Goal: Task Accomplishment & Management: Use online tool/utility

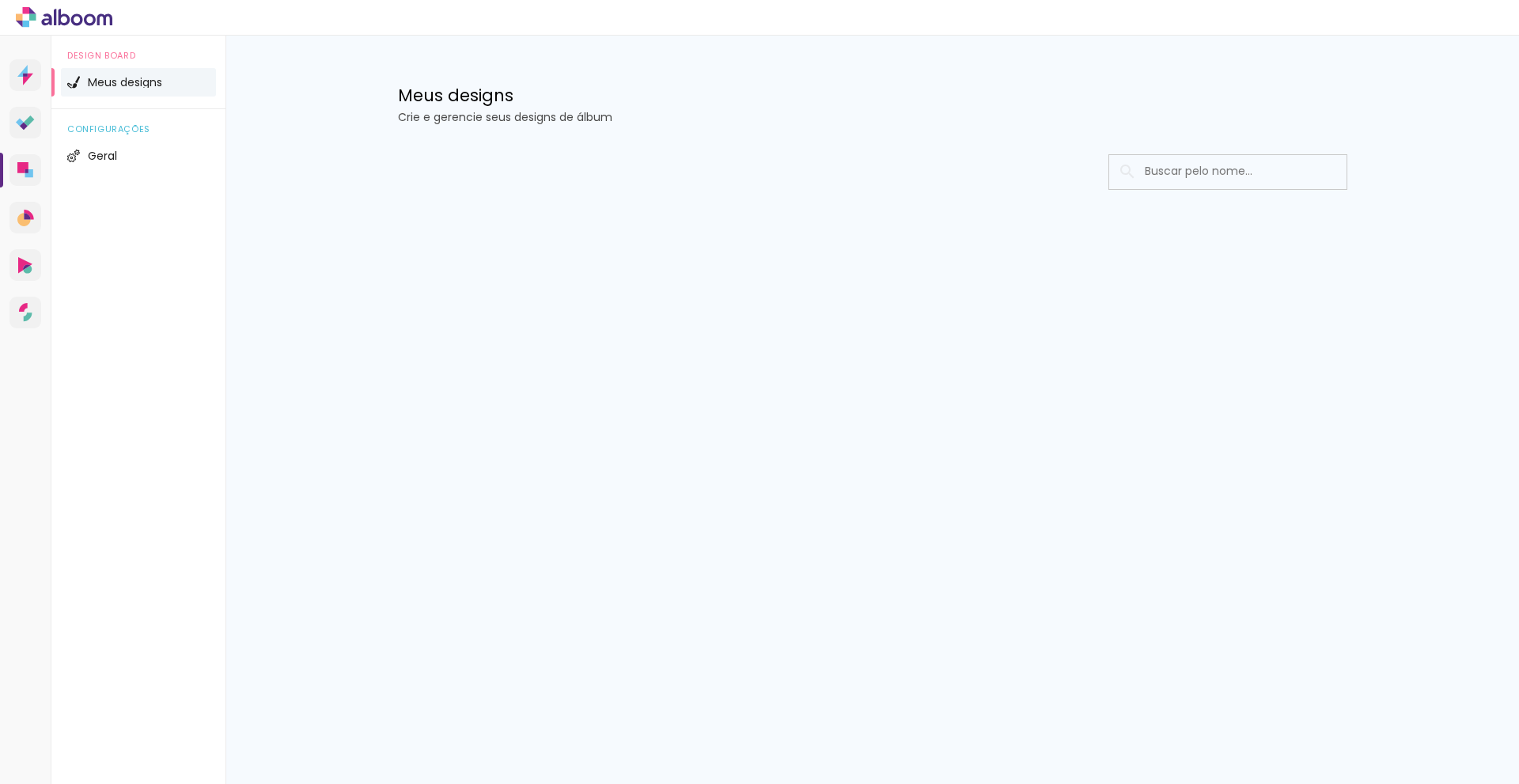
click at [817, 648] on div "Prosite Website + Landing pages Proof Sistema de seleção e venda de fotos Desig…" at bounding box center [760, 409] width 1519 height 749
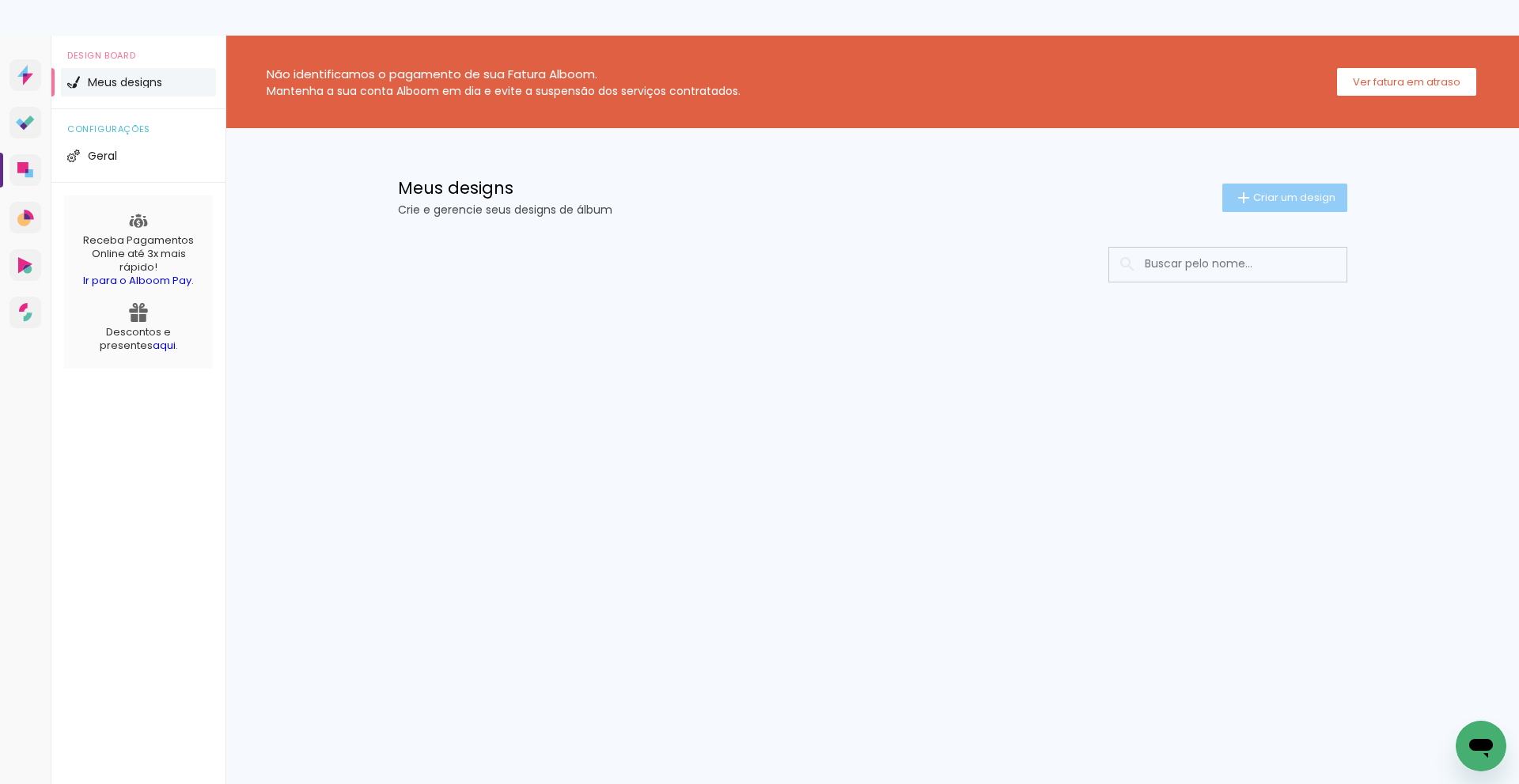
click at [1276, 200] on span "Criar um design" at bounding box center [1294, 198] width 82 height 11
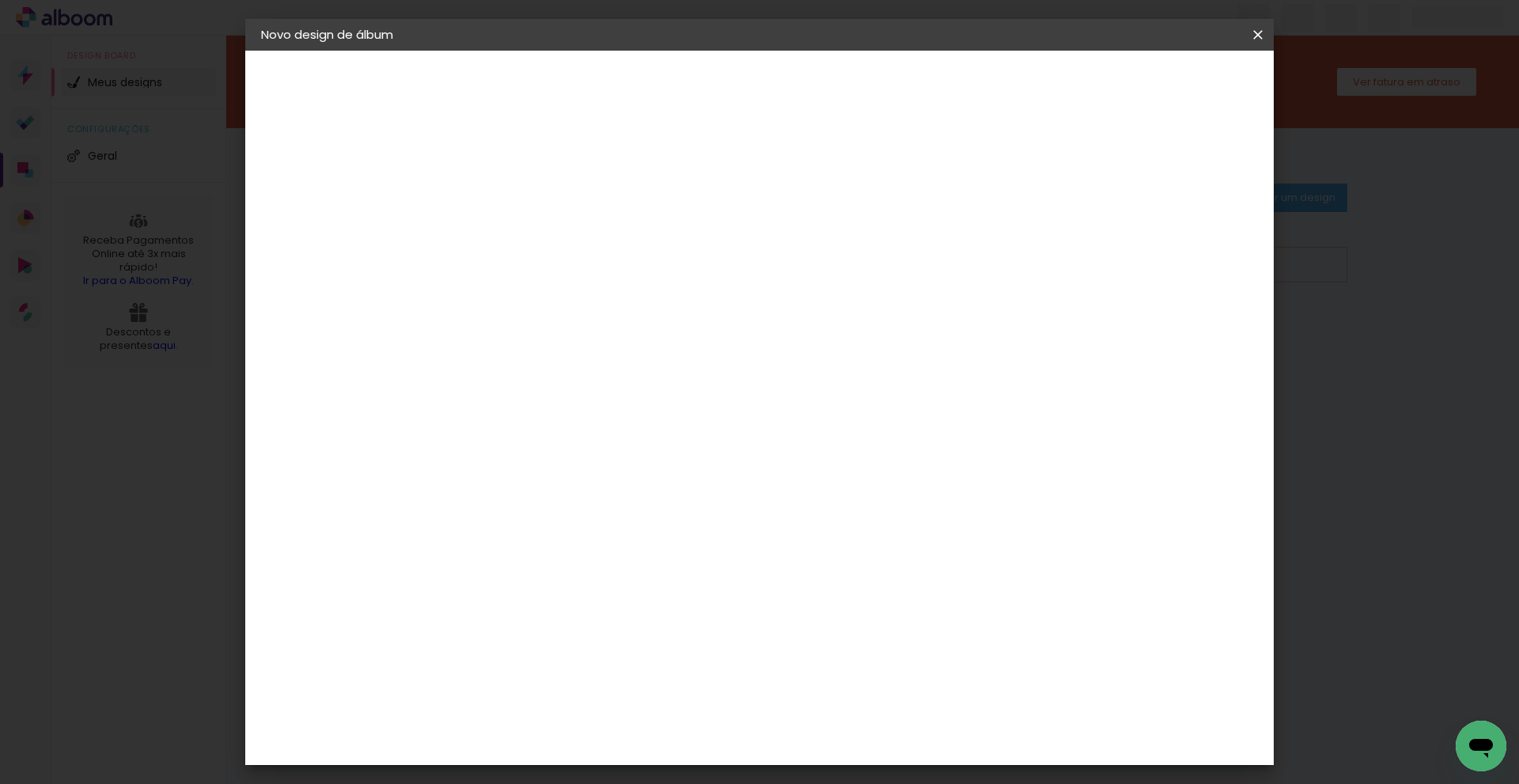
click at [520, 213] on input at bounding box center [520, 213] width 0 height 25
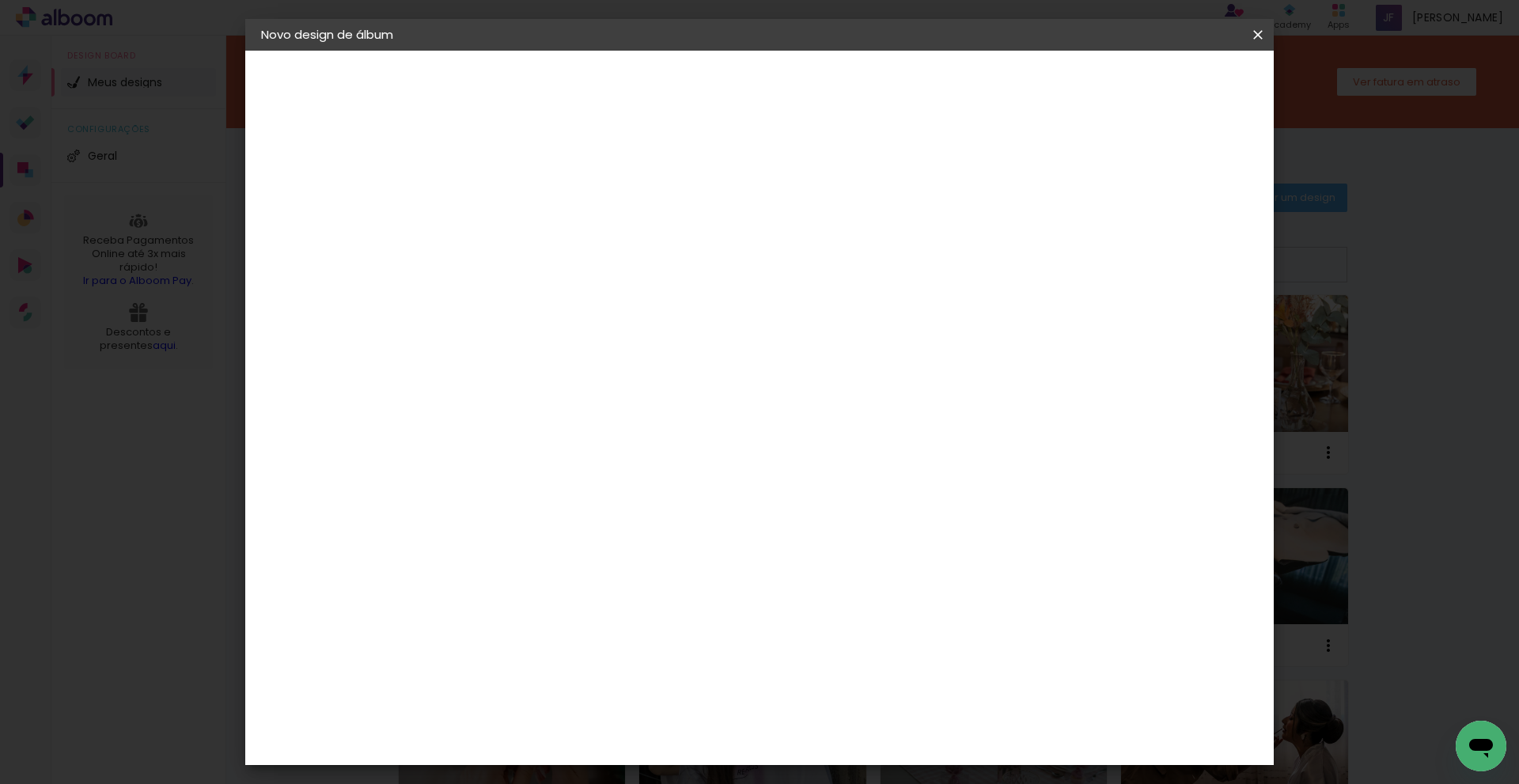
type input "Racchel"
type paper-input "Racchel"
click at [682, 73] on paper-button "Avançar" at bounding box center [643, 84] width 78 height 27
click at [817, 243] on paper-item "Tamanho Livre" at bounding box center [741, 240] width 152 height 34
drag, startPoint x: 1208, startPoint y: 81, endPoint x: 1106, endPoint y: 171, distance: 136.0
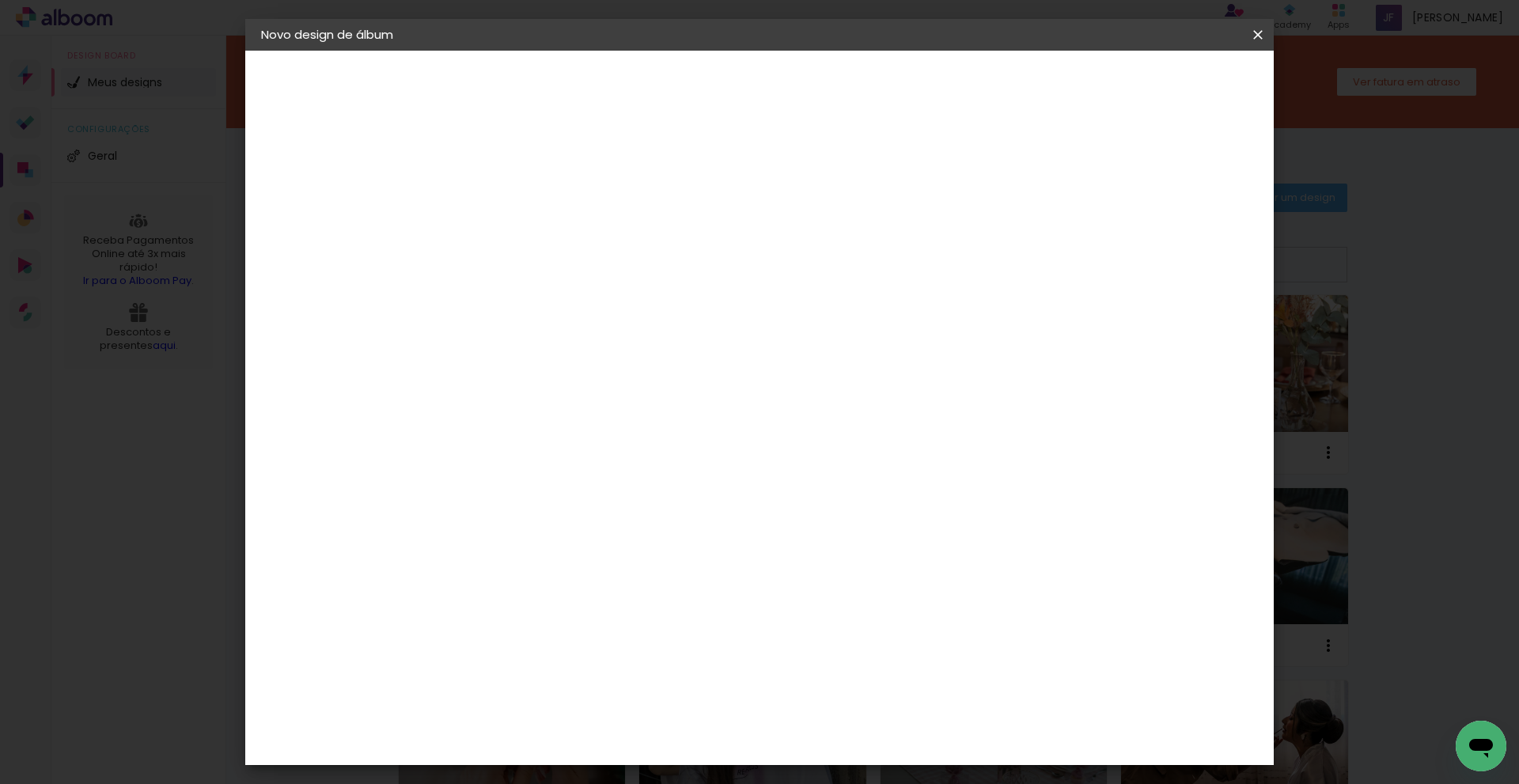
click at [0, 0] on slot "Avançar" at bounding box center [0, 0] width 0 height 0
drag, startPoint x: 865, startPoint y: 661, endPoint x: 808, endPoint y: 656, distance: 57.2
click at [808, 656] on div "cm" at bounding box center [857, 661] width 621 height 56
drag, startPoint x: 865, startPoint y: 735, endPoint x: 829, endPoint y: 742, distance: 36.7
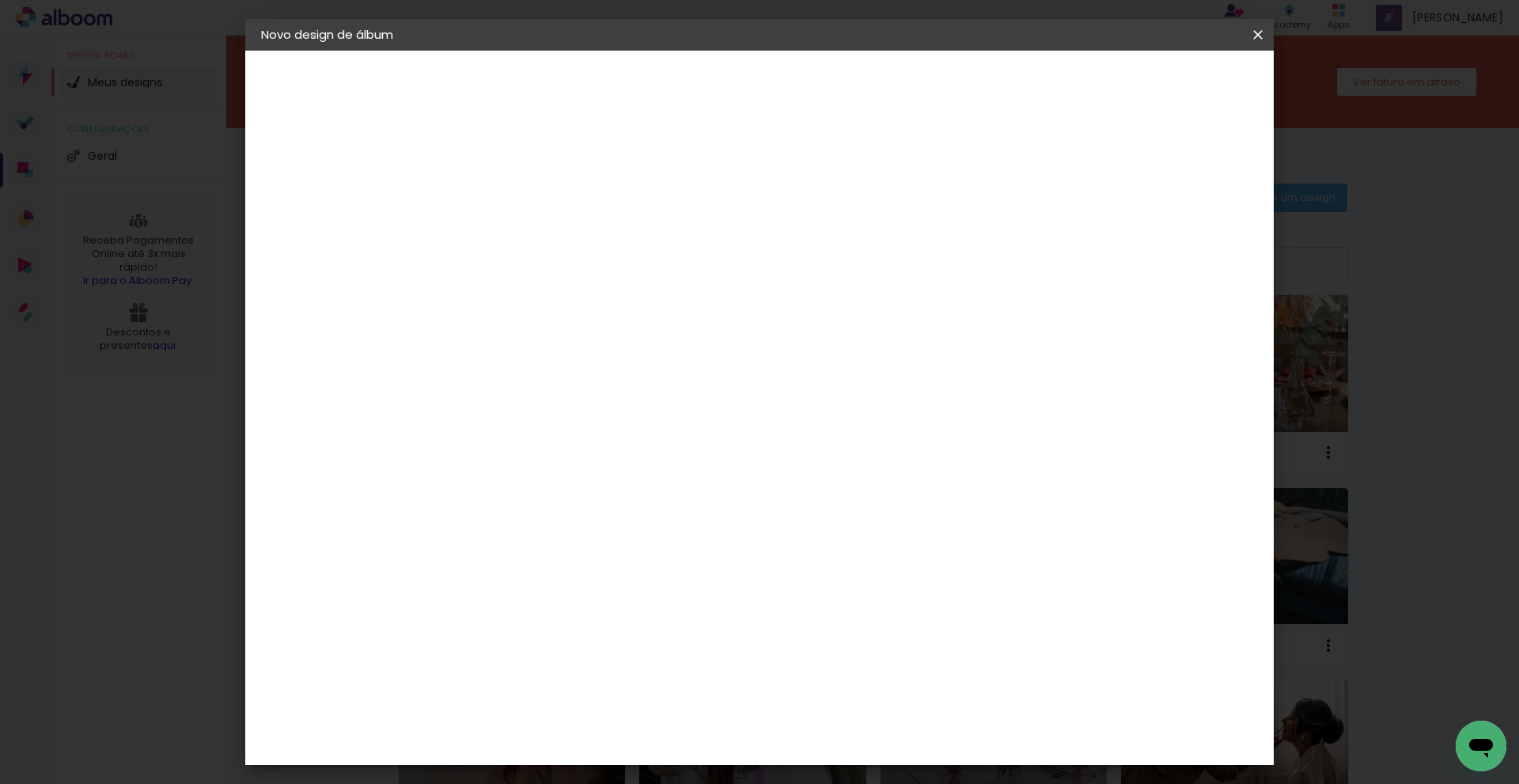
click at [829, 742] on input "41" at bounding box center [847, 736] width 41 height 24
type input "41"
type paper-input "41"
drag, startPoint x: 488, startPoint y: 451, endPoint x: 523, endPoint y: 446, distance: 35.4
click at [488, 451] on input "30" at bounding box center [470, 453] width 41 height 24
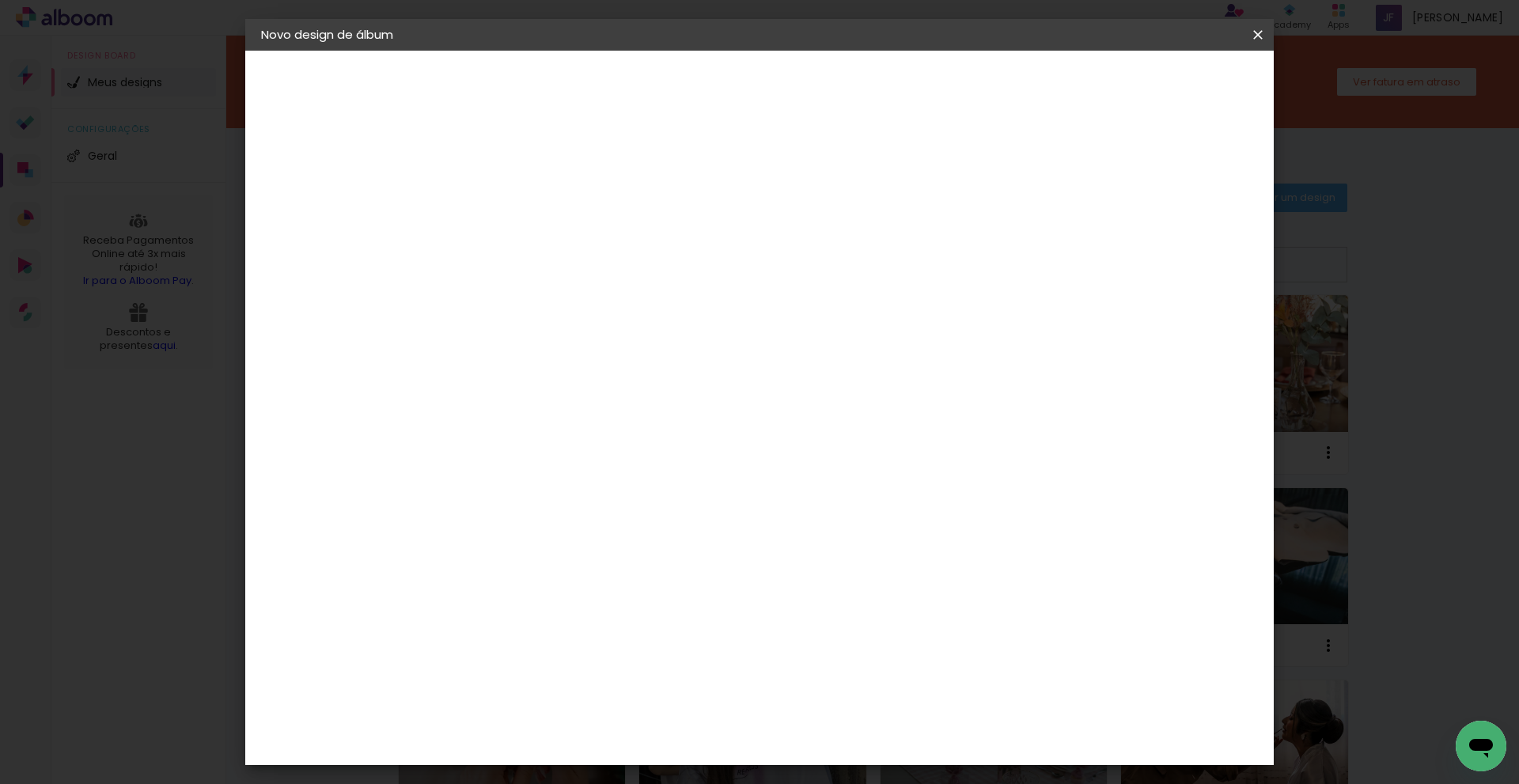
scroll to position [262, 0]
type input "30,5"
type paper-input "30,5"
click at [1159, 89] on span "Iniciar design" at bounding box center [1124, 84] width 72 height 11
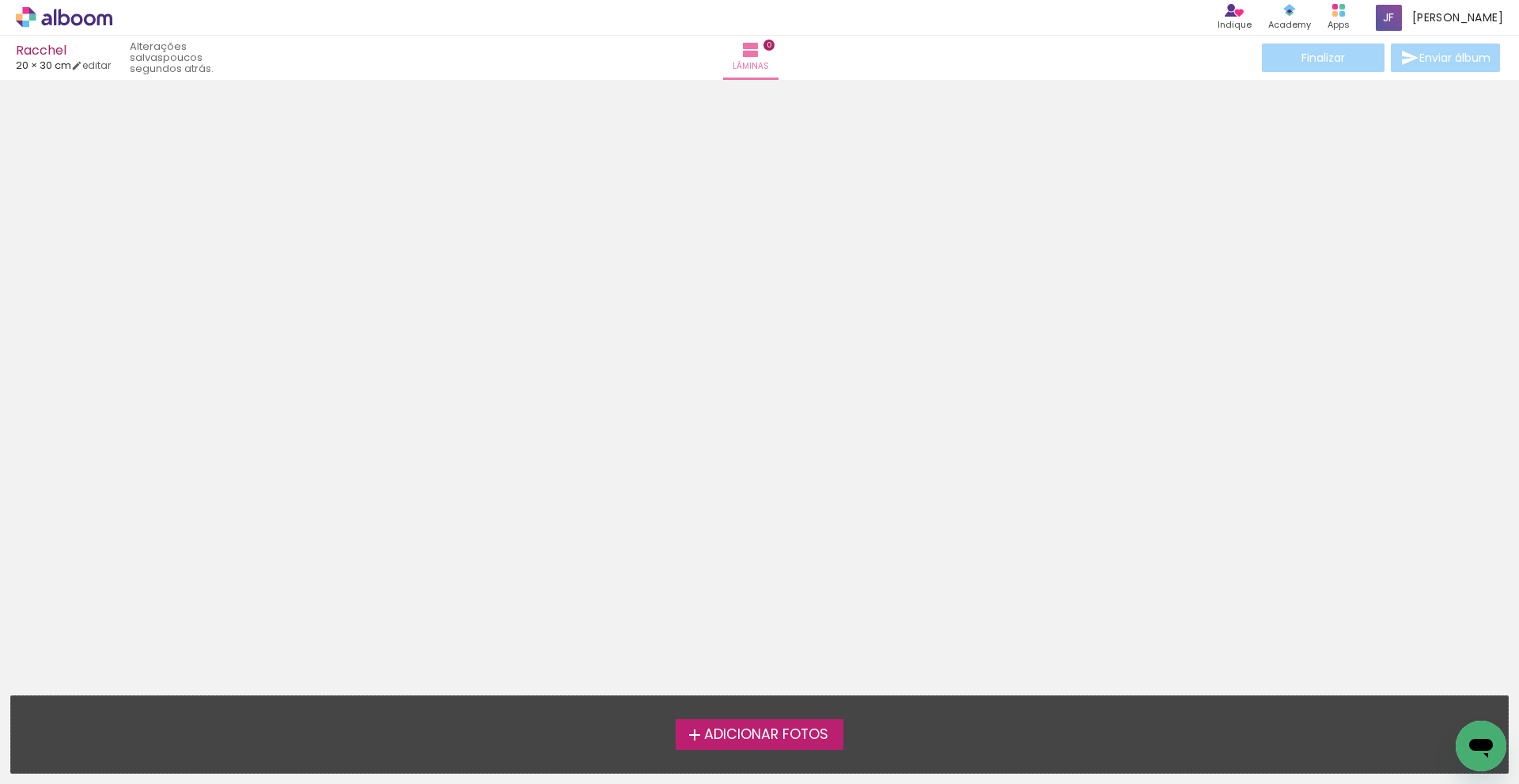
click at [783, 735] on span "Adicionar Fotos" at bounding box center [766, 735] width 124 height 14
click at [0, 0] on input "file" at bounding box center [0, 0] width 0 height 0
click at [751, 728] on span "Adicionar Fotos" at bounding box center [766, 735] width 124 height 14
click at [0, 0] on input "file" at bounding box center [0, 0] width 0 height 0
click at [754, 731] on span "Adicionar Fotos" at bounding box center [766, 735] width 124 height 14
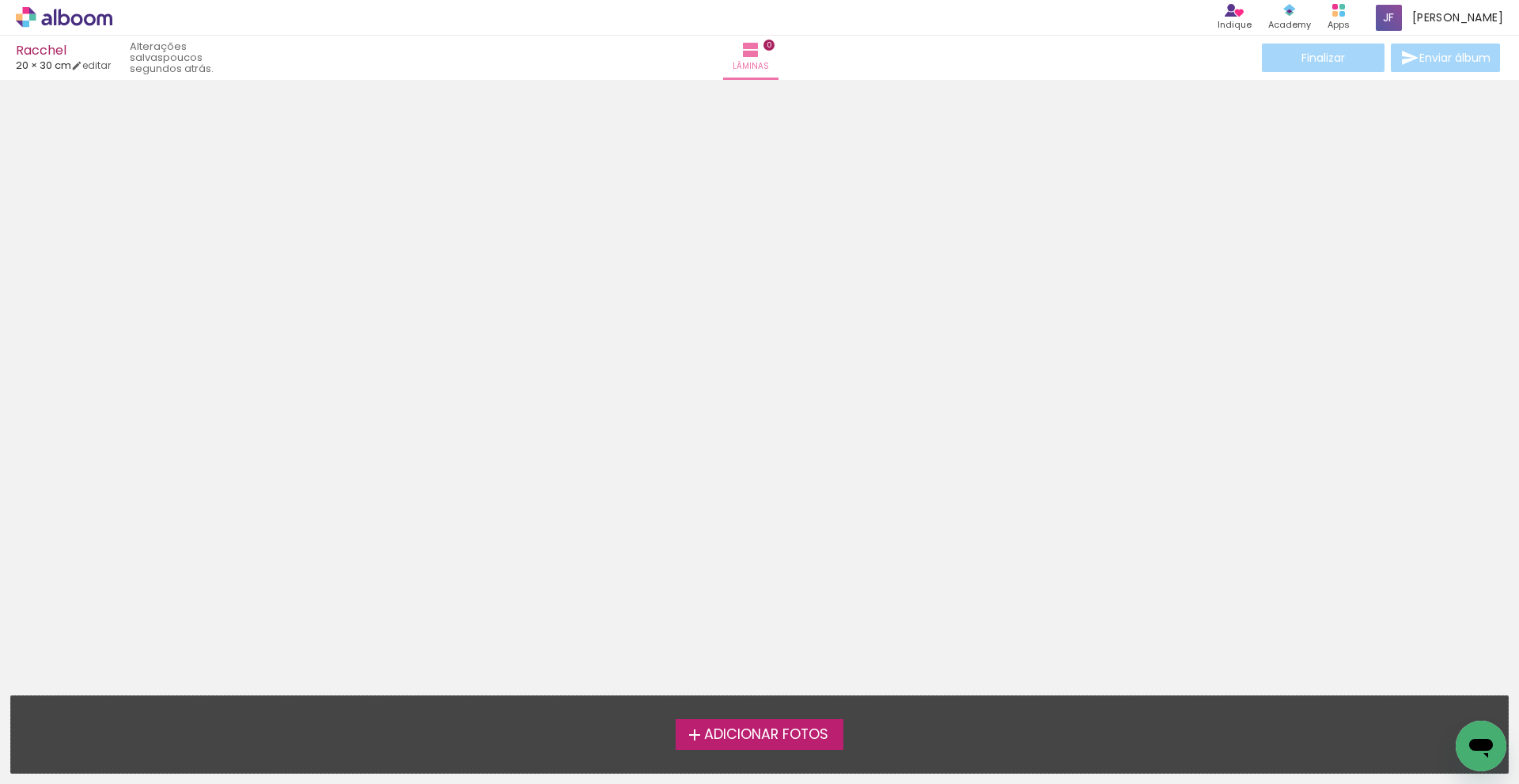
click at [0, 0] on input "file" at bounding box center [0, 0] width 0 height 0
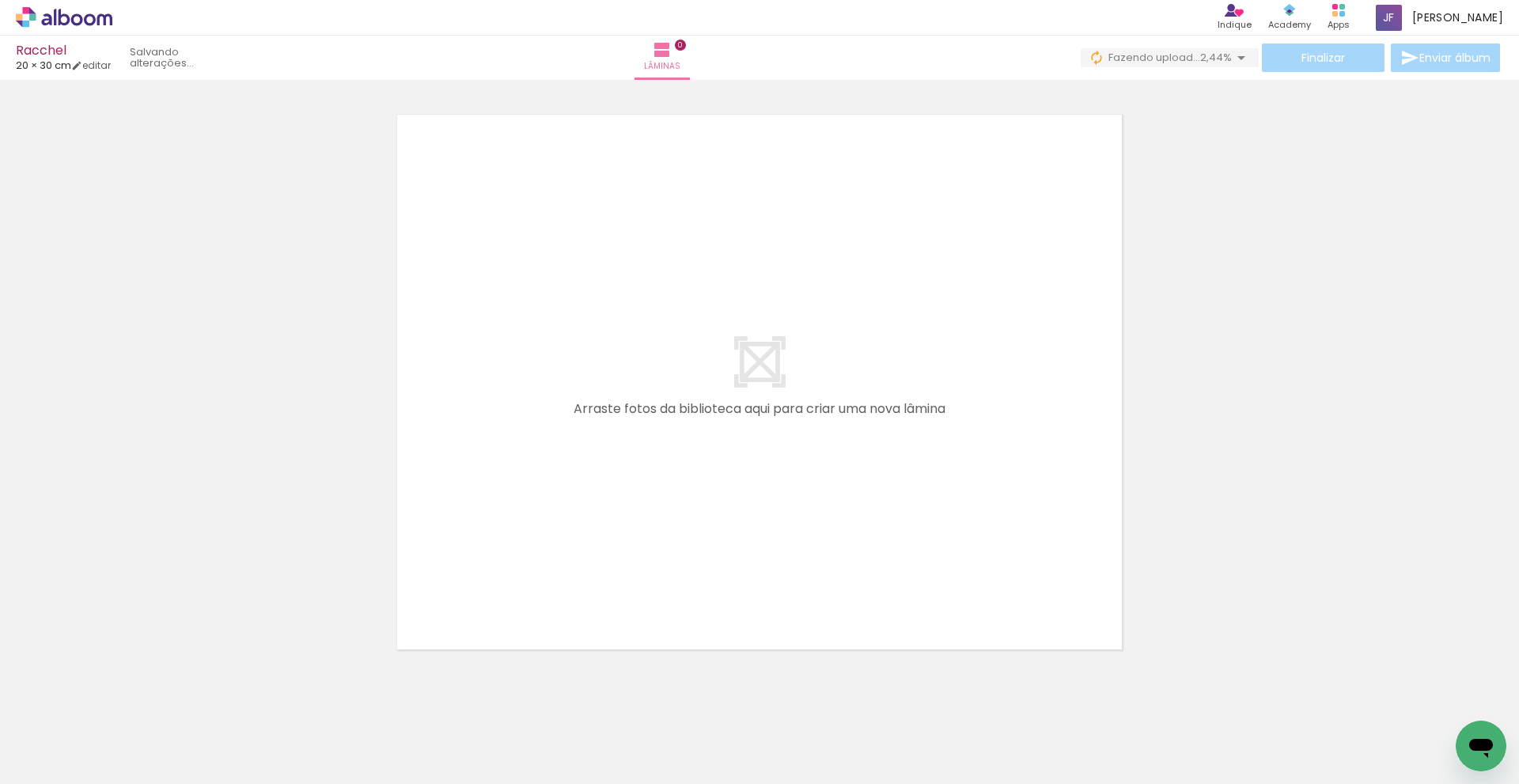
click at [165, 742] on div at bounding box center [158, 730] width 79 height 52
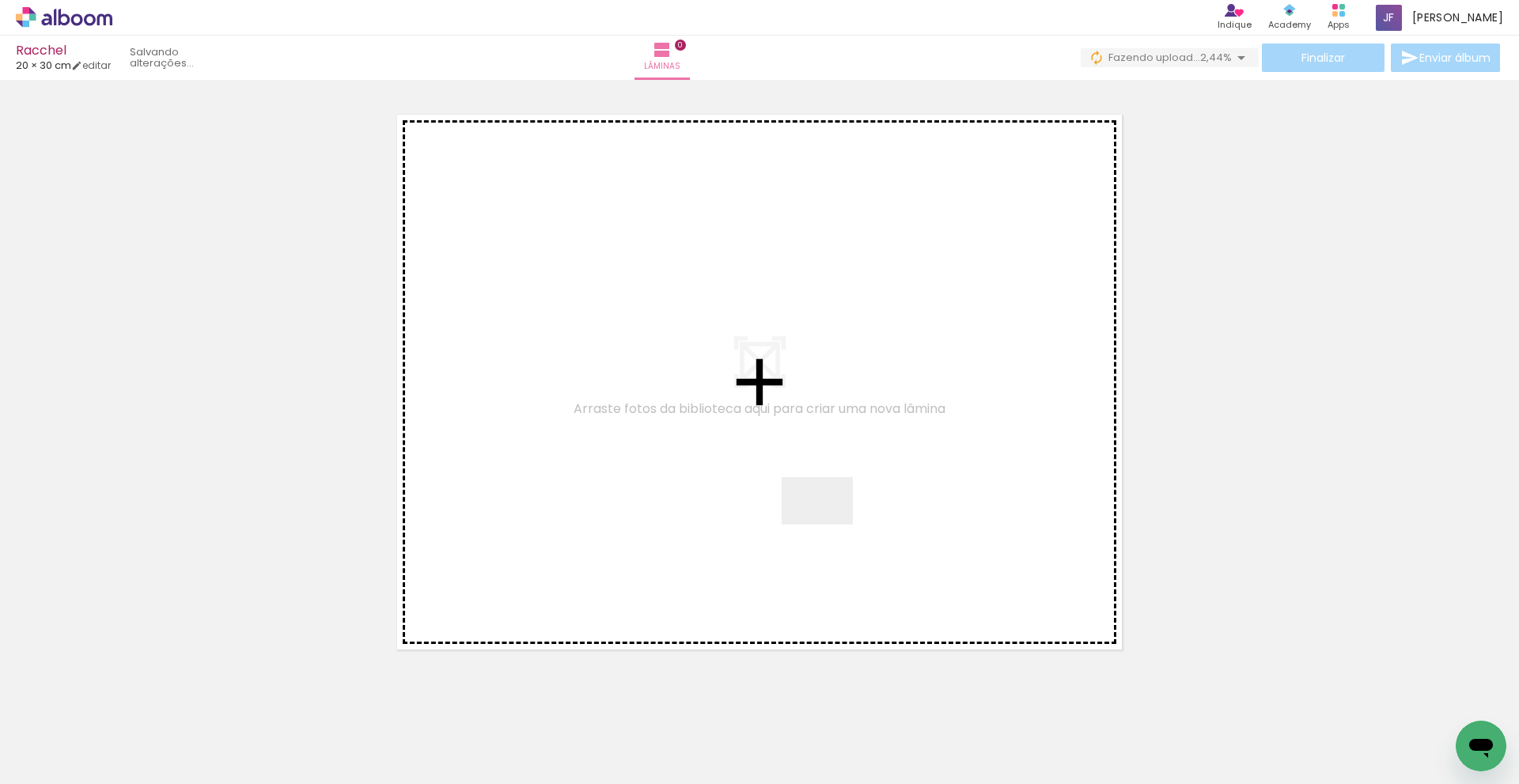
drag, startPoint x: 175, startPoint y: 746, endPoint x: 956, endPoint y: 577, distance: 799.1
click at [828, 525] on quentale-workspace at bounding box center [760, 392] width 1519 height 784
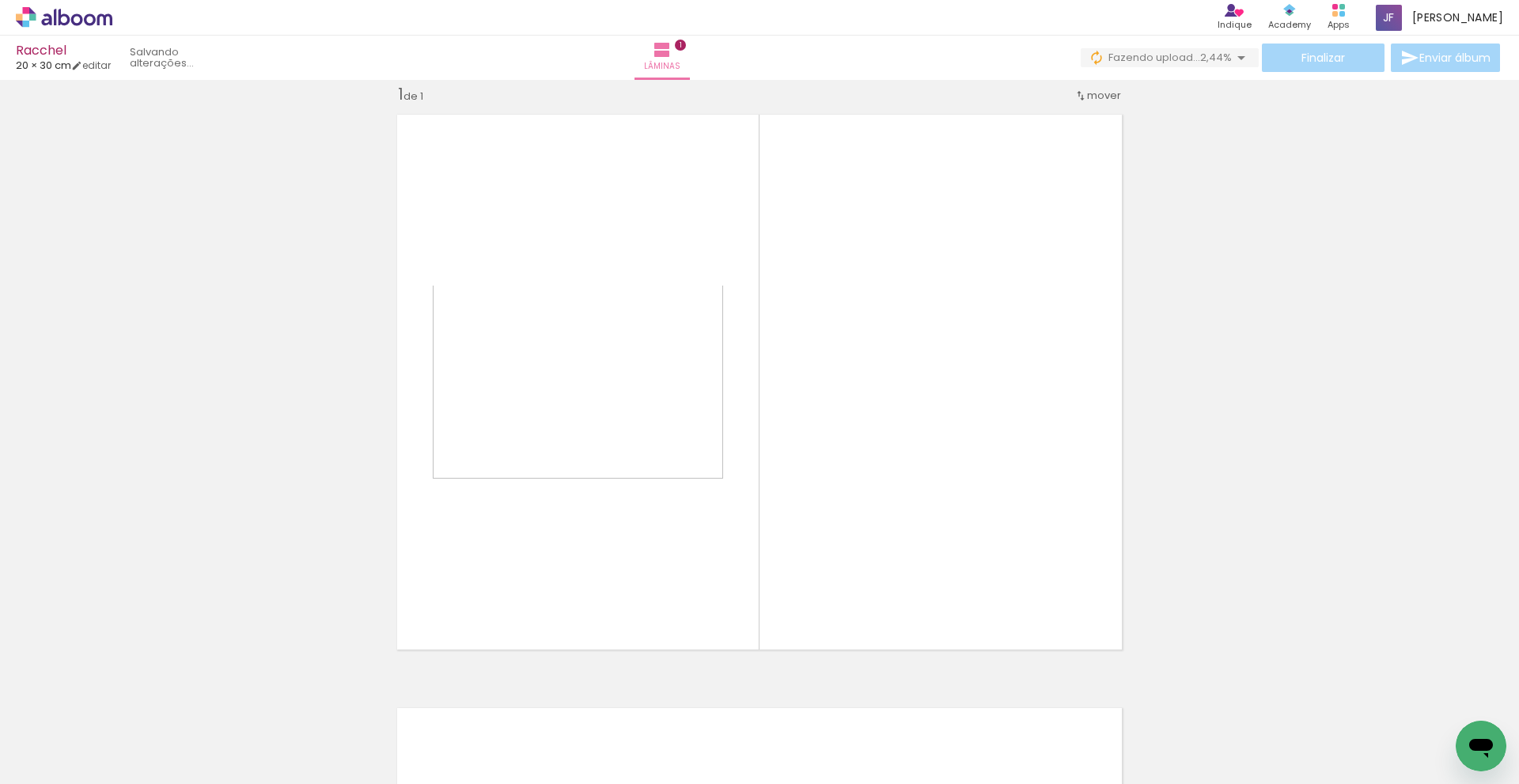
scroll to position [20, 0]
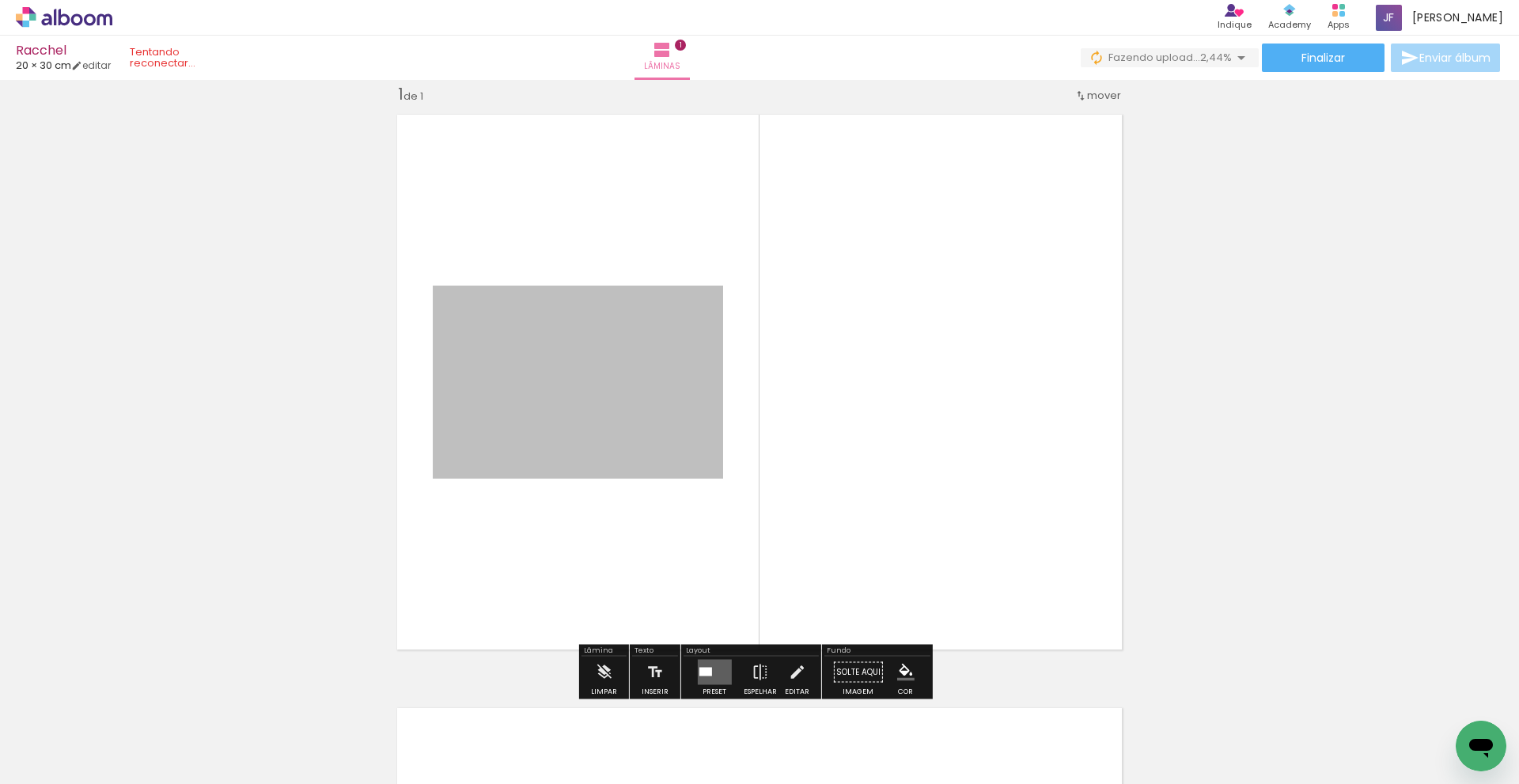
click at [1321, 357] on div "Inserir lâmina 1 de 1" at bounding box center [760, 659] width 1519 height 1188
click at [1236, 181] on div "Inserir lâmina 1 de 1" at bounding box center [760, 659] width 1519 height 1188
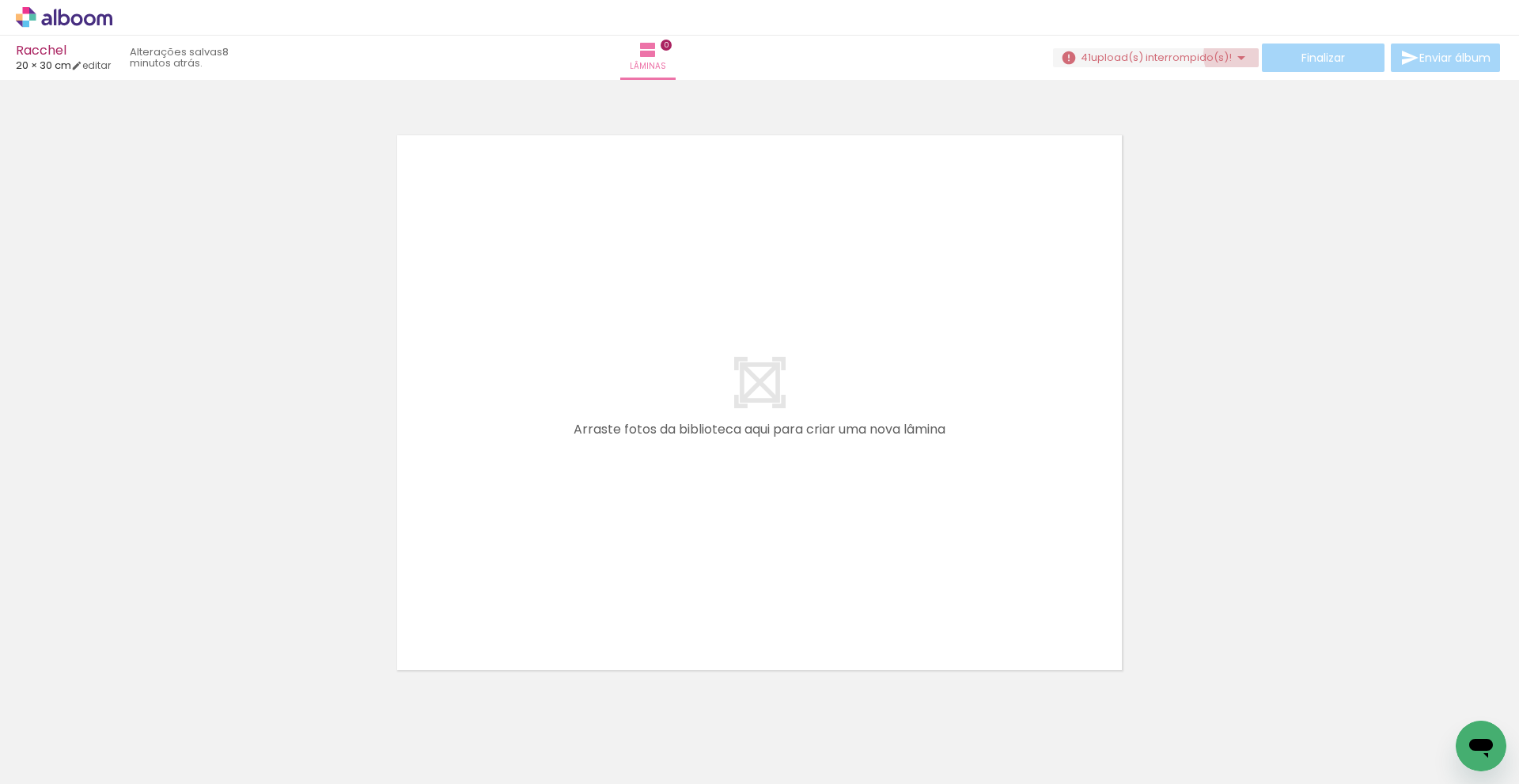
click at [1234, 56] on iron-icon at bounding box center [1242, 58] width 19 height 19
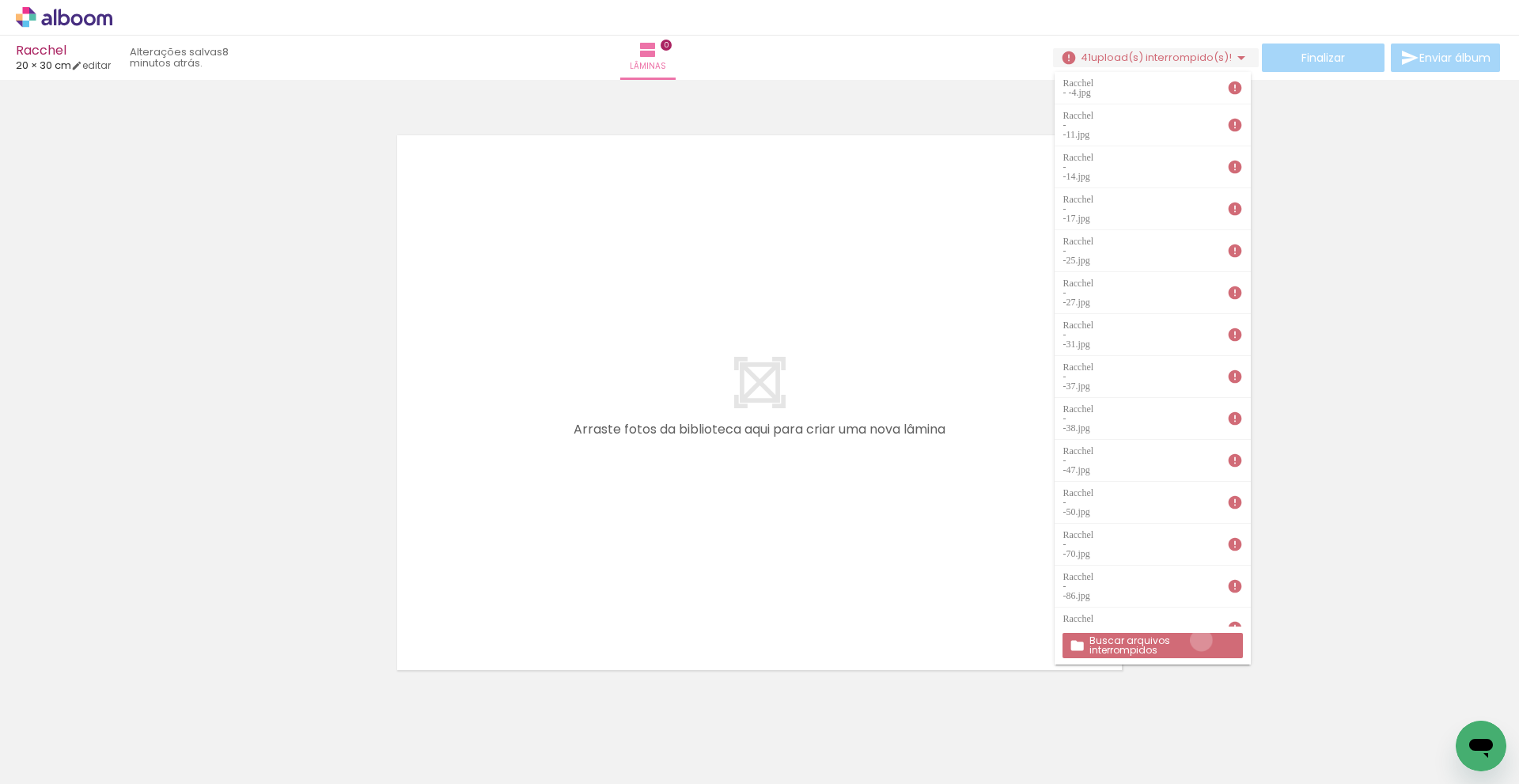
click at [0, 0] on slot "Buscar arquivos interrompidos" at bounding box center [0, 0] width 0 height 0
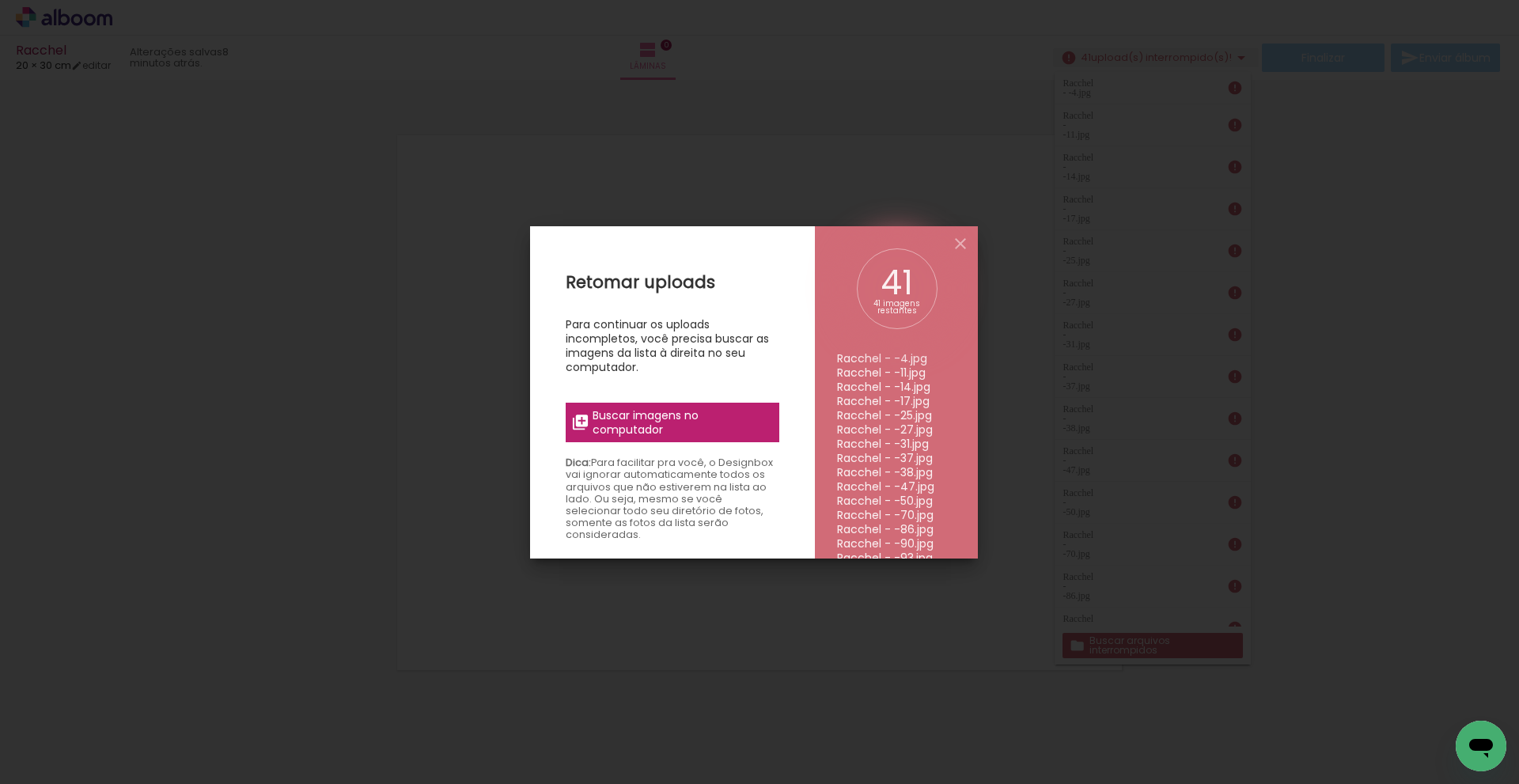
click at [677, 420] on span "Buscar imagens no computador" at bounding box center [681, 422] width 176 height 28
click at [0, 0] on input "file" at bounding box center [0, 0] width 0 height 0
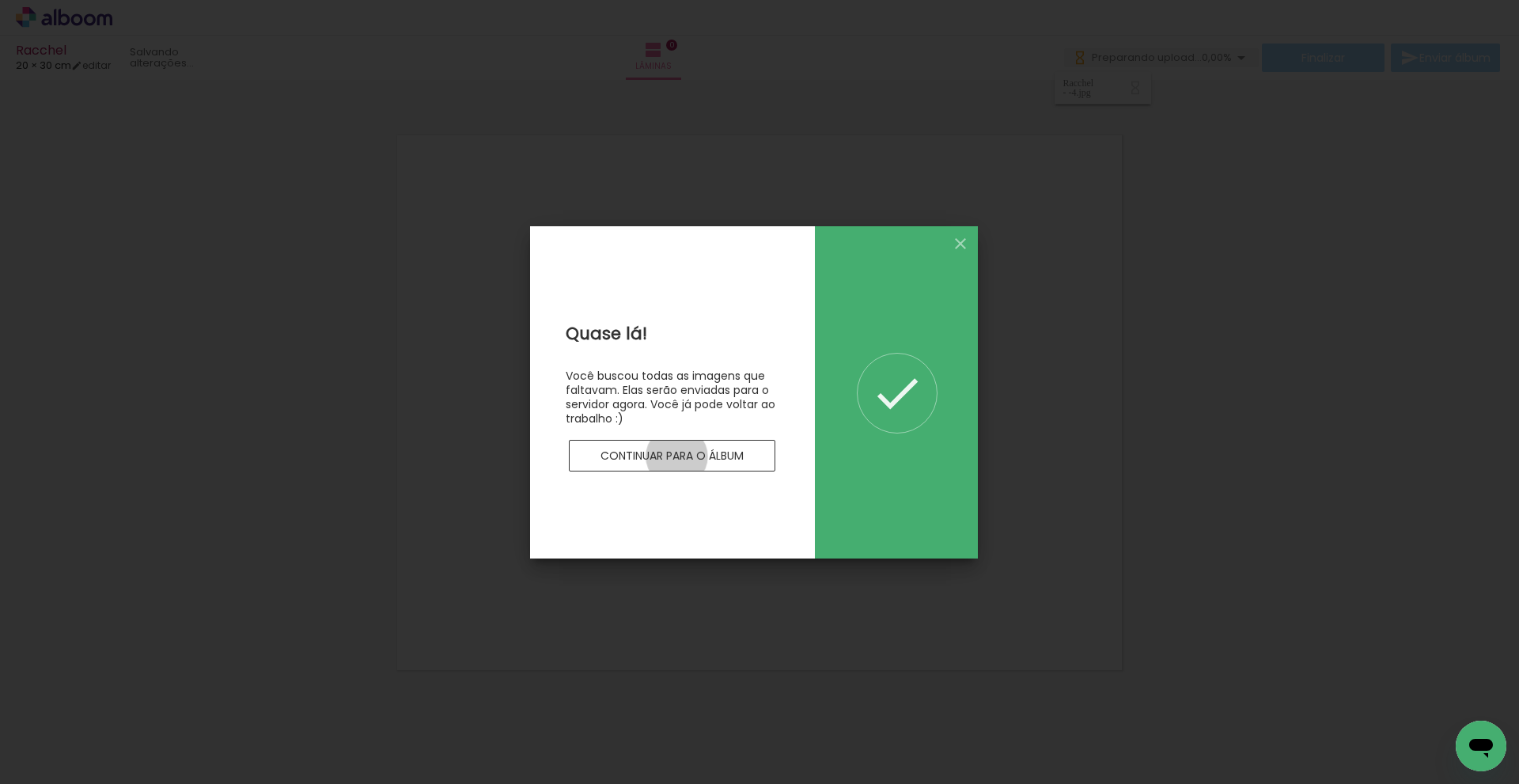
click at [0, 0] on slot "Continuar para o álbum" at bounding box center [0, 0] width 0 height 0
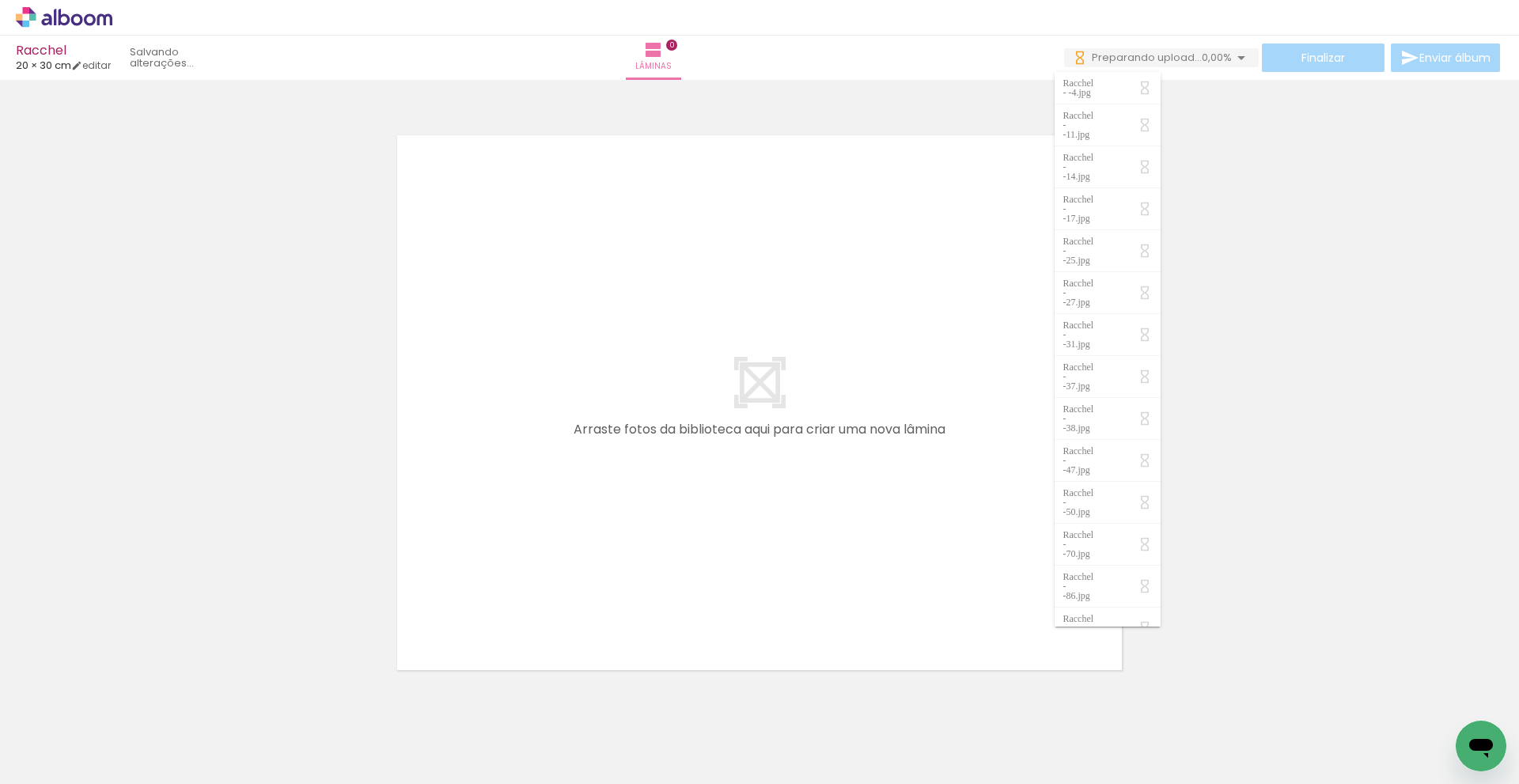
click at [1350, 475] on div at bounding box center [760, 383] width 1519 height 594
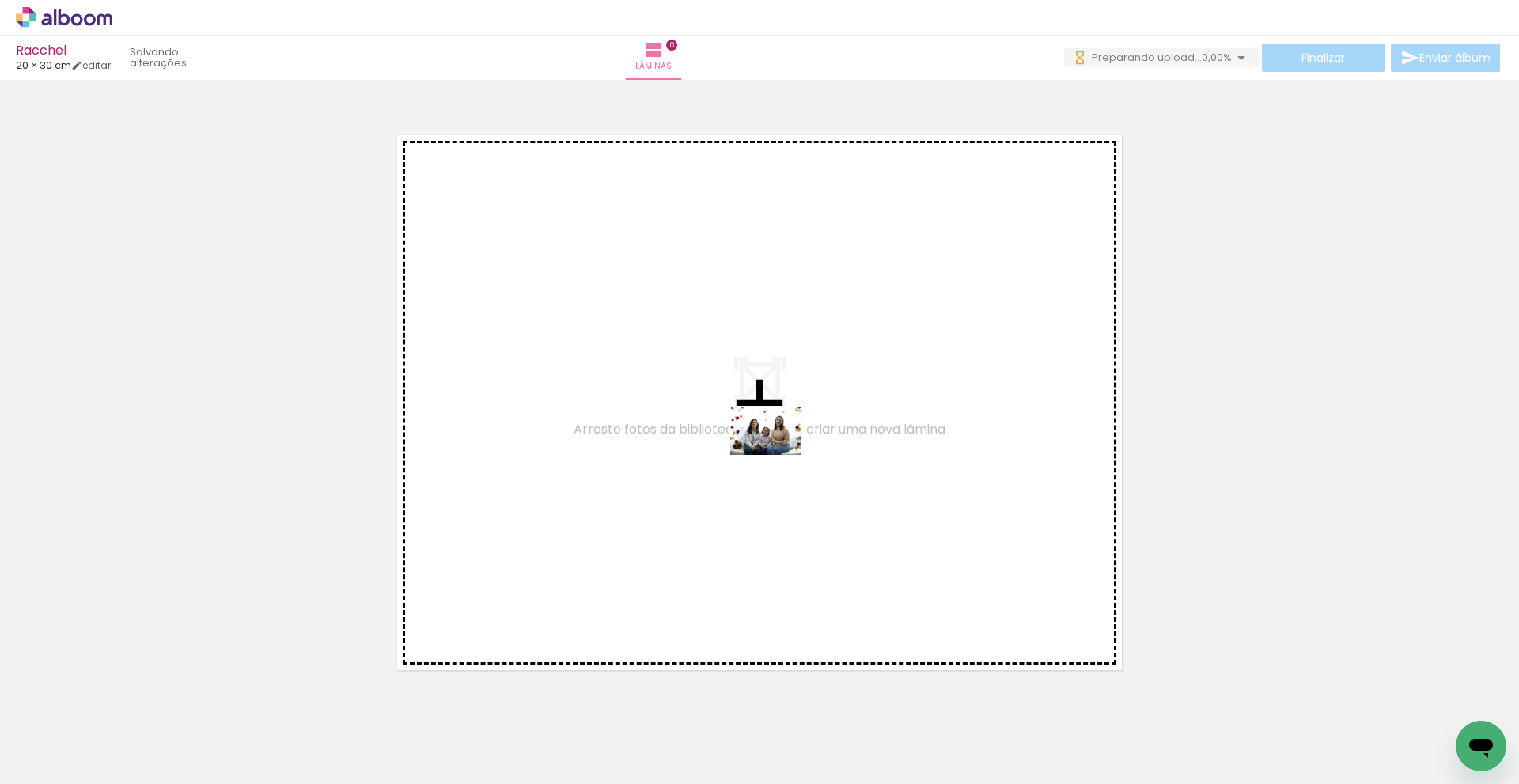
drag, startPoint x: 171, startPoint y: 736, endPoint x: 778, endPoint y: 461, distance: 666.4
click at [777, 456] on quentale-workspace at bounding box center [760, 392] width 1519 height 784
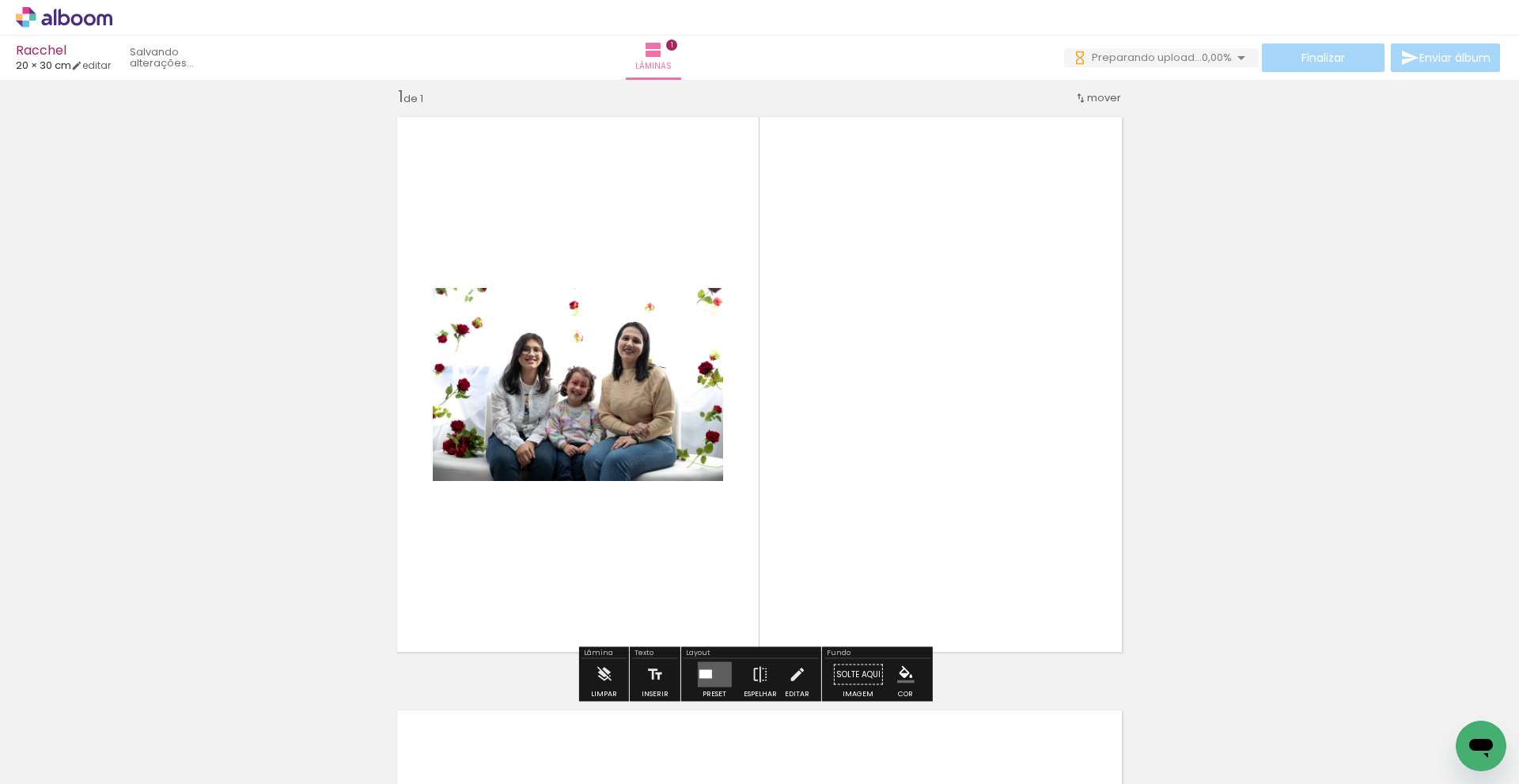
scroll to position [20, 0]
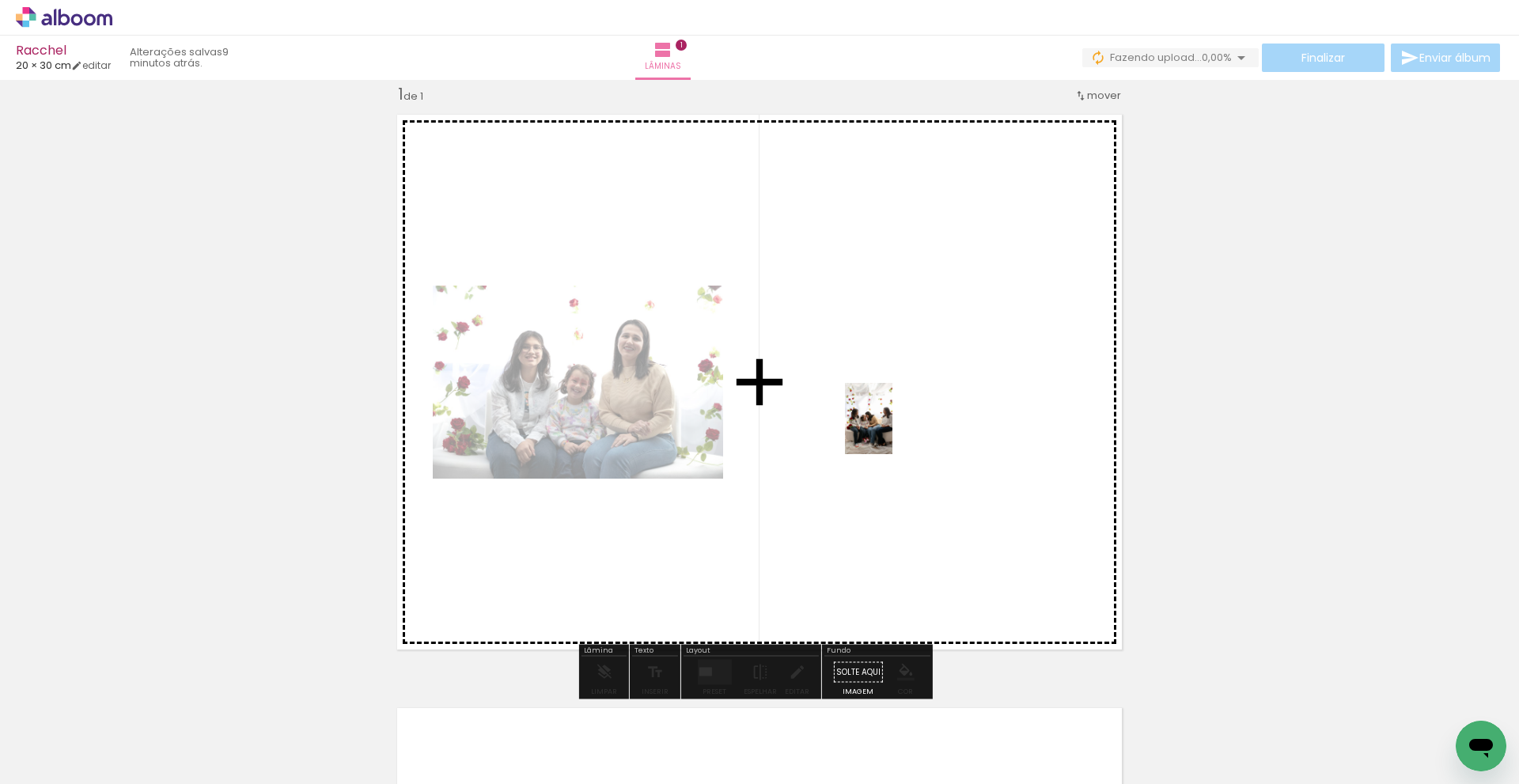
drag, startPoint x: 256, startPoint y: 749, endPoint x: 893, endPoint y: 430, distance: 712.4
click at [893, 430] on quentale-workspace at bounding box center [760, 392] width 1519 height 784
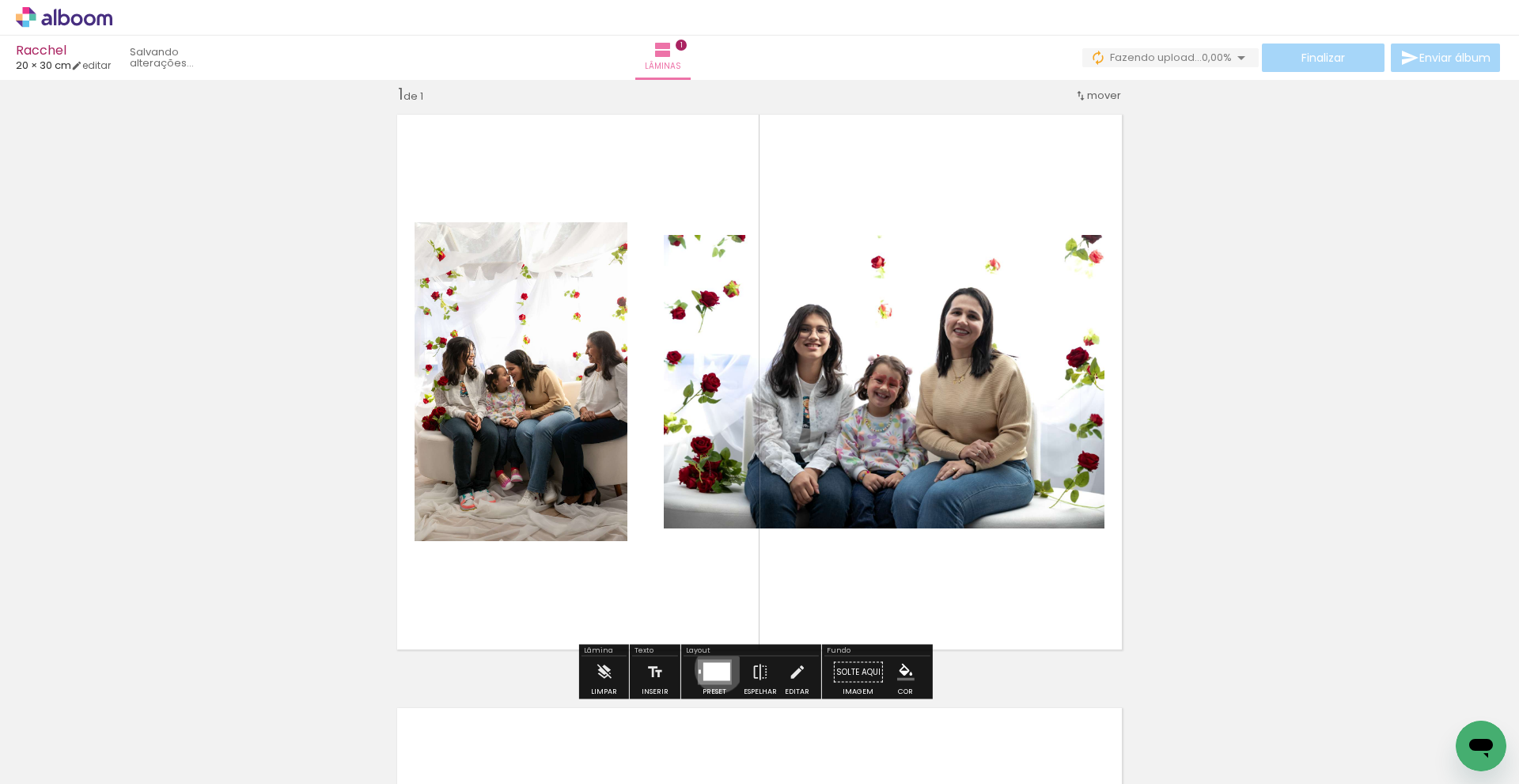
click at [715, 668] on div at bounding box center [716, 672] width 27 height 19
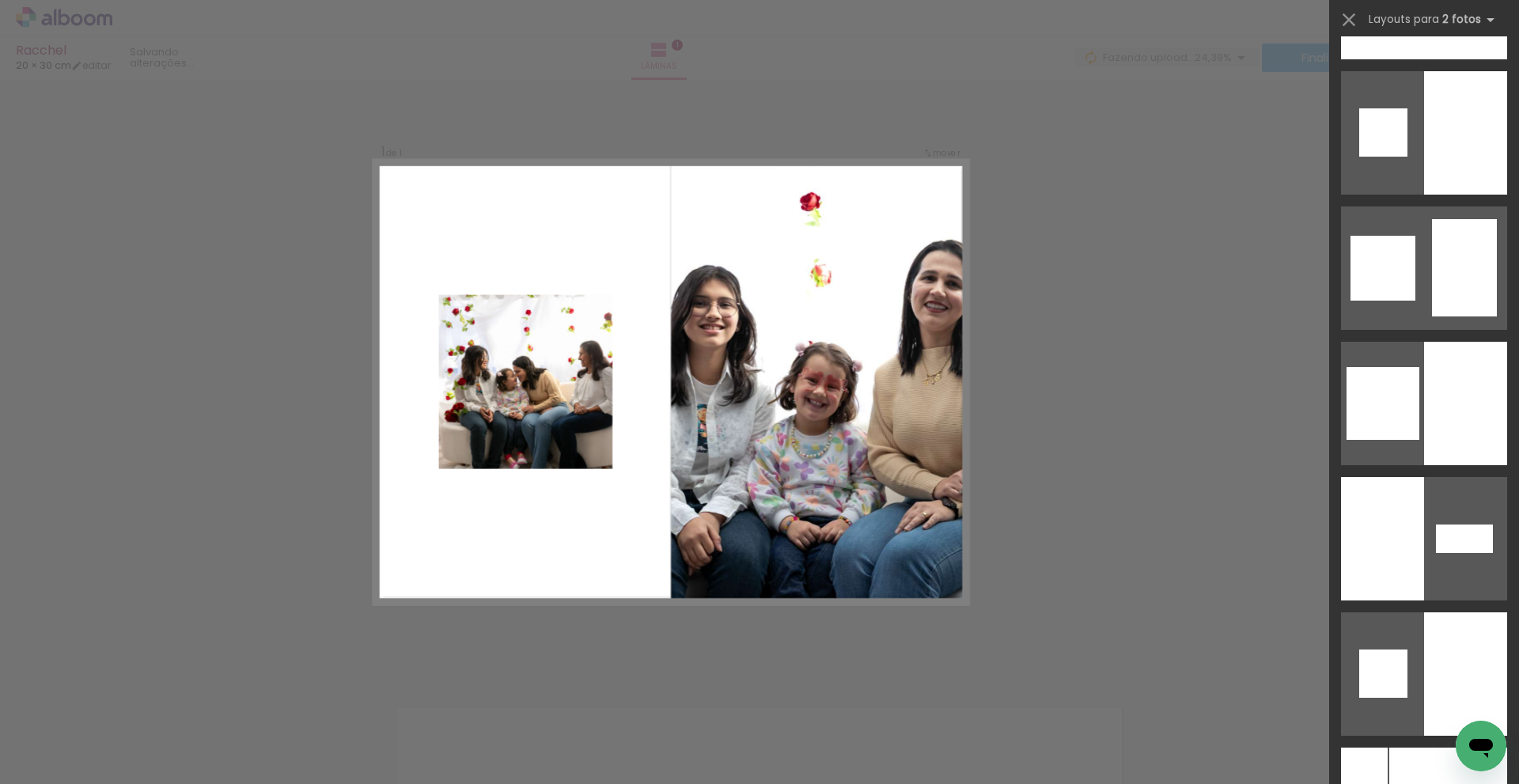
scroll to position [2453, 0]
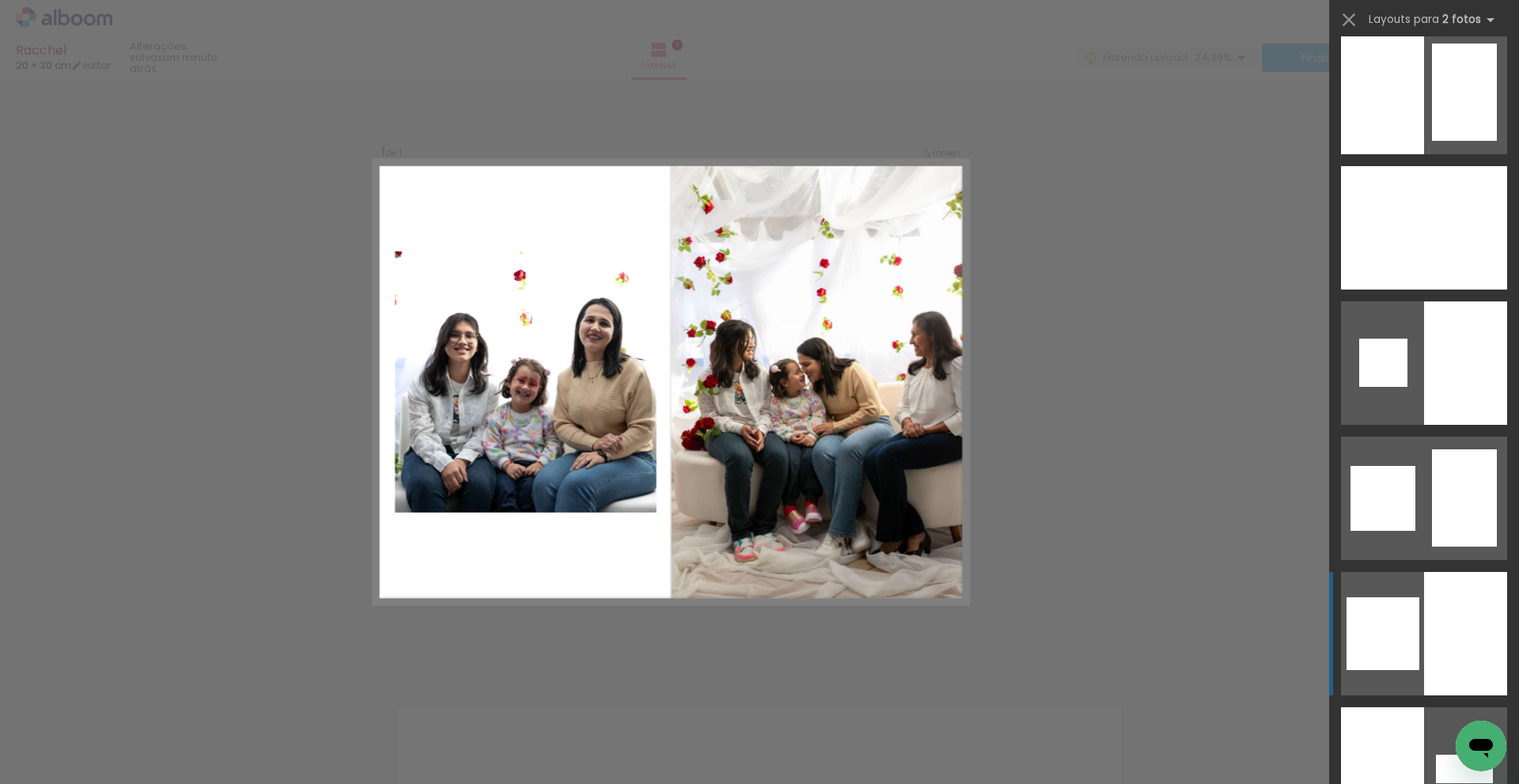
click at [1469, 616] on div at bounding box center [1466, 634] width 83 height 123
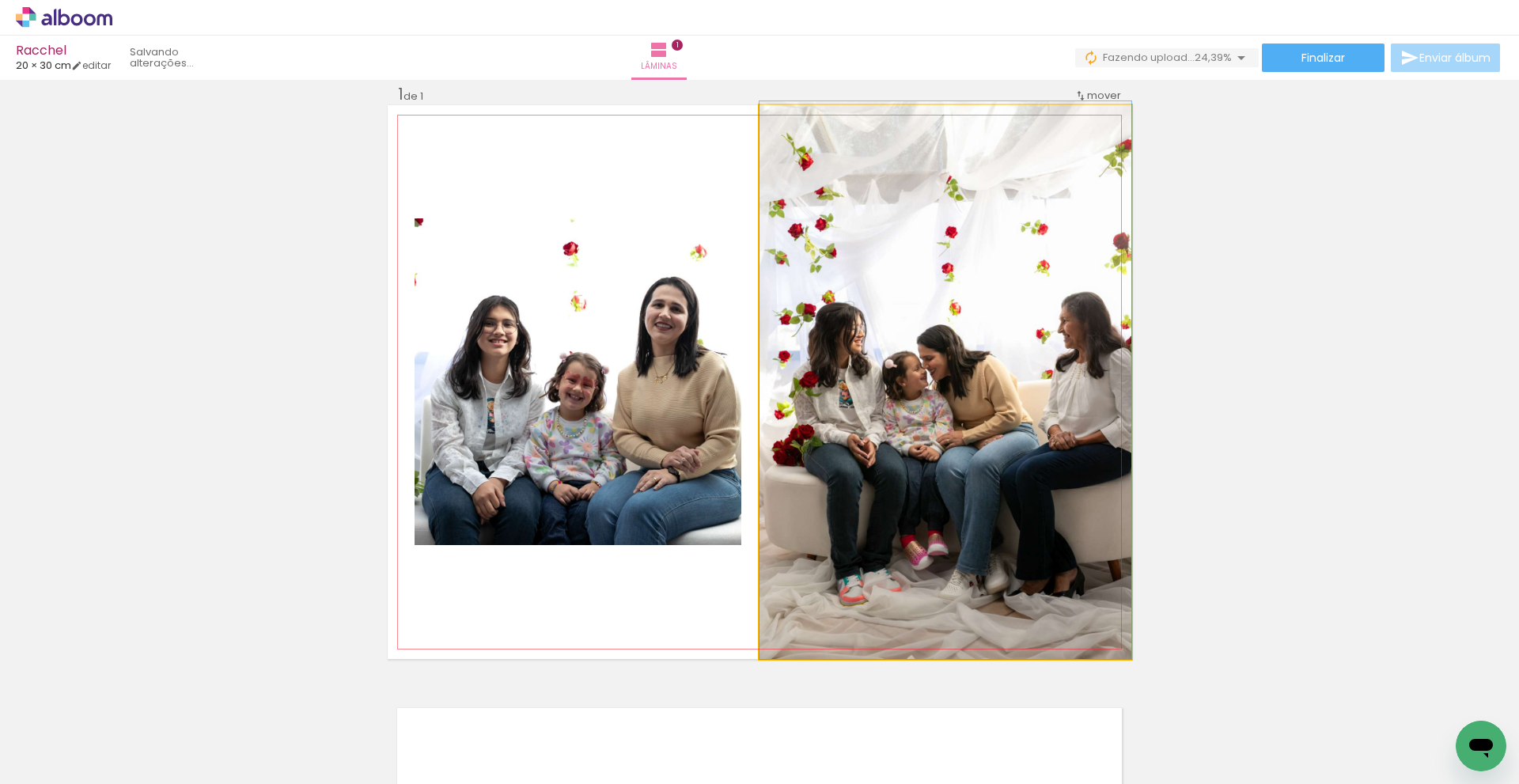
drag, startPoint x: 1059, startPoint y: 448, endPoint x: 994, endPoint y: 433, distance: 66.7
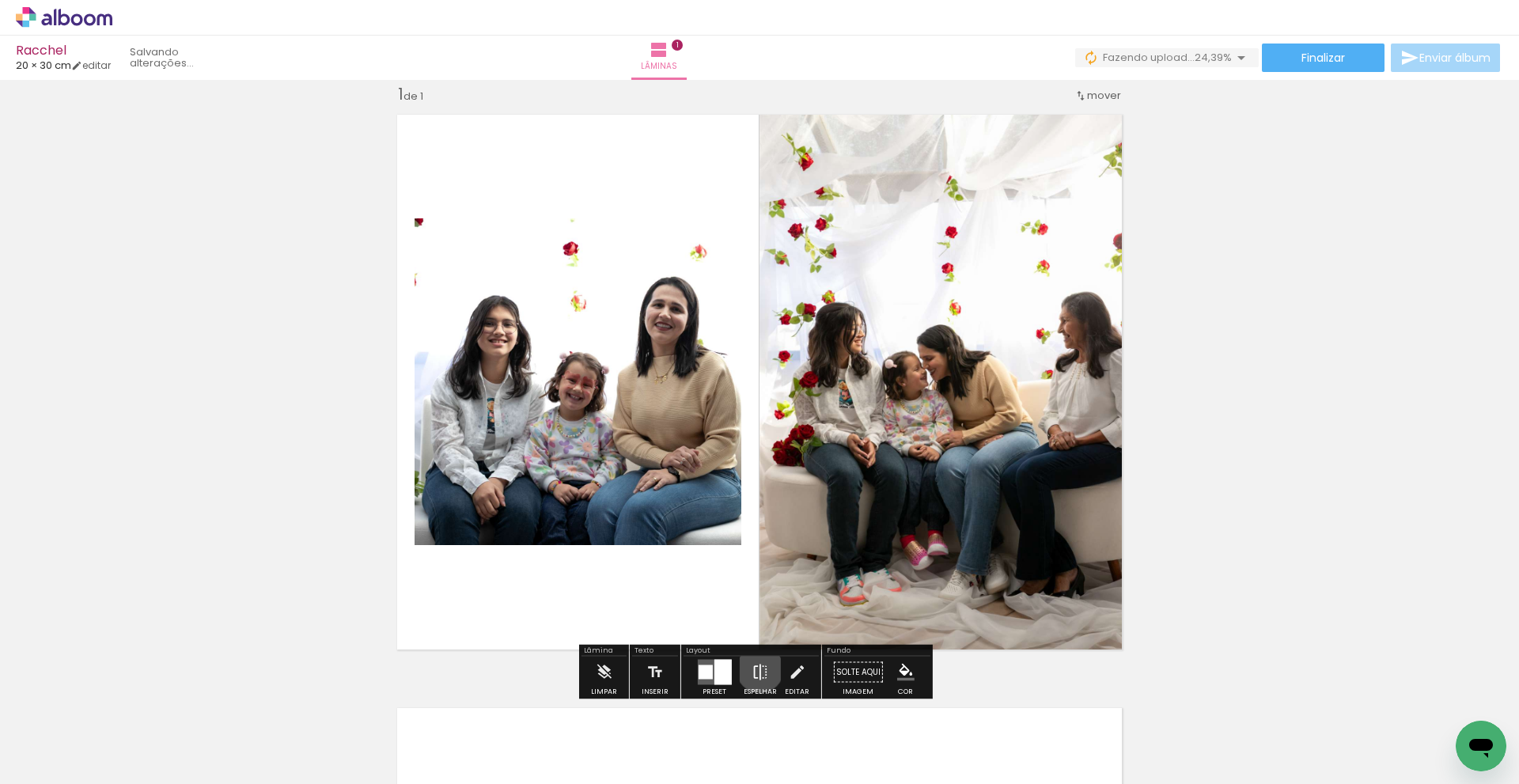
click at [757, 669] on iron-icon at bounding box center [760, 673] width 18 height 32
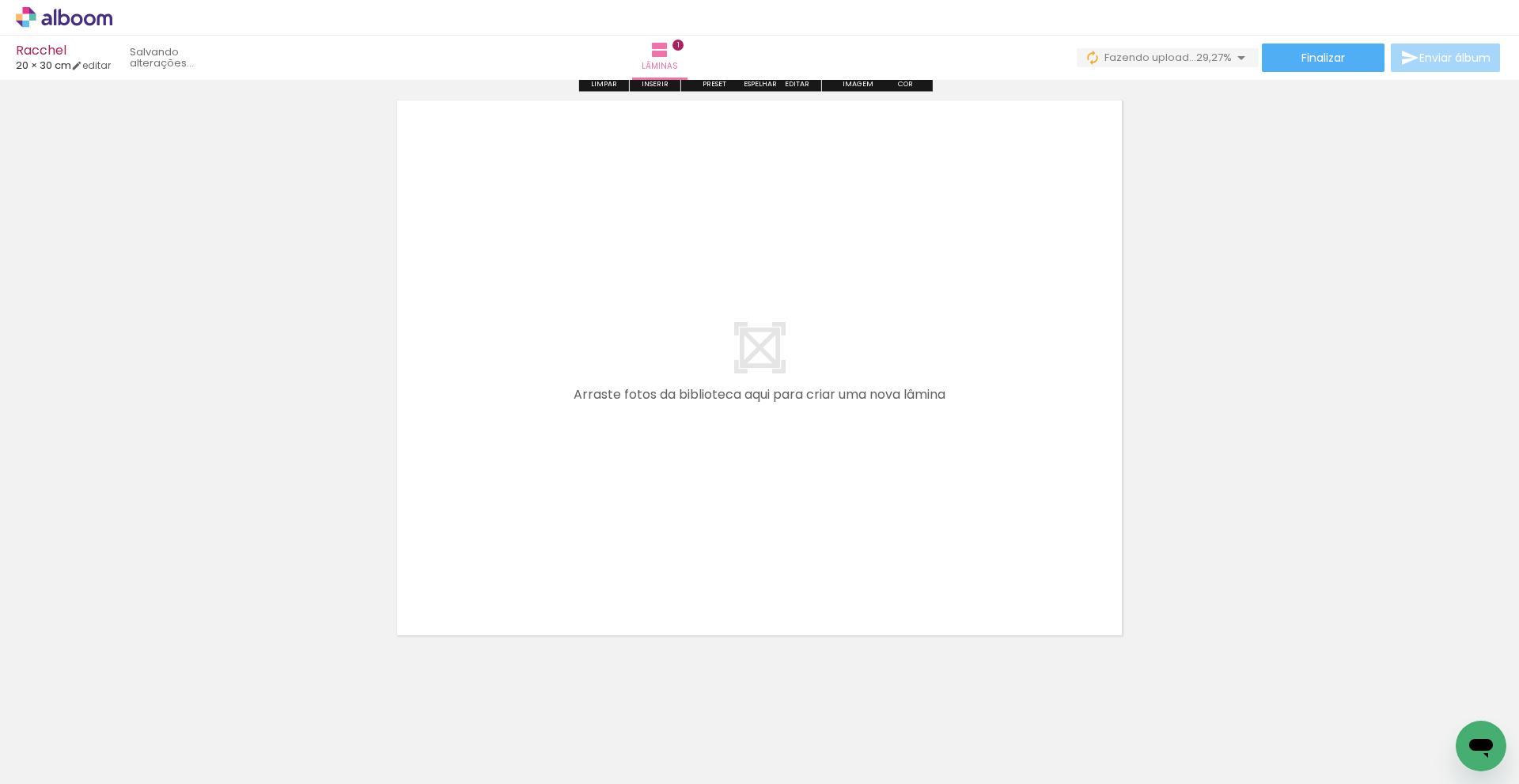
scroll to position [643, 0]
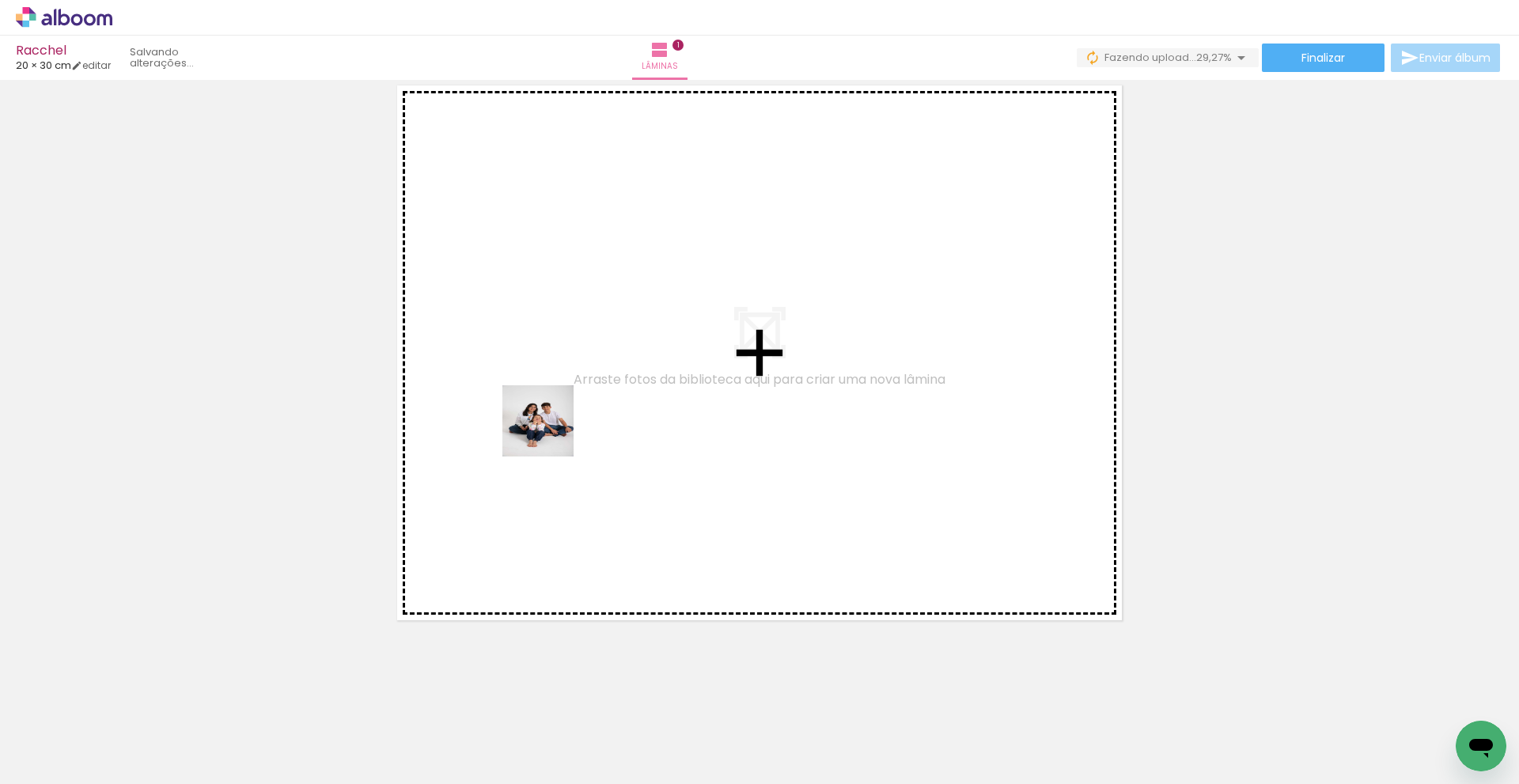
drag, startPoint x: 366, startPoint y: 684, endPoint x: 417, endPoint y: 719, distance: 61.9
click at [577, 388] on quentale-workspace at bounding box center [760, 392] width 1519 height 784
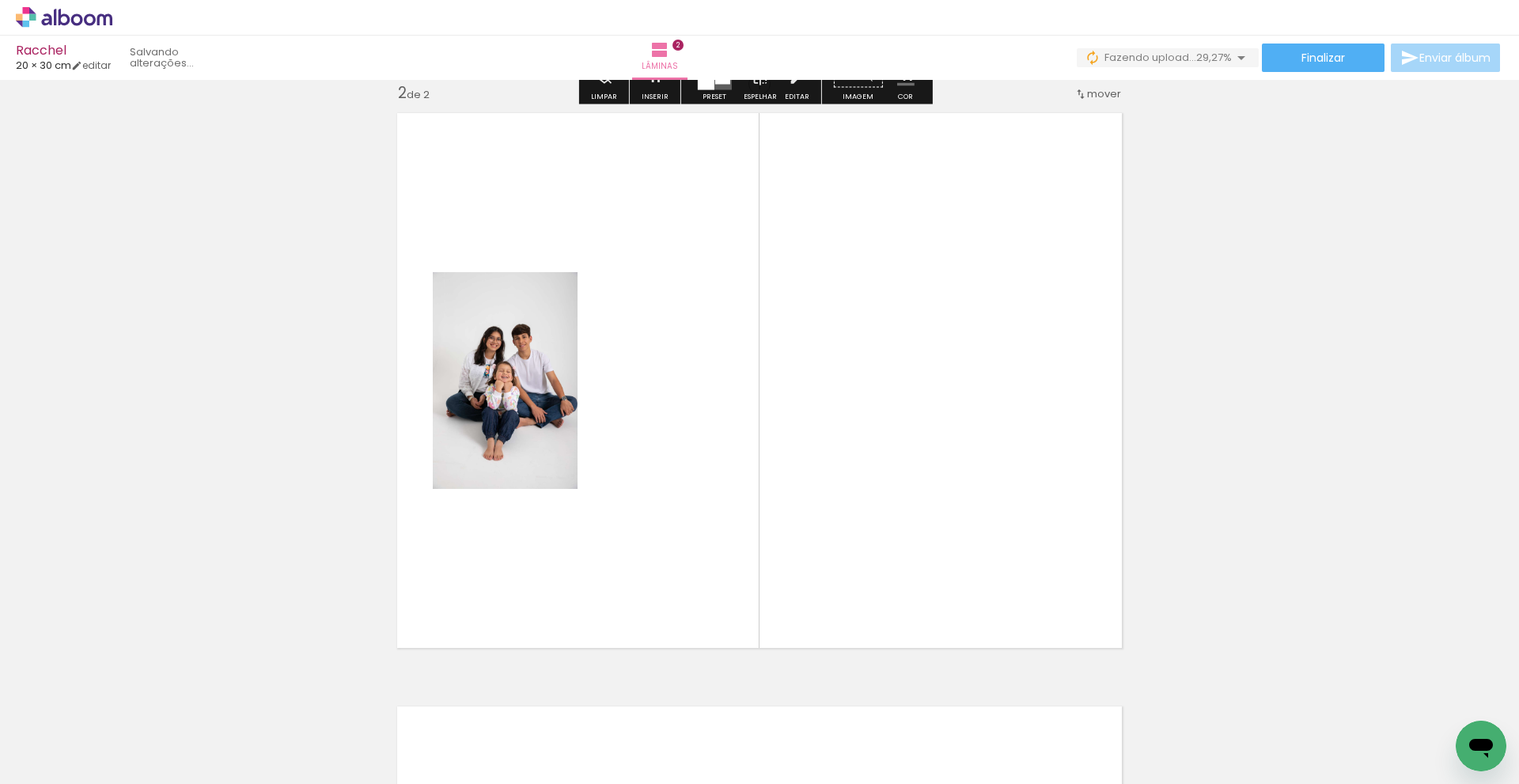
scroll to position [614, 0]
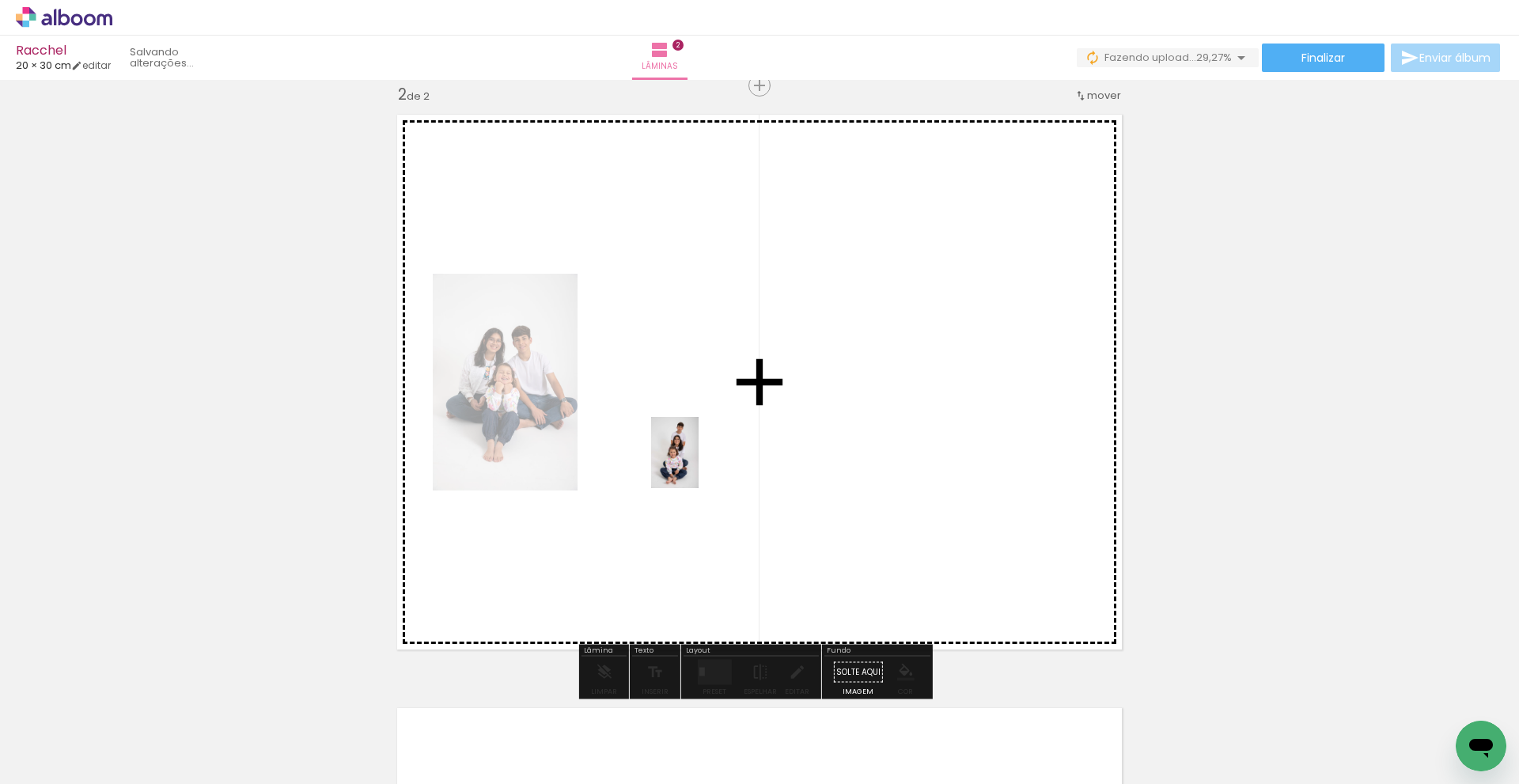
drag, startPoint x: 434, startPoint y: 741, endPoint x: 684, endPoint y: 446, distance: 386.7
click at [684, 446] on quentale-workspace at bounding box center [760, 392] width 1519 height 784
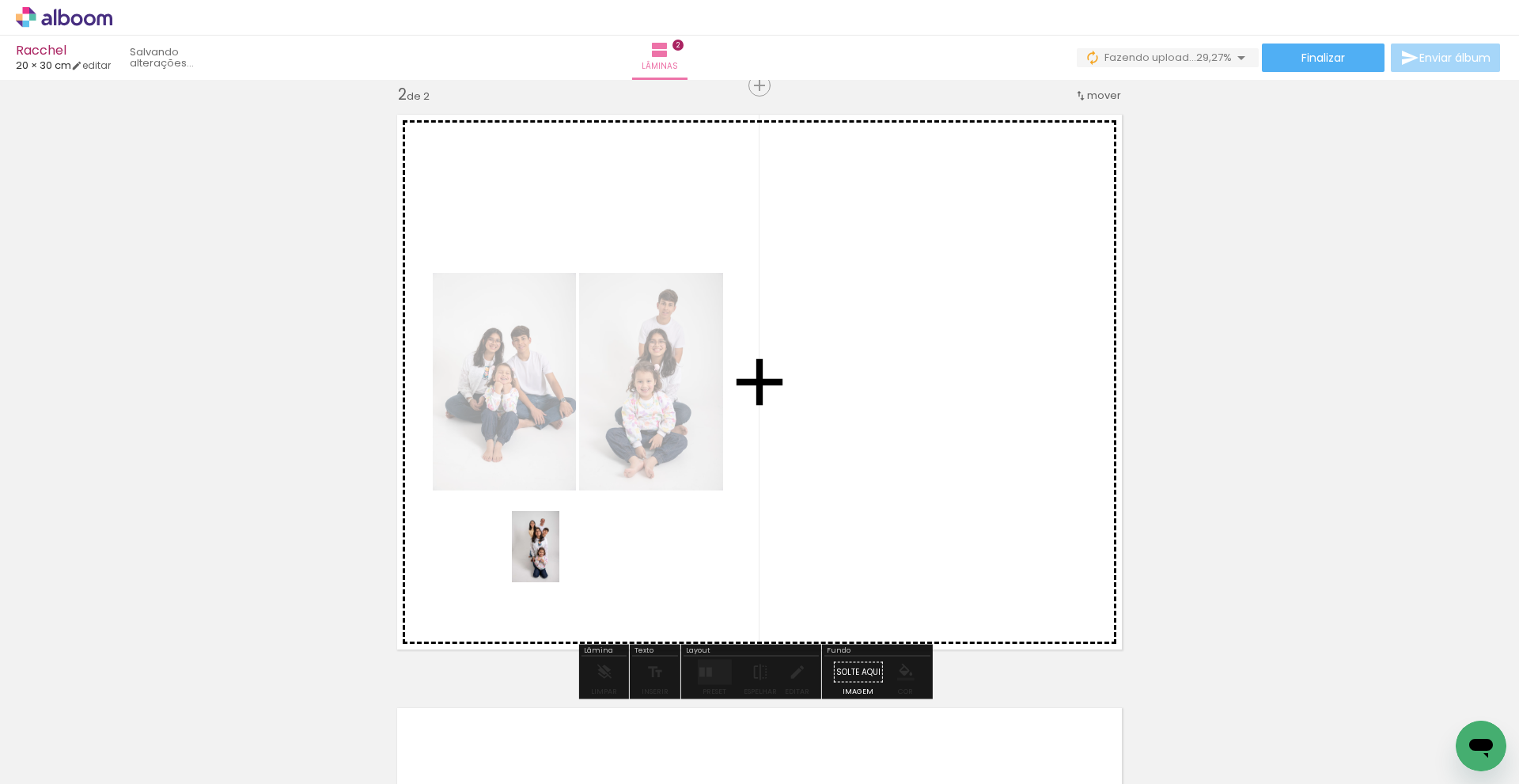
drag, startPoint x: 536, startPoint y: 751, endPoint x: 725, endPoint y: 593, distance: 246.3
click at [560, 558] on quentale-workspace at bounding box center [760, 392] width 1519 height 784
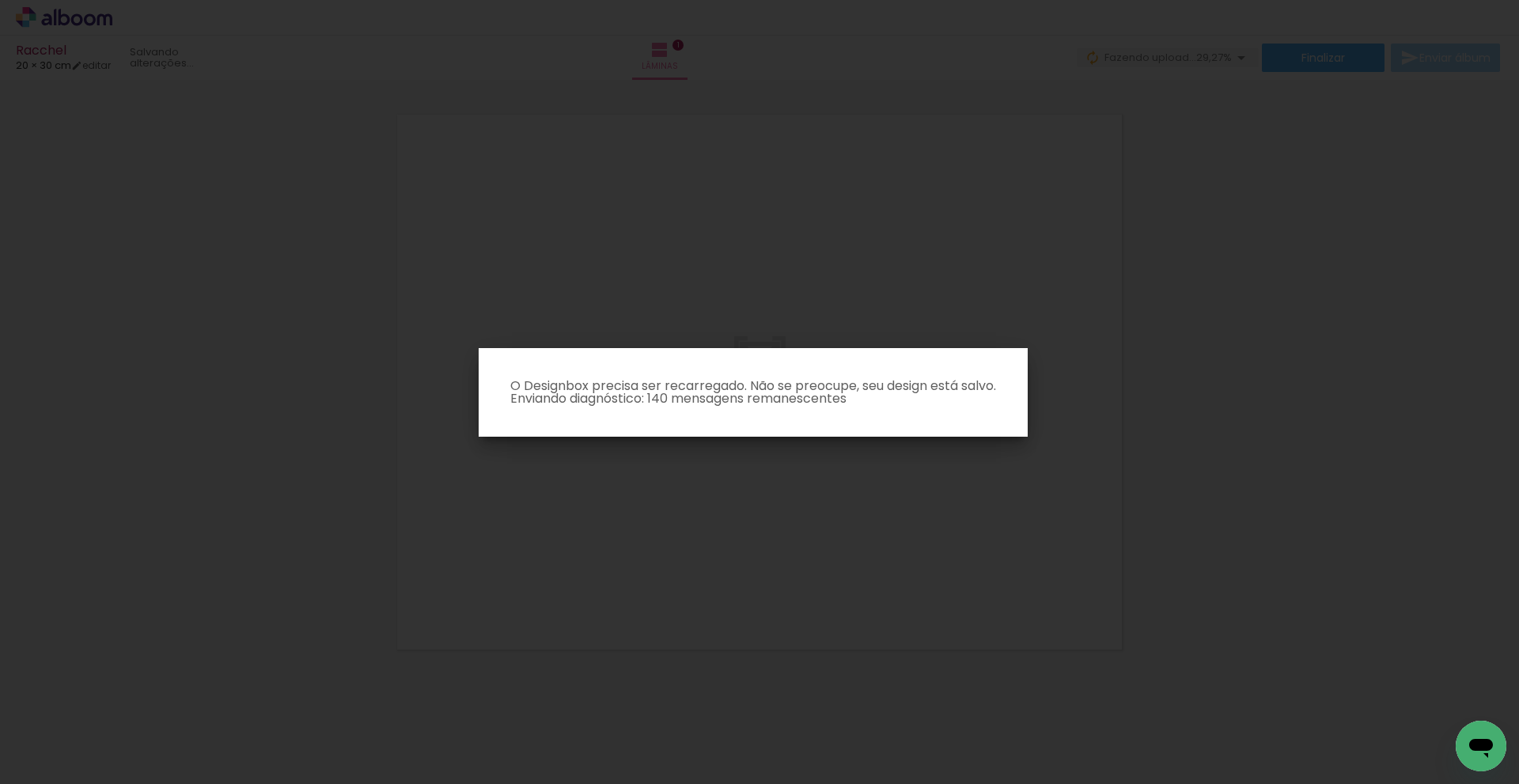
scroll to position [20, 0]
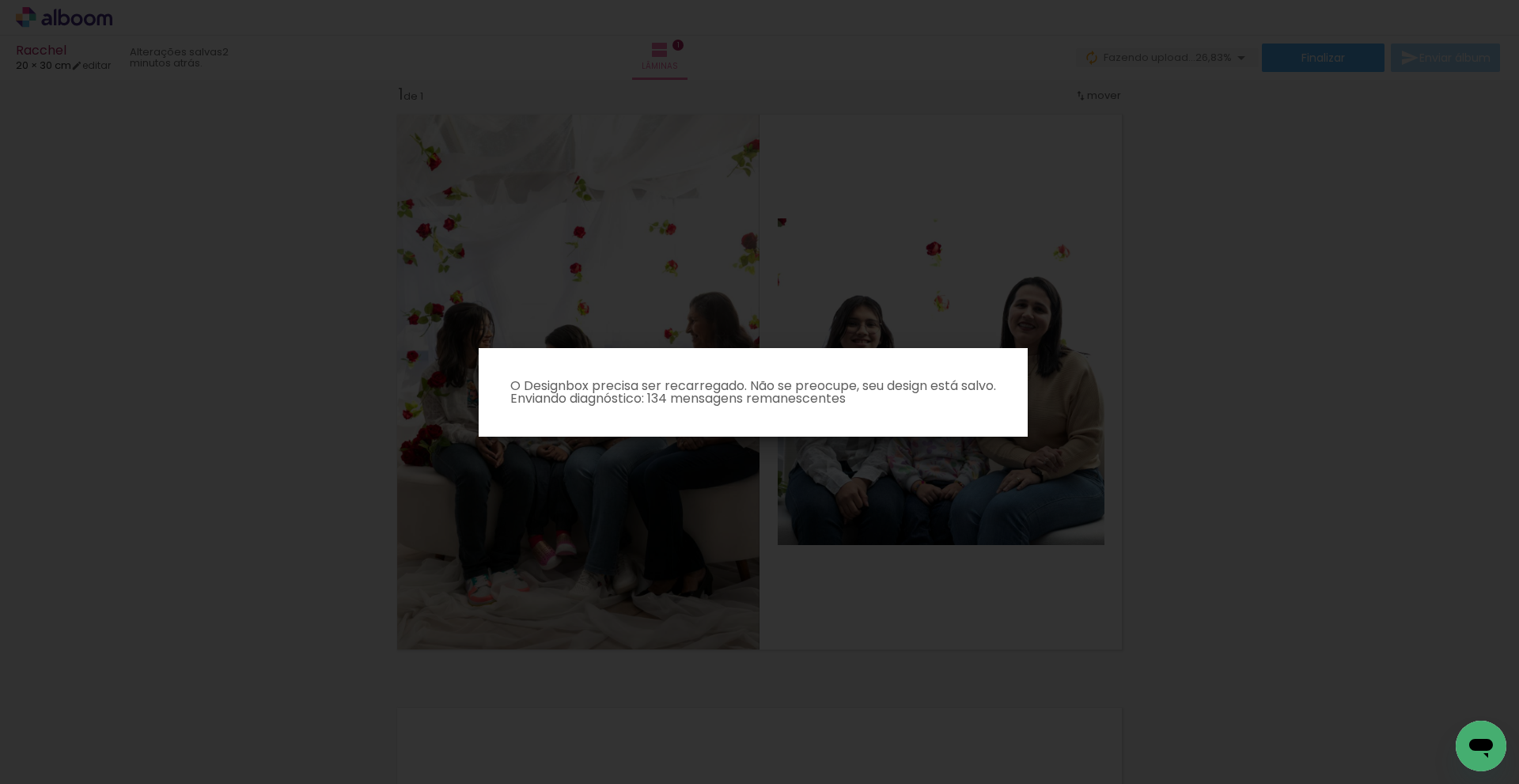
drag, startPoint x: 142, startPoint y: 123, endPoint x: 71, endPoint y: 62, distance: 93.6
click at [129, 111] on iron-overlay-backdrop at bounding box center [760, 392] width 1519 height 784
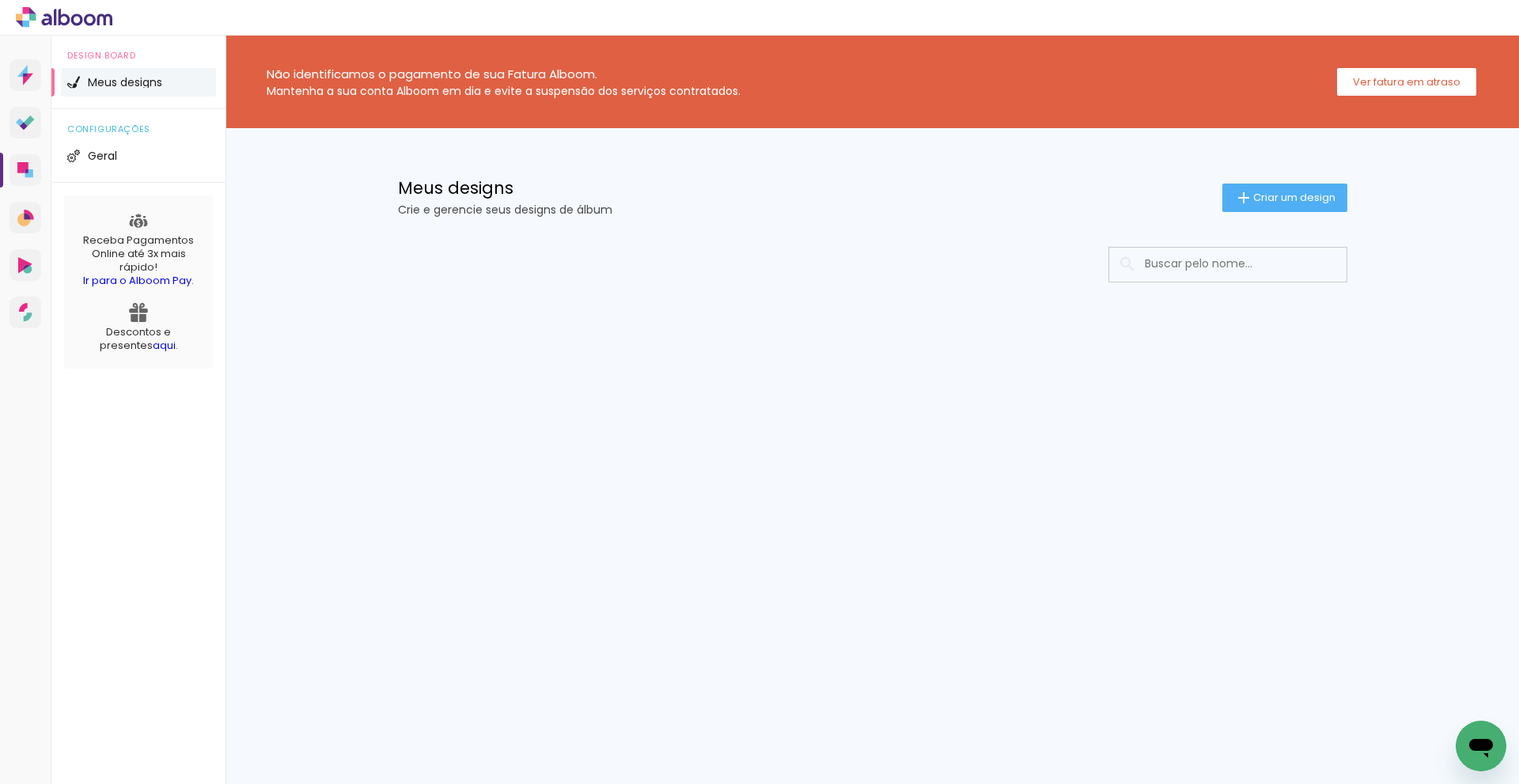
click at [107, 87] on span "Meus designs" at bounding box center [125, 82] width 74 height 11
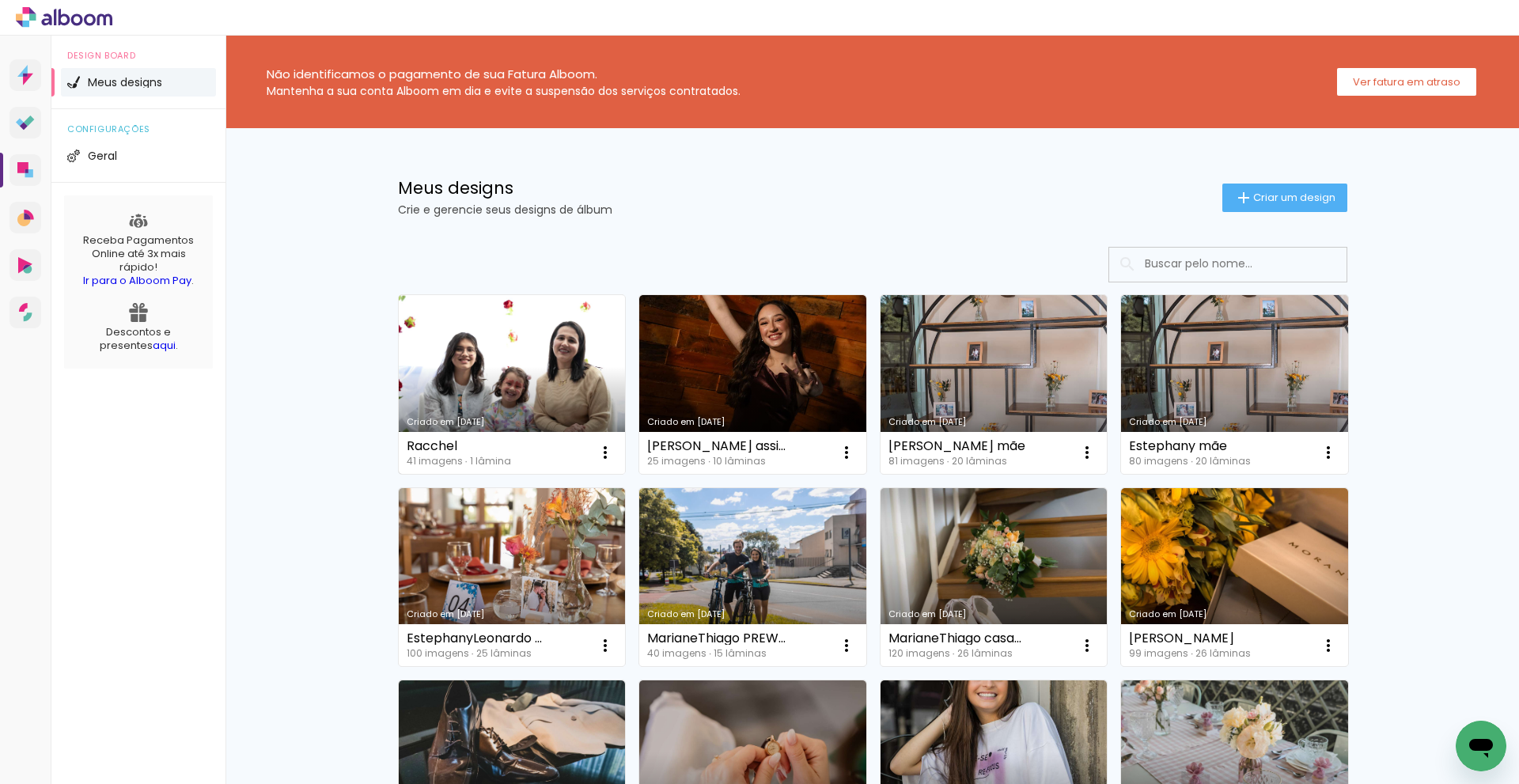
click at [500, 370] on link "Criado em [DATE]" at bounding box center [512, 385] width 227 height 179
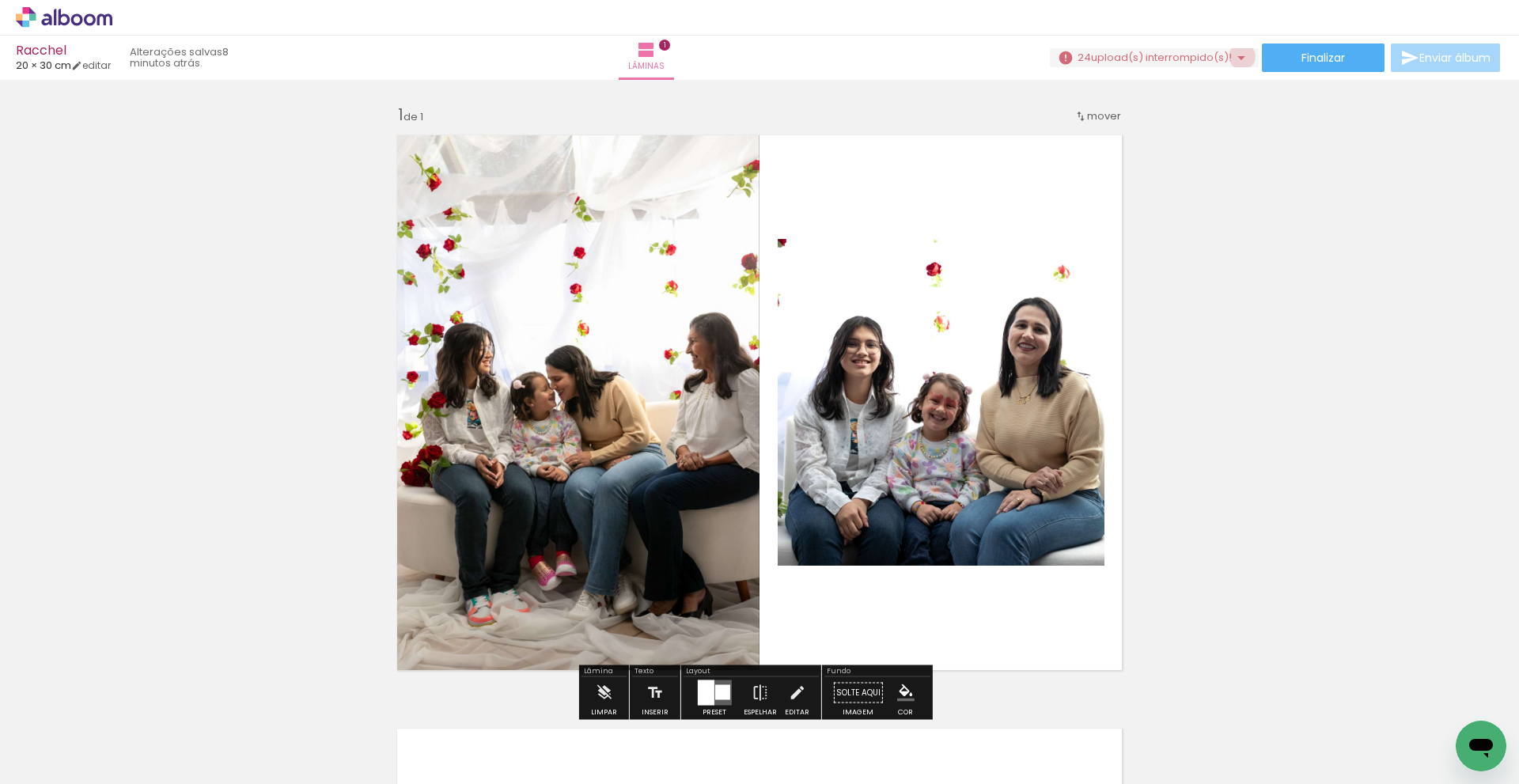
click at [1237, 56] on iron-icon at bounding box center [1242, 58] width 19 height 19
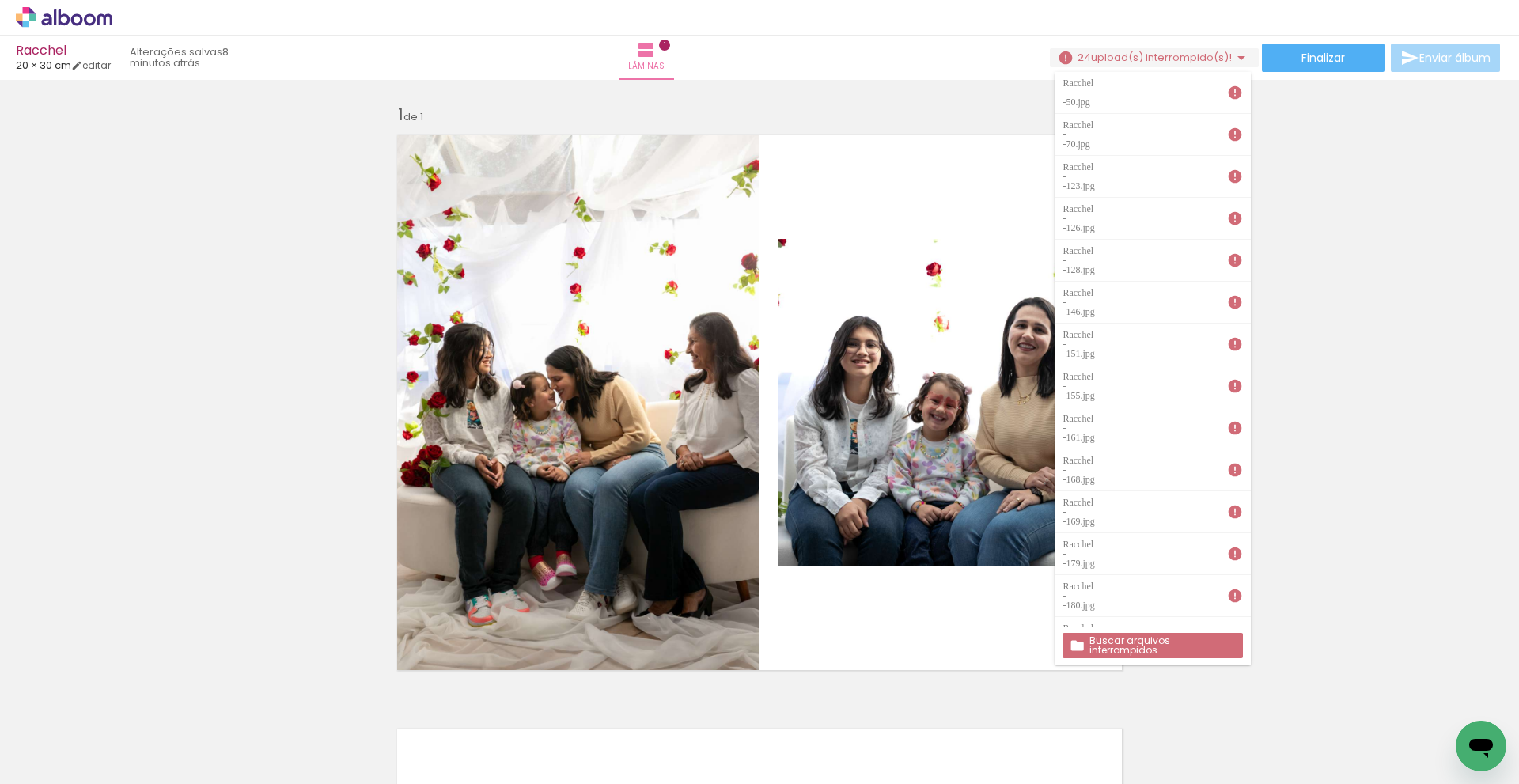
click at [0, 0] on slot "Buscar arquivos interrompidos" at bounding box center [0, 0] width 0 height 0
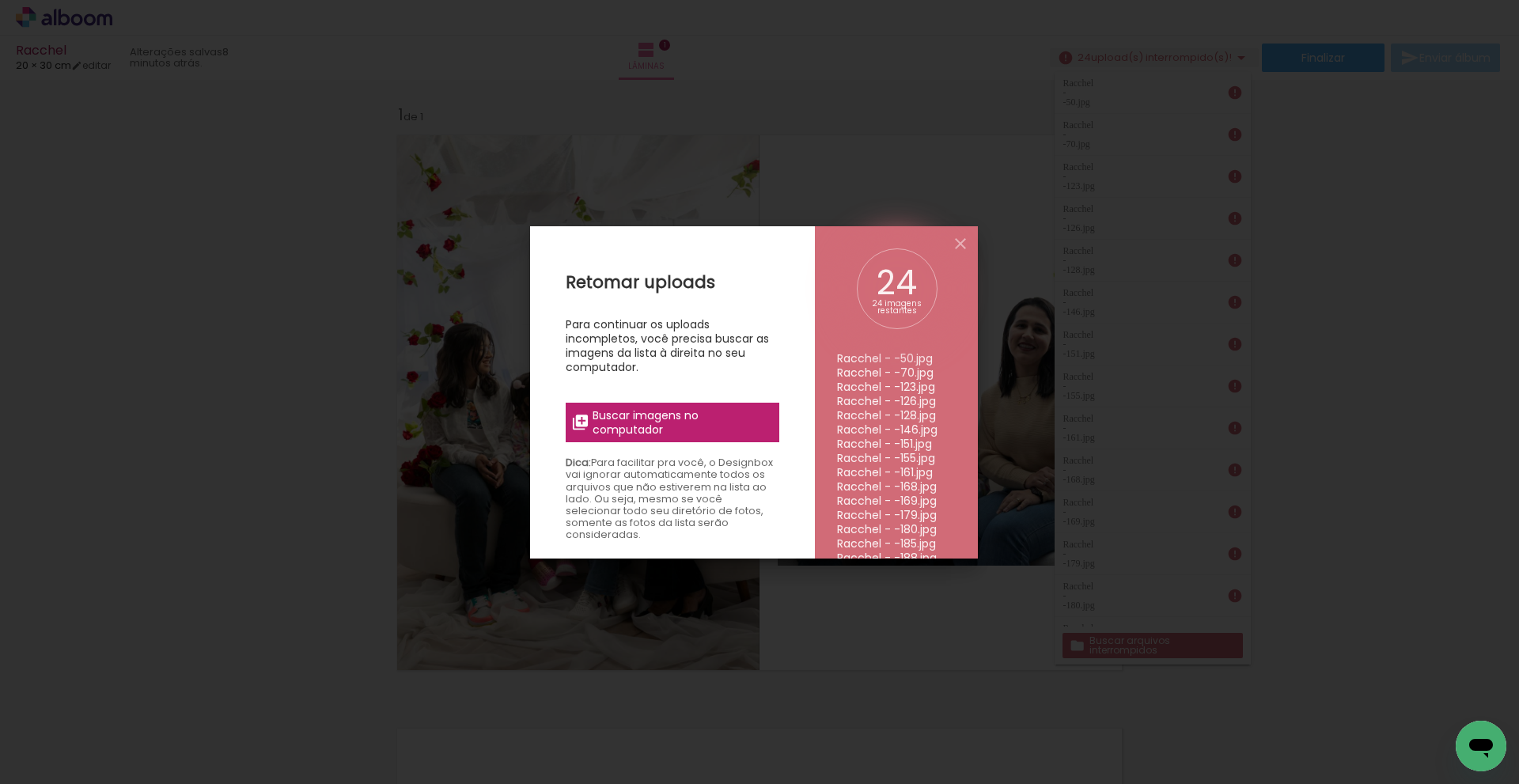
click at [631, 428] on span "Buscar imagens no computador" at bounding box center [681, 422] width 176 height 28
click at [0, 0] on input "file" at bounding box center [0, 0] width 0 height 0
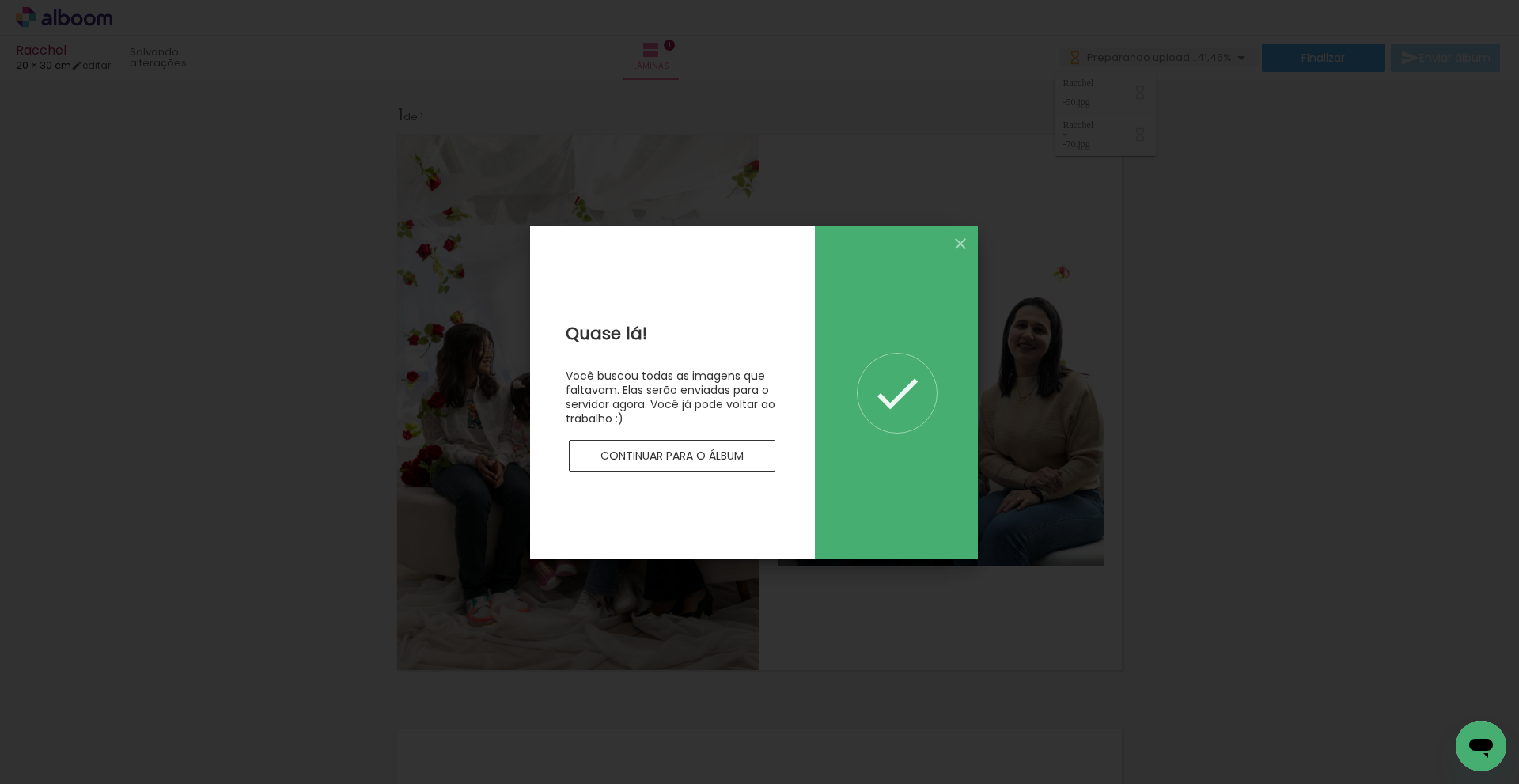
click at [0, 0] on slot "Continuar para o álbum" at bounding box center [0, 0] width 0 height 0
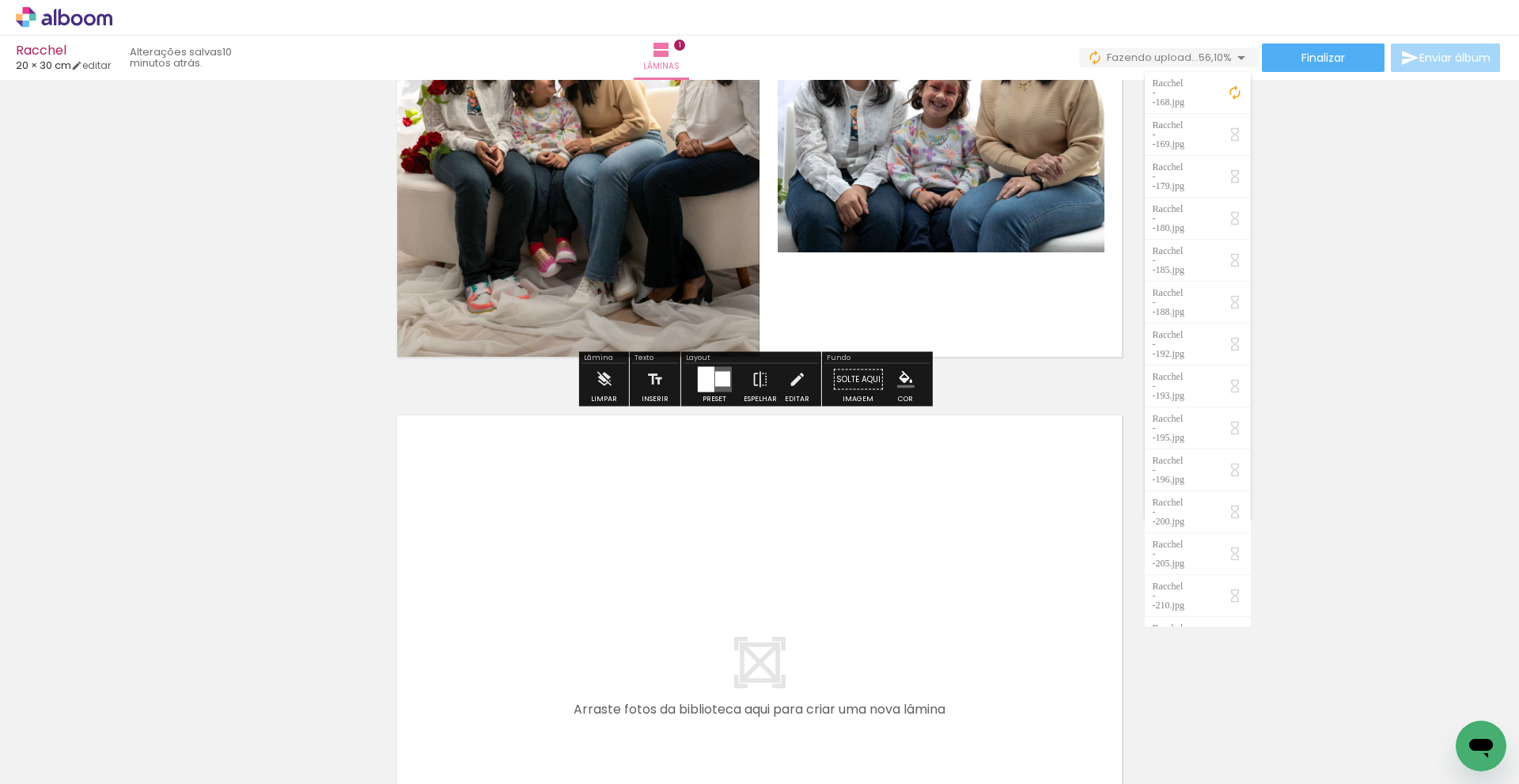
scroll to position [396, 0]
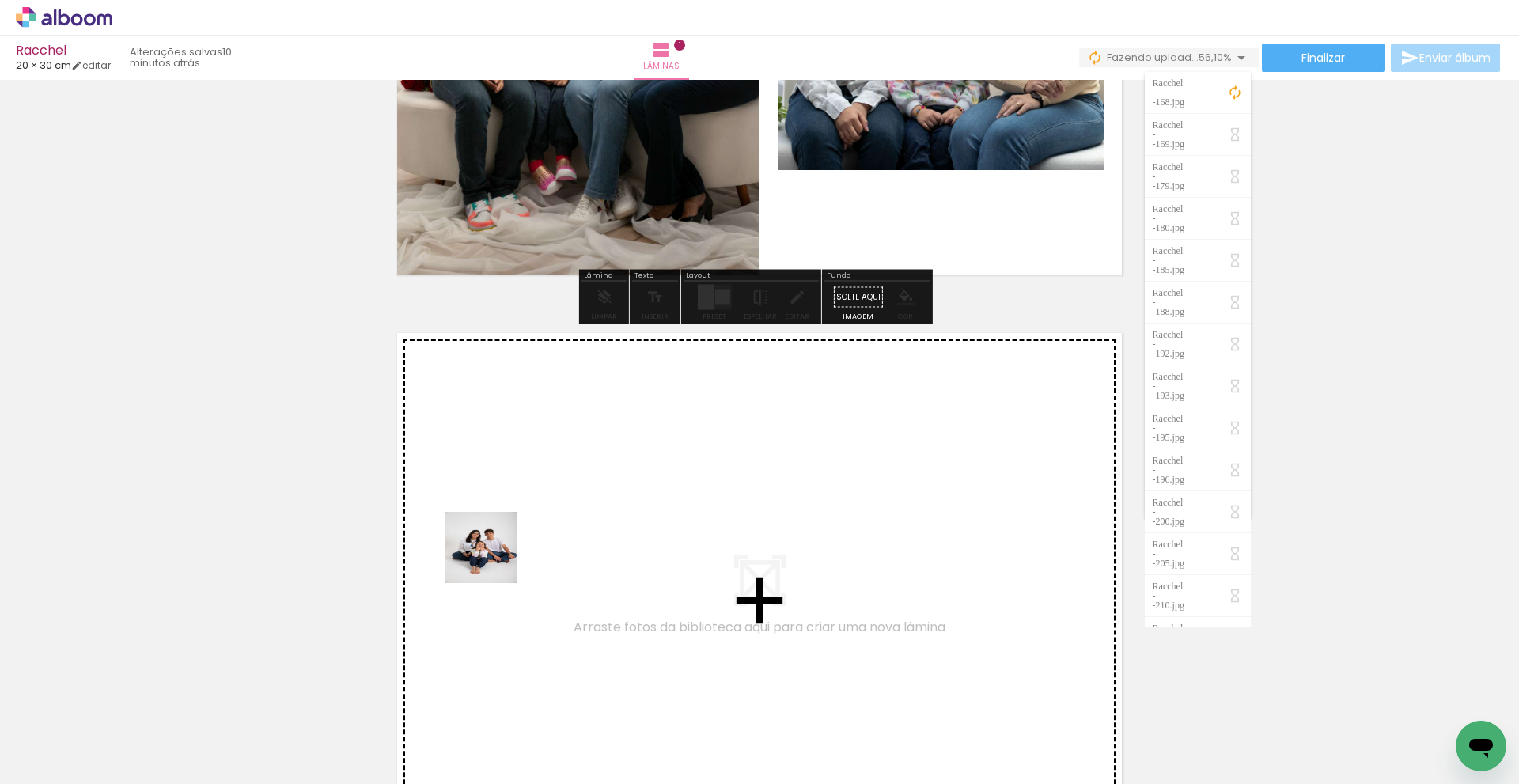
drag, startPoint x: 331, startPoint y: 757, endPoint x: 496, endPoint y: 556, distance: 260.0
click at [496, 556] on quentale-workspace at bounding box center [760, 392] width 1519 height 784
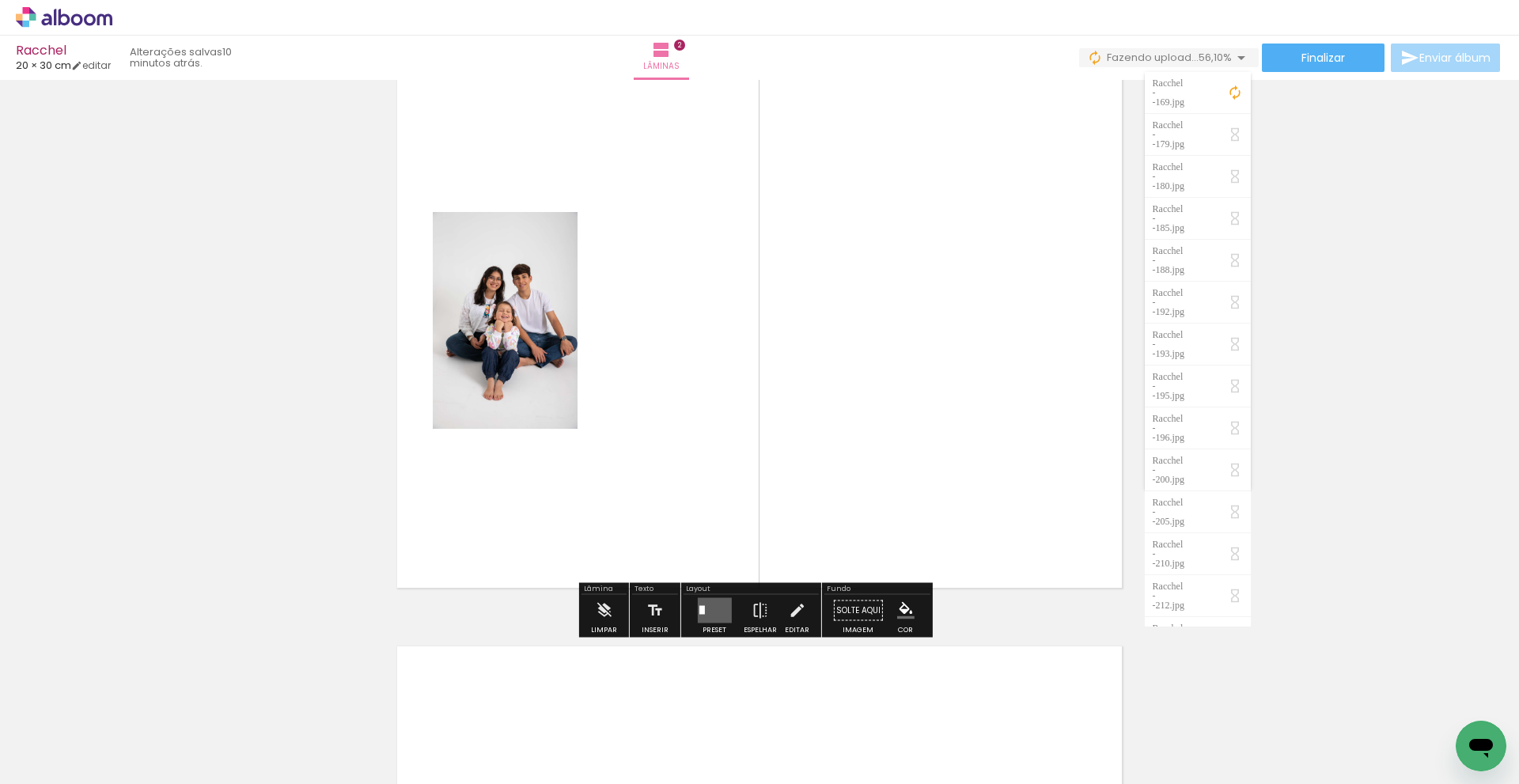
scroll to position [693, 0]
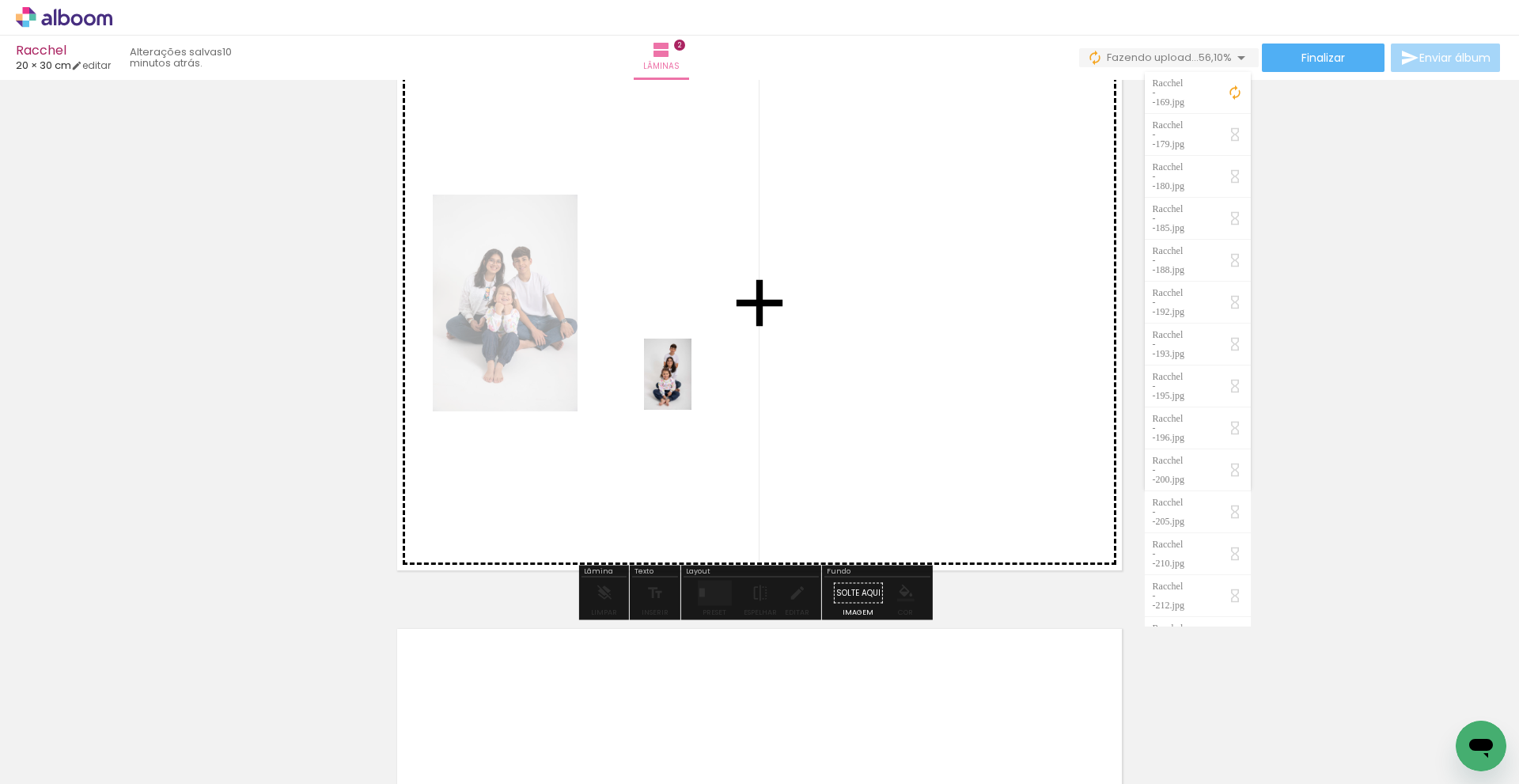
drag, startPoint x: 434, startPoint y: 745, endPoint x: 665, endPoint y: 519, distance: 323.2
click at [692, 374] on quentale-workspace at bounding box center [760, 392] width 1519 height 784
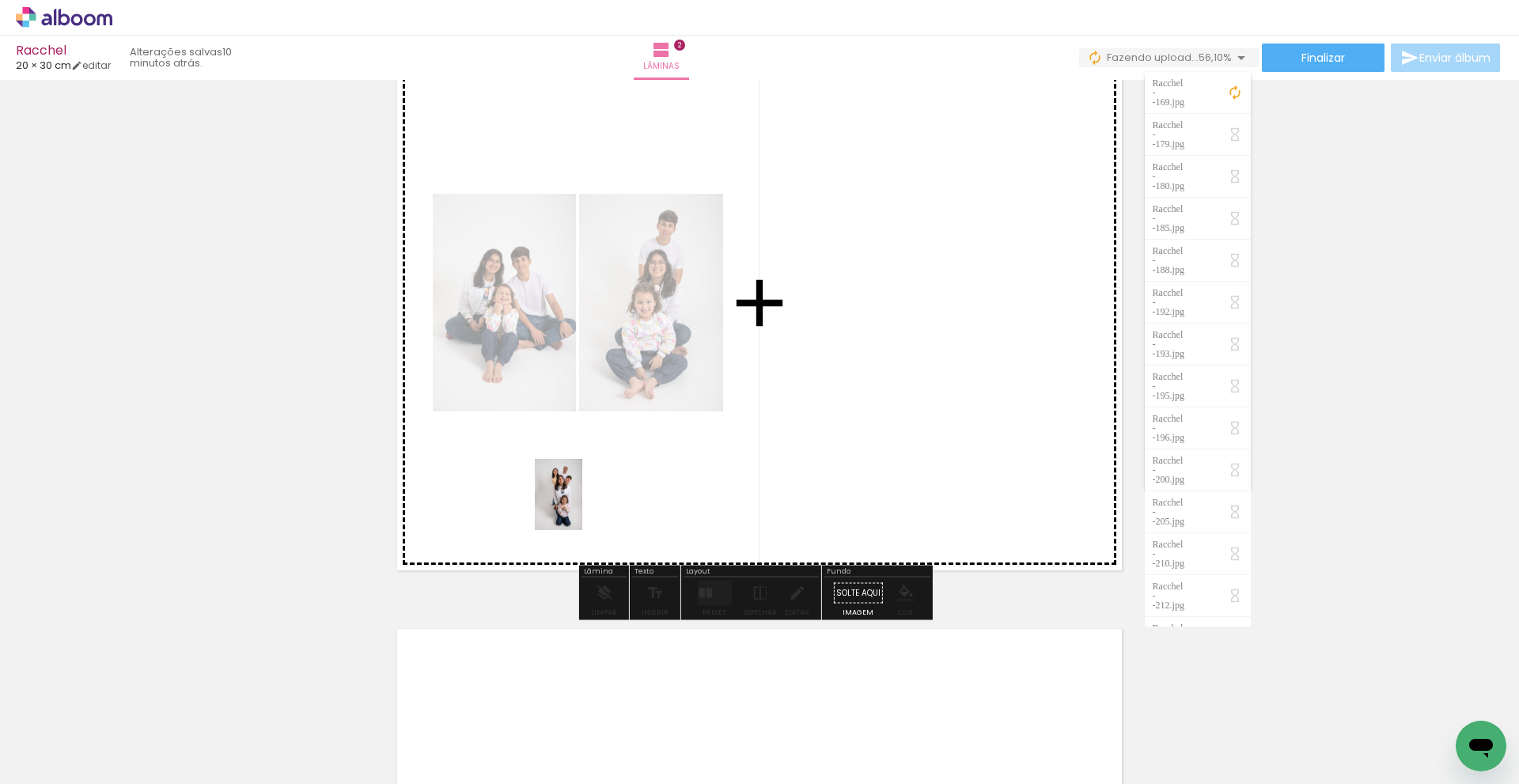
drag, startPoint x: 526, startPoint y: 755, endPoint x: 582, endPoint y: 506, distance: 255.2
click at [582, 506] on quentale-workspace at bounding box center [760, 392] width 1519 height 784
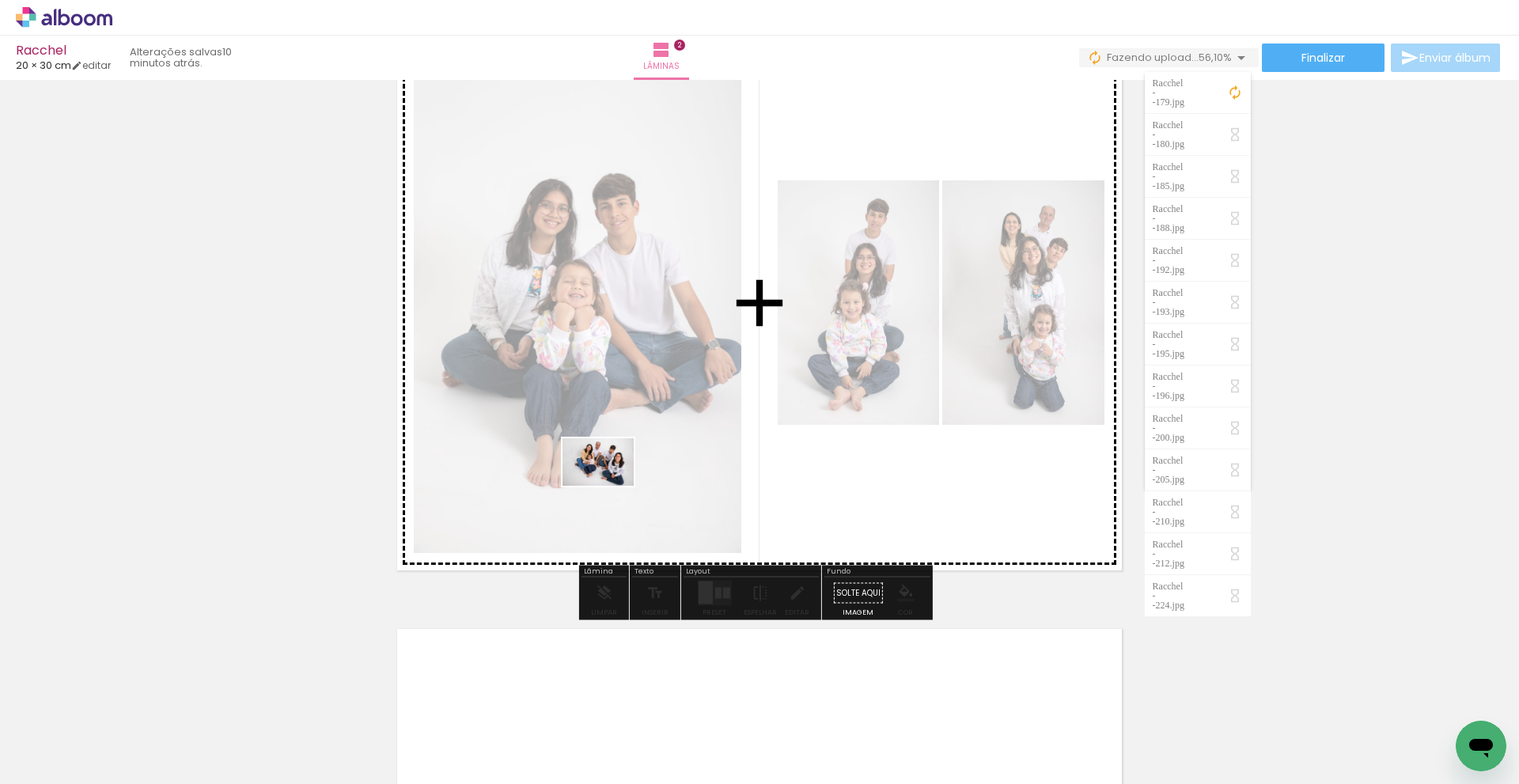
drag, startPoint x: 618, startPoint y: 735, endPoint x: 610, endPoint y: 486, distance: 249.1
click at [610, 486] on quentale-workspace at bounding box center [760, 392] width 1519 height 784
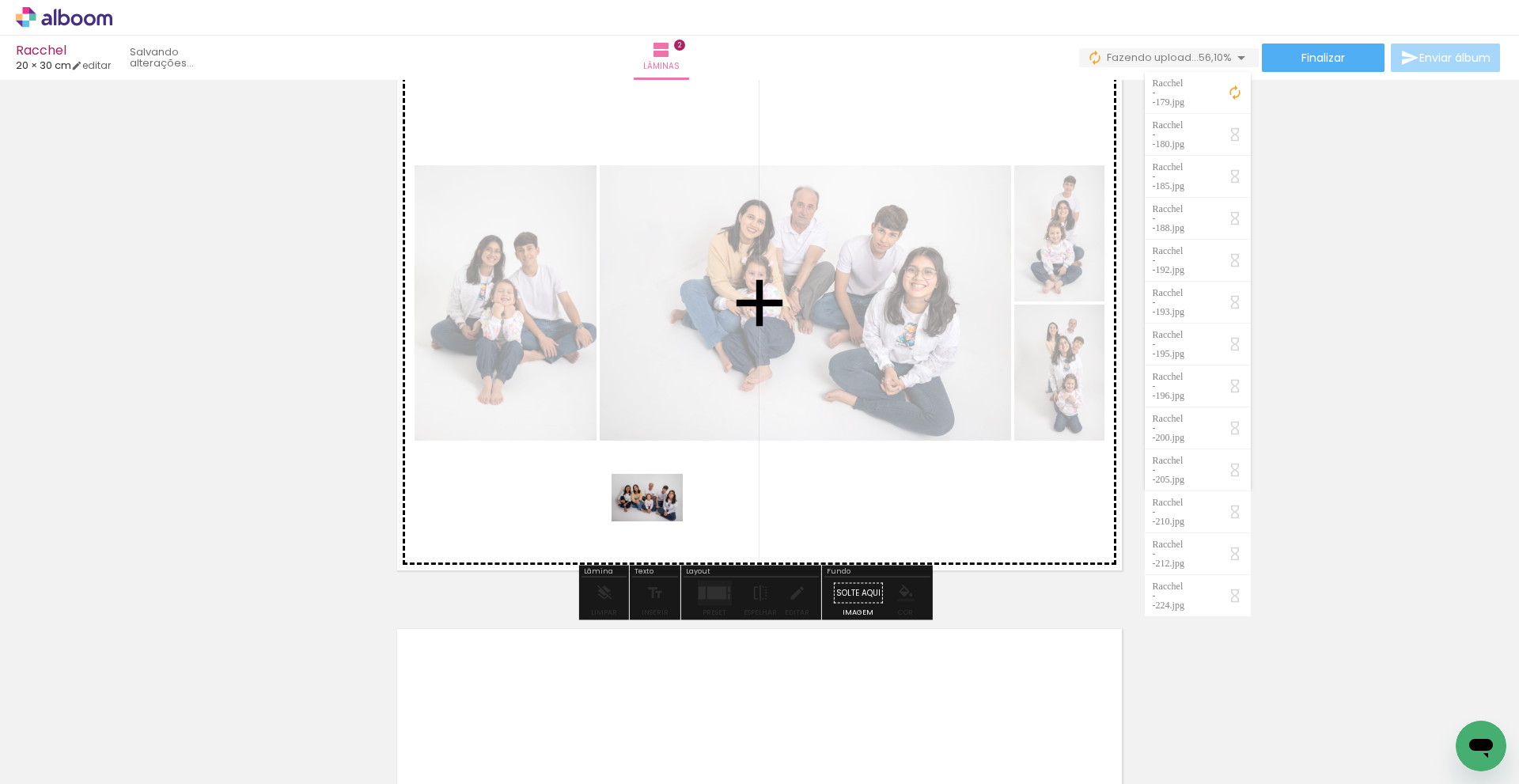
drag, startPoint x: 709, startPoint y: 755, endPoint x: 659, endPoint y: 521, distance: 239.3
click at [659, 521] on quentale-workspace at bounding box center [760, 392] width 1519 height 784
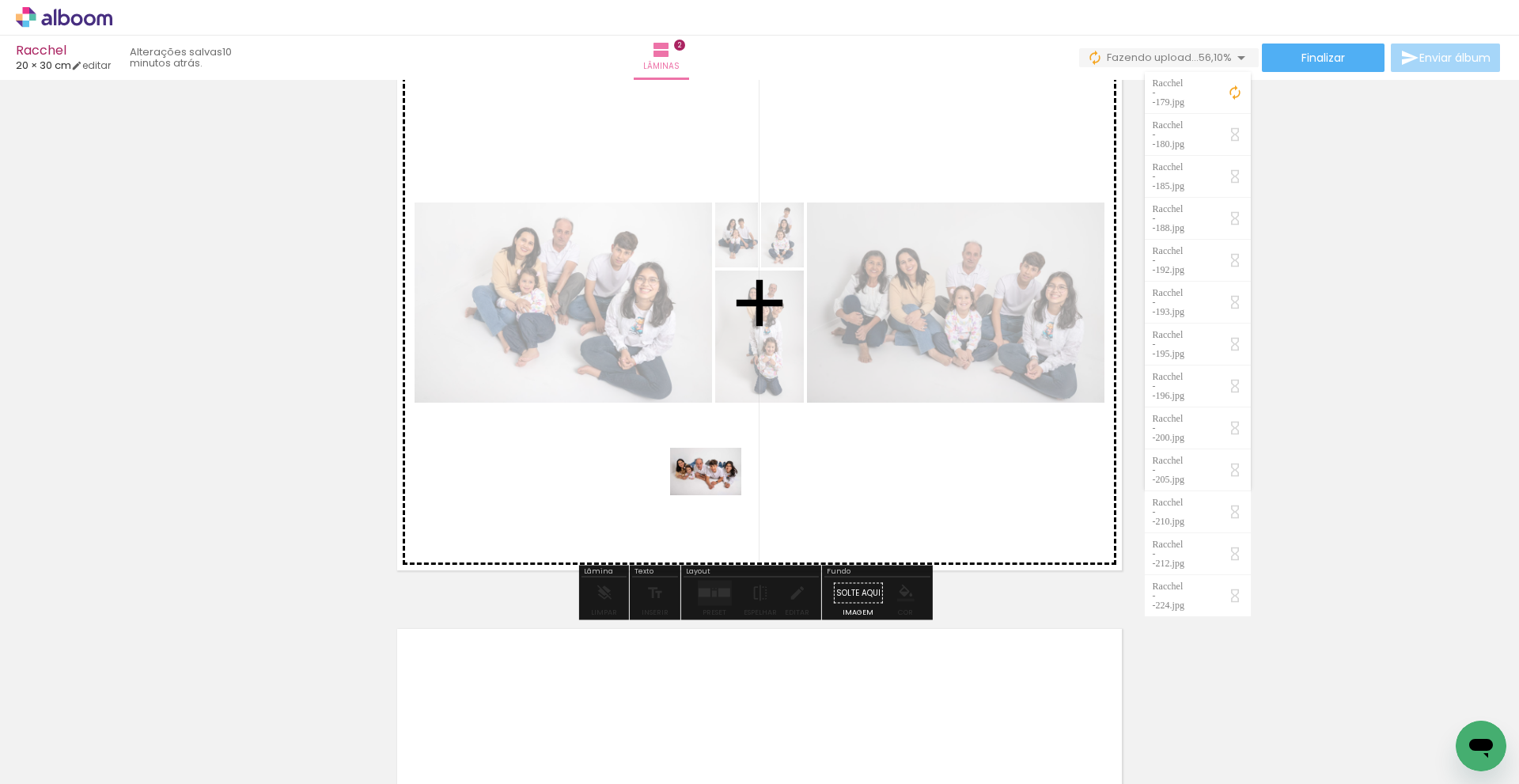
drag, startPoint x: 789, startPoint y: 730, endPoint x: 718, endPoint y: 496, distance: 244.5
click at [718, 496] on quentale-workspace at bounding box center [760, 392] width 1519 height 784
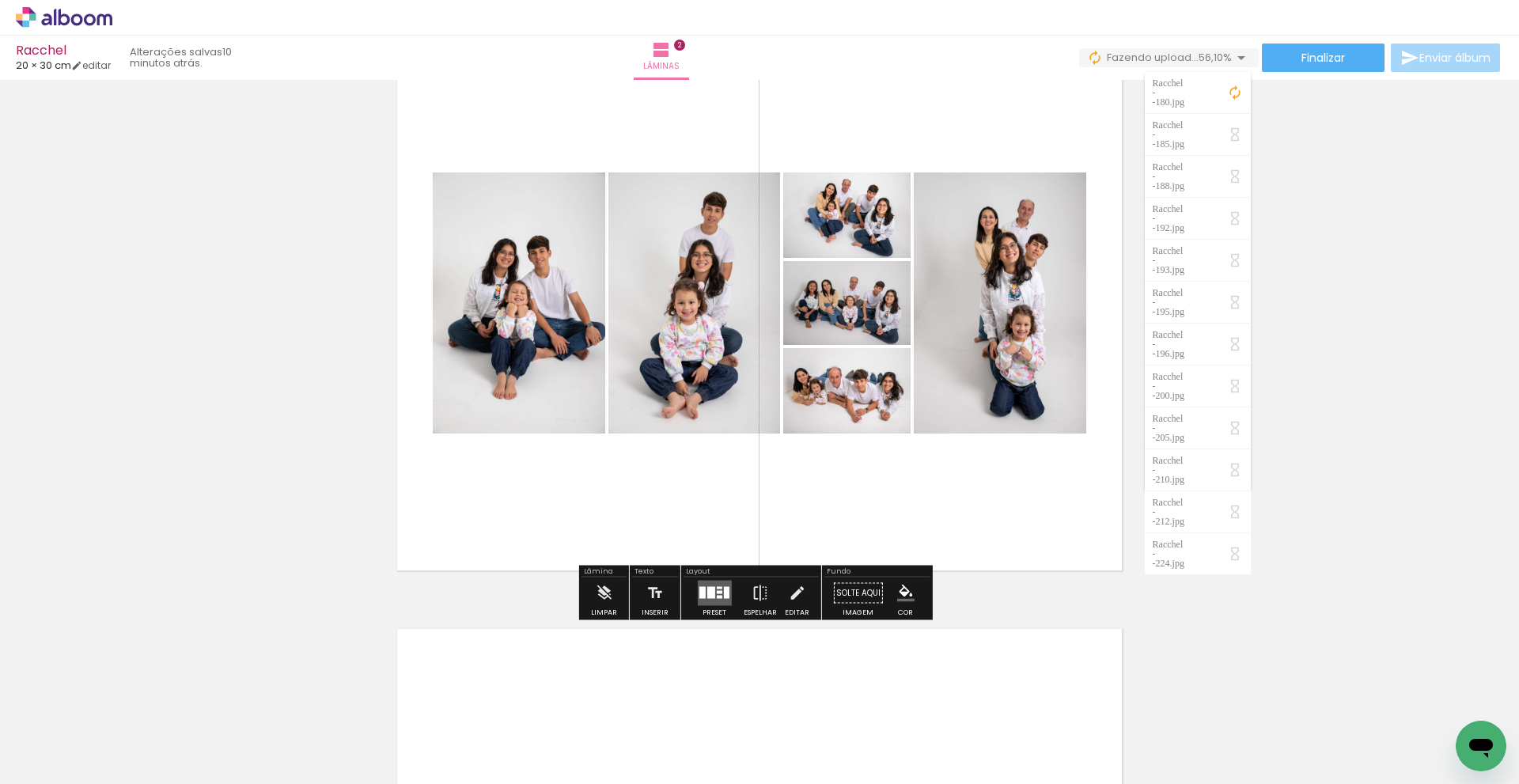
click at [697, 599] on quentale-layouter at bounding box center [714, 593] width 34 height 26
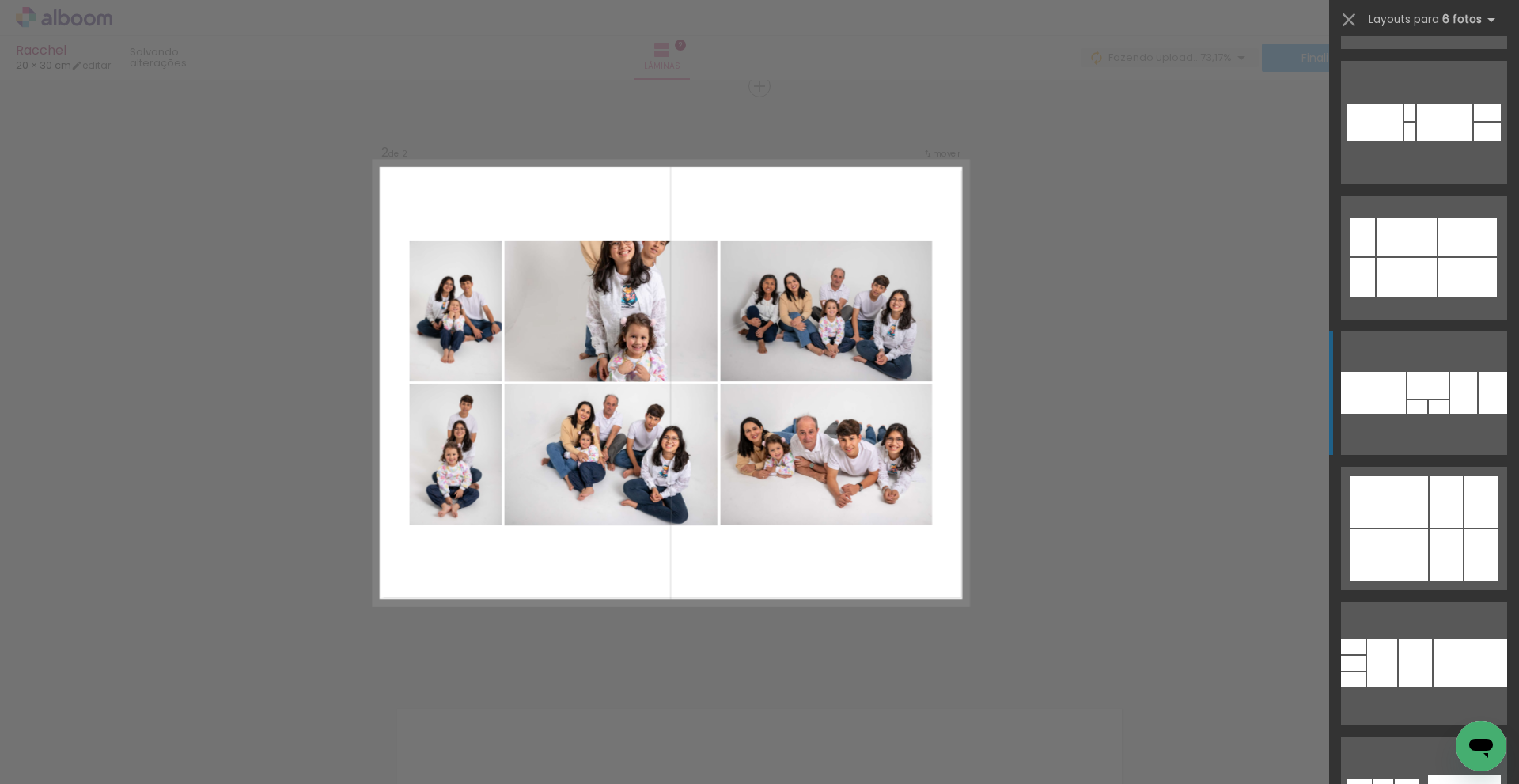
scroll to position [7437, 0]
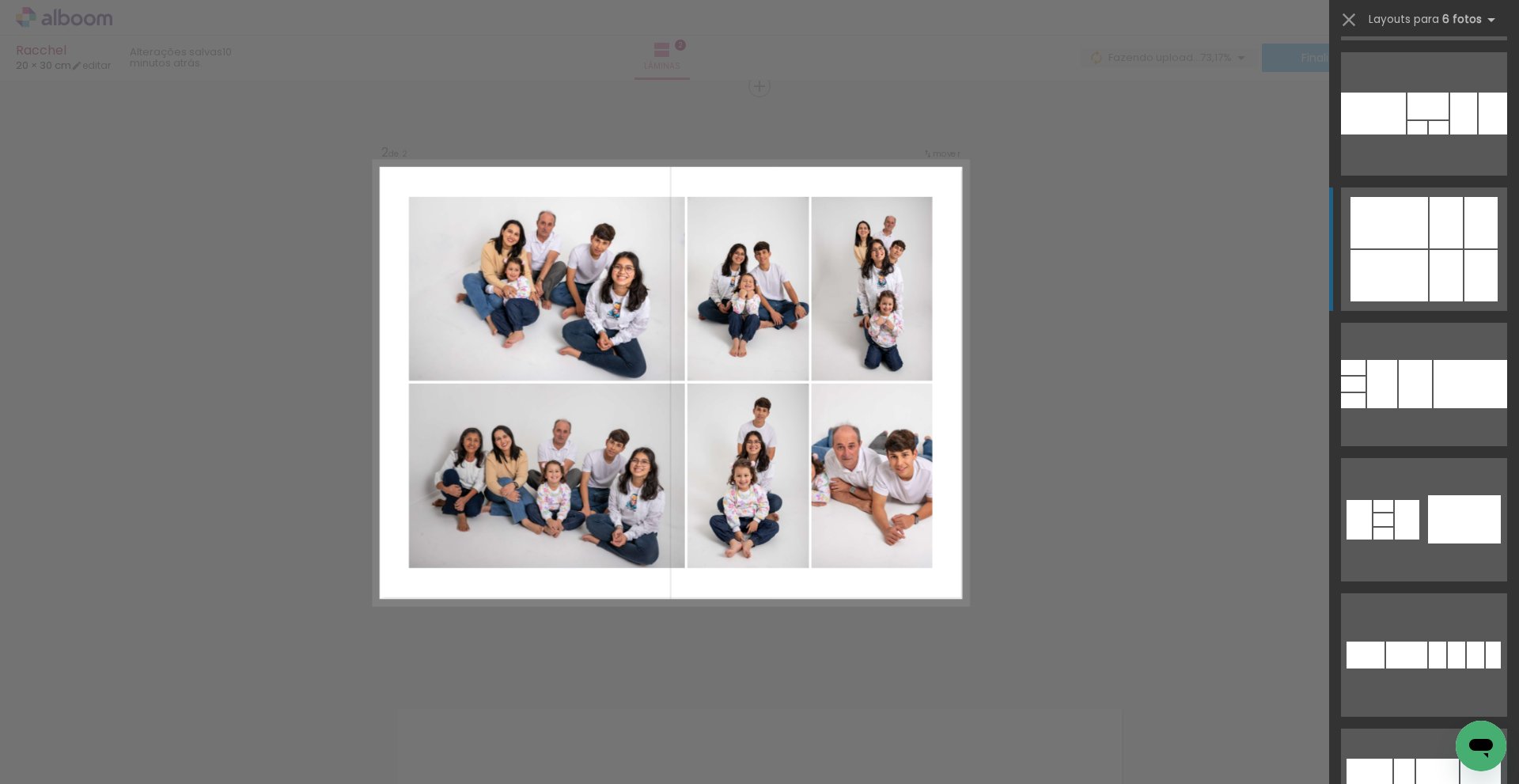
click at [1386, 271] on div at bounding box center [1389, 275] width 78 height 51
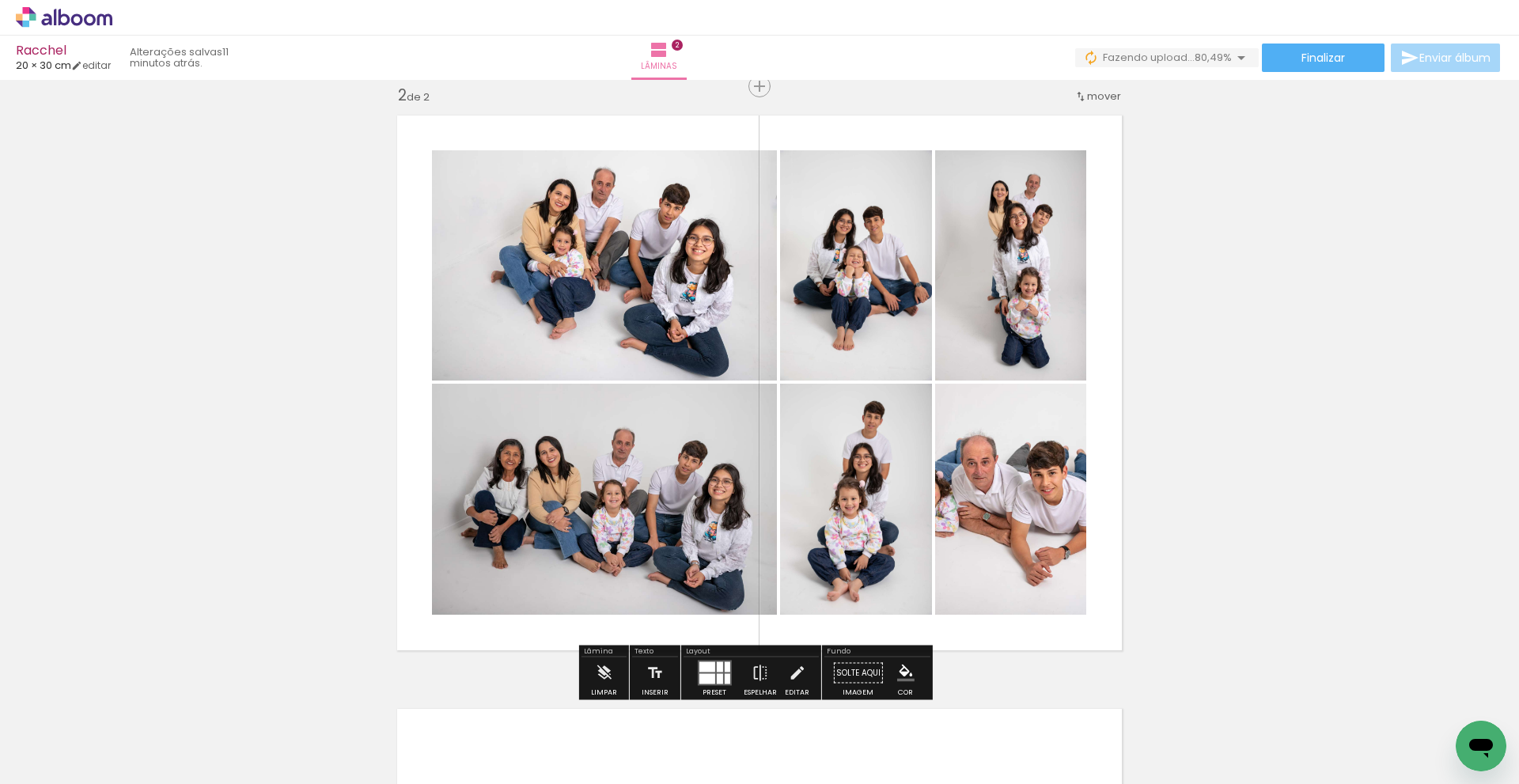
click at [711, 669] on quentale-layouter at bounding box center [714, 673] width 34 height 26
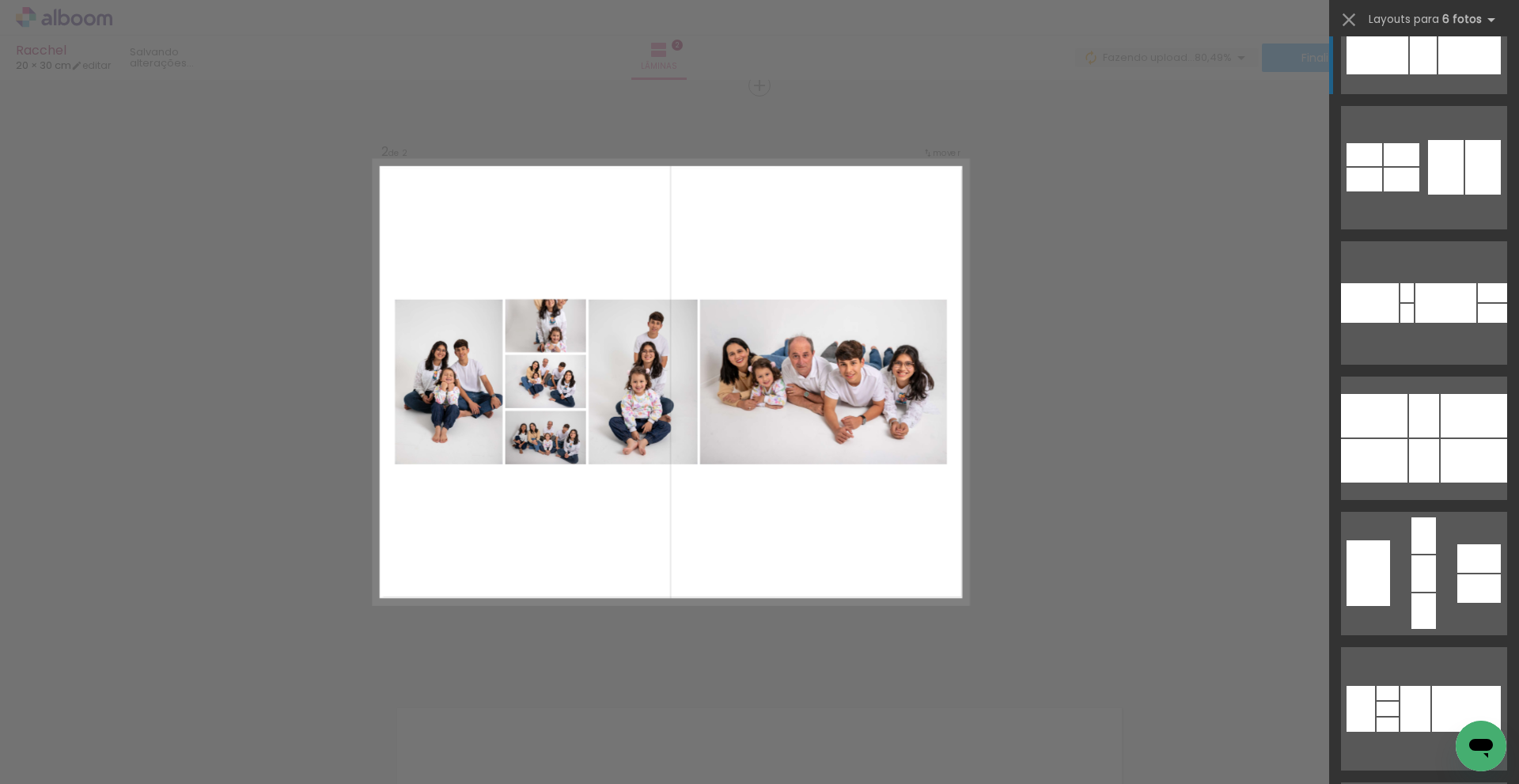
scroll to position [9633, 0]
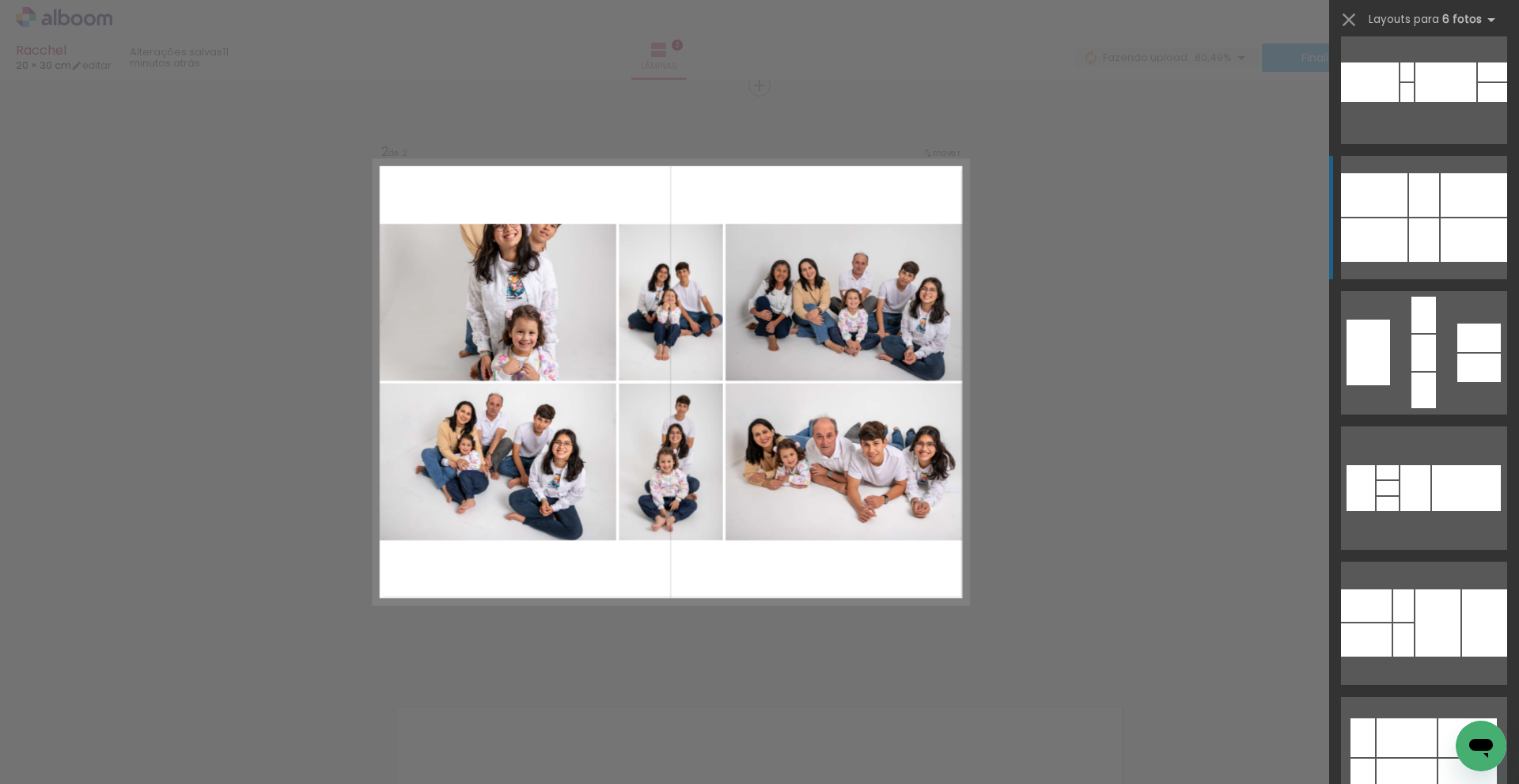
click at [1475, 232] on div at bounding box center [1474, 240] width 66 height 43
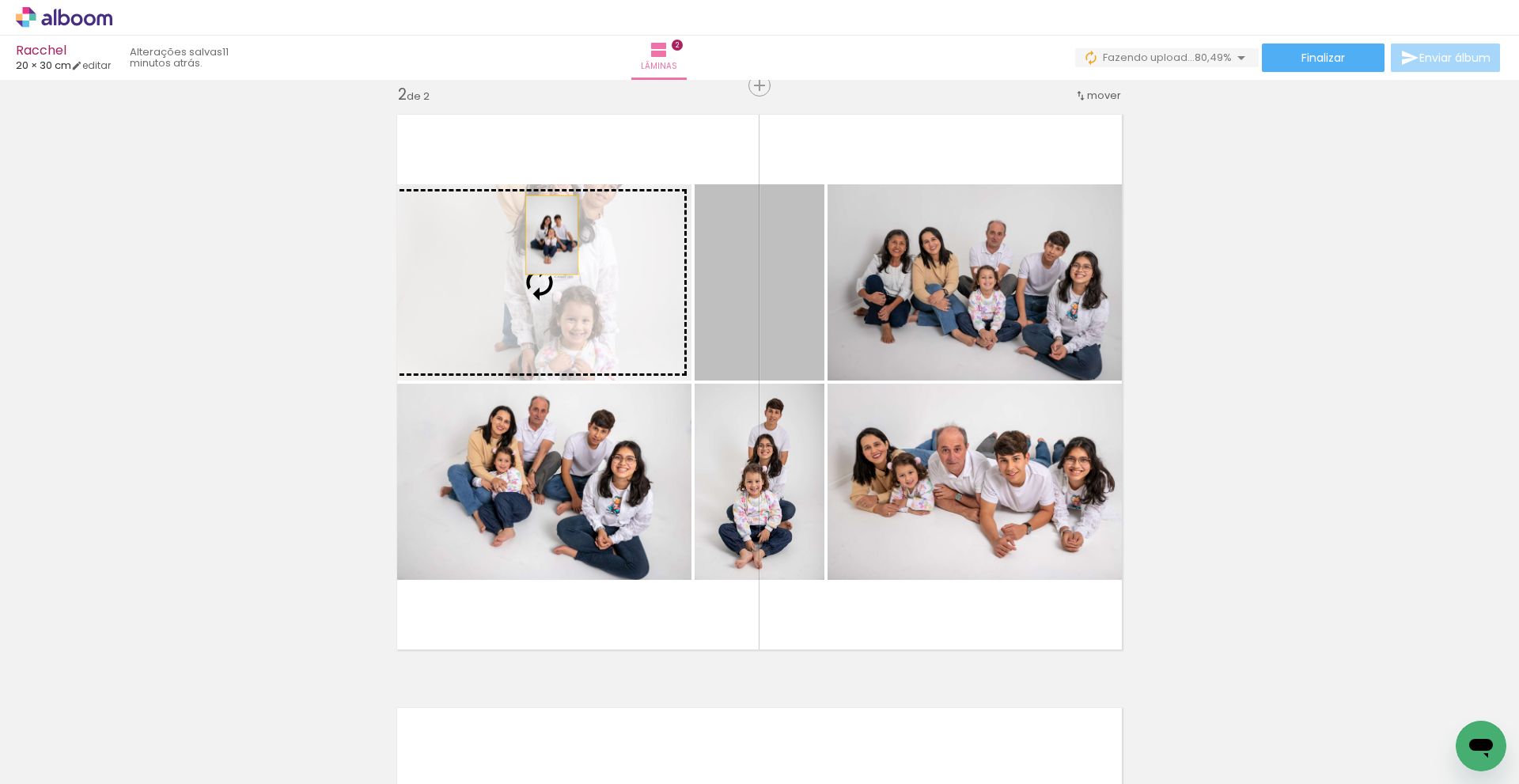
drag, startPoint x: 776, startPoint y: 246, endPoint x: 546, endPoint y: 235, distance: 230.3
click at [0, 0] on slot at bounding box center [0, 0] width 0 height 0
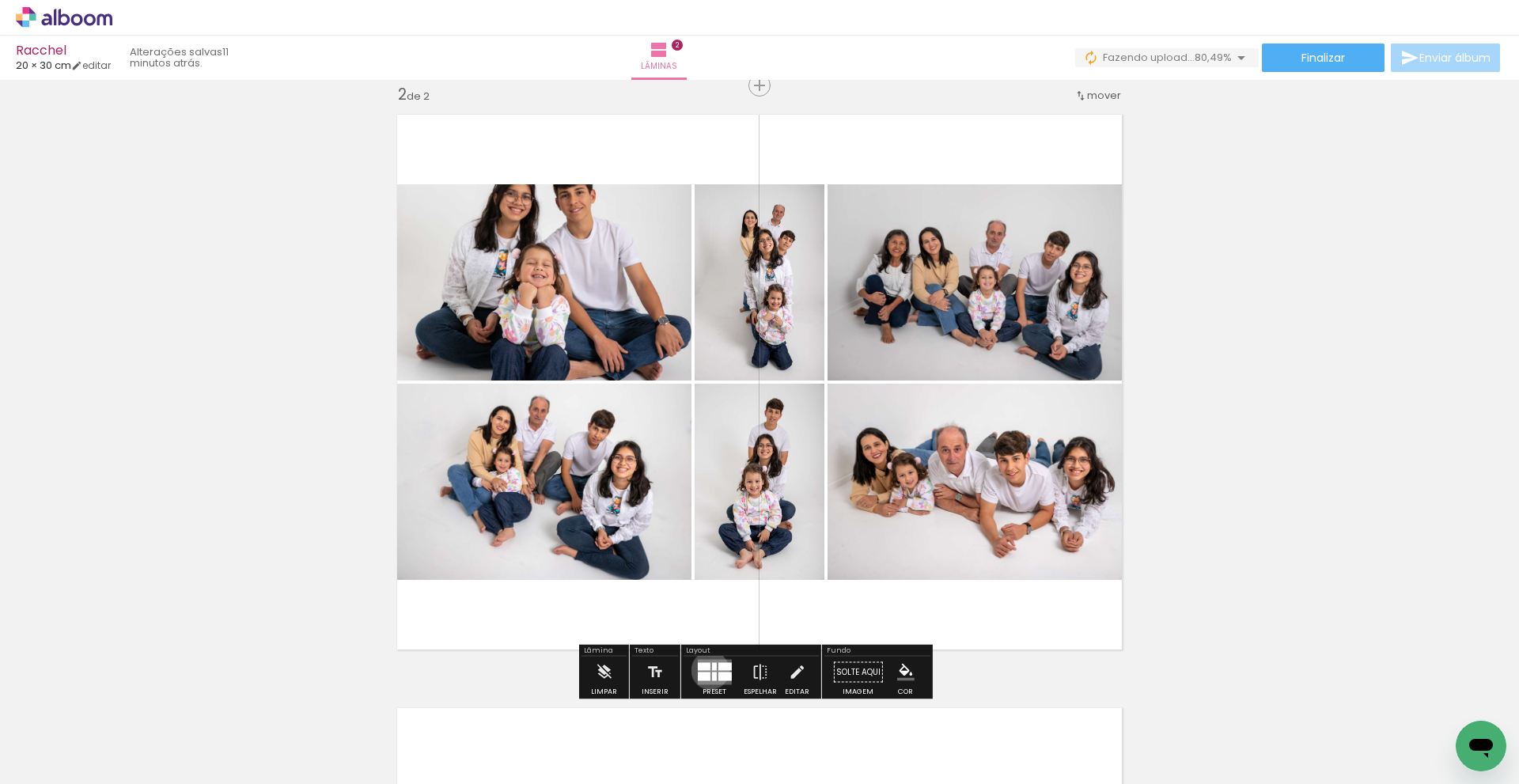
click at [707, 670] on quentale-layouter at bounding box center [714, 672] width 34 height 26
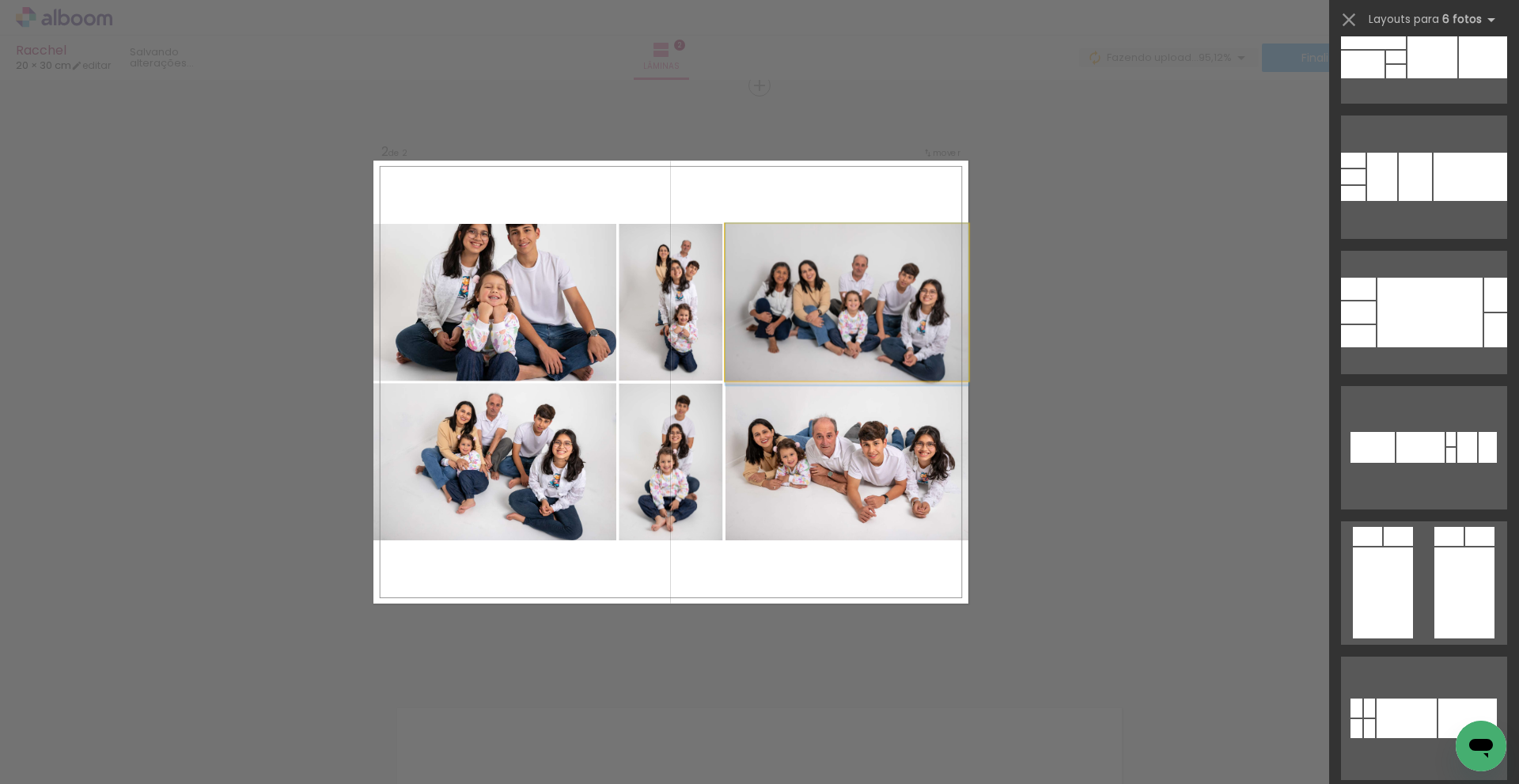
scroll to position [9740, 0]
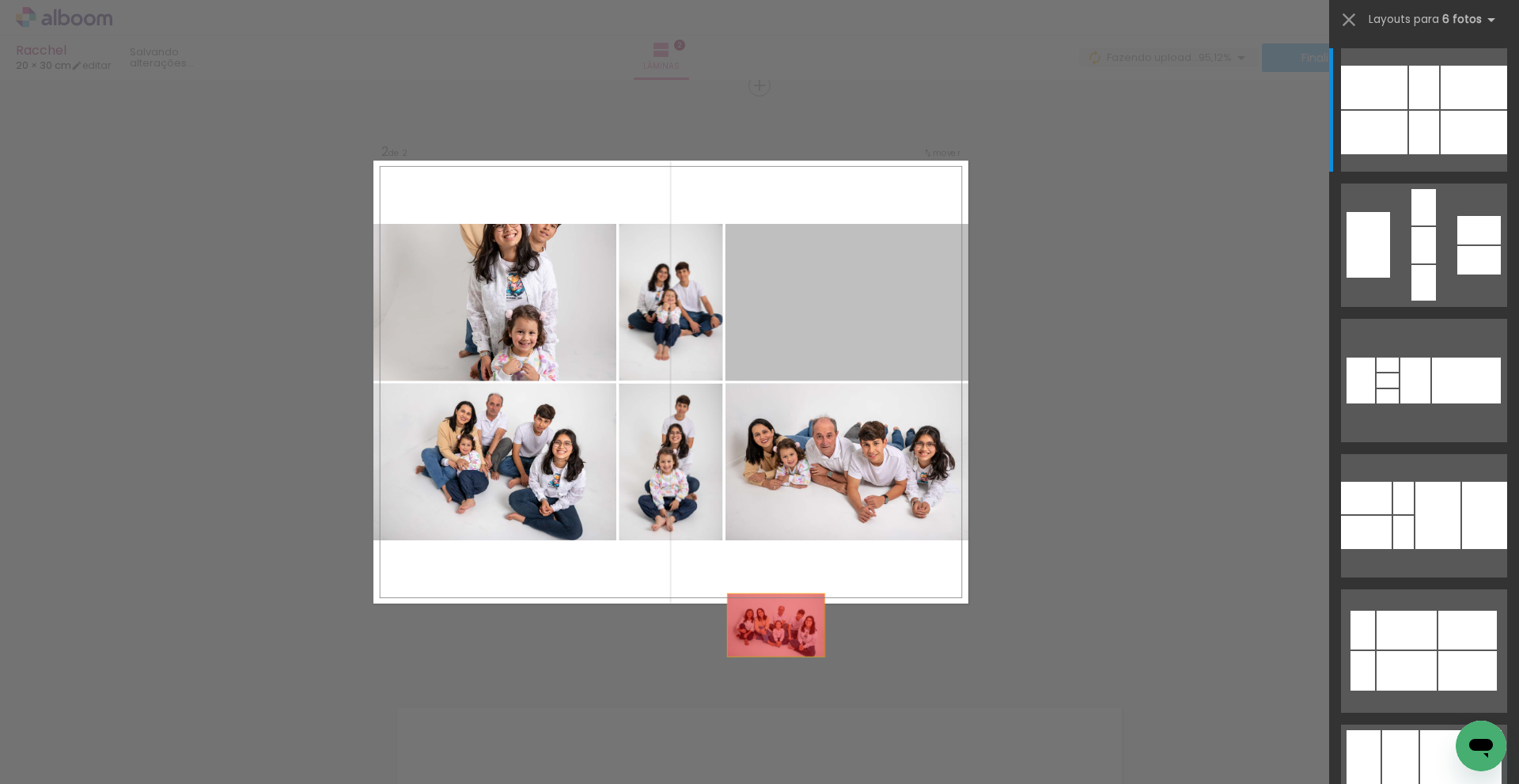
drag, startPoint x: 846, startPoint y: 303, endPoint x: 752, endPoint y: 706, distance: 413.8
click at [752, 706] on quentale-workspace at bounding box center [760, 392] width 1519 height 784
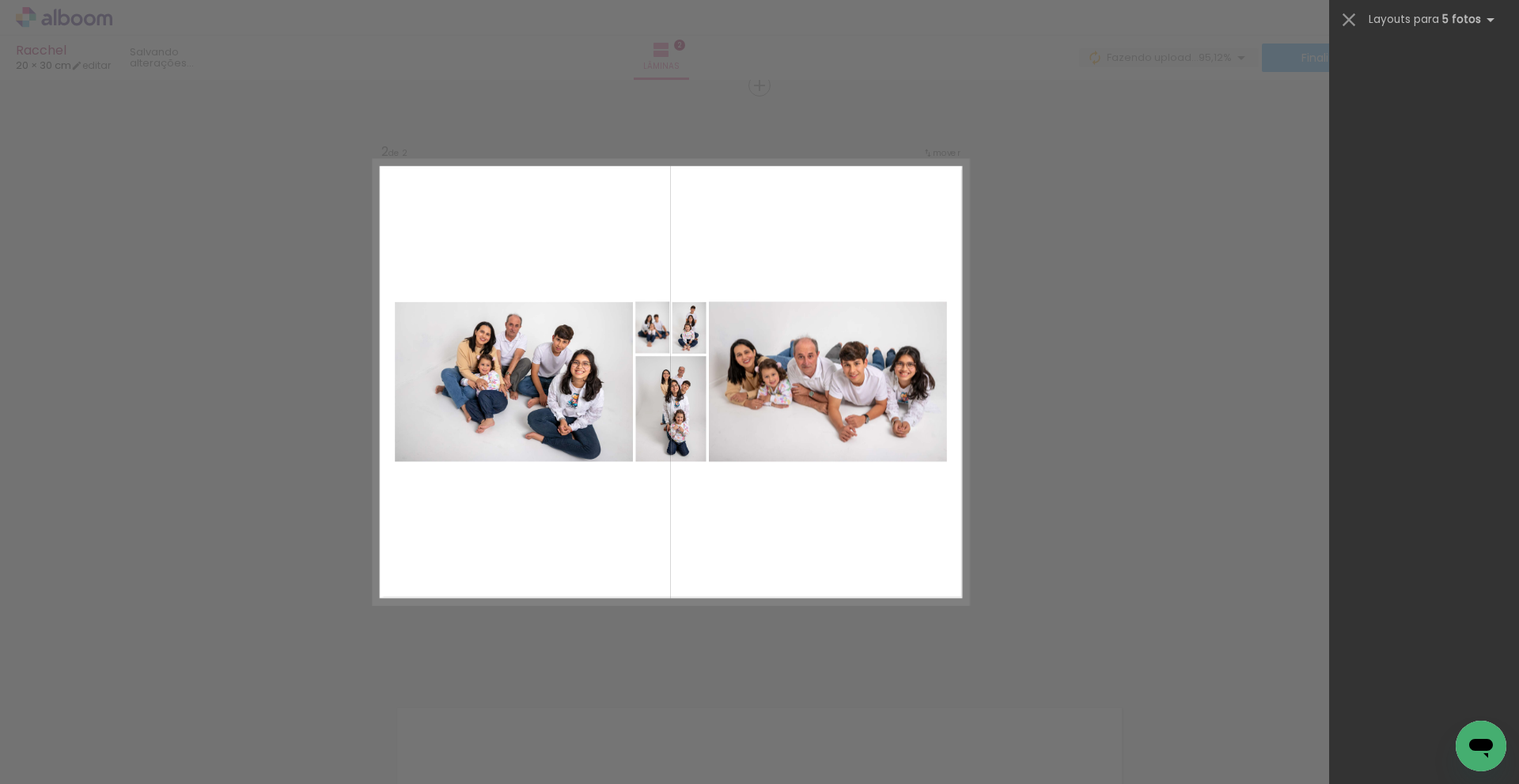
scroll to position [0, 0]
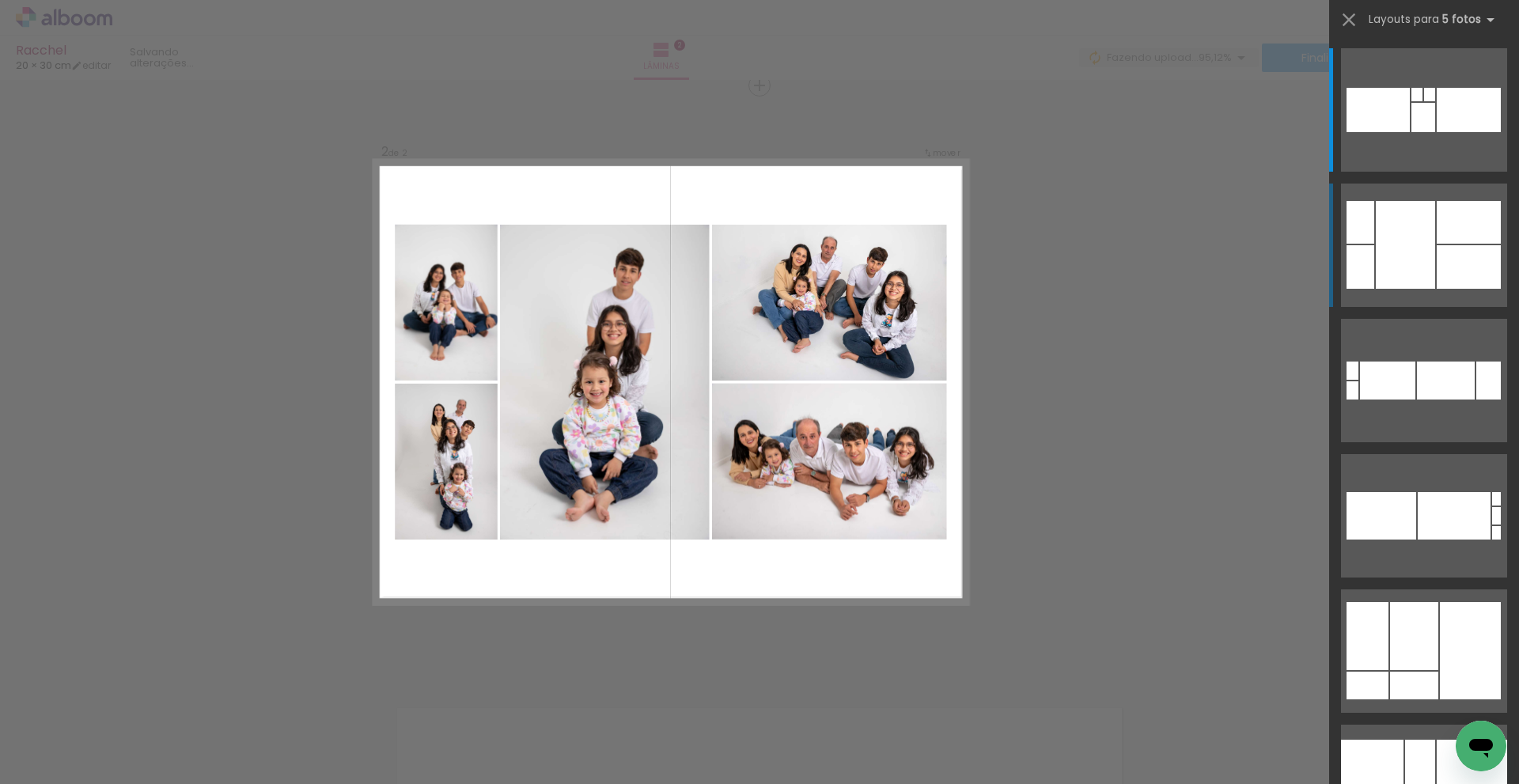
click at [1412, 234] on div at bounding box center [1405, 245] width 59 height 88
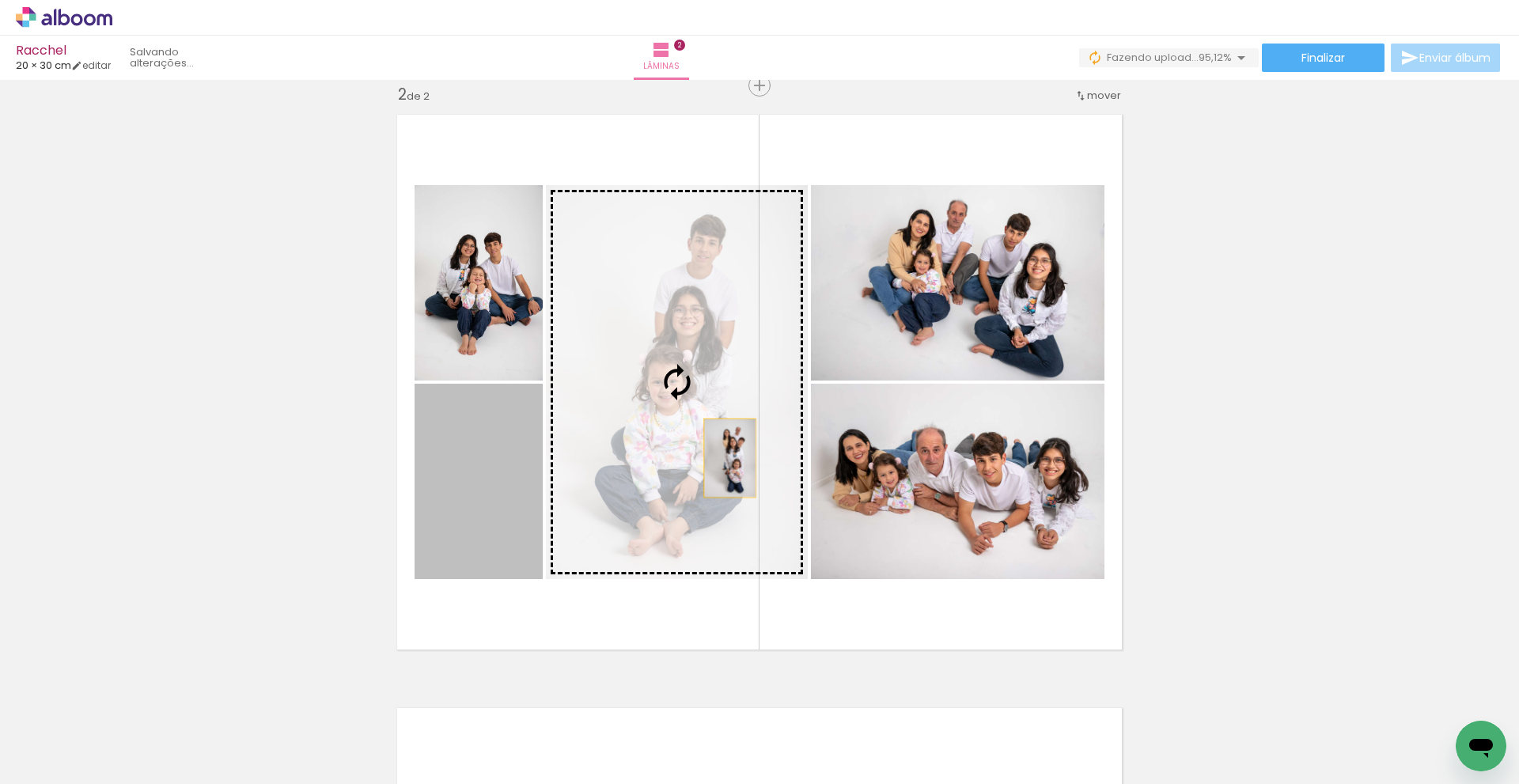
drag, startPoint x: 483, startPoint y: 510, endPoint x: 724, endPoint y: 458, distance: 246.5
click at [0, 0] on slot at bounding box center [0, 0] width 0 height 0
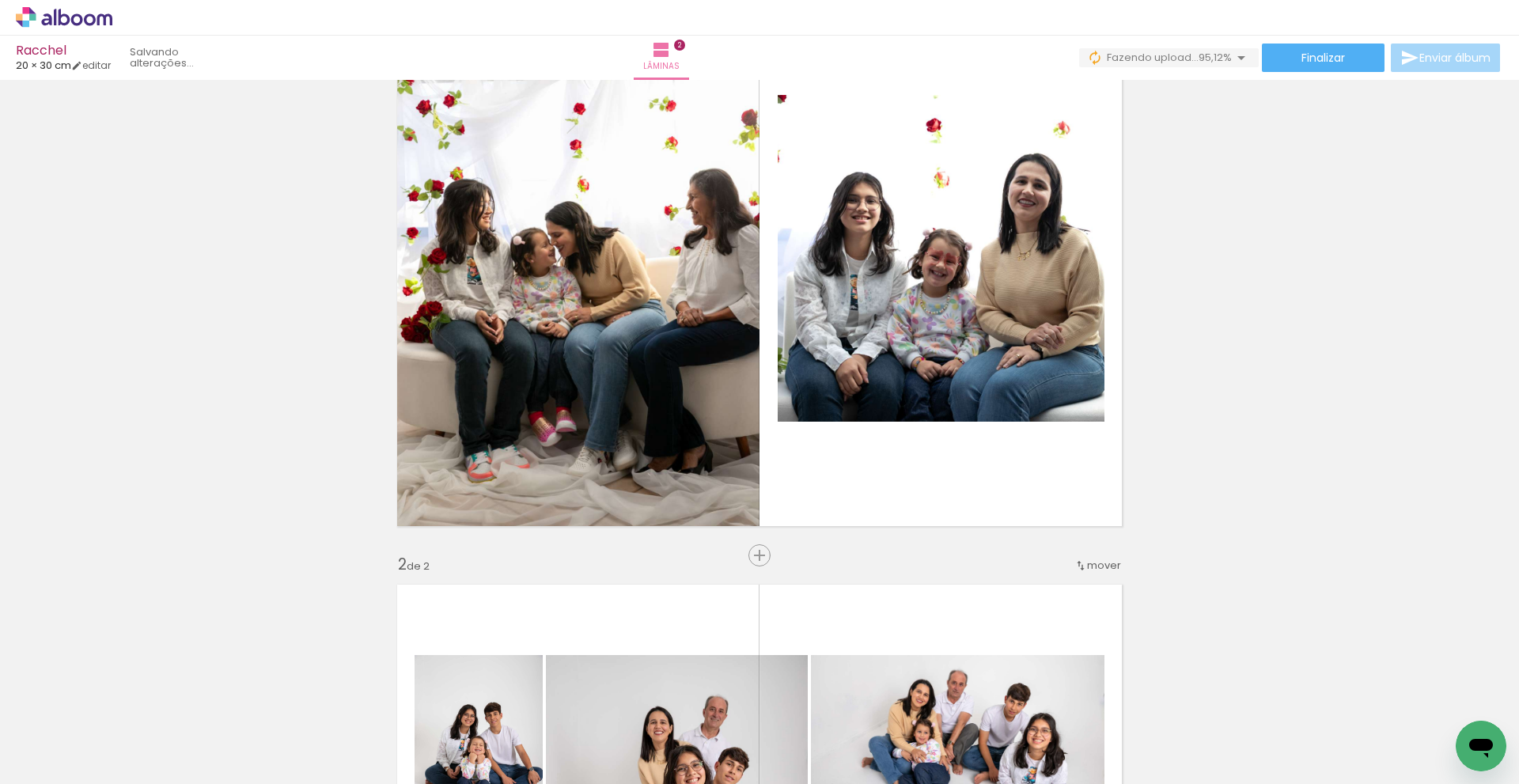
scroll to position [60, 0]
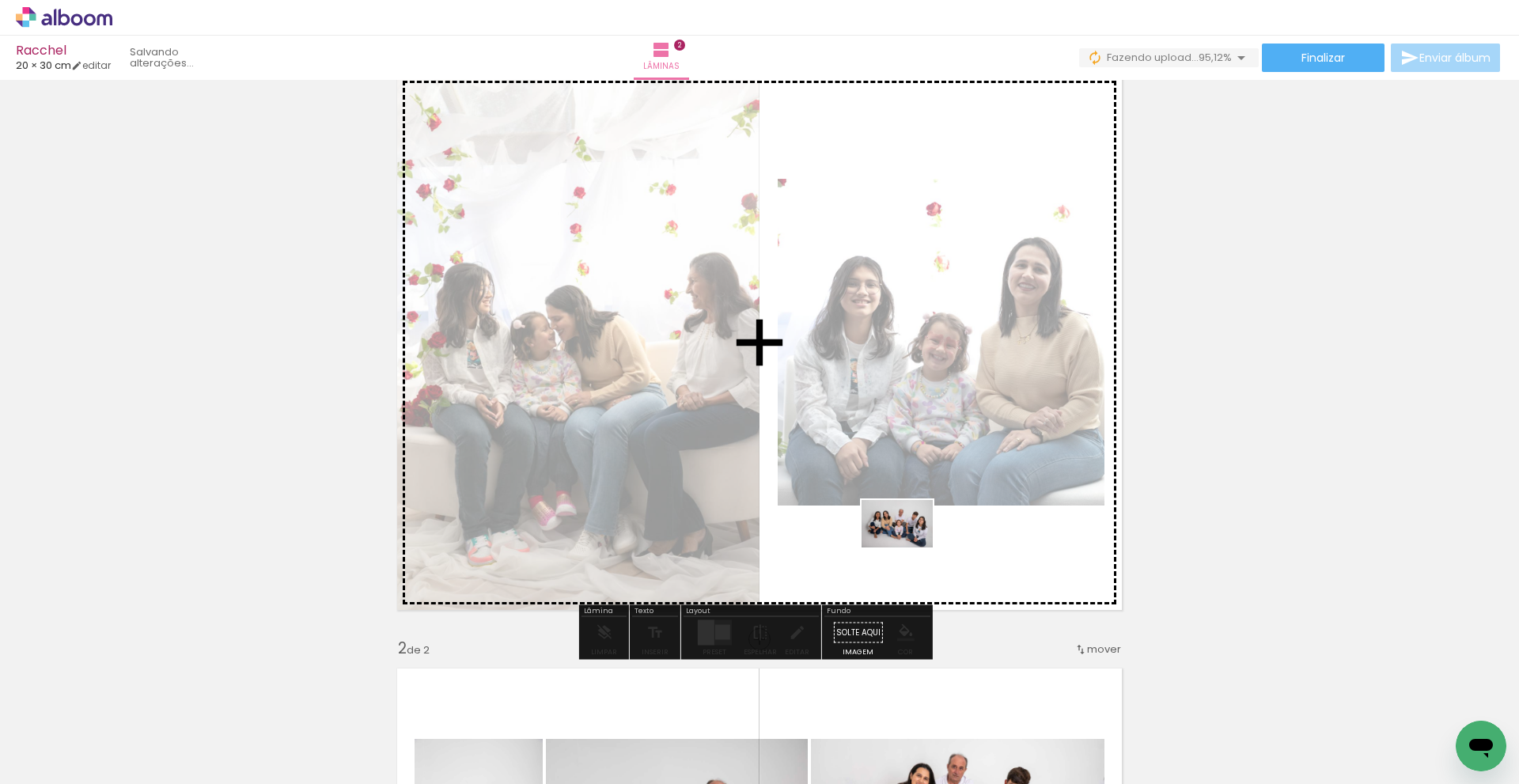
drag, startPoint x: 698, startPoint y: 735, endPoint x: 909, endPoint y: 549, distance: 281.3
click at [909, 549] on quentale-workspace at bounding box center [760, 392] width 1519 height 784
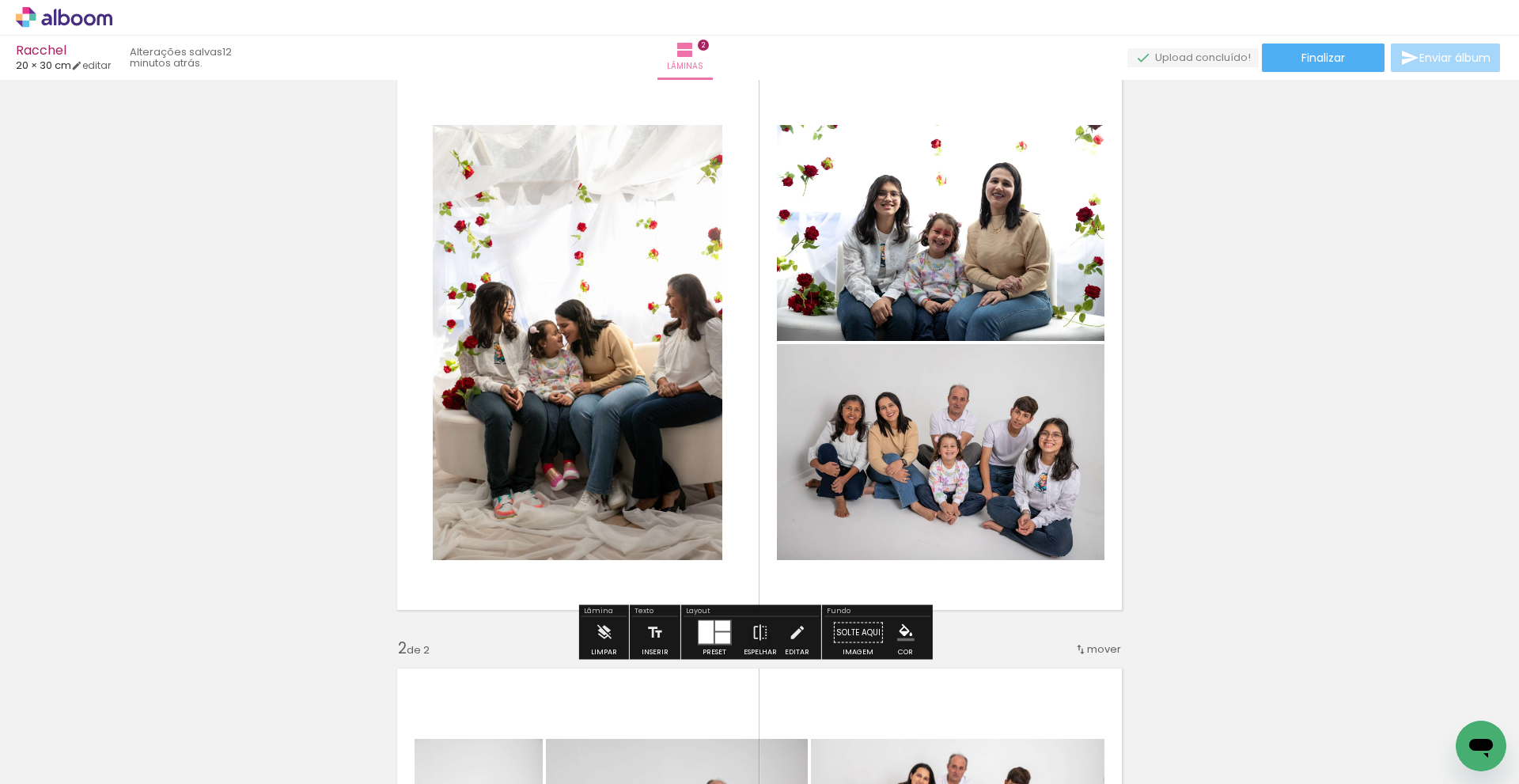
click at [715, 635] on div at bounding box center [722, 638] width 15 height 11
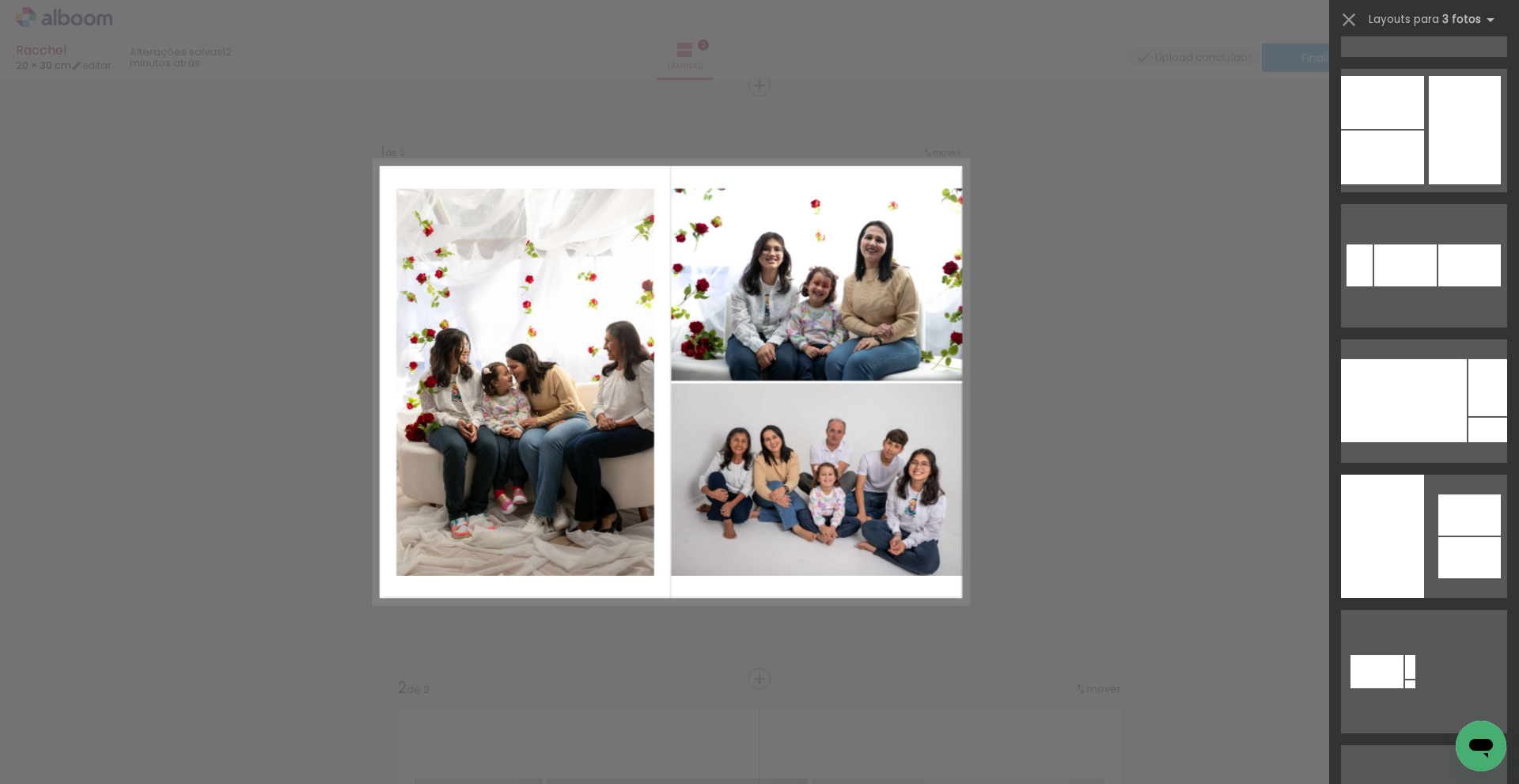
scroll to position [1187, 0]
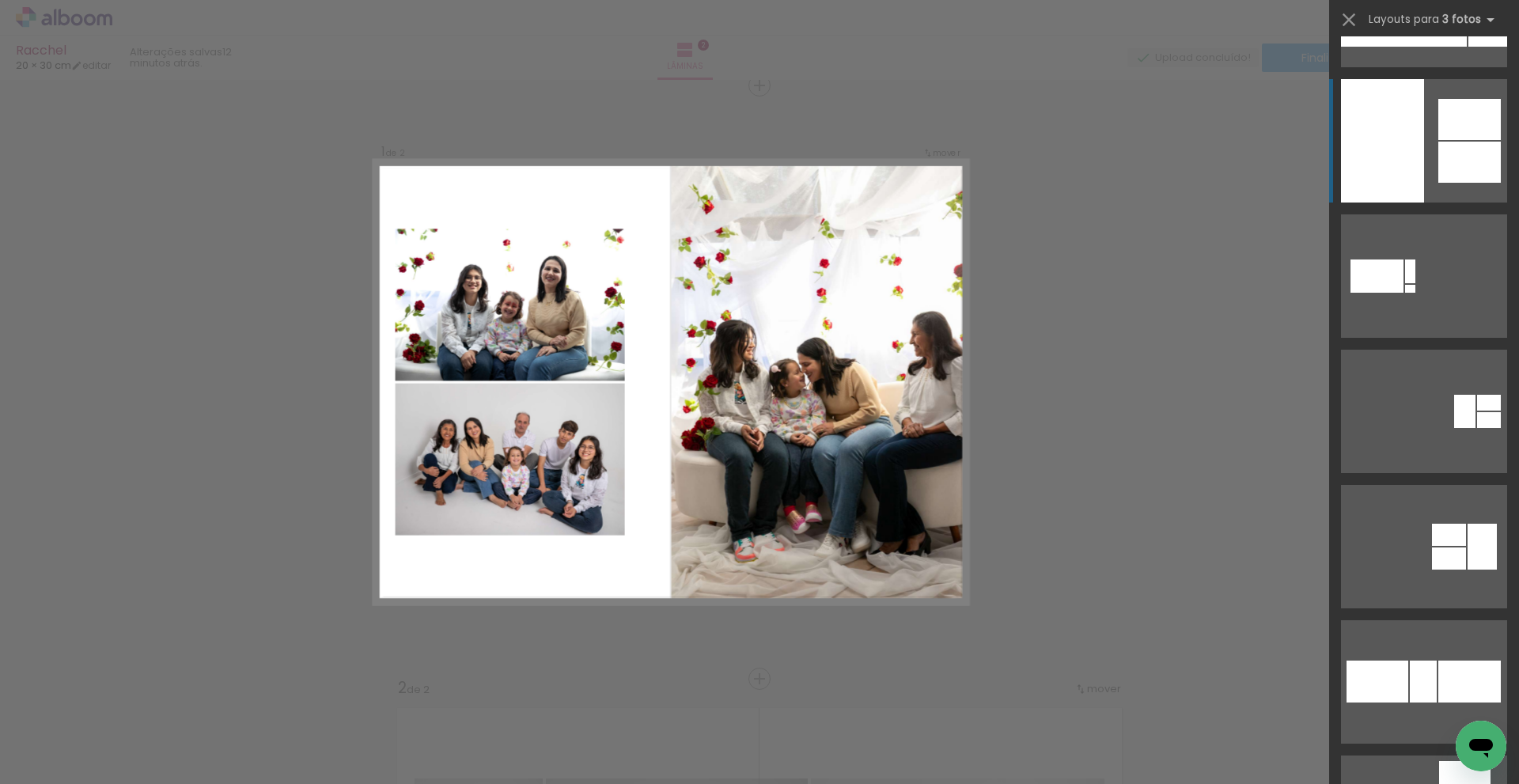
click at [1403, 154] on div at bounding box center [1383, 141] width 83 height 123
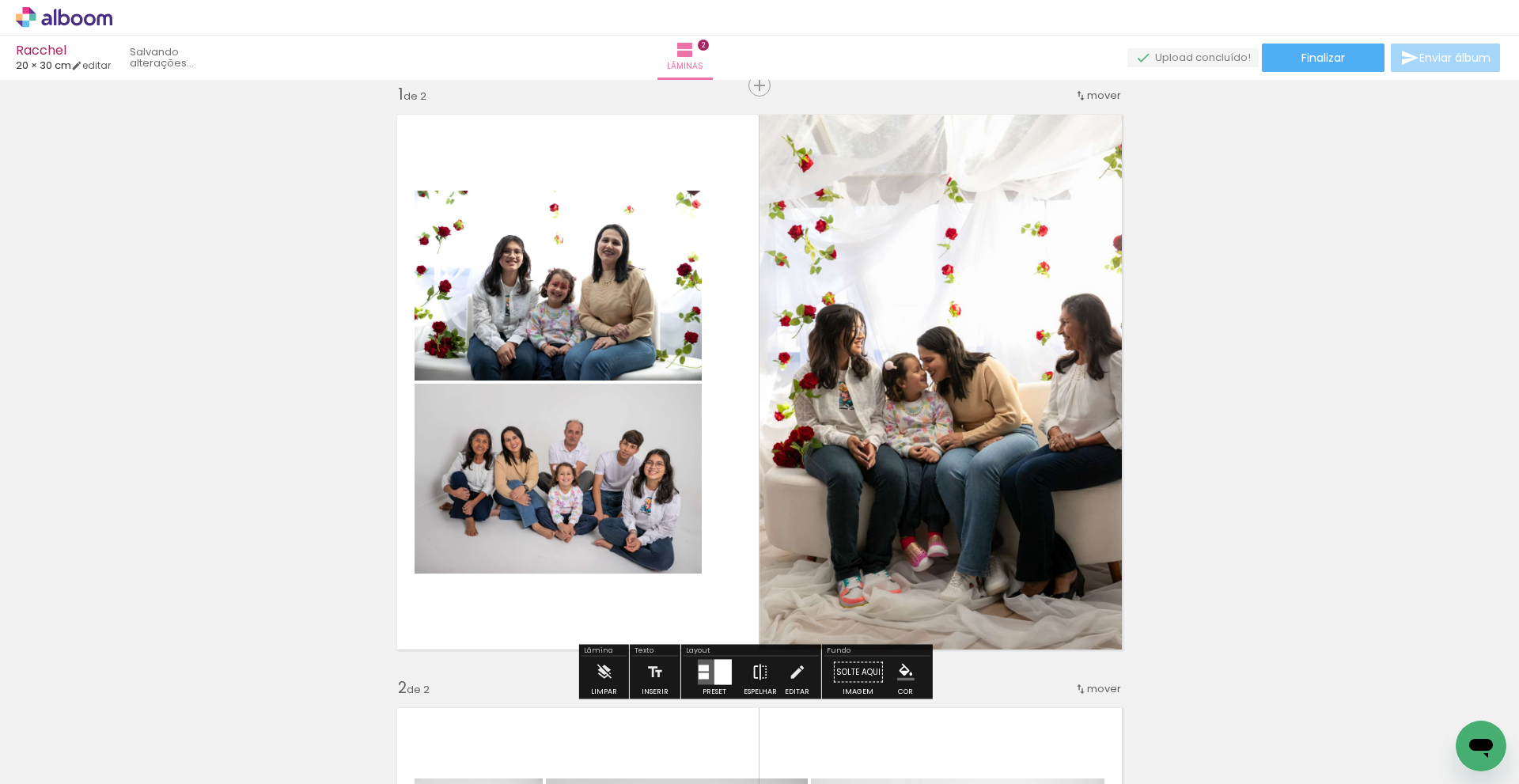
click at [755, 671] on iron-icon at bounding box center [760, 673] width 18 height 32
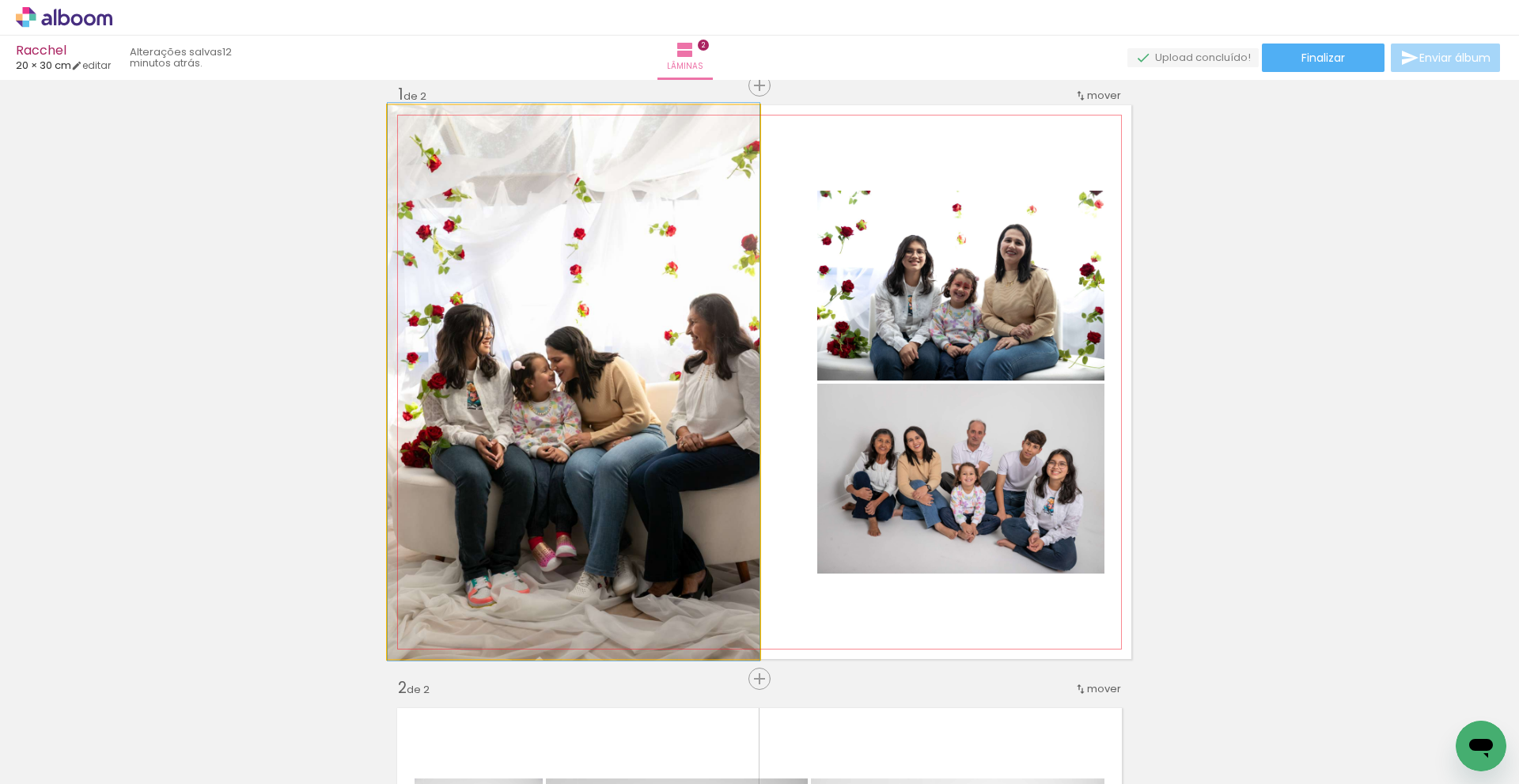
drag, startPoint x: 687, startPoint y: 441, endPoint x: 637, endPoint y: 441, distance: 50.0
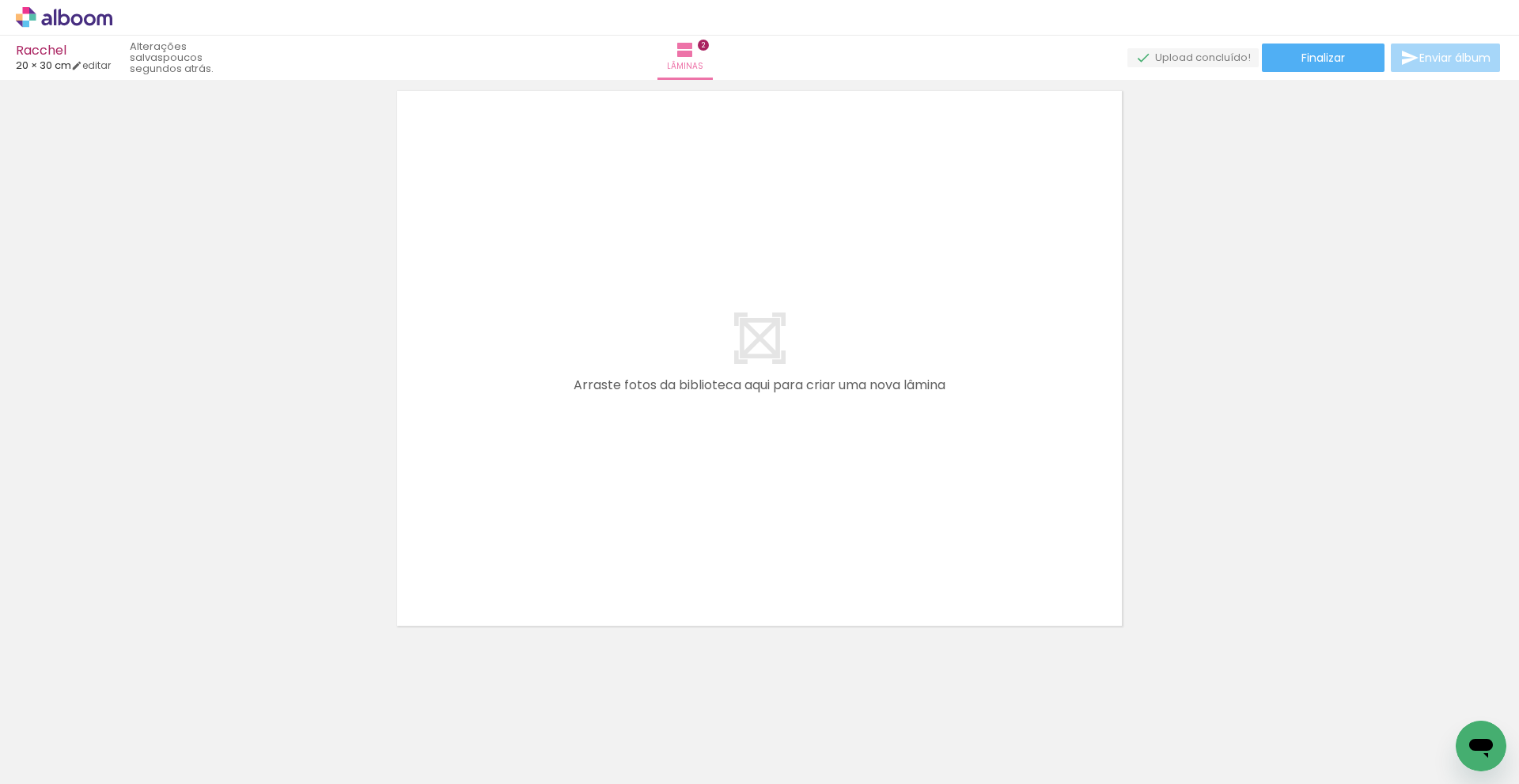
scroll to position [1236, 0]
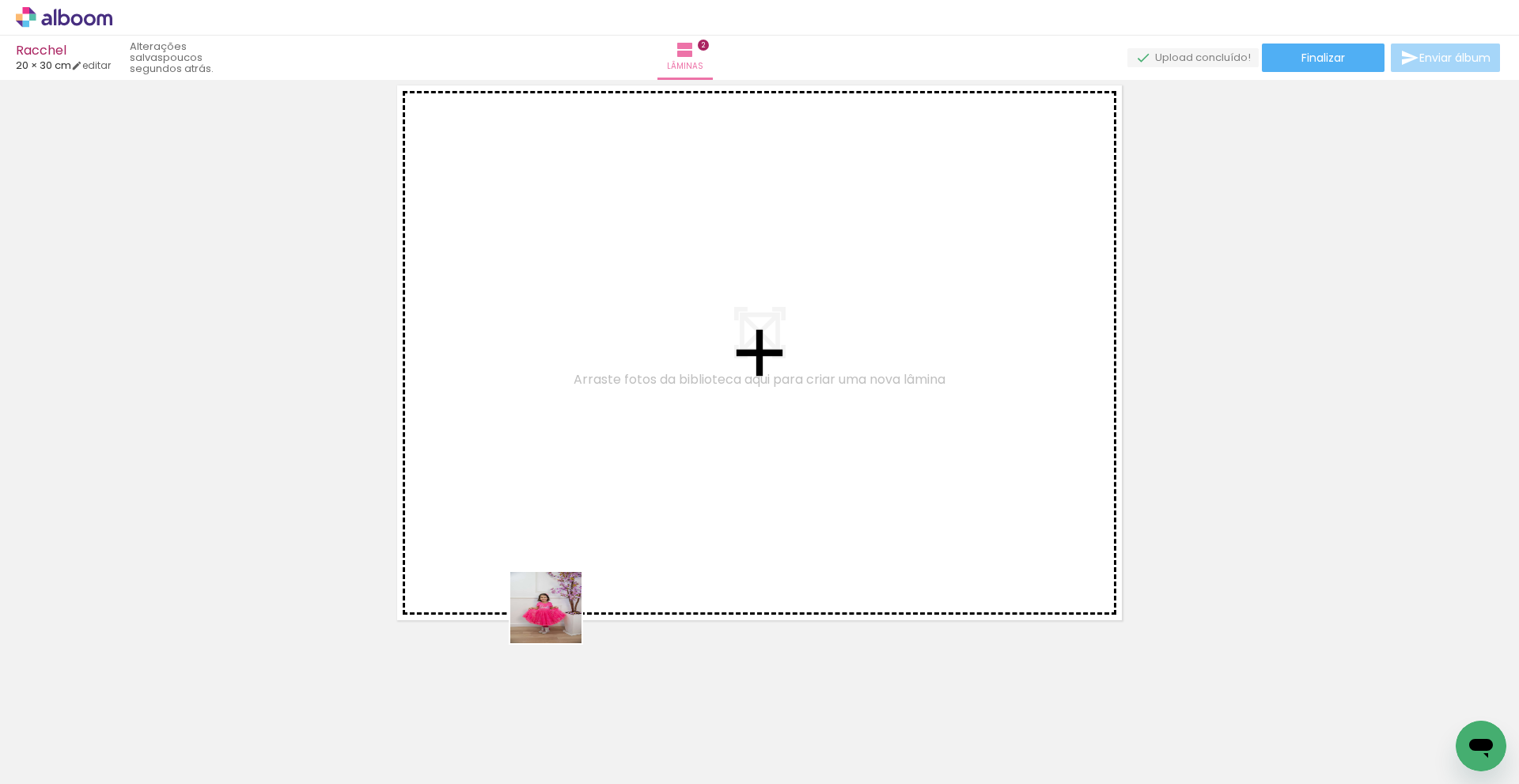
drag, startPoint x: 542, startPoint y: 695, endPoint x: 584, endPoint y: 502, distance: 197.5
click at [584, 502] on quentale-workspace at bounding box center [760, 392] width 1519 height 784
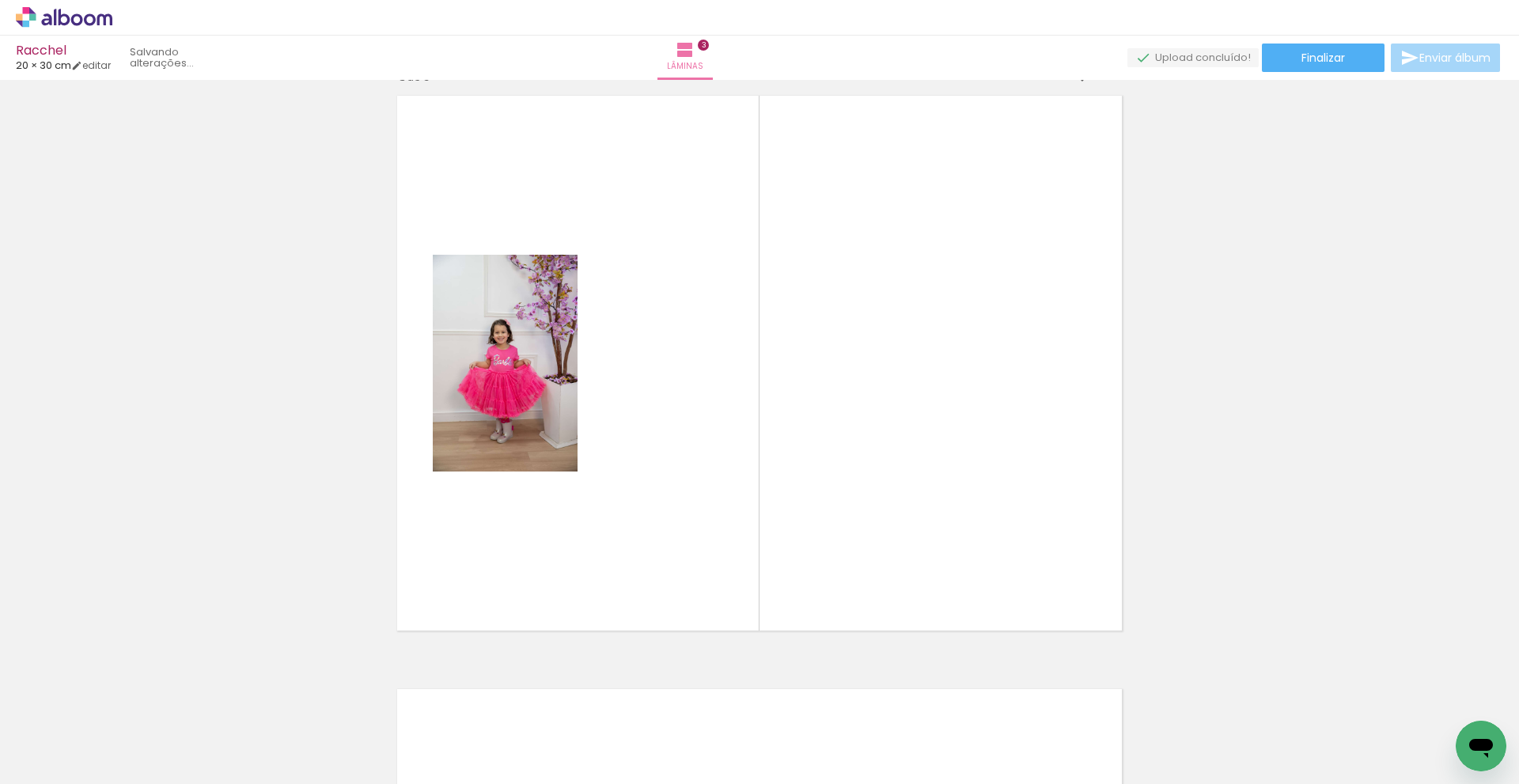
scroll to position [1207, 0]
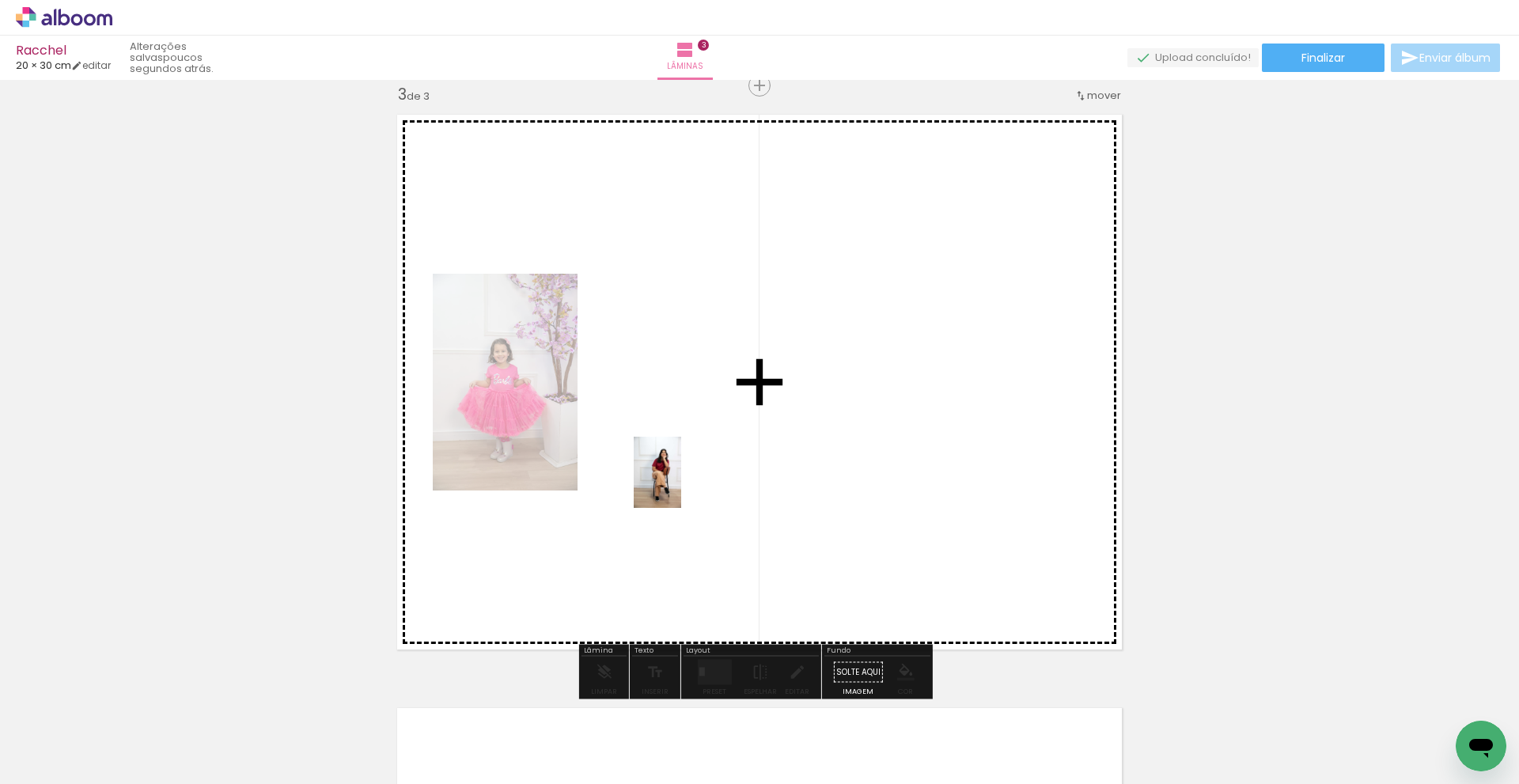
drag, startPoint x: 665, startPoint y: 546, endPoint x: 682, endPoint y: 482, distance: 66.2
click at [682, 482] on quentale-workspace at bounding box center [760, 392] width 1519 height 784
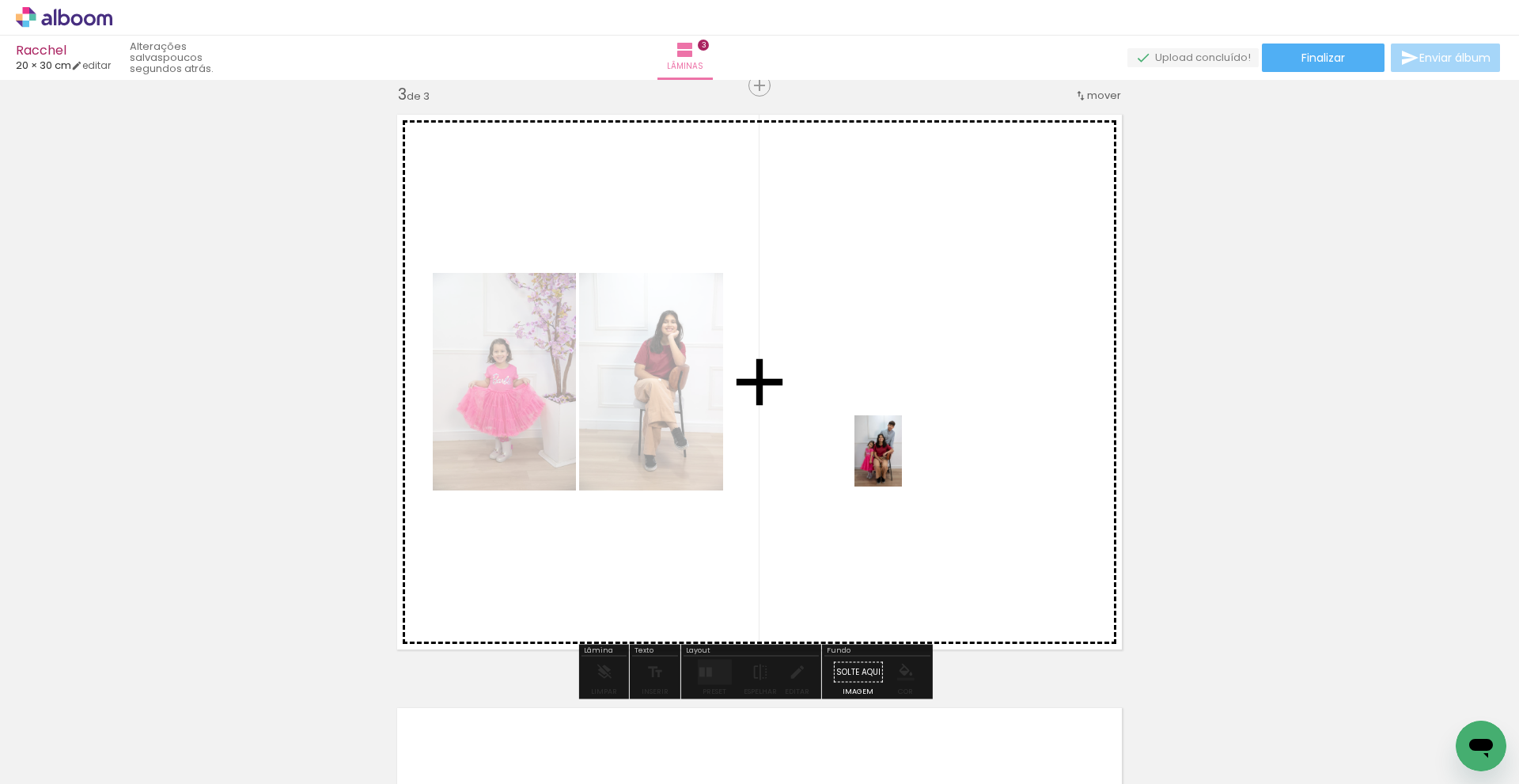
drag, startPoint x: 719, startPoint y: 747, endPoint x: 902, endPoint y: 463, distance: 337.9
click at [902, 463] on quentale-workspace at bounding box center [760, 392] width 1519 height 784
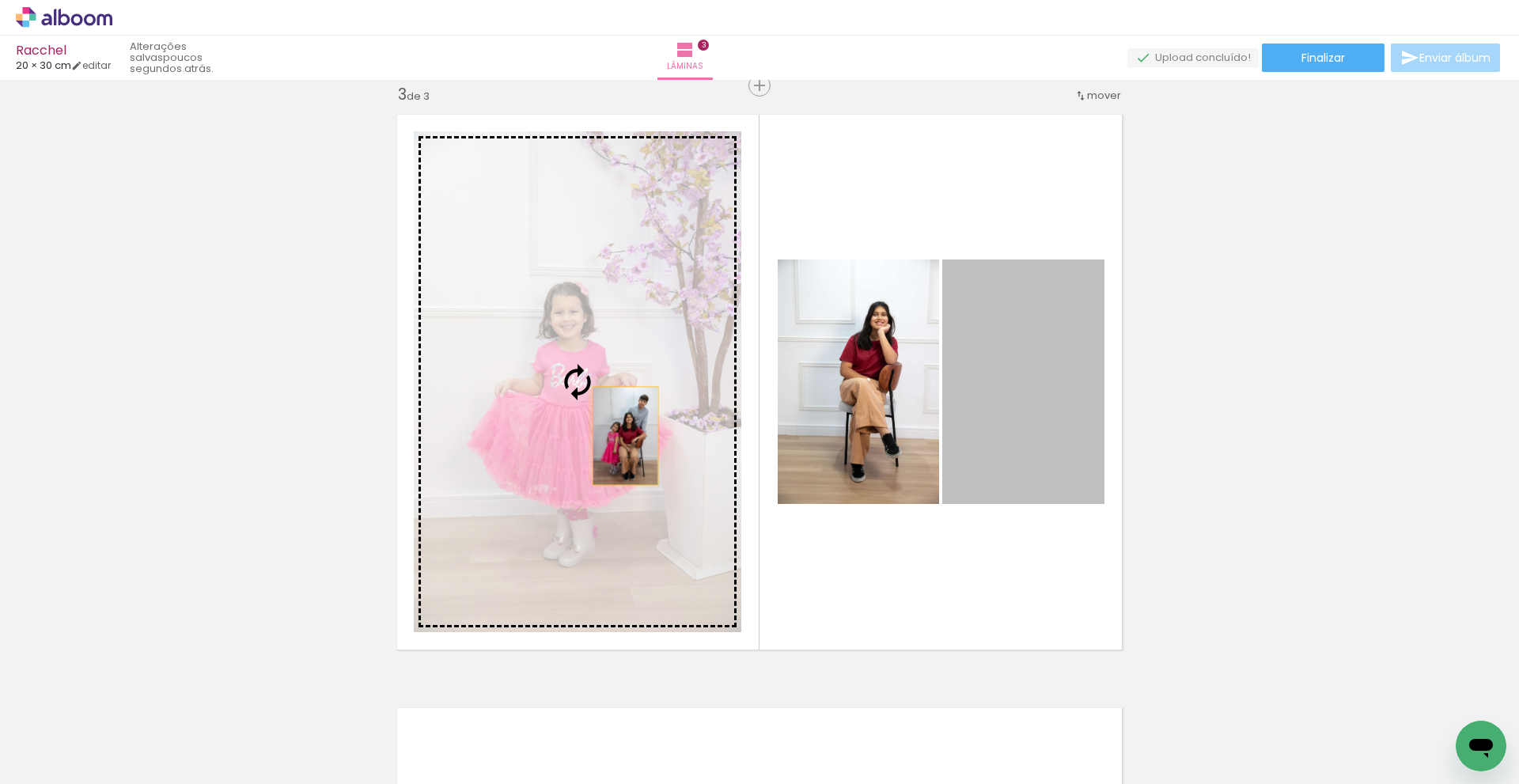
drag, startPoint x: 1030, startPoint y: 431, endPoint x: 619, endPoint y: 436, distance: 411.0
click at [0, 0] on slot at bounding box center [0, 0] width 0 height 0
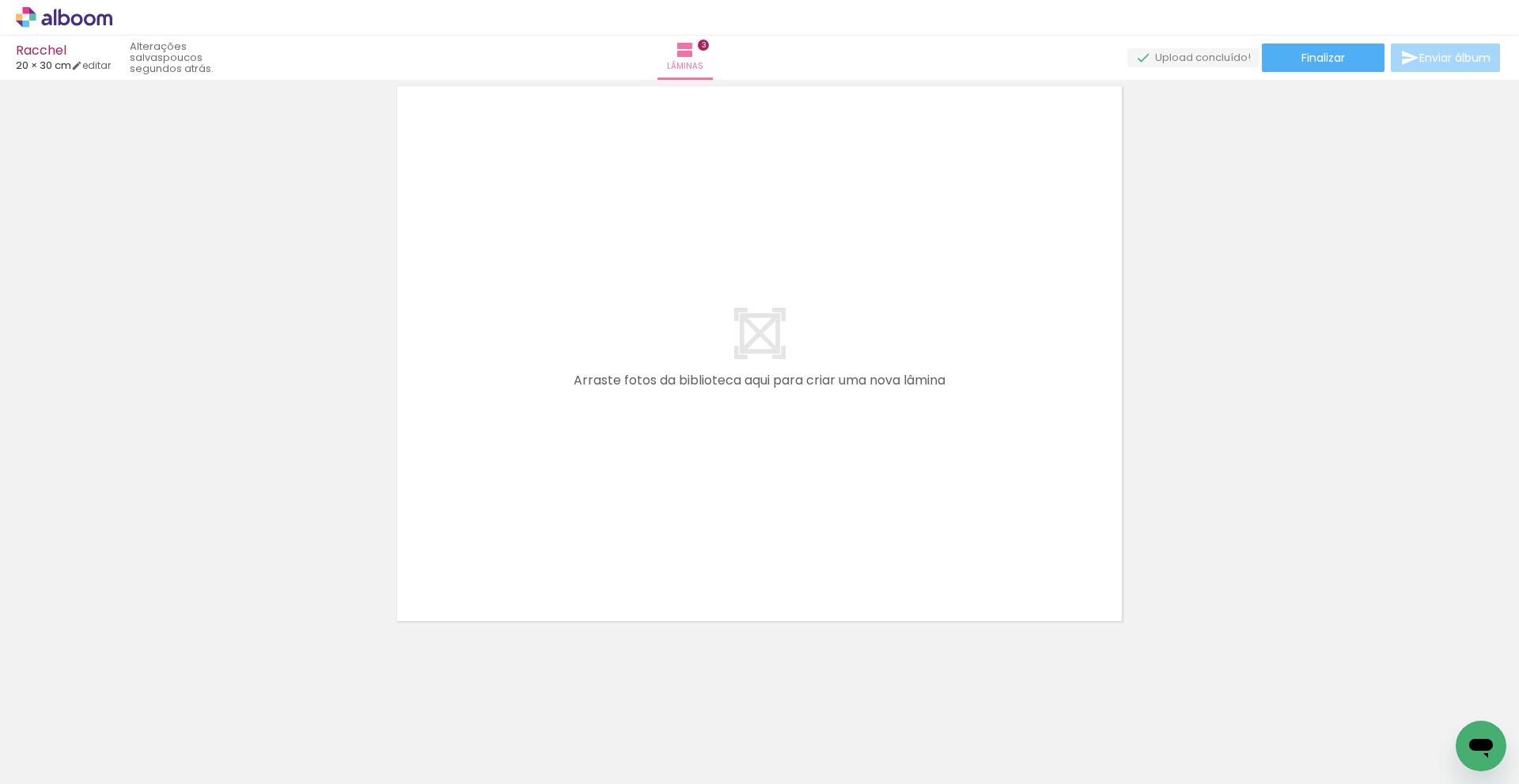
scroll to position [1830, 0]
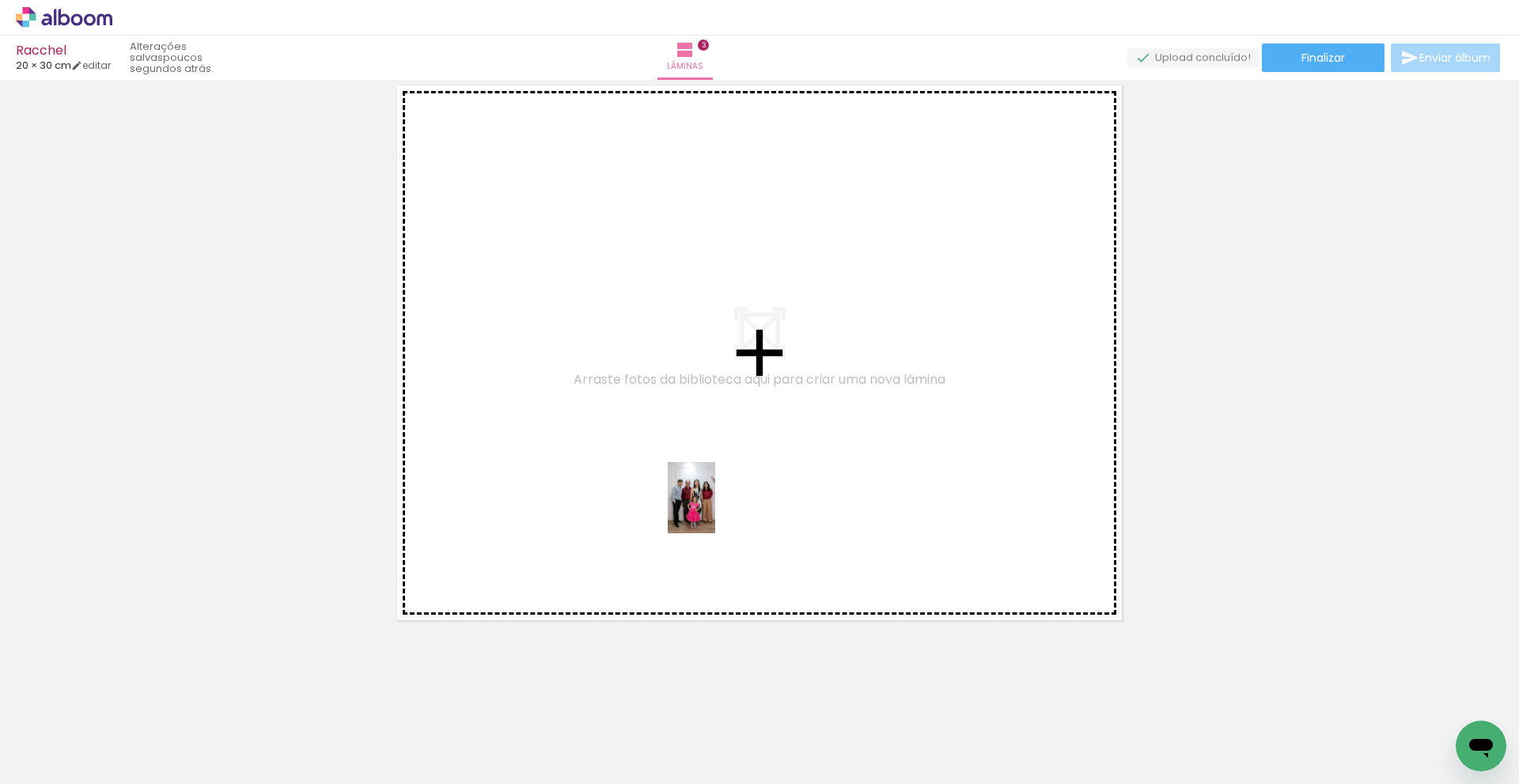
drag, startPoint x: 797, startPoint y: 738, endPoint x: 715, endPoint y: 510, distance: 242.3
click at [715, 510] on quentale-workspace at bounding box center [760, 392] width 1519 height 784
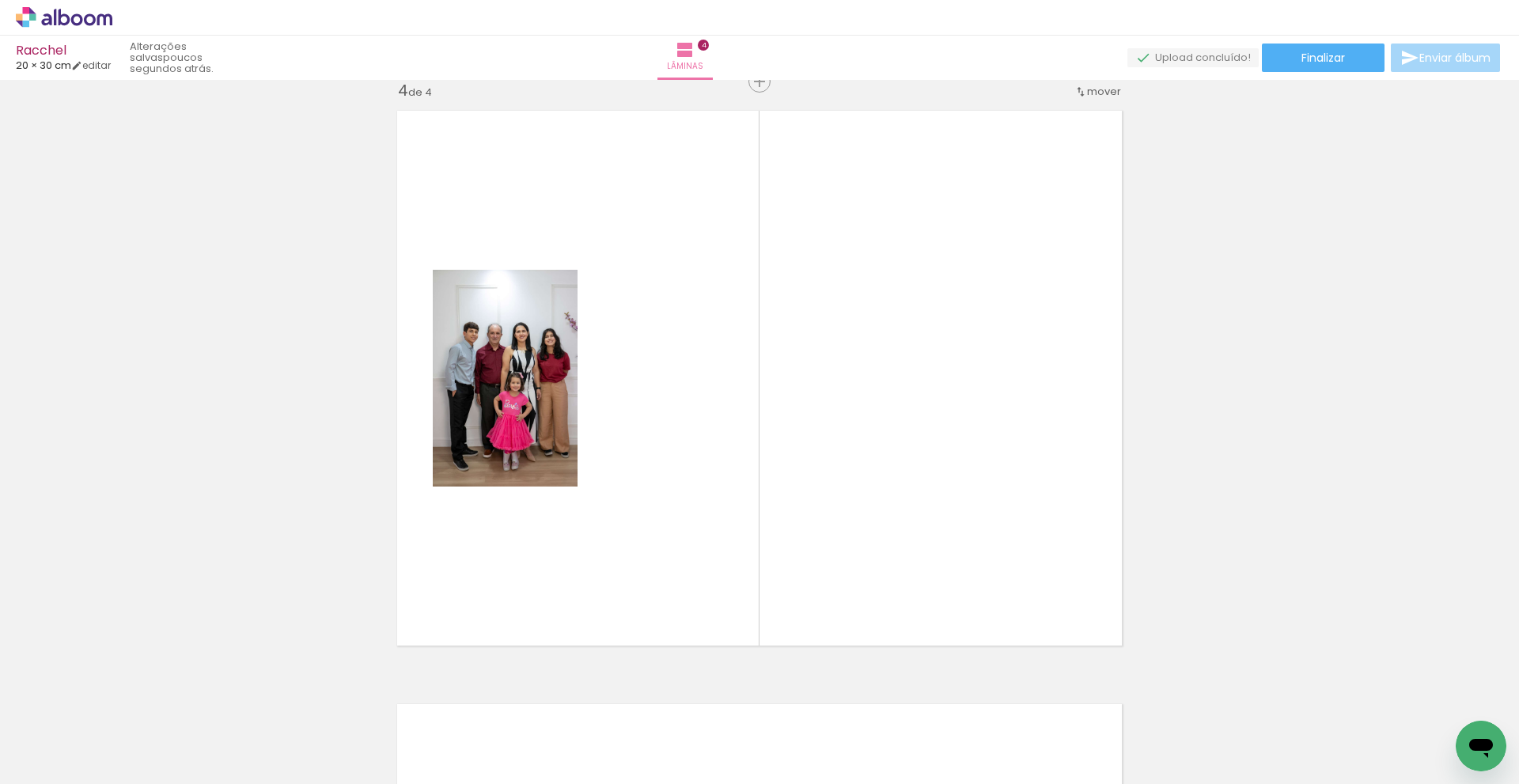
scroll to position [1801, 0]
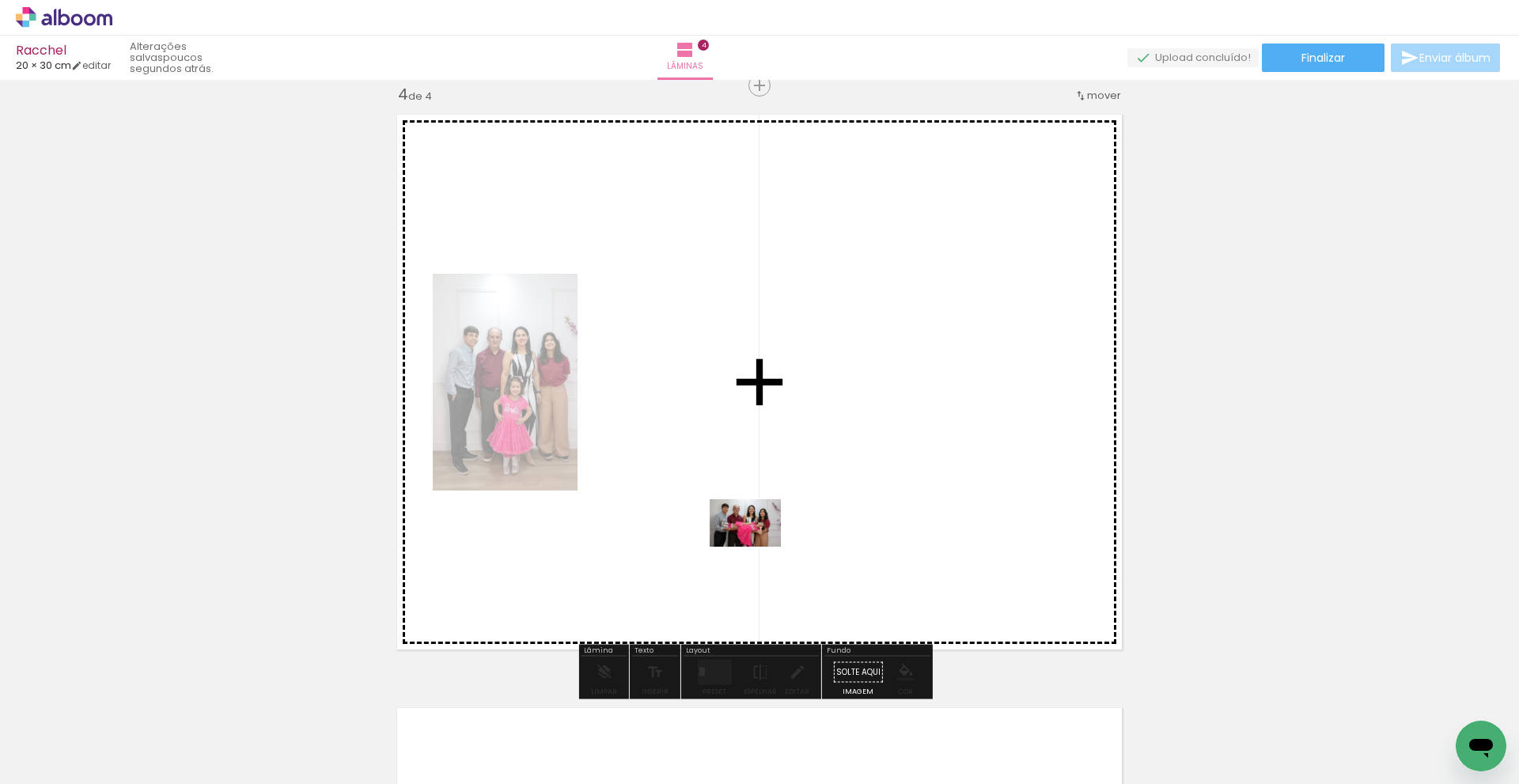
drag, startPoint x: 902, startPoint y: 721, endPoint x: 1209, endPoint y: 721, distance: 307.0
click at [756, 538] on quentale-workspace at bounding box center [760, 392] width 1519 height 784
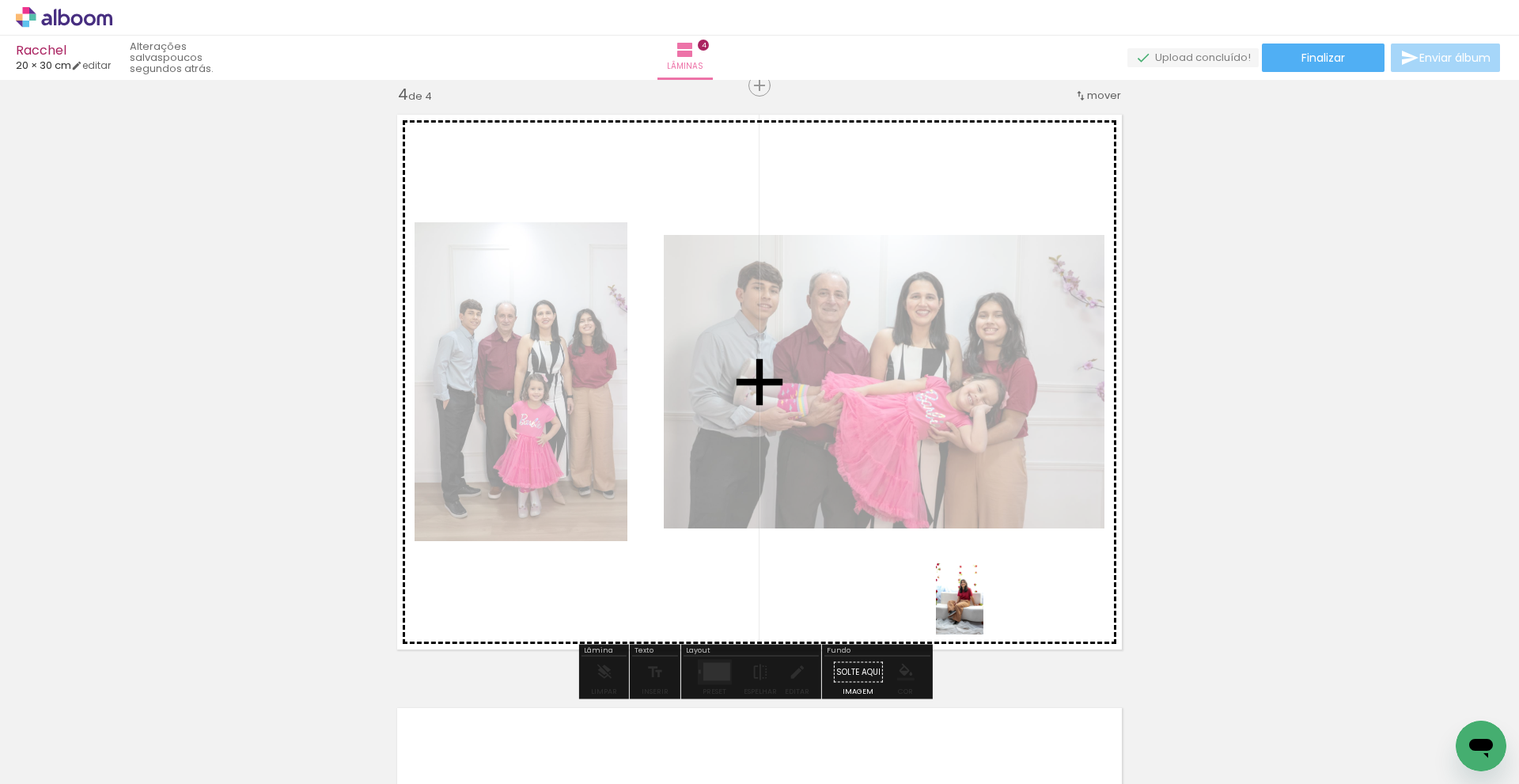
drag, startPoint x: 1263, startPoint y: 747, endPoint x: 1079, endPoint y: 623, distance: 221.9
click at [984, 611] on quentale-workspace at bounding box center [760, 392] width 1519 height 784
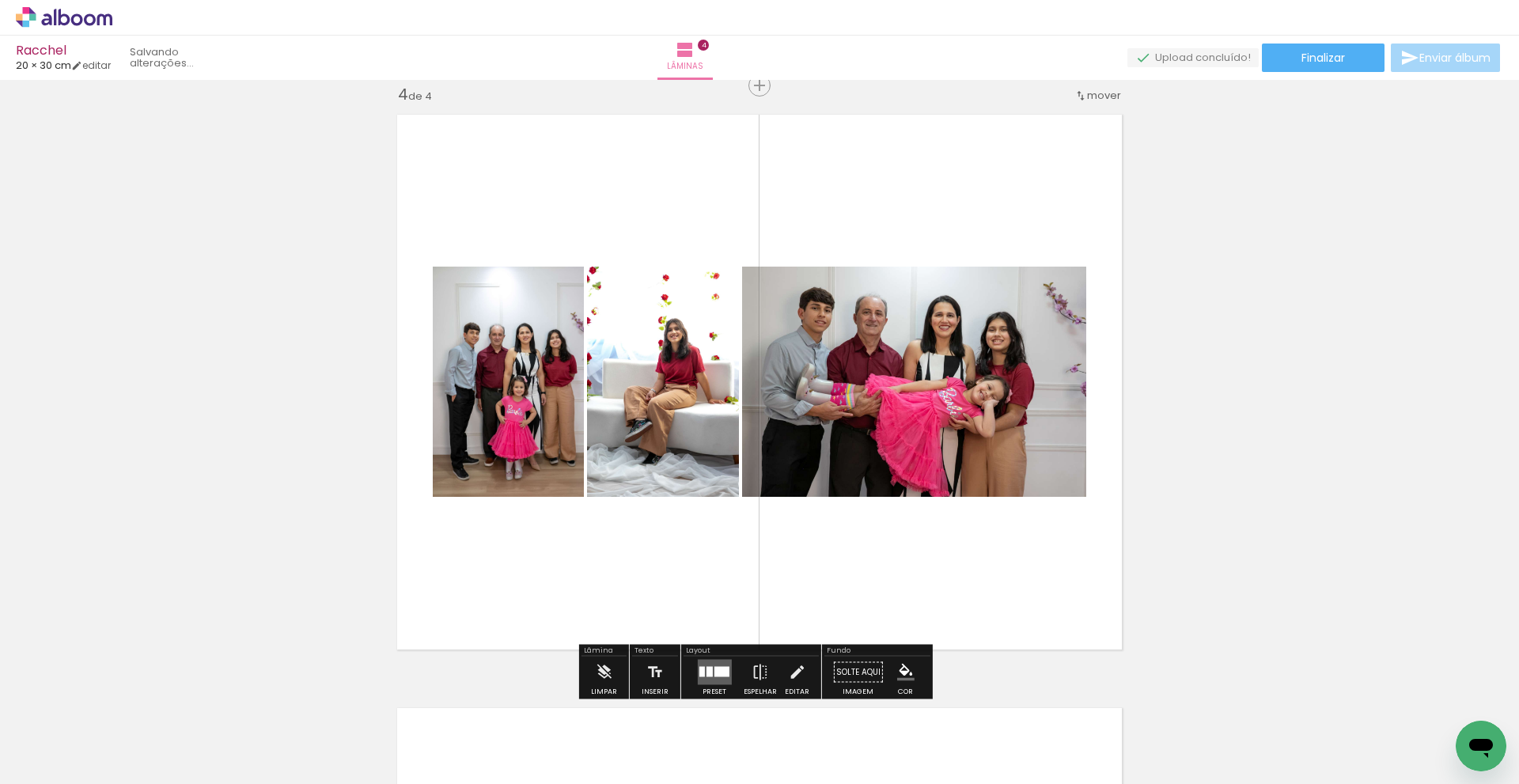
click at [711, 660] on quentale-layouter at bounding box center [714, 672] width 34 height 26
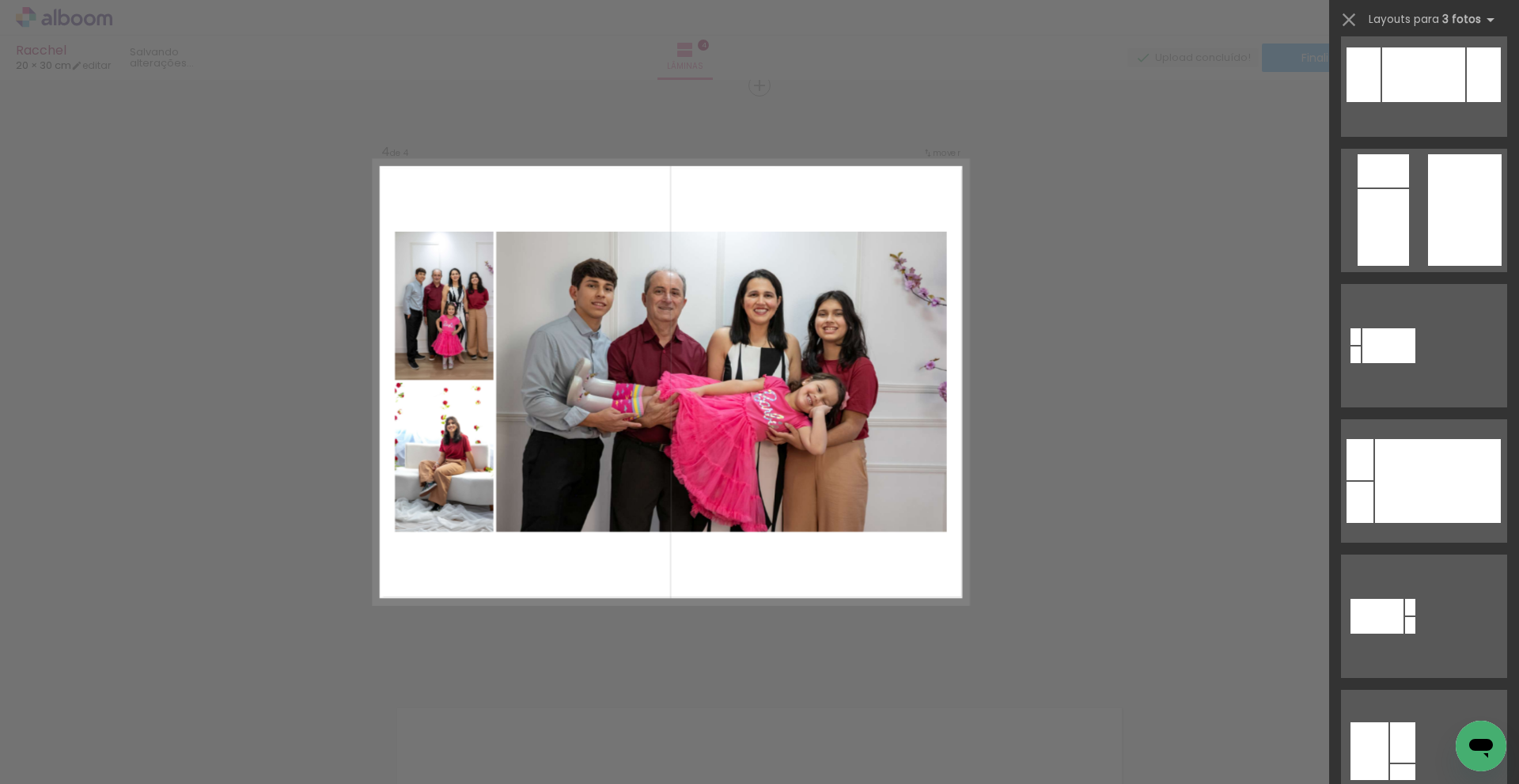
scroll to position [712, 0]
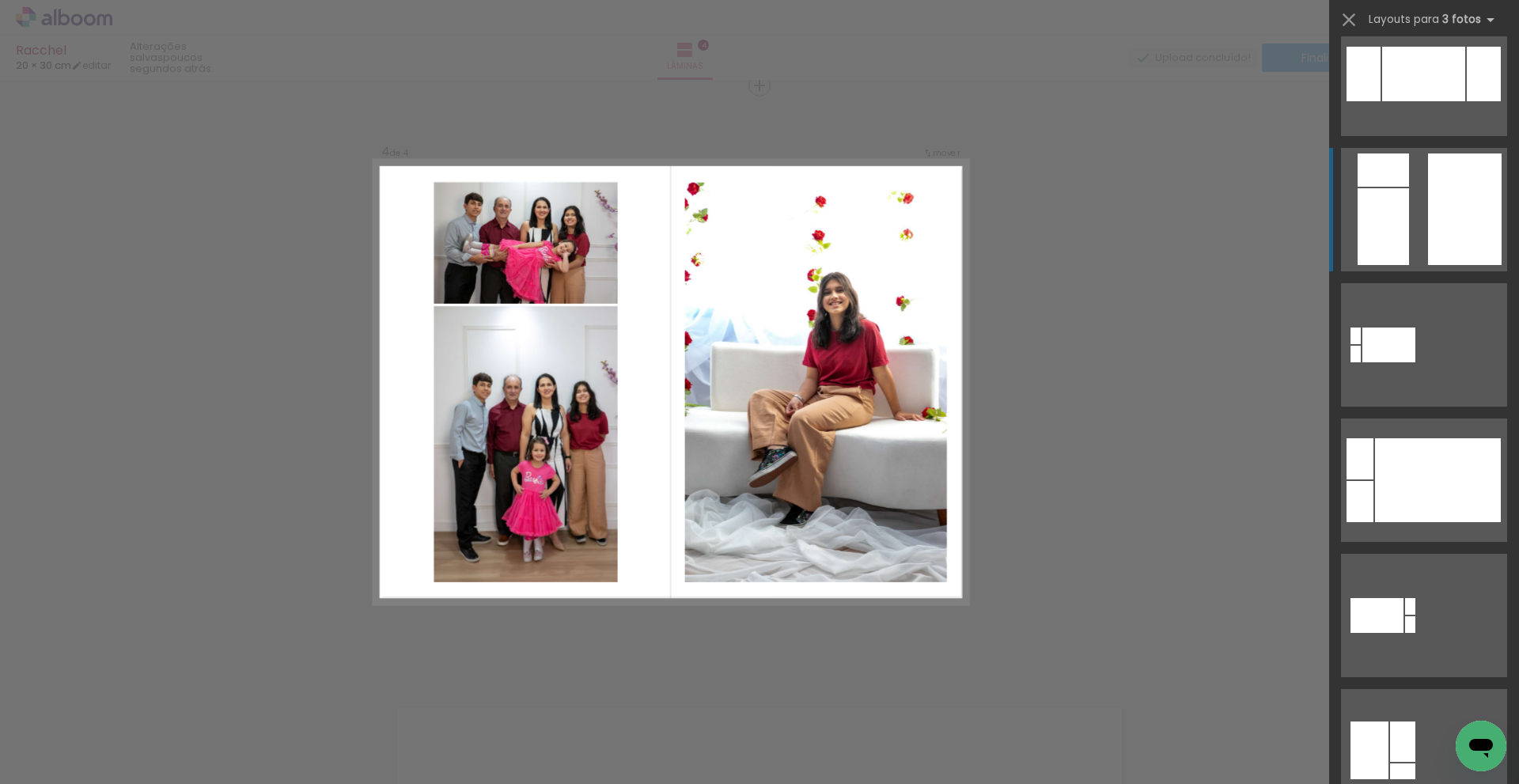
click at [1484, 213] on div at bounding box center [1464, 209] width 73 height 111
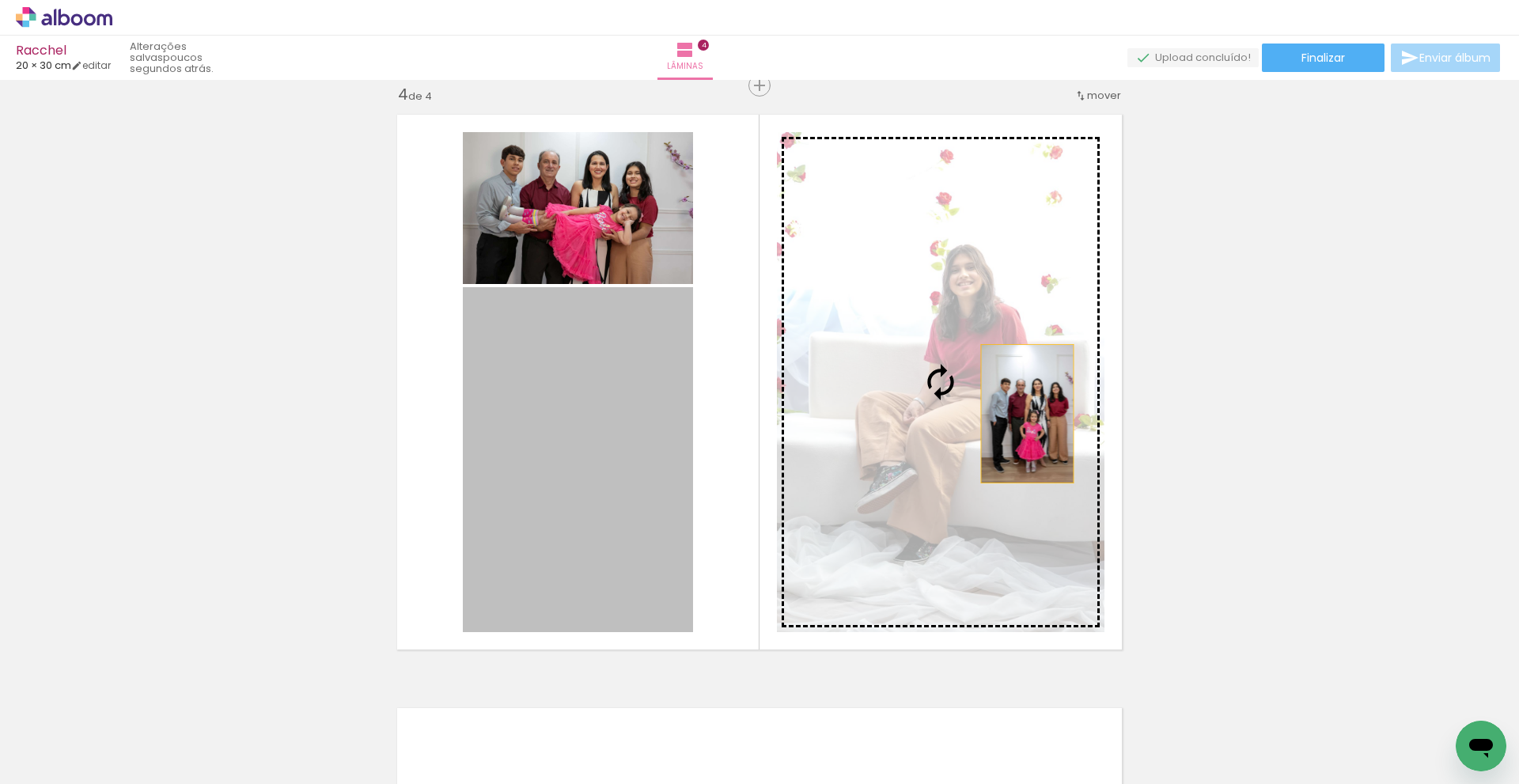
drag, startPoint x: 587, startPoint y: 452, endPoint x: 1021, endPoint y: 414, distance: 435.7
click at [0, 0] on slot at bounding box center [0, 0] width 0 height 0
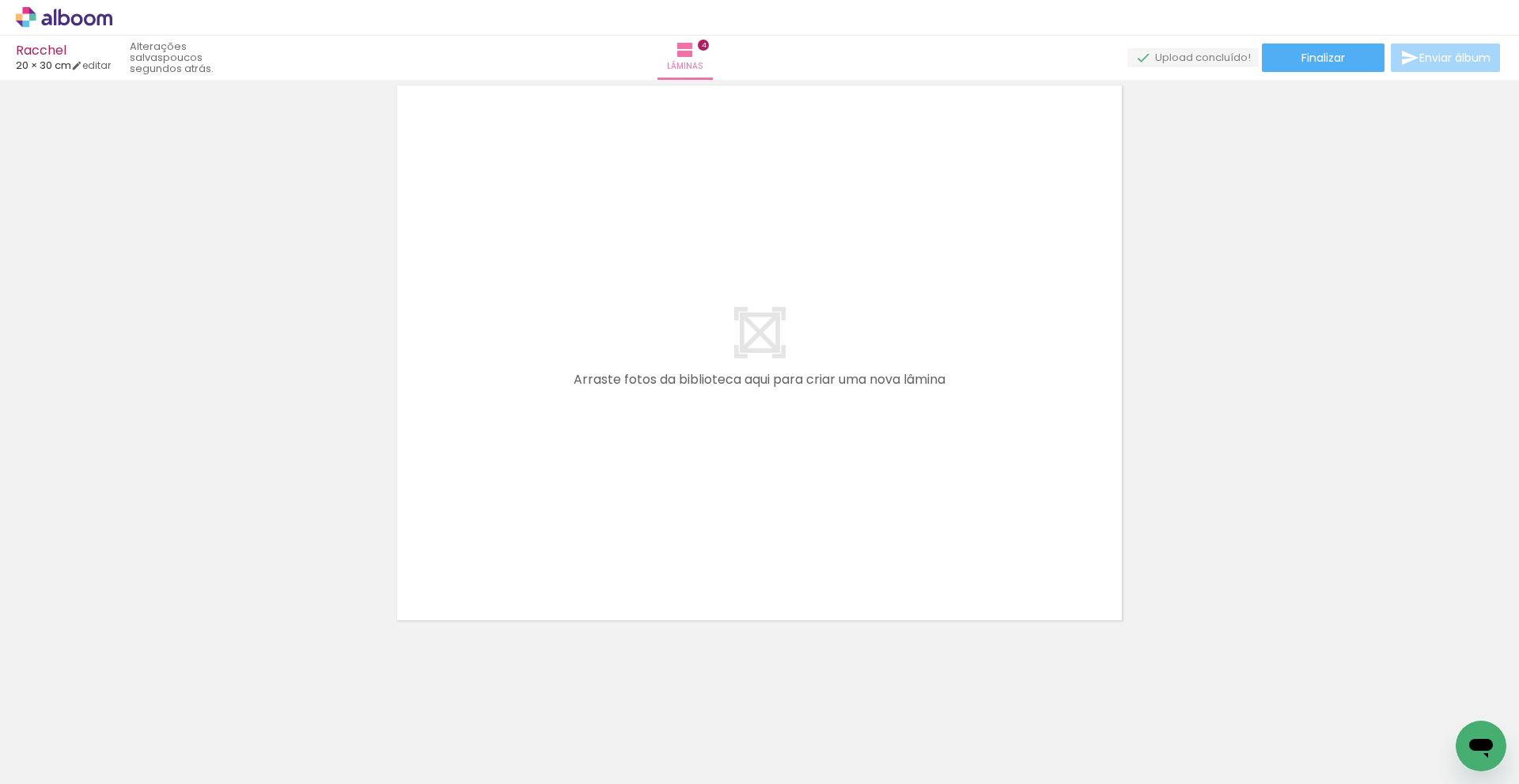
scroll to position [0, 780]
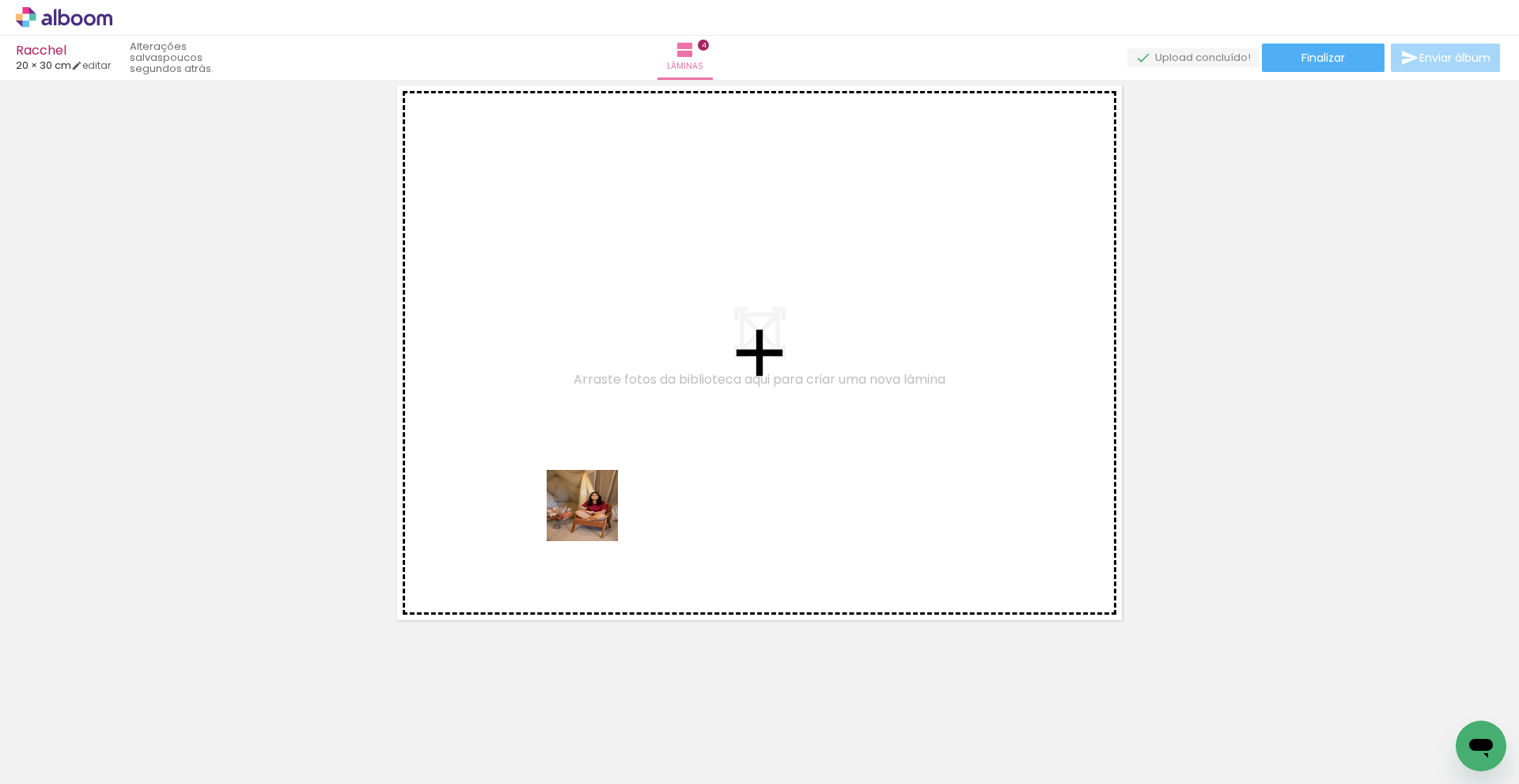
drag, startPoint x: 555, startPoint y: 741, endPoint x: 595, endPoint y: 518, distance: 226.6
click at [595, 518] on quentale-workspace at bounding box center [760, 392] width 1519 height 784
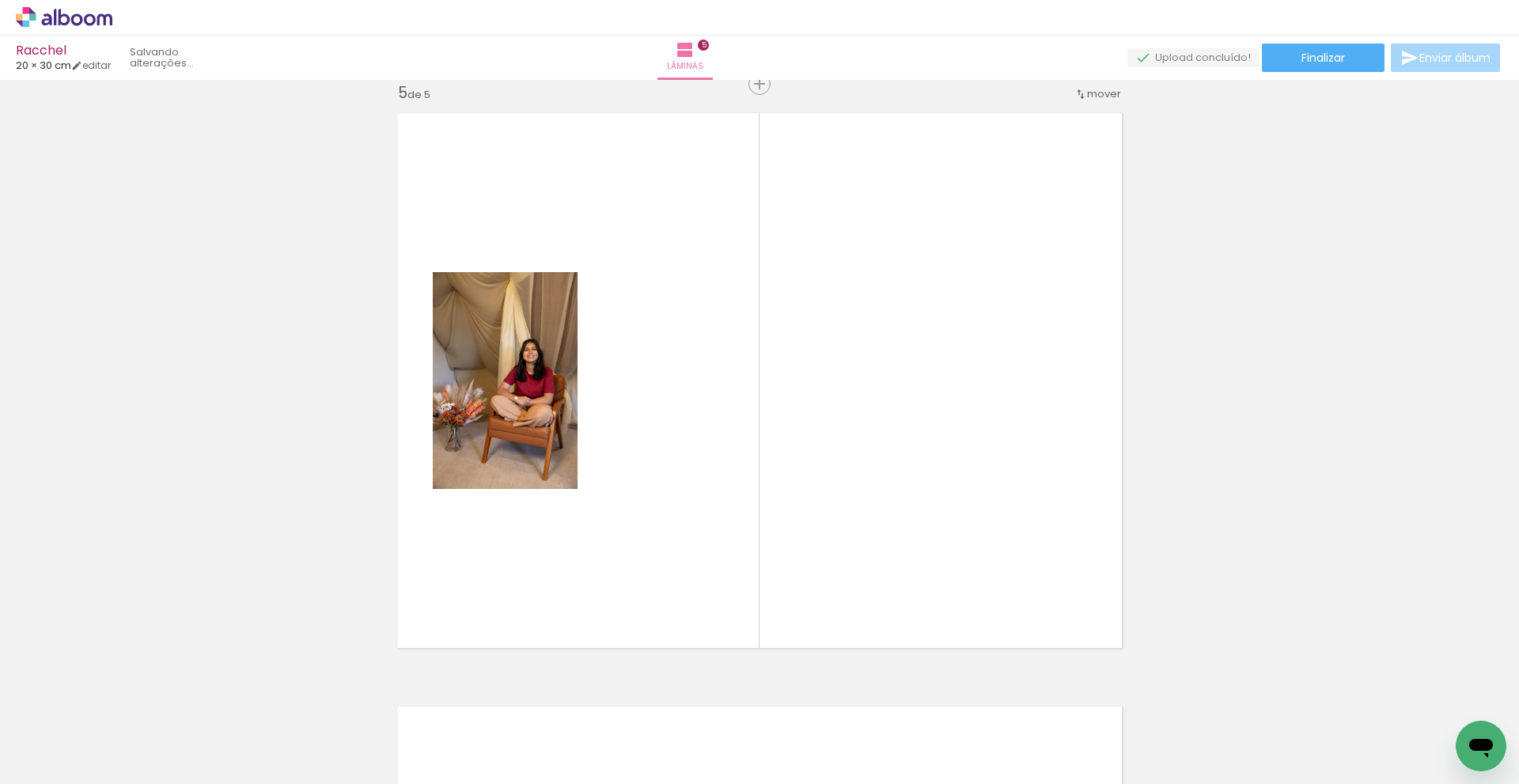
scroll to position [2394, 0]
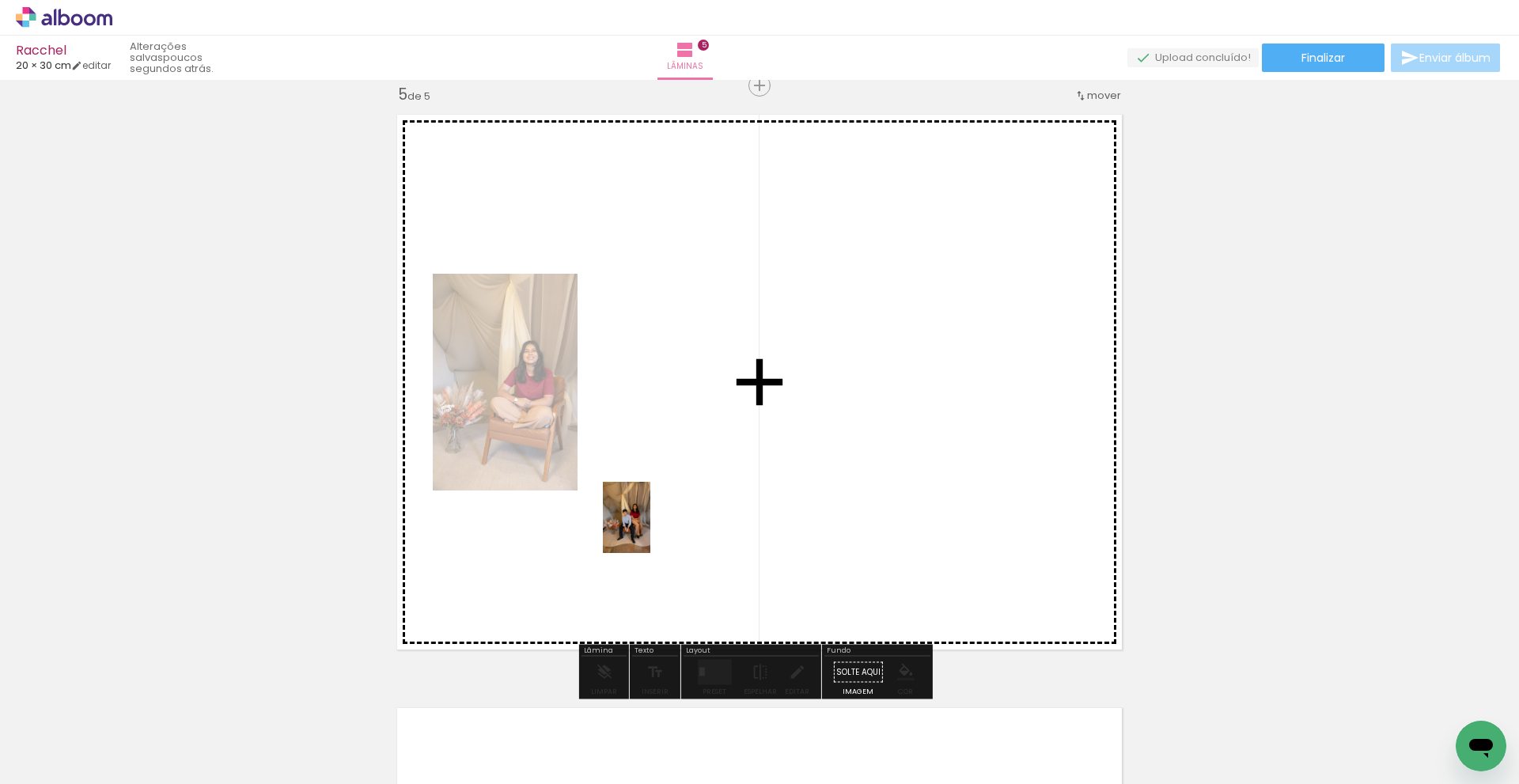
drag, startPoint x: 631, startPoint y: 730, endPoint x: 650, endPoint y: 529, distance: 201.9
click at [650, 529] on quentale-workspace at bounding box center [760, 392] width 1519 height 784
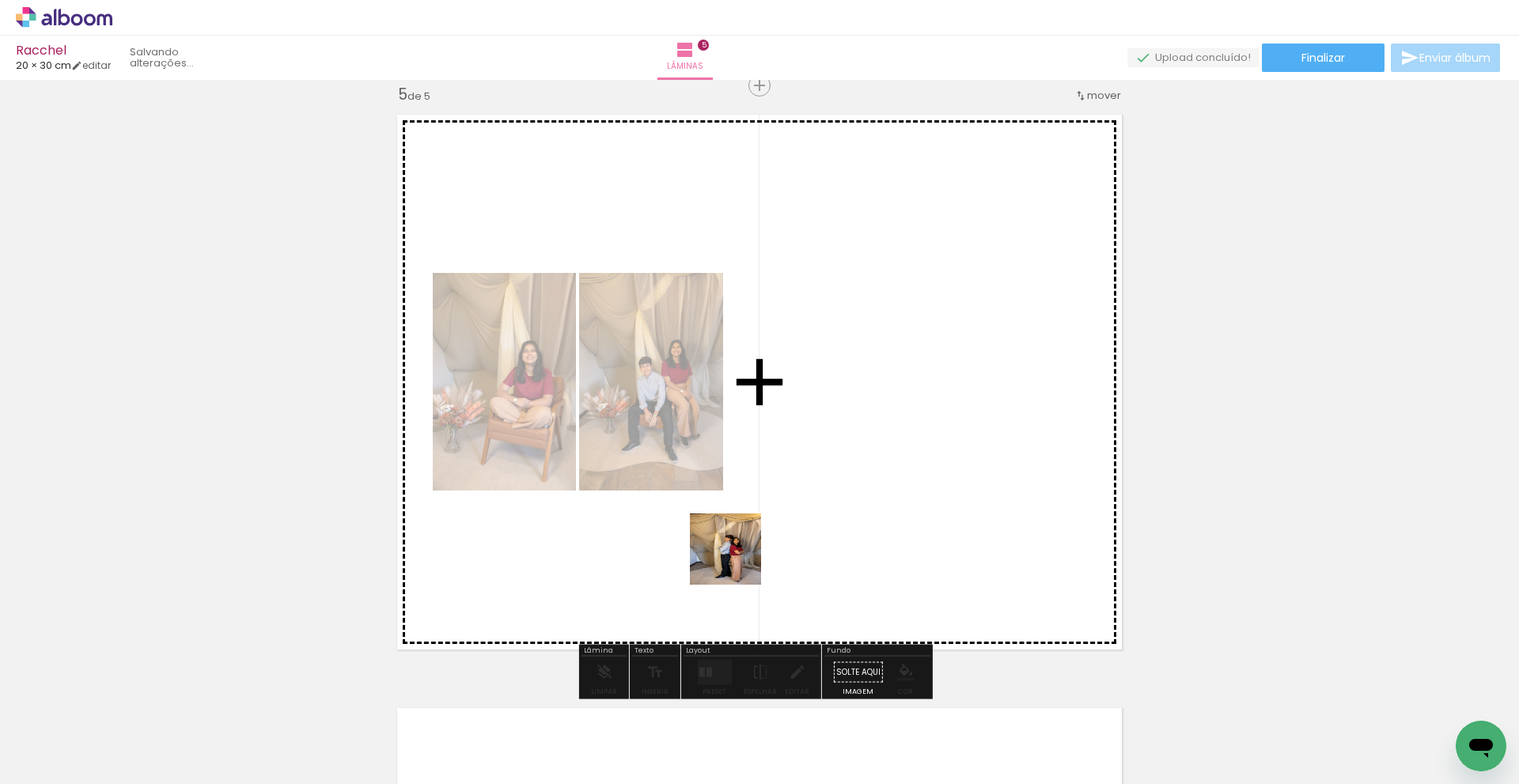
drag, startPoint x: 734, startPoint y: 743, endPoint x: 738, endPoint y: 557, distance: 186.0
click at [738, 557] on quentale-workspace at bounding box center [760, 392] width 1519 height 784
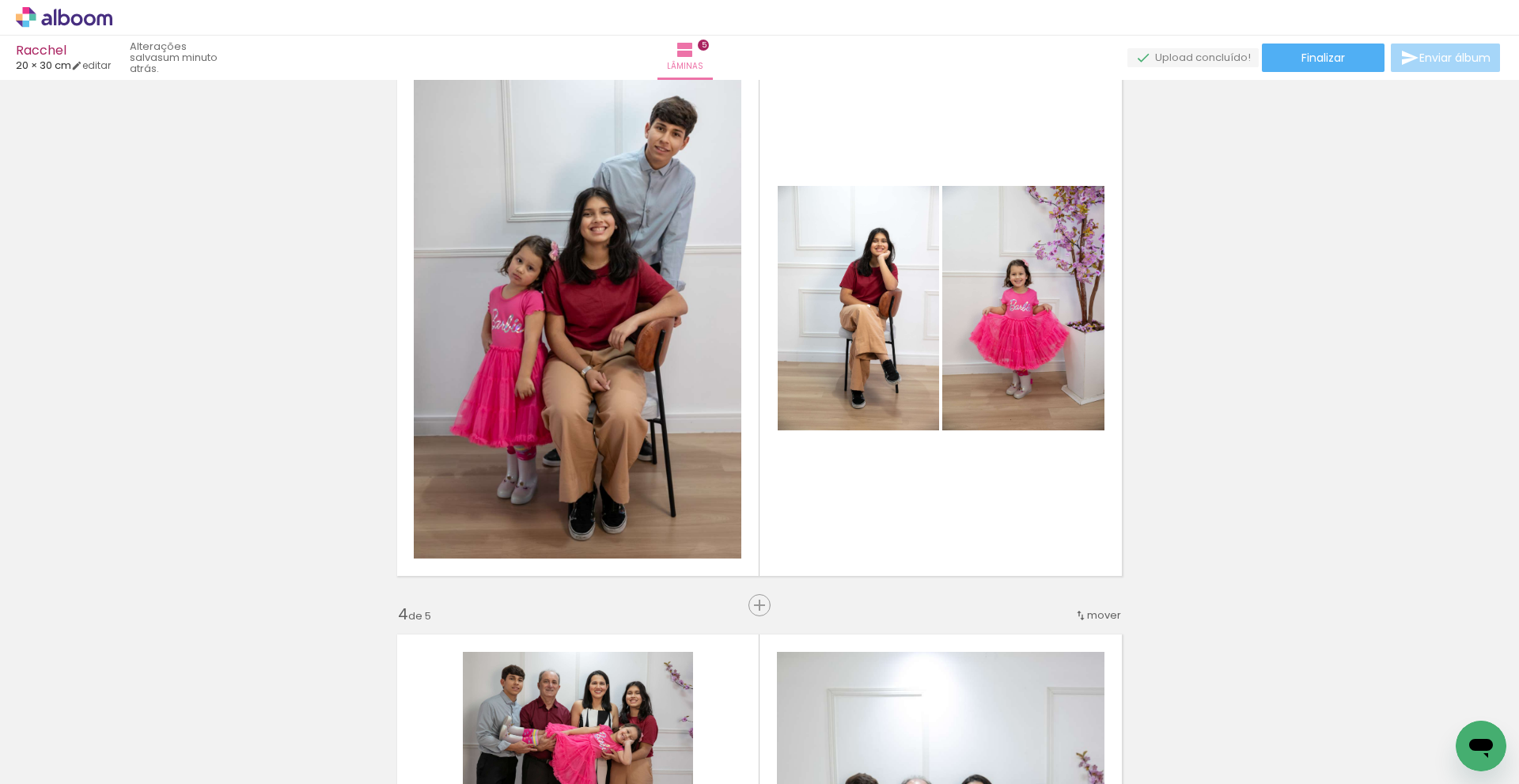
scroll to position [1524, 0]
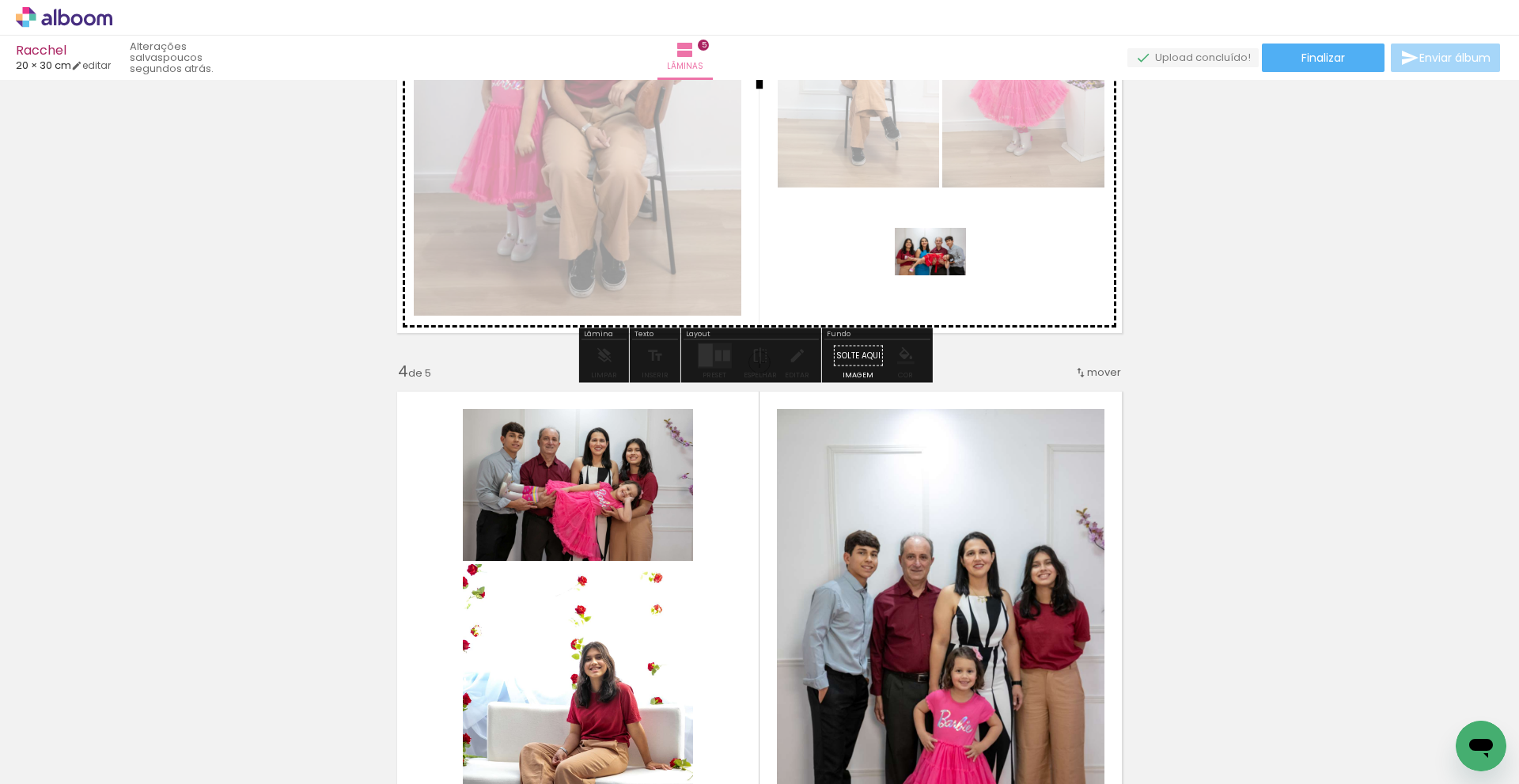
drag, startPoint x: 899, startPoint y: 731, endPoint x: 942, endPoint y: 275, distance: 458.0
click at [942, 275] on quentale-workspace at bounding box center [760, 392] width 1519 height 784
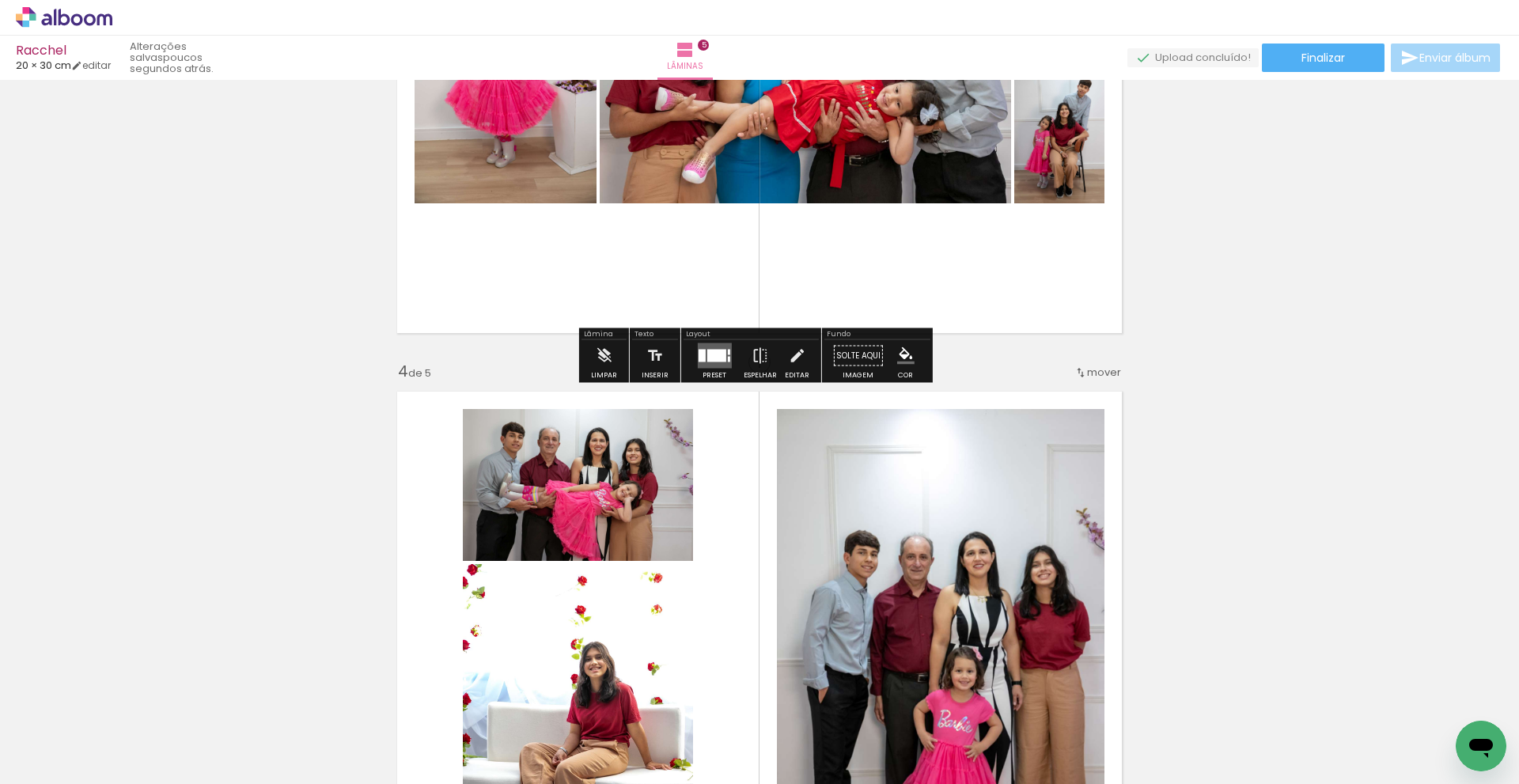
click at [712, 351] on div at bounding box center [716, 356] width 19 height 12
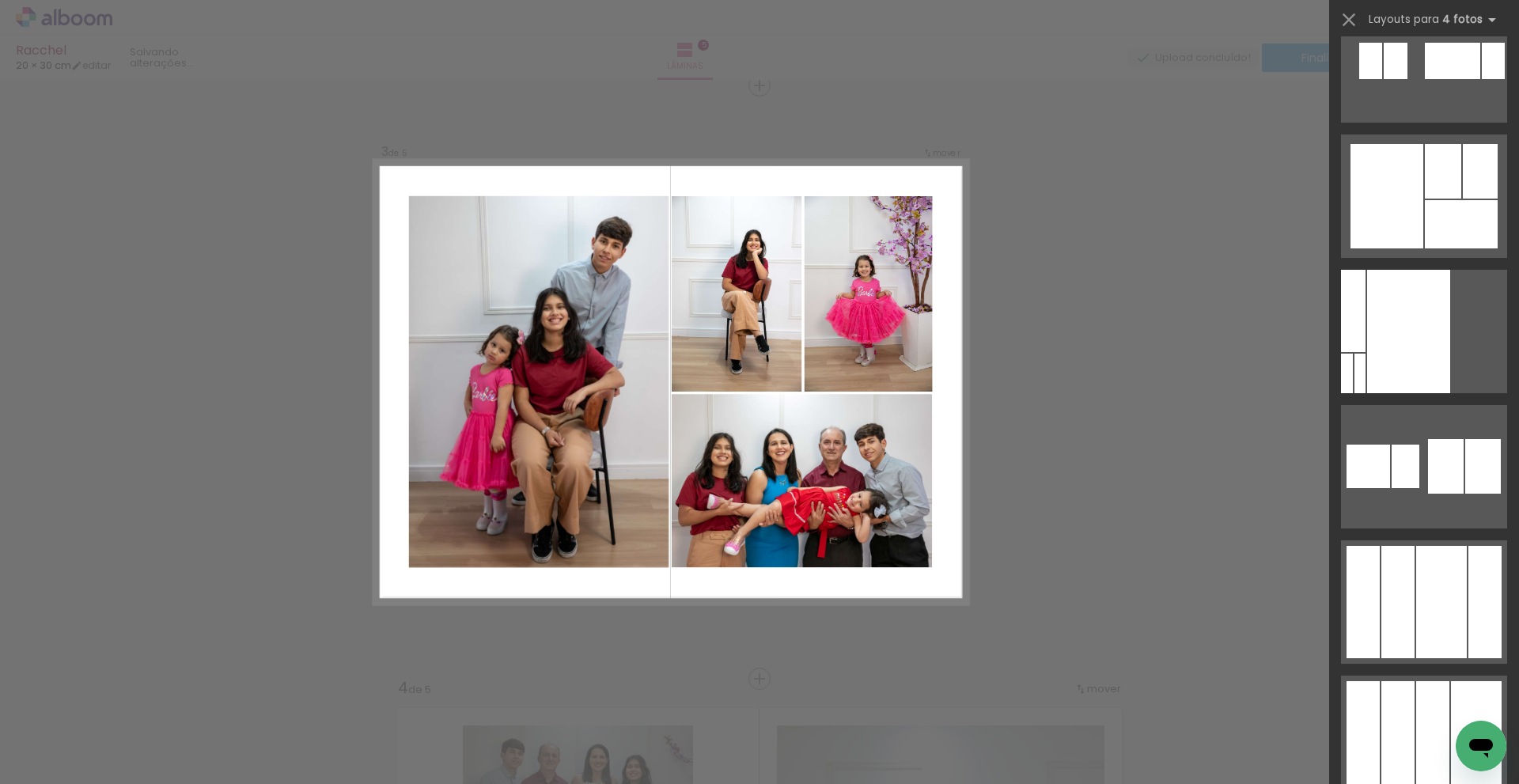
scroll to position [8860, 0]
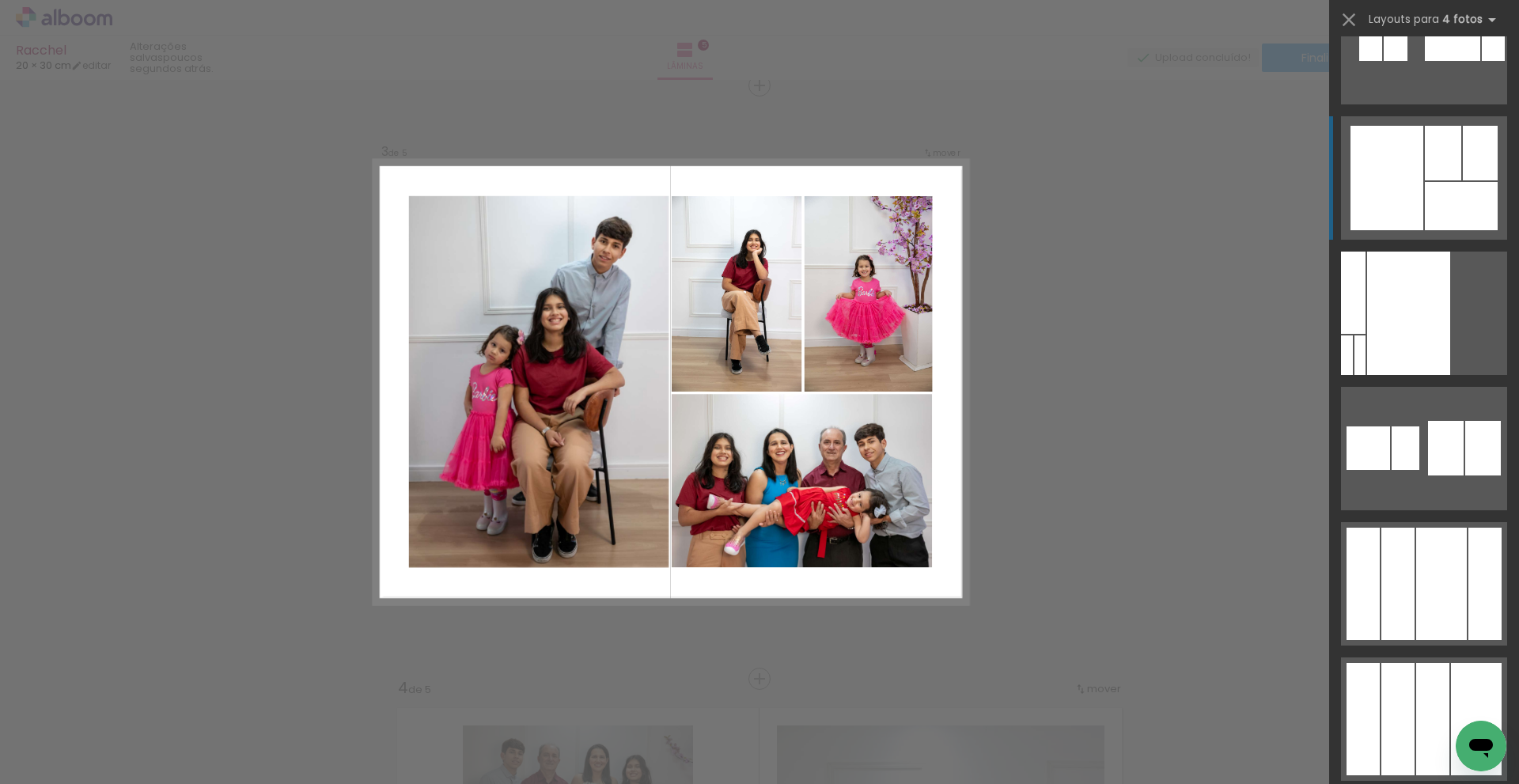
click at [1388, 185] on div at bounding box center [1387, 178] width 73 height 104
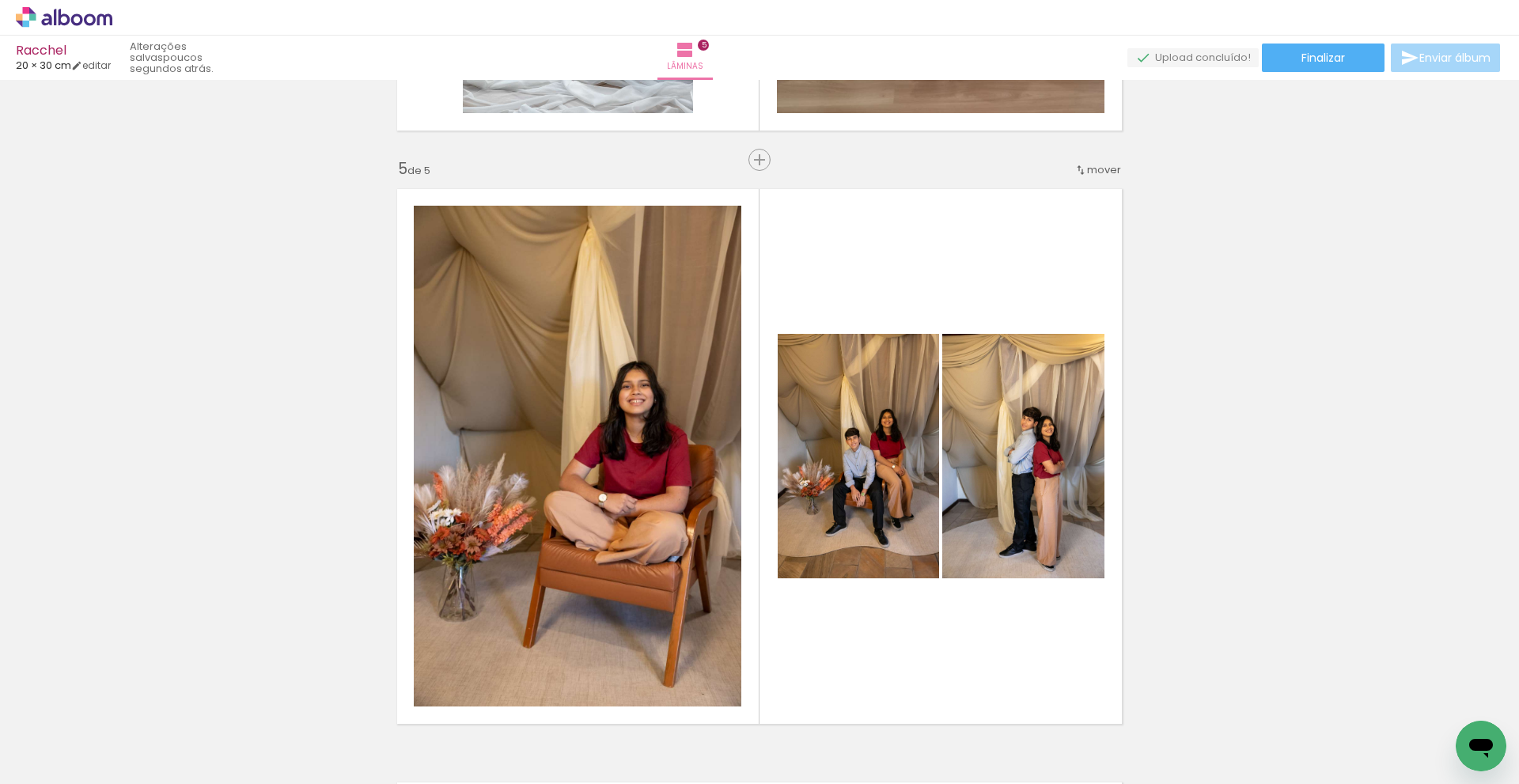
scroll to position [2315, 0]
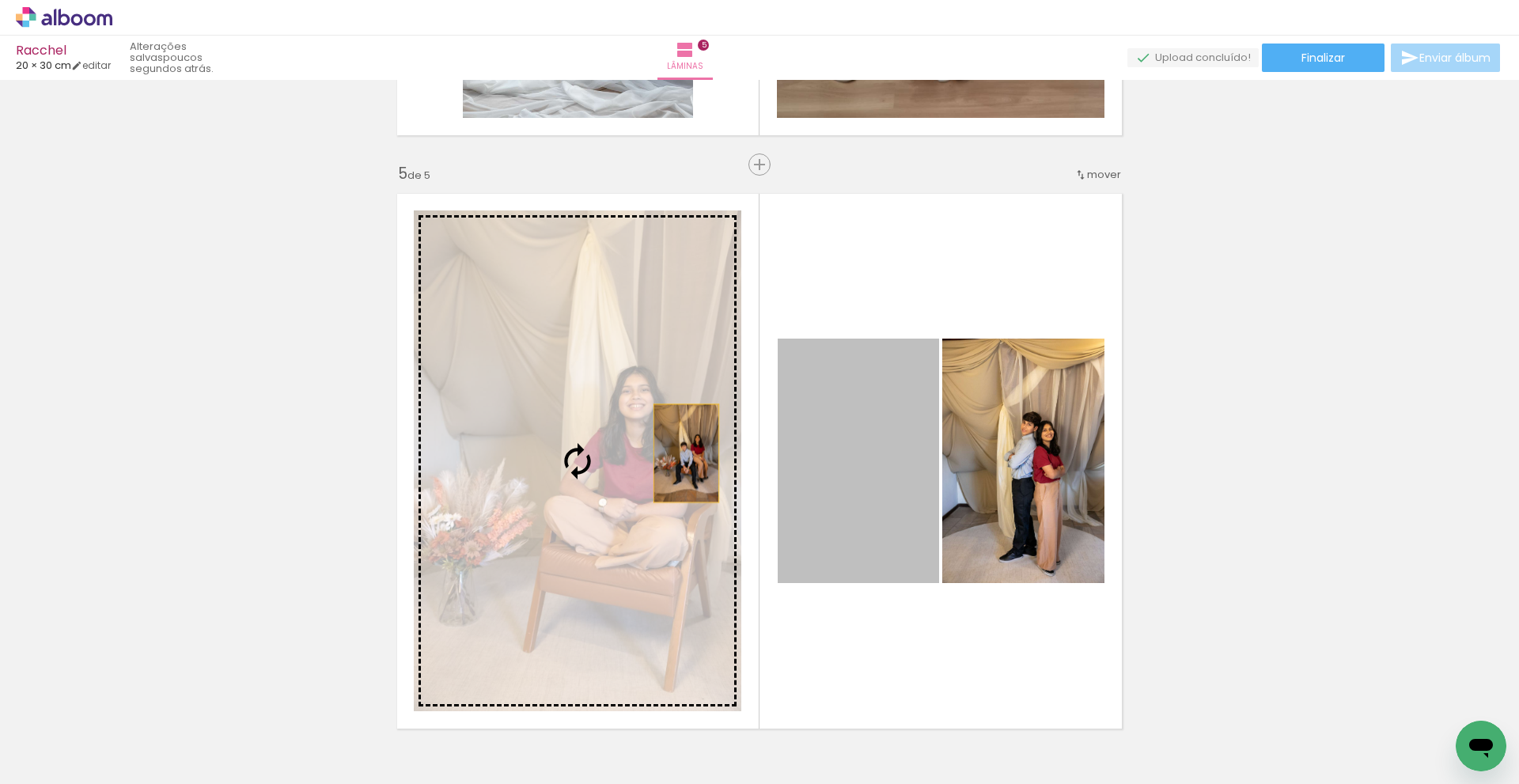
drag, startPoint x: 884, startPoint y: 472, endPoint x: 704, endPoint y: 442, distance: 182.5
click at [0, 0] on slot at bounding box center [0, 0] width 0 height 0
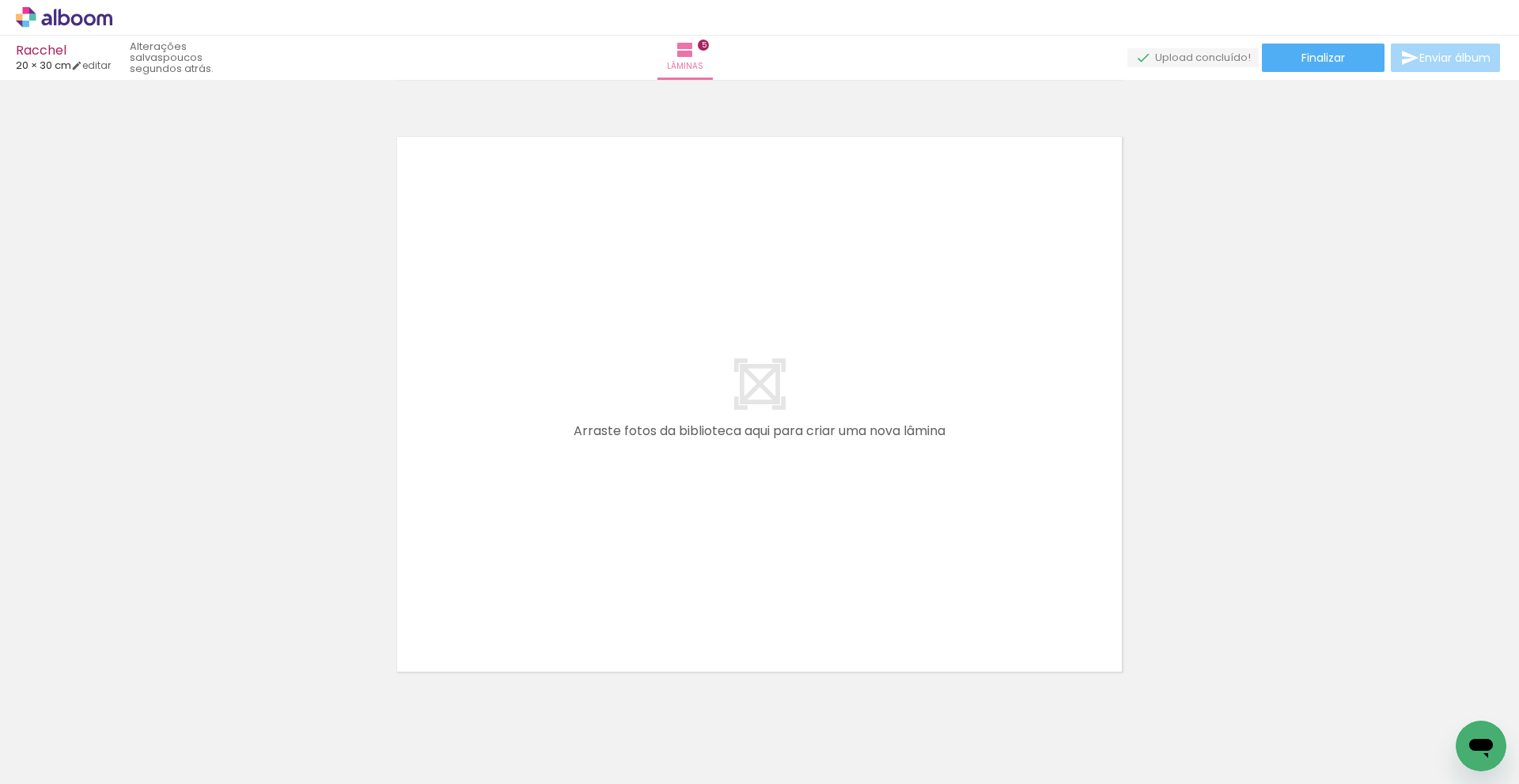
scroll to position [2938, 0]
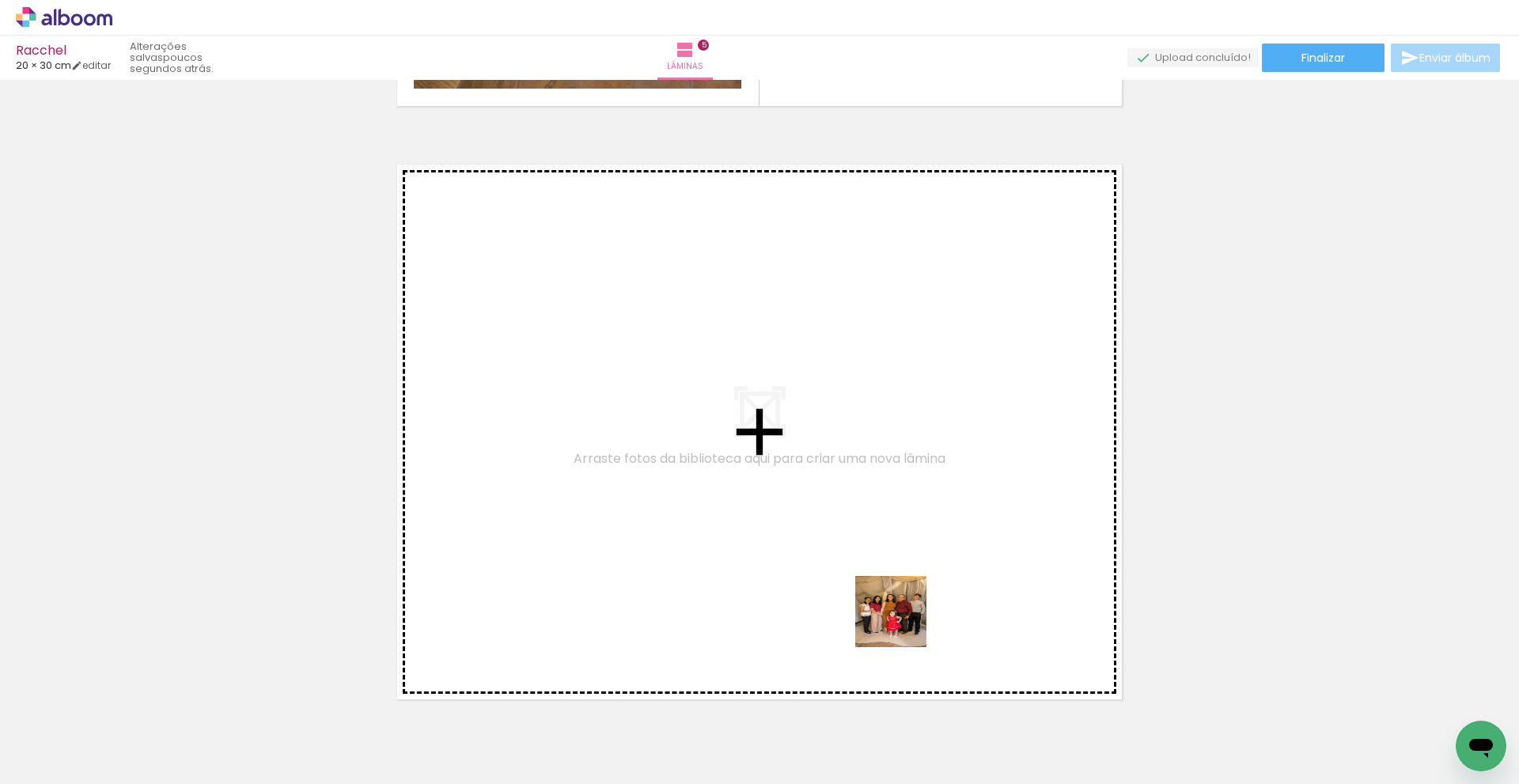
drag, startPoint x: 957, startPoint y: 699, endPoint x: 867, endPoint y: 563, distance: 163.1
click at [867, 563] on quentale-workspace at bounding box center [760, 392] width 1519 height 784
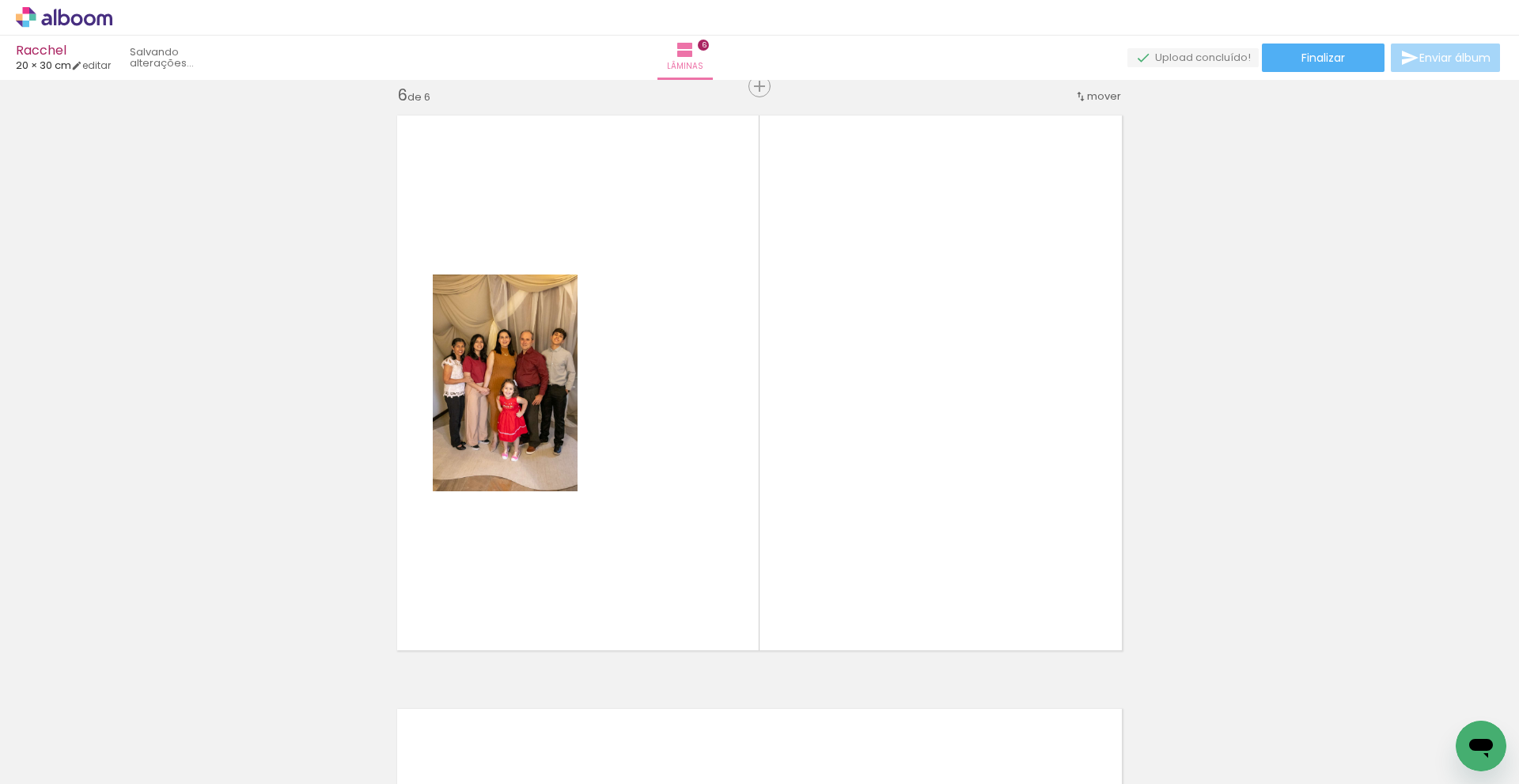
scroll to position [2987, 0]
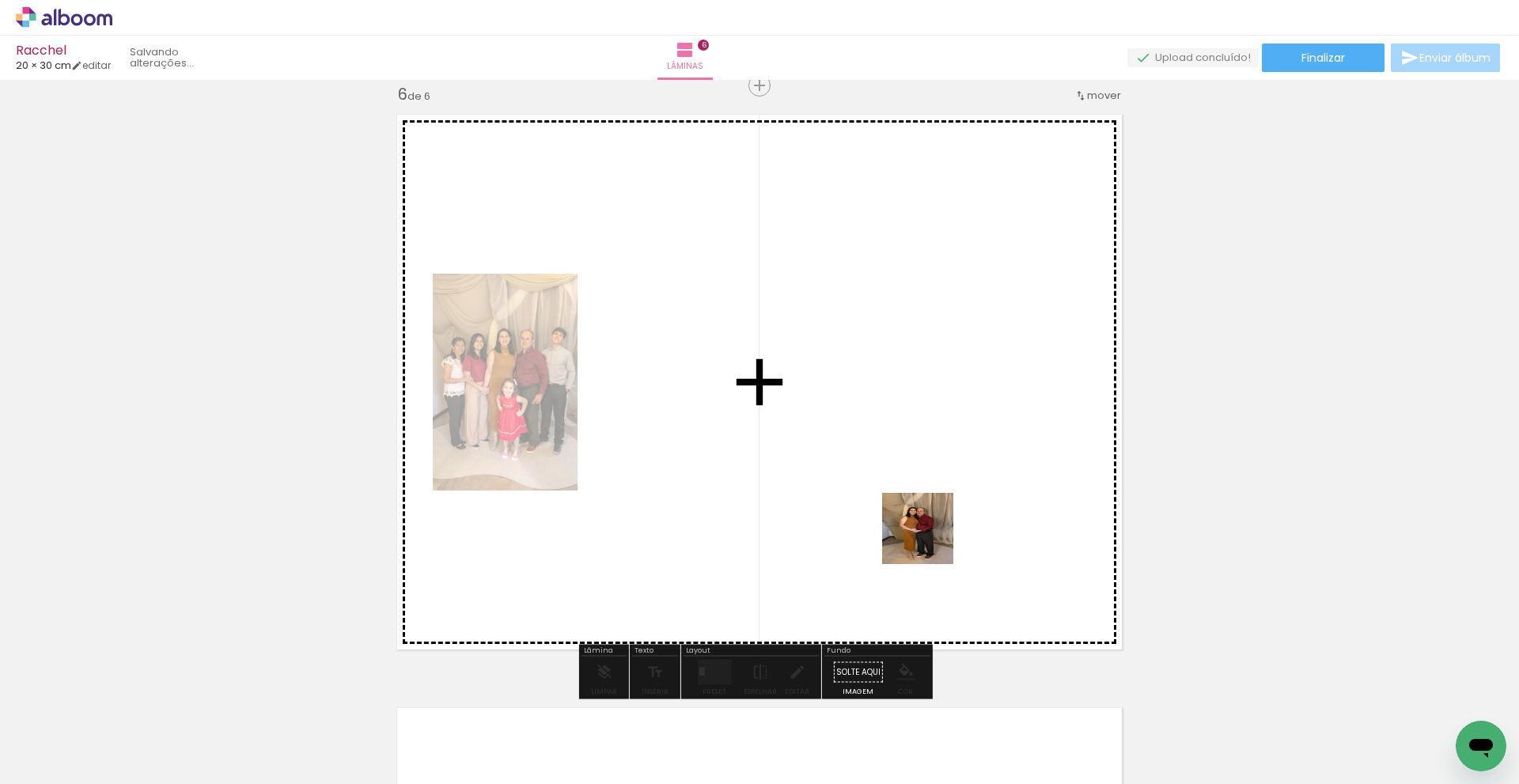
drag, startPoint x: 1071, startPoint y: 736, endPoint x: 930, endPoint y: 541, distance: 240.6
click at [930, 541] on quentale-workspace at bounding box center [760, 392] width 1519 height 784
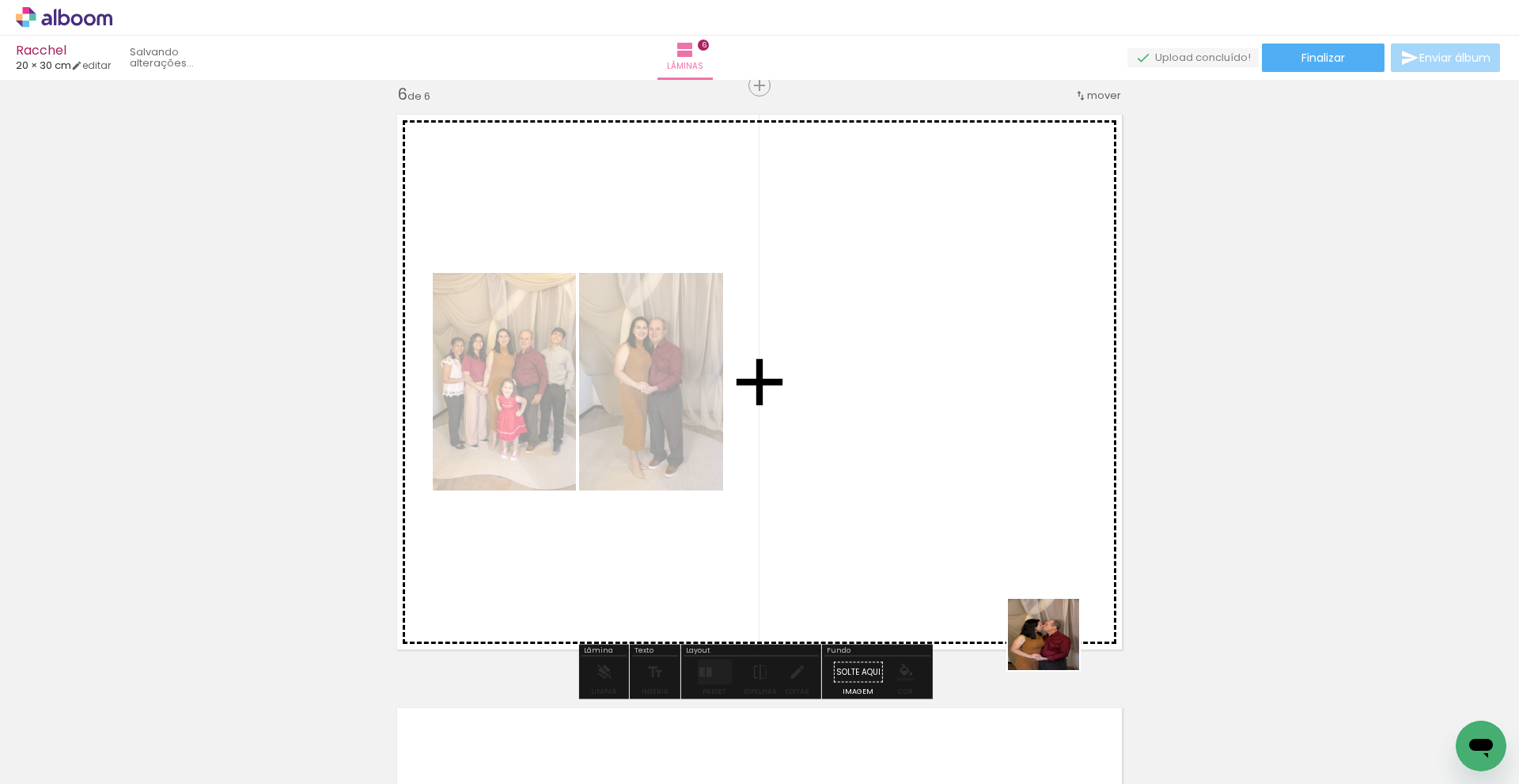
drag, startPoint x: 1113, startPoint y: 700, endPoint x: 1253, endPoint y: 739, distance: 145.3
click at [984, 561] on quentale-workspace at bounding box center [760, 392] width 1519 height 784
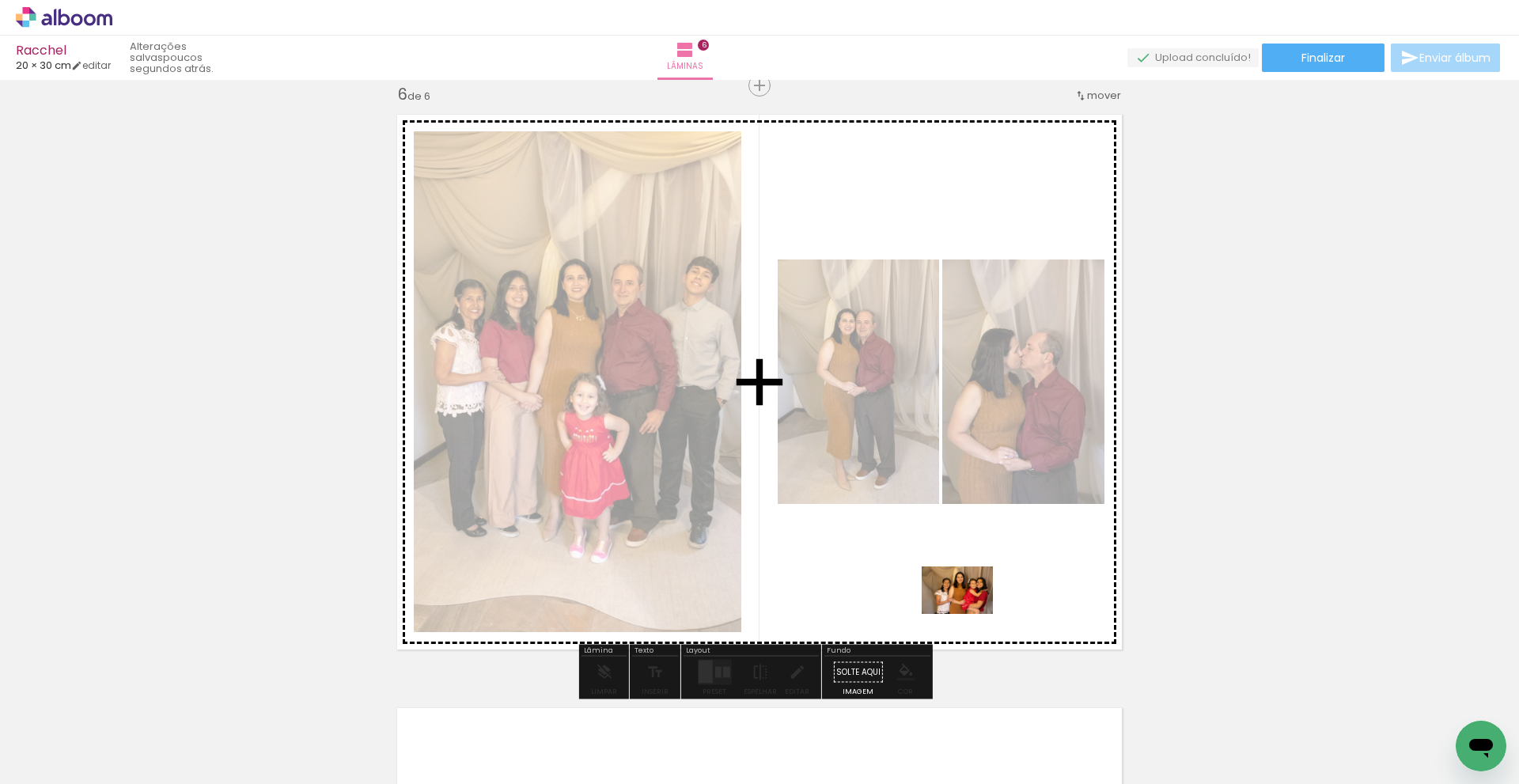
drag, startPoint x: 1272, startPoint y: 747, endPoint x: 1091, endPoint y: 641, distance: 209.8
click at [970, 614] on quentale-workspace at bounding box center [760, 392] width 1519 height 784
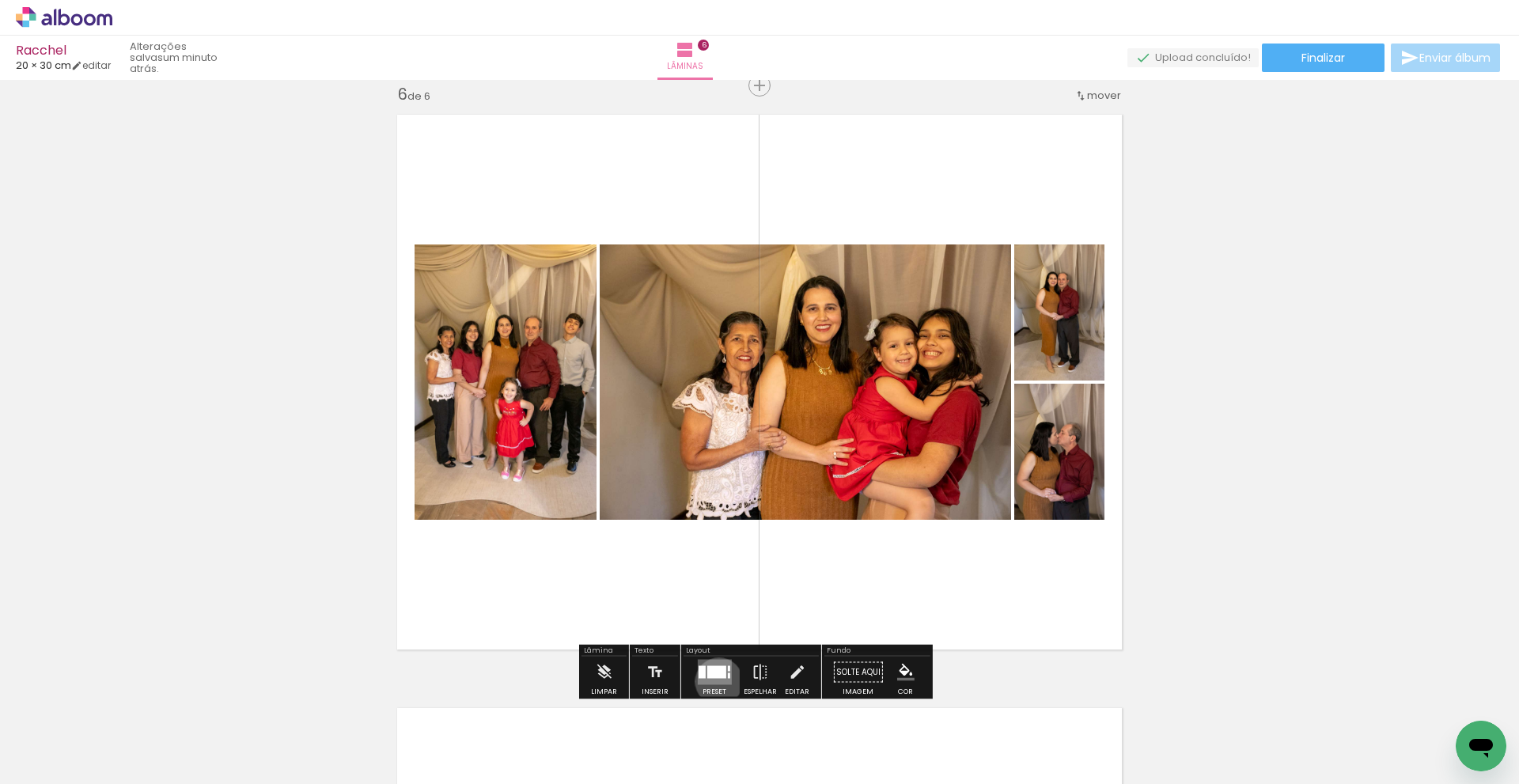
click at [715, 681] on quentale-layouter at bounding box center [714, 672] width 34 height 26
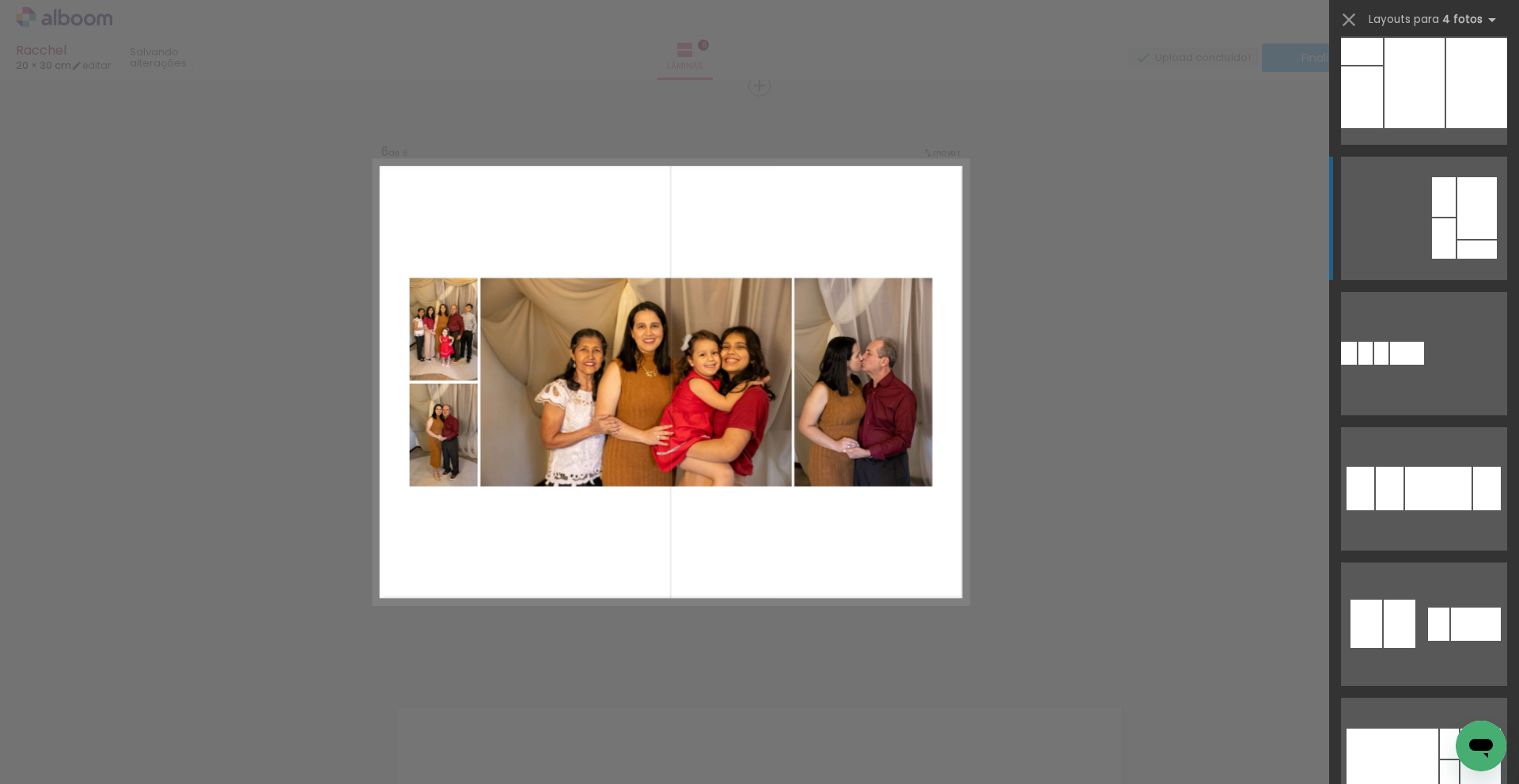
scroll to position [1503, 0]
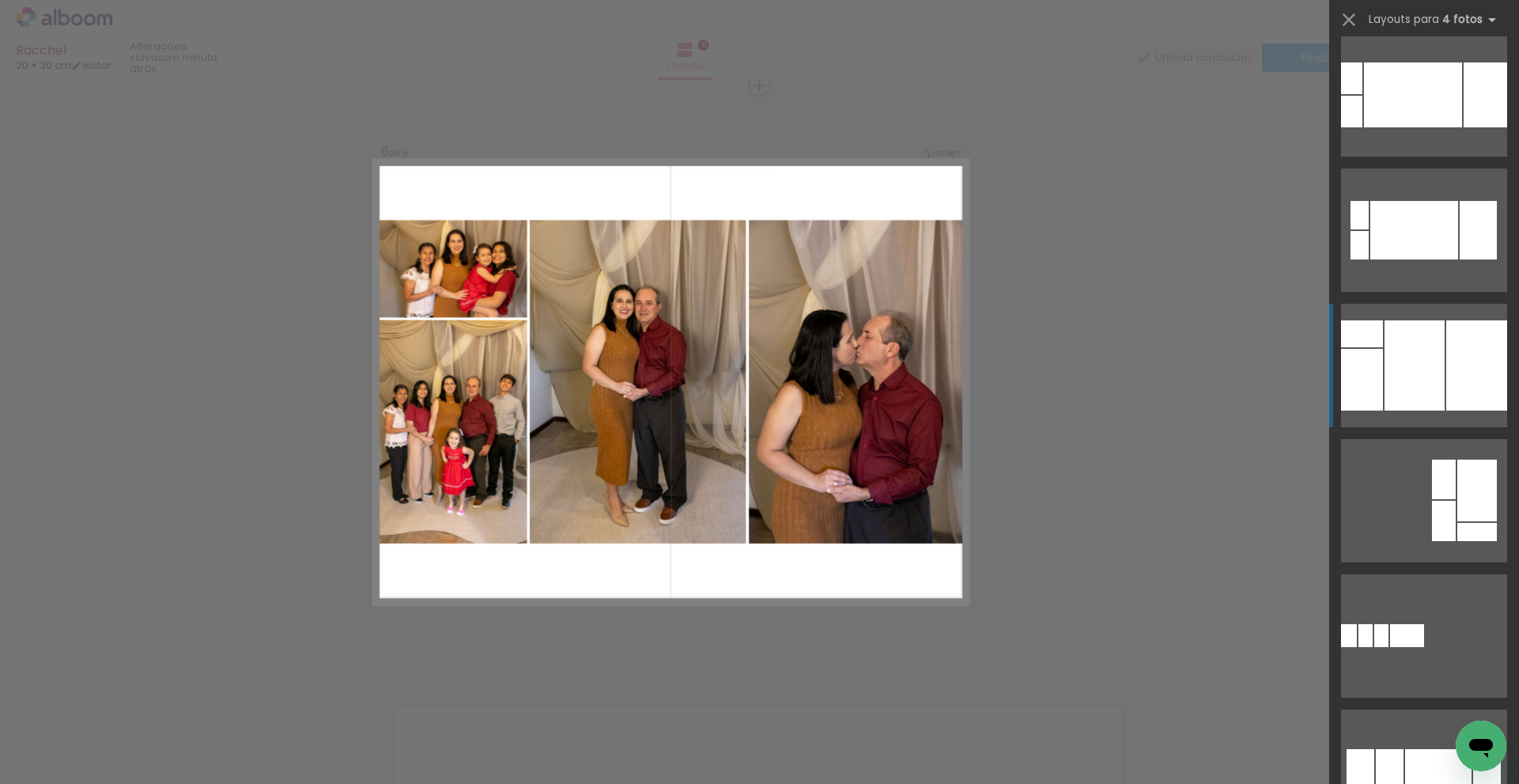
click at [1410, 355] on div at bounding box center [1415, 365] width 60 height 90
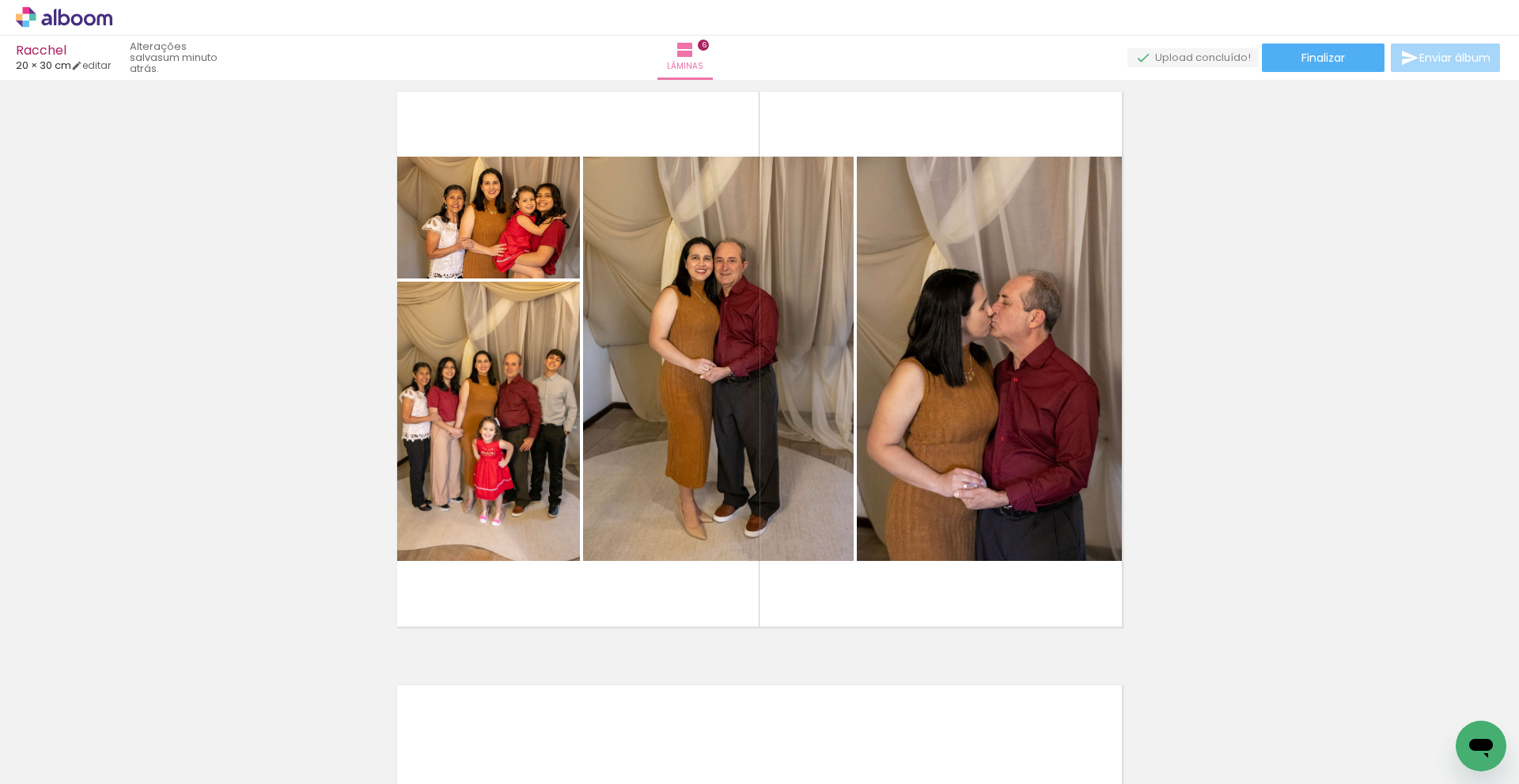
scroll to position [2987, 0]
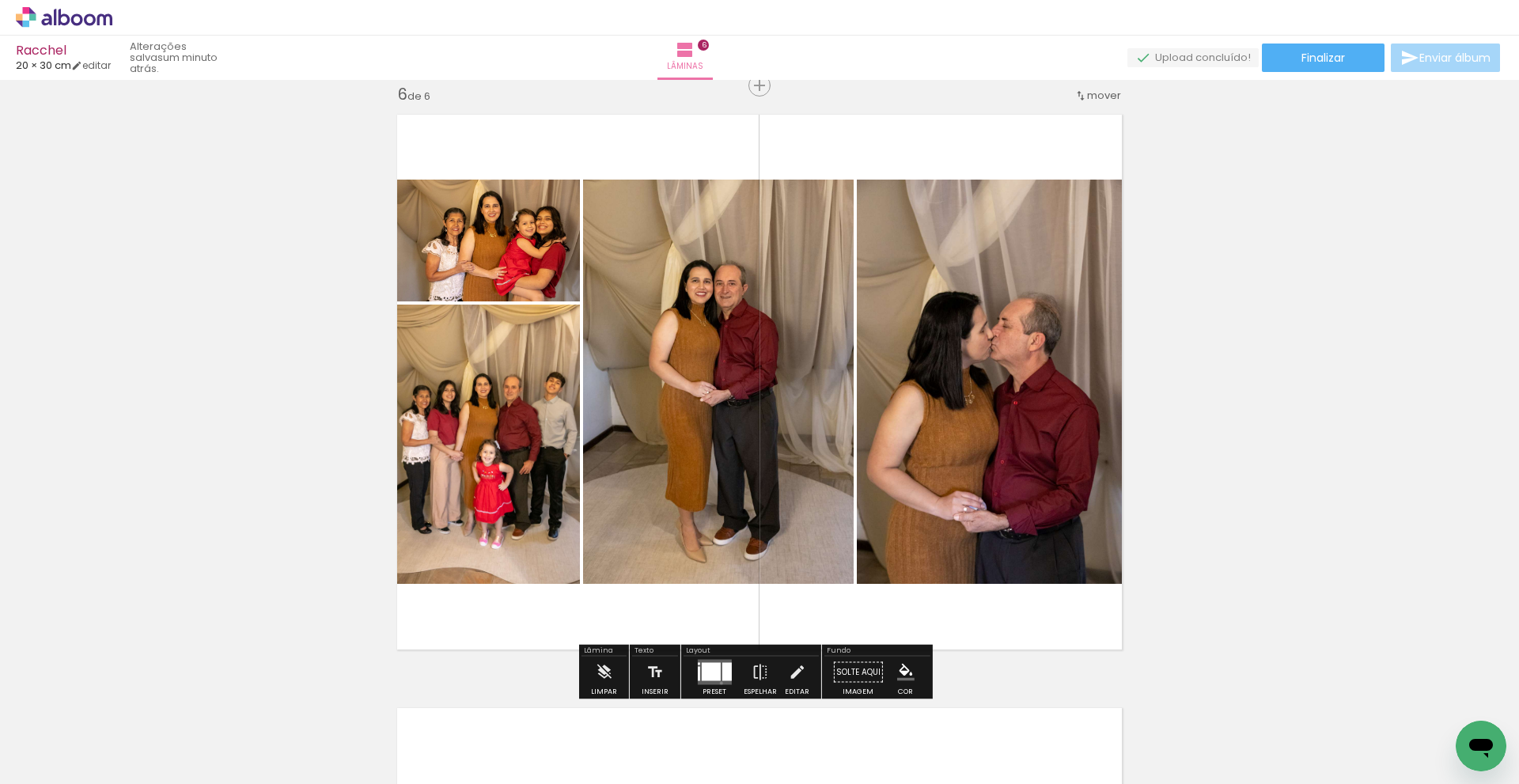
click at [717, 681] on quentale-layouter at bounding box center [714, 672] width 34 height 26
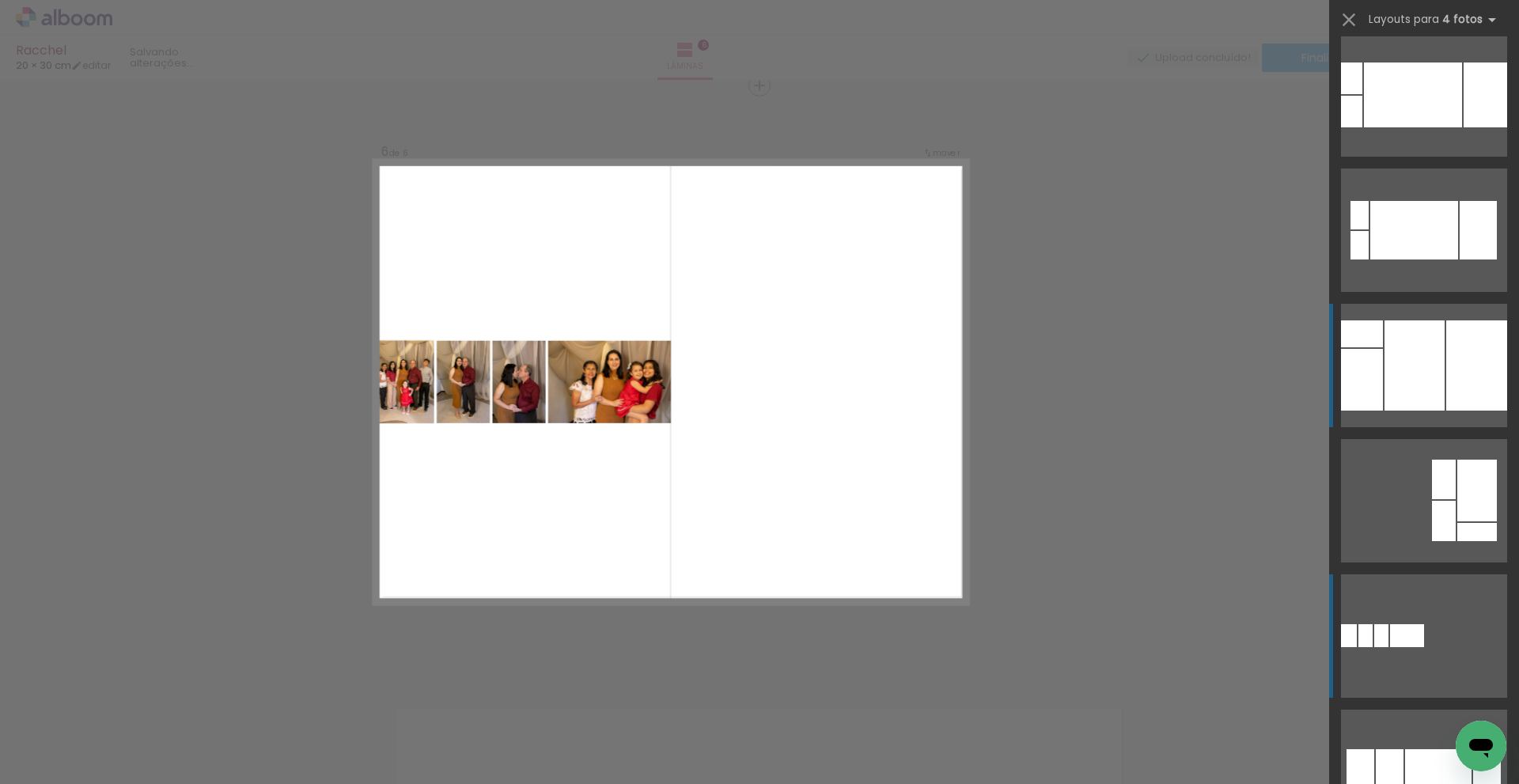
scroll to position [1758, 0]
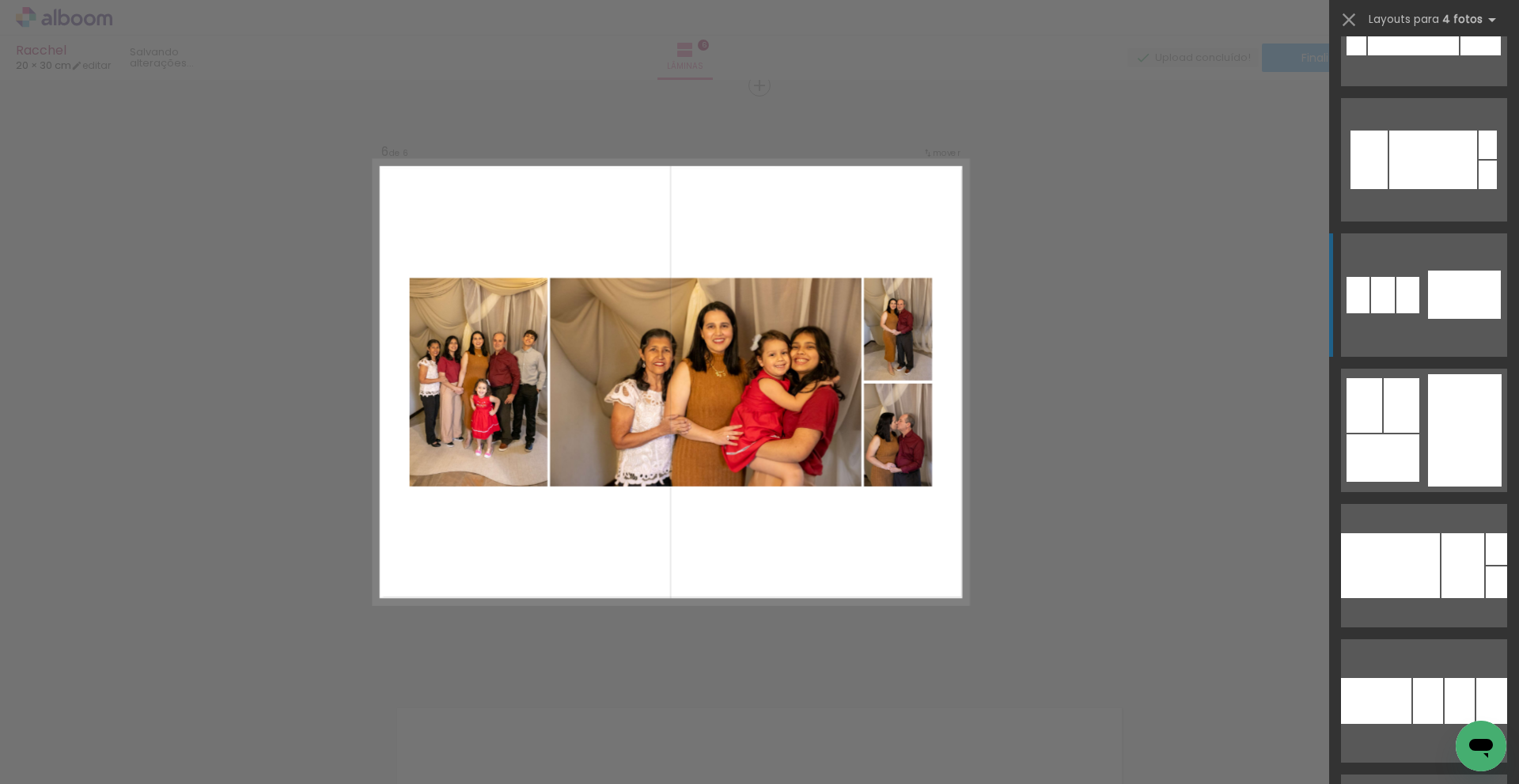
scroll to position [5635, 0]
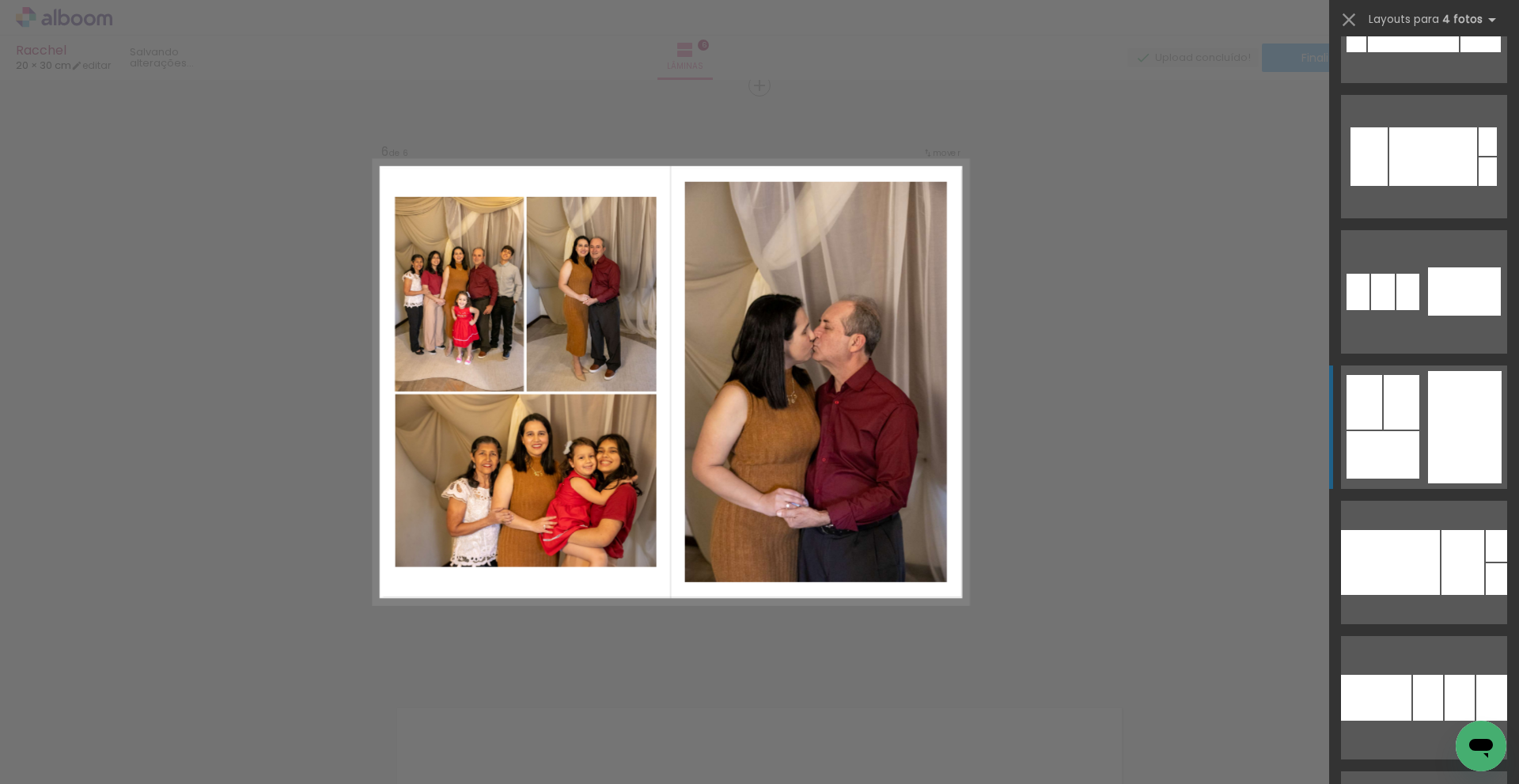
click at [1464, 409] on div at bounding box center [1464, 427] width 73 height 112
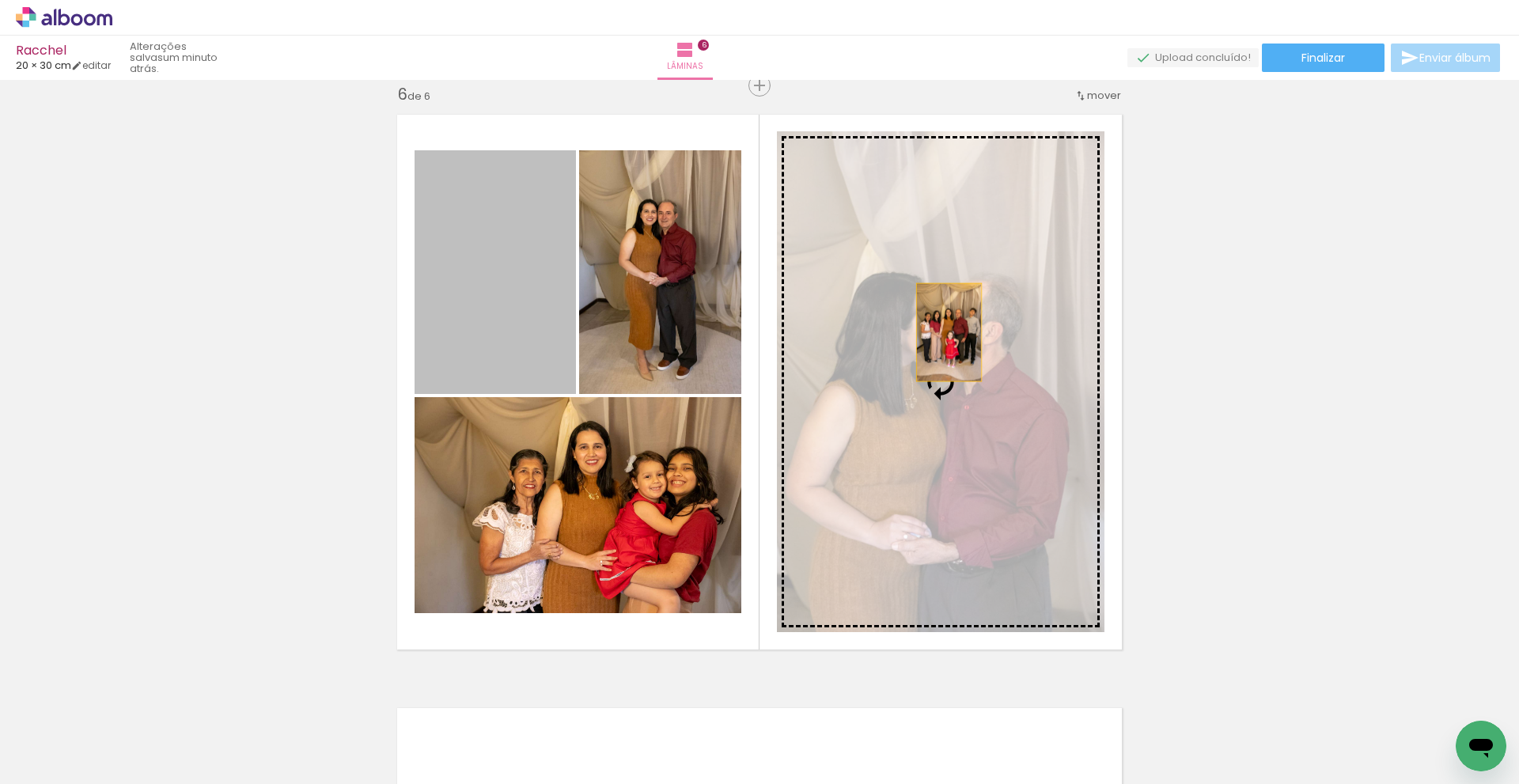
drag, startPoint x: 510, startPoint y: 295, endPoint x: 935, endPoint y: 335, distance: 426.9
click at [0, 0] on slot at bounding box center [0, 0] width 0 height 0
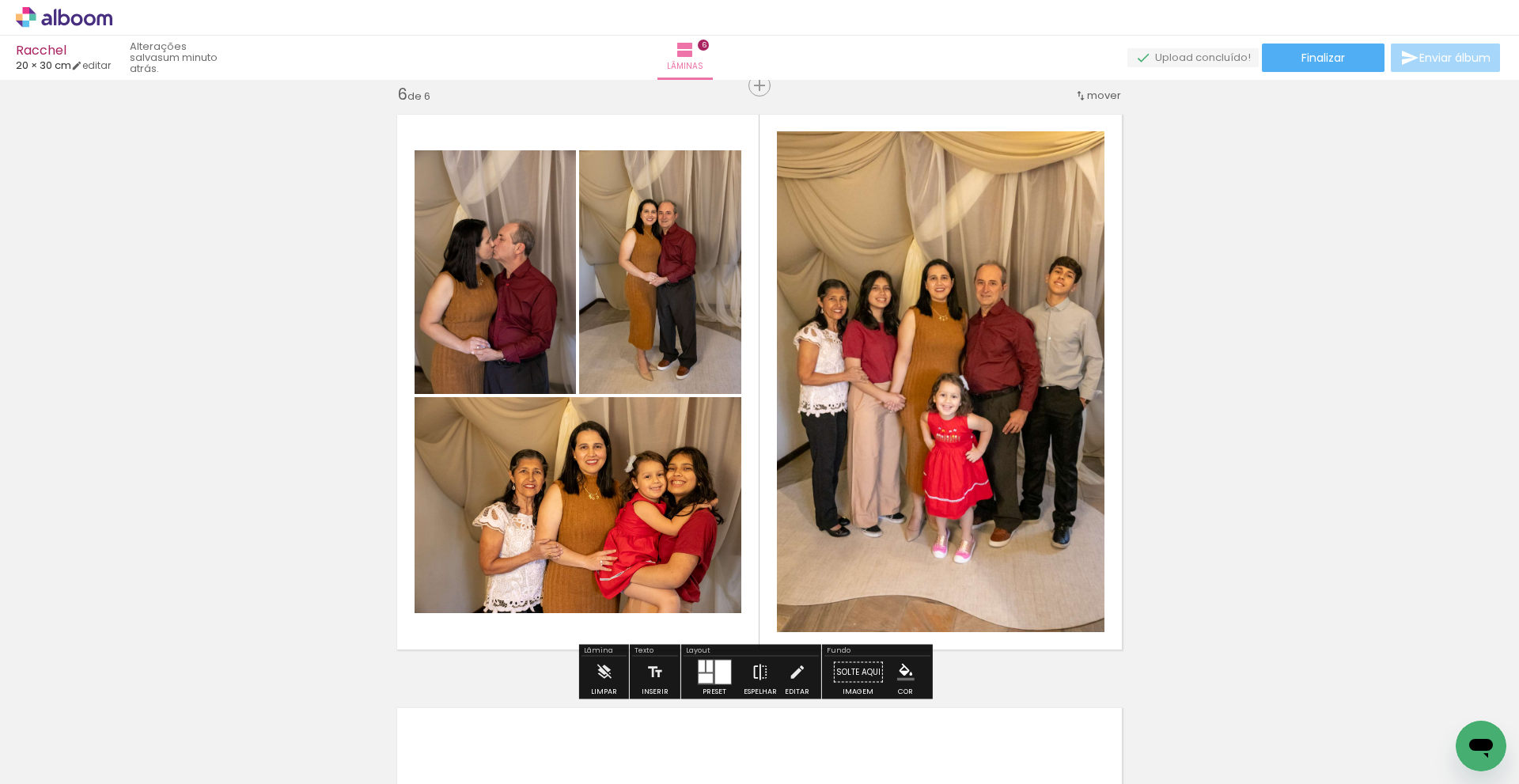
click at [752, 668] on iron-icon at bounding box center [760, 673] width 18 height 32
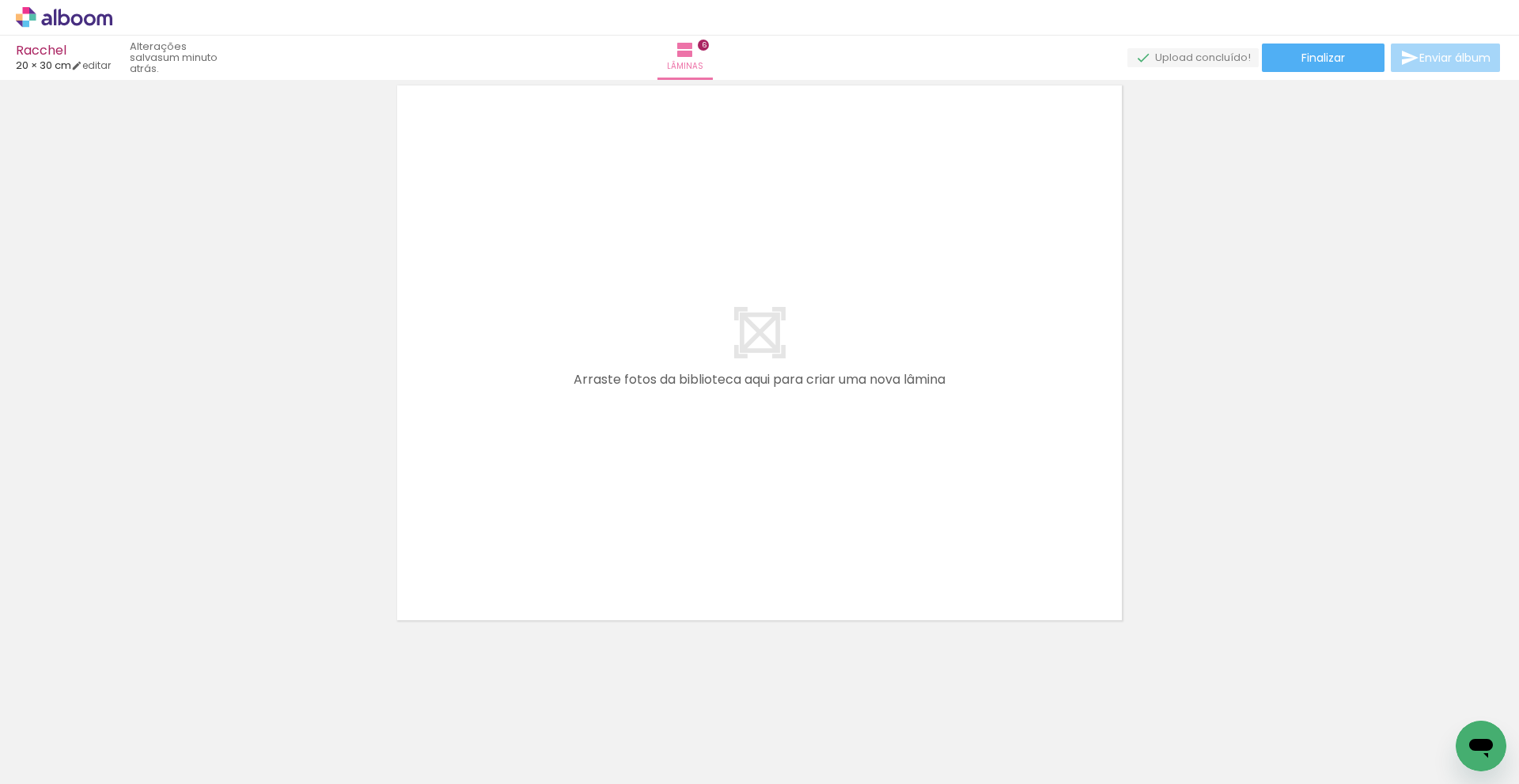
scroll to position [0, 1448]
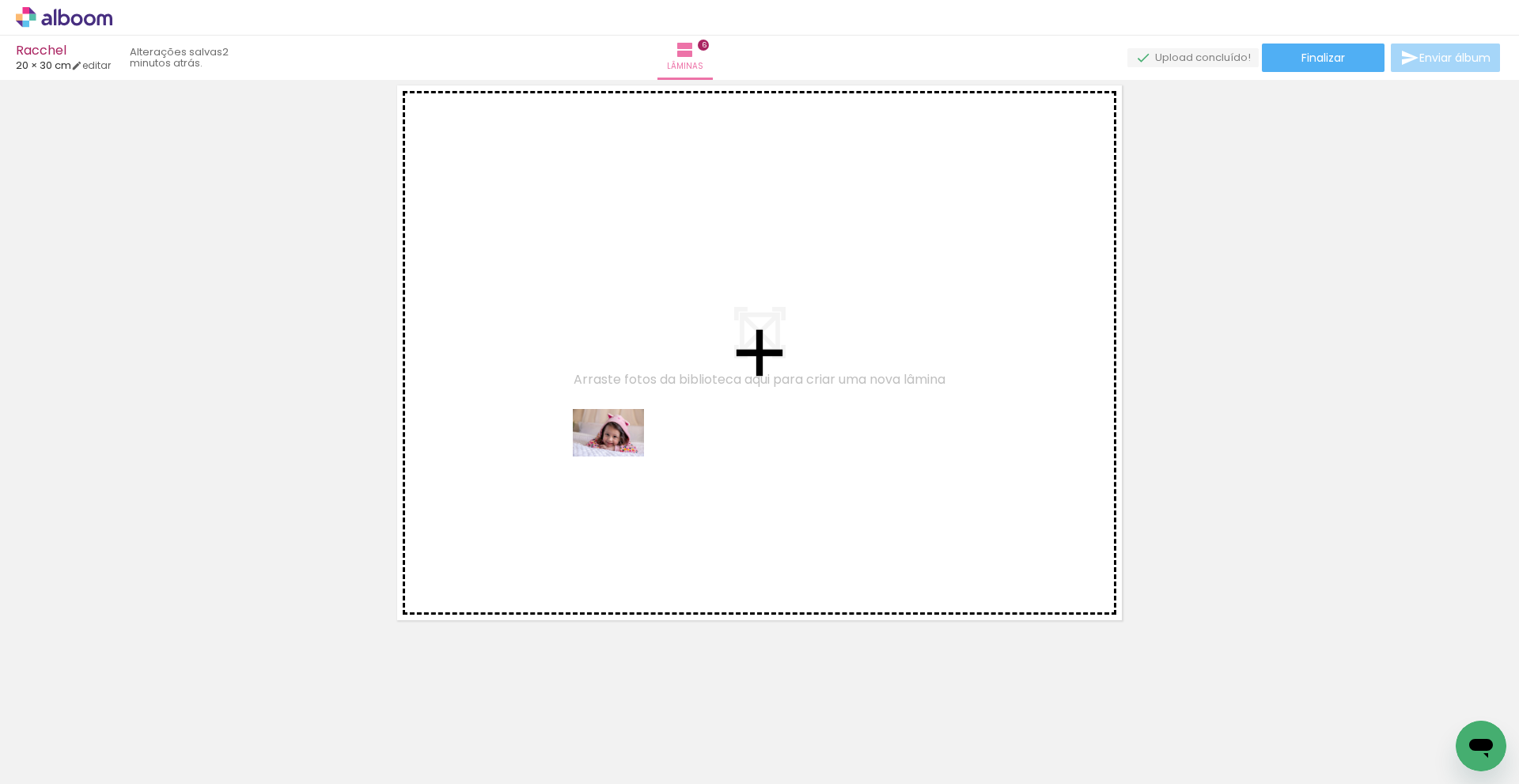
drag, startPoint x: 657, startPoint y: 717, endPoint x: 620, endPoint y: 457, distance: 262.6
click at [620, 457] on quentale-workspace at bounding box center [760, 392] width 1519 height 784
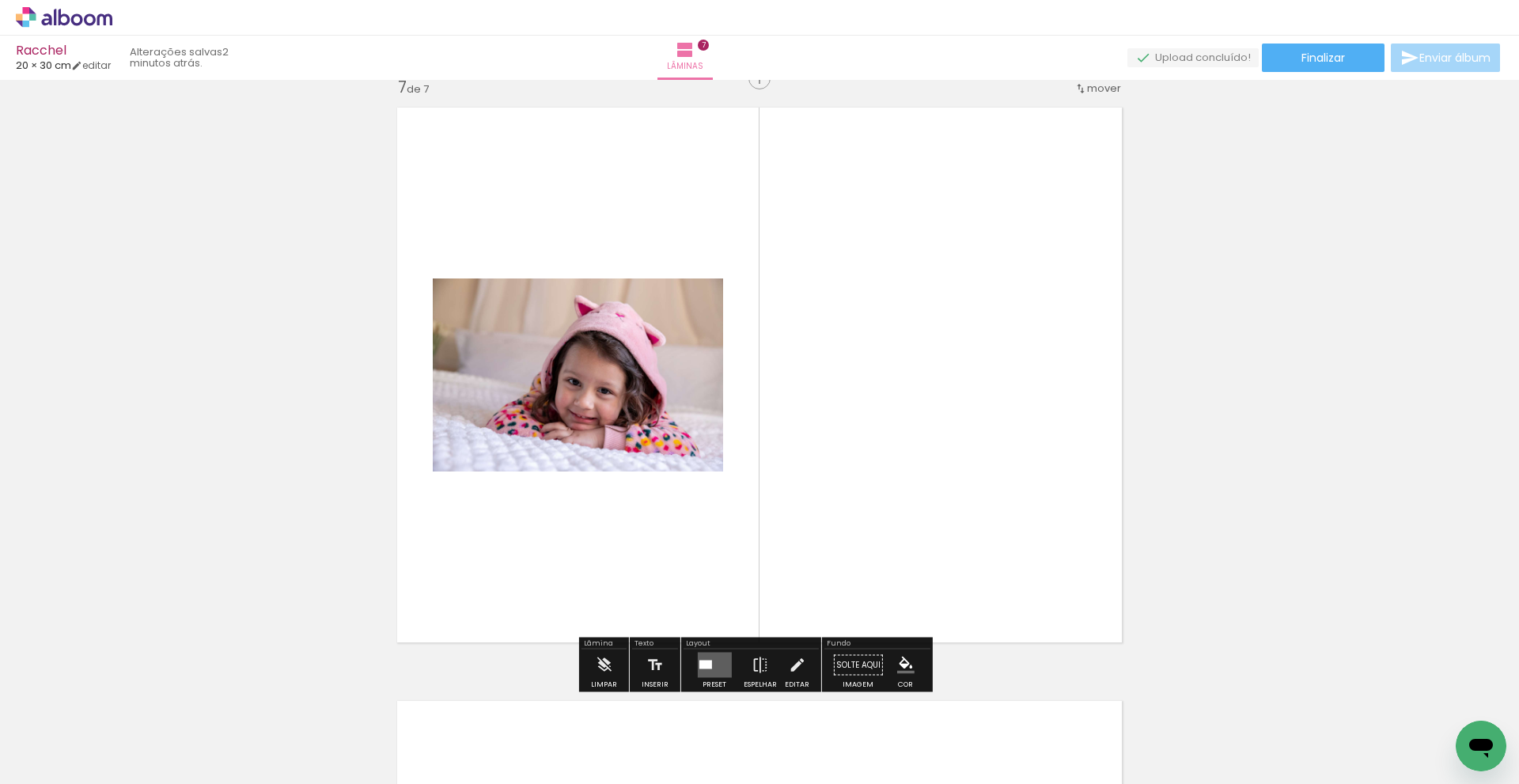
scroll to position [3580, 0]
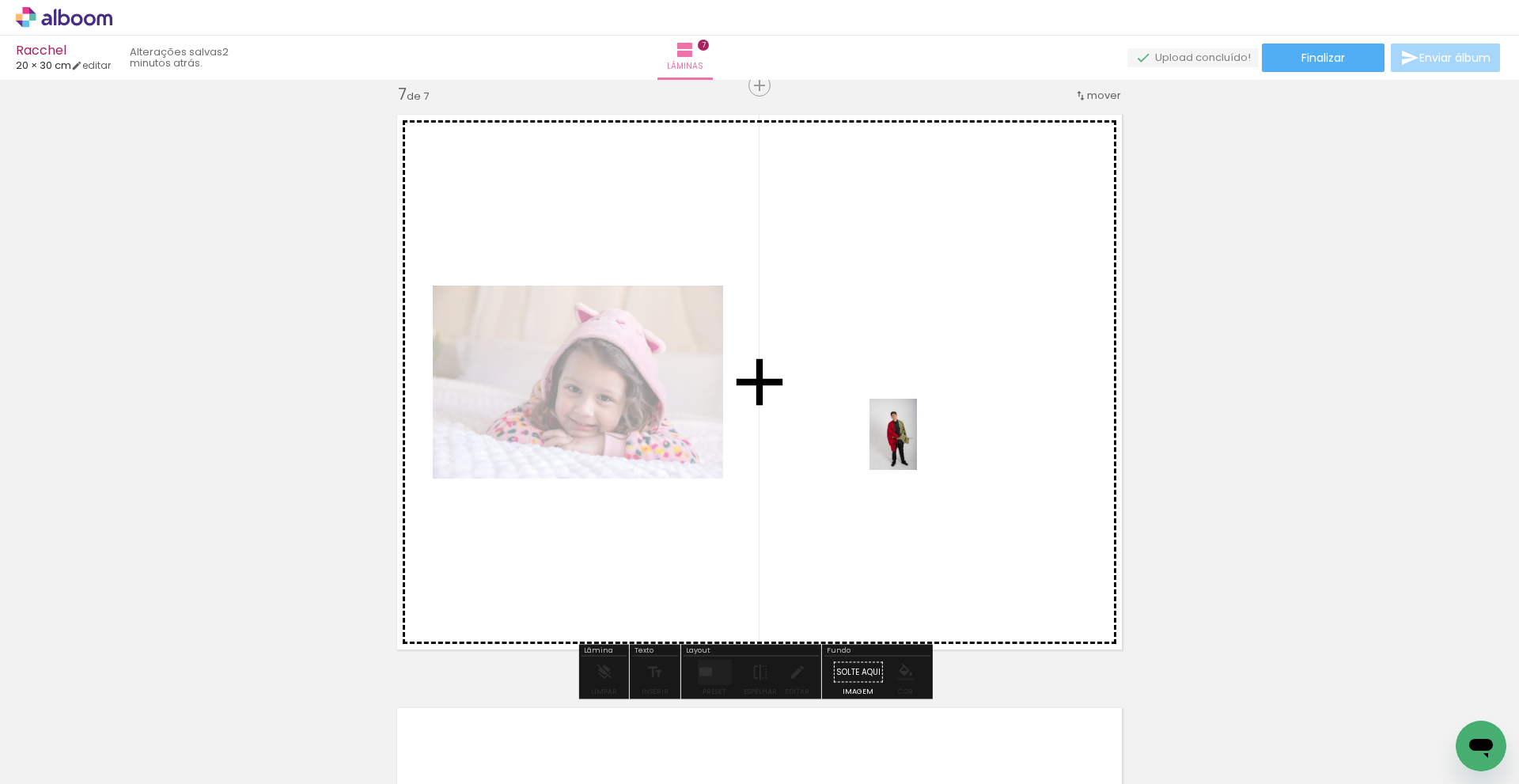
drag, startPoint x: 766, startPoint y: 728, endPoint x: 917, endPoint y: 446, distance: 319.9
click at [917, 446] on quentale-workspace at bounding box center [760, 392] width 1519 height 784
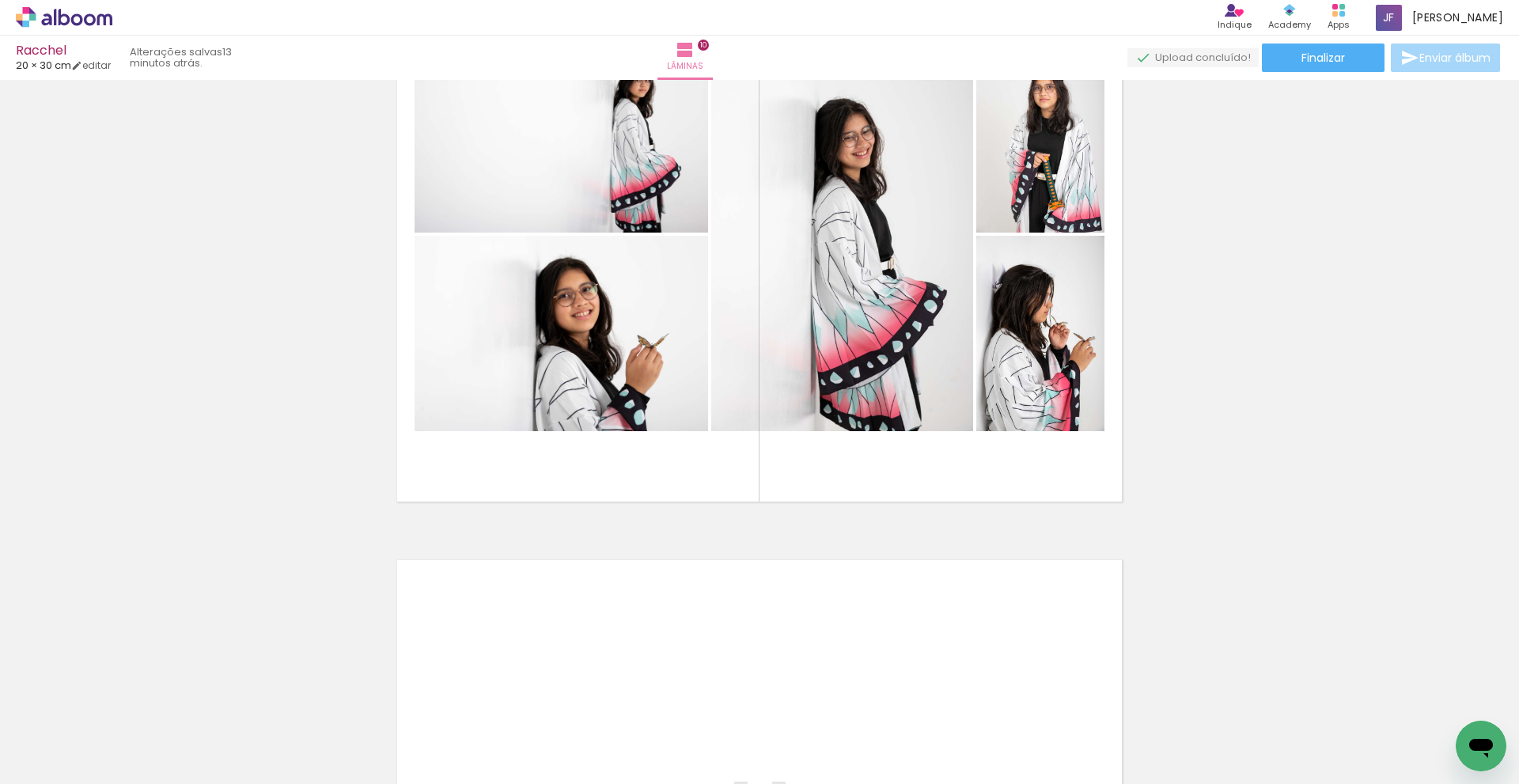
scroll to position [5034, 0]
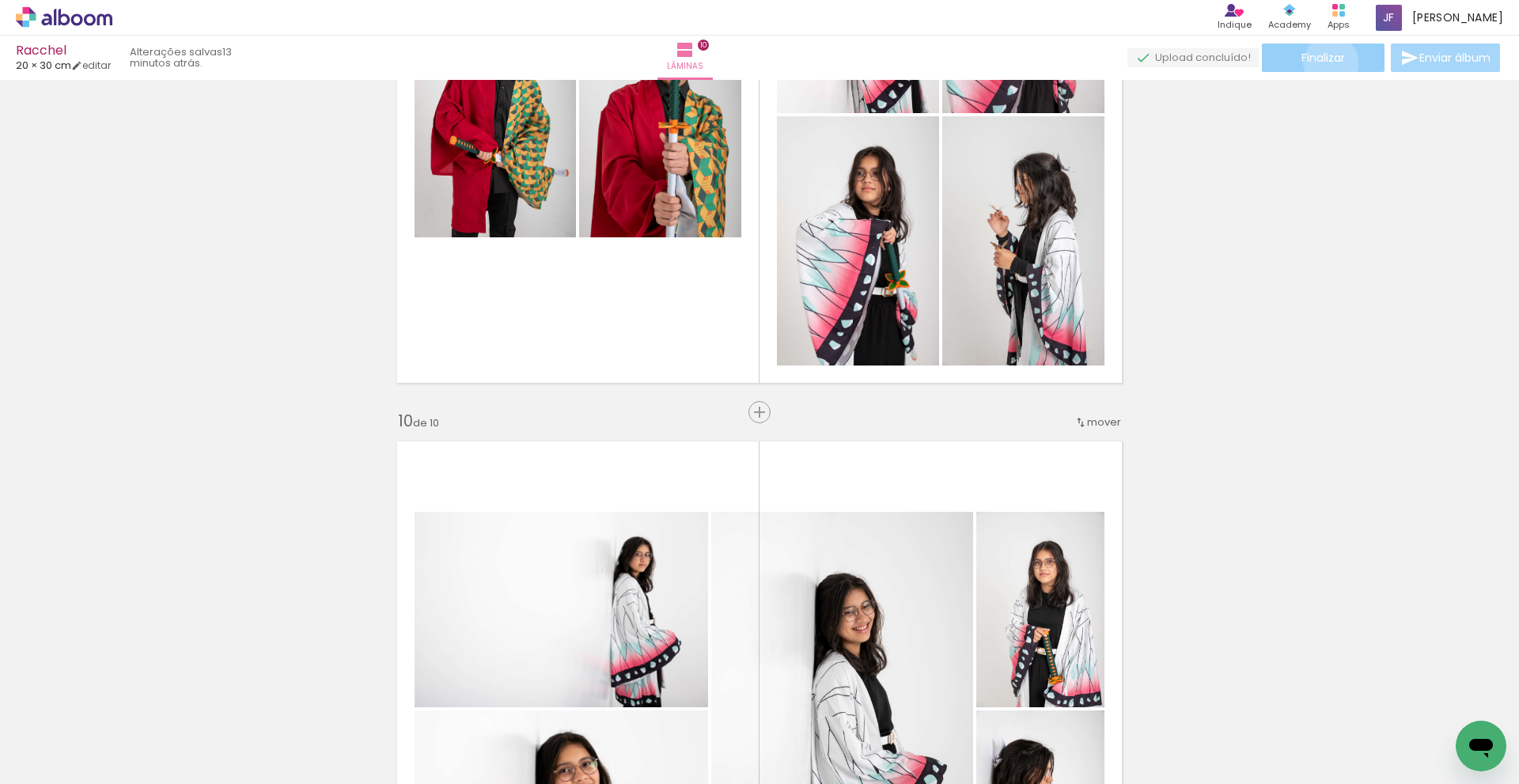
click at [1326, 63] on span "Finalizar" at bounding box center [1323, 57] width 43 height 11
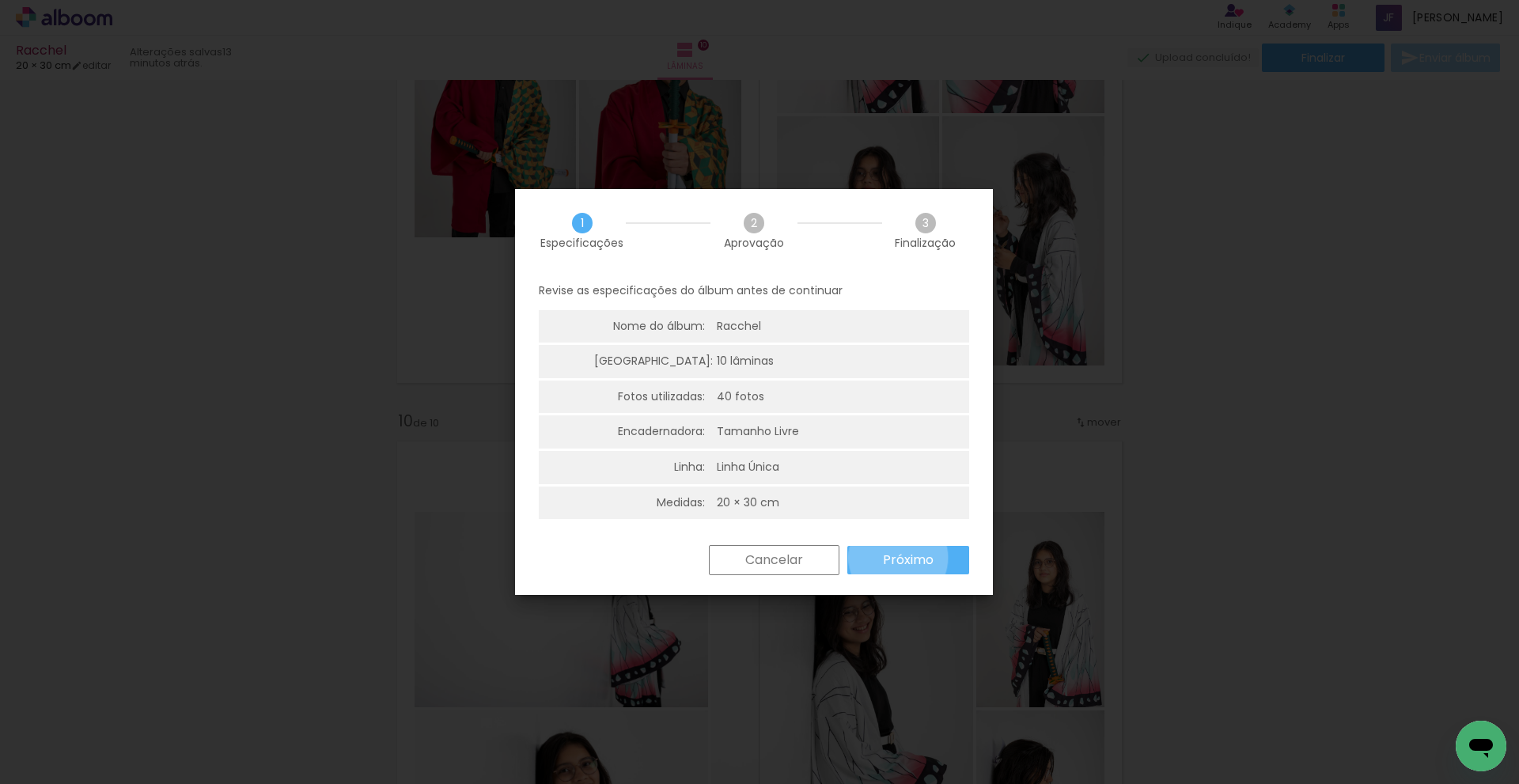
click at [0, 0] on slot "Próximo" at bounding box center [0, 0] width 0 height 0
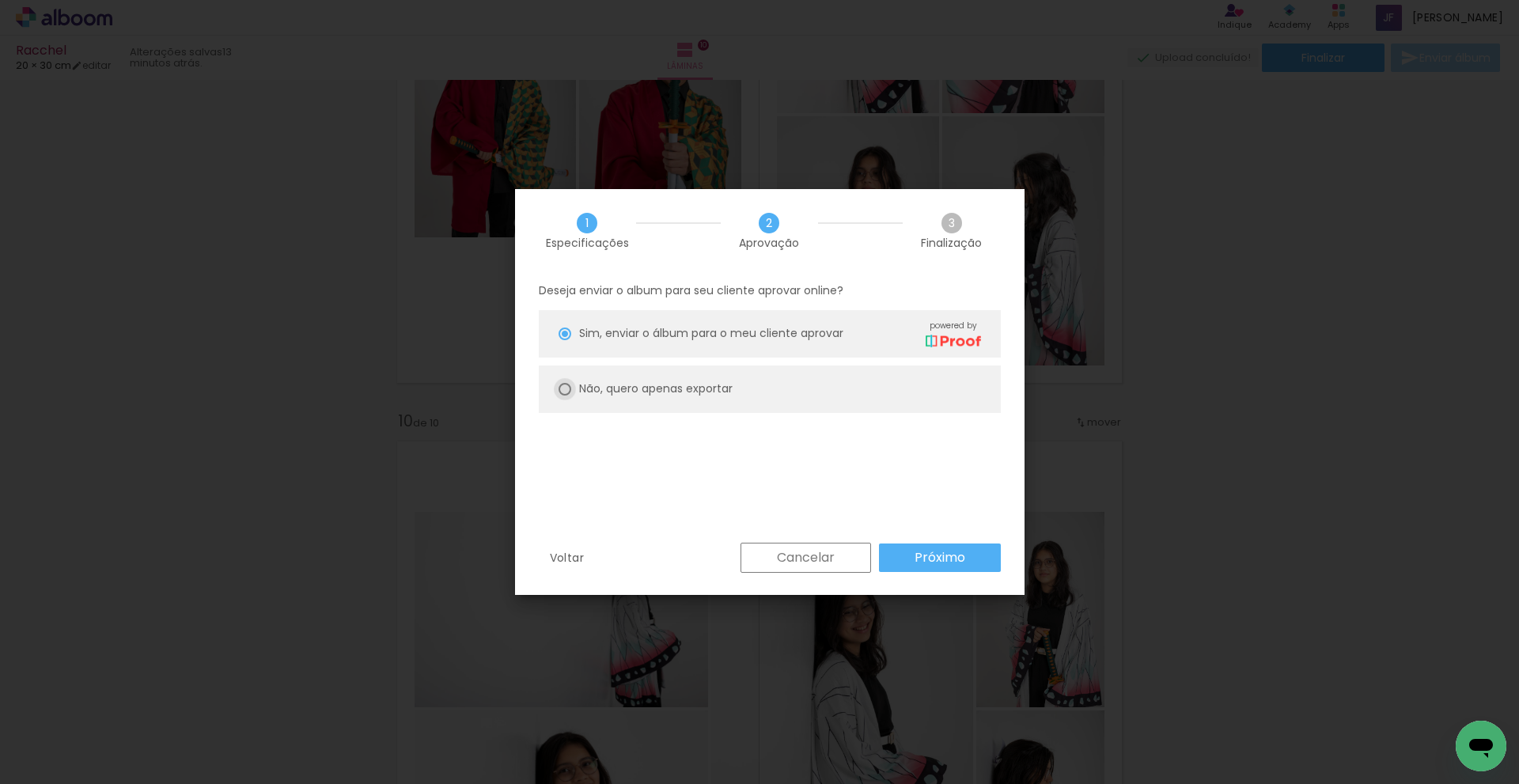
click at [565, 391] on div at bounding box center [565, 389] width 12 height 12
type paper-radio-button "on"
click at [0, 0] on slot "Próximo" at bounding box center [0, 0] width 0 height 0
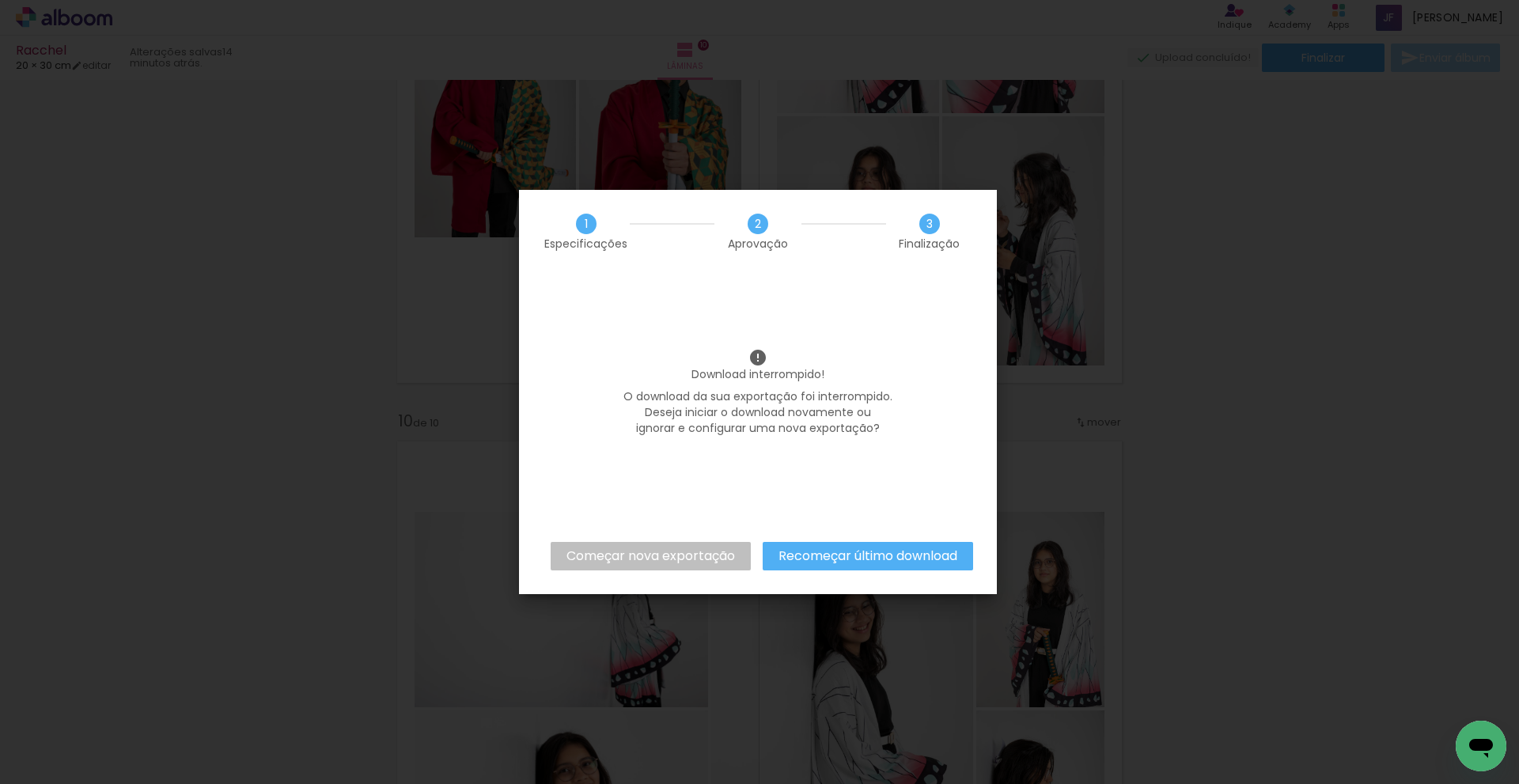
click at [0, 0] on slot "Começar nova exportação" at bounding box center [0, 0] width 0 height 0
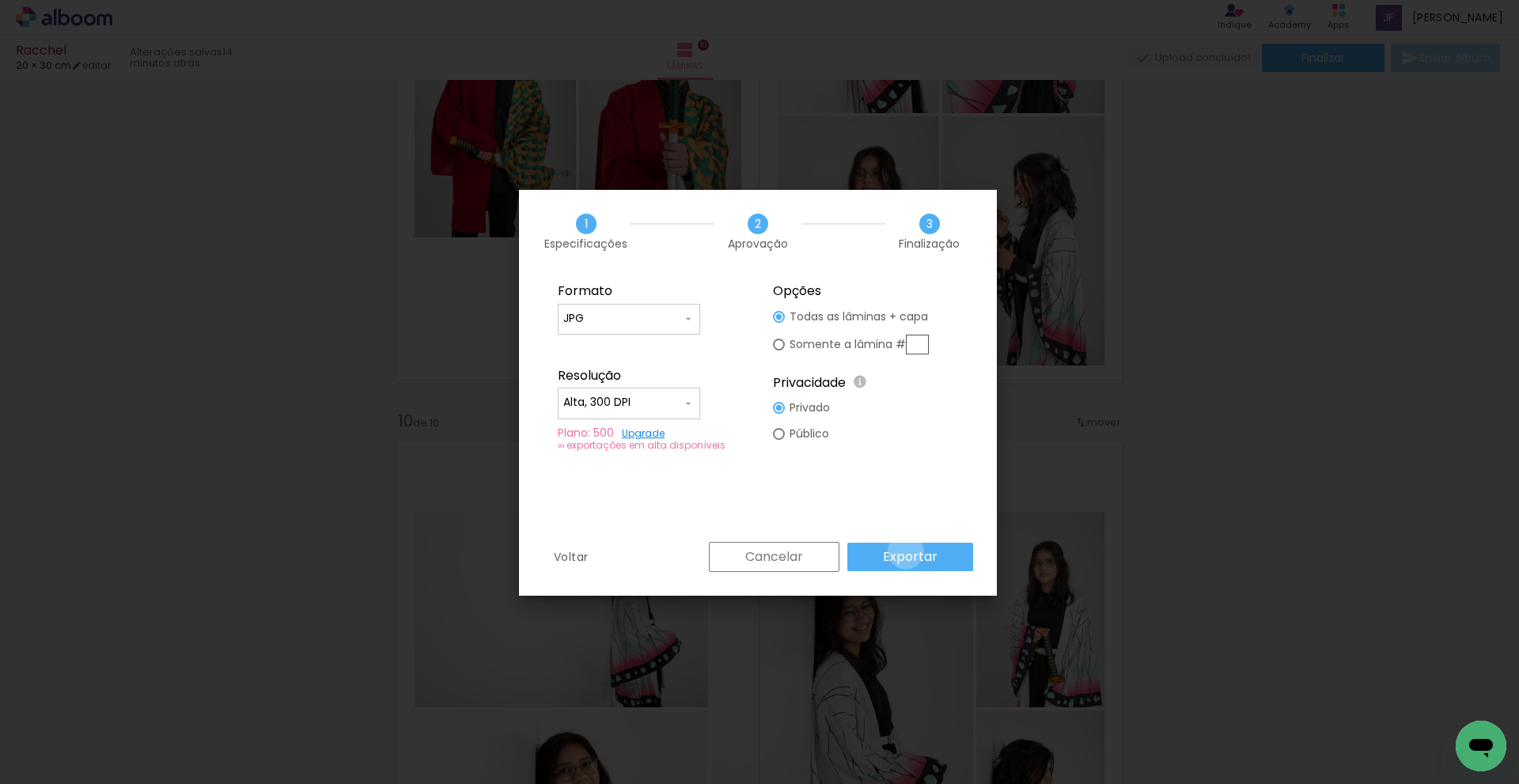
click at [0, 0] on slot "Exportar" at bounding box center [0, 0] width 0 height 0
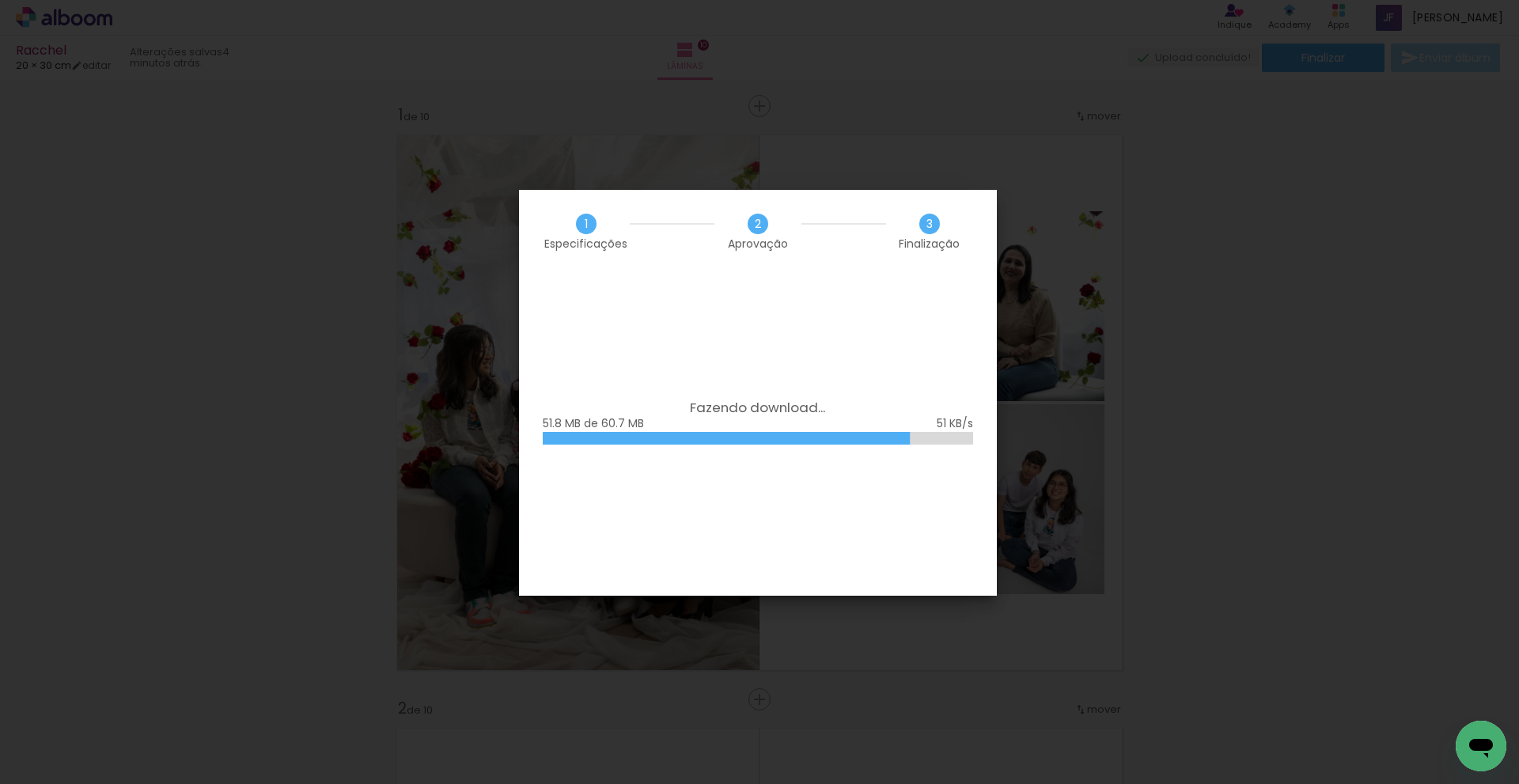
scroll to position [5034, 0]
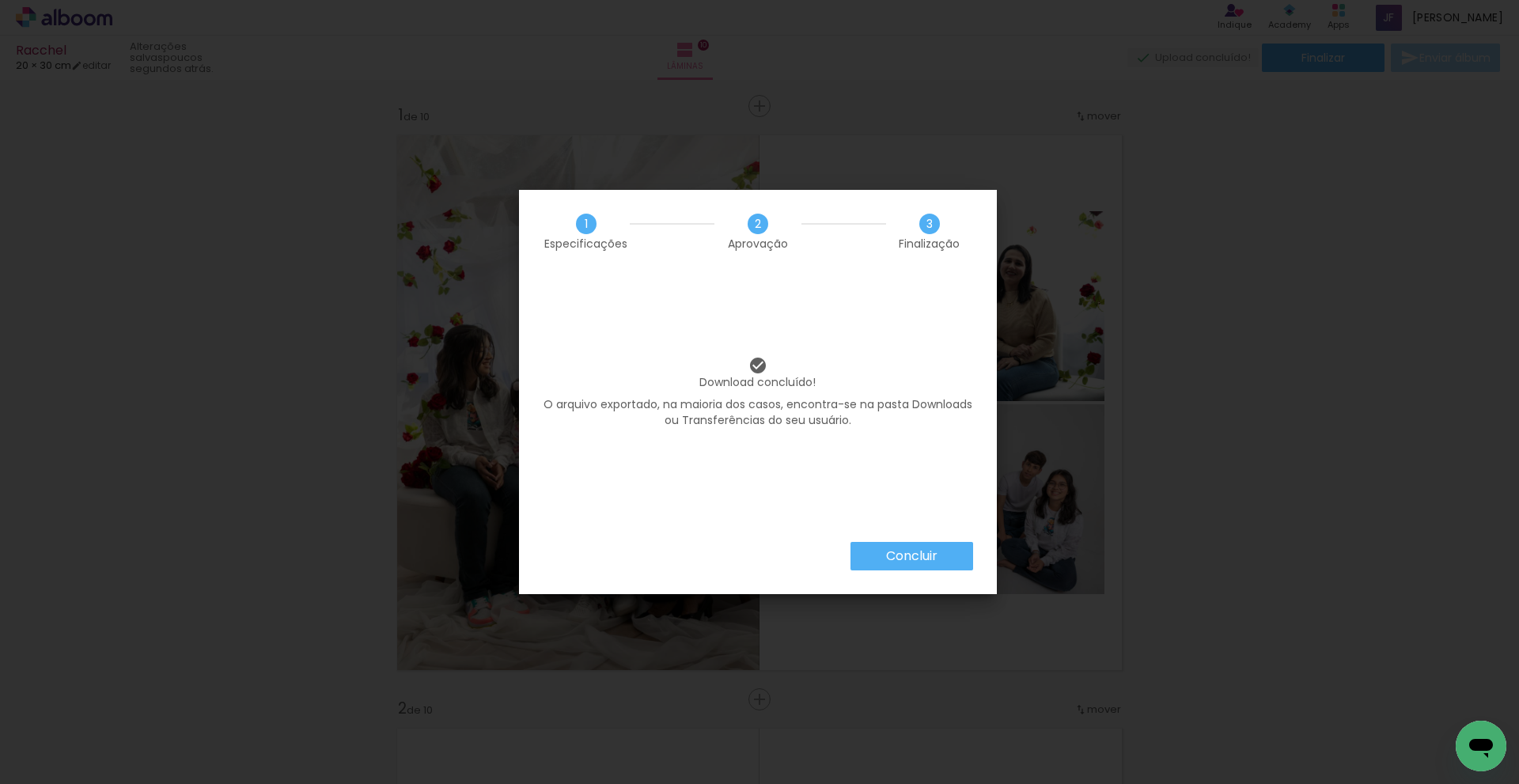
scroll to position [5034, 0]
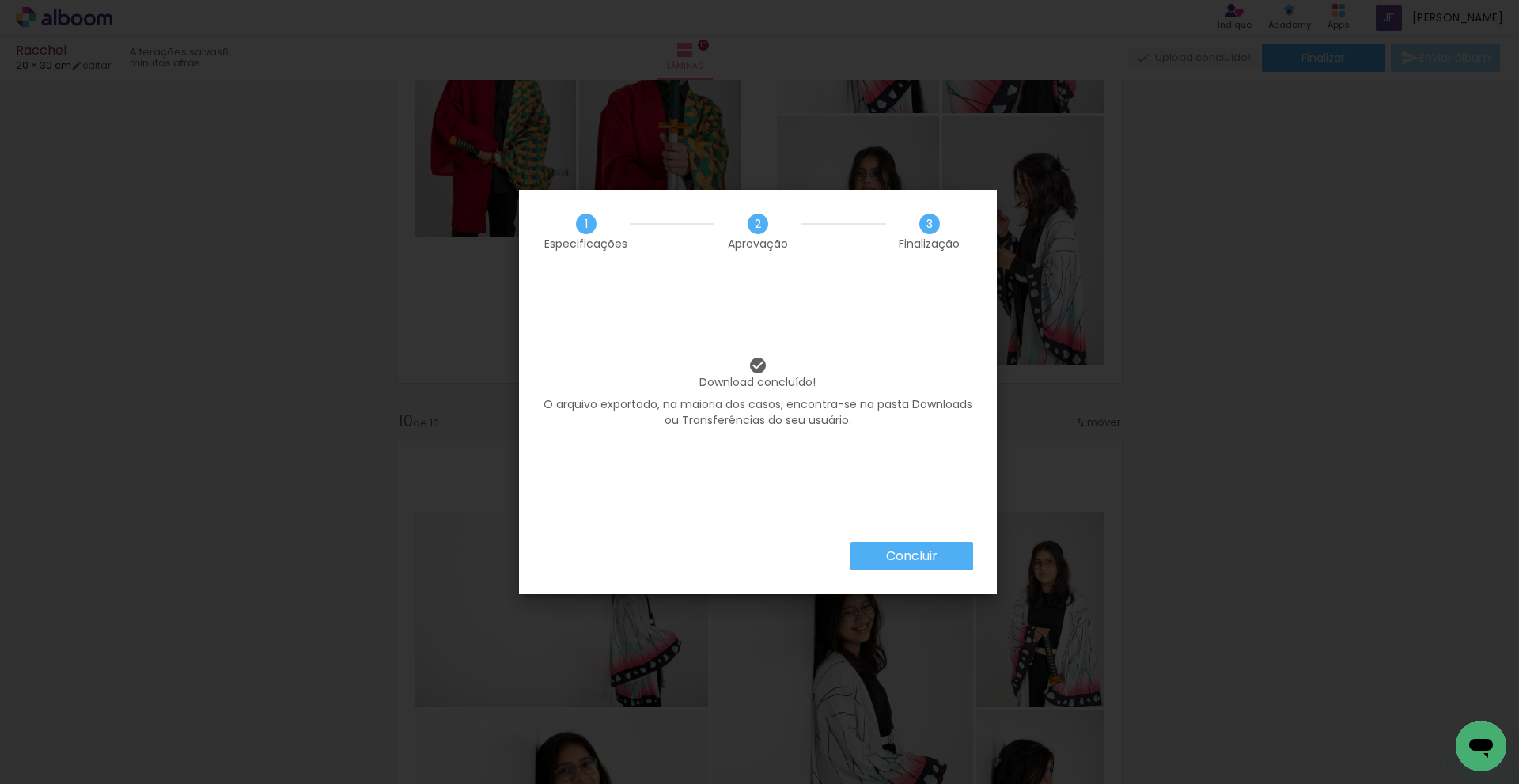
drag, startPoint x: 908, startPoint y: 563, endPoint x: 462, endPoint y: 205, distance: 571.9
click at [0, 0] on slot "Concluir" at bounding box center [0, 0] width 0 height 0
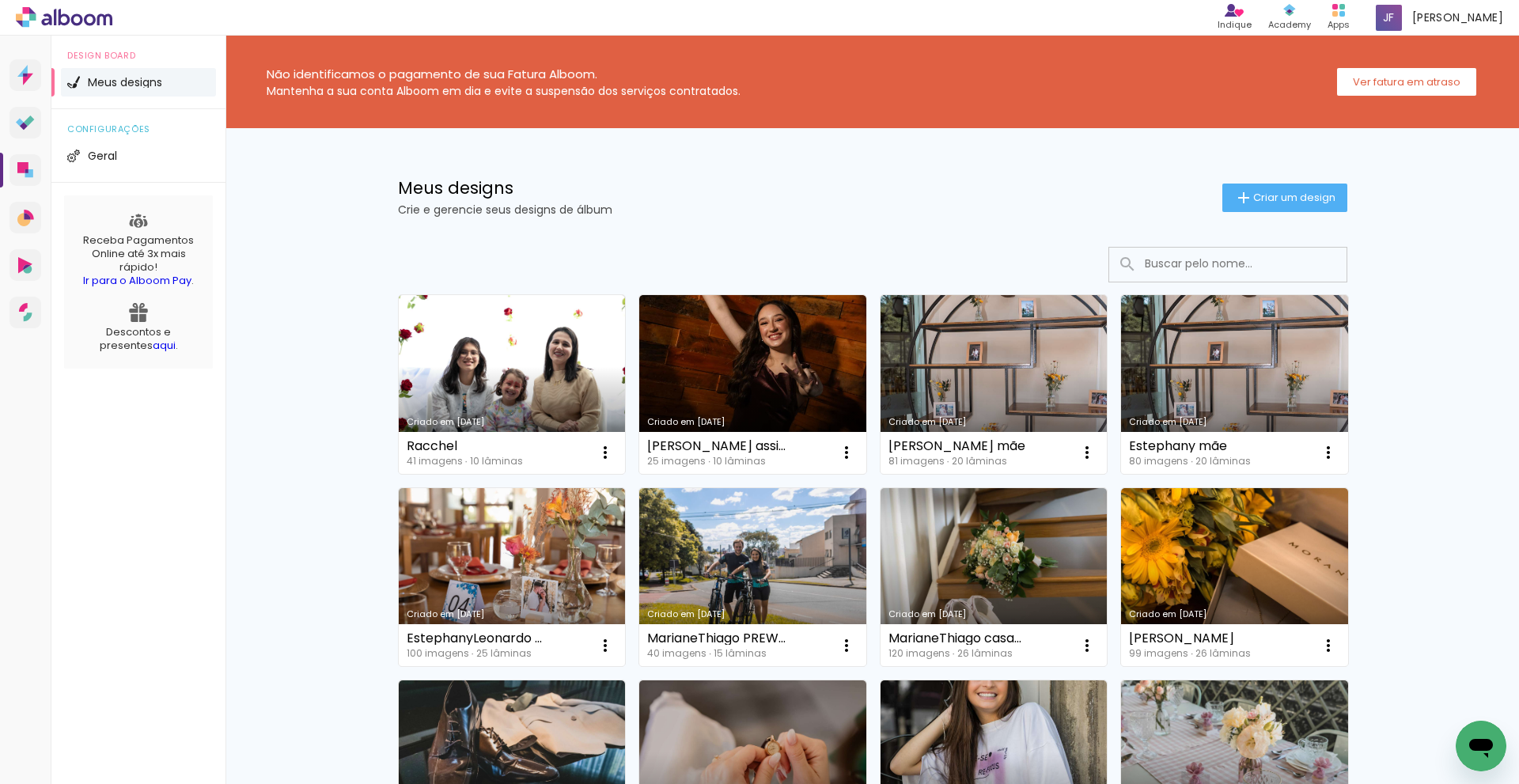
click at [1287, 196] on span "Criar um design" at bounding box center [1294, 198] width 82 height 11
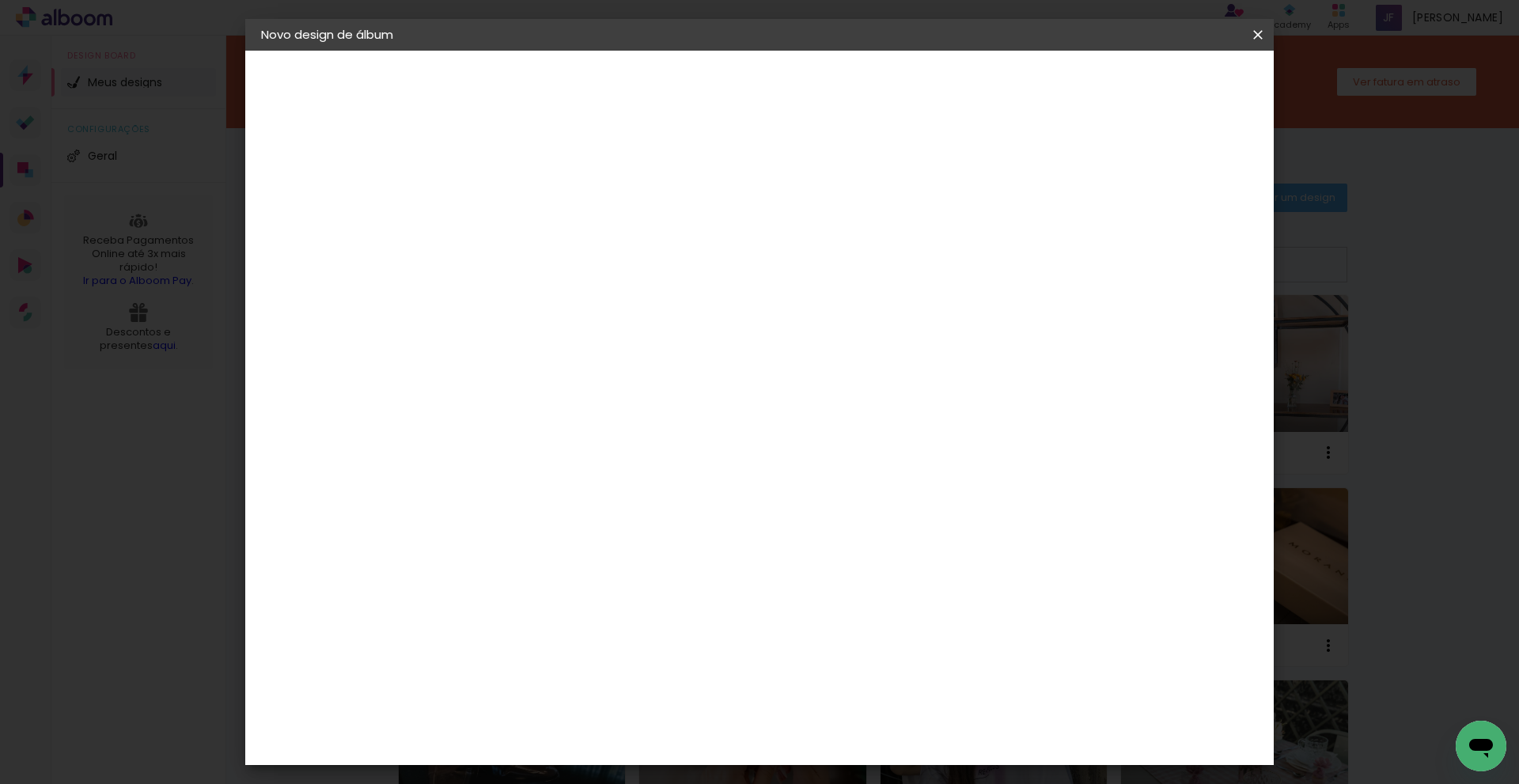
click at [520, 223] on input at bounding box center [520, 213] width 0 height 25
type input "[PERSON_NAME] e [PERSON_NAME]"
type paper-input "[PERSON_NAME] e [PERSON_NAME]"
click at [0, 0] on slot "Avançar" at bounding box center [0, 0] width 0 height 0
click at [0, 0] on slot "Tamanho Livre" at bounding box center [0, 0] width 0 height 0
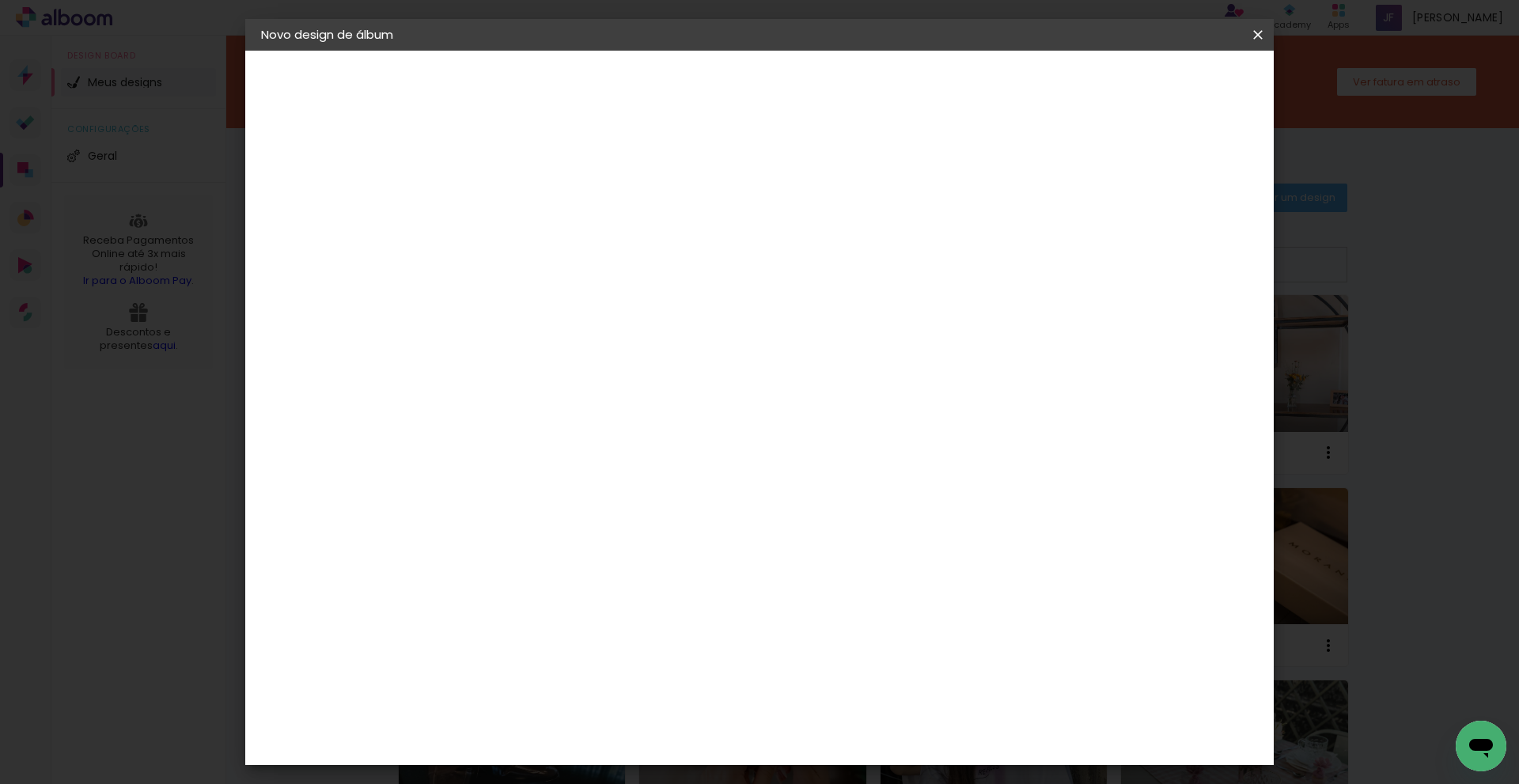
click at [0, 0] on slot "Avançar" at bounding box center [0, 0] width 0 height 0
click at [866, 665] on input "60" at bounding box center [847, 660] width 41 height 24
type input "61"
type paper-input "61"
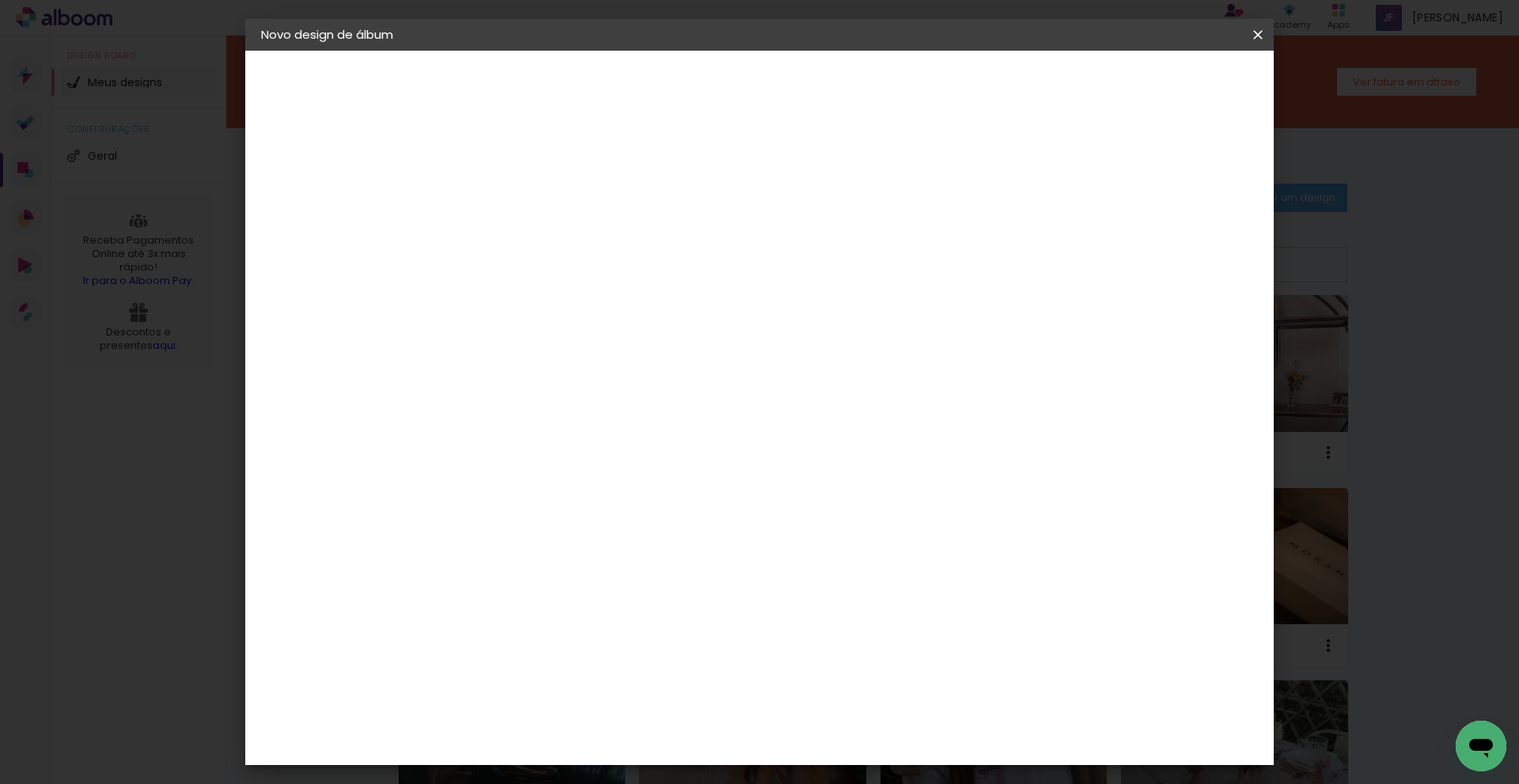
click at [488, 448] on input "30" at bounding box center [470, 446] width 41 height 24
type input "30,3"
type paper-input "30,3"
click at [1159, 81] on span "Iniciar design" at bounding box center [1124, 84] width 72 height 11
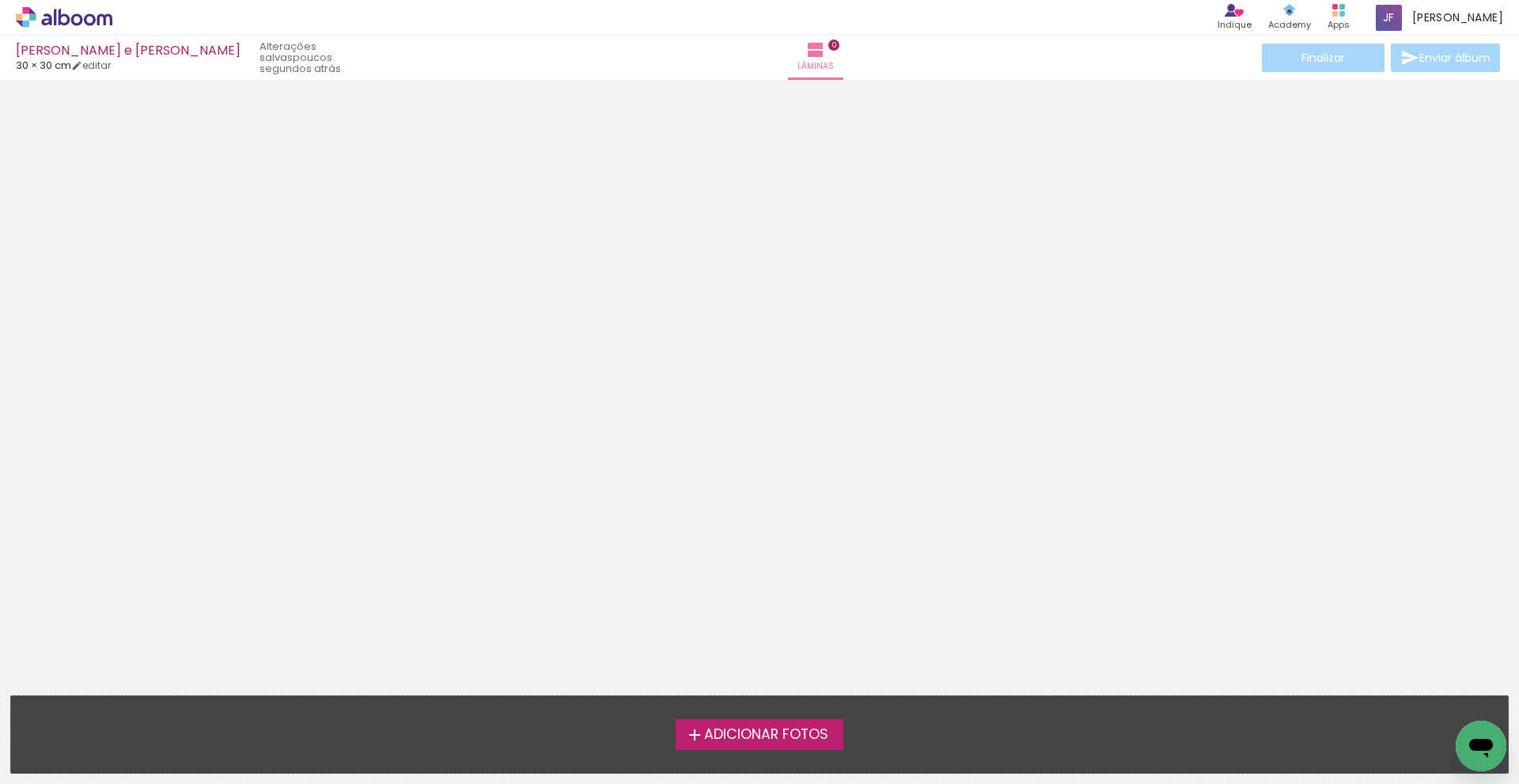
click at [774, 733] on span "Adicionar Fotos" at bounding box center [766, 735] width 124 height 14
click at [0, 0] on input "file" at bounding box center [0, 0] width 0 height 0
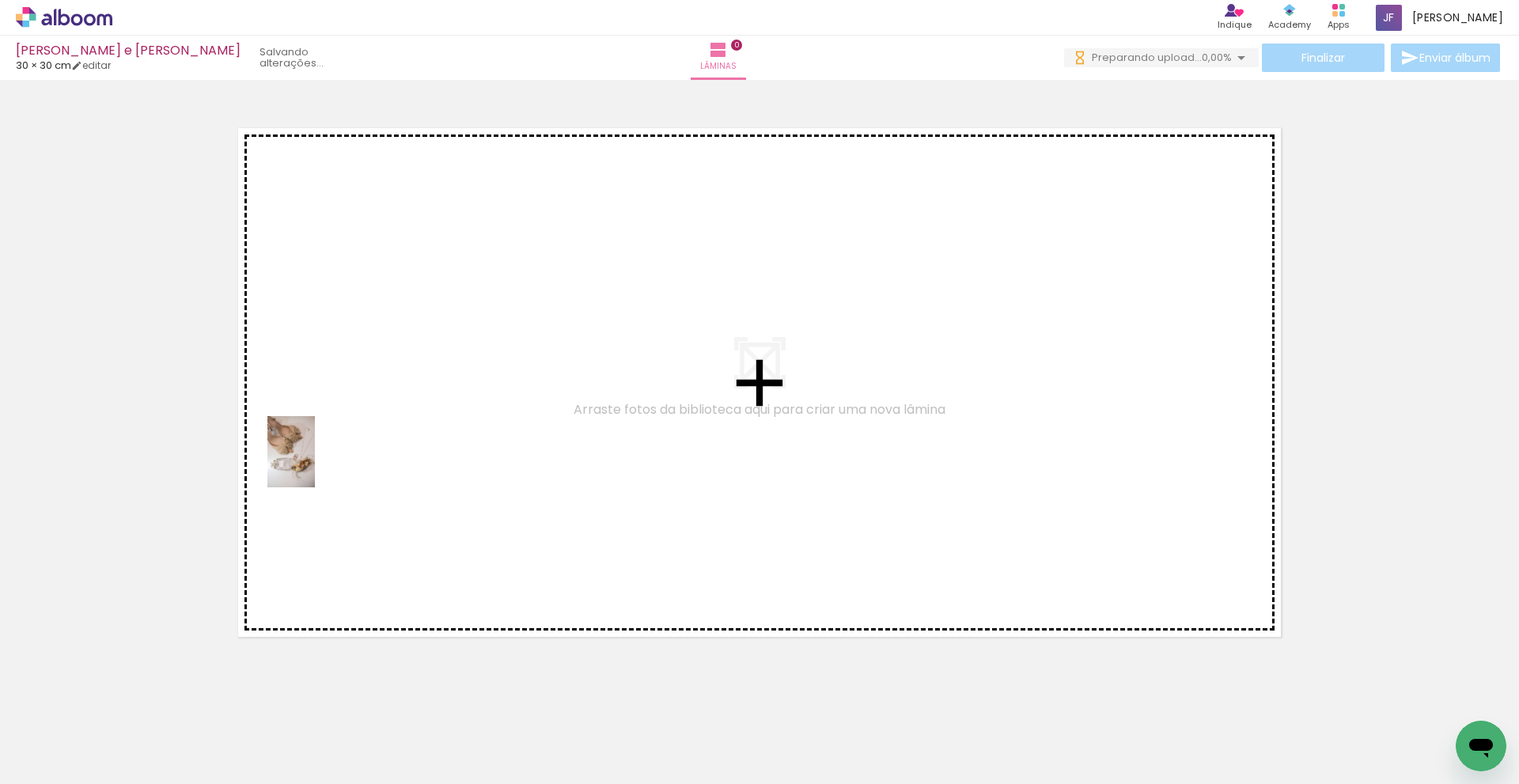
drag, startPoint x: 168, startPoint y: 758, endPoint x: 315, endPoint y: 464, distance: 328.7
click at [315, 464] on quentale-workspace at bounding box center [760, 392] width 1519 height 784
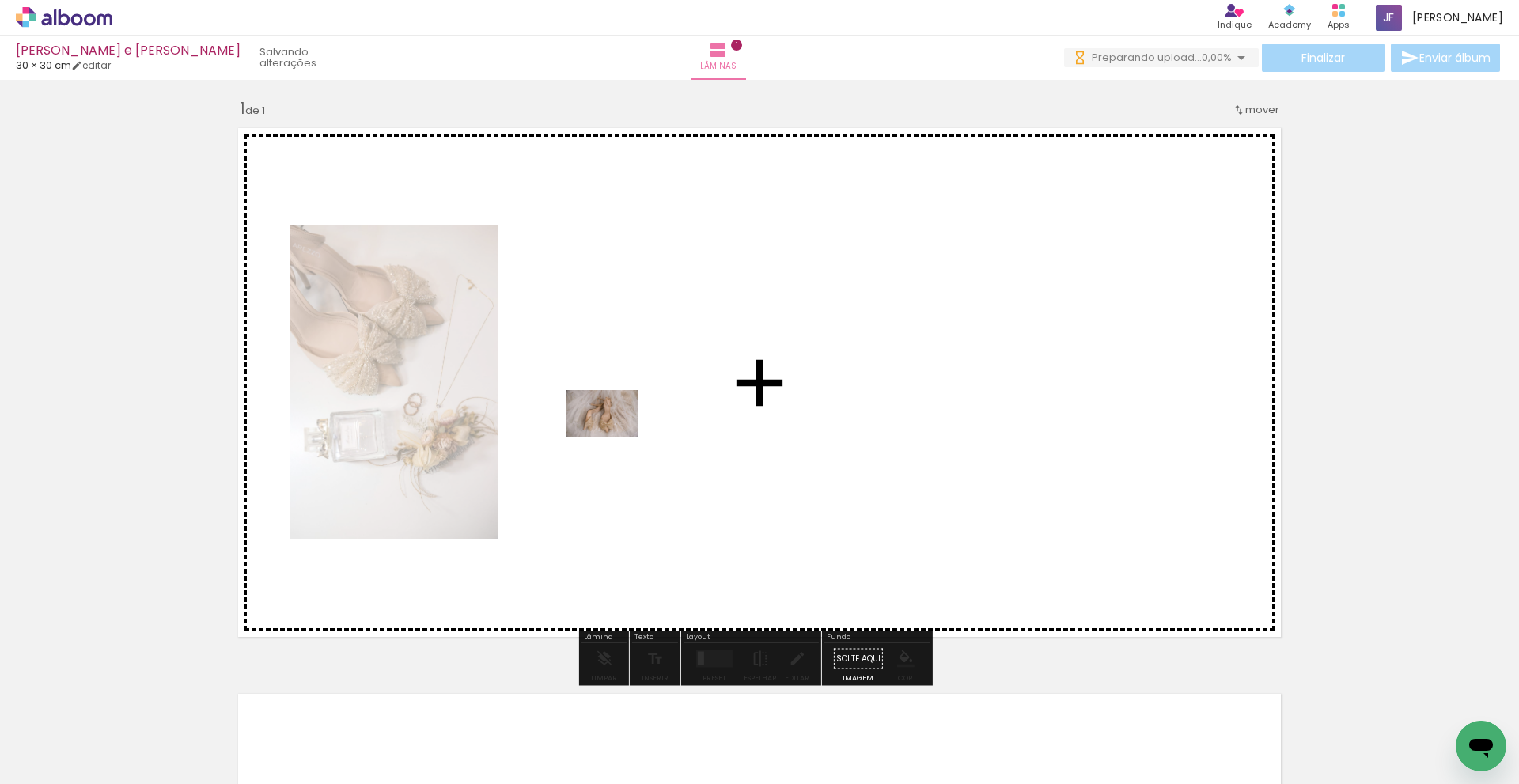
drag, startPoint x: 263, startPoint y: 740, endPoint x: 614, endPoint y: 437, distance: 463.7
click at [614, 437] on quentale-workspace at bounding box center [760, 392] width 1519 height 784
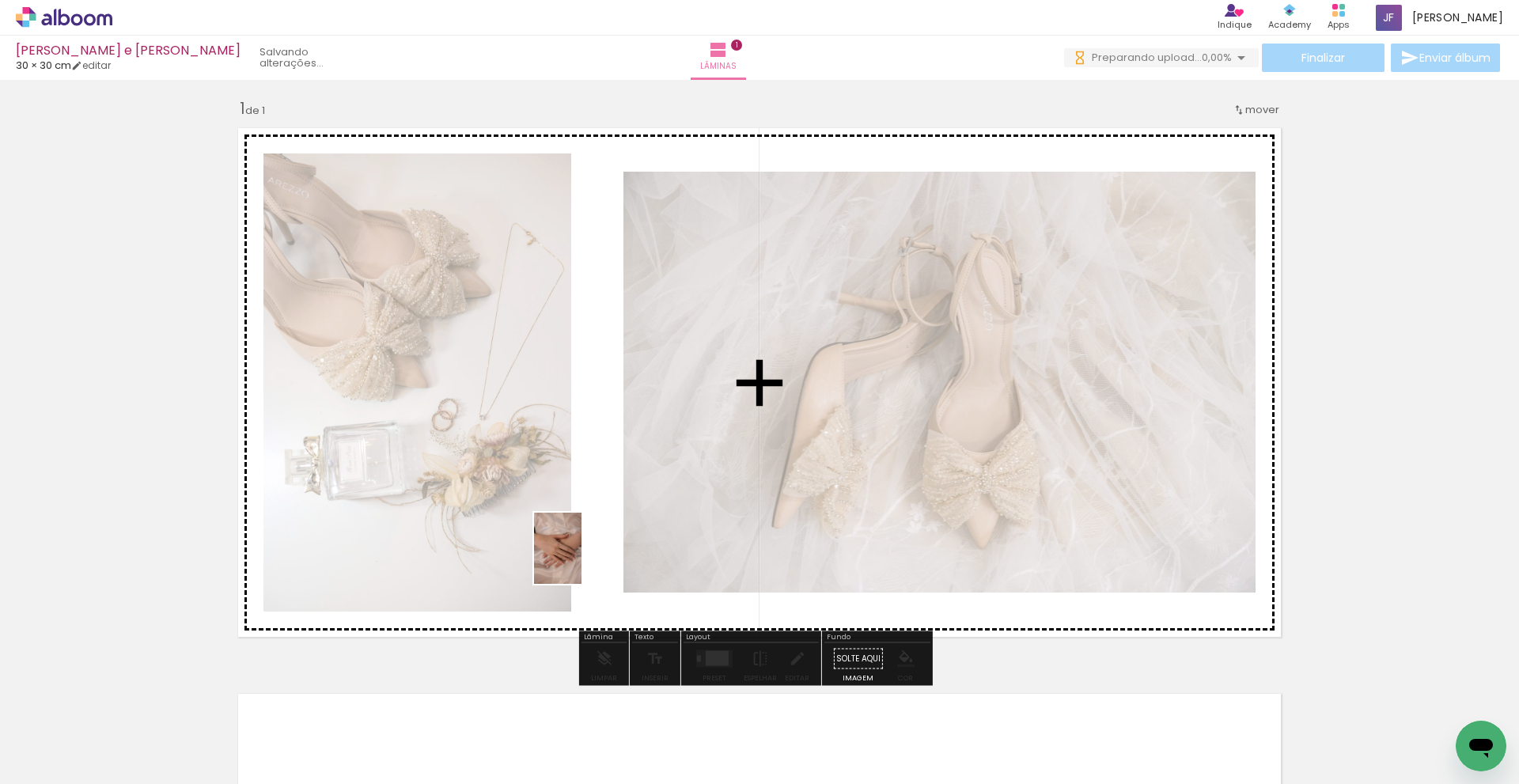
drag, startPoint x: 427, startPoint y: 747, endPoint x: 581, endPoint y: 560, distance: 242.2
click at [581, 560] on quentale-workspace at bounding box center [760, 392] width 1519 height 784
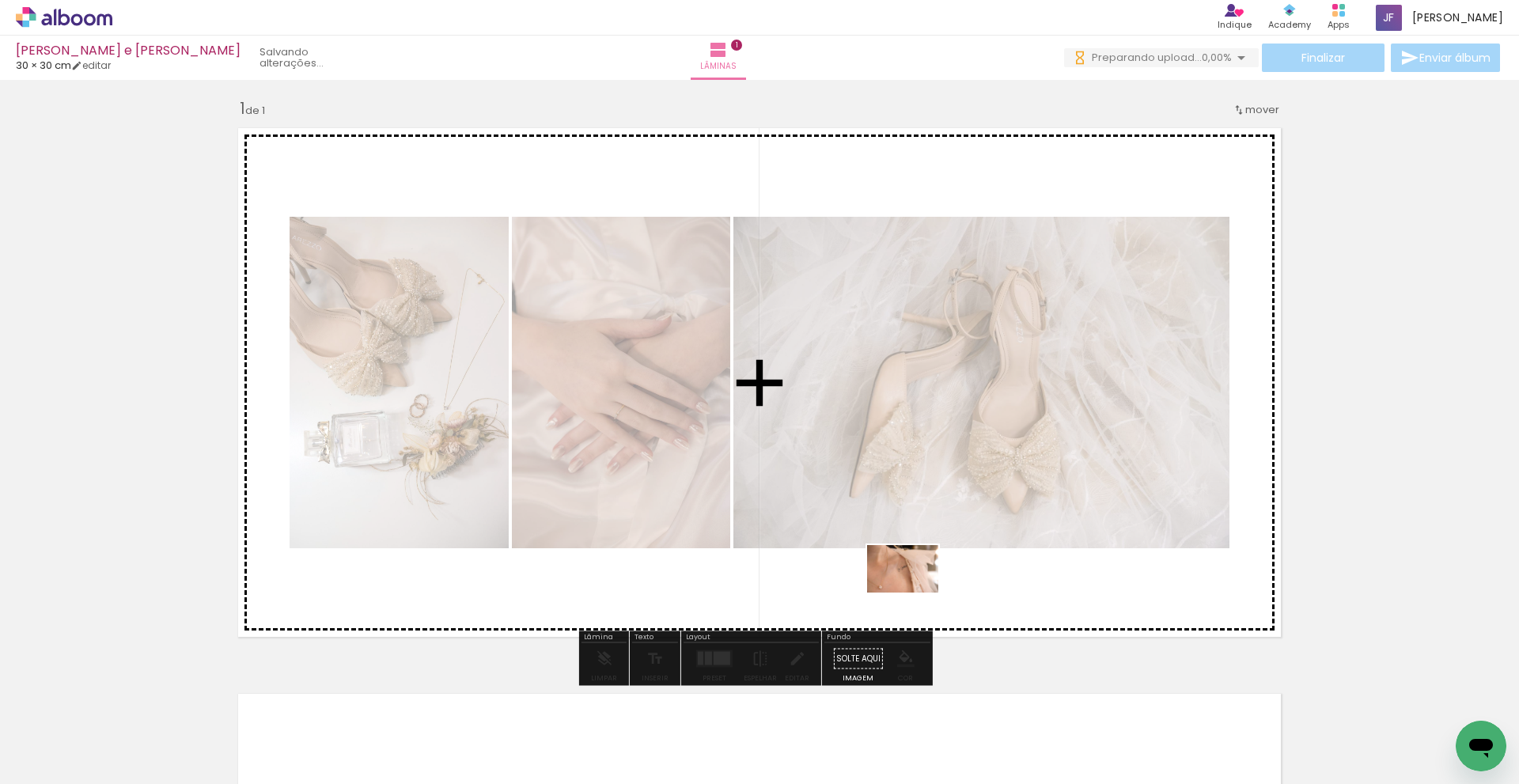
drag, startPoint x: 1234, startPoint y: 745, endPoint x: 915, endPoint y: 593, distance: 353.4
click at [915, 593] on quentale-workspace at bounding box center [760, 392] width 1519 height 784
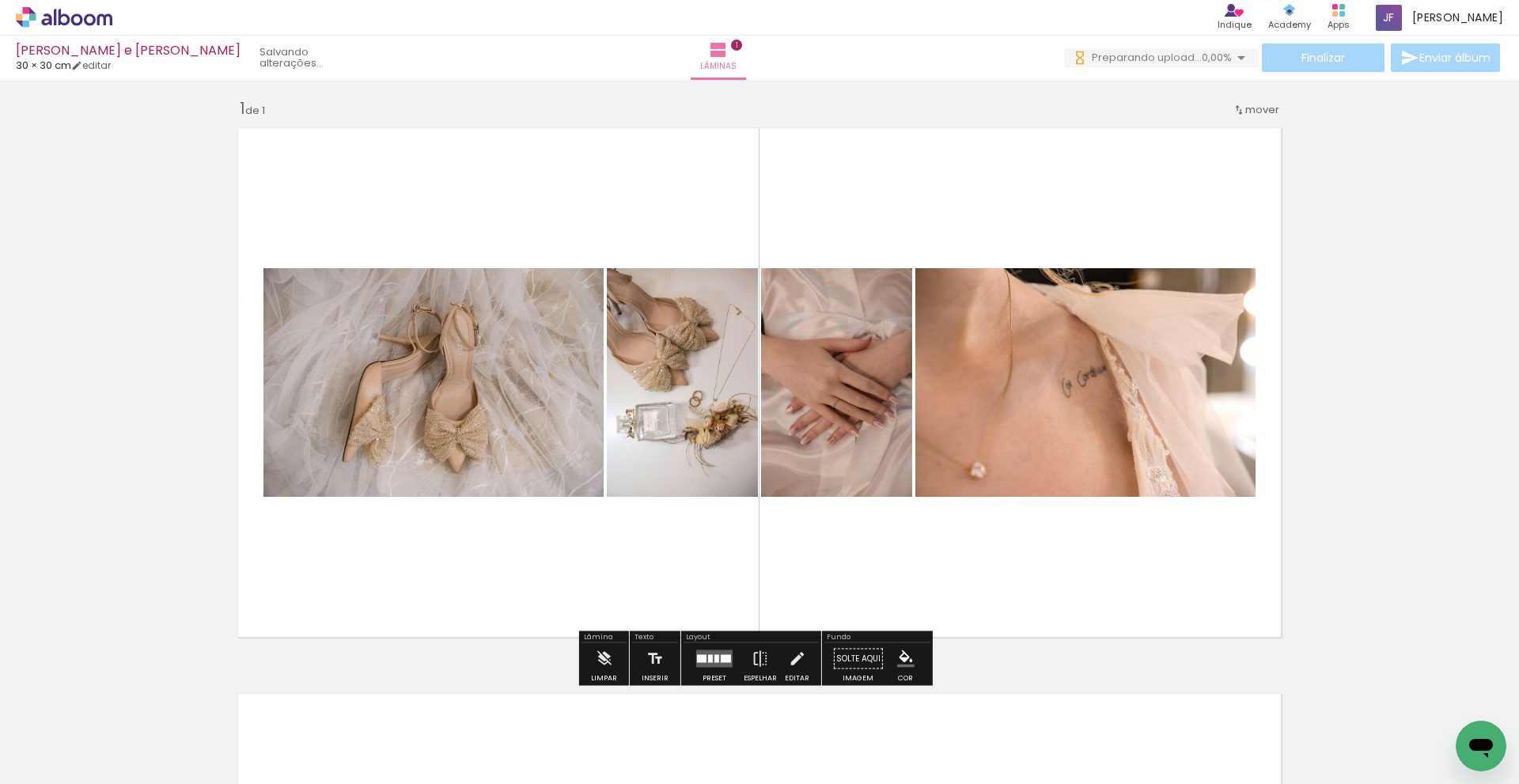
click at [715, 660] on div at bounding box center [716, 659] width 4 height 8
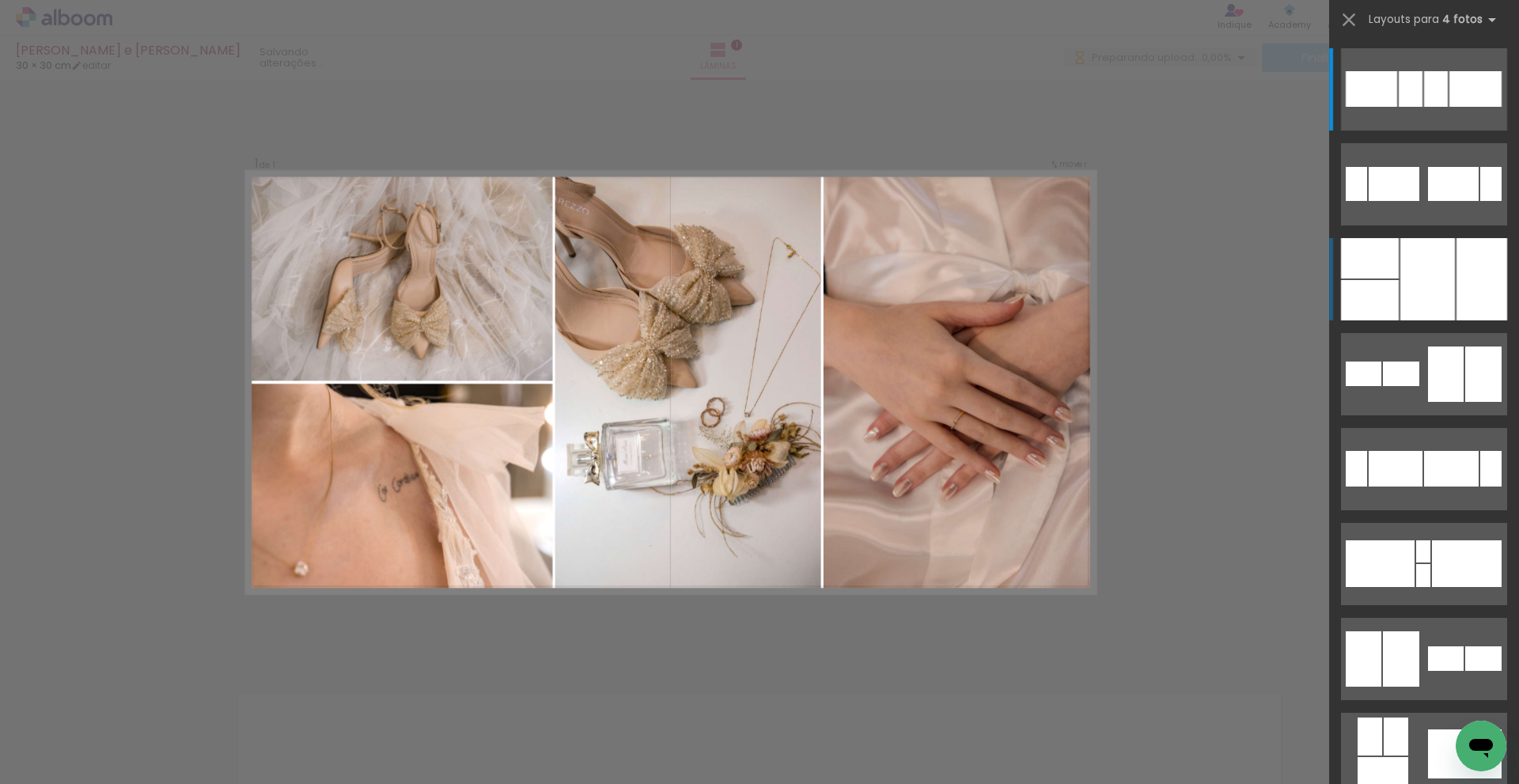
click at [1427, 265] on div at bounding box center [1428, 279] width 55 height 82
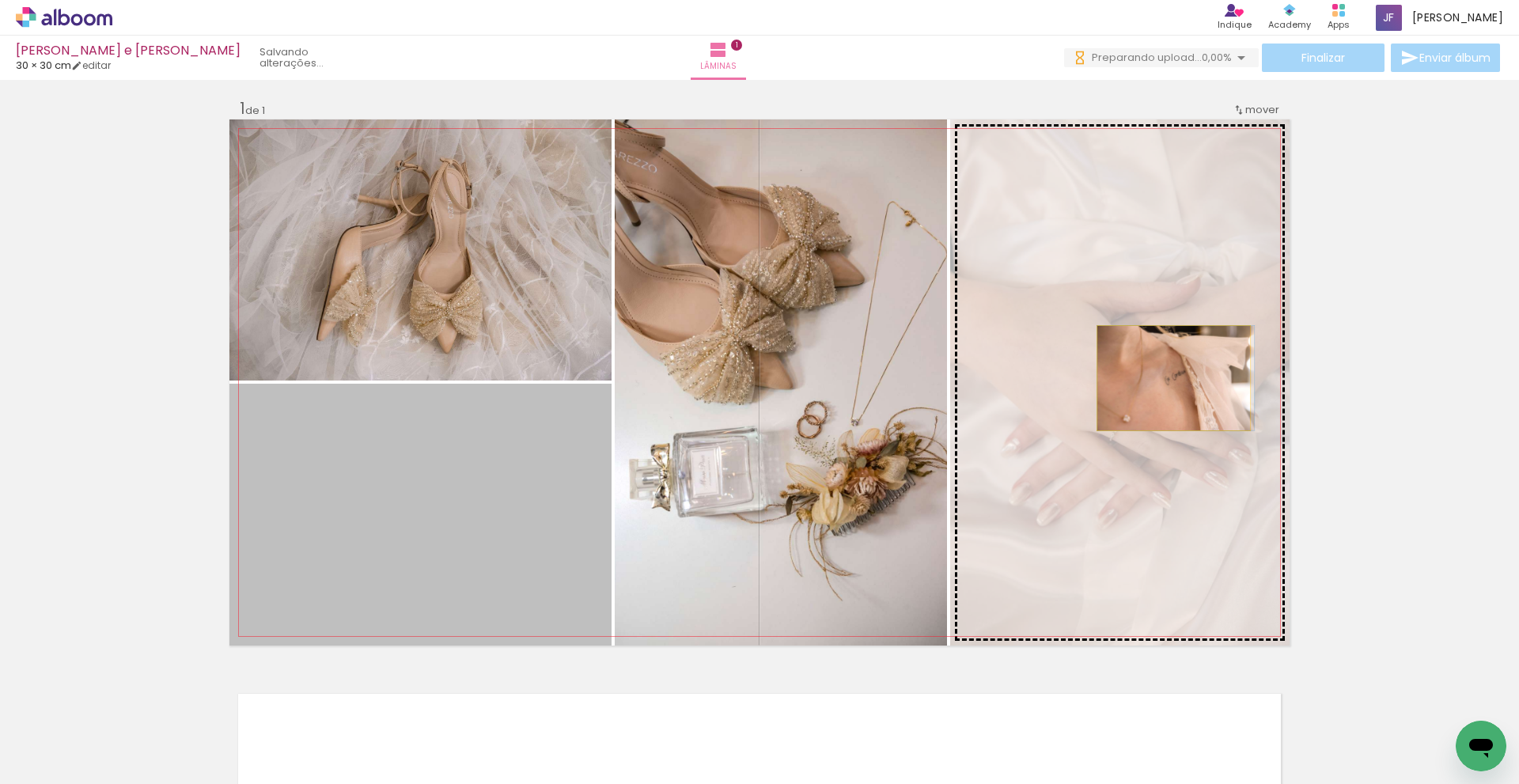
drag, startPoint x: 433, startPoint y: 481, endPoint x: 1168, endPoint y: 378, distance: 742.2
click at [0, 0] on slot at bounding box center [0, 0] width 0 height 0
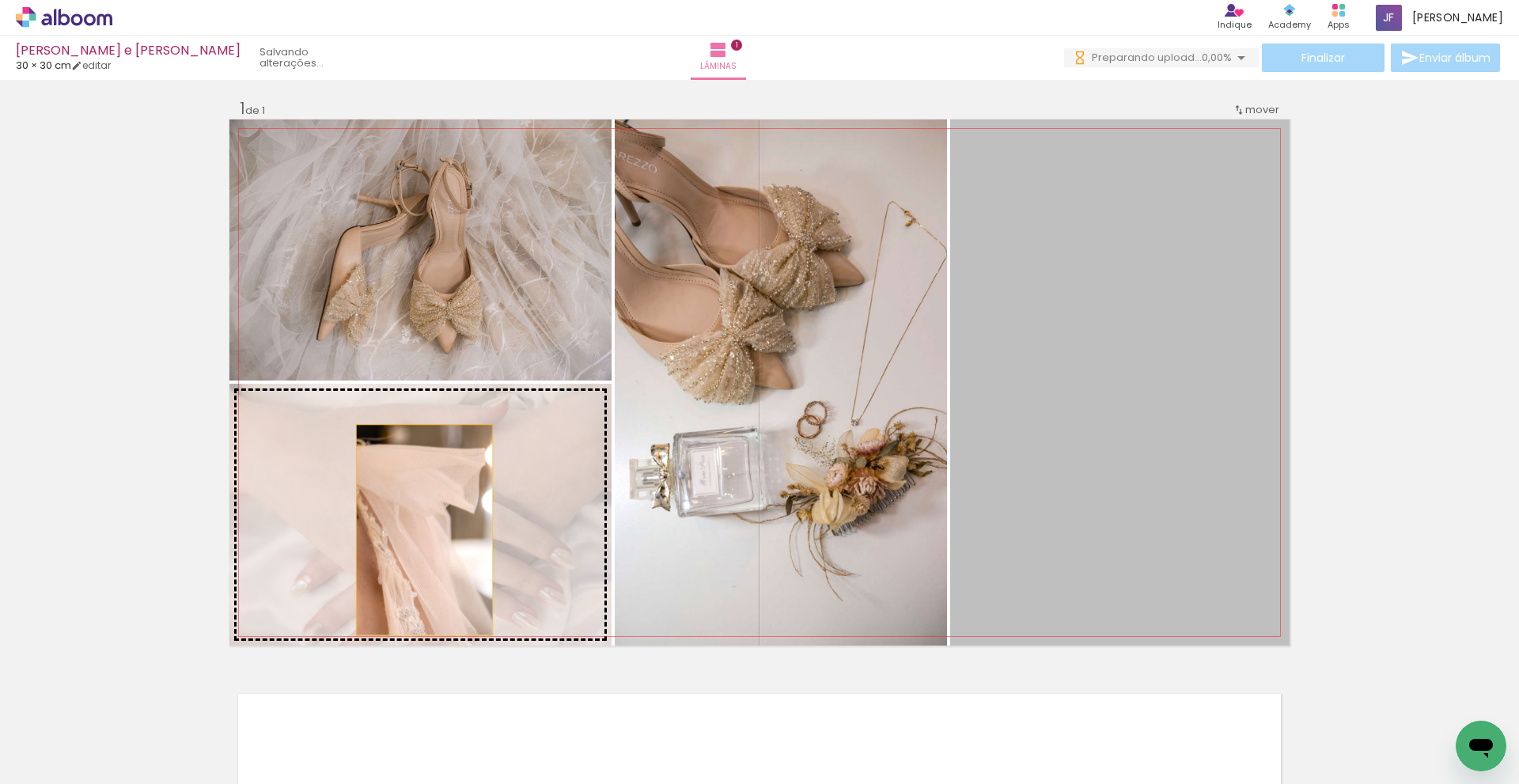
drag, startPoint x: 1177, startPoint y: 405, endPoint x: 419, endPoint y: 530, distance: 768.2
click at [0, 0] on slot at bounding box center [0, 0] width 0 height 0
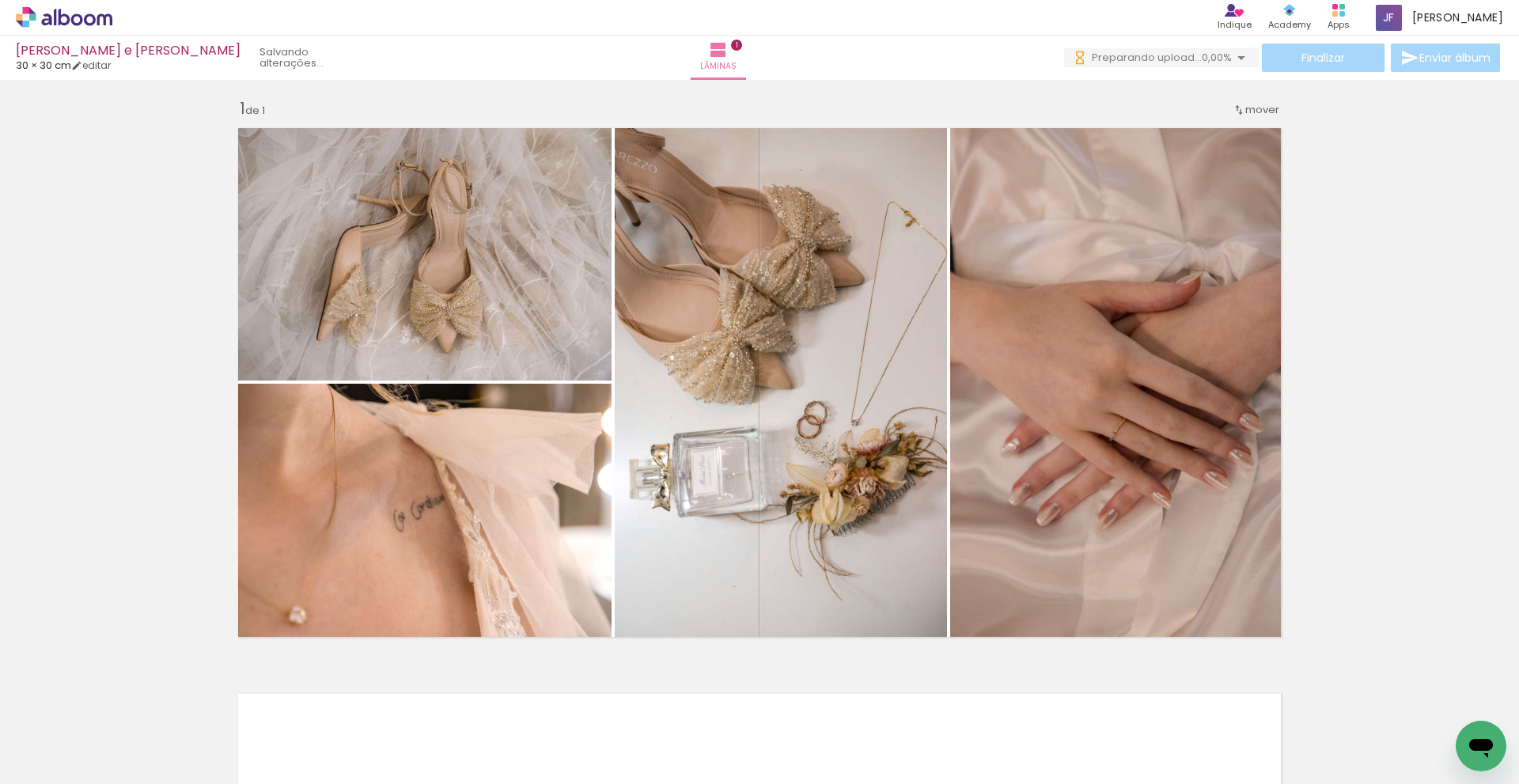
click at [1397, 354] on div "Inserir lâmina 1 de 1" at bounding box center [760, 646] width 1519 height 1132
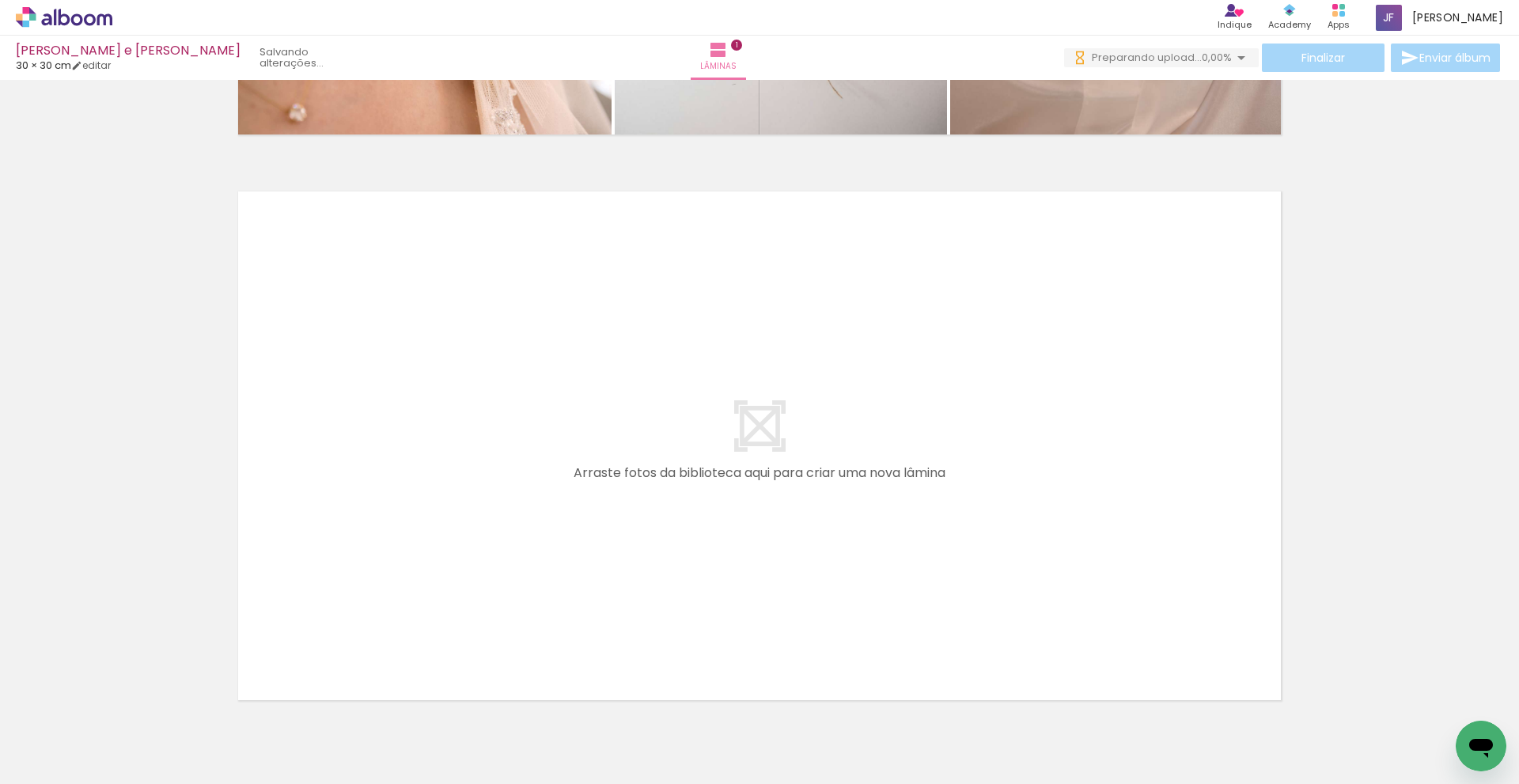
scroll to position [588, 0]
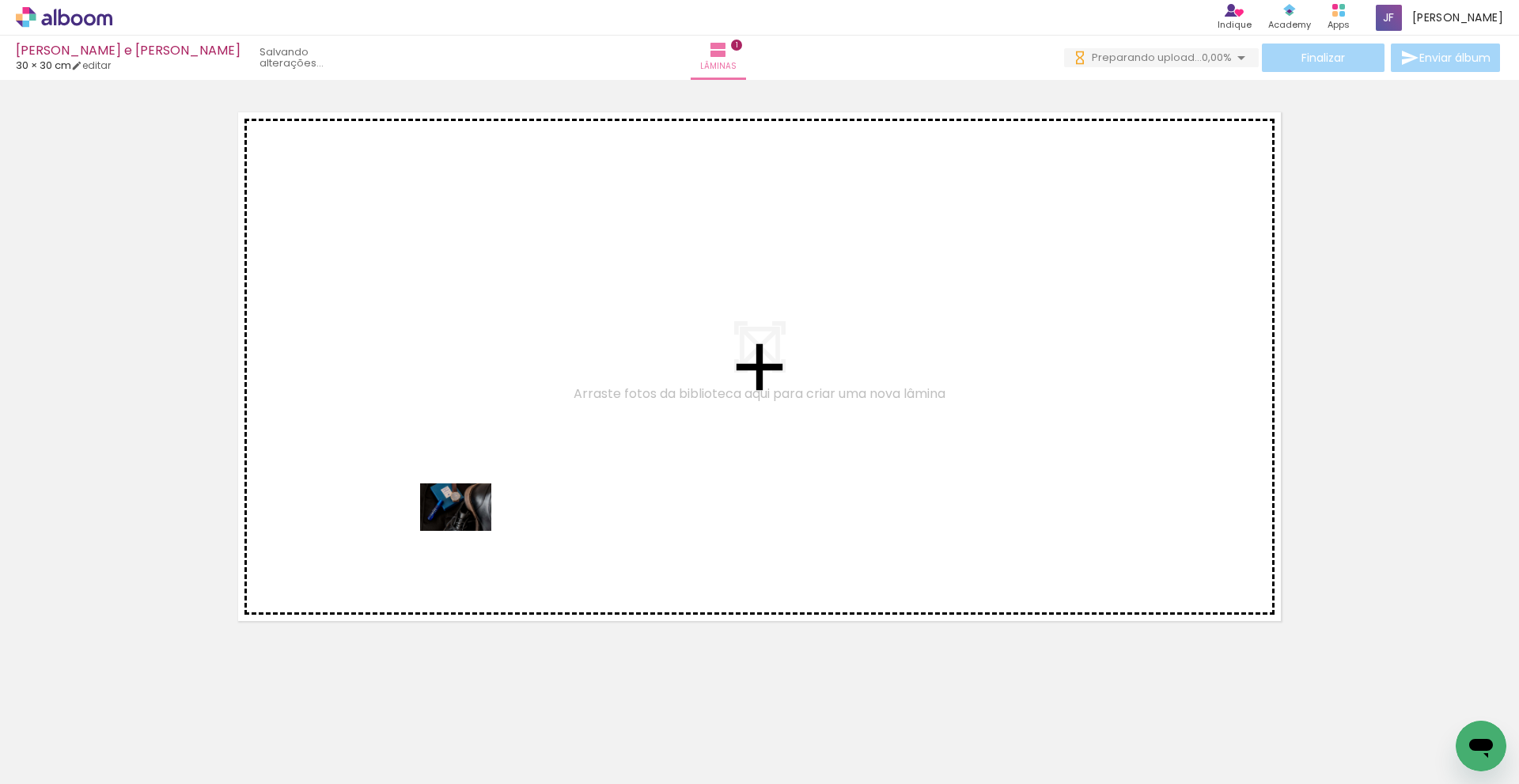
drag, startPoint x: 335, startPoint y: 737, endPoint x: 468, endPoint y: 531, distance: 245.2
click at [468, 531] on quentale-workspace at bounding box center [760, 392] width 1519 height 784
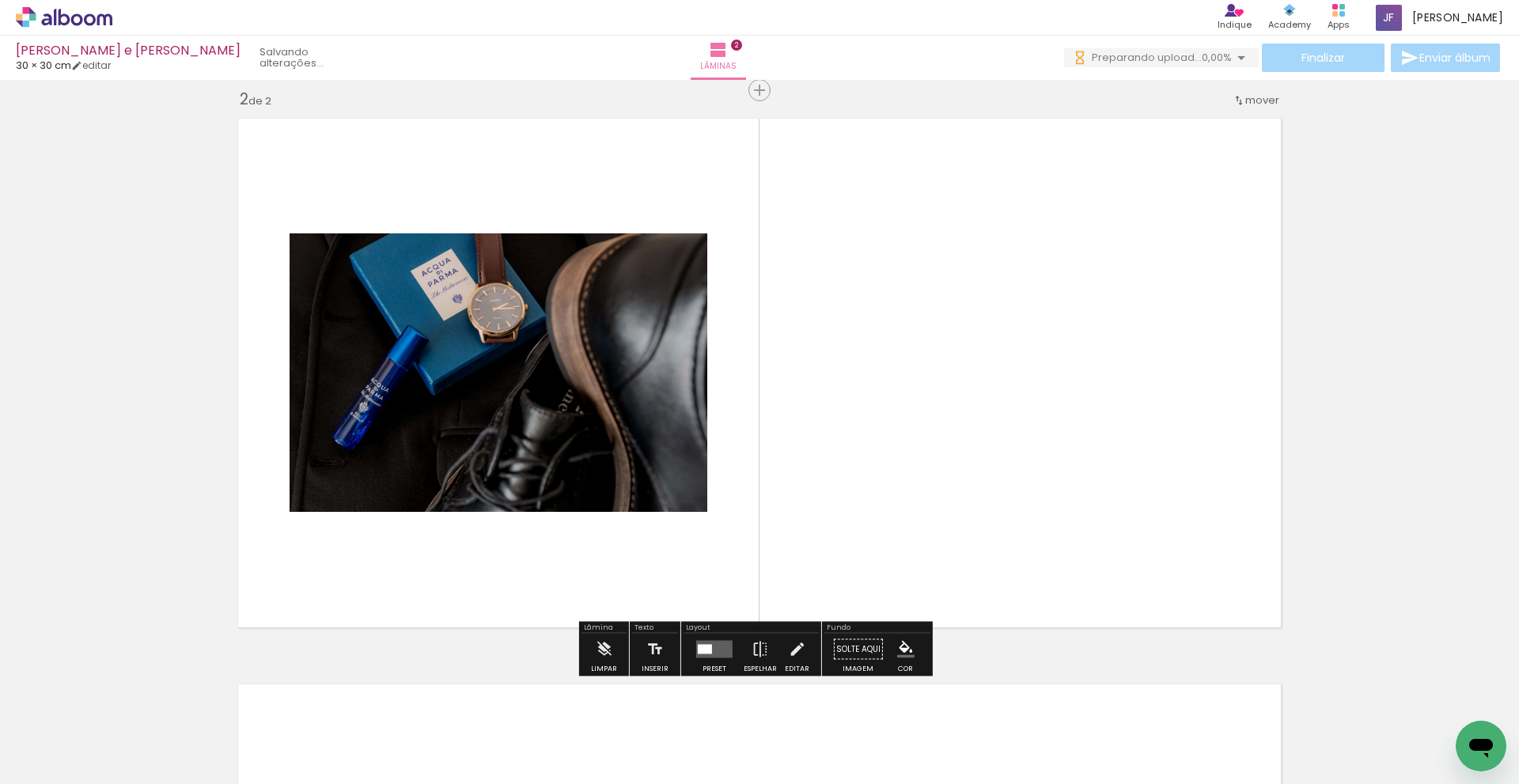
scroll to position [572, 0]
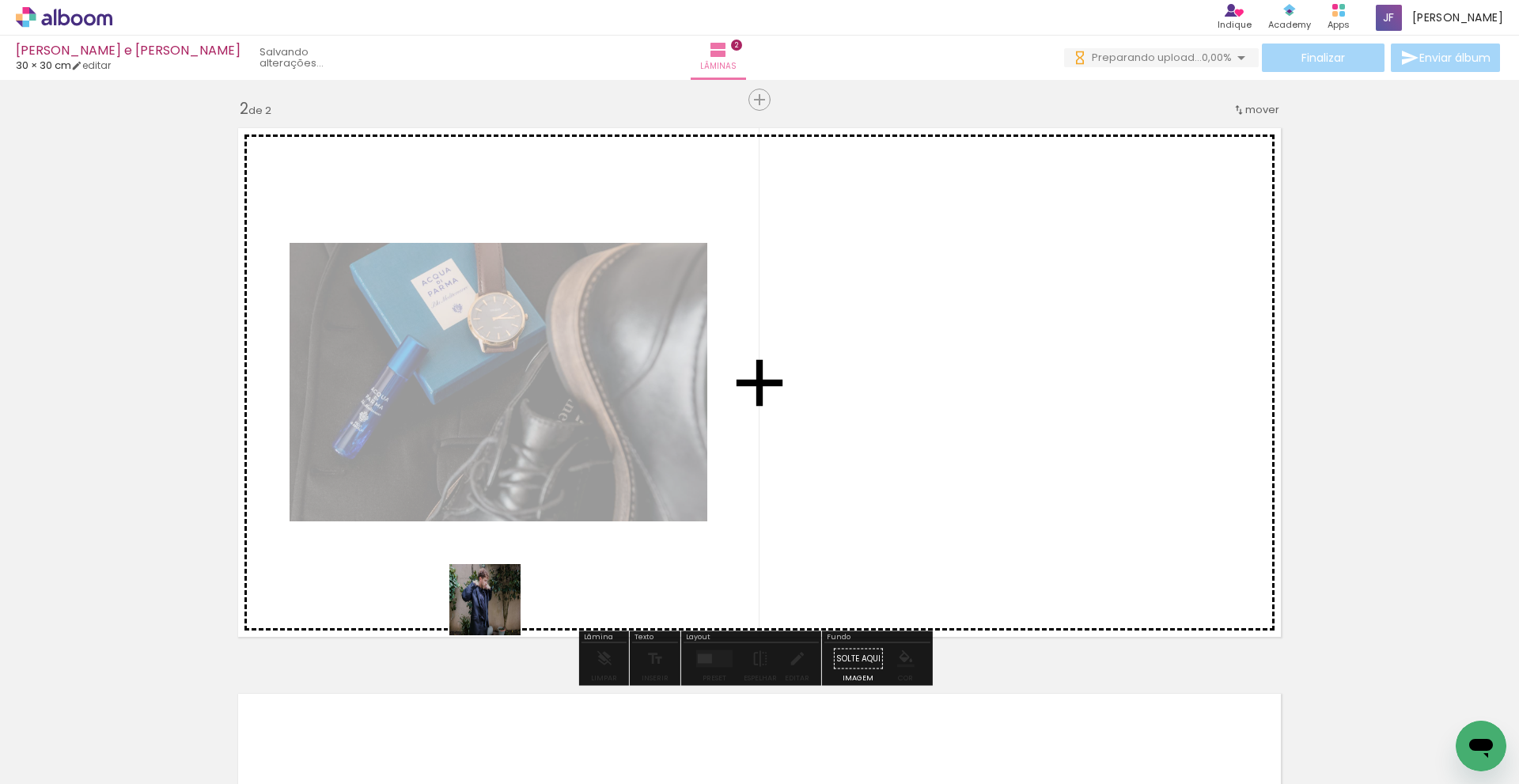
drag, startPoint x: 515, startPoint y: 740, endPoint x: 631, endPoint y: 713, distance: 119.1
click at [497, 609] on quentale-workspace at bounding box center [760, 392] width 1519 height 784
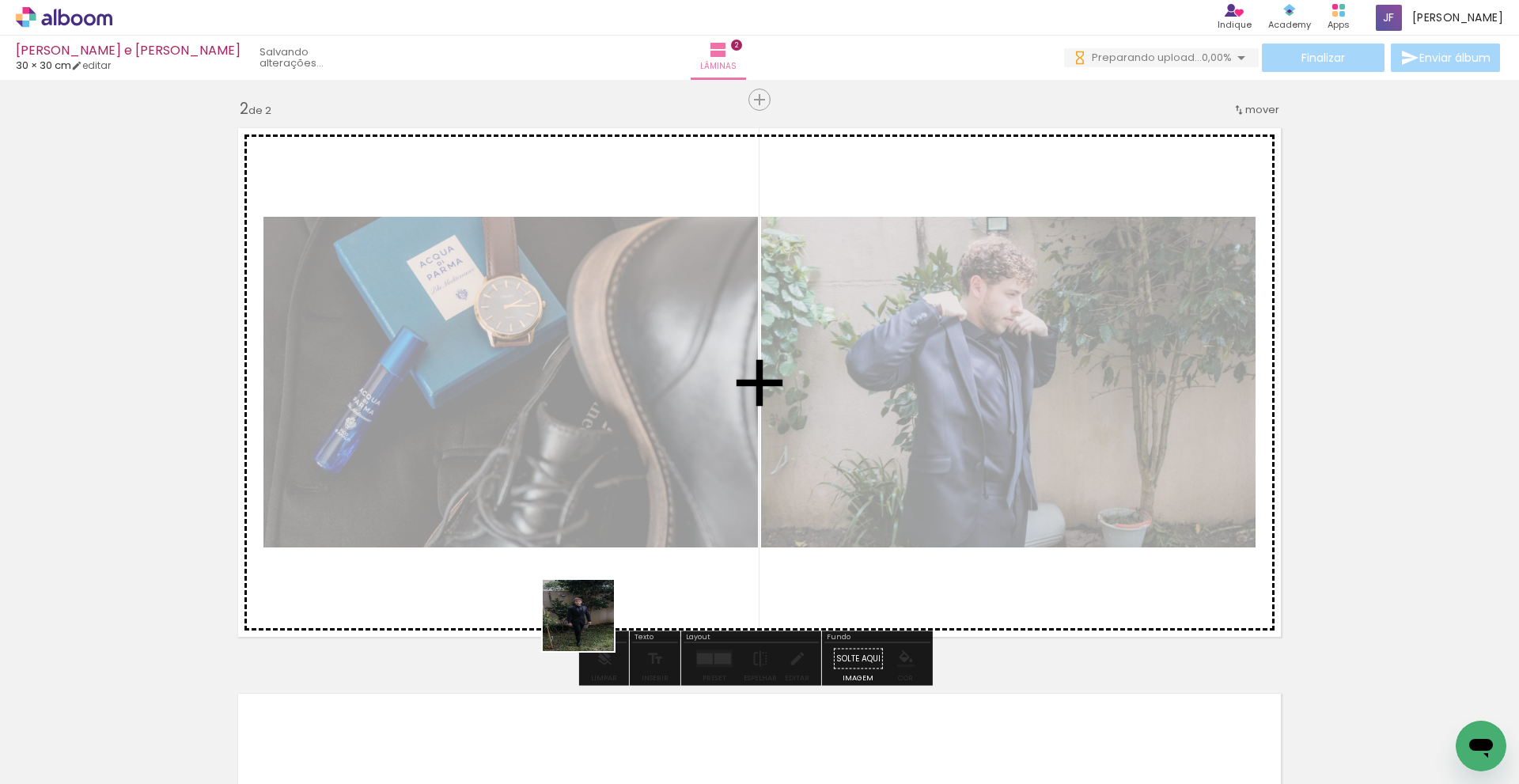
drag, startPoint x: 608, startPoint y: 749, endPoint x: 664, endPoint y: 686, distance: 84.3
click at [592, 586] on quentale-workspace at bounding box center [760, 392] width 1519 height 784
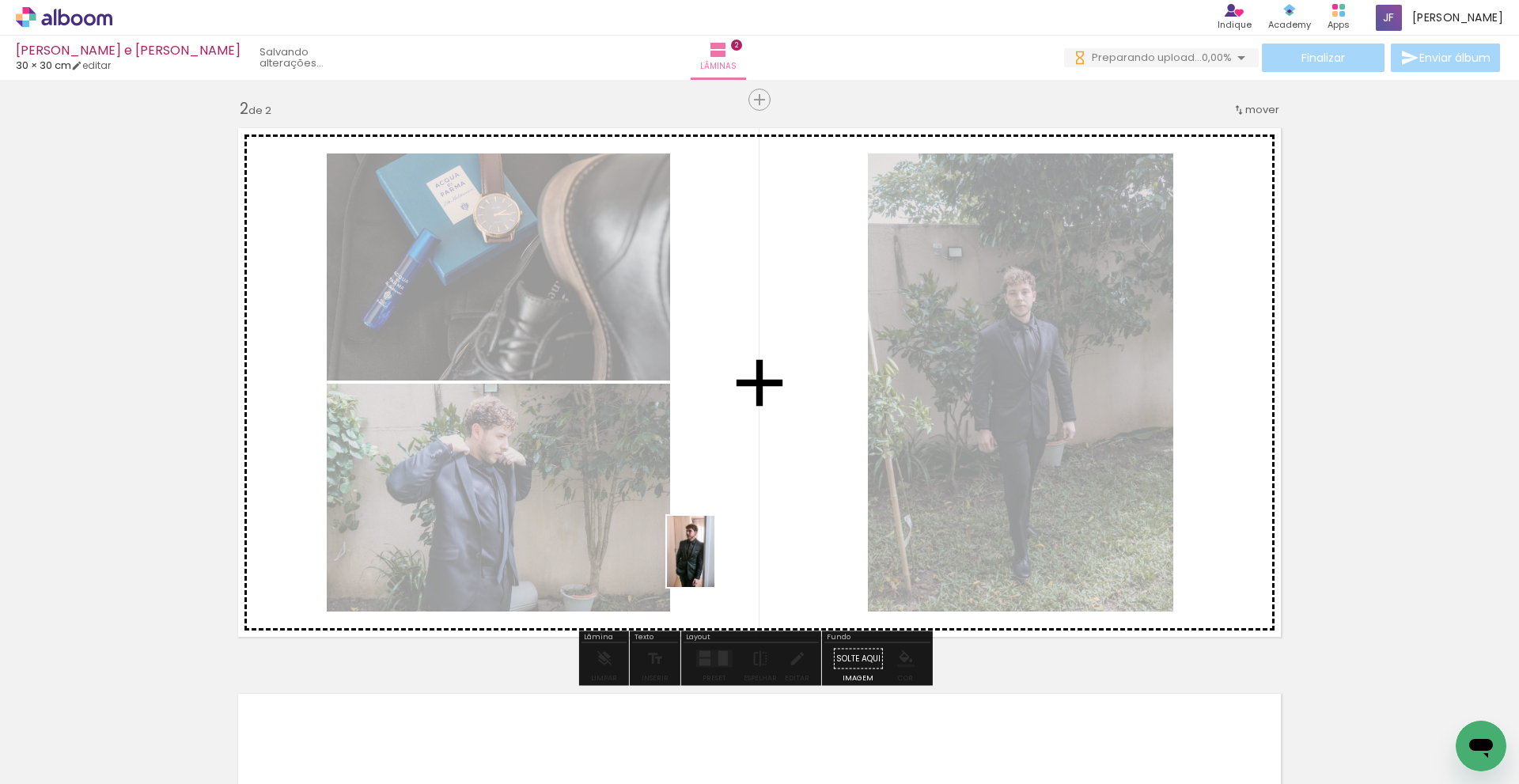
drag, startPoint x: 707, startPoint y: 743, endPoint x: 715, endPoint y: 564, distance: 179.2
click at [715, 564] on quentale-workspace at bounding box center [760, 392] width 1519 height 784
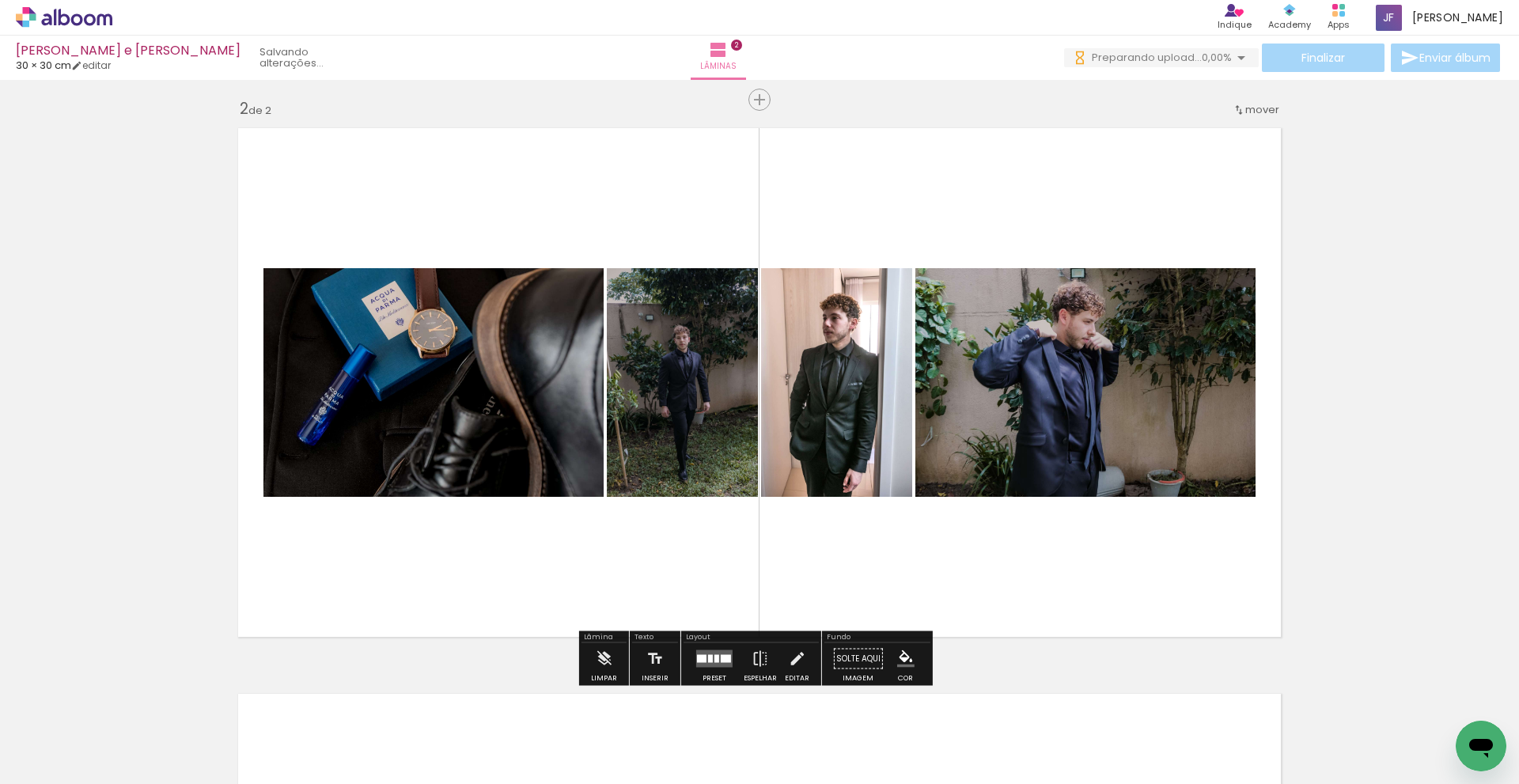
click at [721, 662] on div at bounding box center [726, 659] width 11 height 8
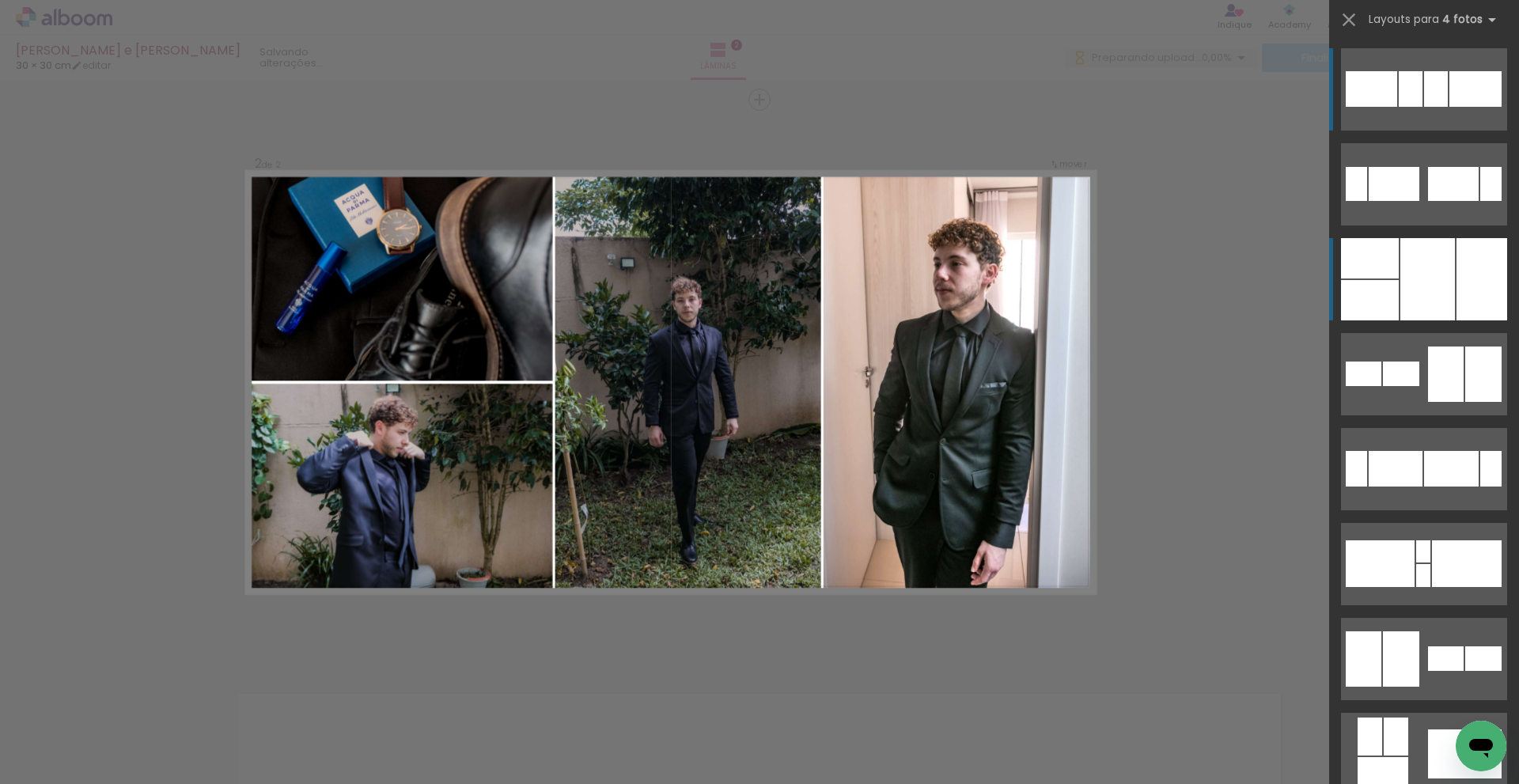
click at [1418, 279] on div at bounding box center [1428, 279] width 55 height 82
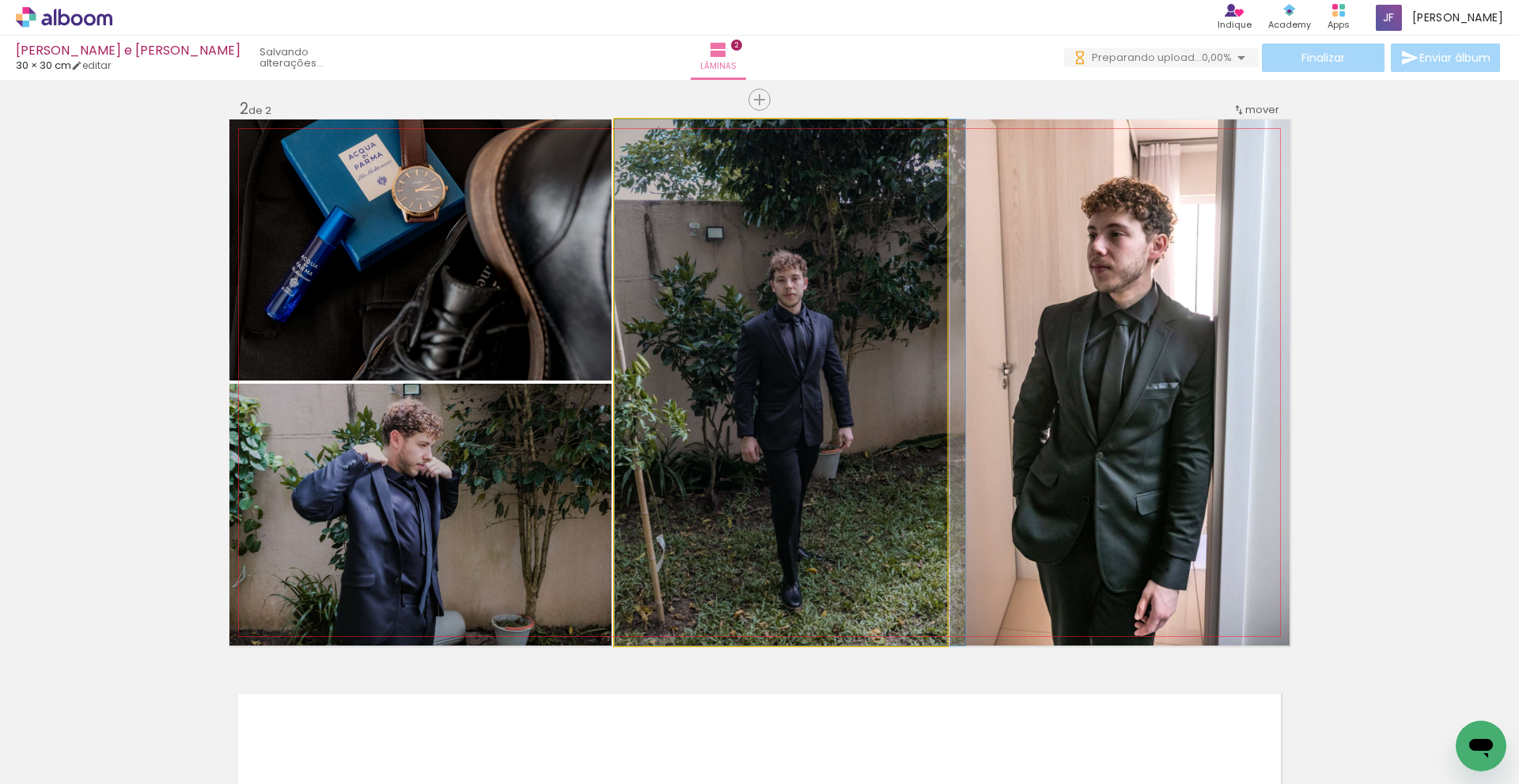
drag, startPoint x: 872, startPoint y: 392, endPoint x: 915, endPoint y: 382, distance: 44.1
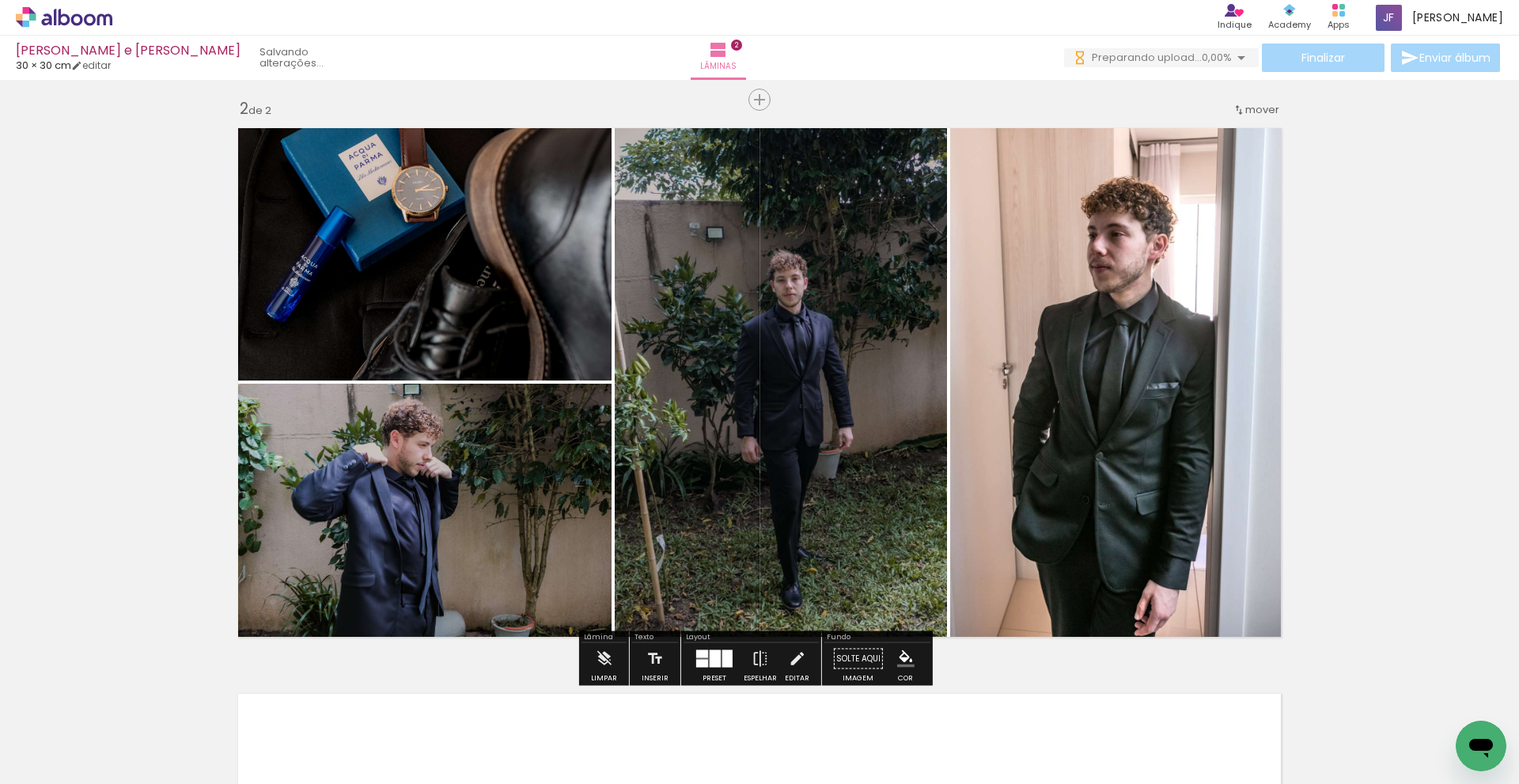
click at [1439, 314] on div "Inserir lâmina 1 de 2 Inserir lâmina 2 de 2" at bounding box center [760, 362] width 1519 height 1698
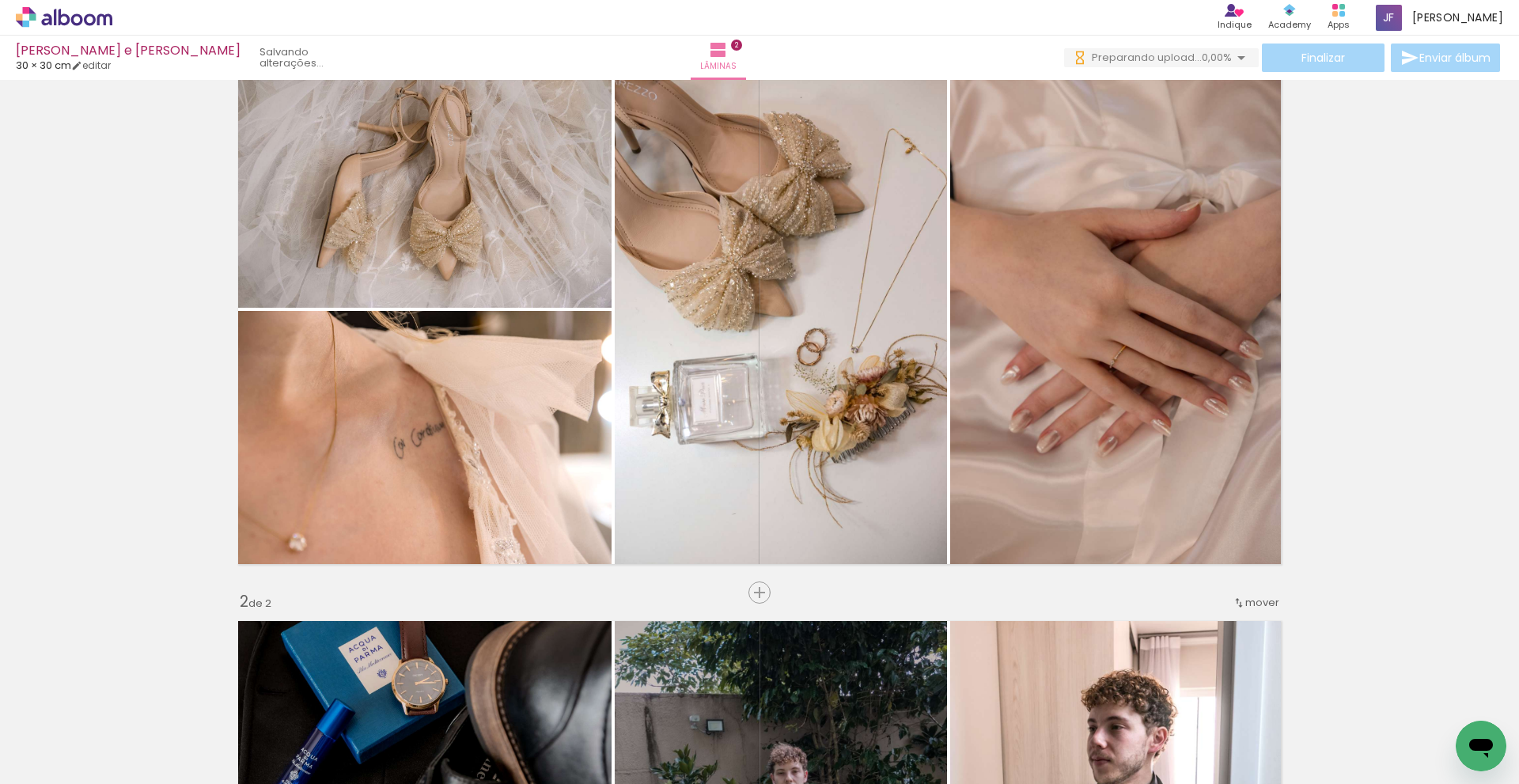
scroll to position [554, 0]
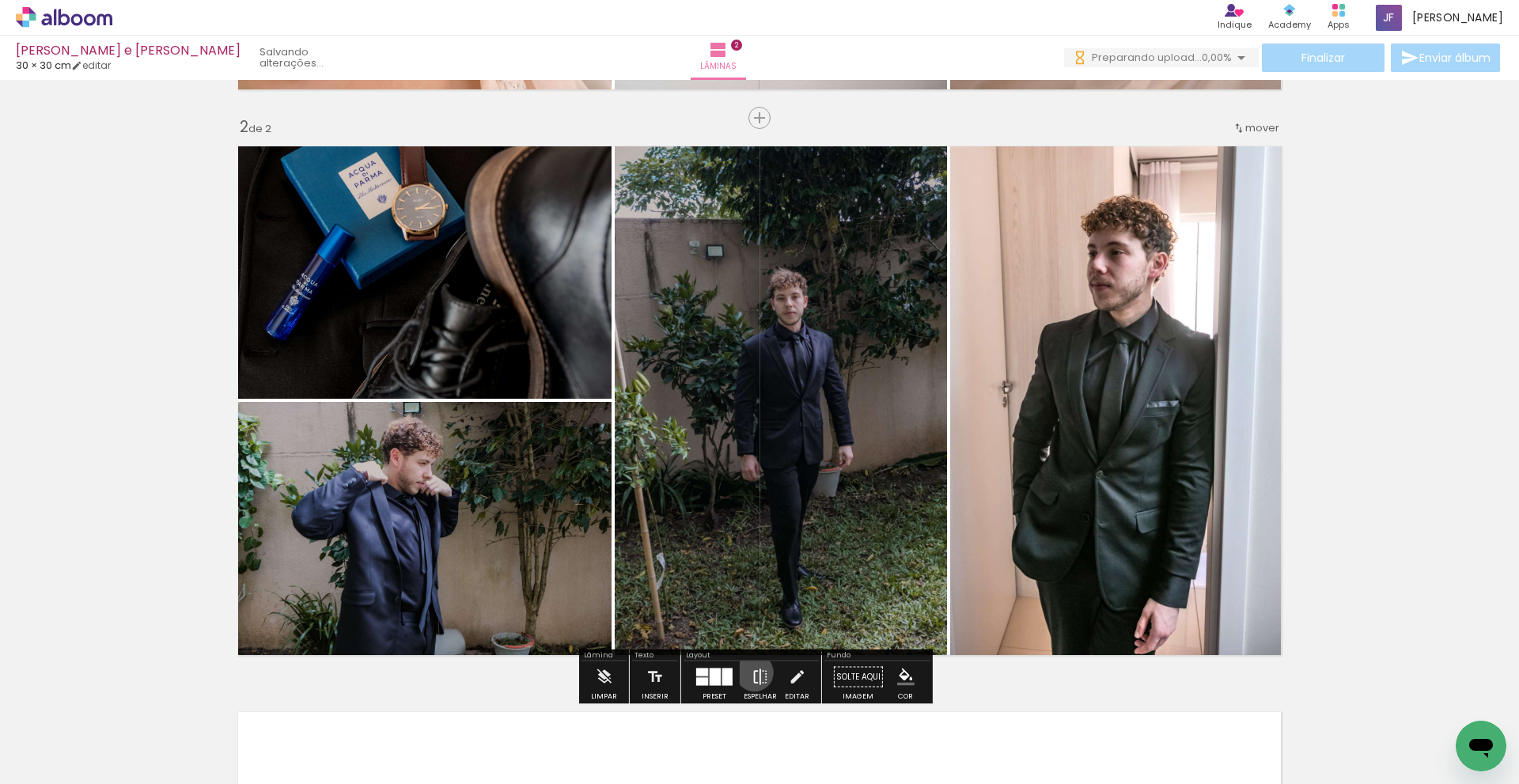
click at [752, 673] on iron-icon at bounding box center [760, 677] width 18 height 32
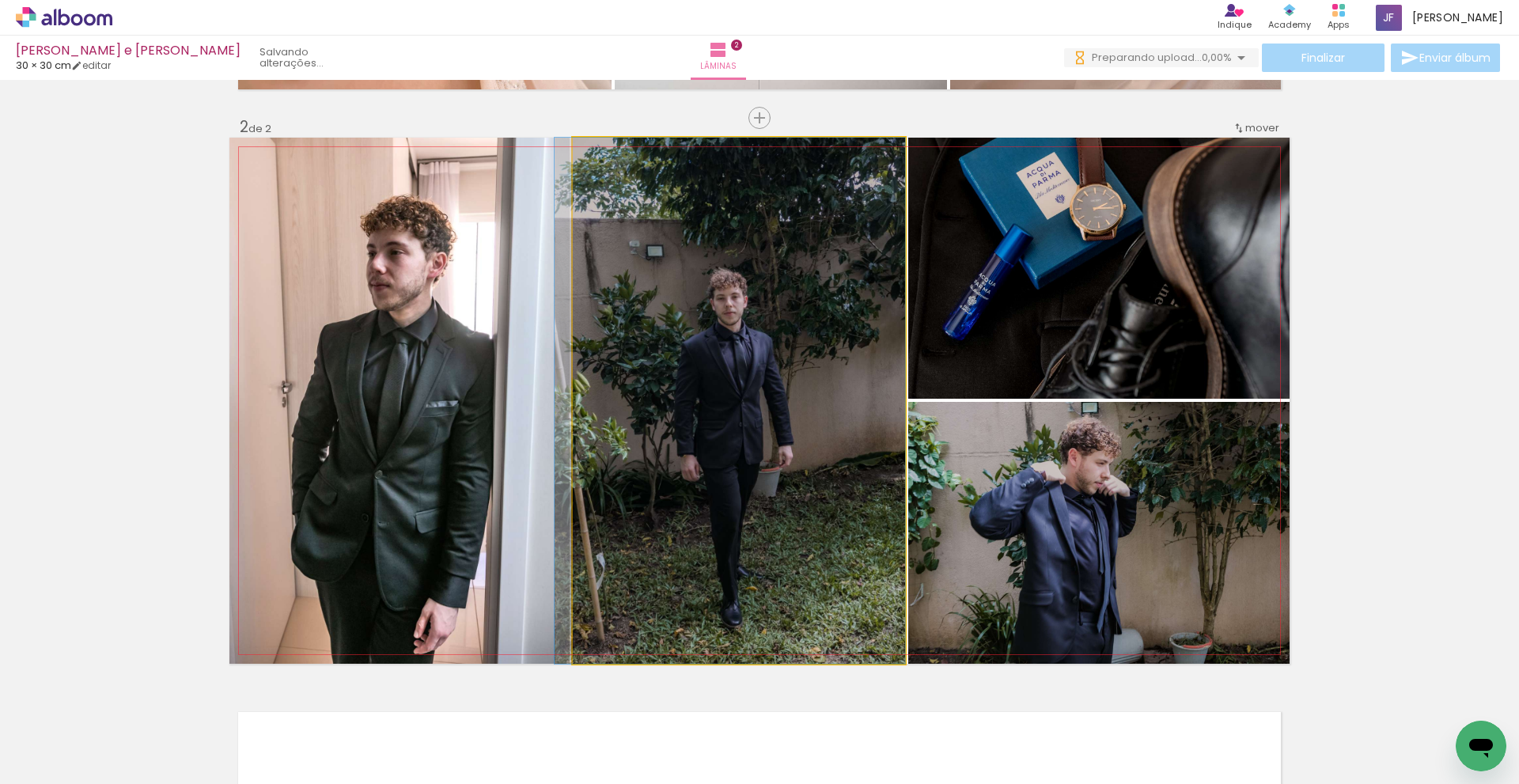
drag, startPoint x: 720, startPoint y: 540, endPoint x: 660, endPoint y: 527, distance: 61.4
drag, startPoint x: 688, startPoint y: 514, endPoint x: 678, endPoint y: 516, distance: 10.2
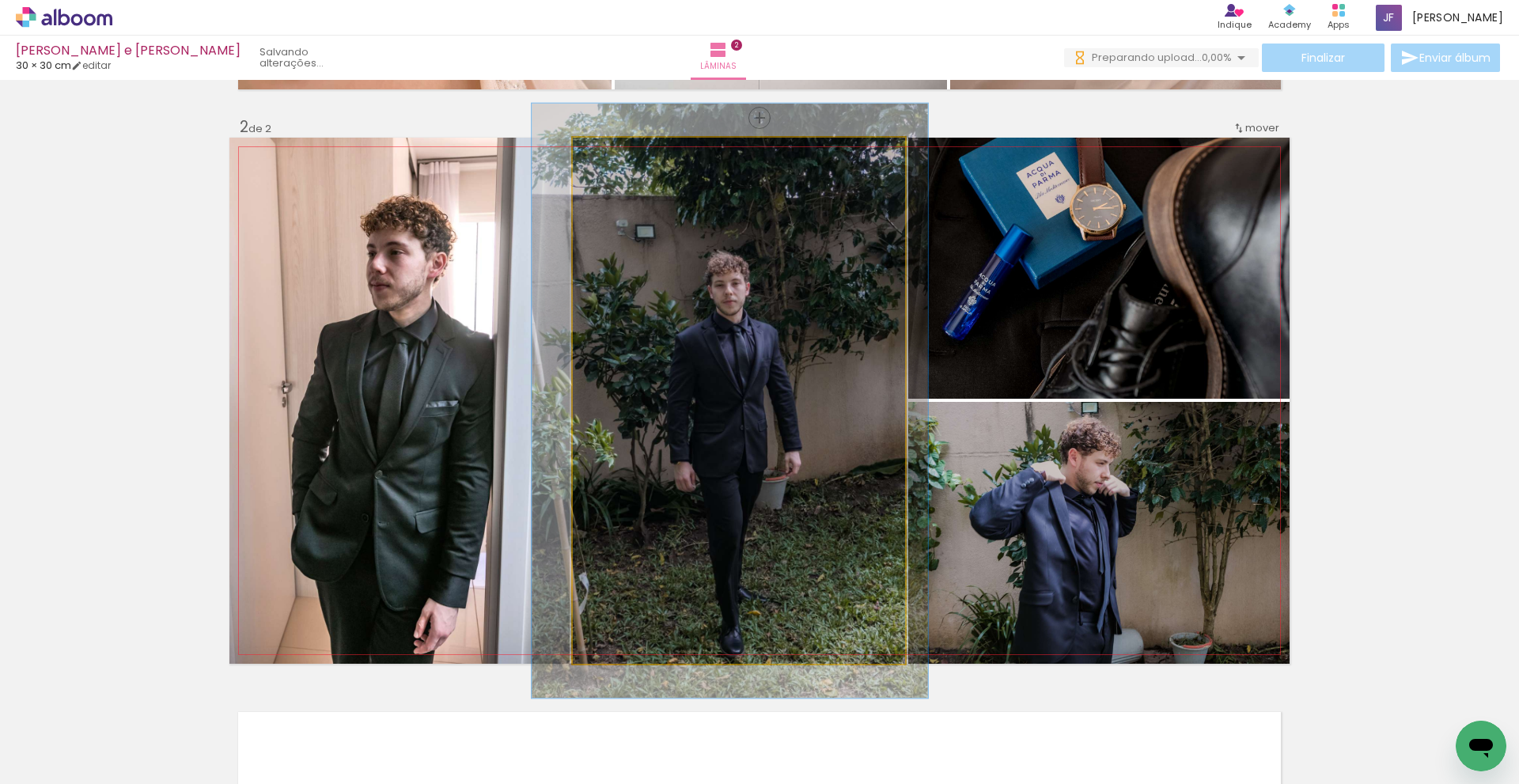
click at [616, 155] on div at bounding box center [617, 154] width 26 height 26
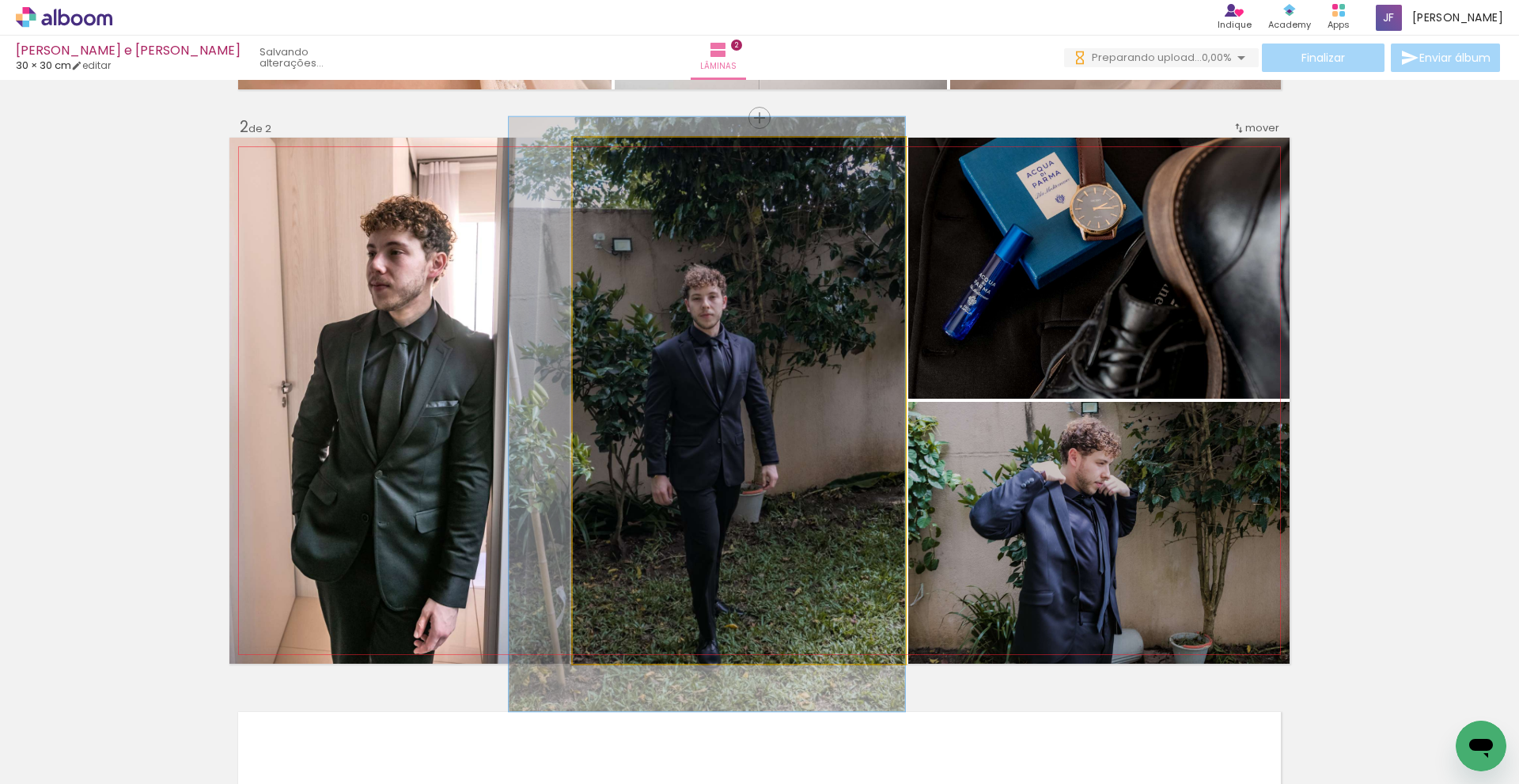
drag, startPoint x: 680, startPoint y: 262, endPoint x: 609, endPoint y: 280, distance: 73.2
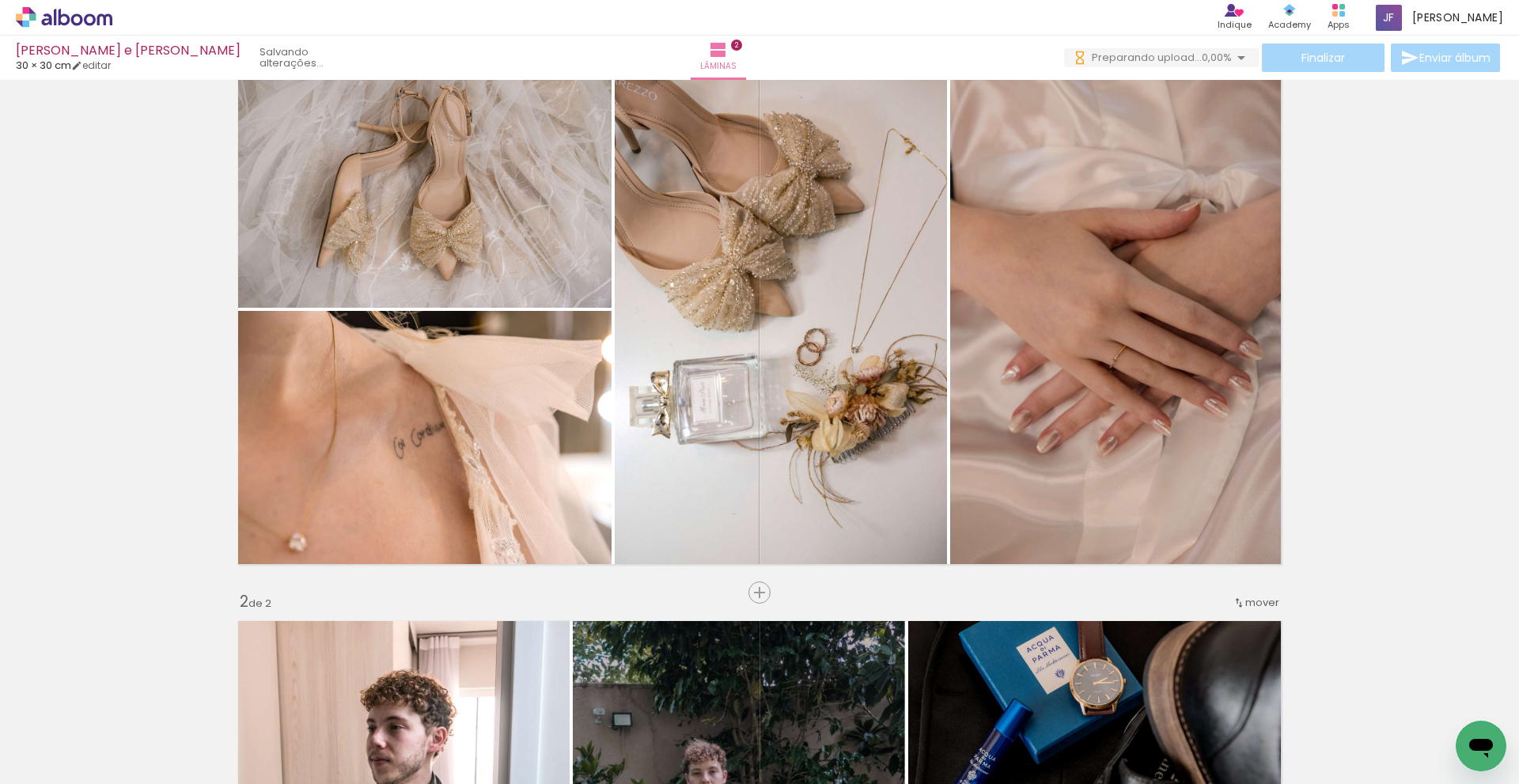
scroll to position [474, 0]
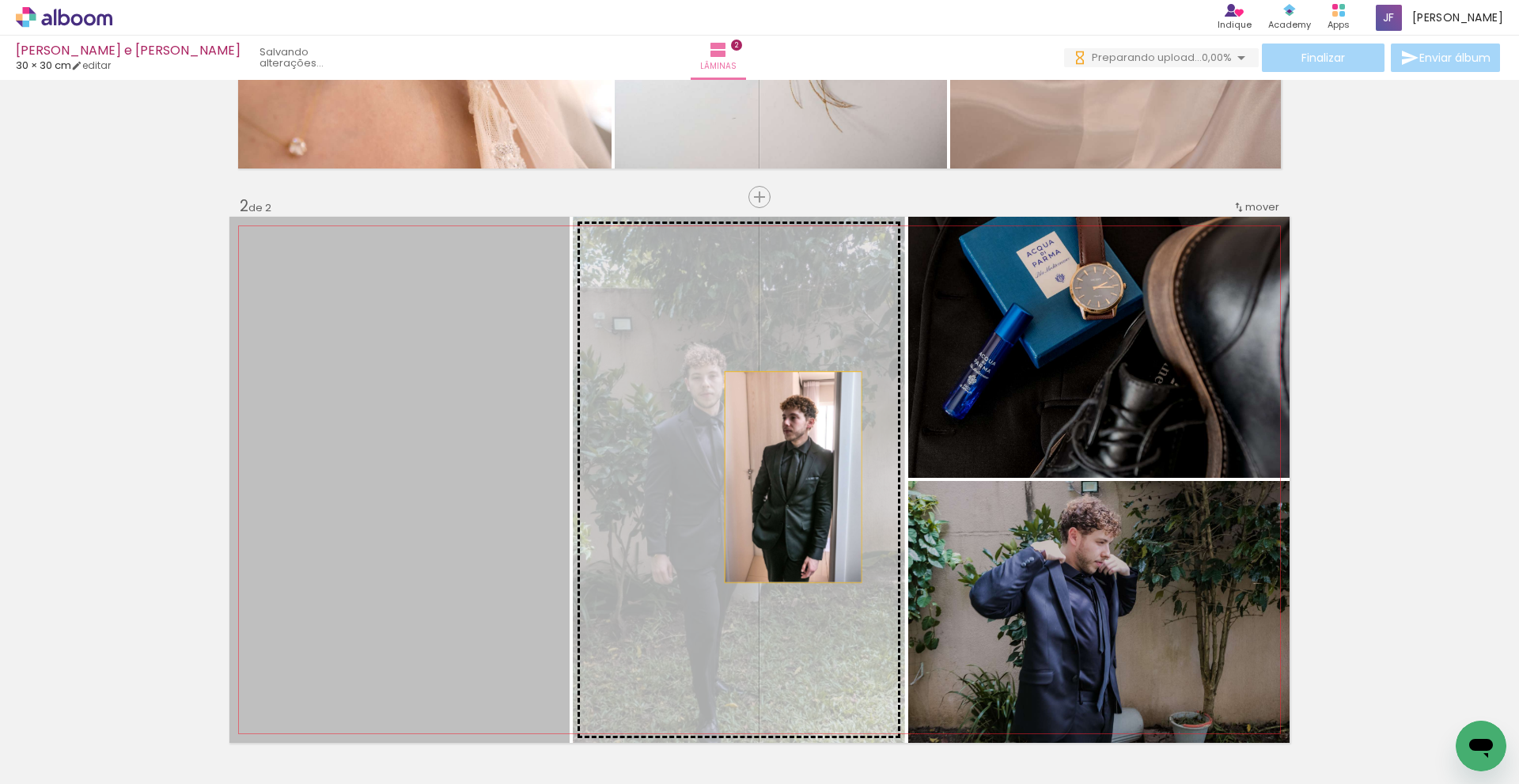
drag, startPoint x: 399, startPoint y: 510, endPoint x: 788, endPoint y: 477, distance: 390.4
click at [0, 0] on slot at bounding box center [0, 0] width 0 height 0
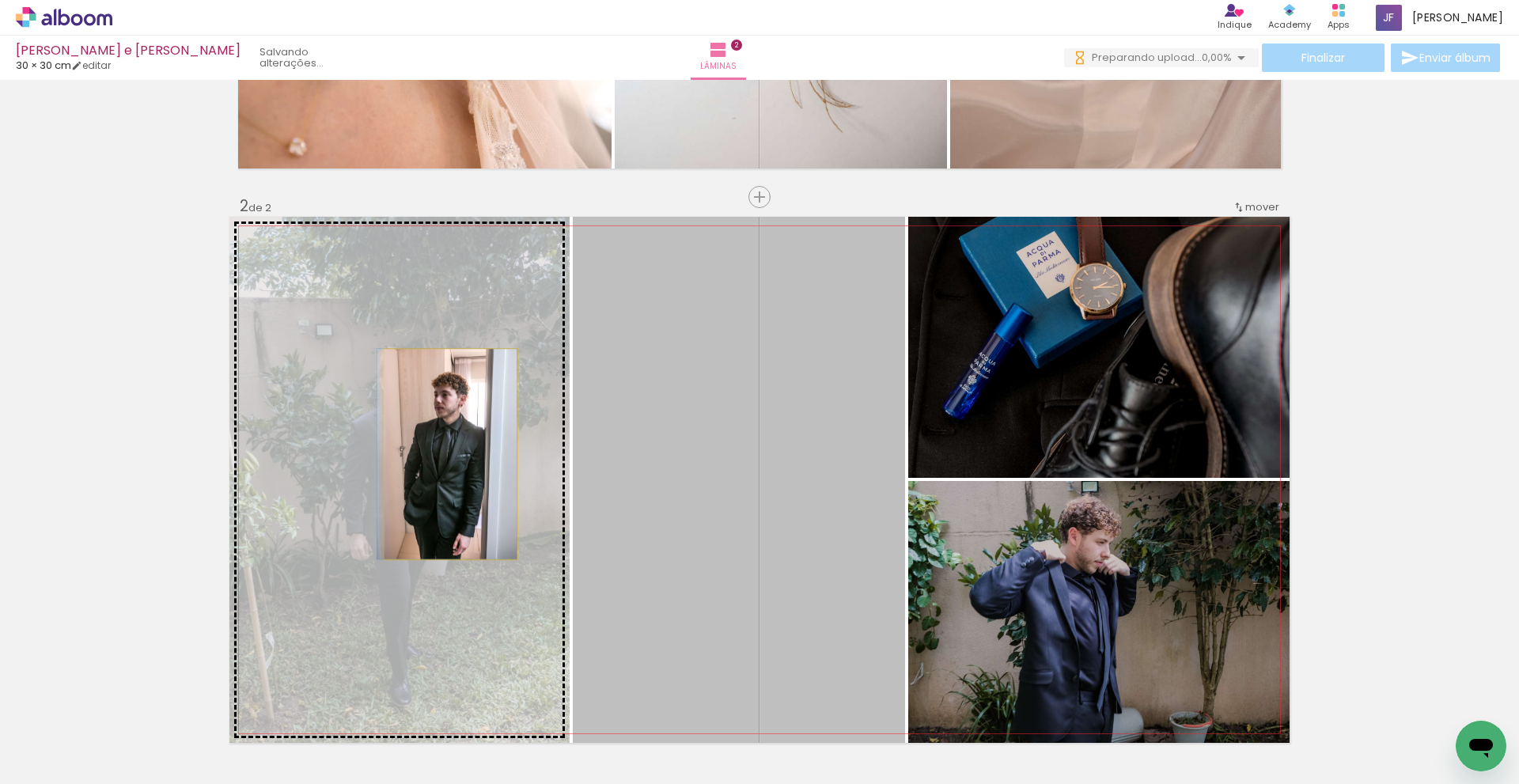
drag, startPoint x: 742, startPoint y: 451, endPoint x: 445, endPoint y: 454, distance: 297.0
click at [0, 0] on slot at bounding box center [0, 0] width 0 height 0
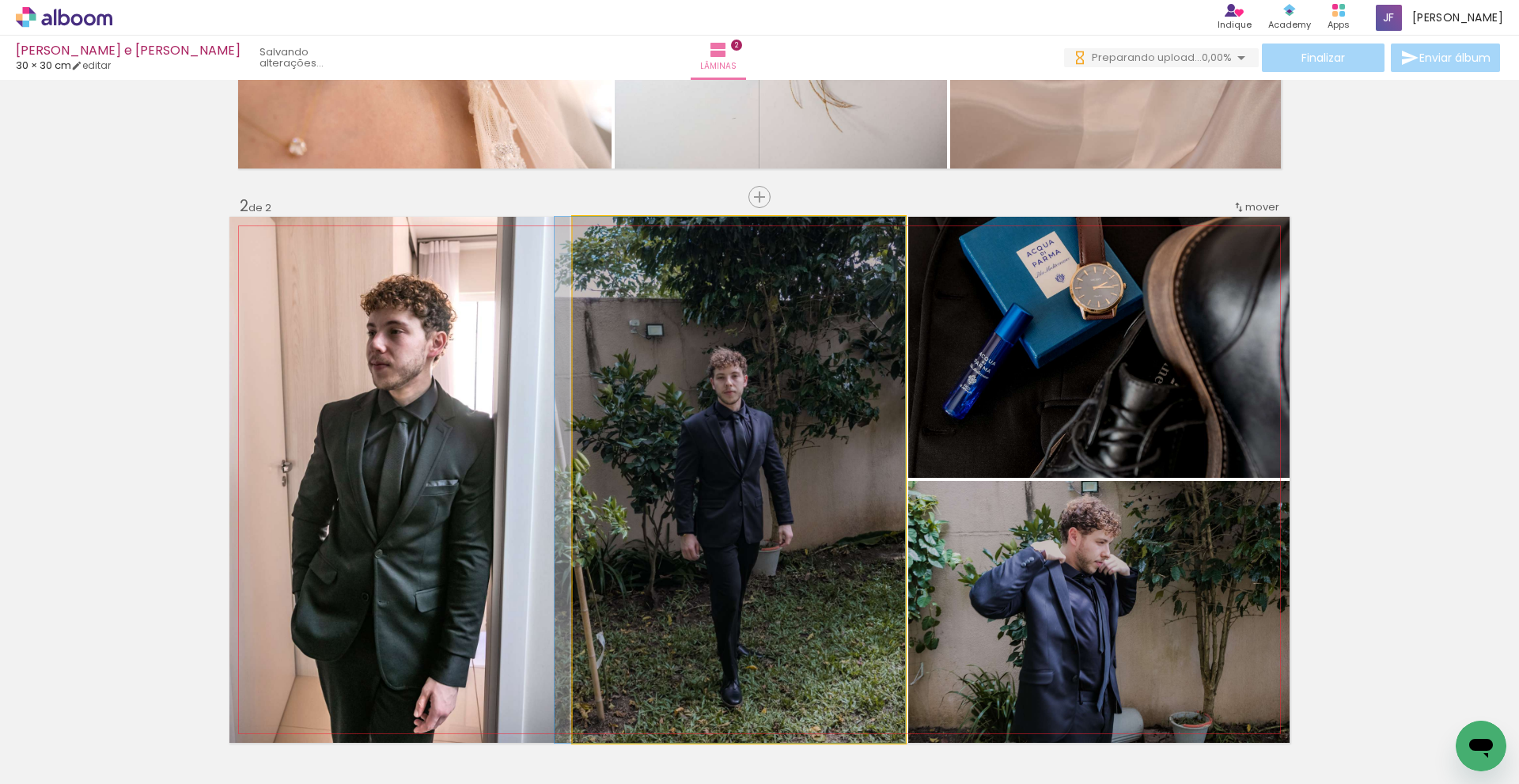
drag, startPoint x: 785, startPoint y: 473, endPoint x: 894, endPoint y: 326, distance: 183.0
click at [859, 468] on quentale-photo at bounding box center [738, 480] width 333 height 526
click at [0, 0] on div at bounding box center [0, 0] width 0 height 0
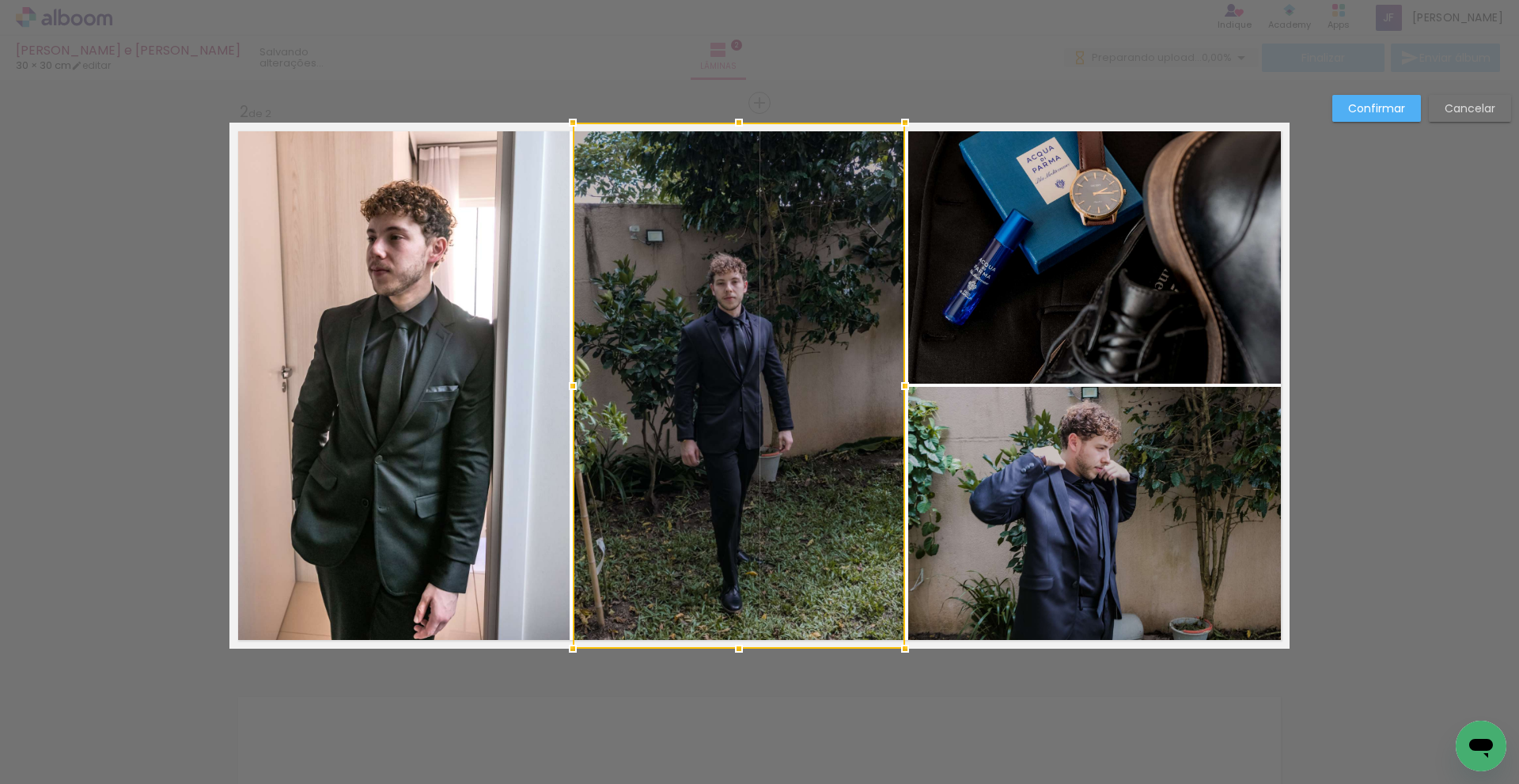
scroll to position [572, 0]
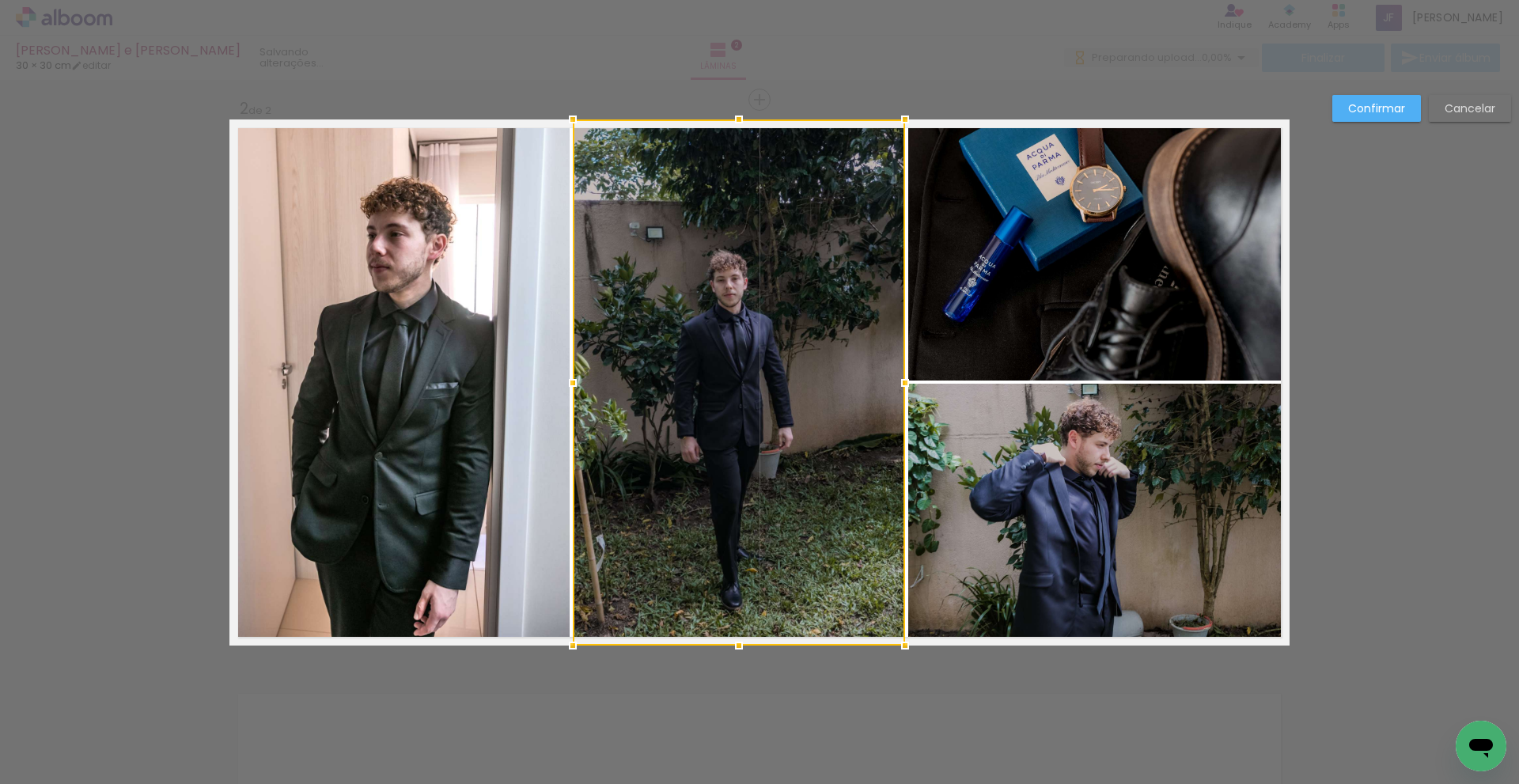
click at [0, 0] on slot "Cancelar" at bounding box center [0, 0] width 0 height 0
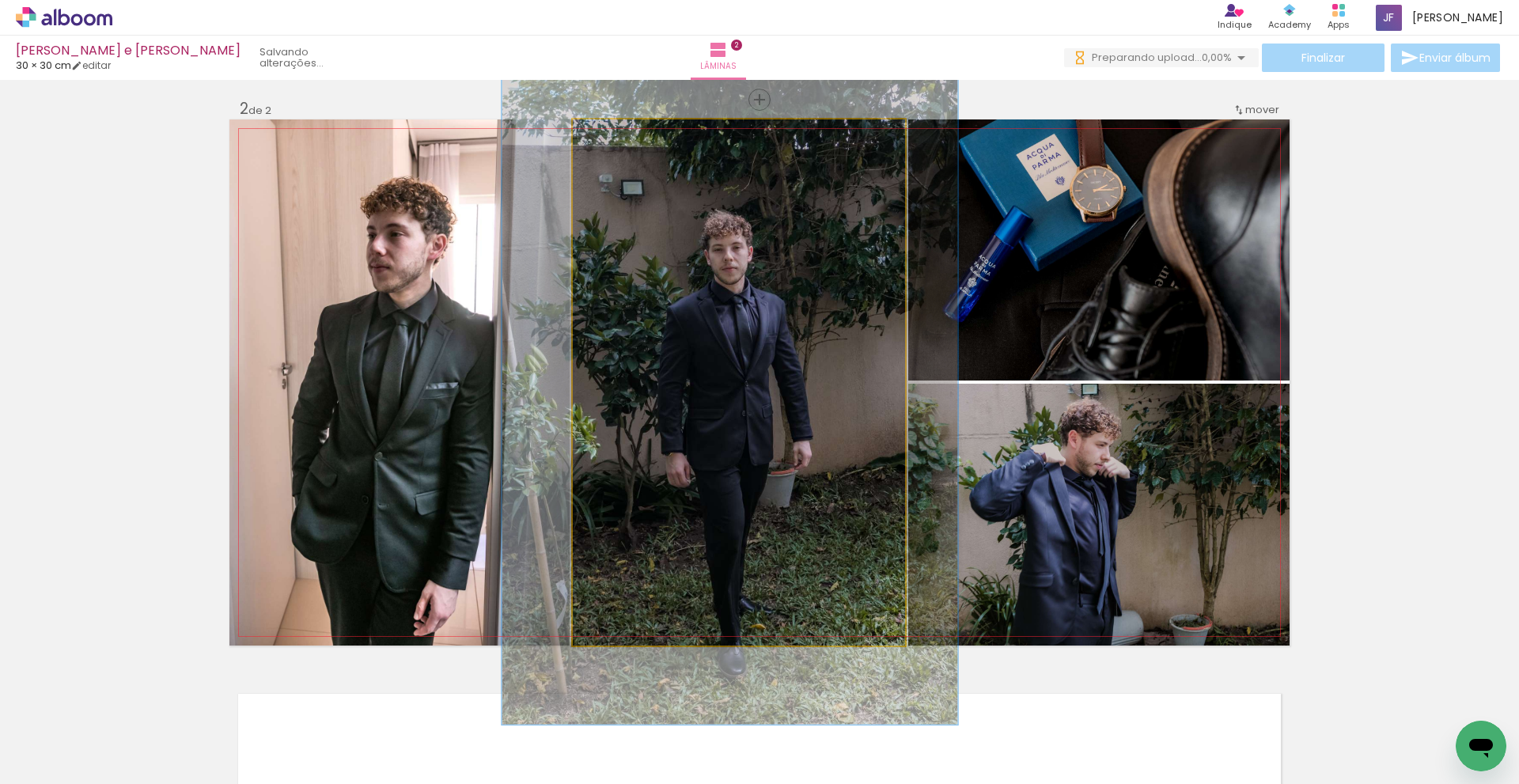
drag, startPoint x: 605, startPoint y: 135, endPoint x: 680, endPoint y: 224, distance: 116.4
click at [621, 138] on div at bounding box center [626, 136] width 14 height 14
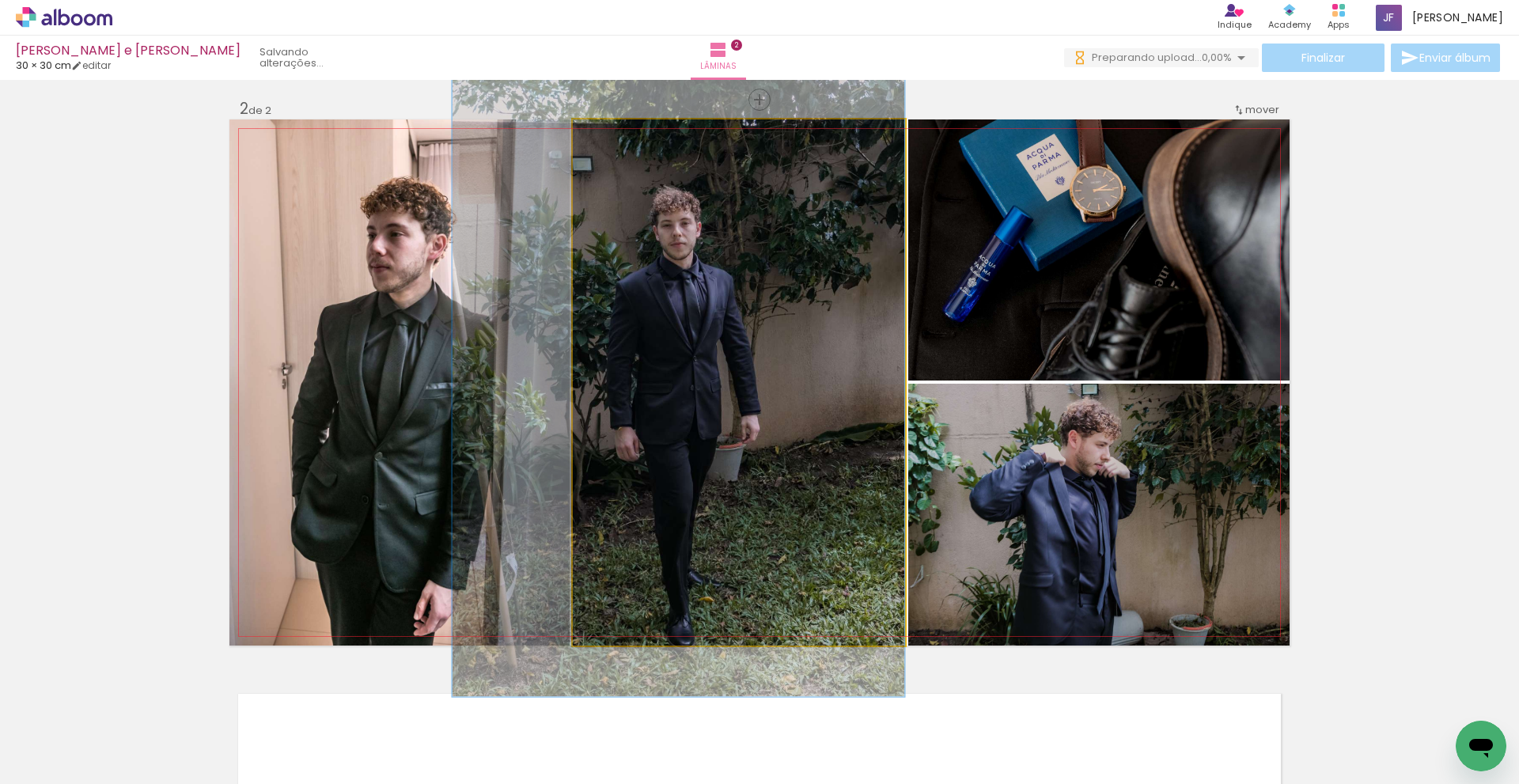
drag, startPoint x: 730, startPoint y: 298, endPoint x: 634, endPoint y: 273, distance: 99.2
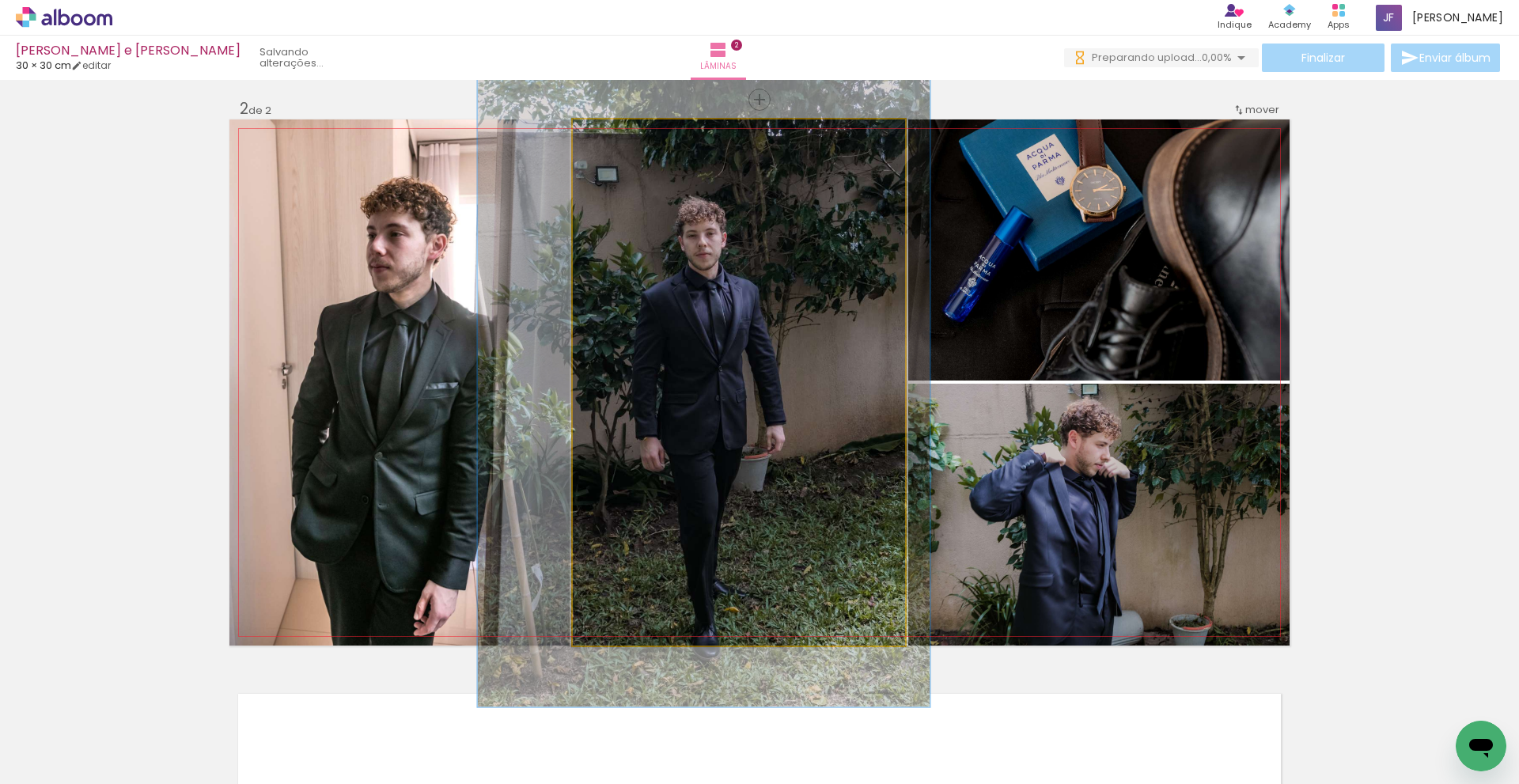
drag, startPoint x: 724, startPoint y: 308, endPoint x: 750, endPoint y: 318, distance: 27.9
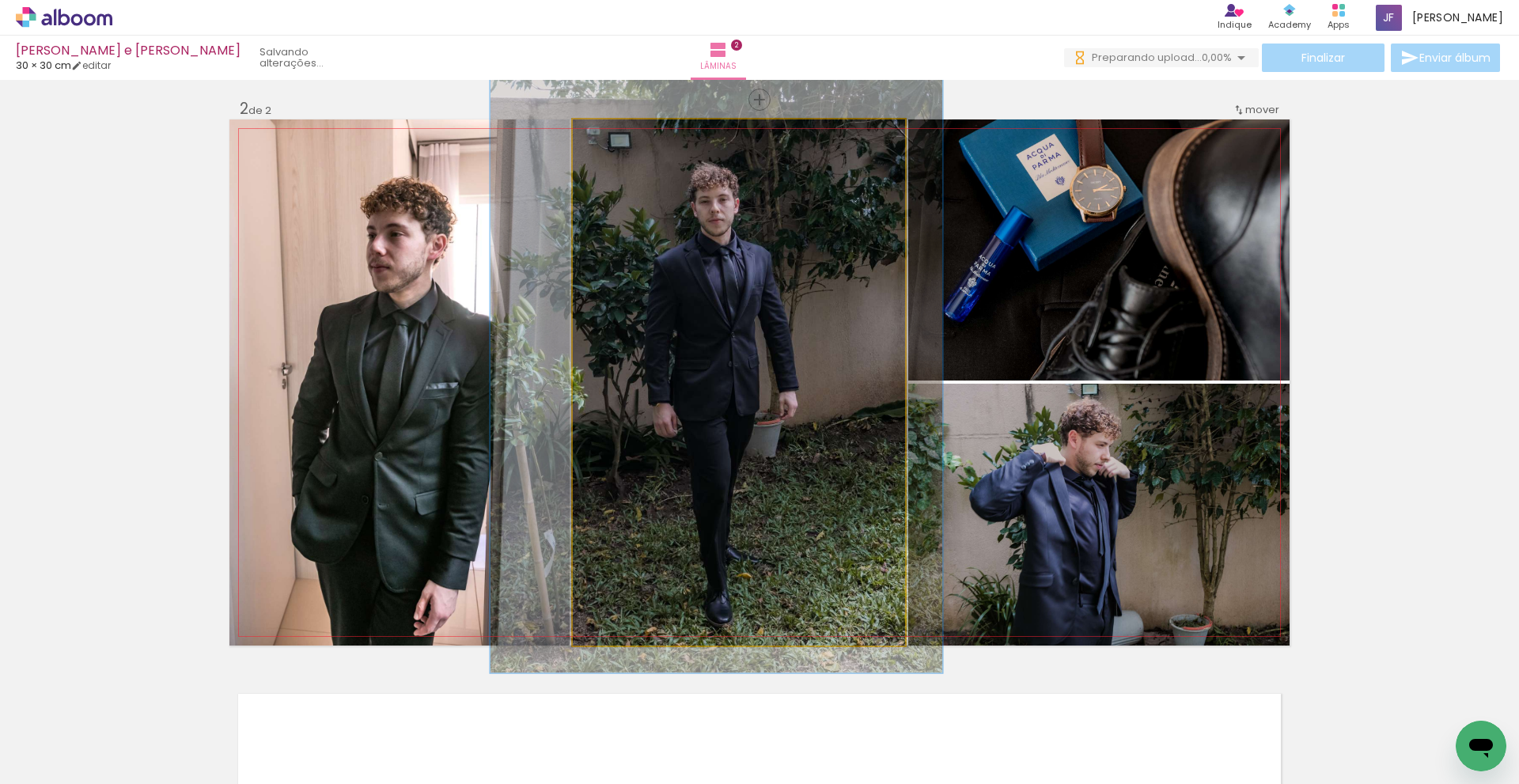
drag, startPoint x: 778, startPoint y: 368, endPoint x: 787, endPoint y: 334, distance: 35.2
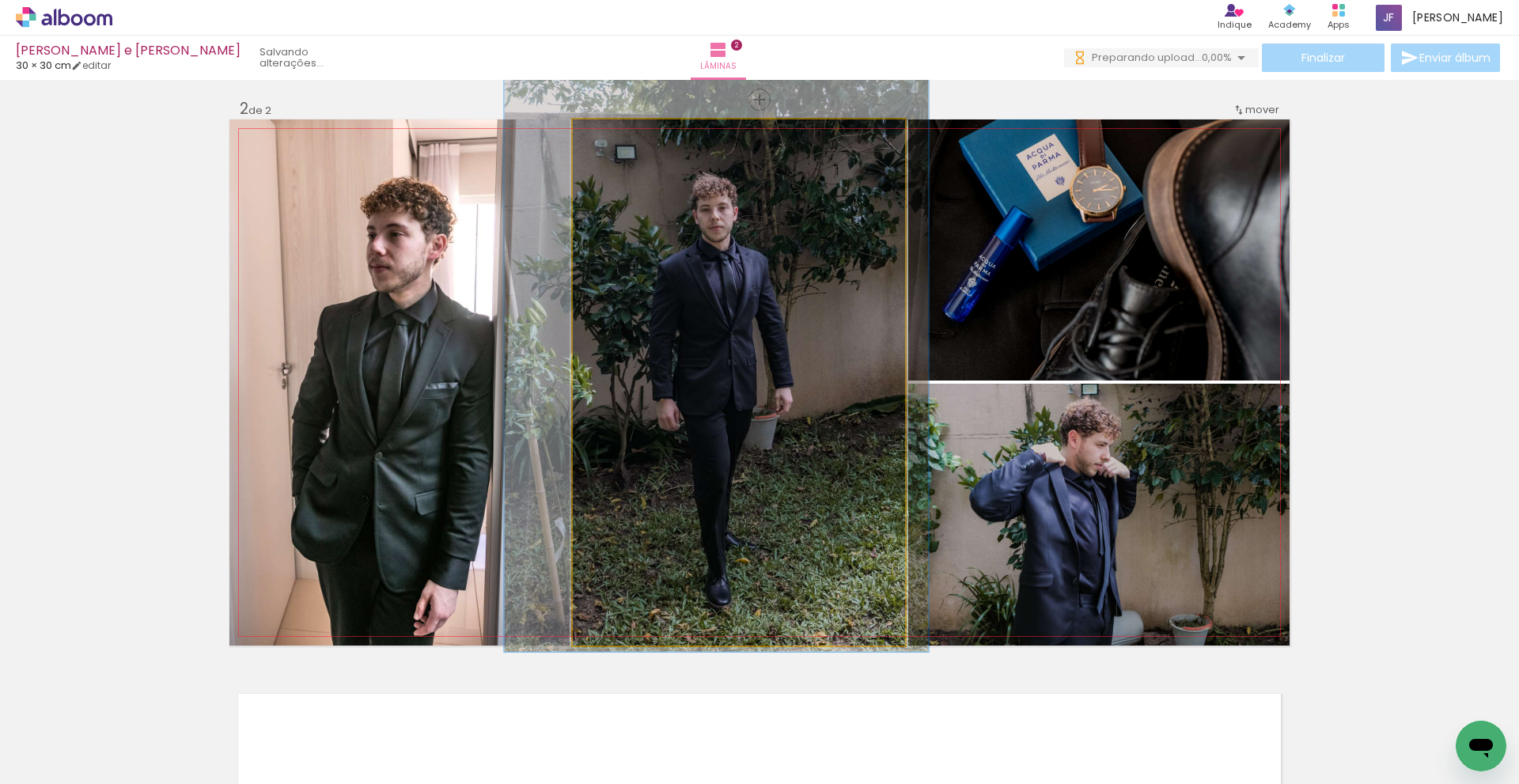
type paper-slider "121"
click at [616, 141] on div at bounding box center [623, 136] width 14 height 14
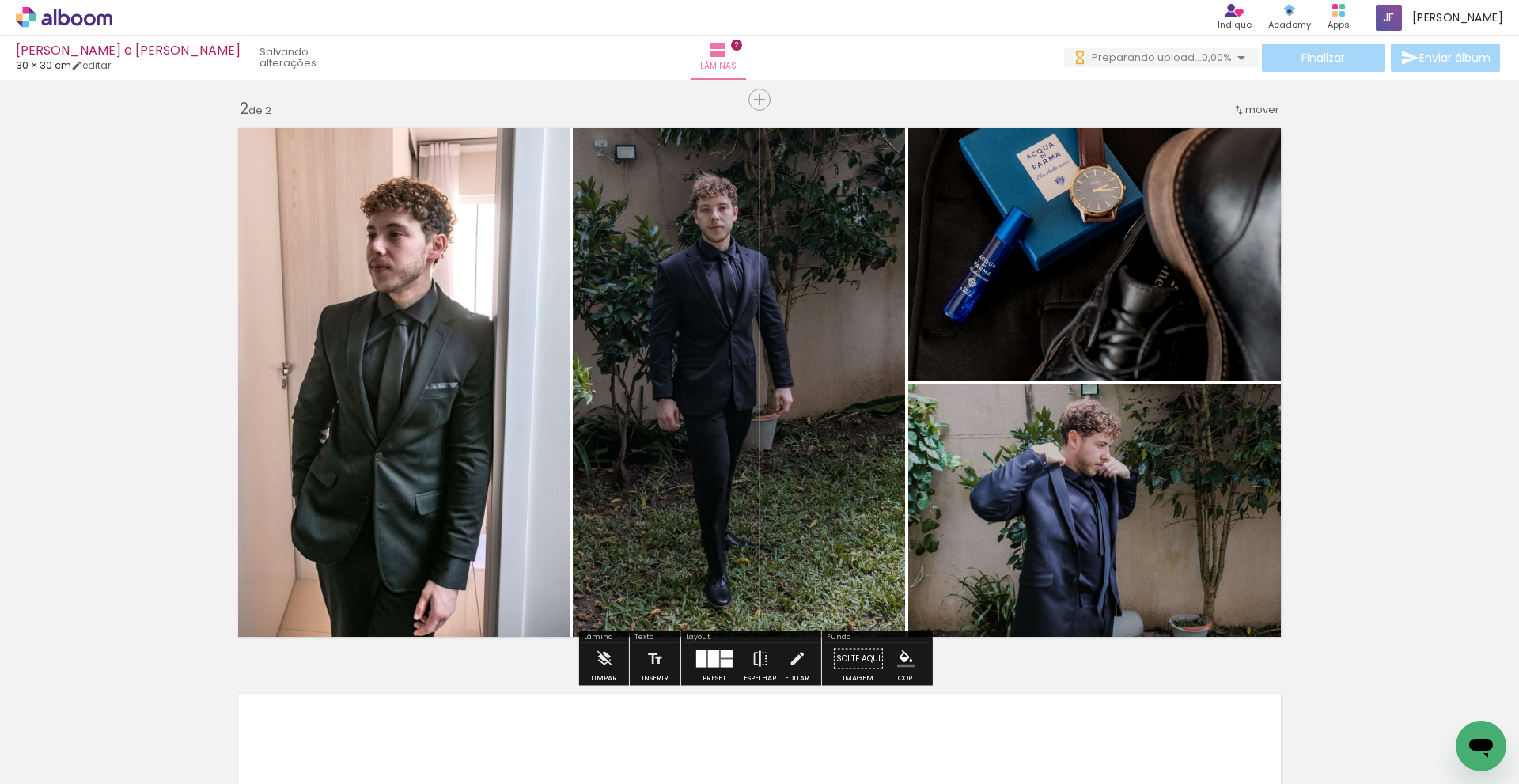
drag, startPoint x: 1403, startPoint y: 379, endPoint x: 1441, endPoint y: 387, distance: 38.8
click at [1410, 379] on div "Inserir lâmina 1 de 2 Inserir lâmina 2 de 2" at bounding box center [760, 362] width 1519 height 1698
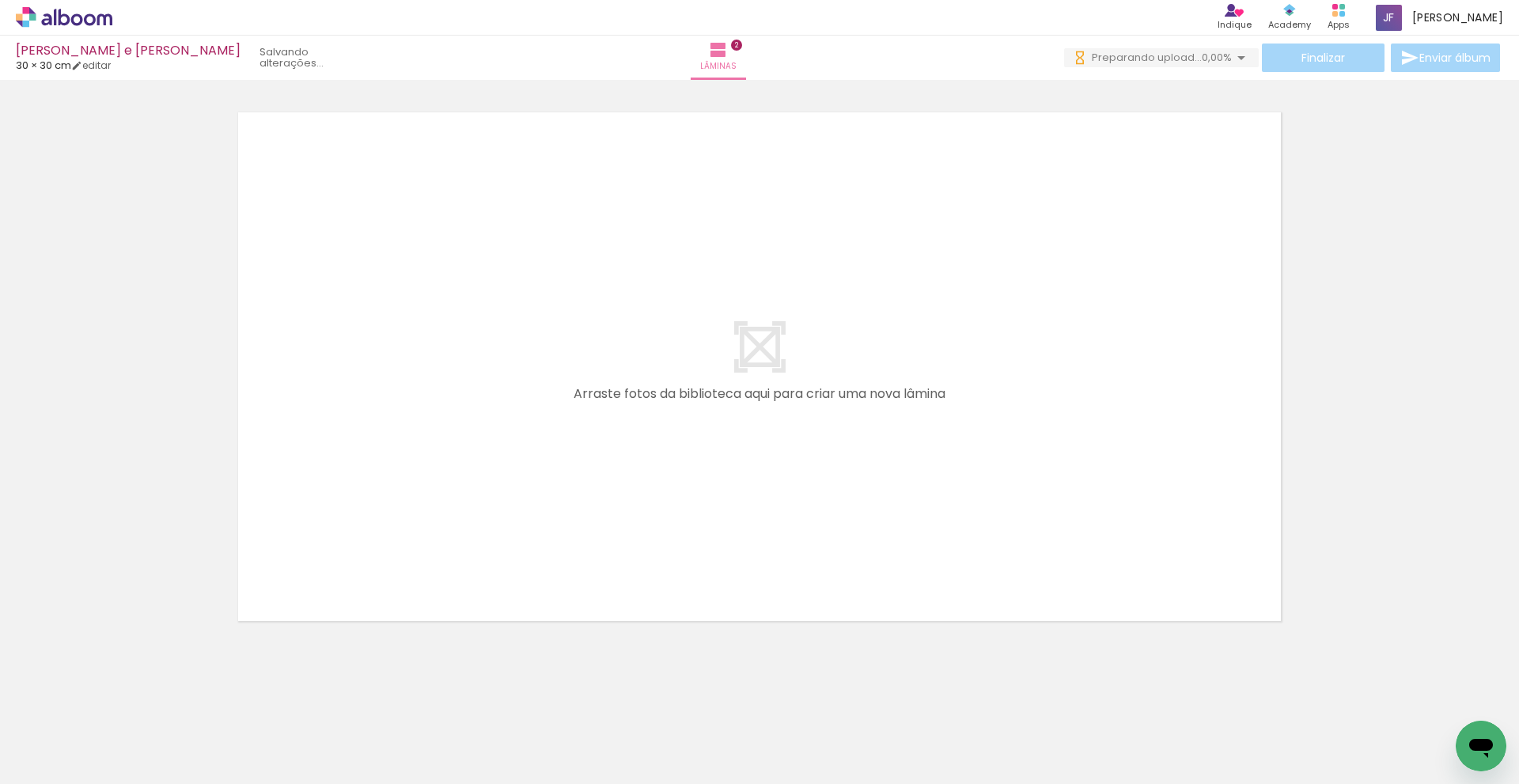
scroll to position [0, 400]
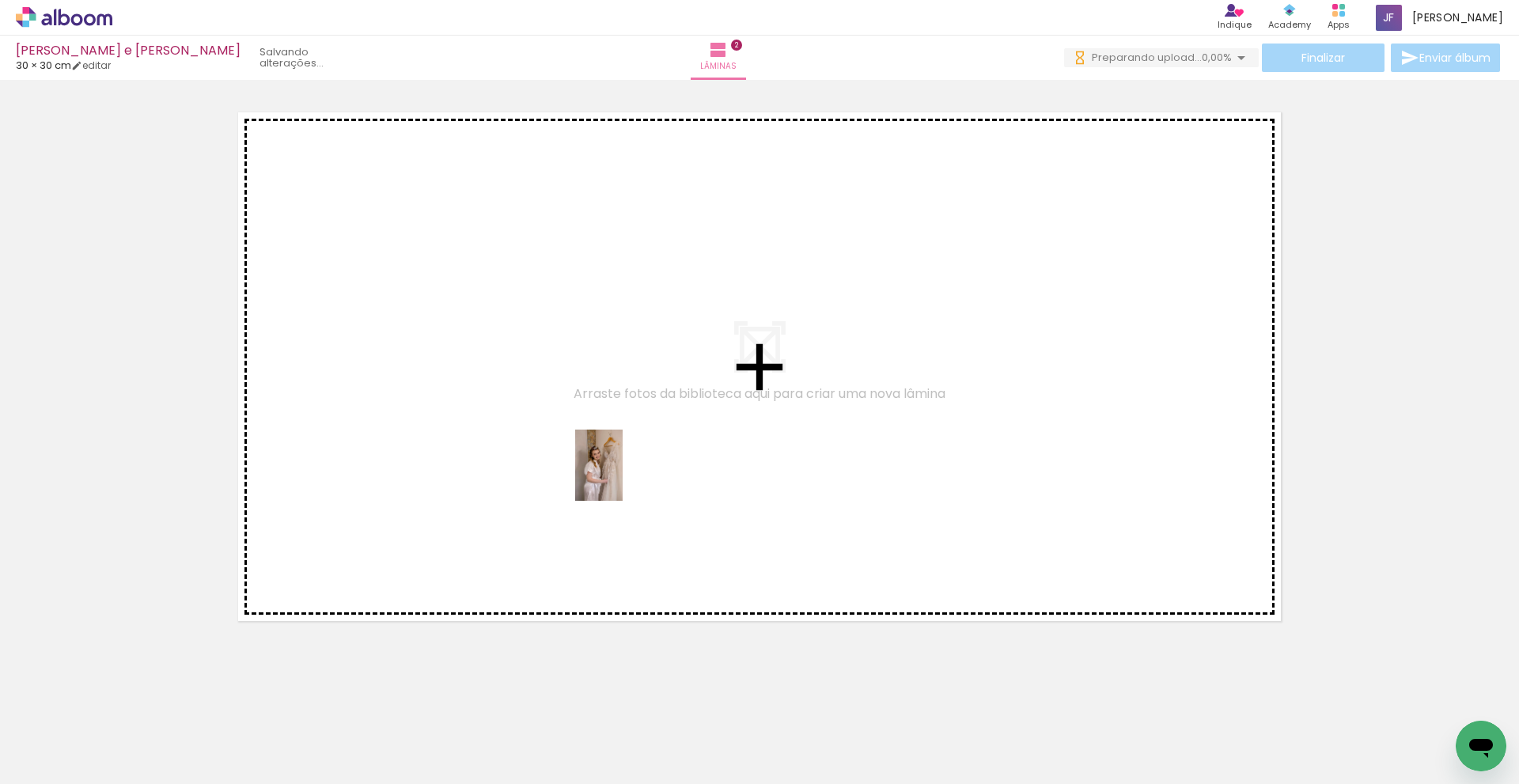
drag, startPoint x: 661, startPoint y: 754, endPoint x: 769, endPoint y: 714, distance: 115.2
click at [624, 481] on quentale-workspace at bounding box center [760, 392] width 1519 height 784
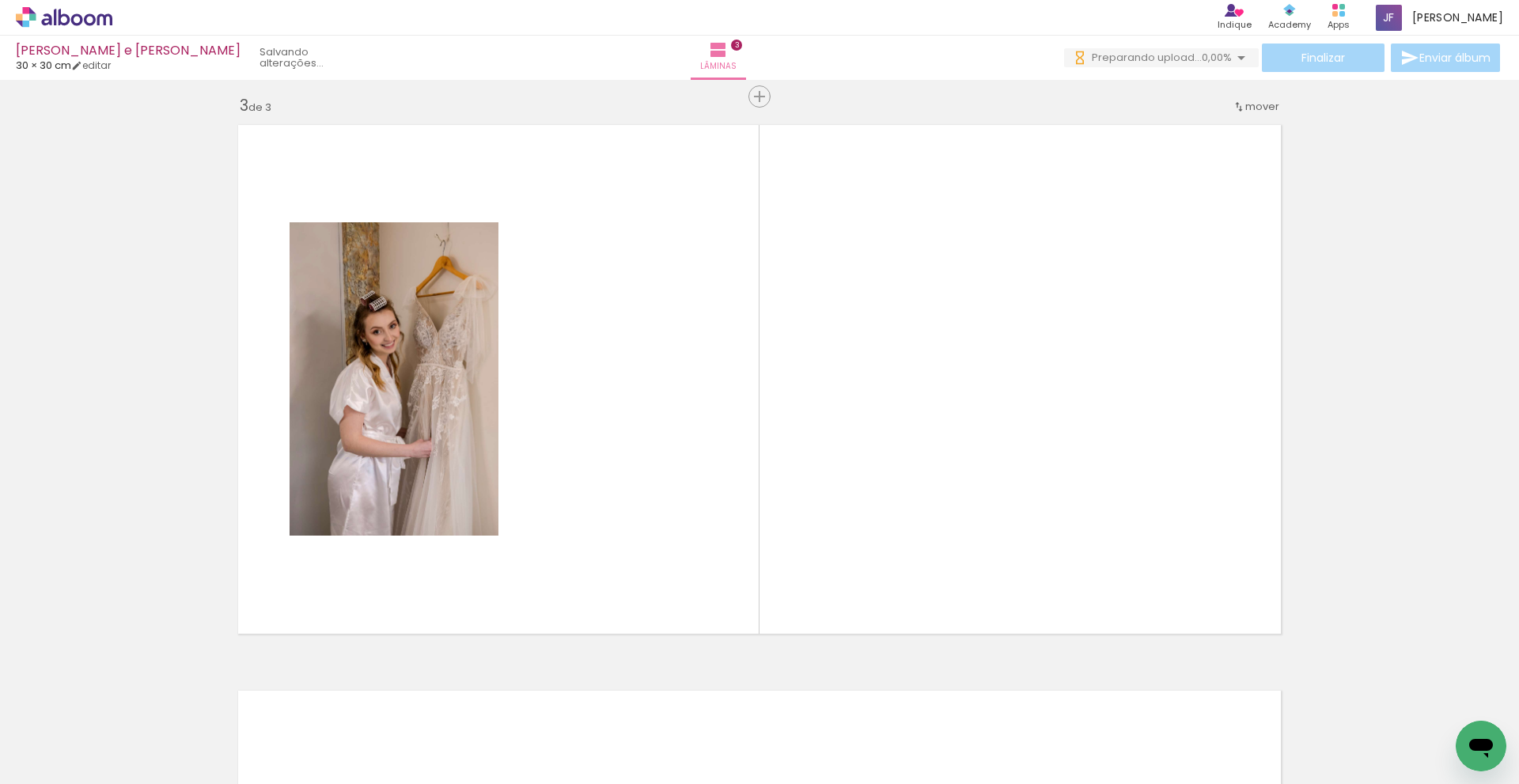
scroll to position [1138, 0]
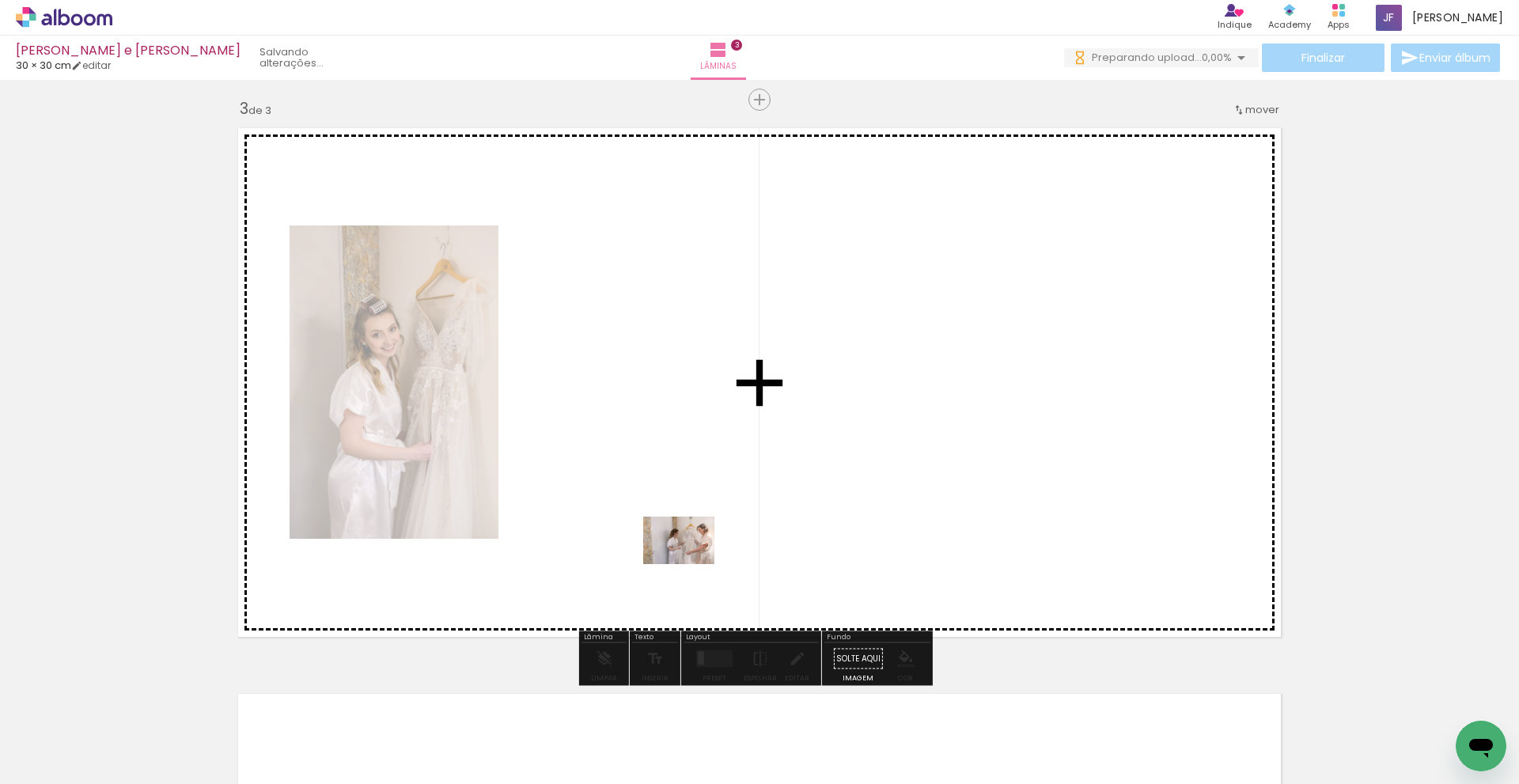
drag, startPoint x: 768, startPoint y: 740, endPoint x: 999, endPoint y: 706, distance: 233.5
click at [690, 563] on quentale-workspace at bounding box center [760, 392] width 1519 height 784
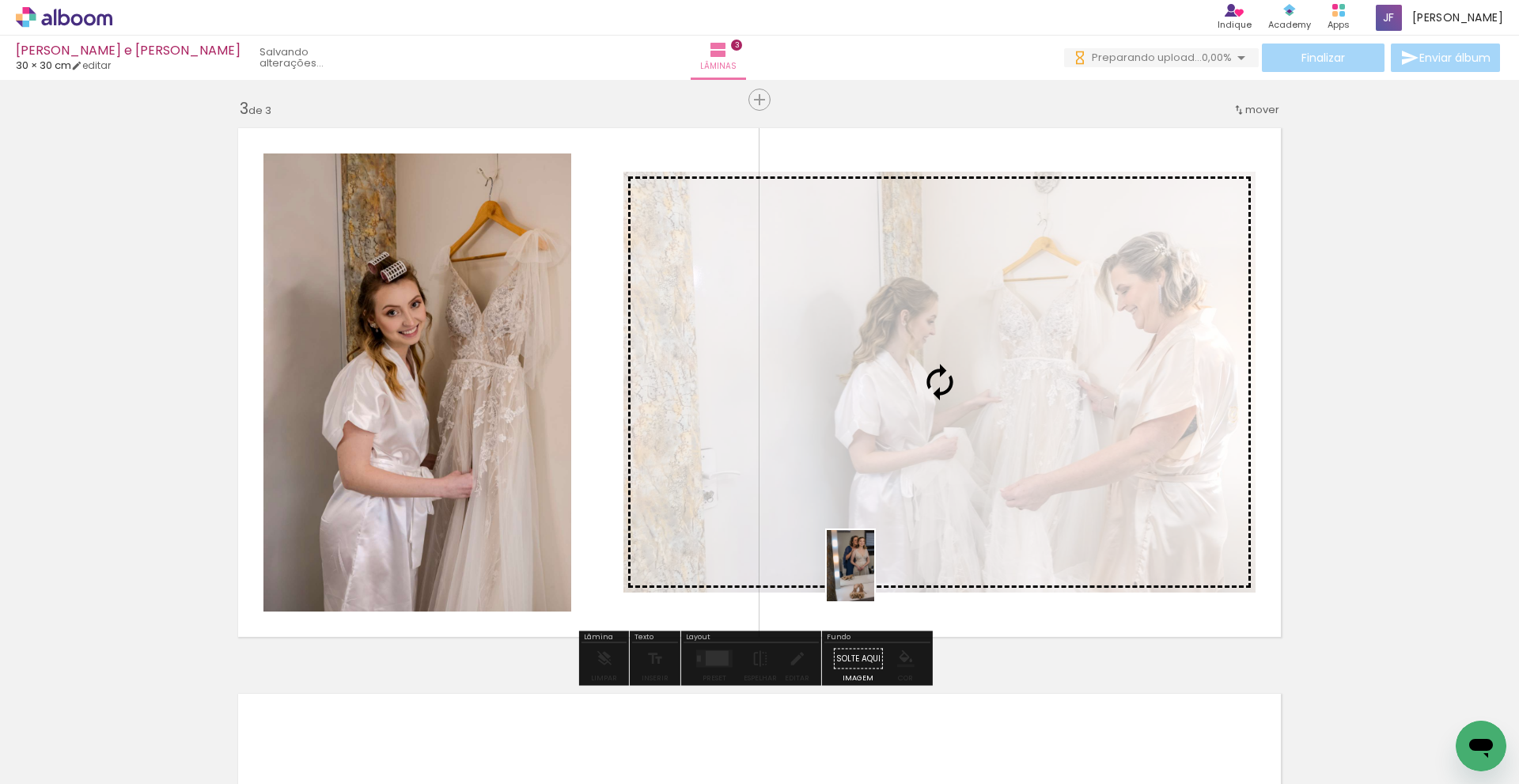
drag, startPoint x: 924, startPoint y: 750, endPoint x: 874, endPoint y: 578, distance: 179.1
click at [874, 578] on quentale-workspace at bounding box center [760, 392] width 1519 height 784
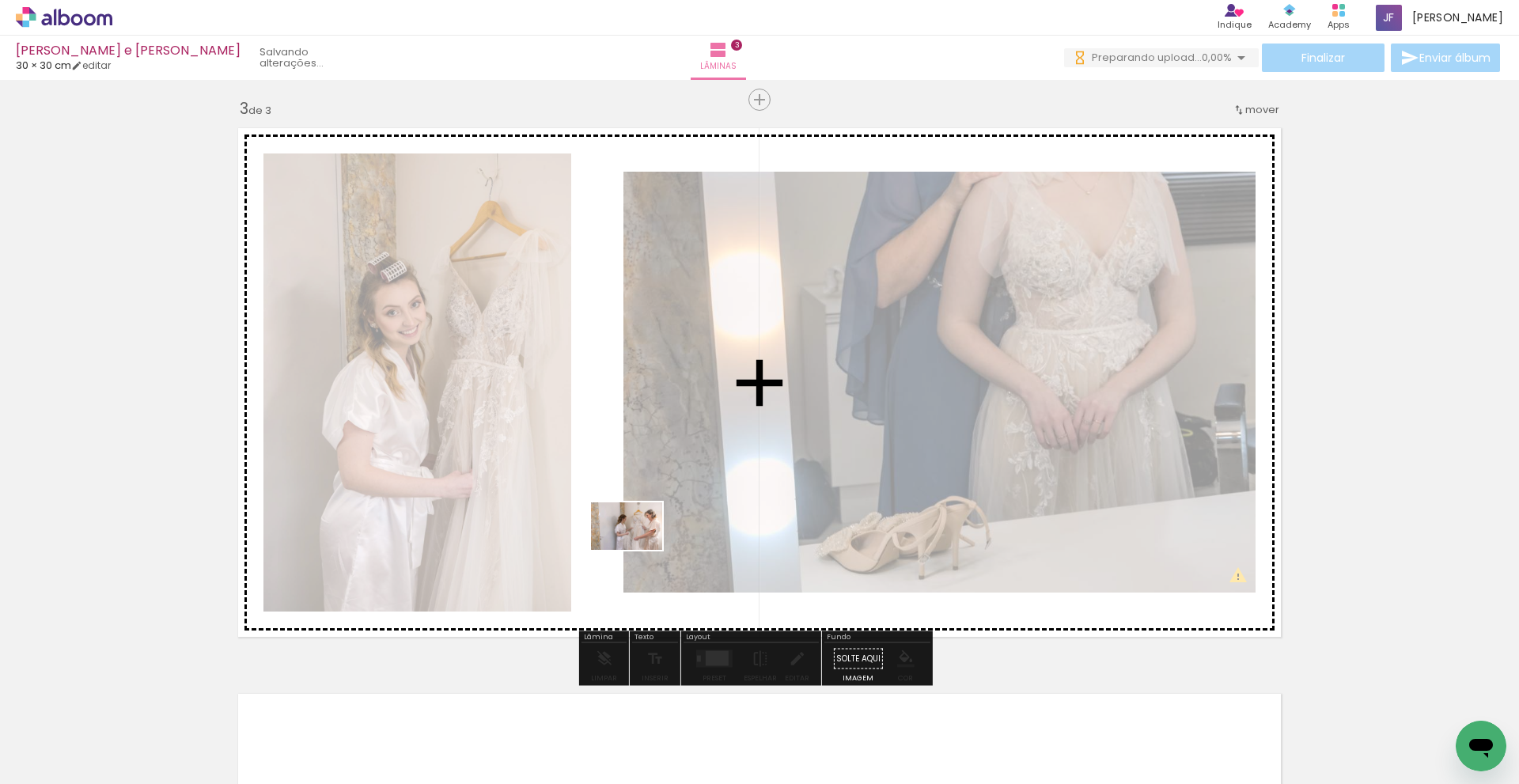
drag, startPoint x: 745, startPoint y: 728, endPoint x: 639, endPoint y: 549, distance: 208.0
click at [639, 549] on quentale-workspace at bounding box center [760, 392] width 1519 height 784
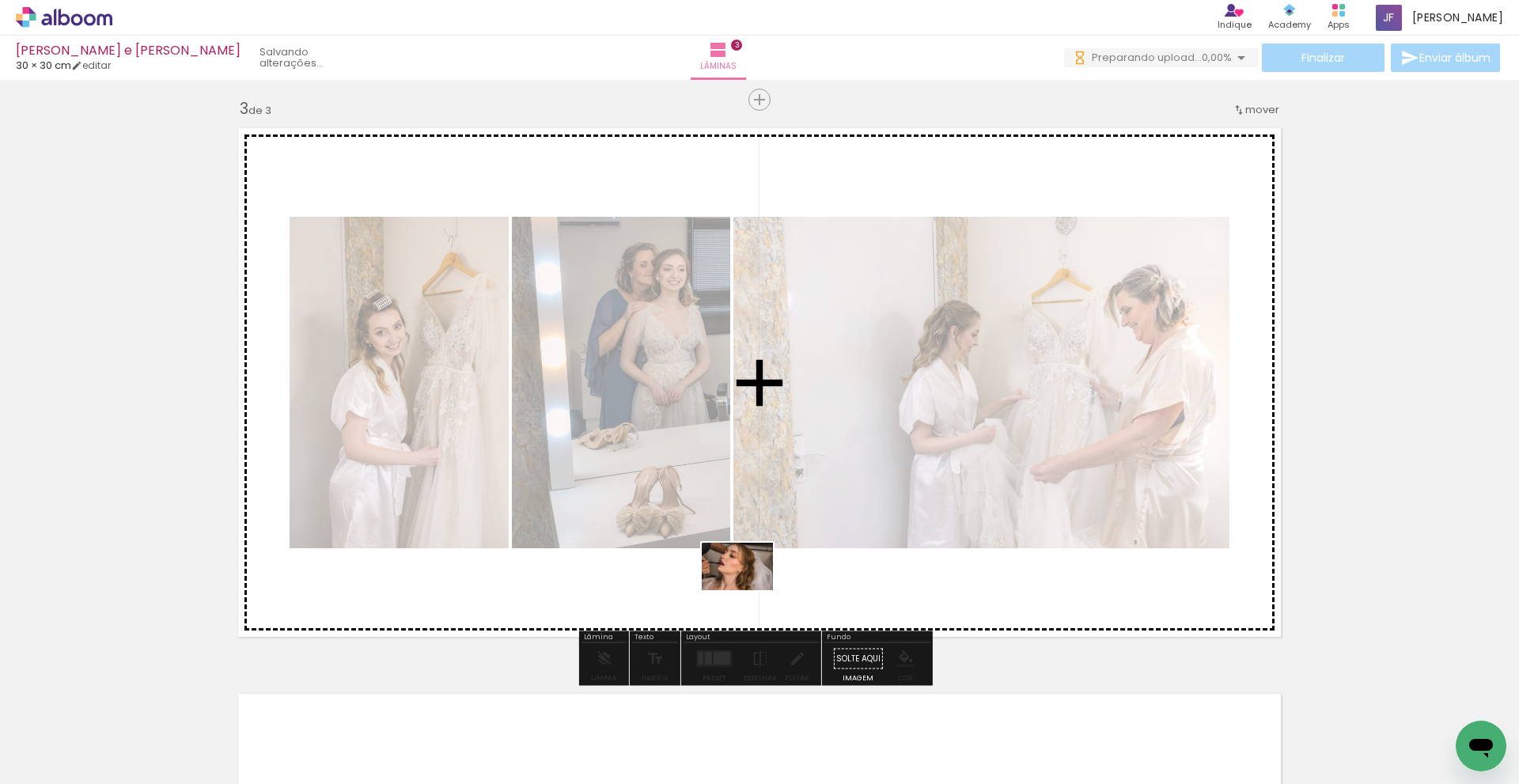
drag, startPoint x: 1018, startPoint y: 755, endPoint x: 750, endPoint y: 592, distance: 313.7
click at [750, 592] on quentale-workspace at bounding box center [760, 392] width 1519 height 784
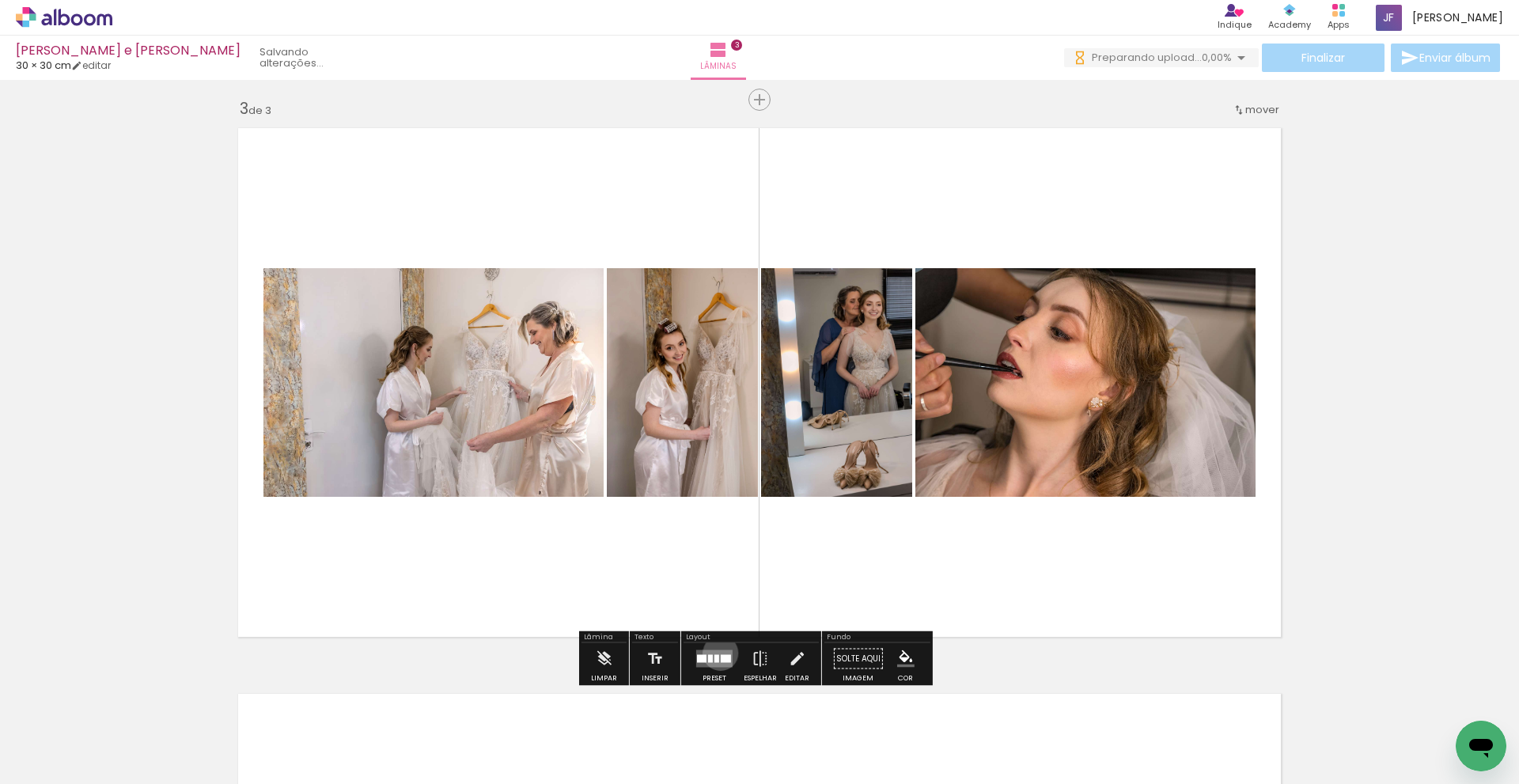
click at [717, 653] on quentale-layouter at bounding box center [714, 659] width 36 height 18
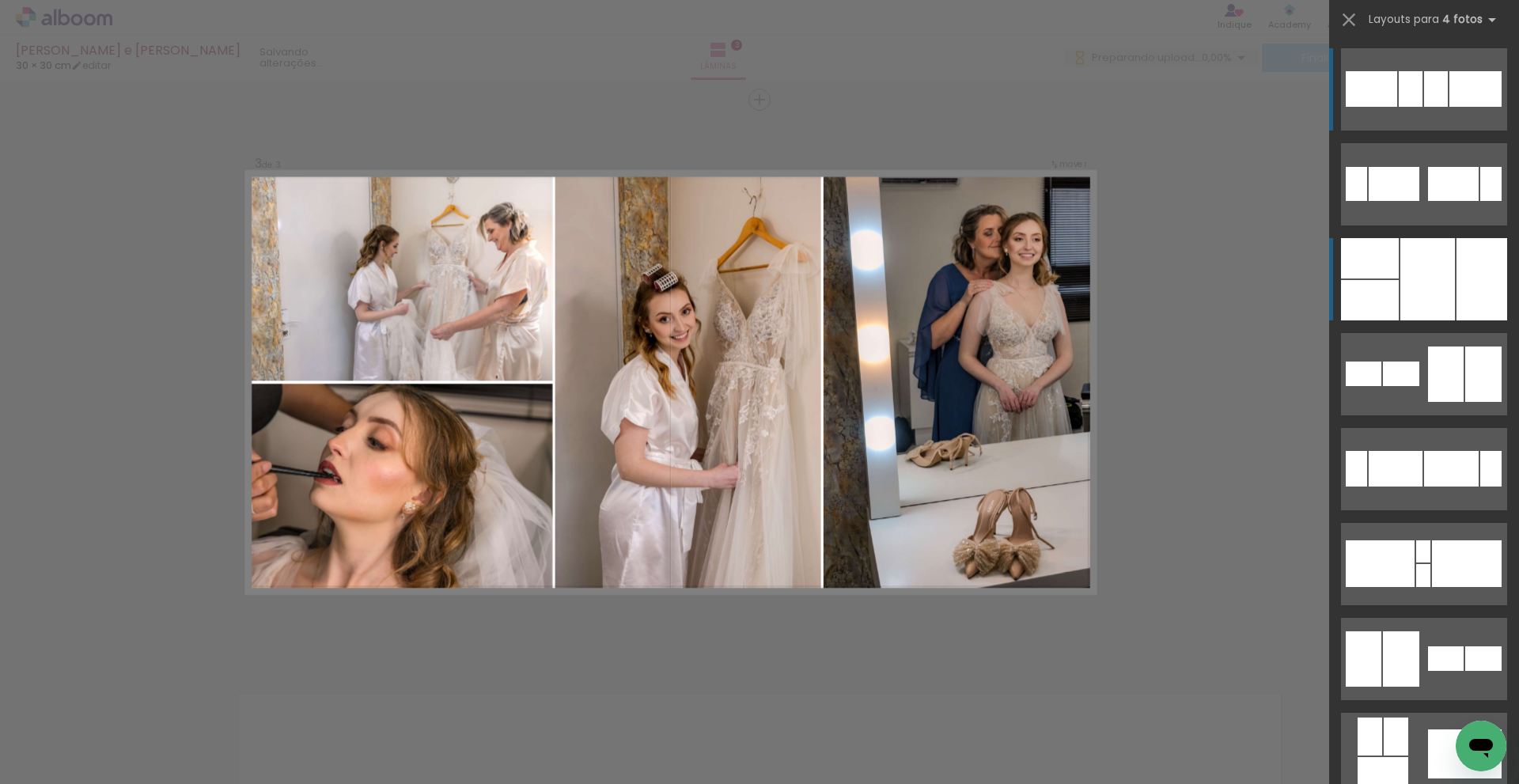
click at [1429, 277] on div at bounding box center [1428, 279] width 55 height 82
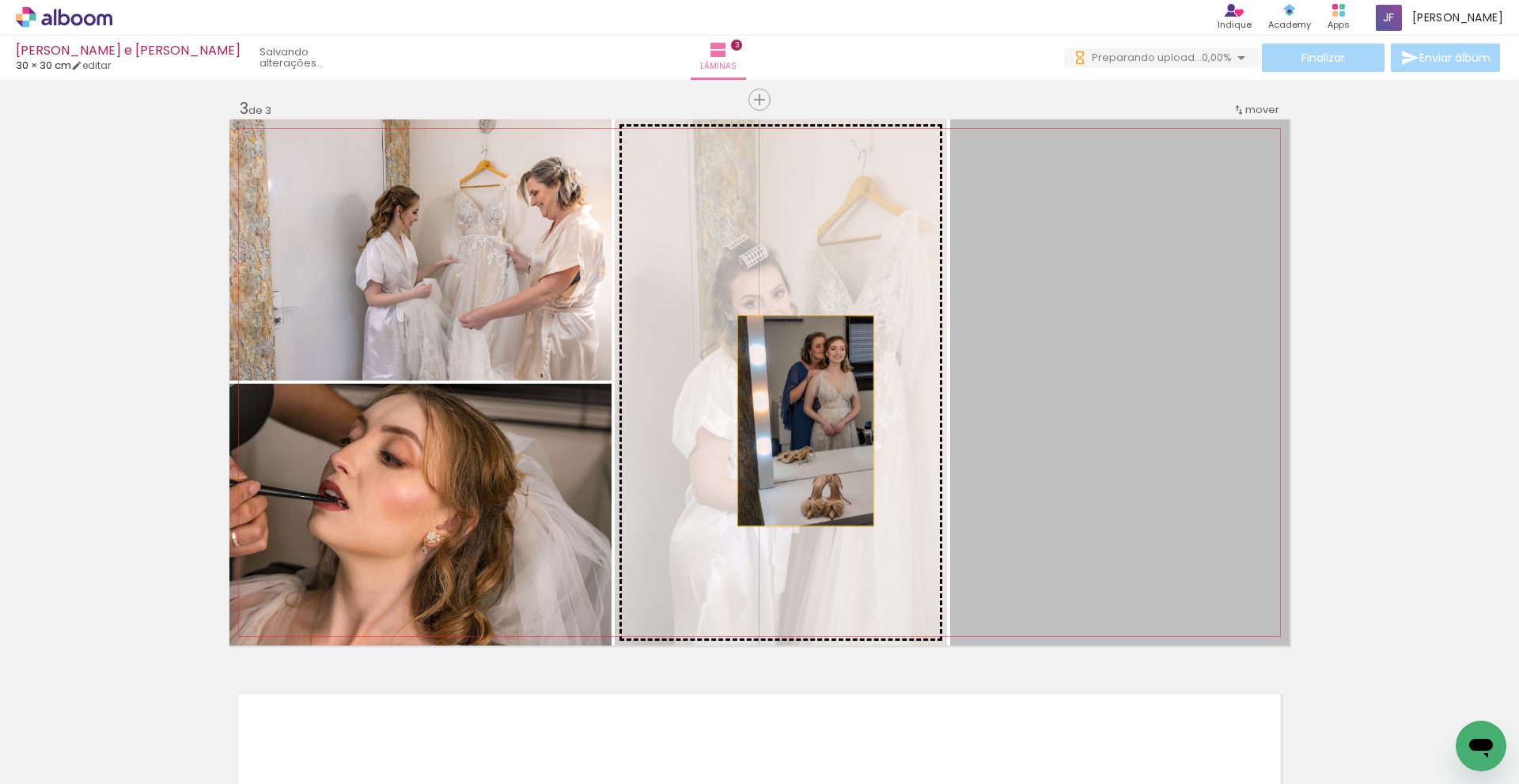
drag, startPoint x: 1097, startPoint y: 413, endPoint x: 800, endPoint y: 421, distance: 297.1
click at [0, 0] on slot at bounding box center [0, 0] width 0 height 0
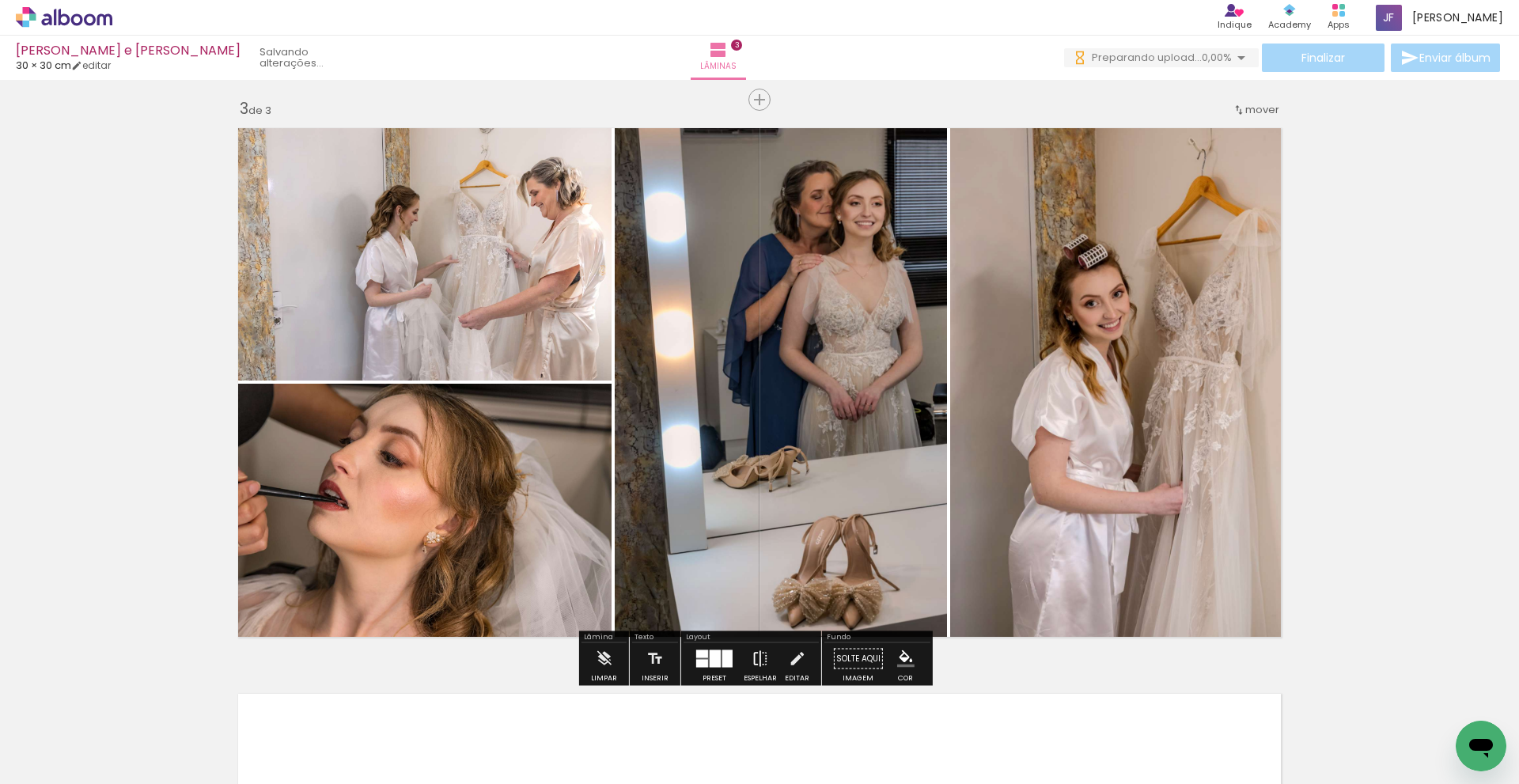
click at [752, 658] on iron-icon at bounding box center [760, 659] width 18 height 32
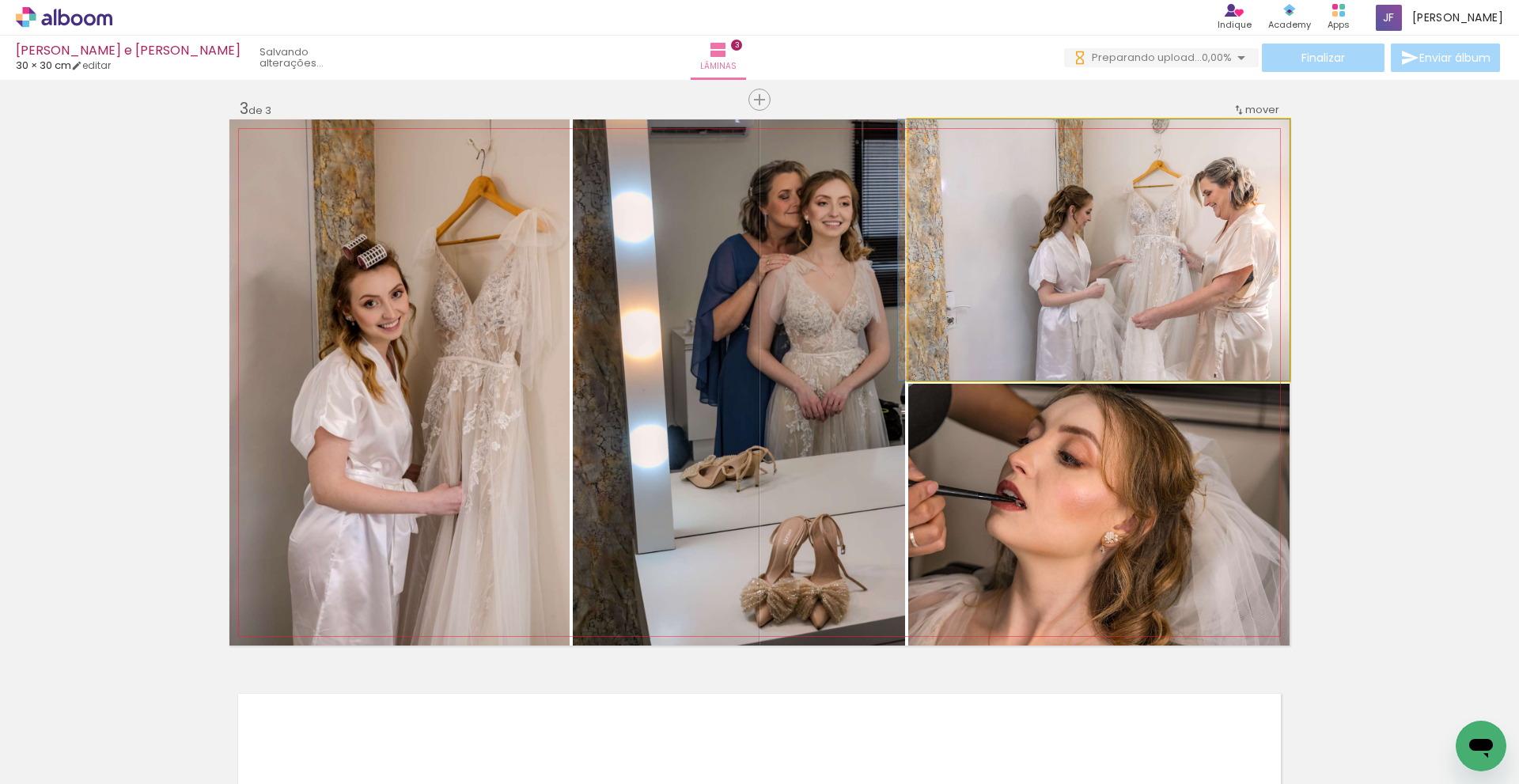
drag, startPoint x: 1206, startPoint y: 302, endPoint x: 1196, endPoint y: 302, distance: 10.0
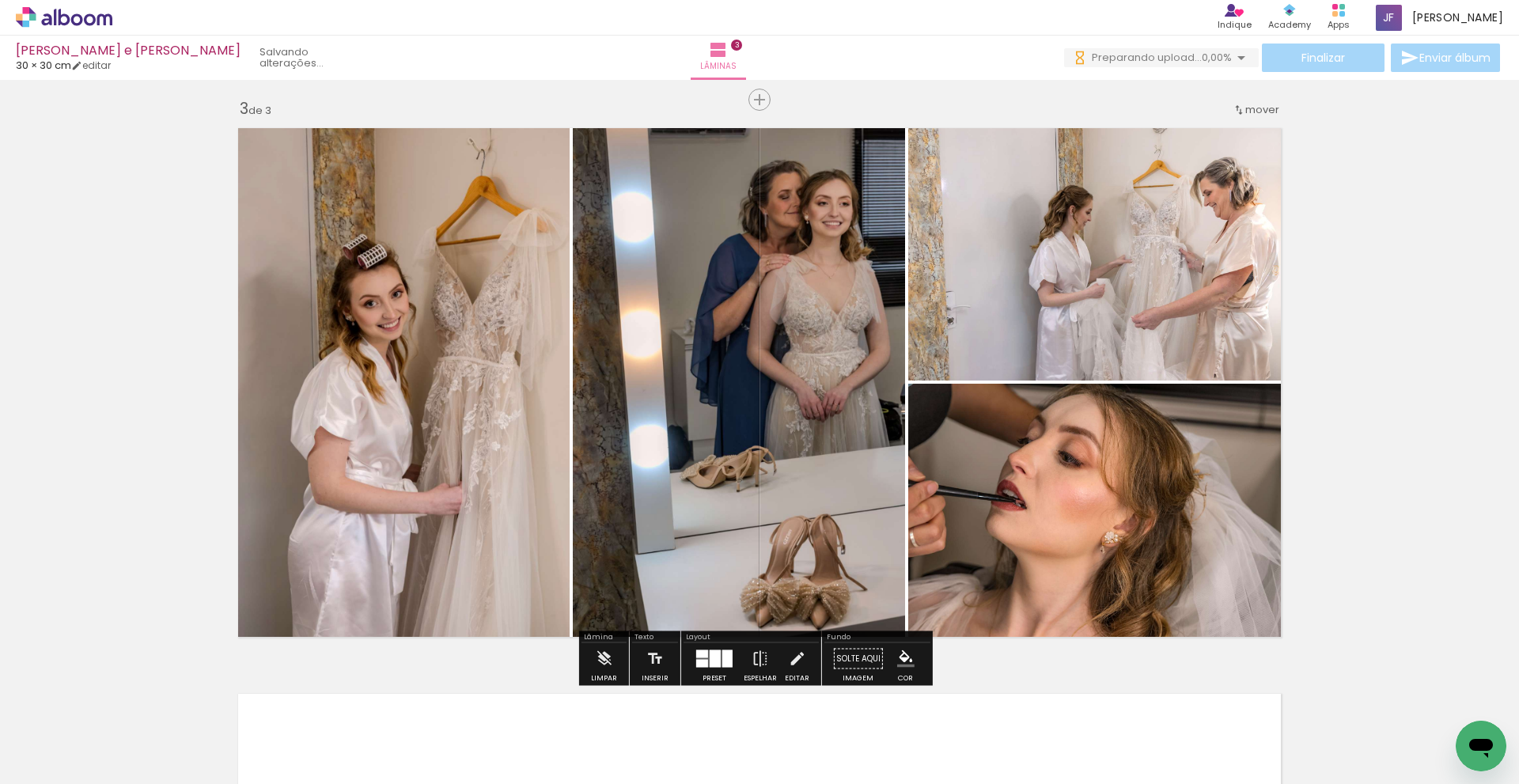
click at [710, 653] on div at bounding box center [715, 659] width 11 height 18
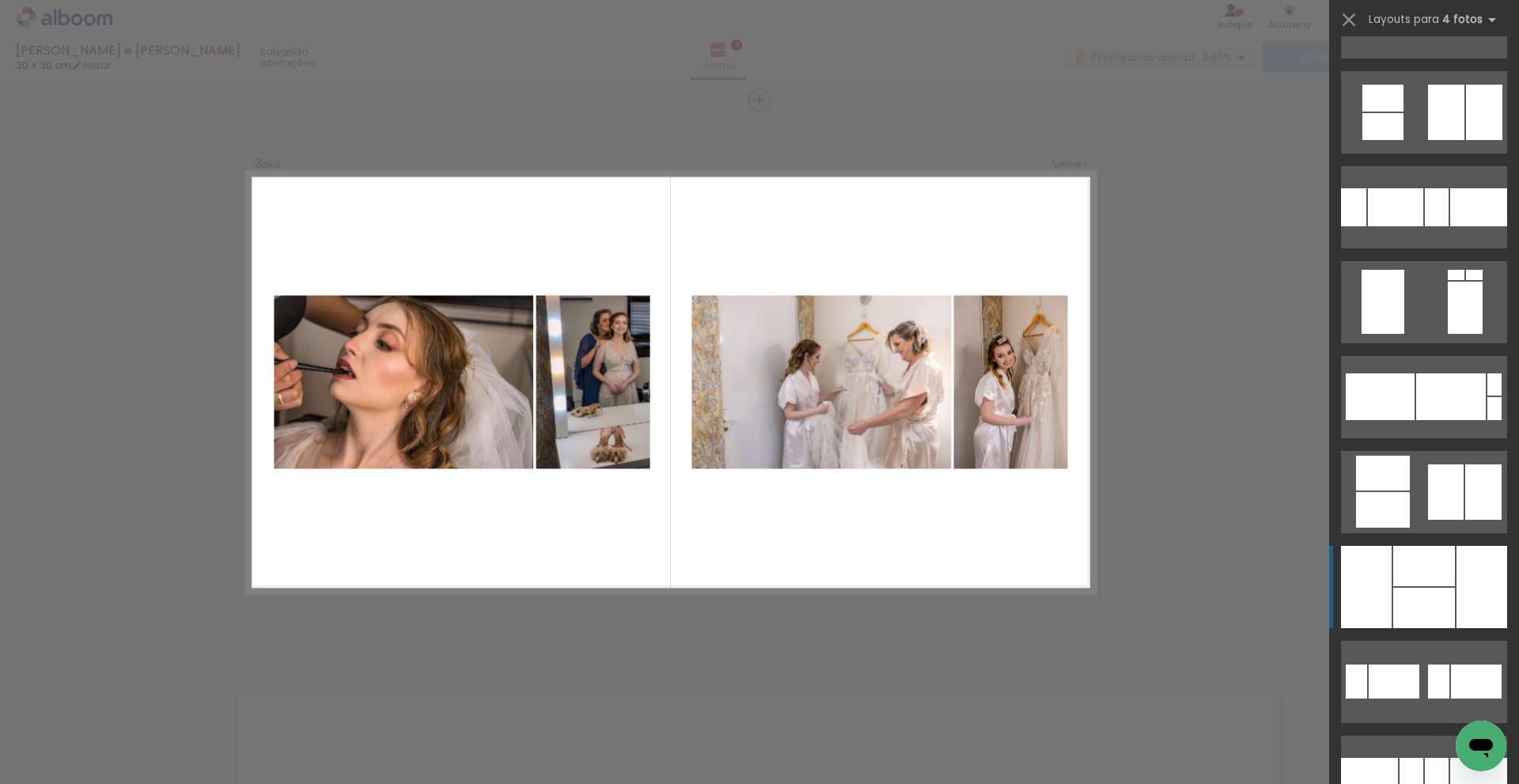
scroll to position [2168, 0]
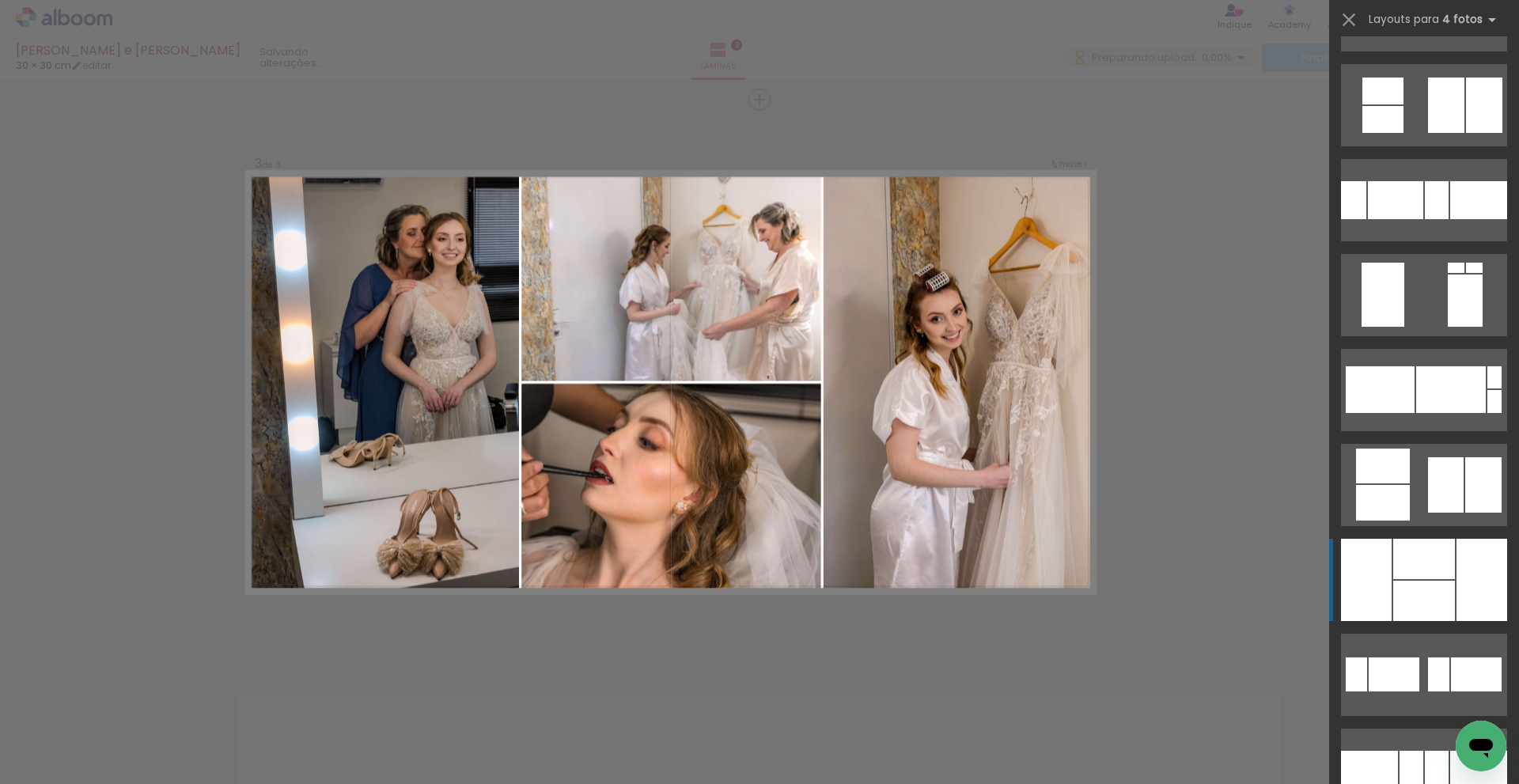
click at [1418, 577] on div at bounding box center [1425, 559] width 62 height 41
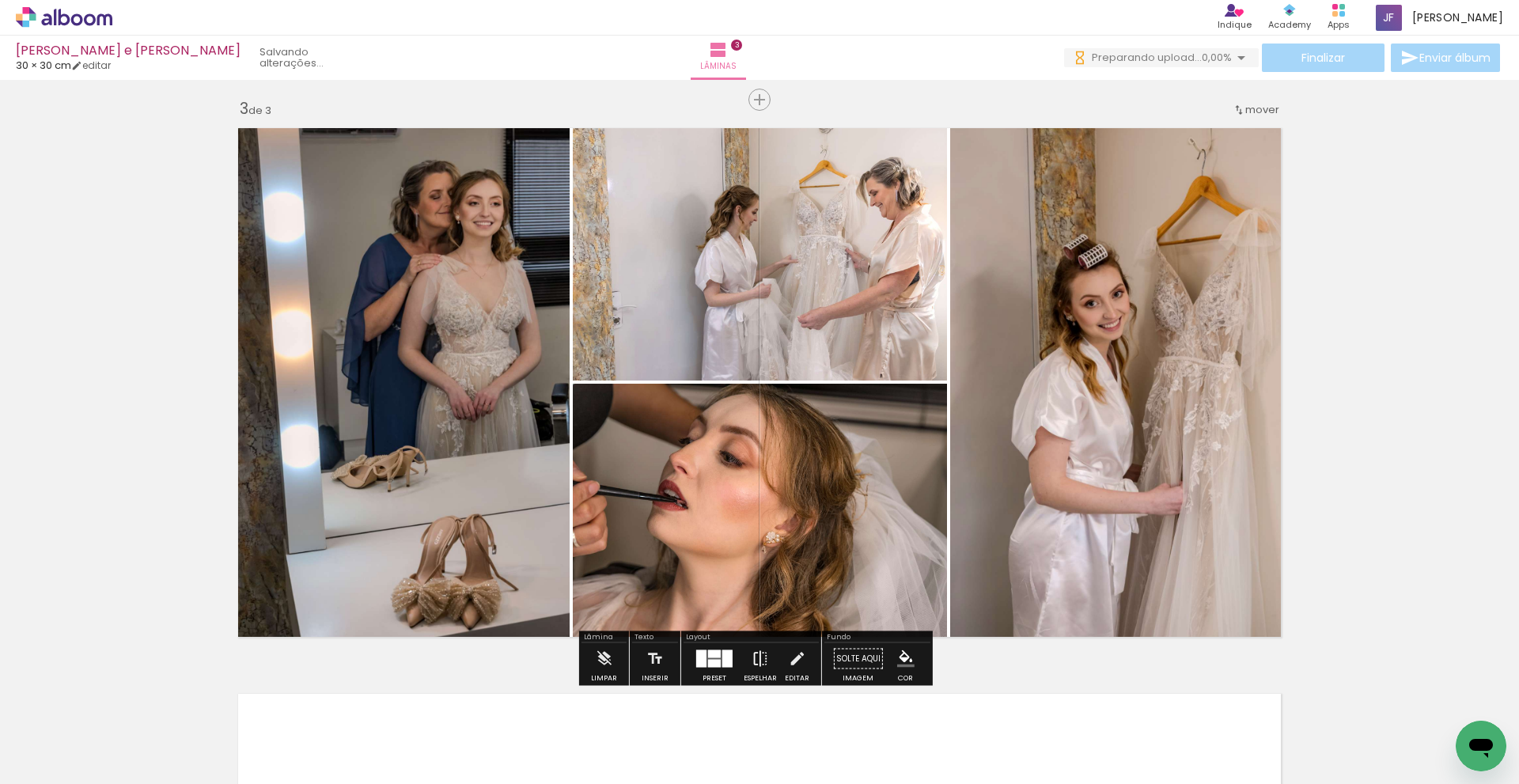
click at [756, 661] on iron-icon at bounding box center [760, 659] width 18 height 32
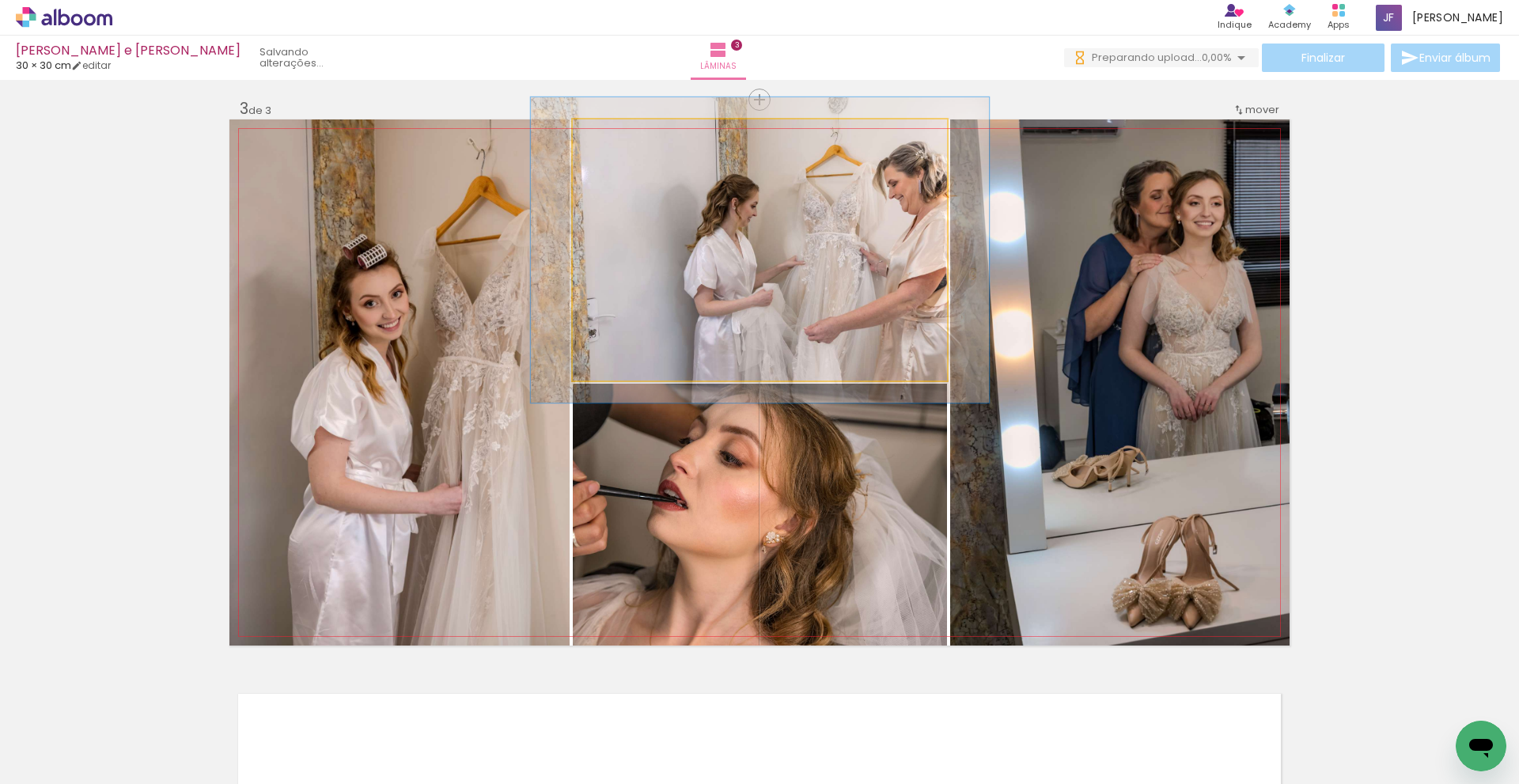
type paper-slider "117"
click at [618, 138] on div at bounding box center [619, 136] width 26 height 26
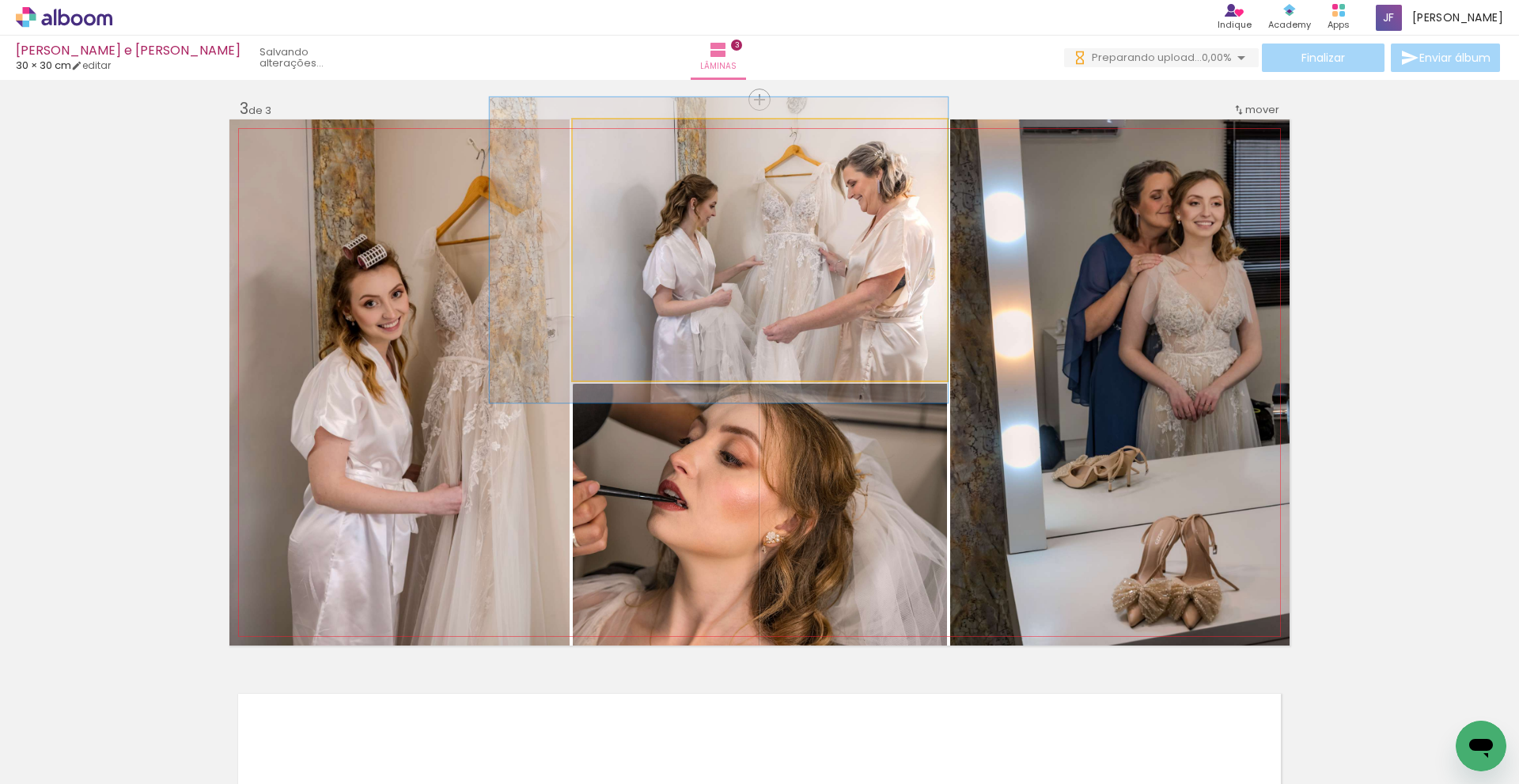
drag, startPoint x: 887, startPoint y: 269, endPoint x: 855, endPoint y: 271, distance: 32.1
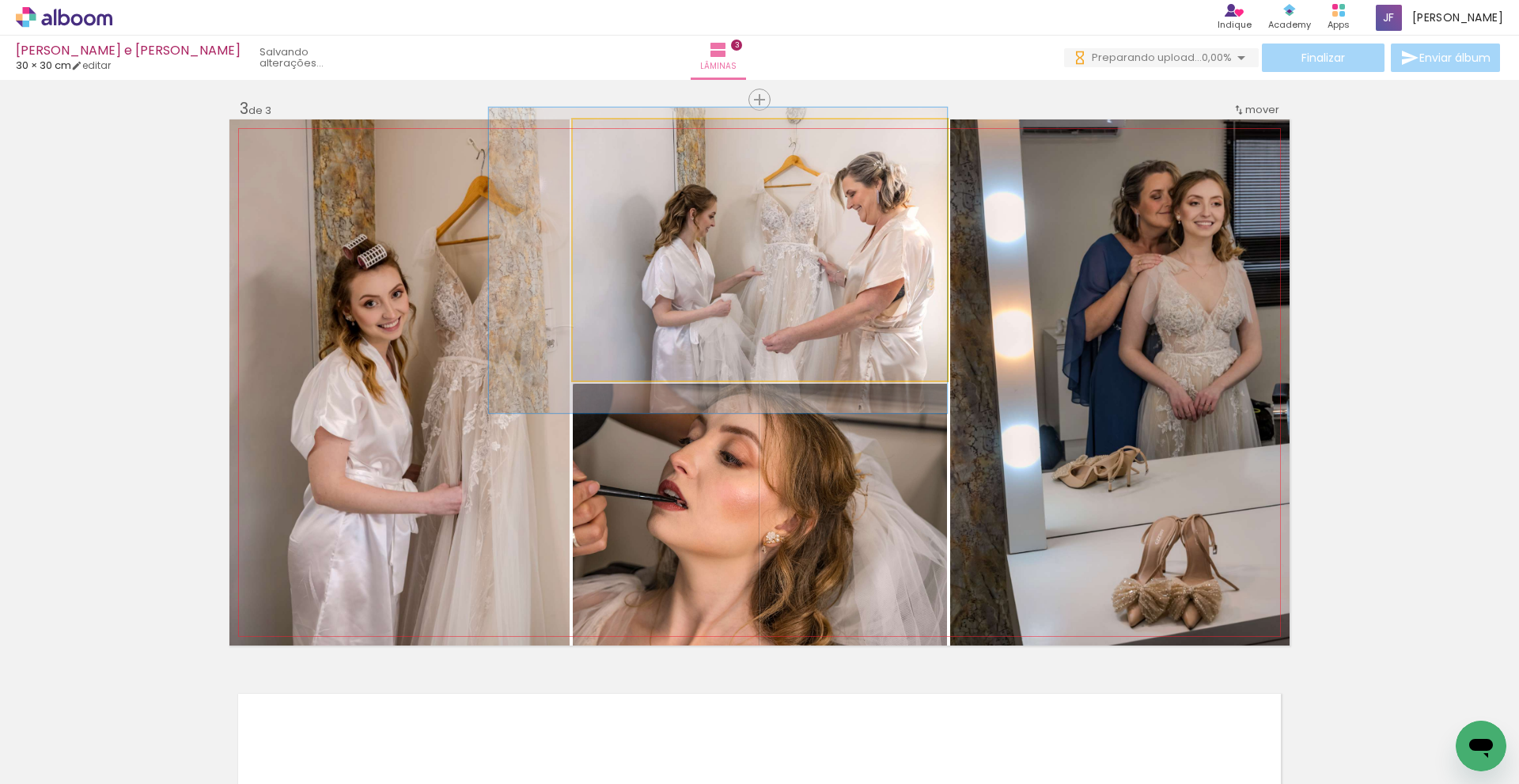
drag, startPoint x: 850, startPoint y: 279, endPoint x: 849, endPoint y: 288, distance: 9.1
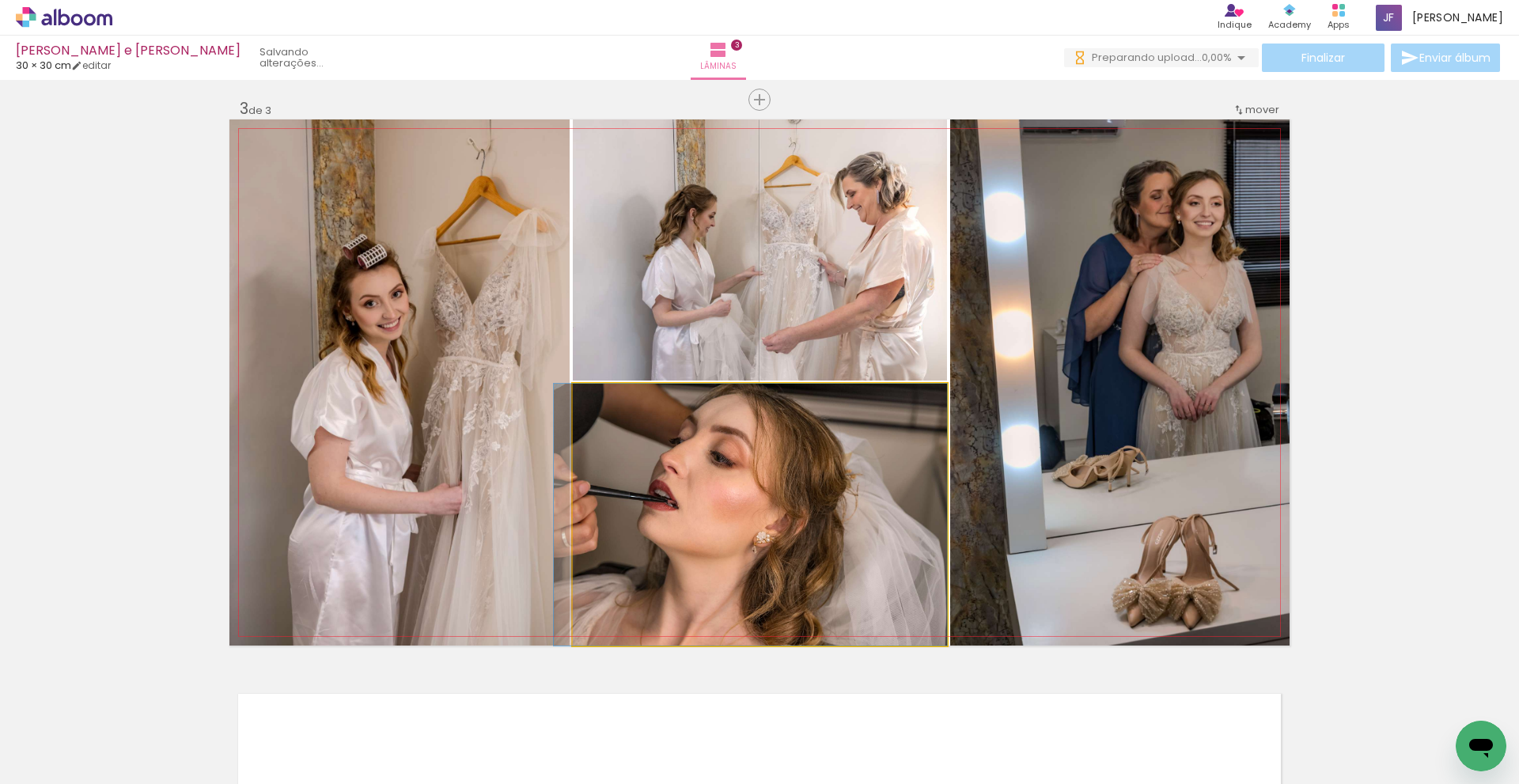
drag, startPoint x: 872, startPoint y: 519, endPoint x: 846, endPoint y: 509, distance: 27.9
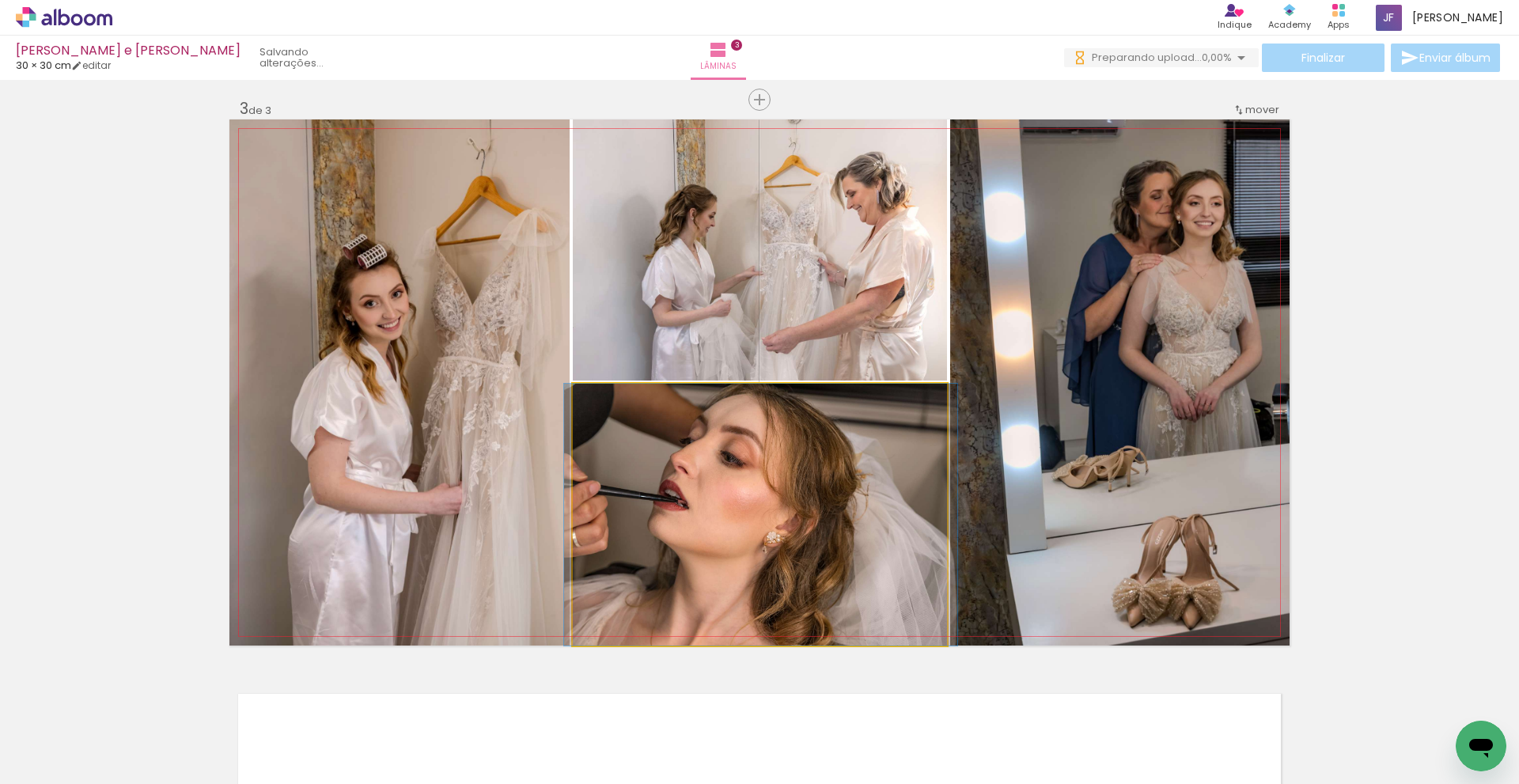
drag, startPoint x: 868, startPoint y: 521, endPoint x: 879, endPoint y: 519, distance: 11.2
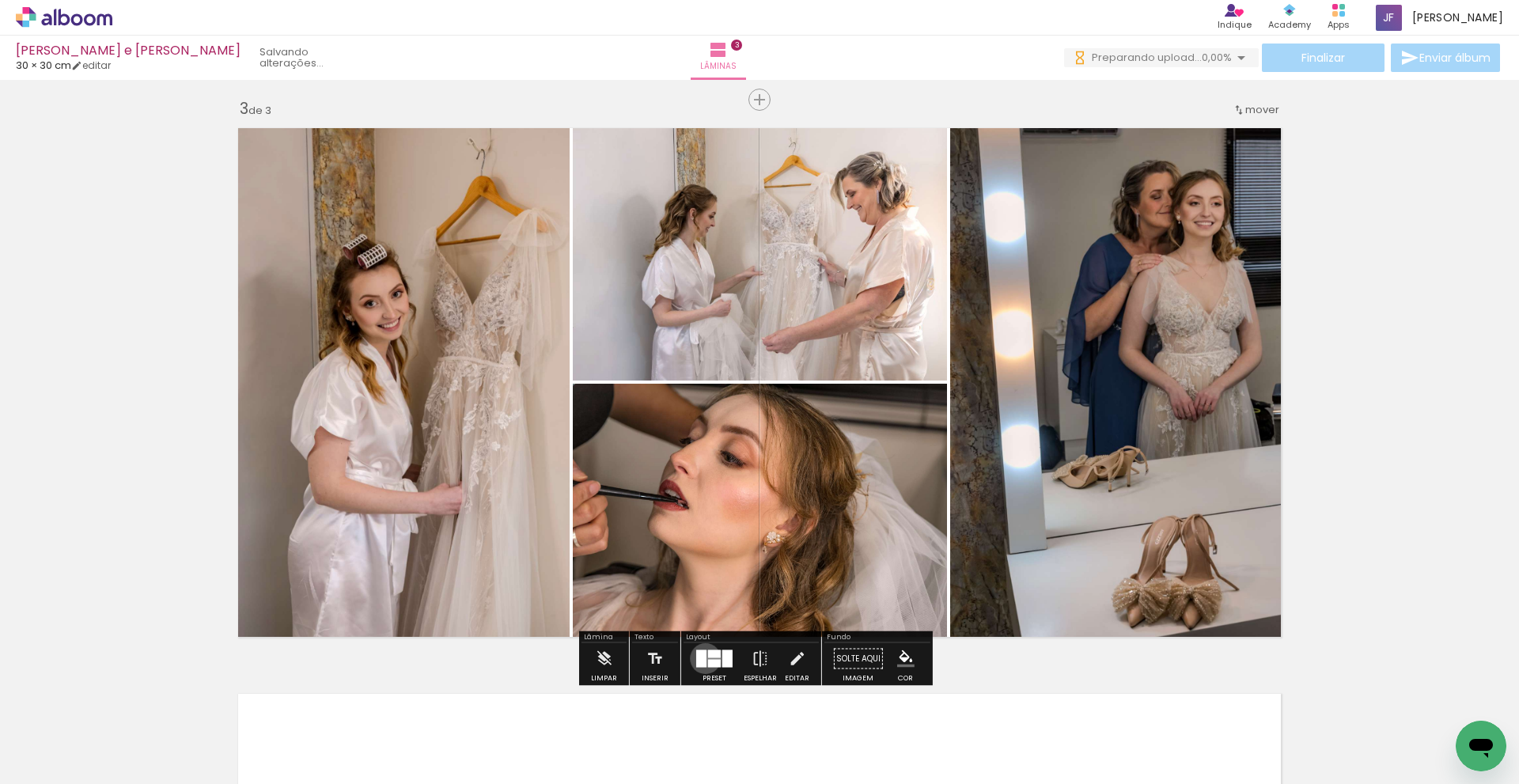
click at [702, 658] on div at bounding box center [701, 659] width 11 height 18
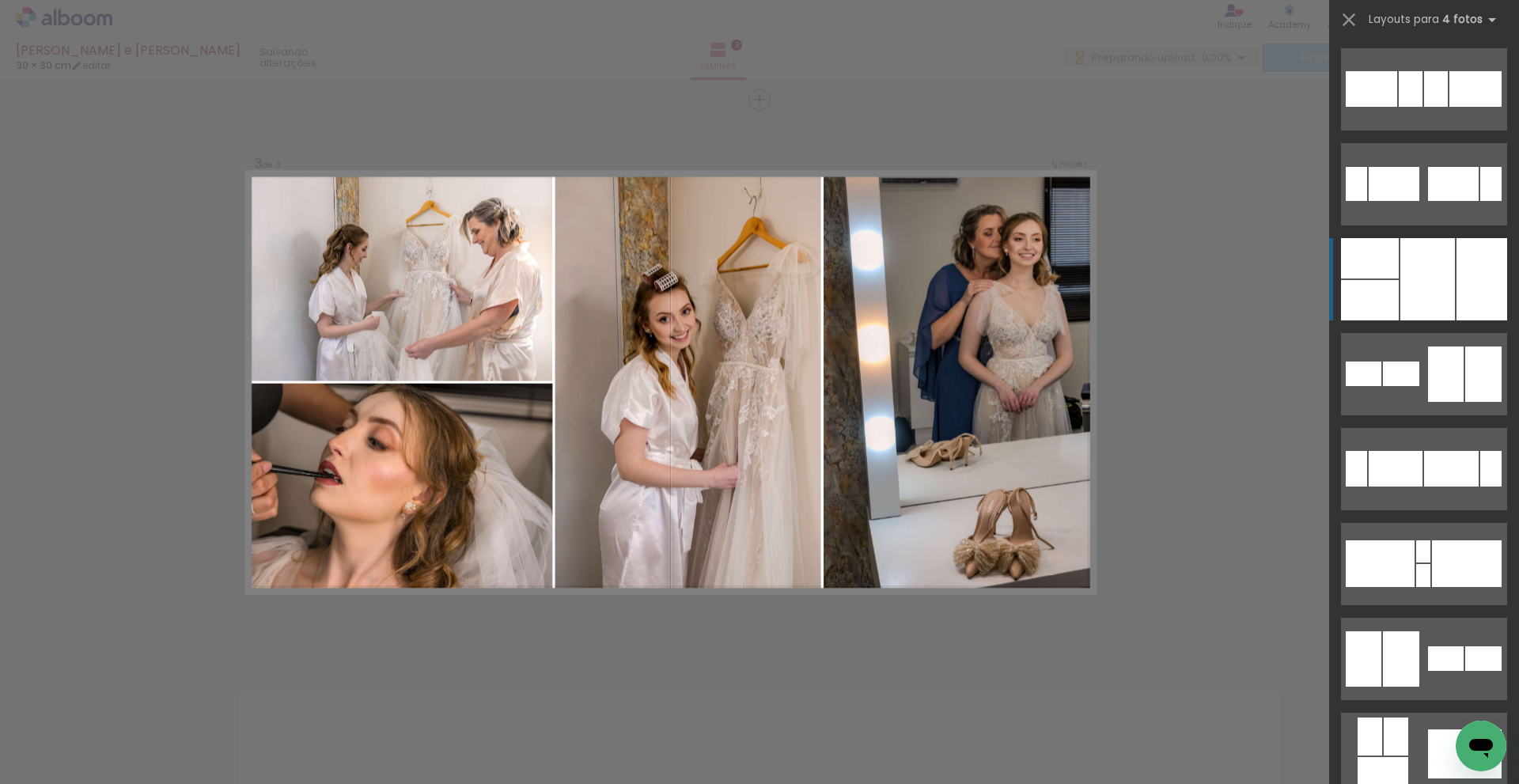
scroll to position [317, 0]
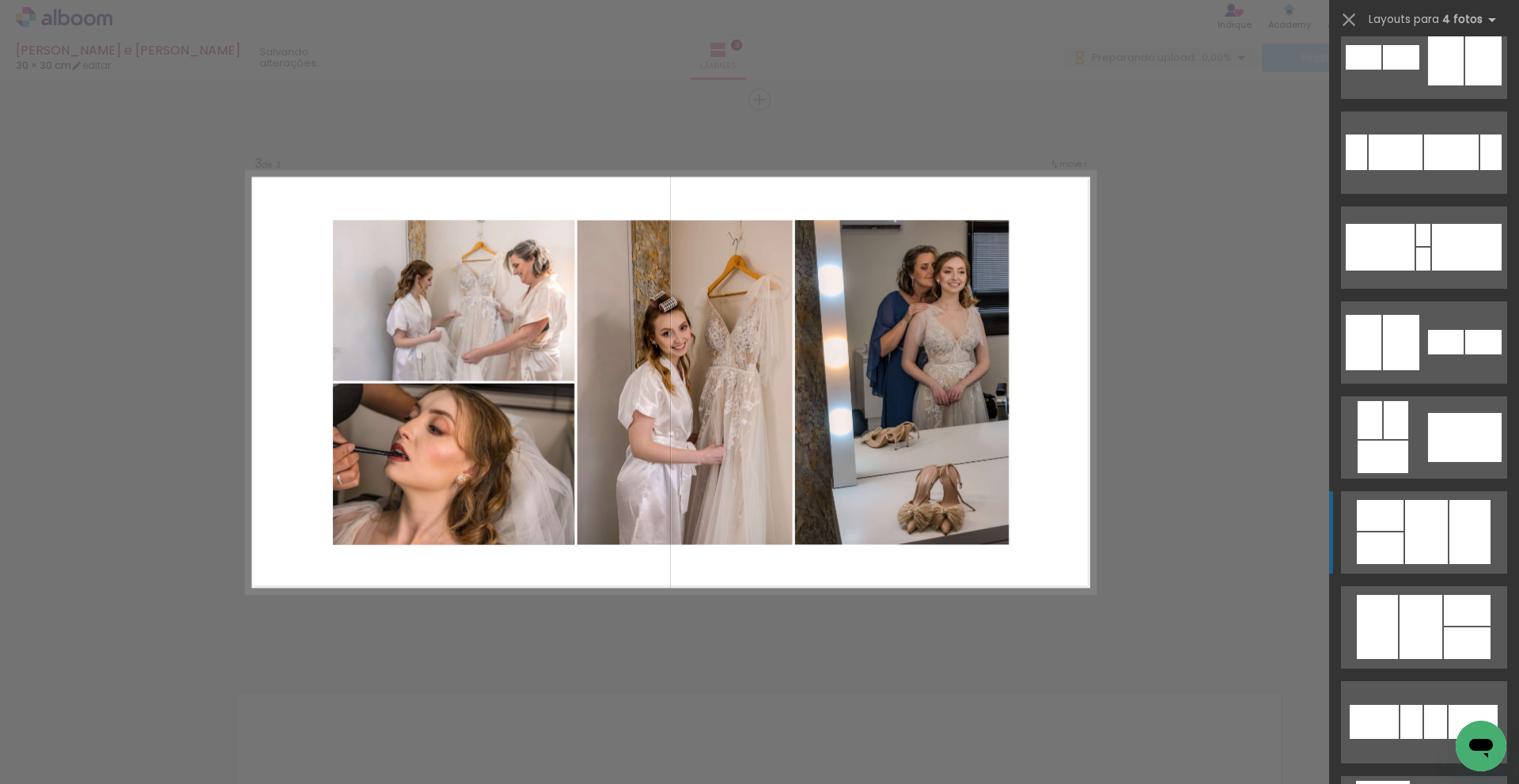
click at [1424, 519] on div at bounding box center [1426, 532] width 42 height 64
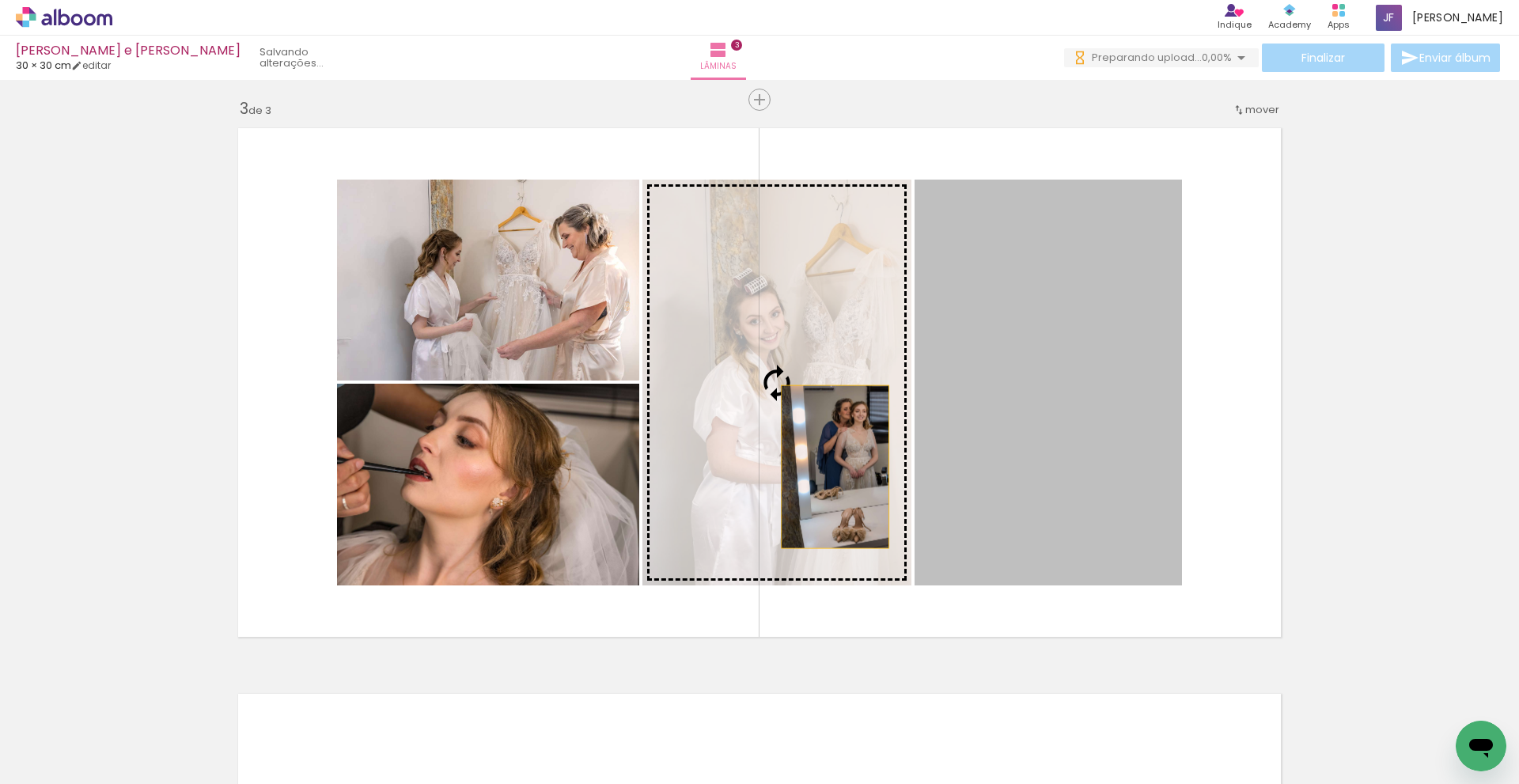
drag, startPoint x: 1136, startPoint y: 481, endPoint x: 819, endPoint y: 467, distance: 317.3
click at [0, 0] on slot at bounding box center [0, 0] width 0 height 0
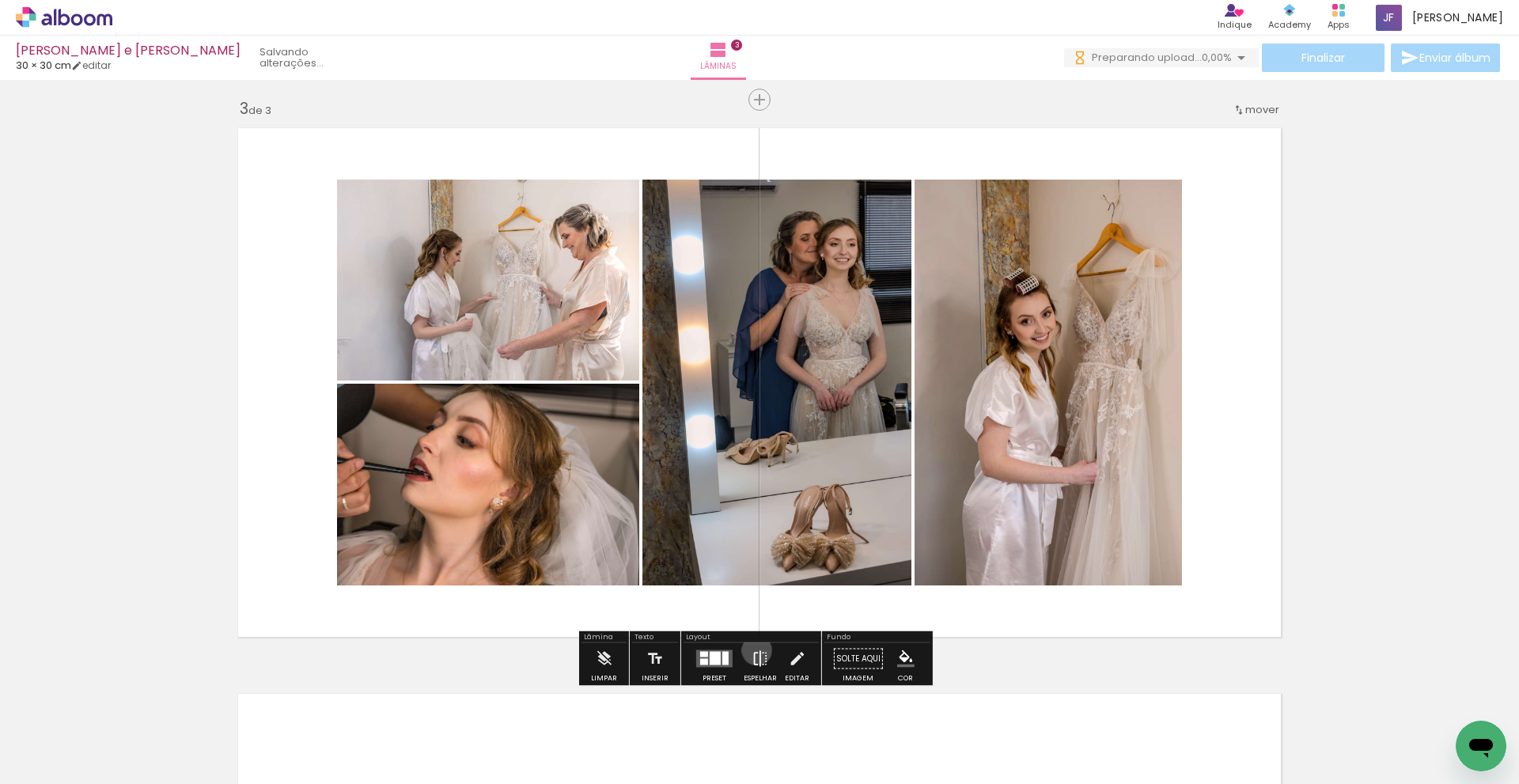
click at [753, 650] on iron-icon at bounding box center [760, 659] width 18 height 32
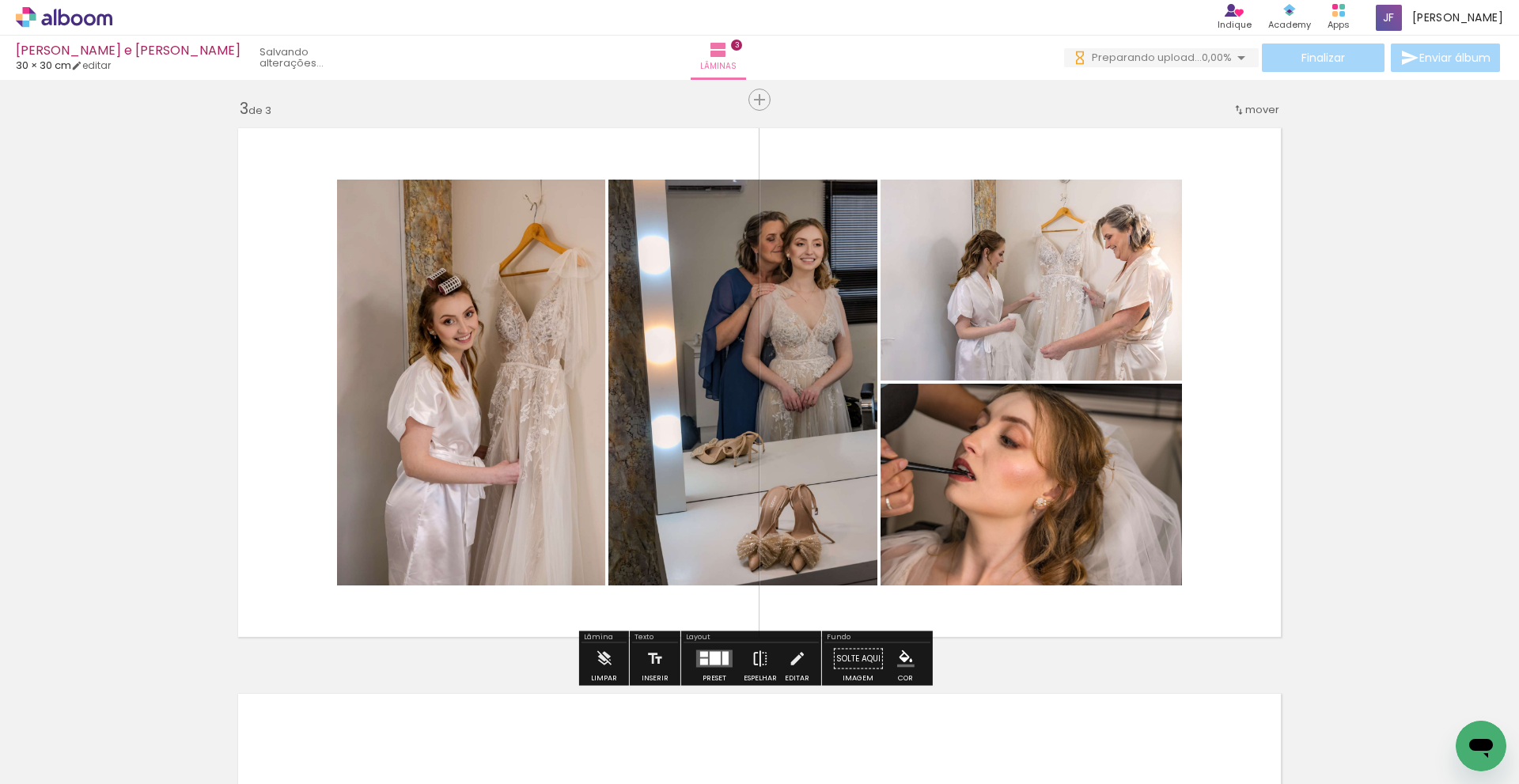
click at [753, 650] on iron-icon at bounding box center [760, 659] width 18 height 32
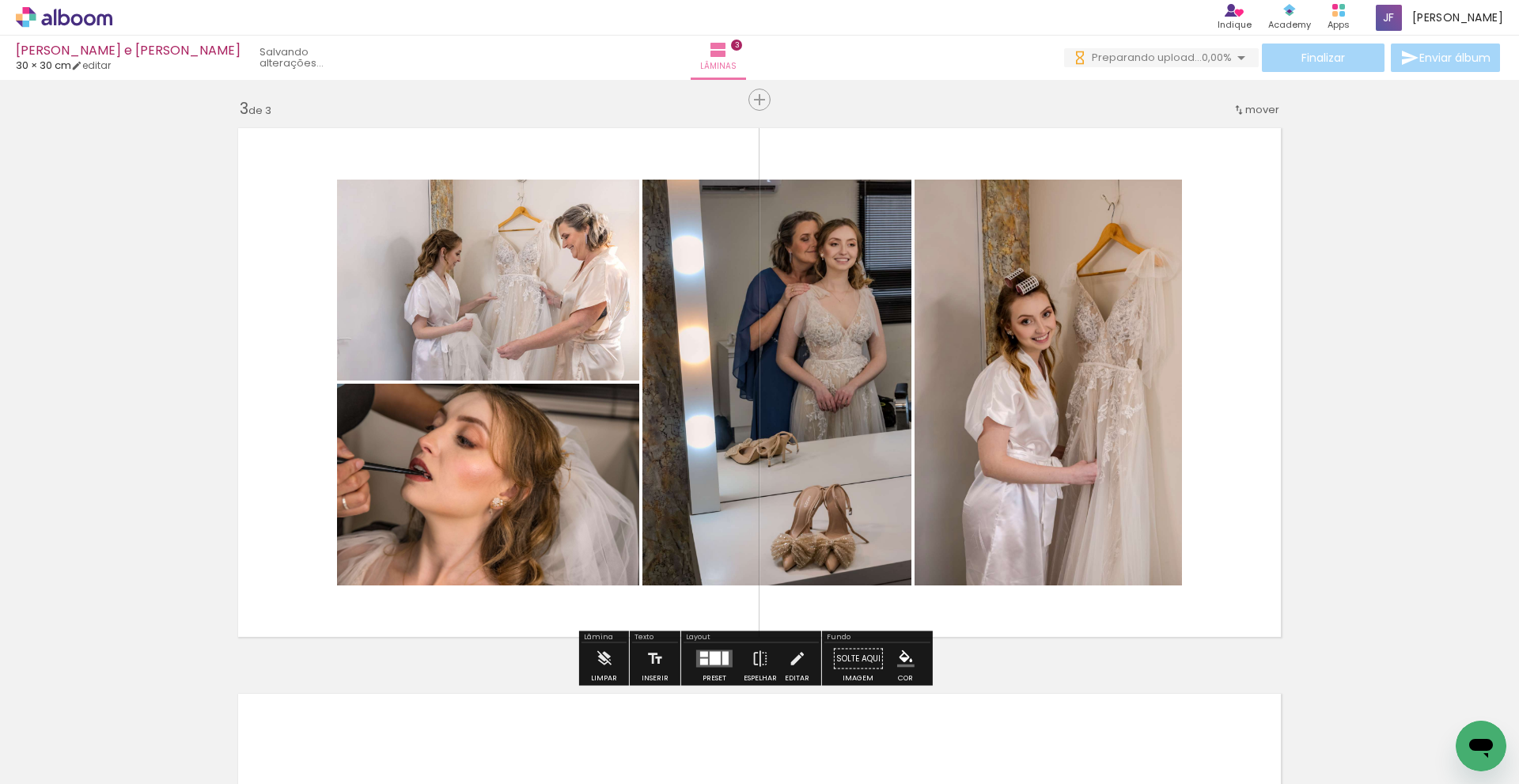
click at [1425, 424] on div "Inserir lâmina 1 de 3 Inserir lâmina 2 de 3 Inserir lâmina 3 de 3" at bounding box center [760, 79] width 1519 height 2264
click at [1415, 429] on div "Inserir lâmina 1 de 3 Inserir lâmina 2 de 3 Inserir lâmina 3 de 3" at bounding box center [760, 79] width 1519 height 2264
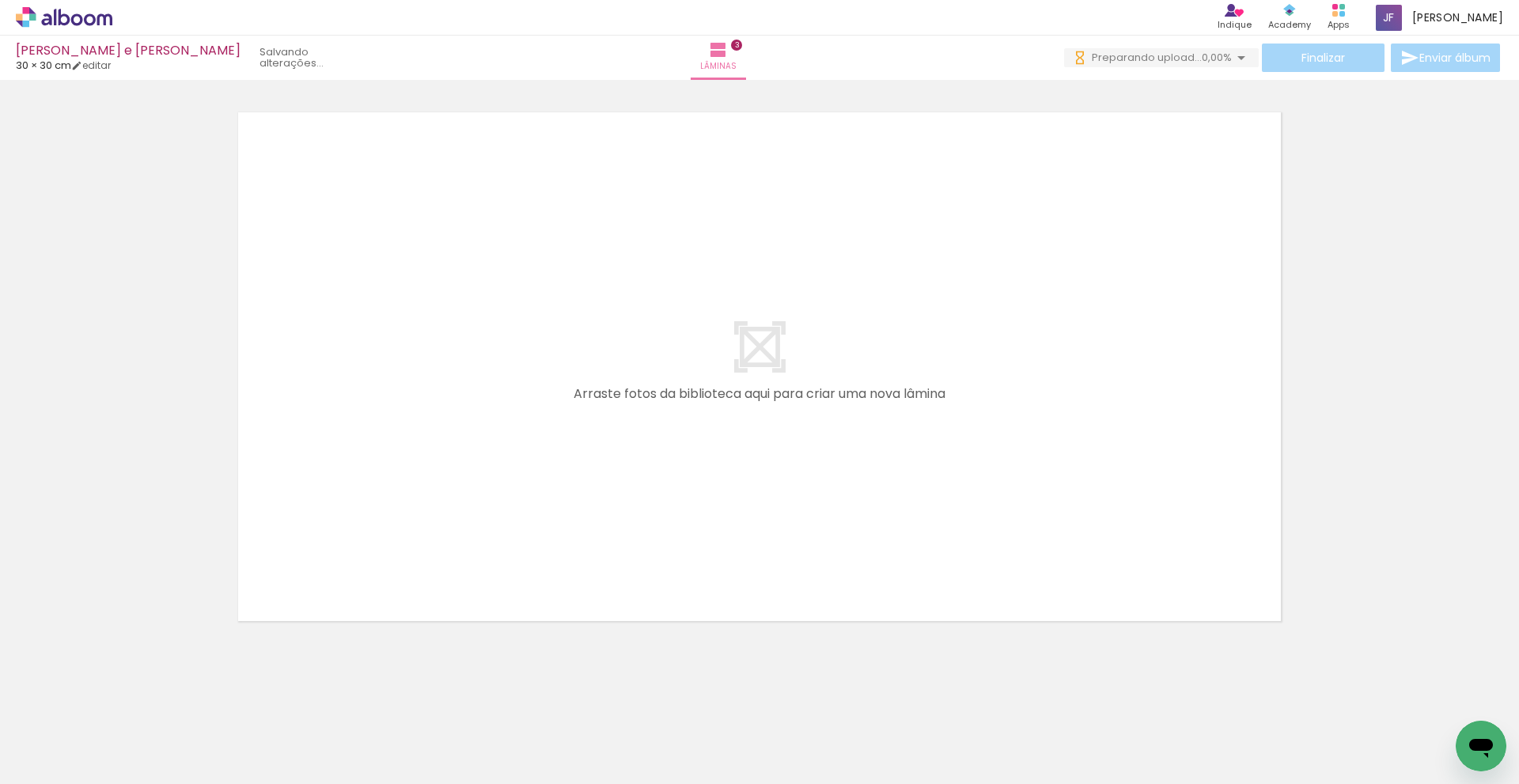
scroll to position [0, 264]
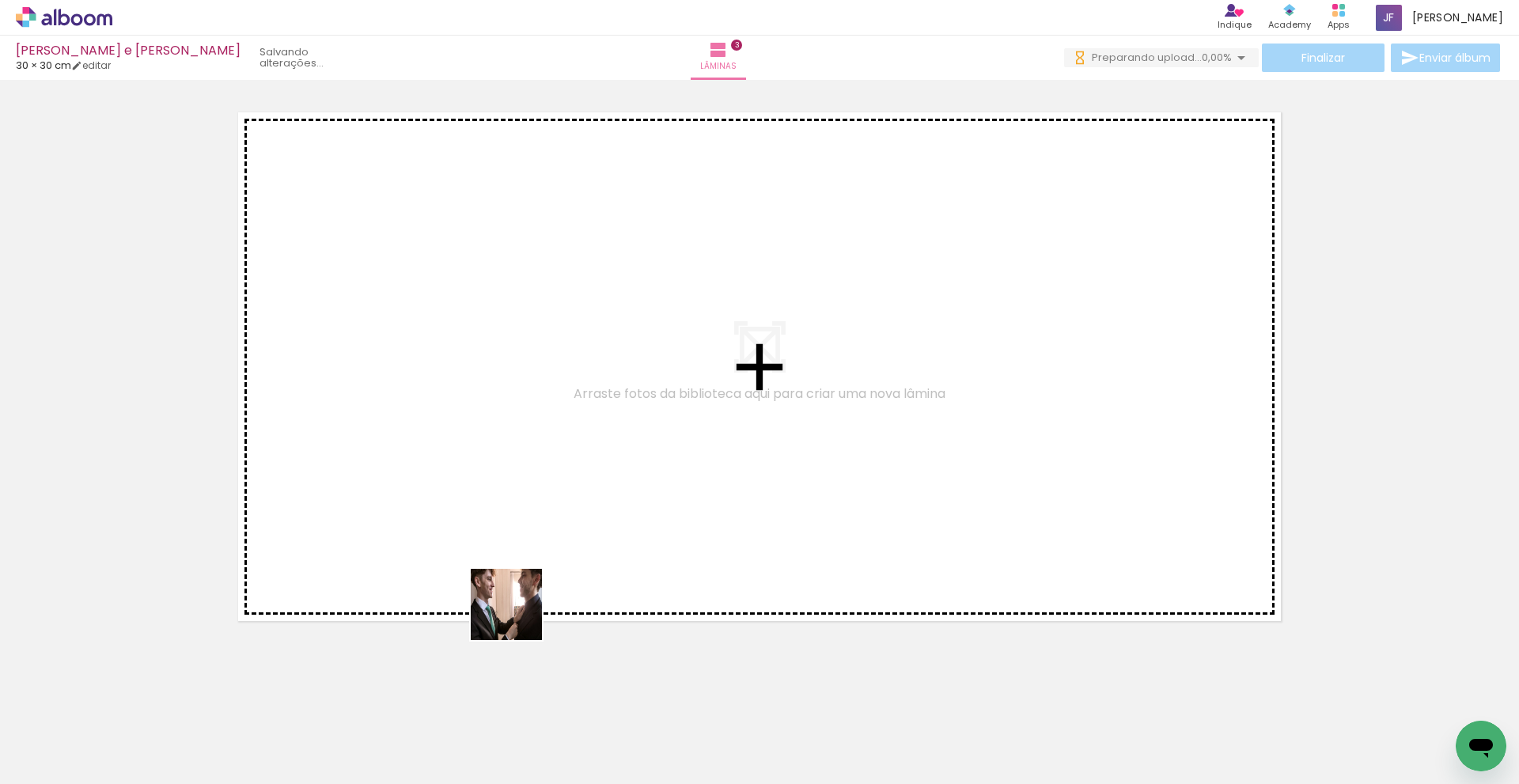
drag, startPoint x: 534, startPoint y: 730, endPoint x: 606, endPoint y: 677, distance: 89.4
click at [514, 486] on quentale-workspace at bounding box center [760, 392] width 1519 height 784
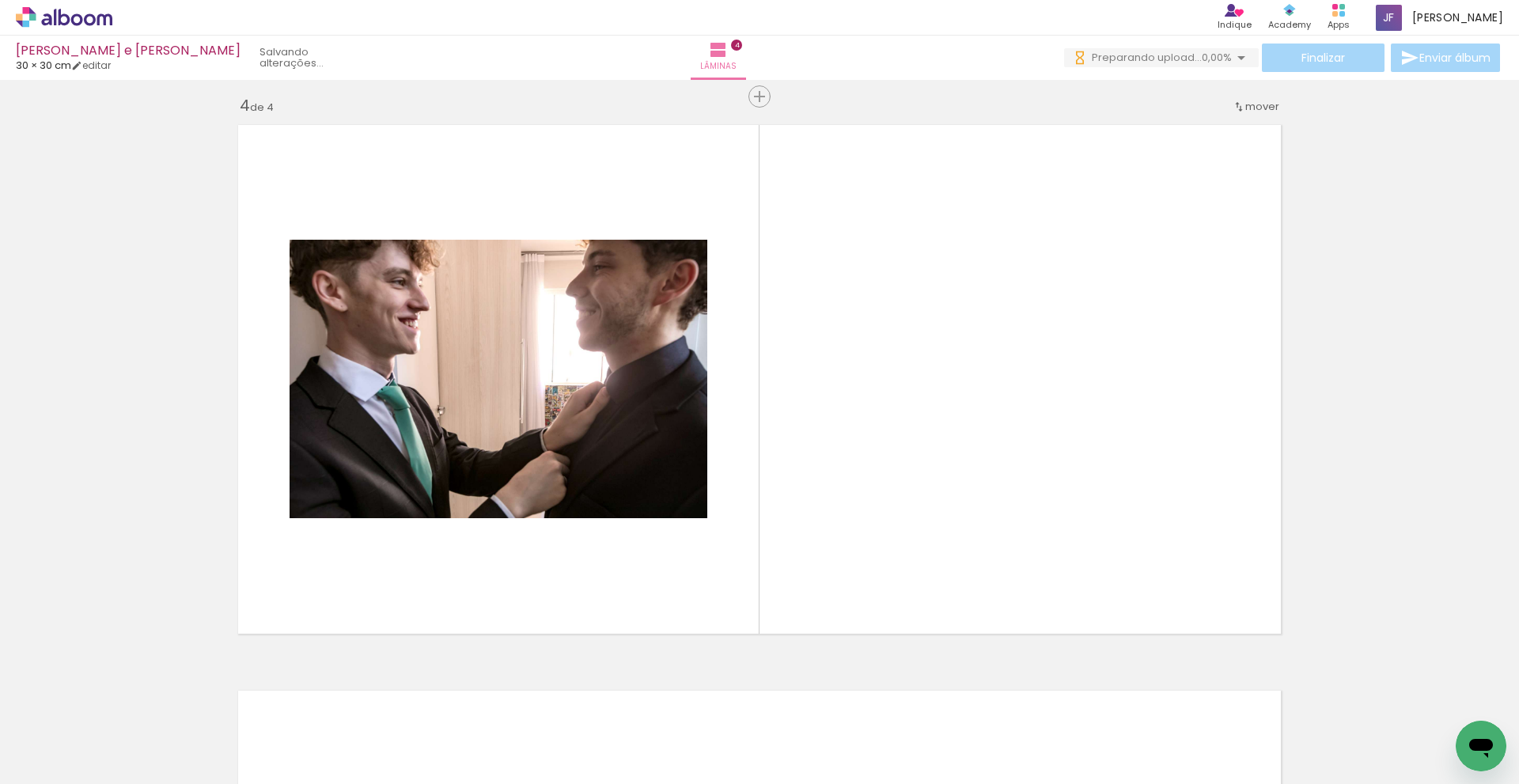
scroll to position [1703, 0]
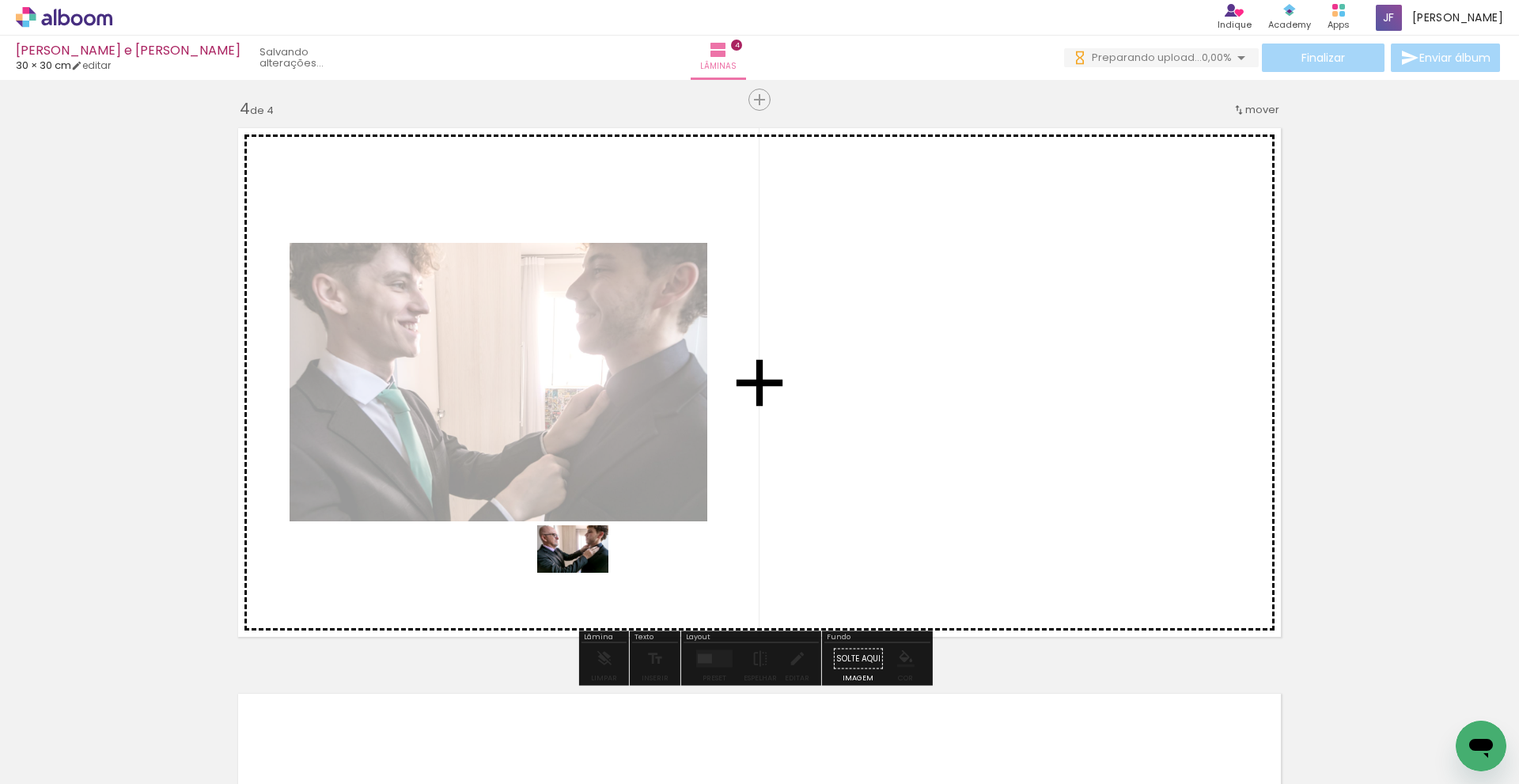
drag, startPoint x: 617, startPoint y: 728, endPoint x: 692, endPoint y: 727, distance: 75.0
click at [584, 565] on quentale-workspace at bounding box center [760, 392] width 1519 height 784
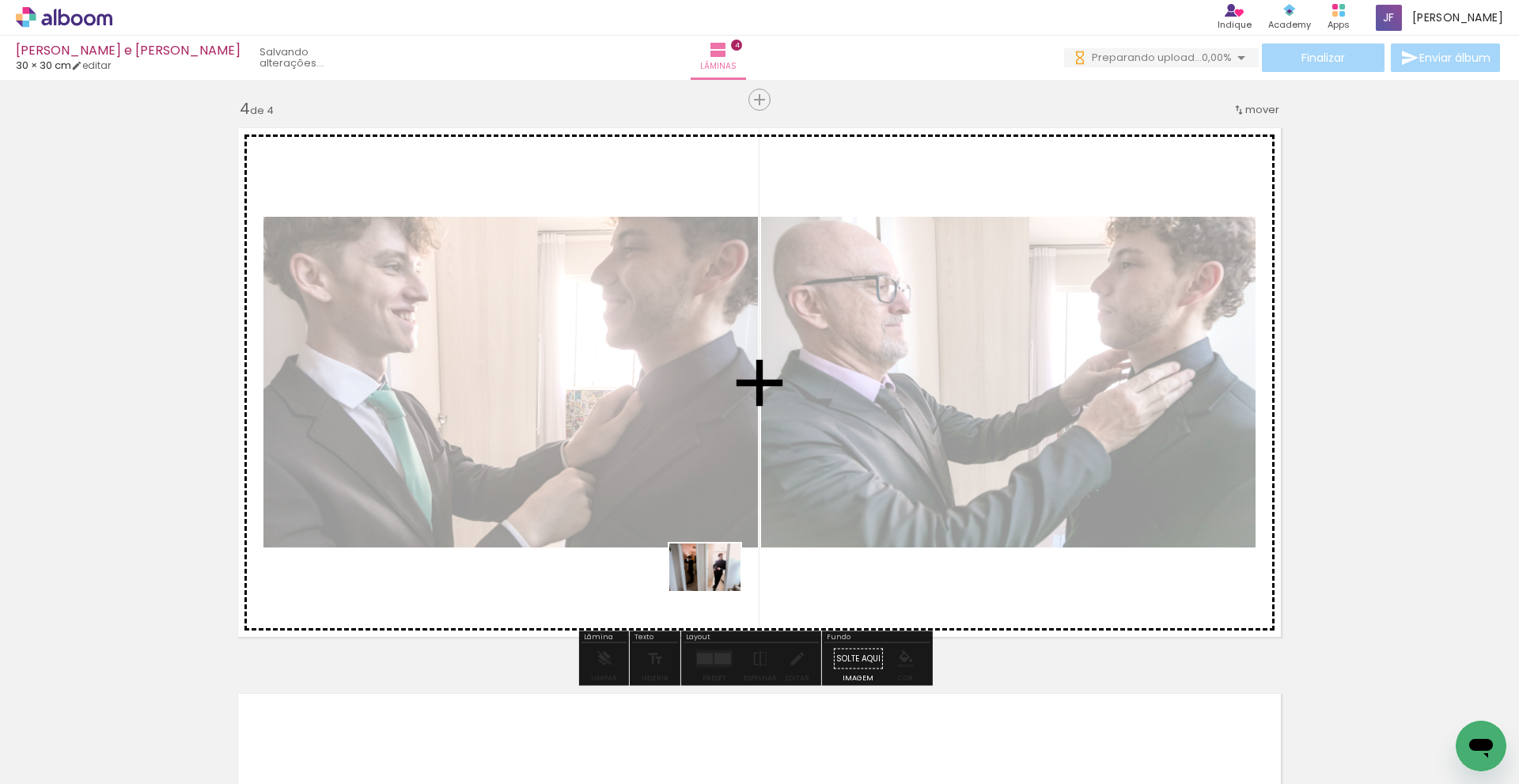
drag, startPoint x: 703, startPoint y: 738, endPoint x: 717, endPoint y: 591, distance: 147.7
click at [717, 591] on quentale-workspace at bounding box center [760, 392] width 1519 height 784
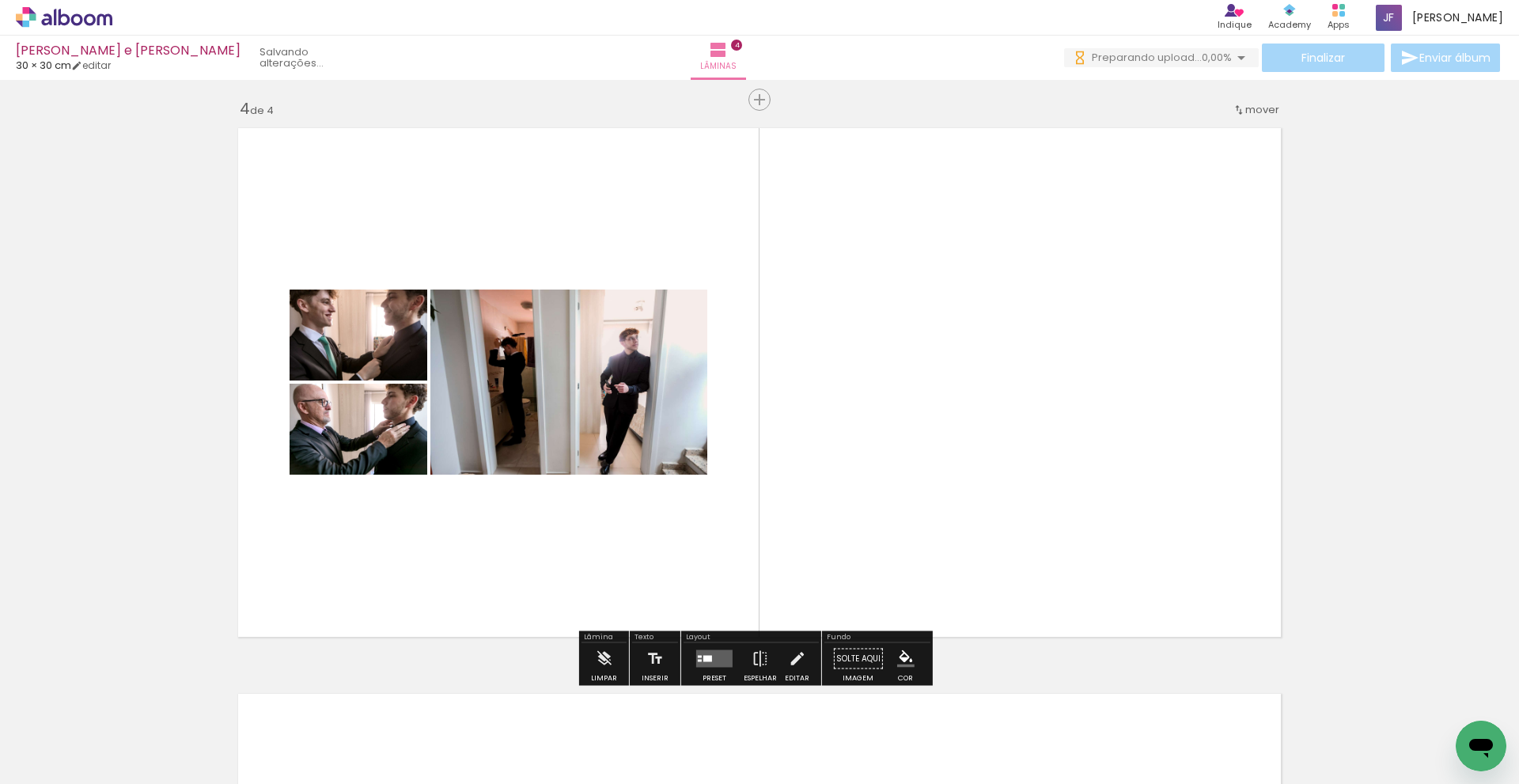
click at [711, 657] on quentale-layouter at bounding box center [714, 659] width 36 height 18
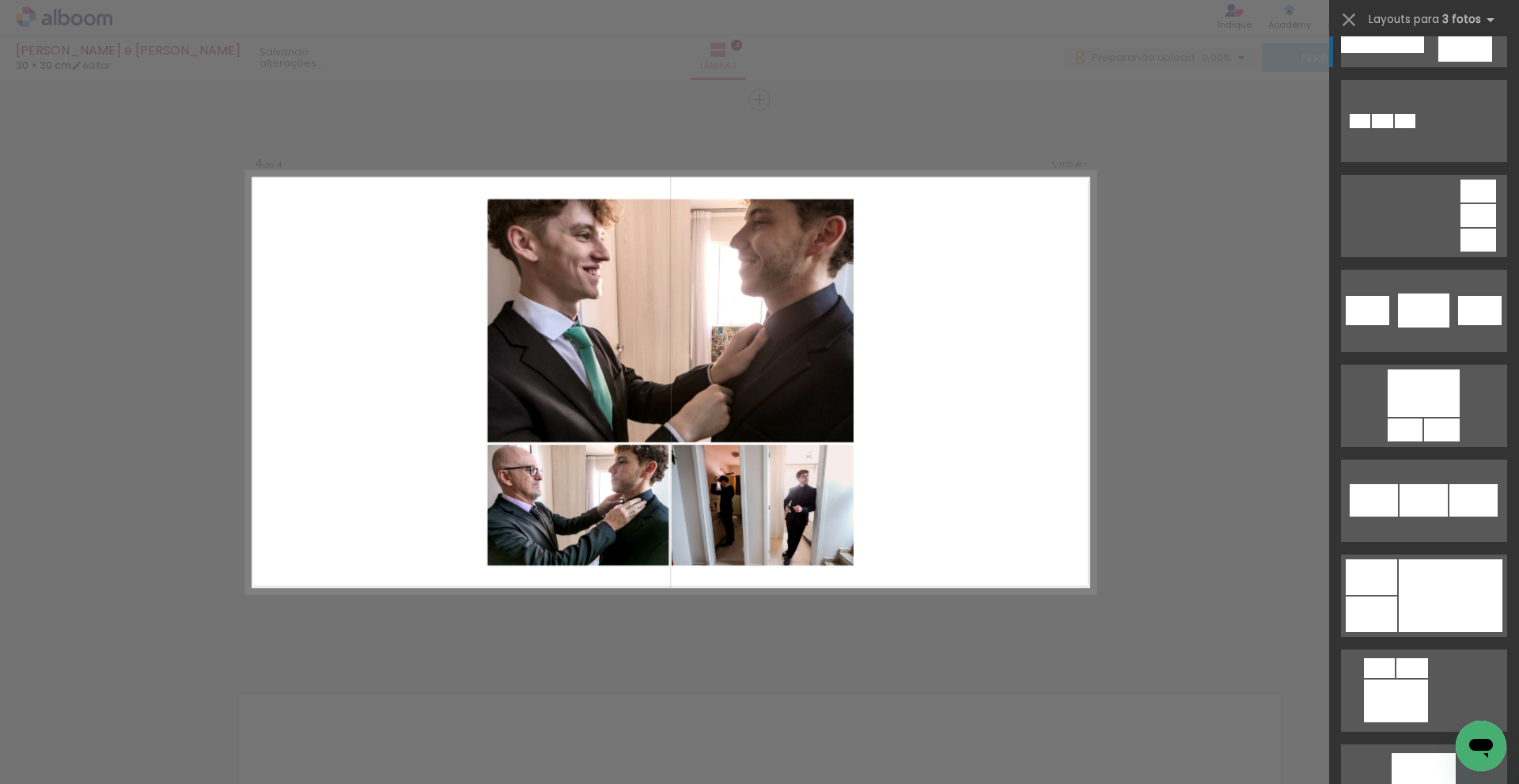
scroll to position [3086, 0]
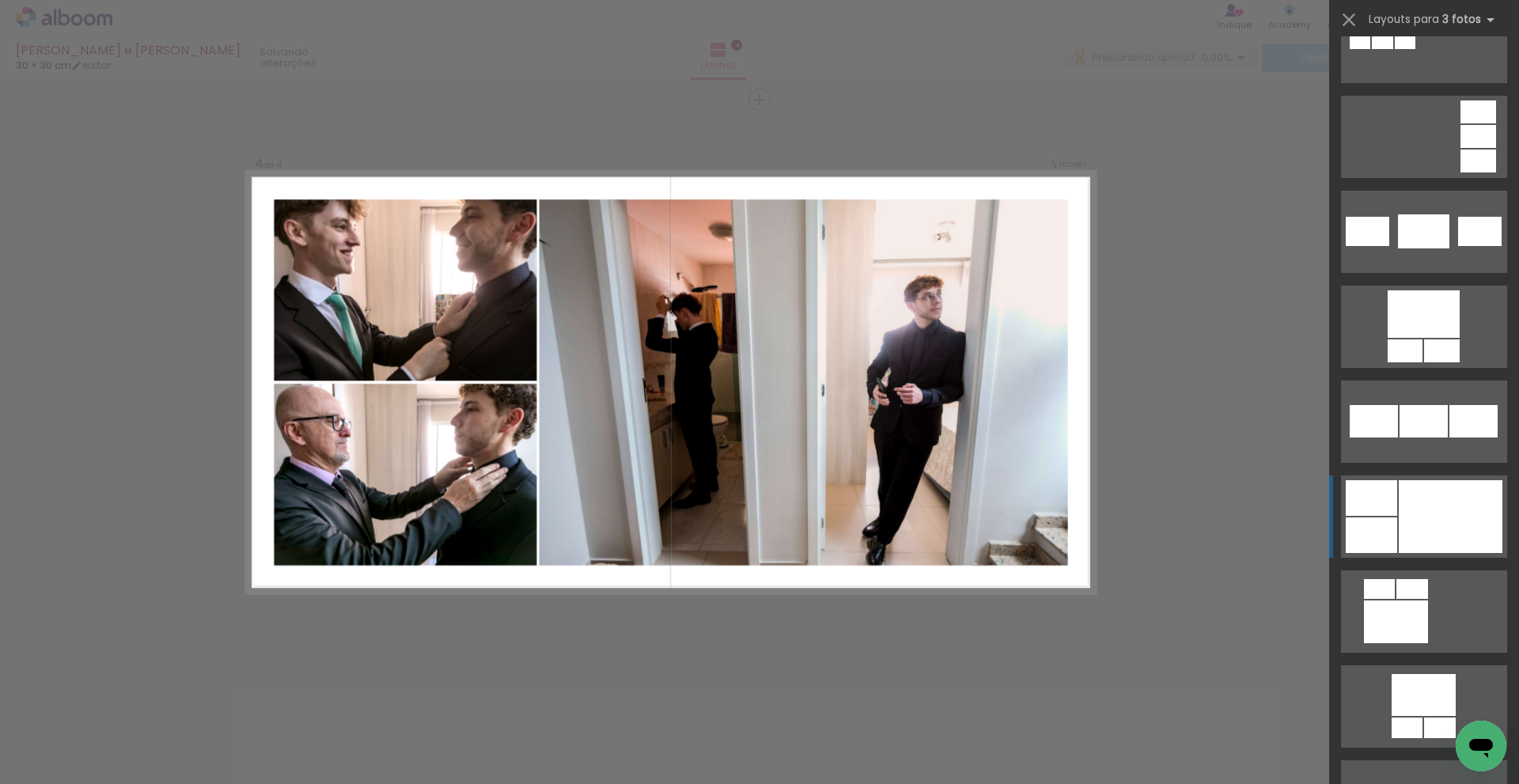
click at [1452, 504] on div at bounding box center [1451, 517] width 104 height 73
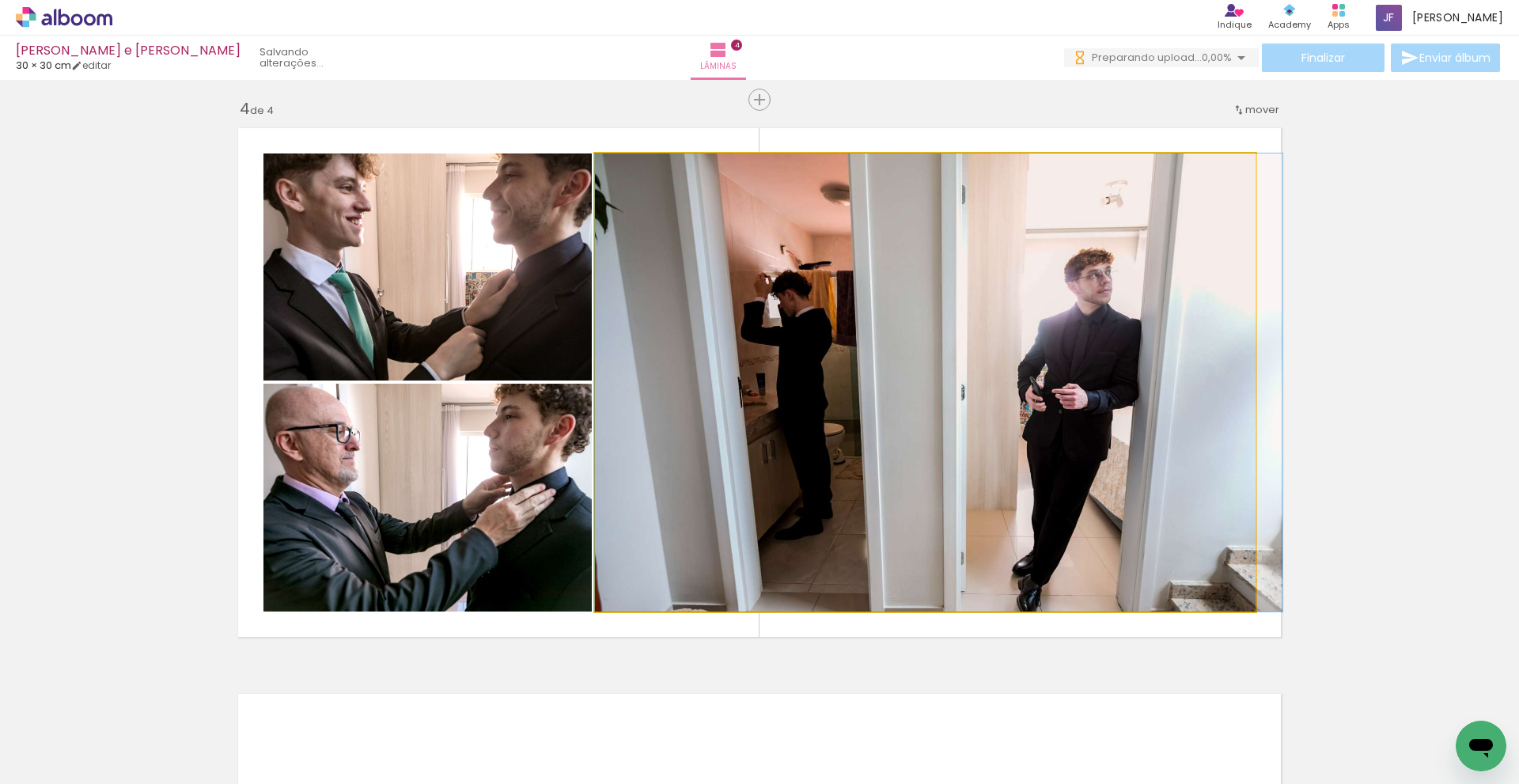
drag, startPoint x: 988, startPoint y: 412, endPoint x: 1093, endPoint y: 419, distance: 105.2
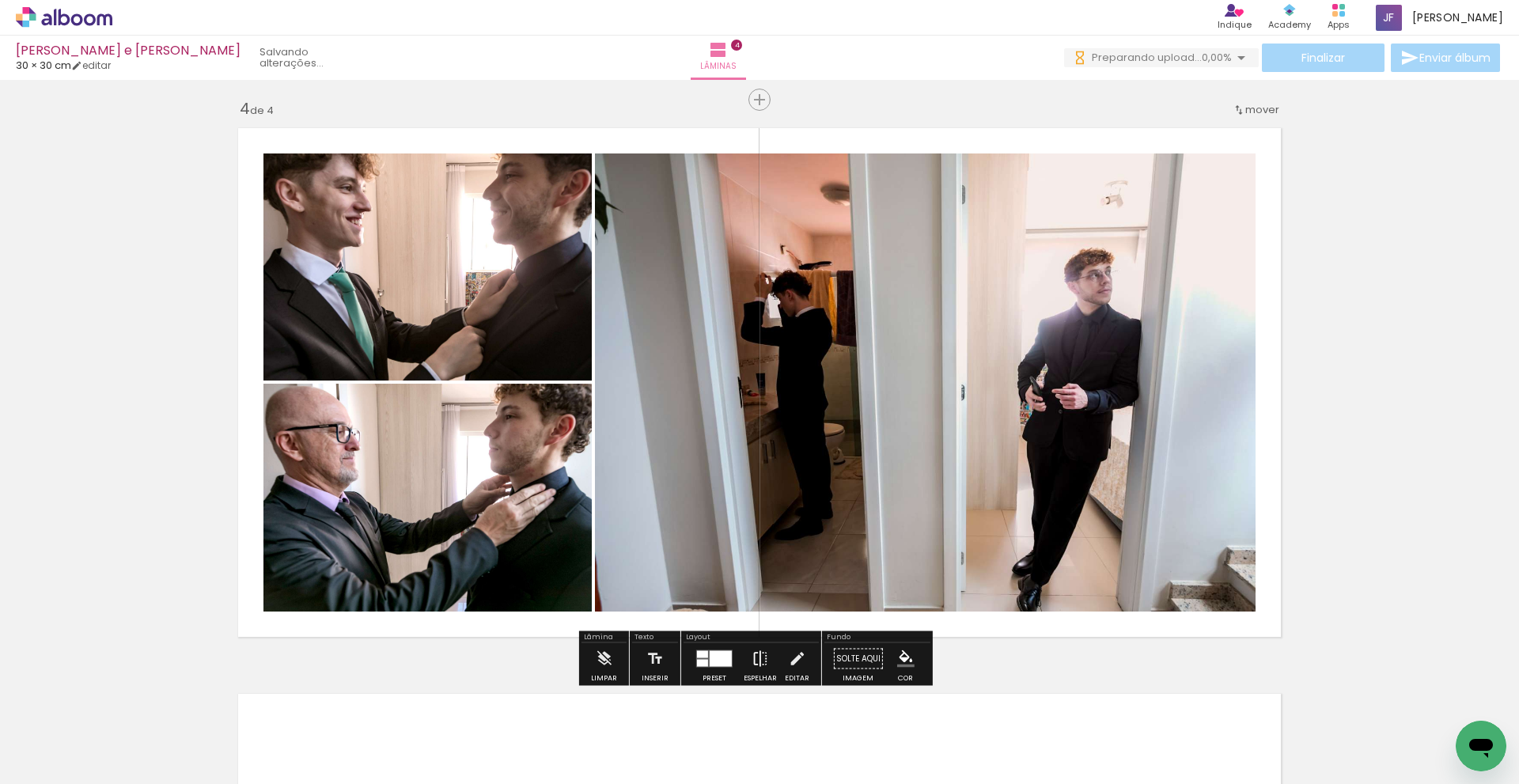
click at [760, 653] on iron-icon at bounding box center [760, 659] width 18 height 32
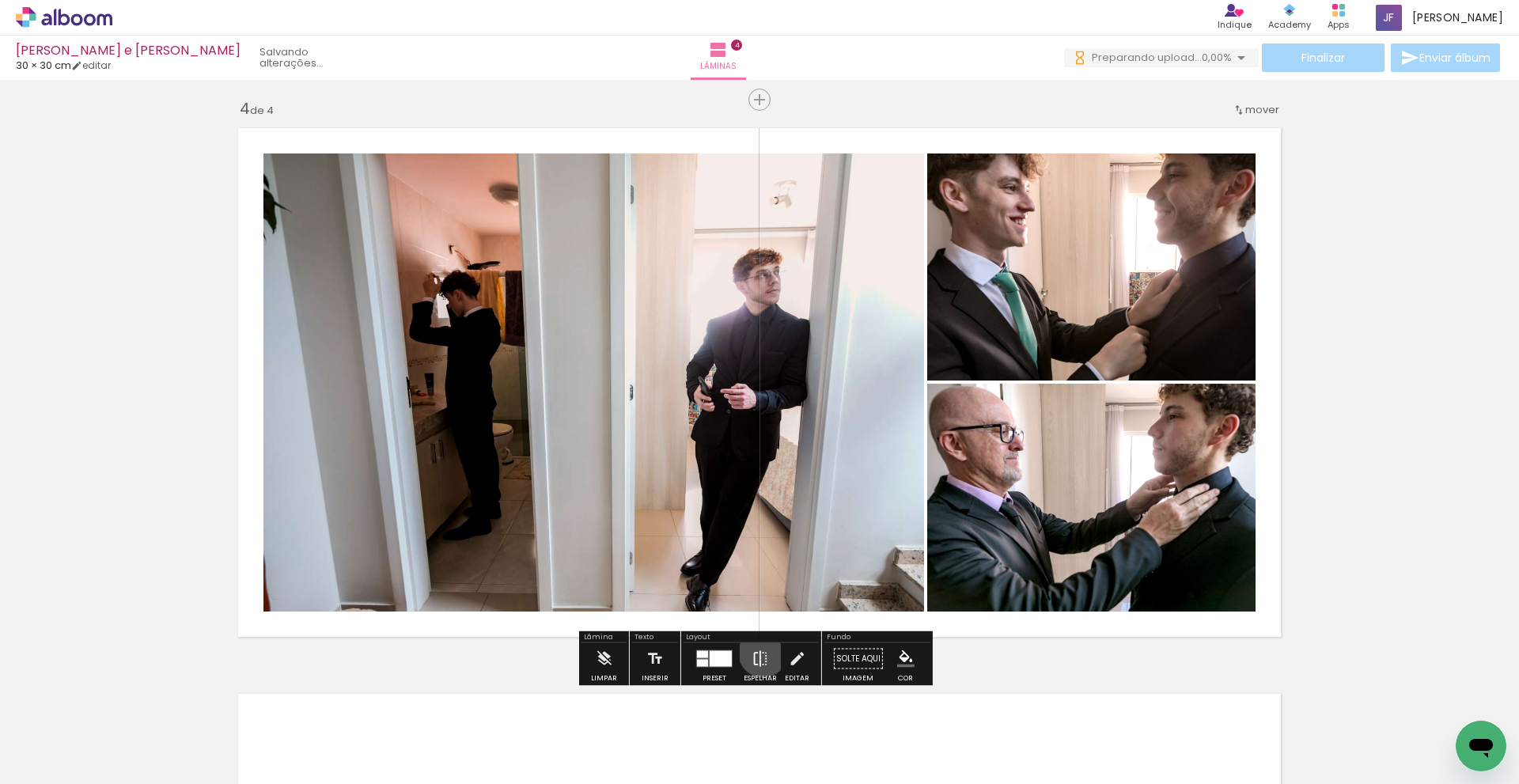
click at [760, 653] on iron-icon at bounding box center [760, 659] width 18 height 32
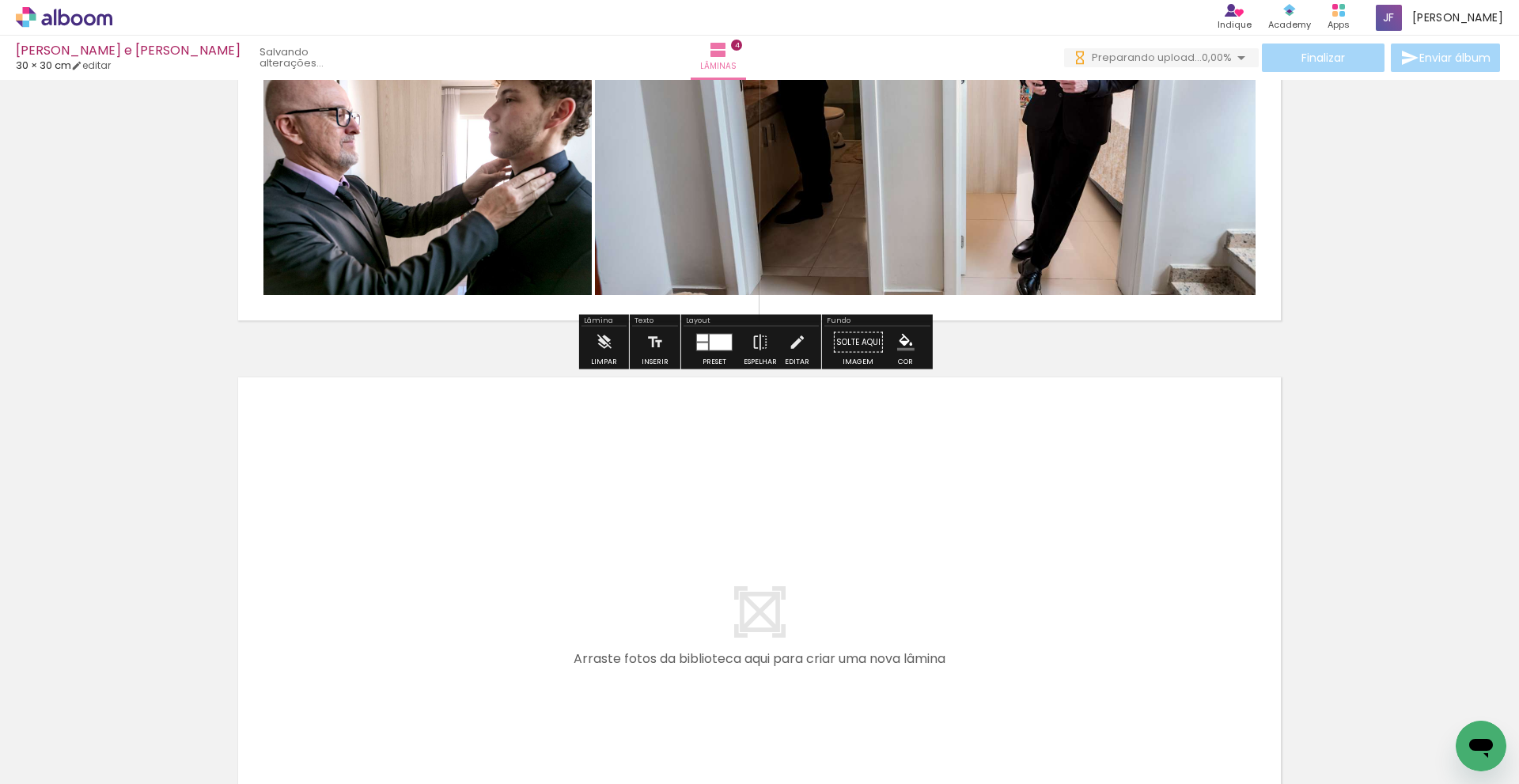
scroll to position [2285, 0]
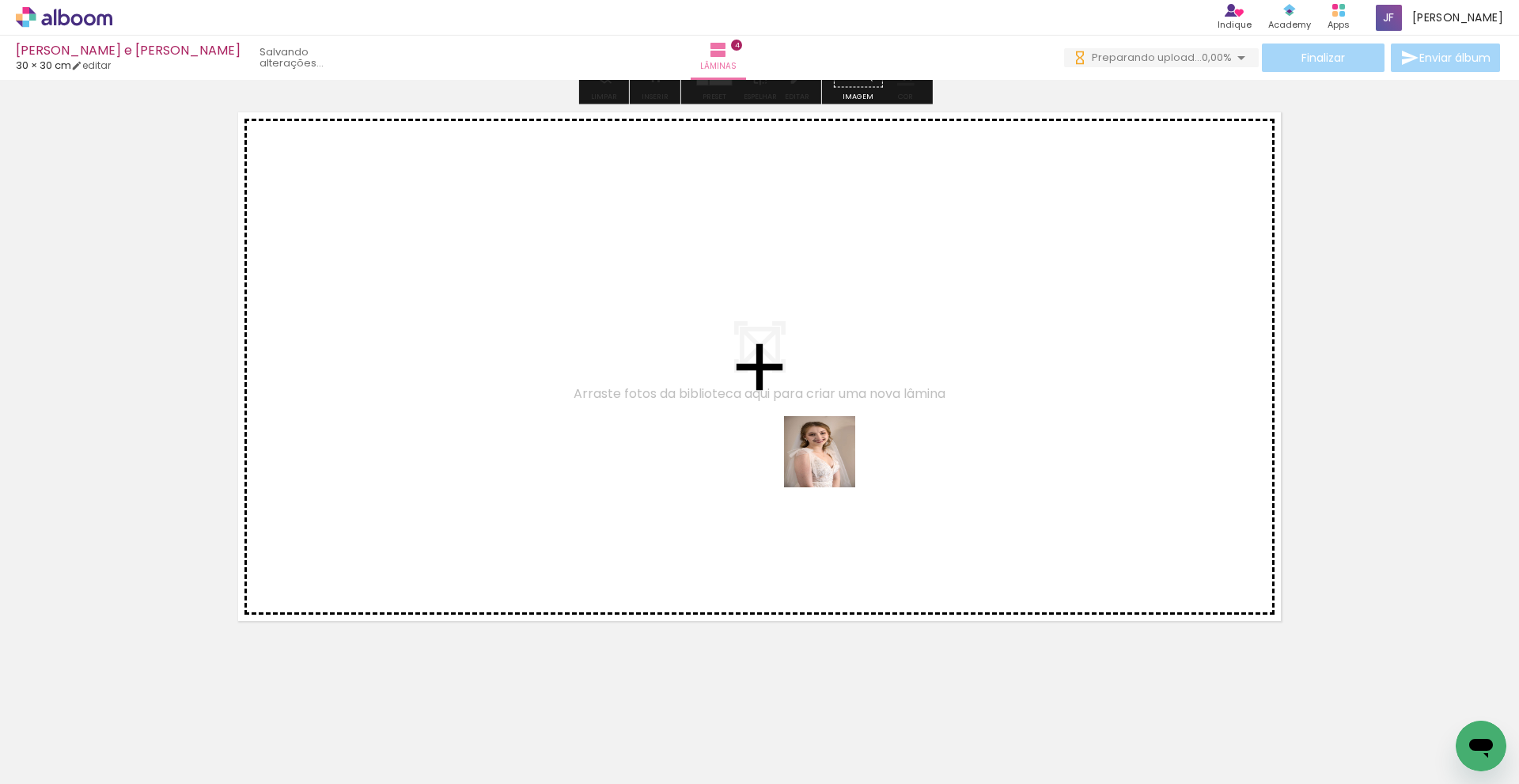
drag, startPoint x: 1232, startPoint y: 744, endPoint x: 832, endPoint y: 464, distance: 488.3
click at [832, 464] on quentale-workspace at bounding box center [760, 392] width 1519 height 784
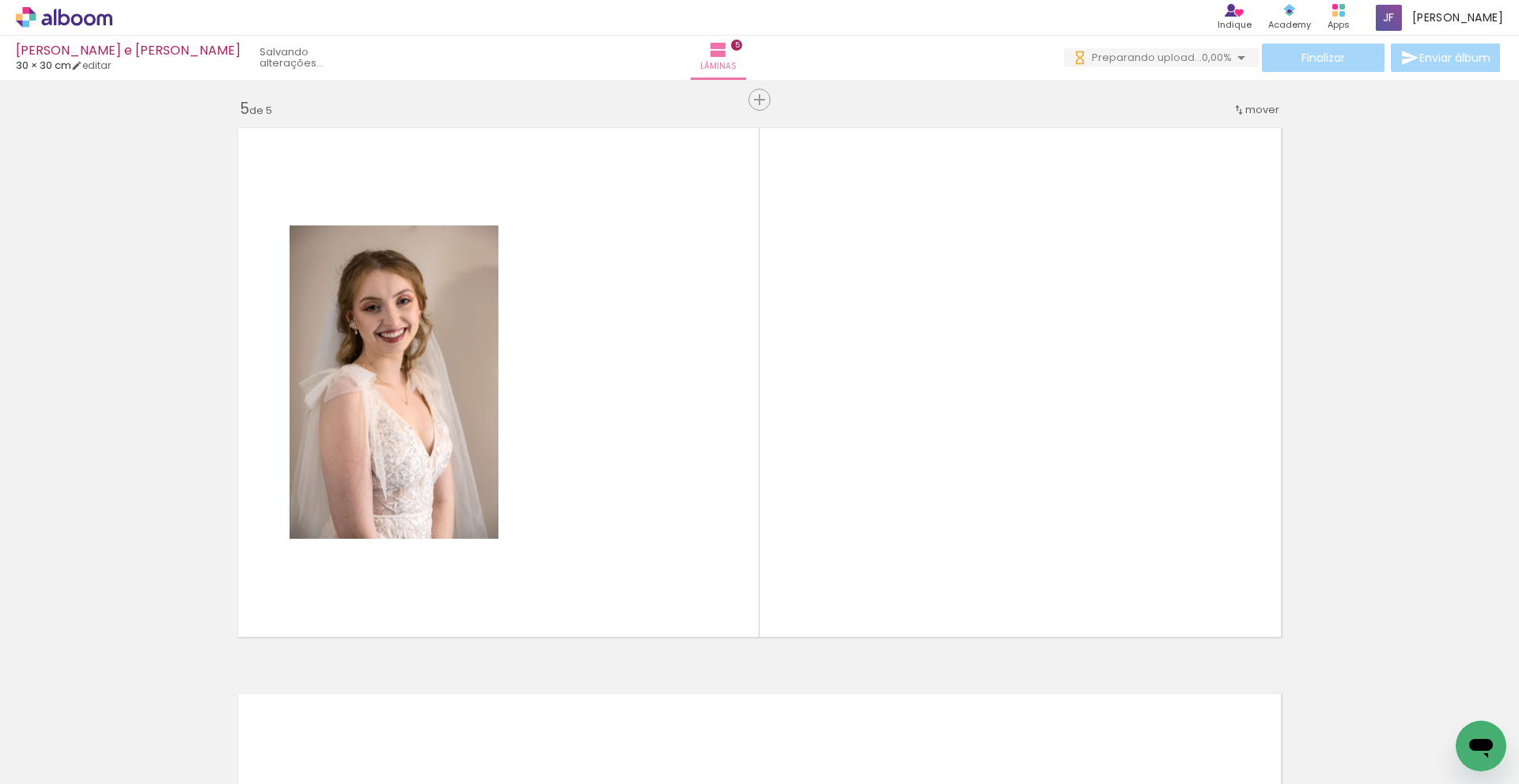
scroll to position [0, 1070]
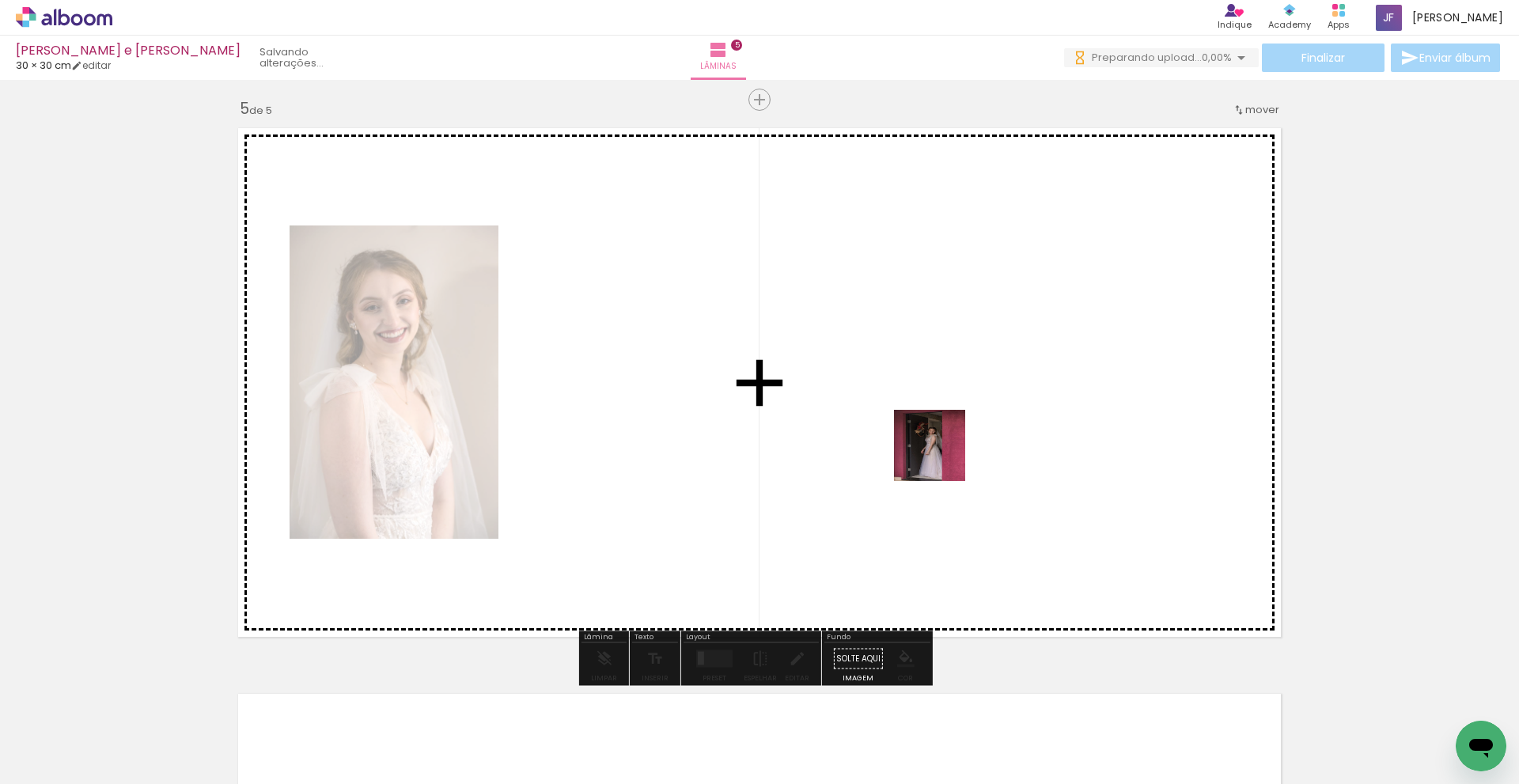
drag, startPoint x: 772, startPoint y: 722, endPoint x: 947, endPoint y: 451, distance: 322.6
click at [947, 451] on quentale-workspace at bounding box center [760, 392] width 1519 height 784
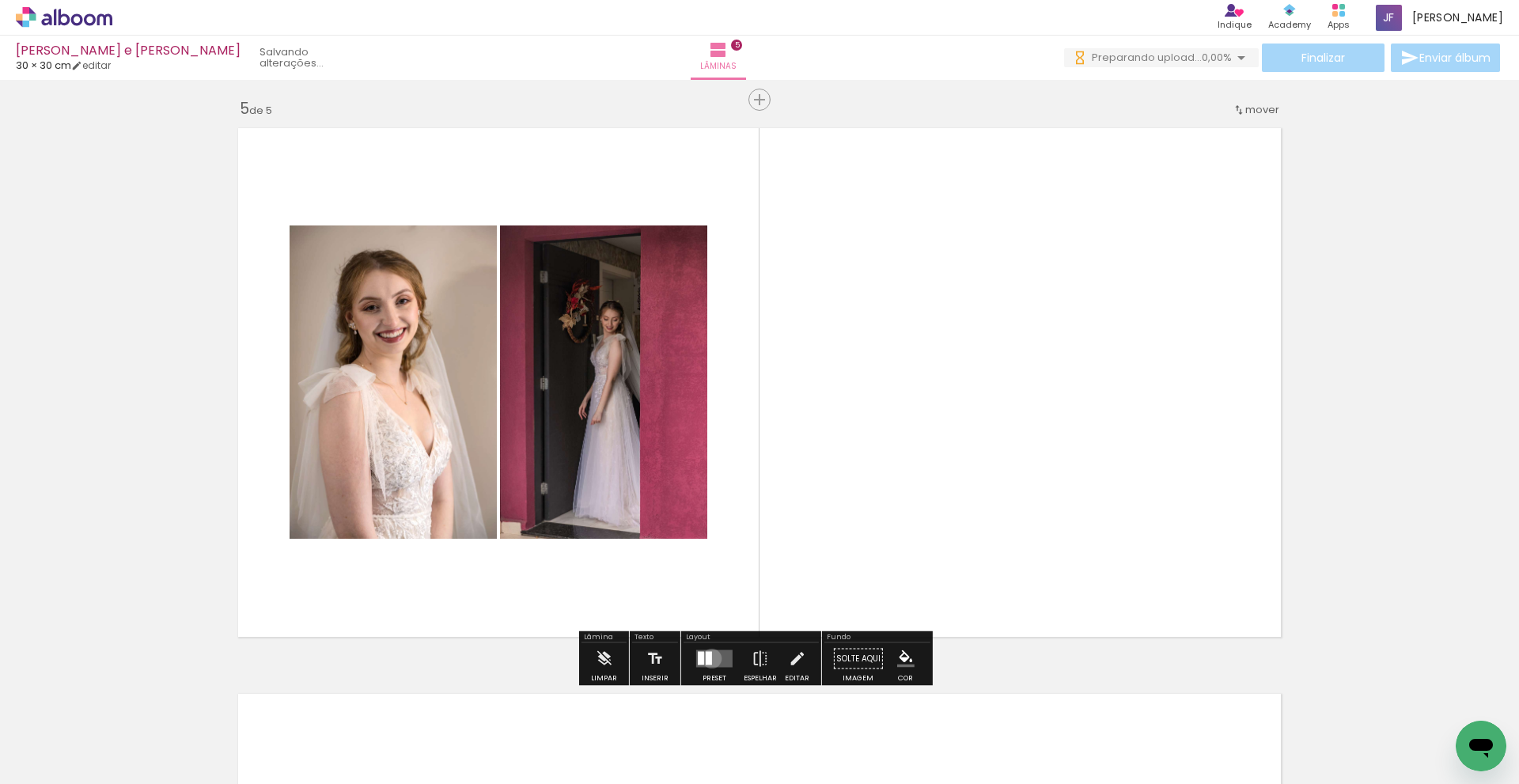
click at [708, 658] on div at bounding box center [708, 658] width 6 height 13
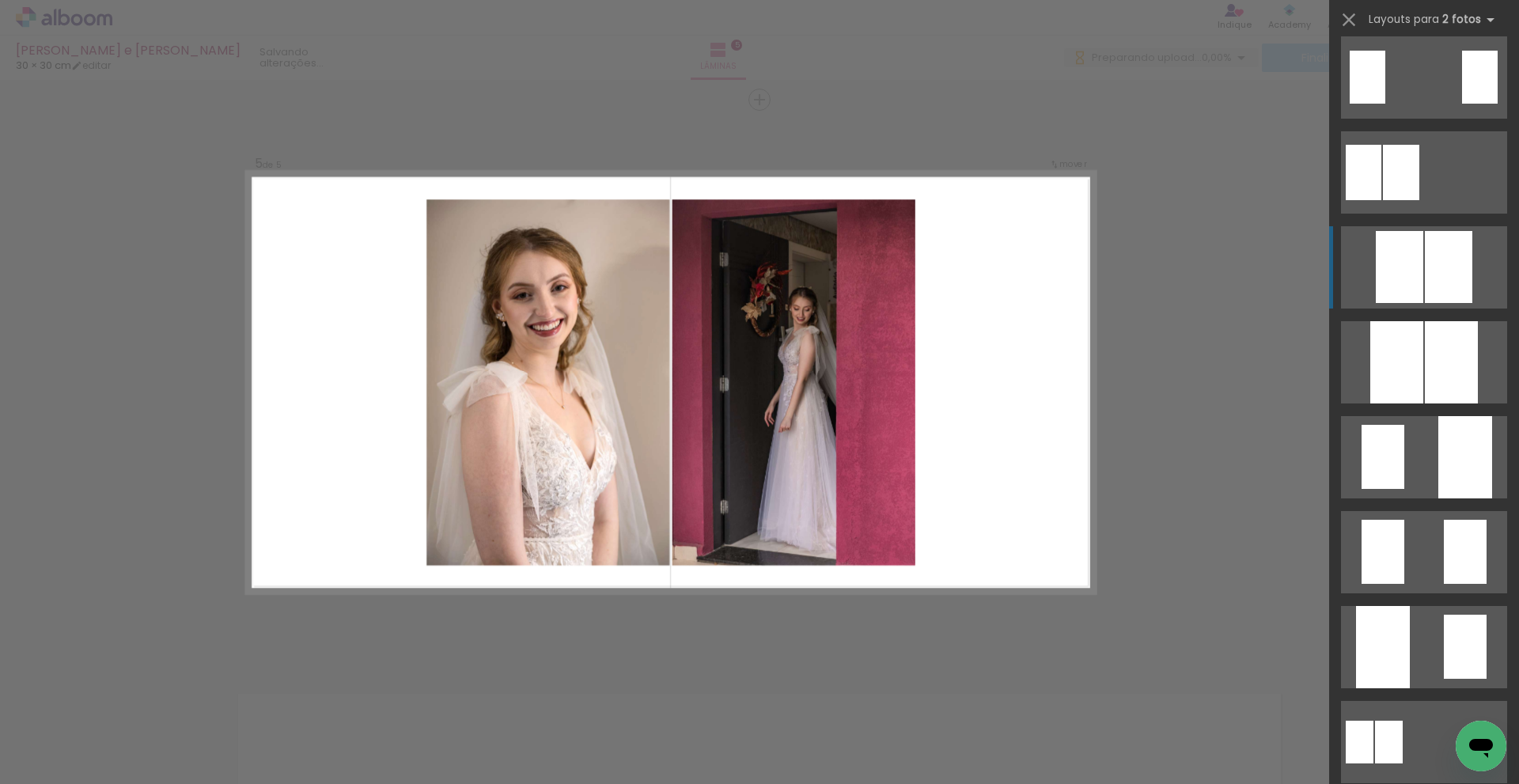
scroll to position [317, 0]
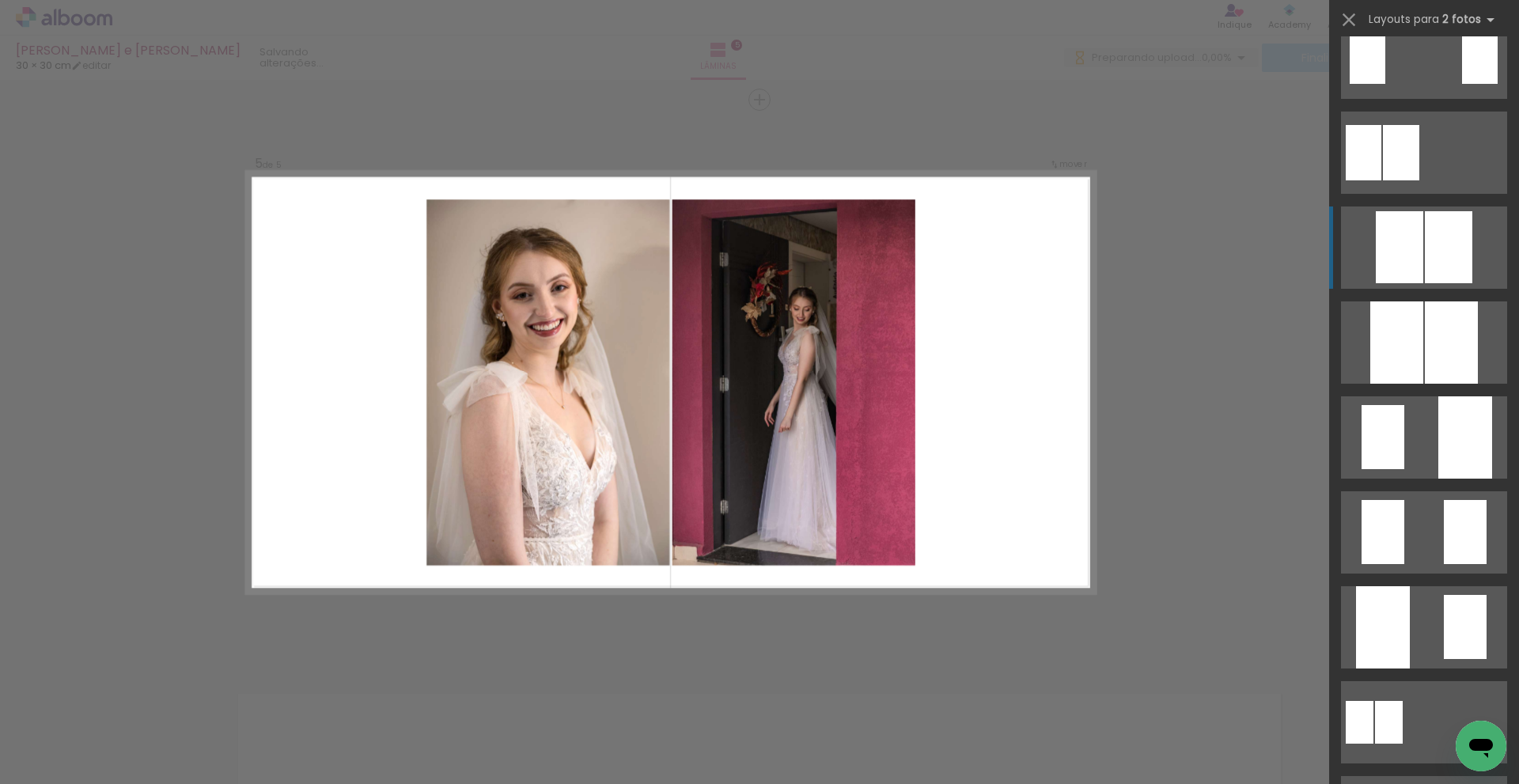
click at [1444, 220] on div at bounding box center [1449, 248] width 48 height 72
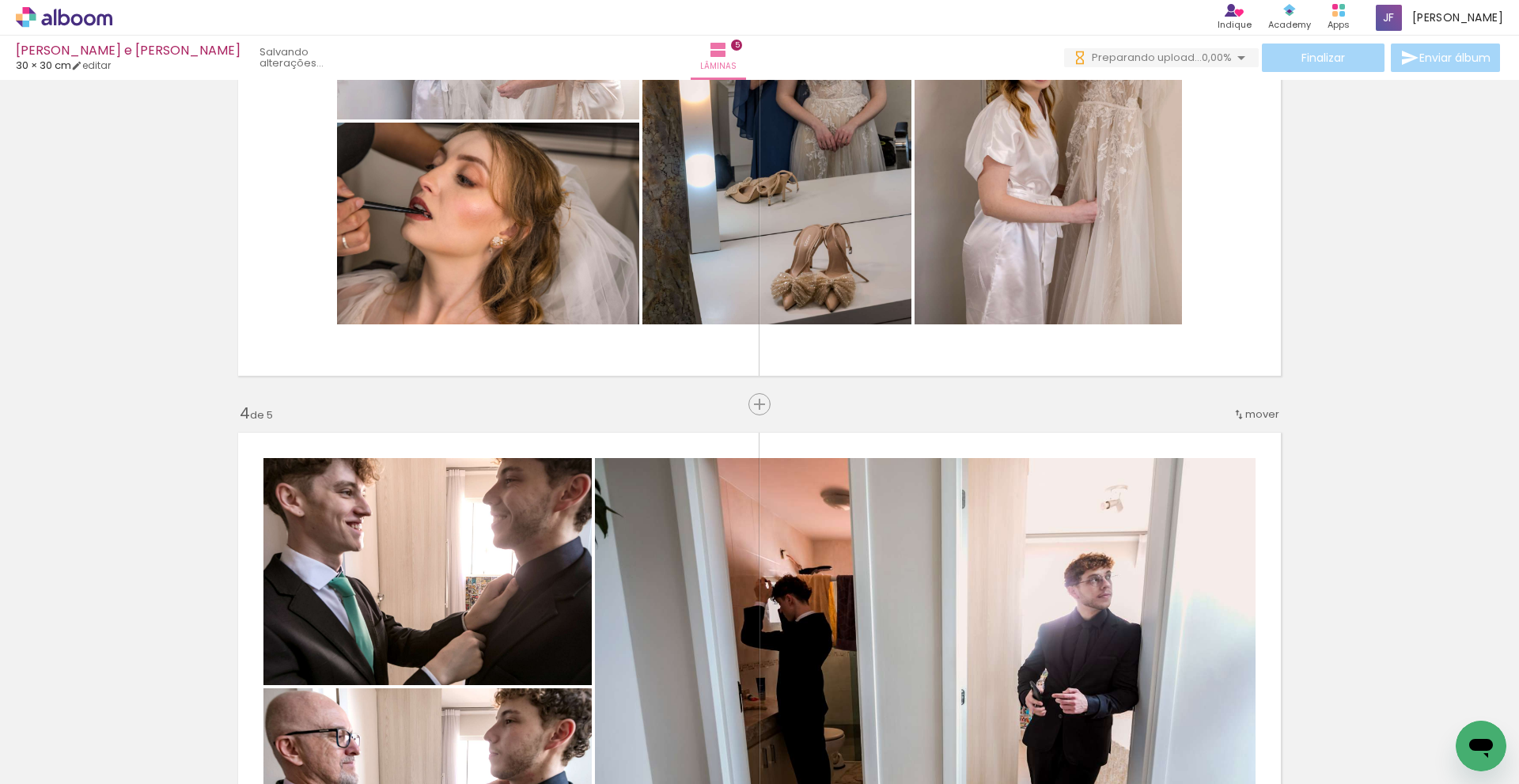
scroll to position [1161, 0]
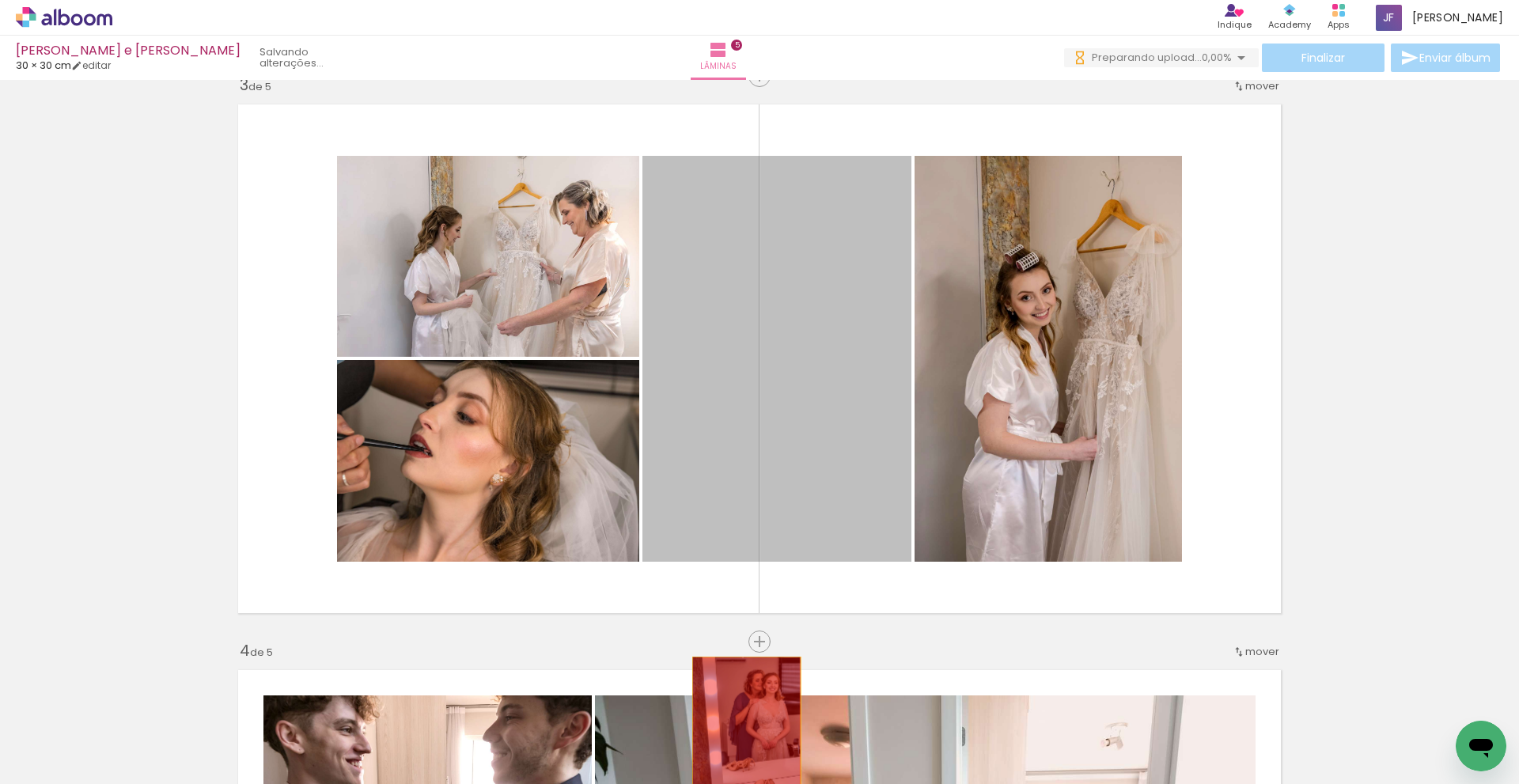
drag, startPoint x: 796, startPoint y: 393, endPoint x: 741, endPoint y: 738, distance: 349.4
click at [741, 738] on quentale-workspace at bounding box center [760, 392] width 1519 height 784
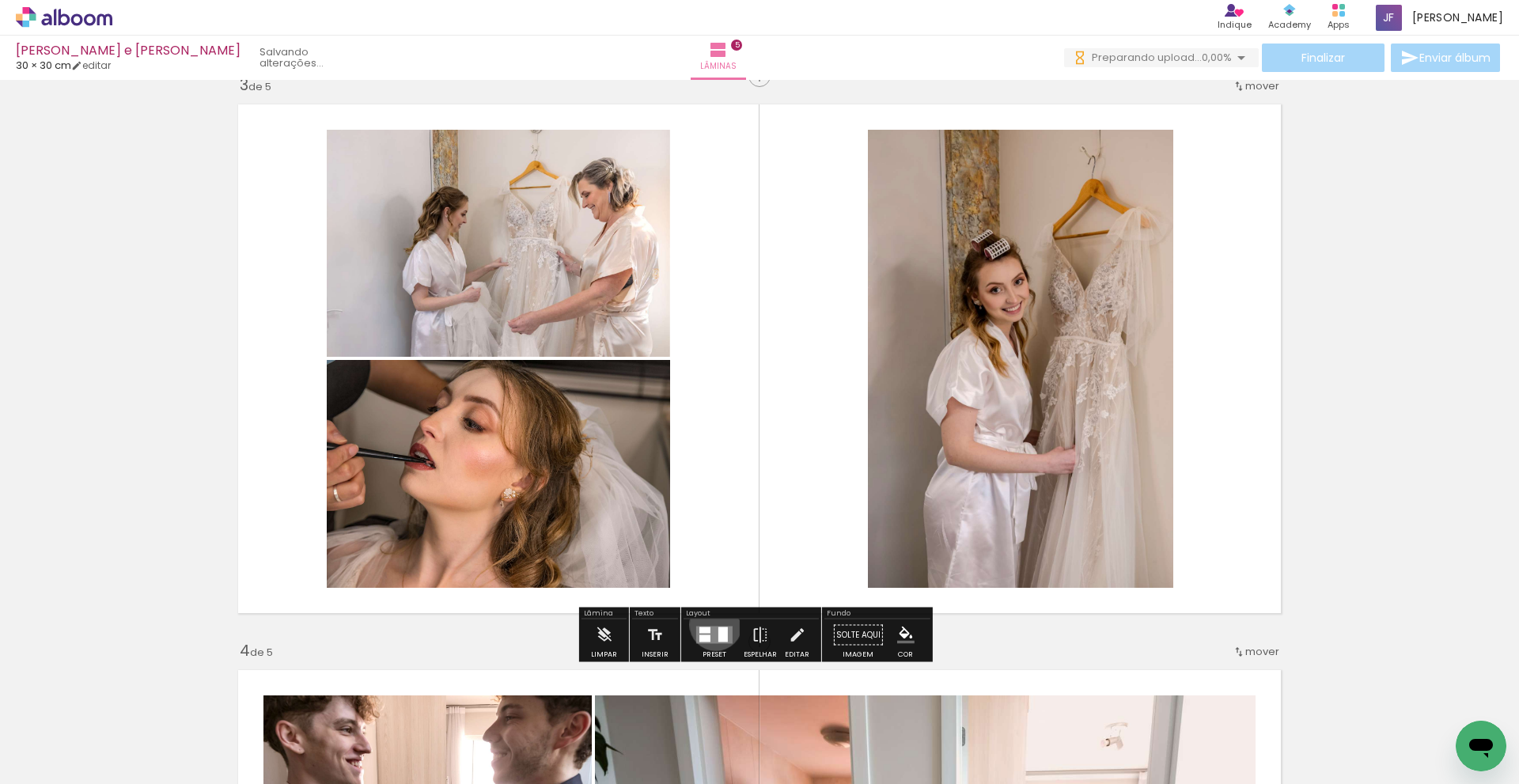
click at [712, 624] on div at bounding box center [715, 635] width 42 height 32
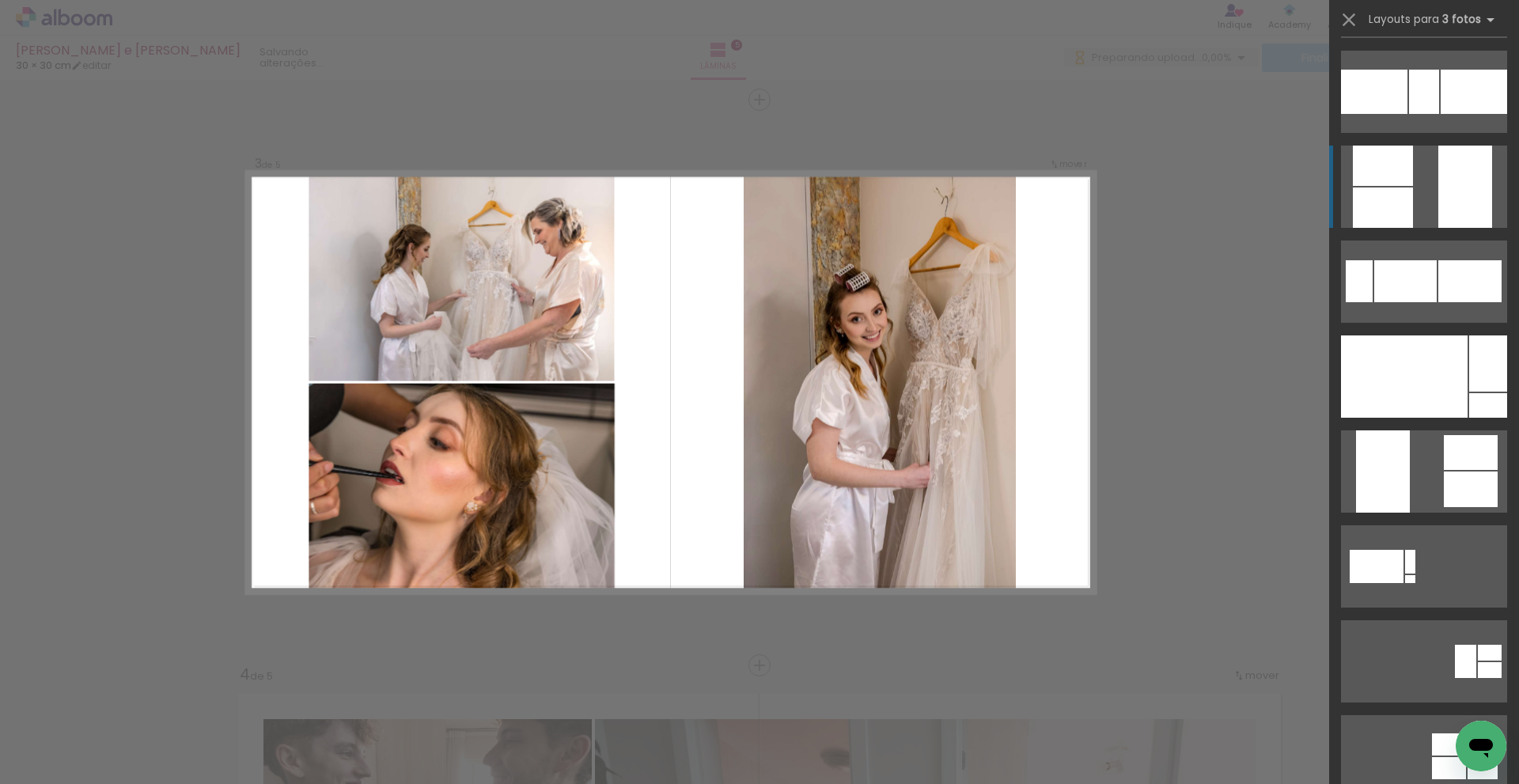
scroll to position [554, 0]
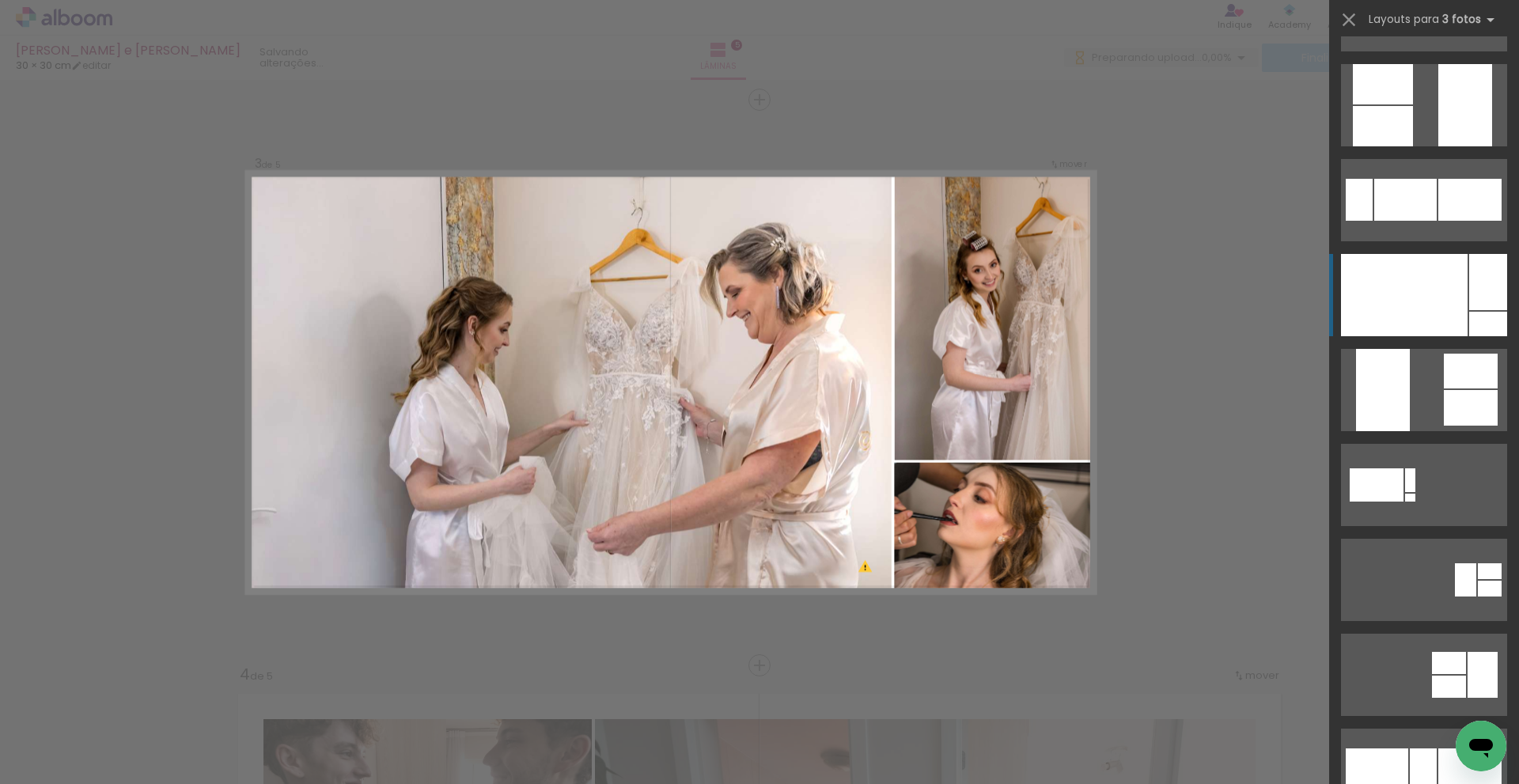
click at [1436, 294] on div at bounding box center [1405, 295] width 127 height 82
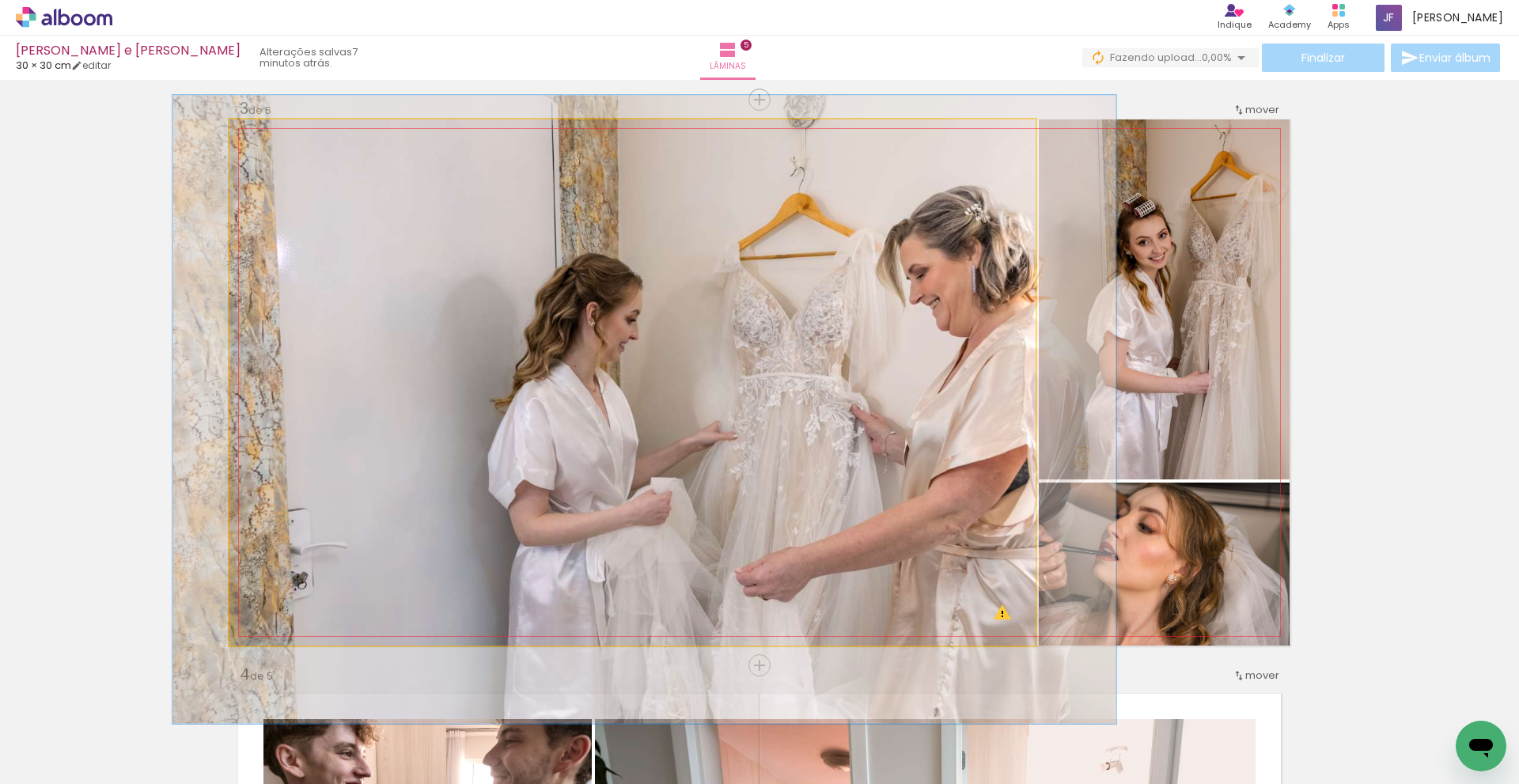
drag, startPoint x: 887, startPoint y: 346, endPoint x: 967, endPoint y: 349, distance: 80.1
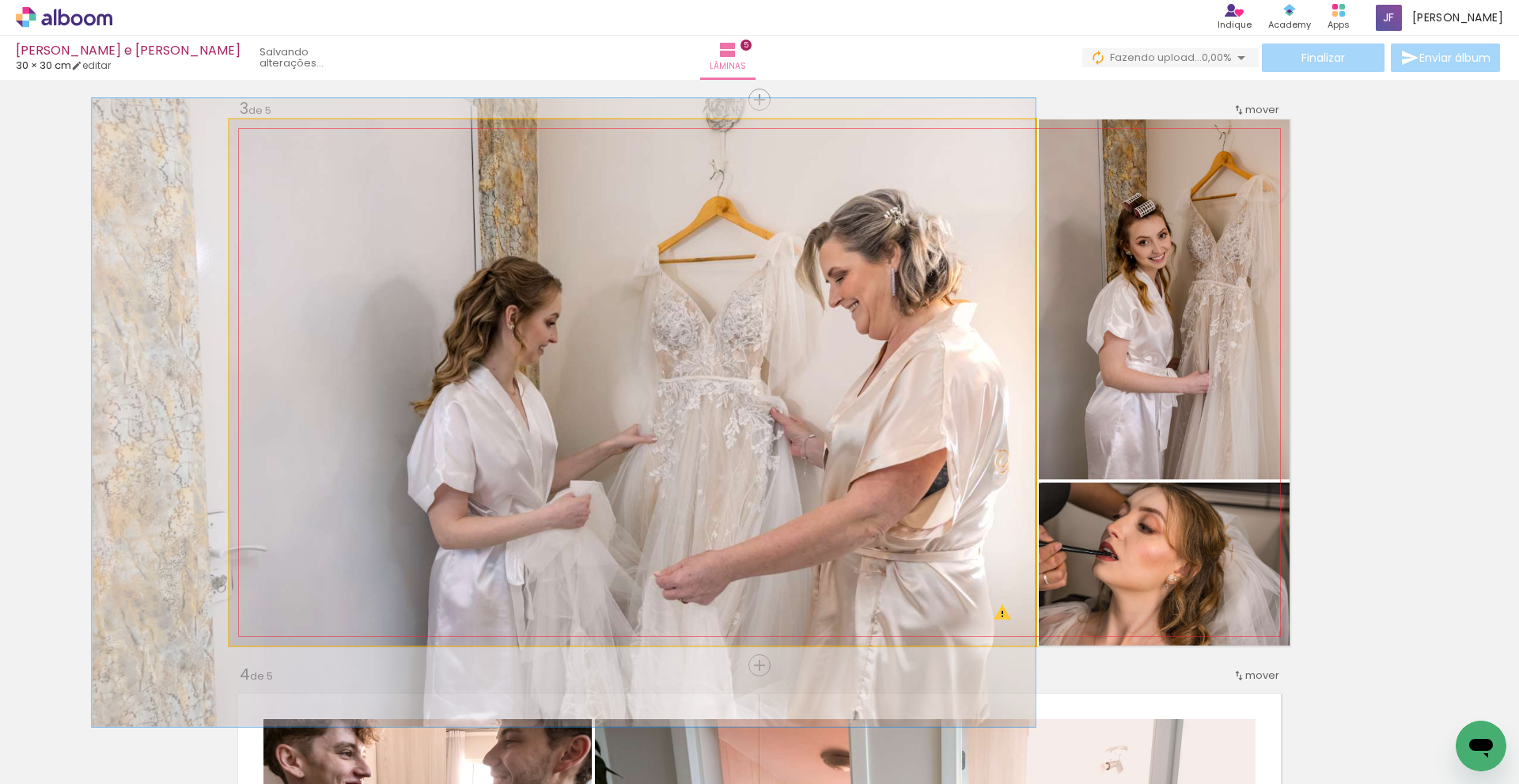
drag, startPoint x: 917, startPoint y: 365, endPoint x: 788, endPoint y: 365, distance: 129.0
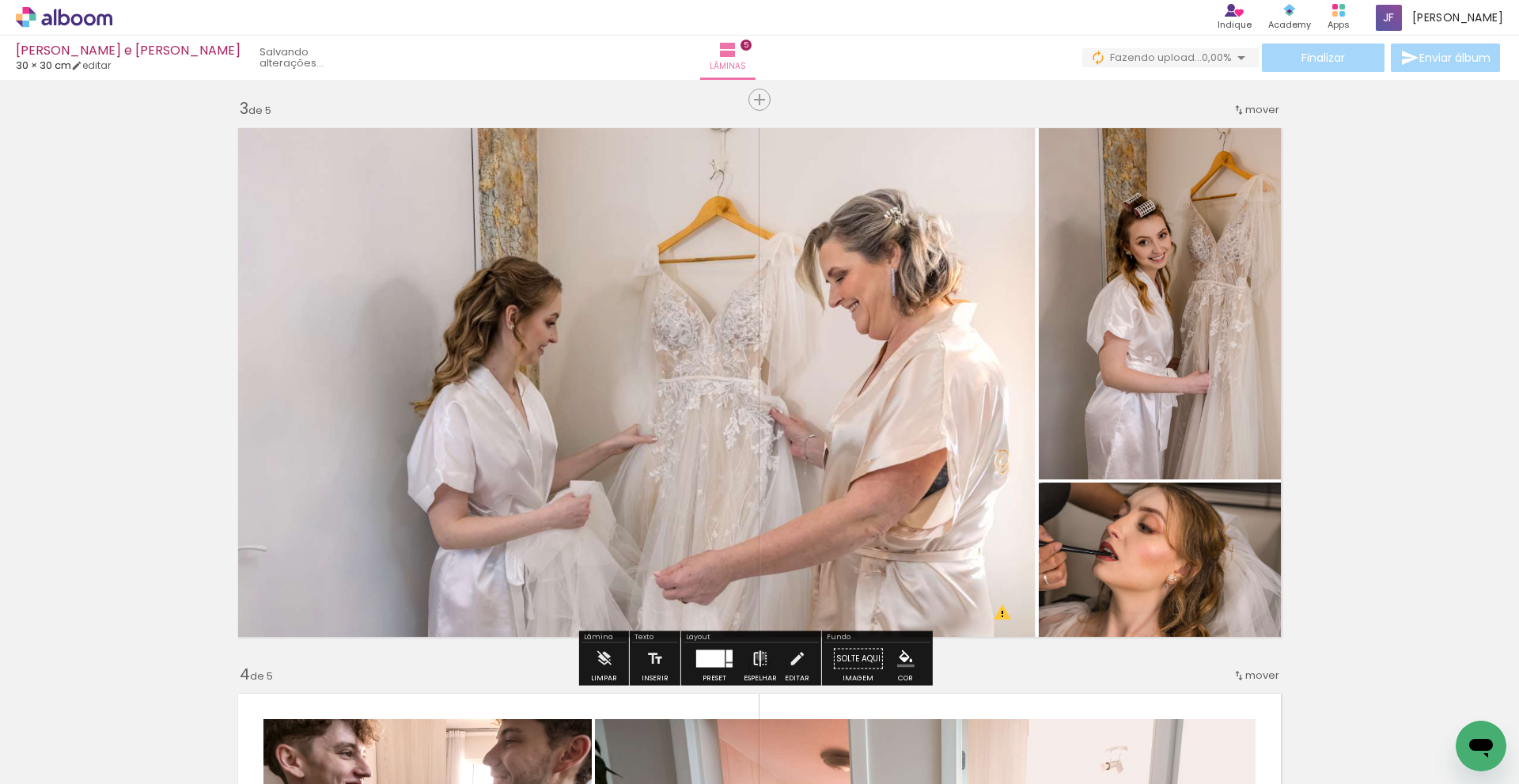
click at [758, 656] on iron-icon at bounding box center [760, 659] width 18 height 32
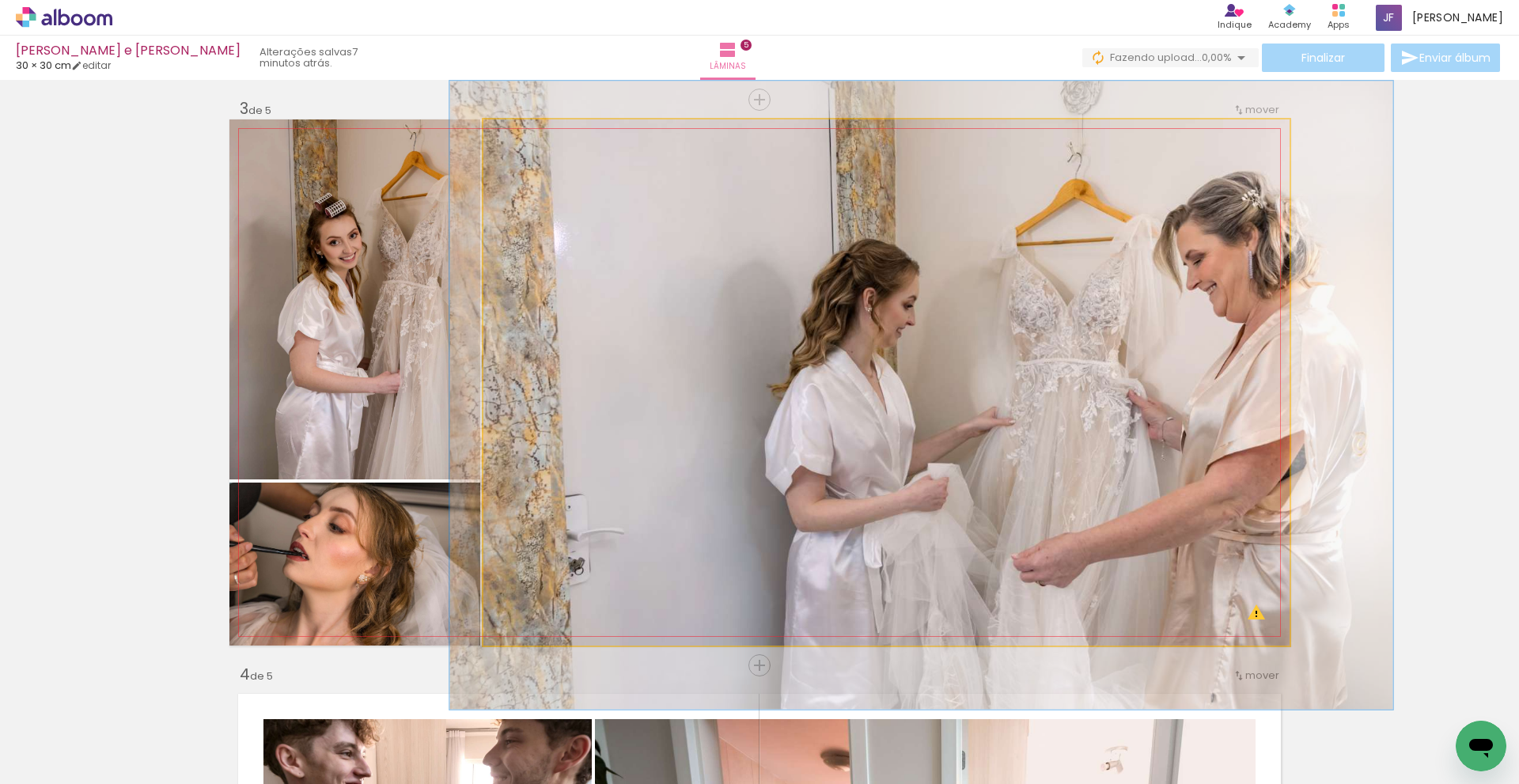
drag, startPoint x: 879, startPoint y: 485, endPoint x: 974, endPoint y: 472, distance: 95.9
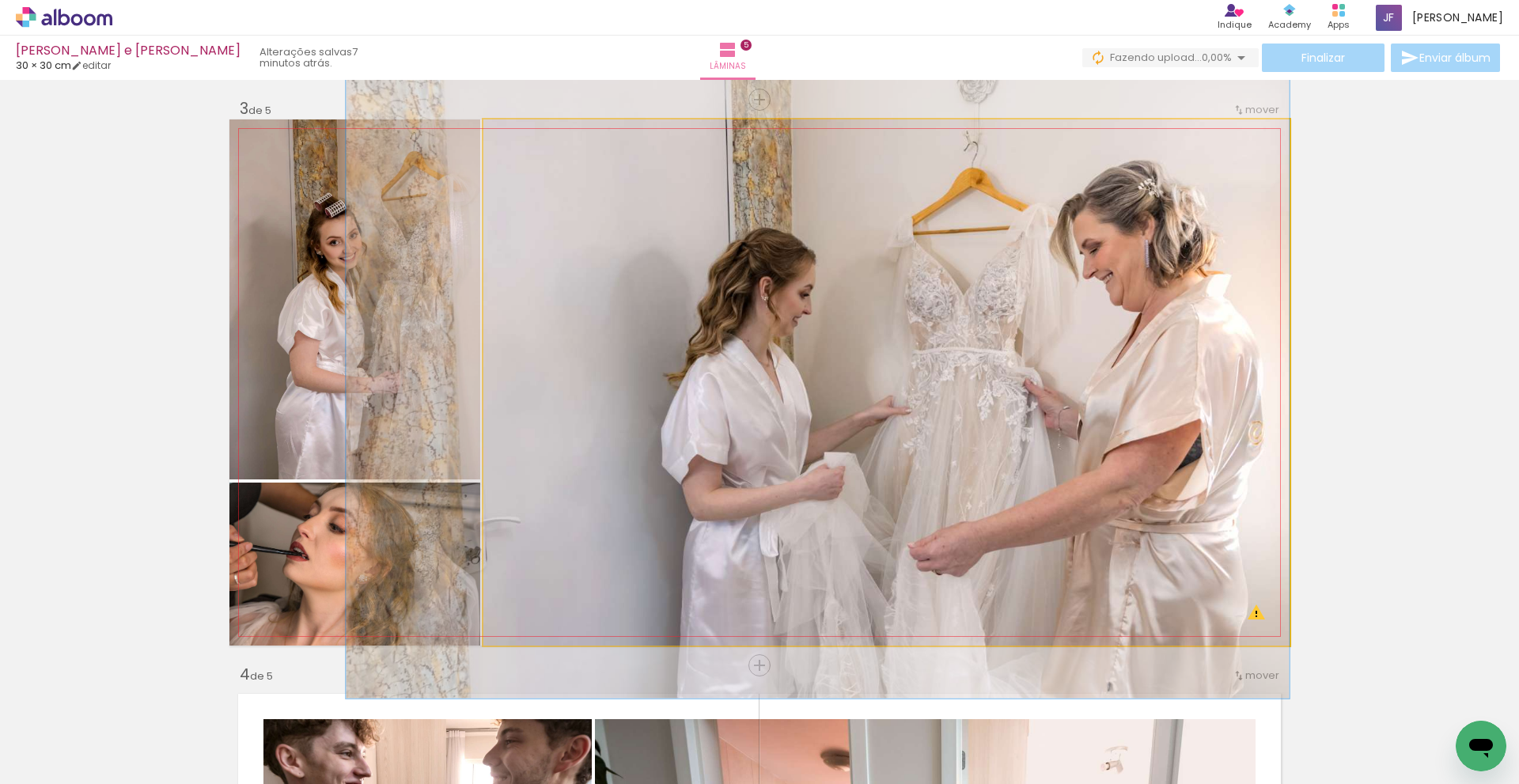
drag, startPoint x: 991, startPoint y: 468, endPoint x: 827, endPoint y: 458, distance: 164.3
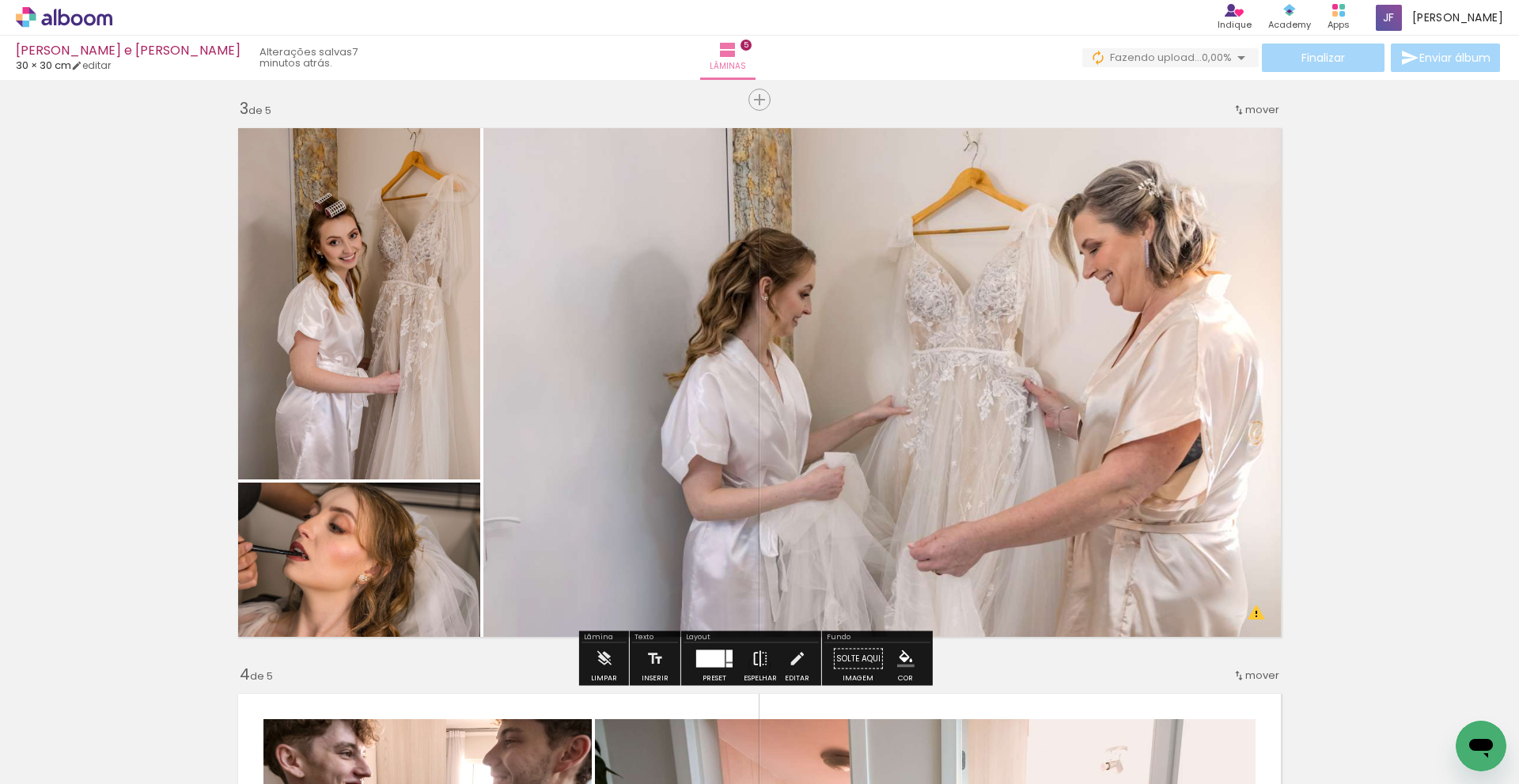
click at [754, 663] on iron-icon at bounding box center [760, 659] width 18 height 32
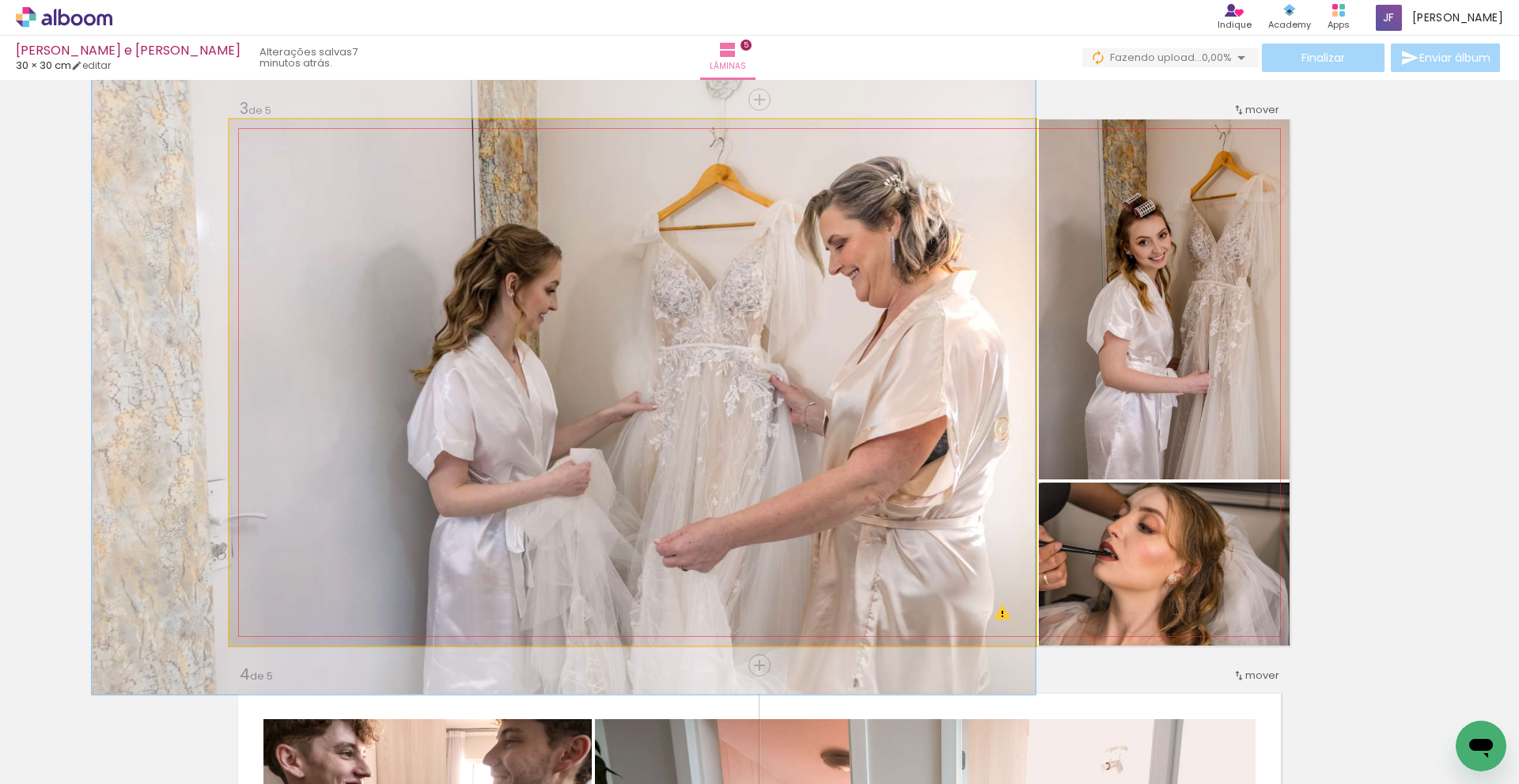
drag, startPoint x: 670, startPoint y: 268, endPoint x: 653, endPoint y: 265, distance: 17.3
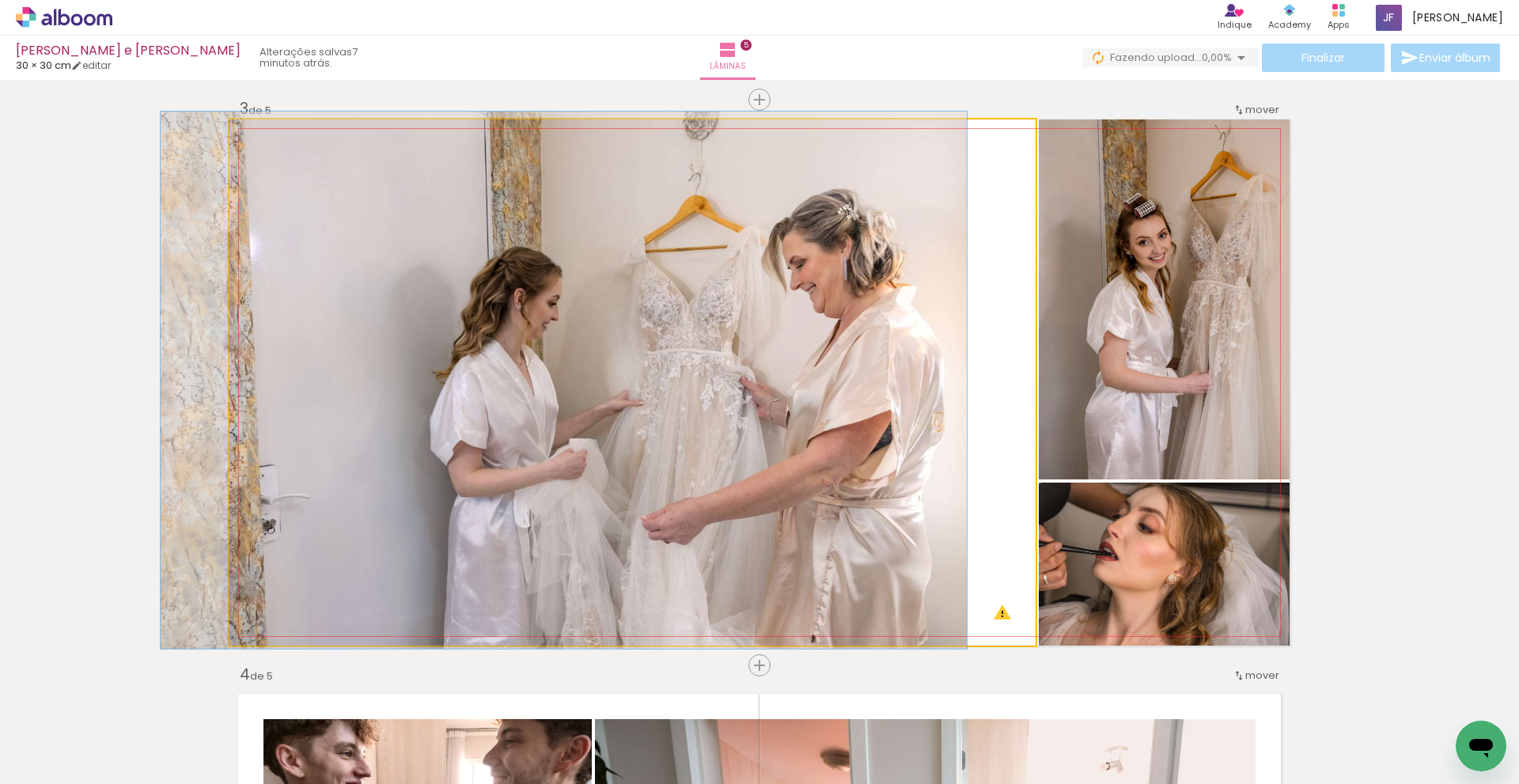
drag, startPoint x: 274, startPoint y: 138, endPoint x: 602, endPoint y: 212, distance: 336.2
type paper-slider "100"
click at [235, 136] on div at bounding box center [289, 136] width 110 height 24
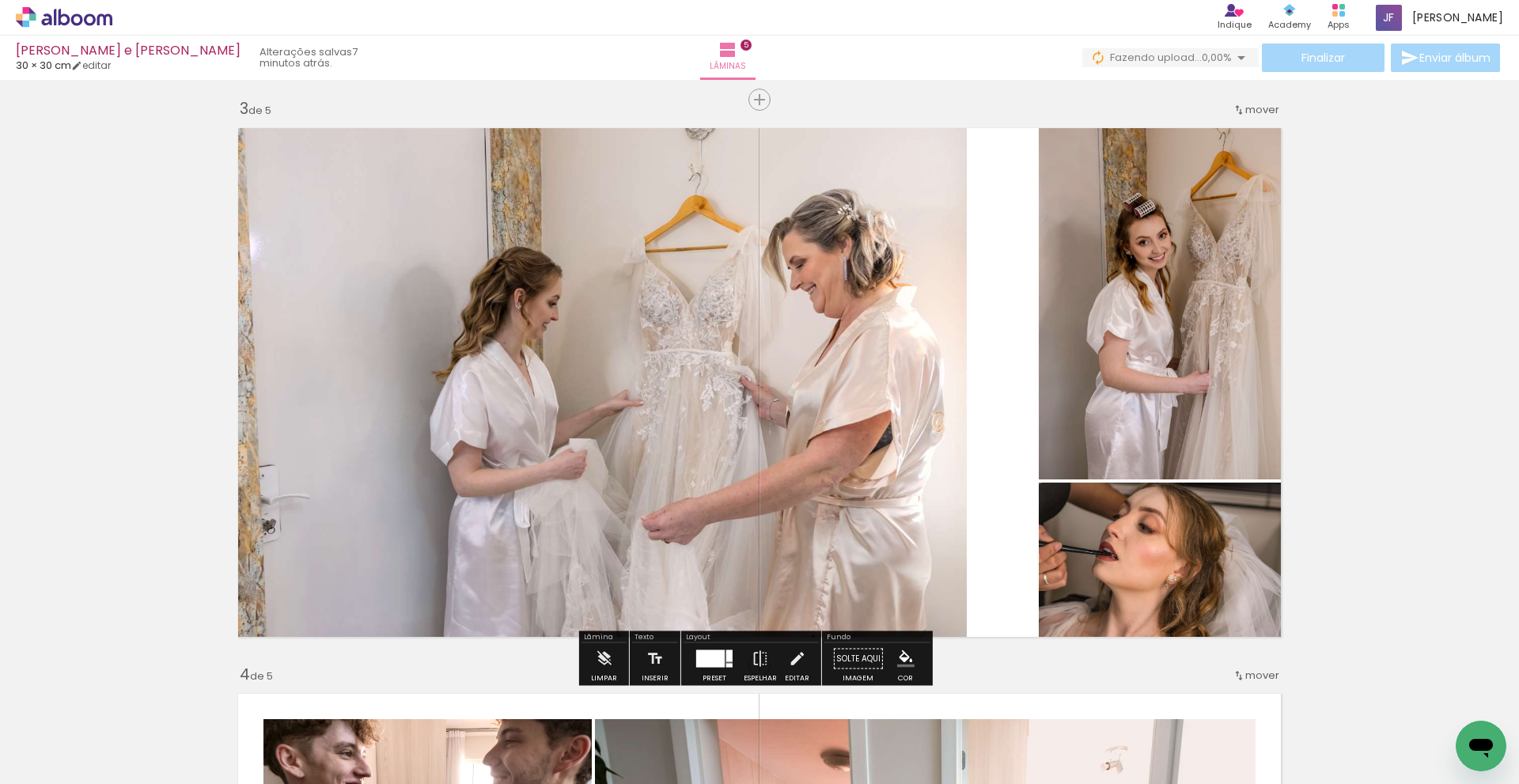
click at [1402, 401] on div "Inserir lâmina 1 de 5 Inserir lâmina 2 de 5 Inserir lâmina 3 de 5 Inserir lâmin…" at bounding box center [760, 645] width 1519 height 3394
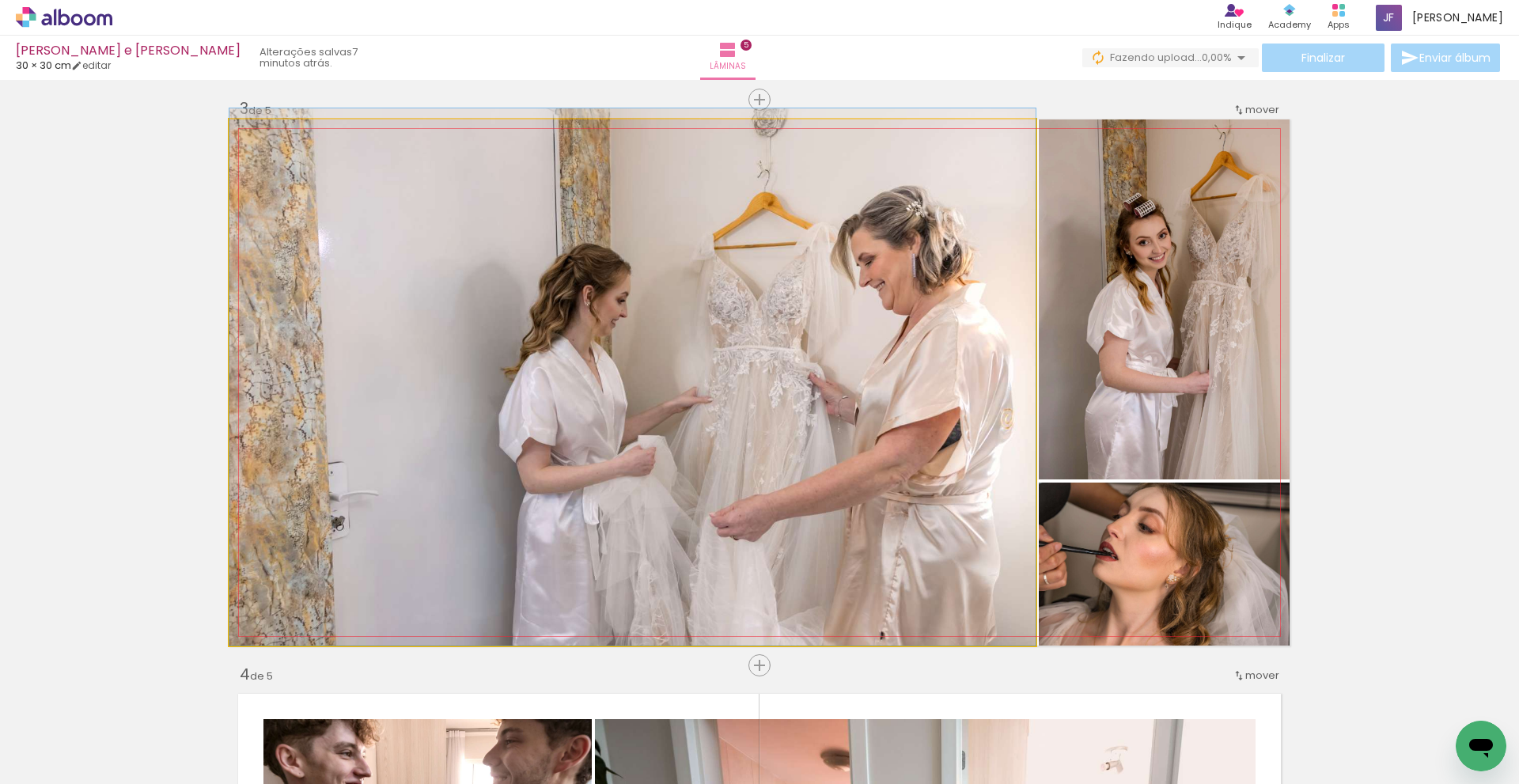
drag, startPoint x: 704, startPoint y: 499, endPoint x: 789, endPoint y: 457, distance: 94.8
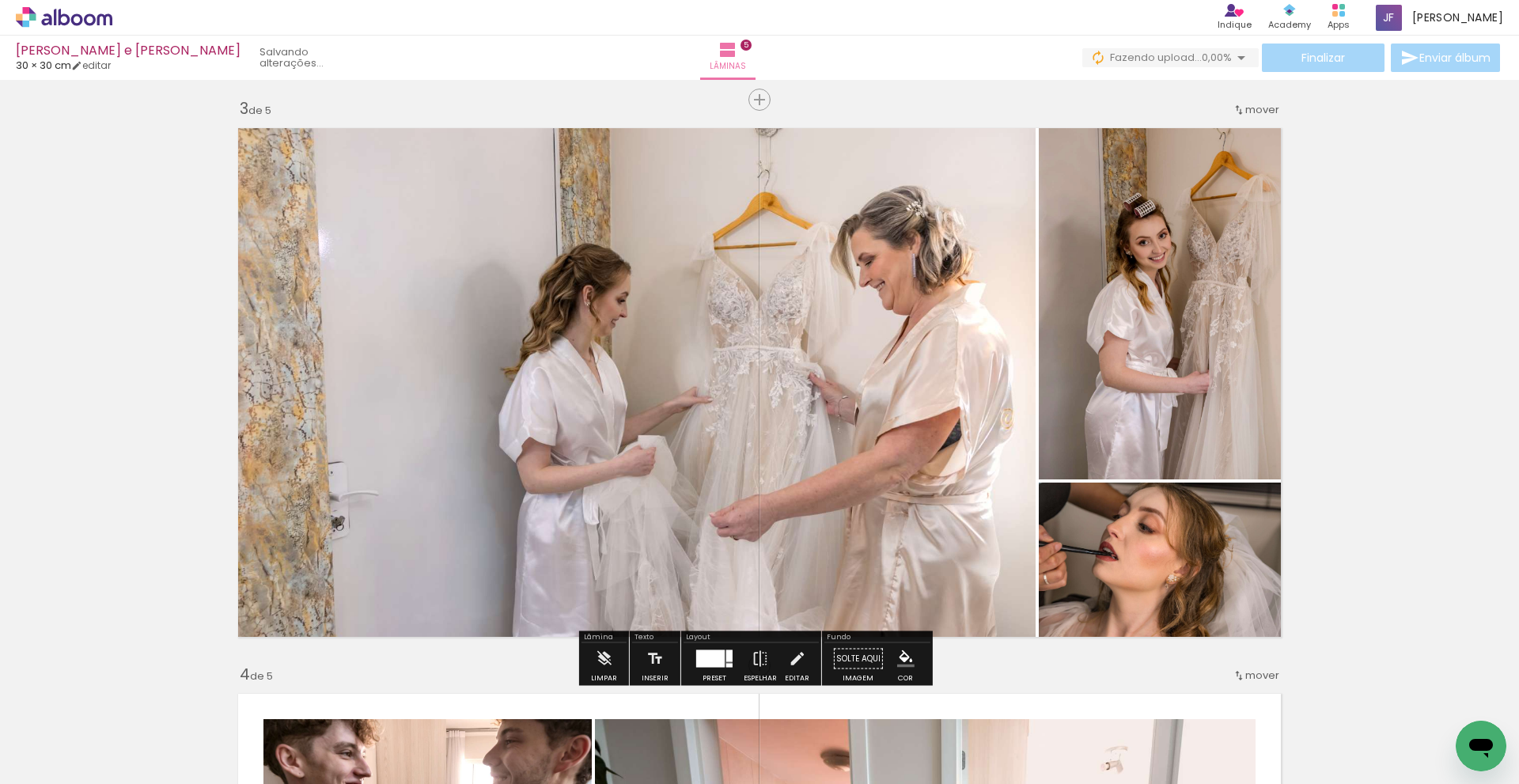
click at [1495, 302] on div "Inserir lâmina 1 de 5 Inserir lâmina 2 de 5 Inserir lâmina 3 de 5 Inserir lâmin…" at bounding box center [760, 645] width 1519 height 3394
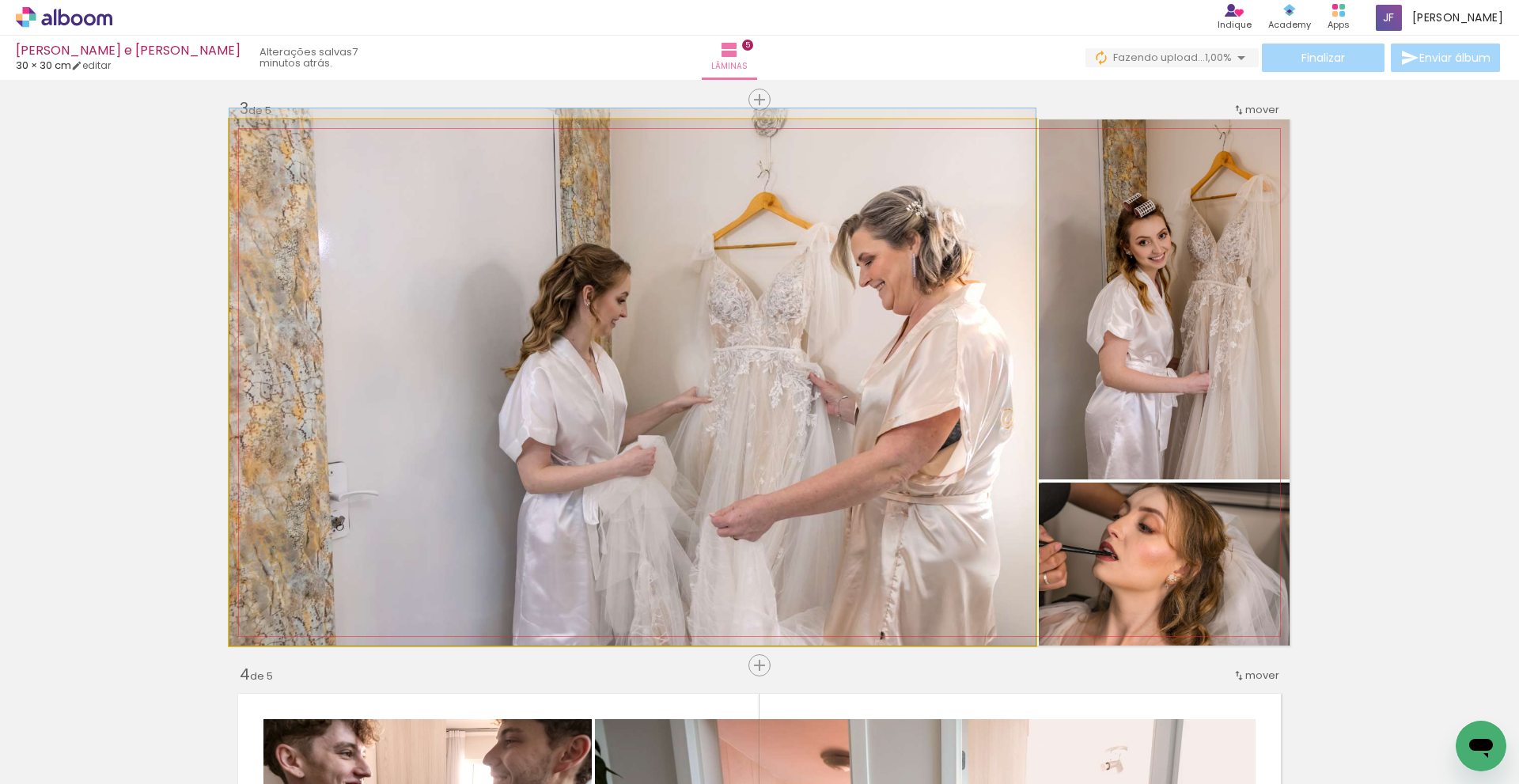
drag, startPoint x: 858, startPoint y: 396, endPoint x: 866, endPoint y: 395, distance: 8.1
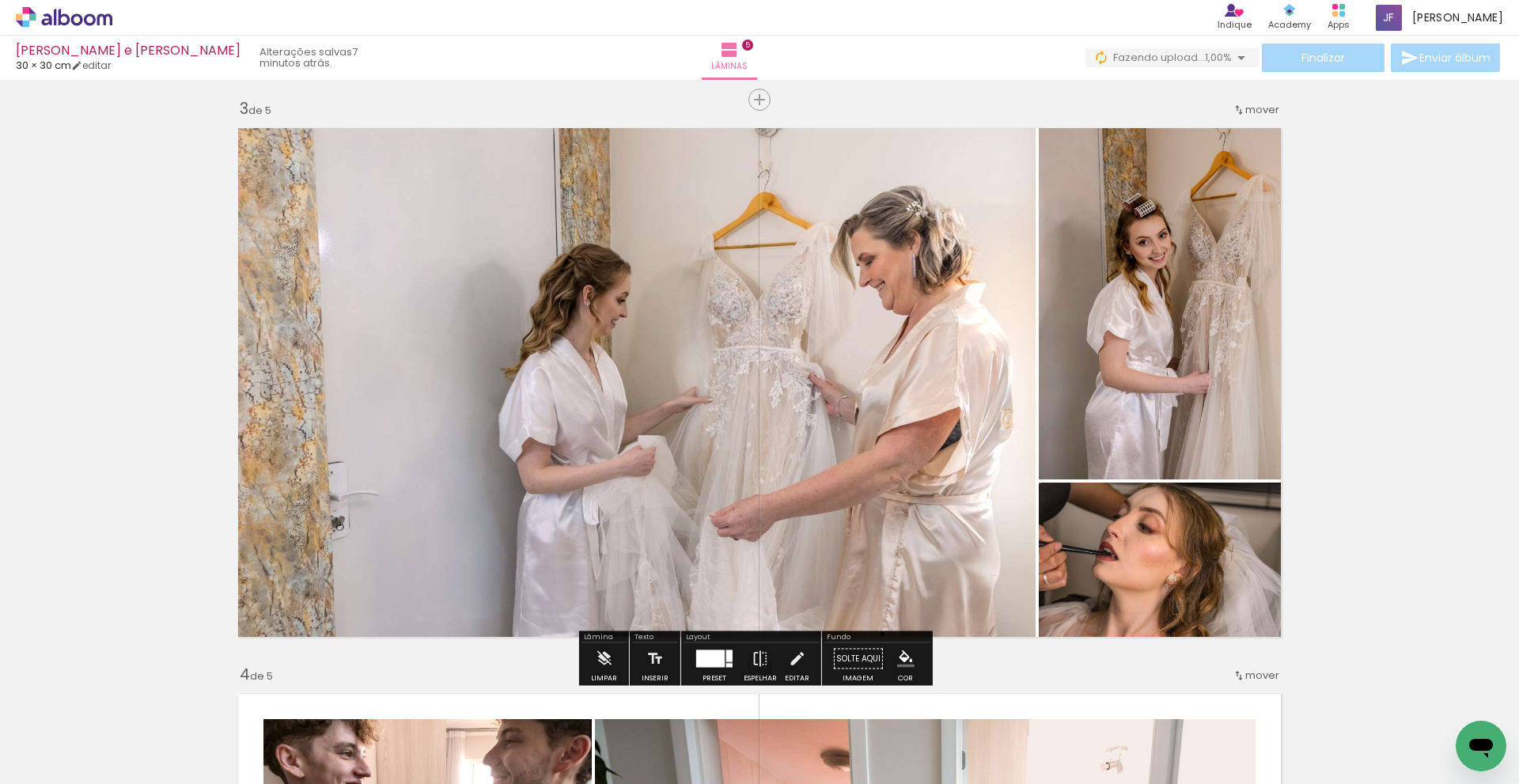
click at [1449, 337] on div "Inserir lâmina 1 de 5 Inserir lâmina 2 de 5 Inserir lâmina 3 de 5 Inserir lâmin…" at bounding box center [760, 645] width 1519 height 3394
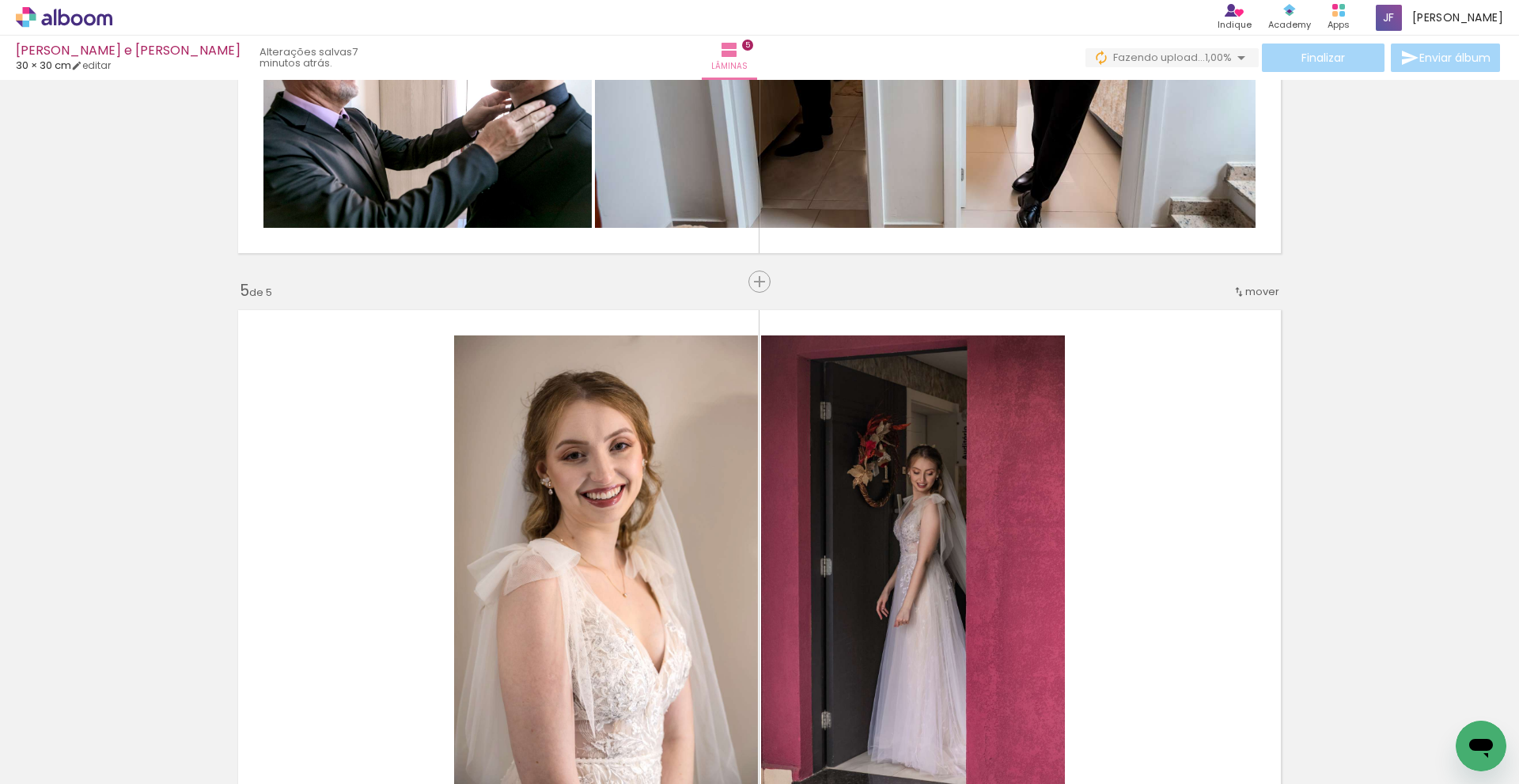
scroll to position [2483, 0]
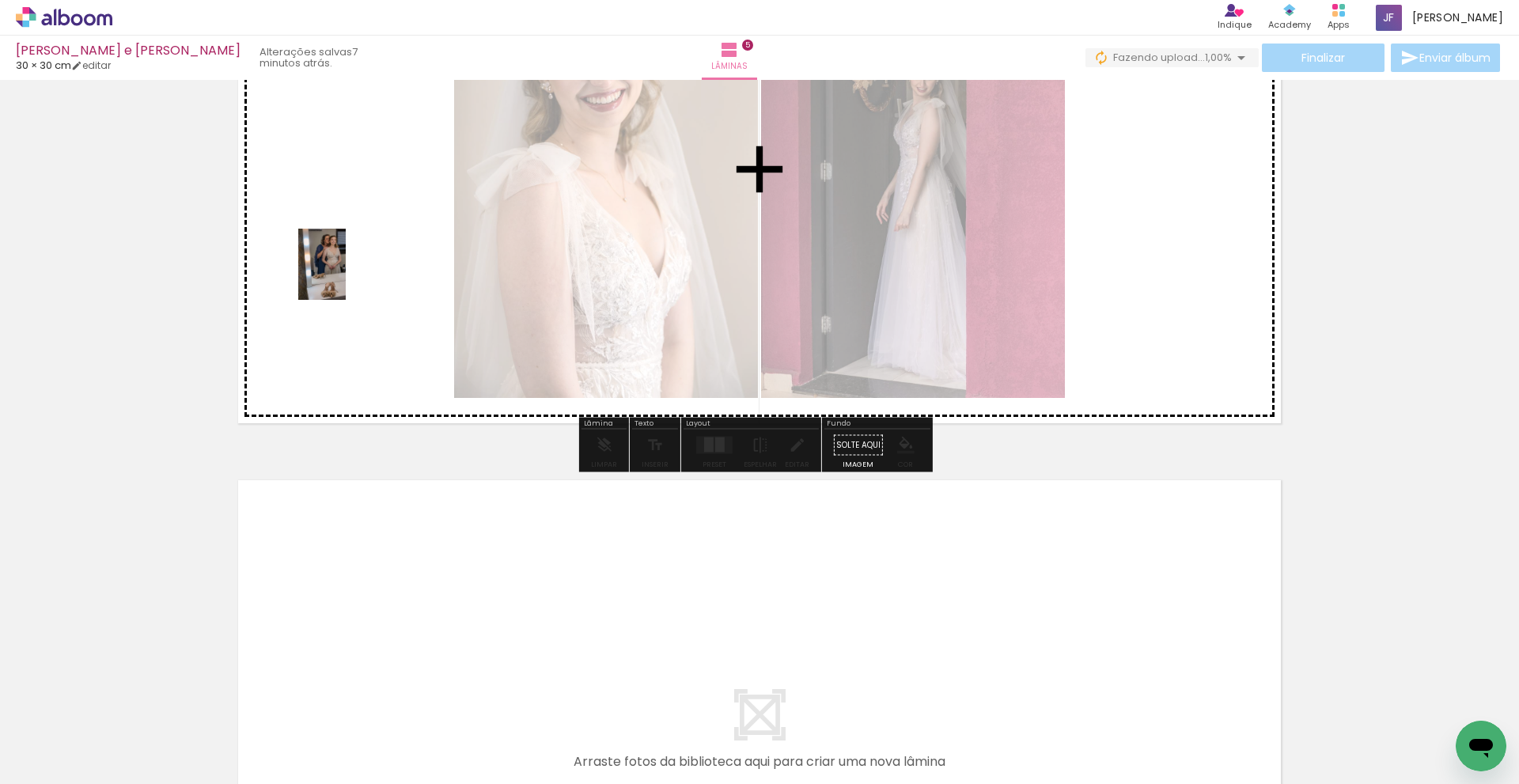
drag, startPoint x: 258, startPoint y: 732, endPoint x: 588, endPoint y: 404, distance: 465.3
click at [350, 271] on quentale-workspace at bounding box center [760, 392] width 1519 height 784
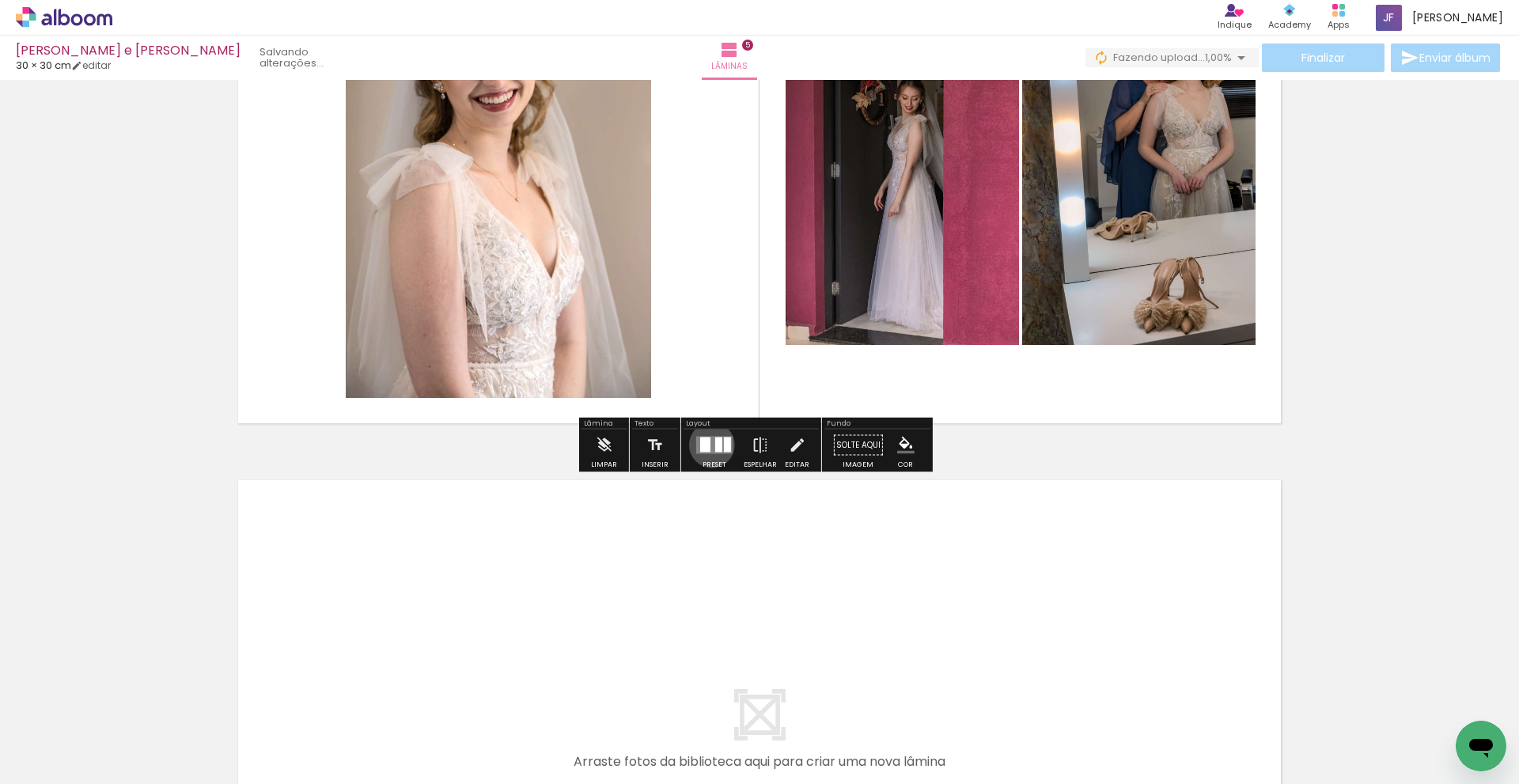
click at [708, 444] on quentale-layouter at bounding box center [714, 445] width 36 height 18
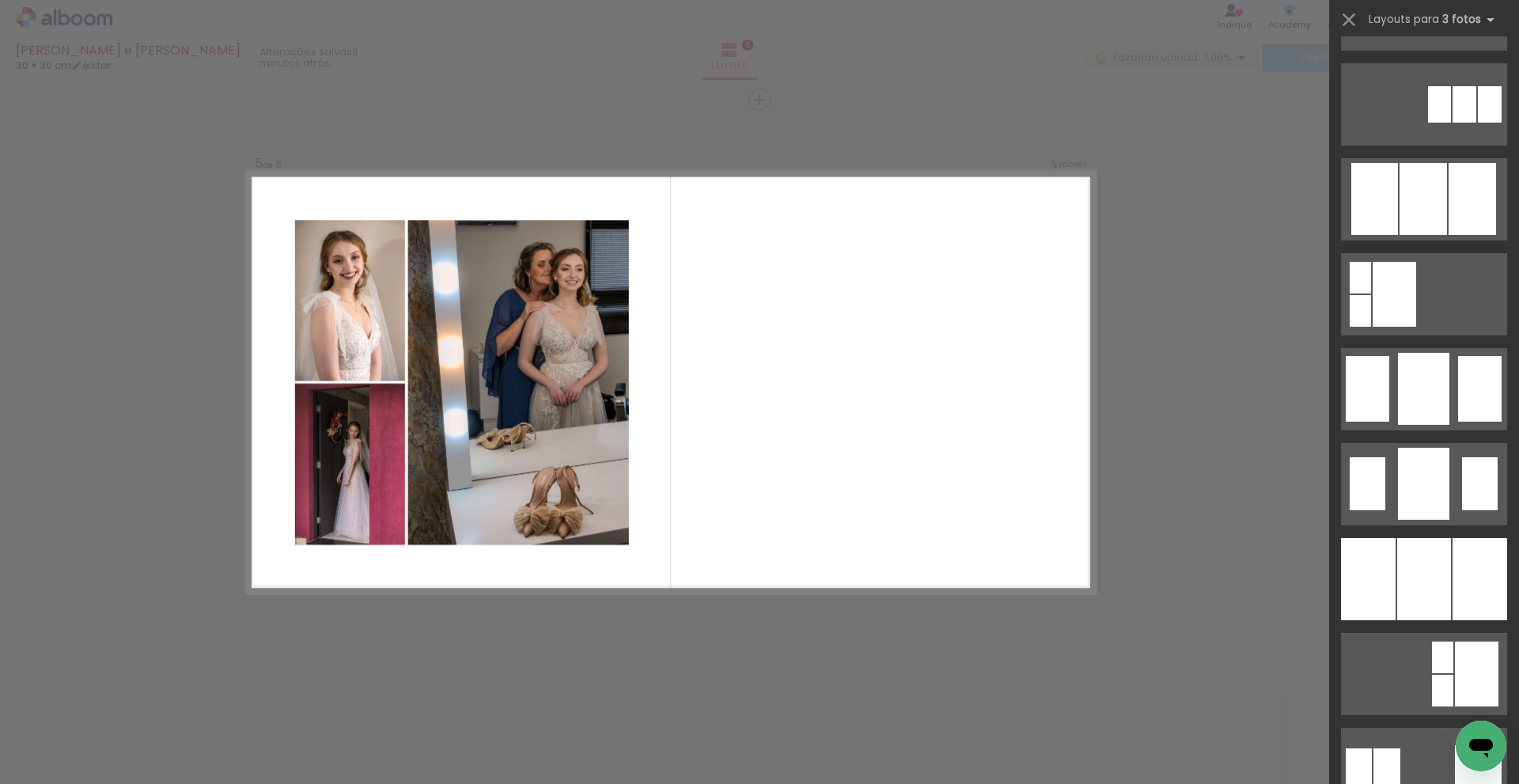
scroll to position [1266, 0]
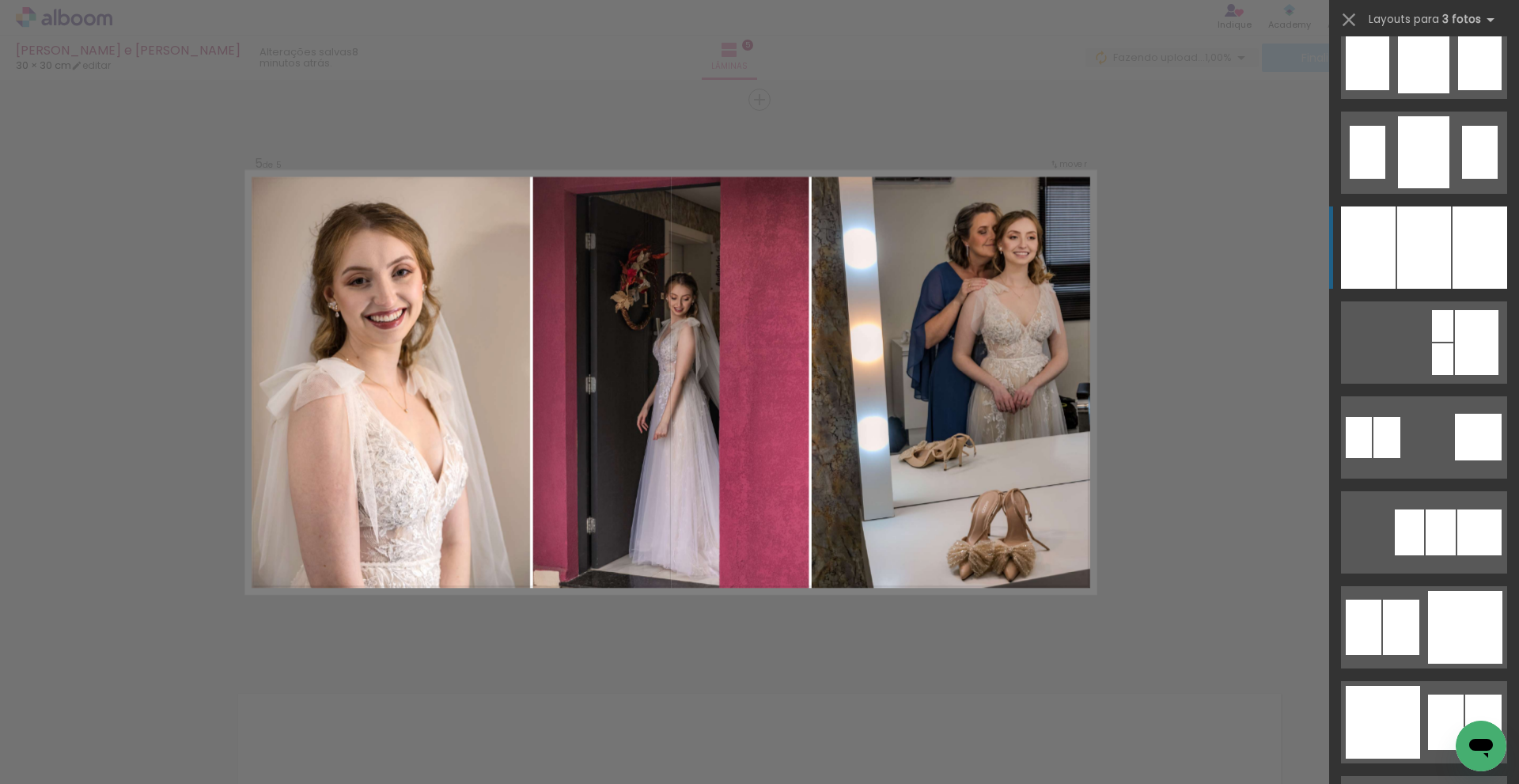
click at [1420, 246] on div at bounding box center [1424, 247] width 54 height 82
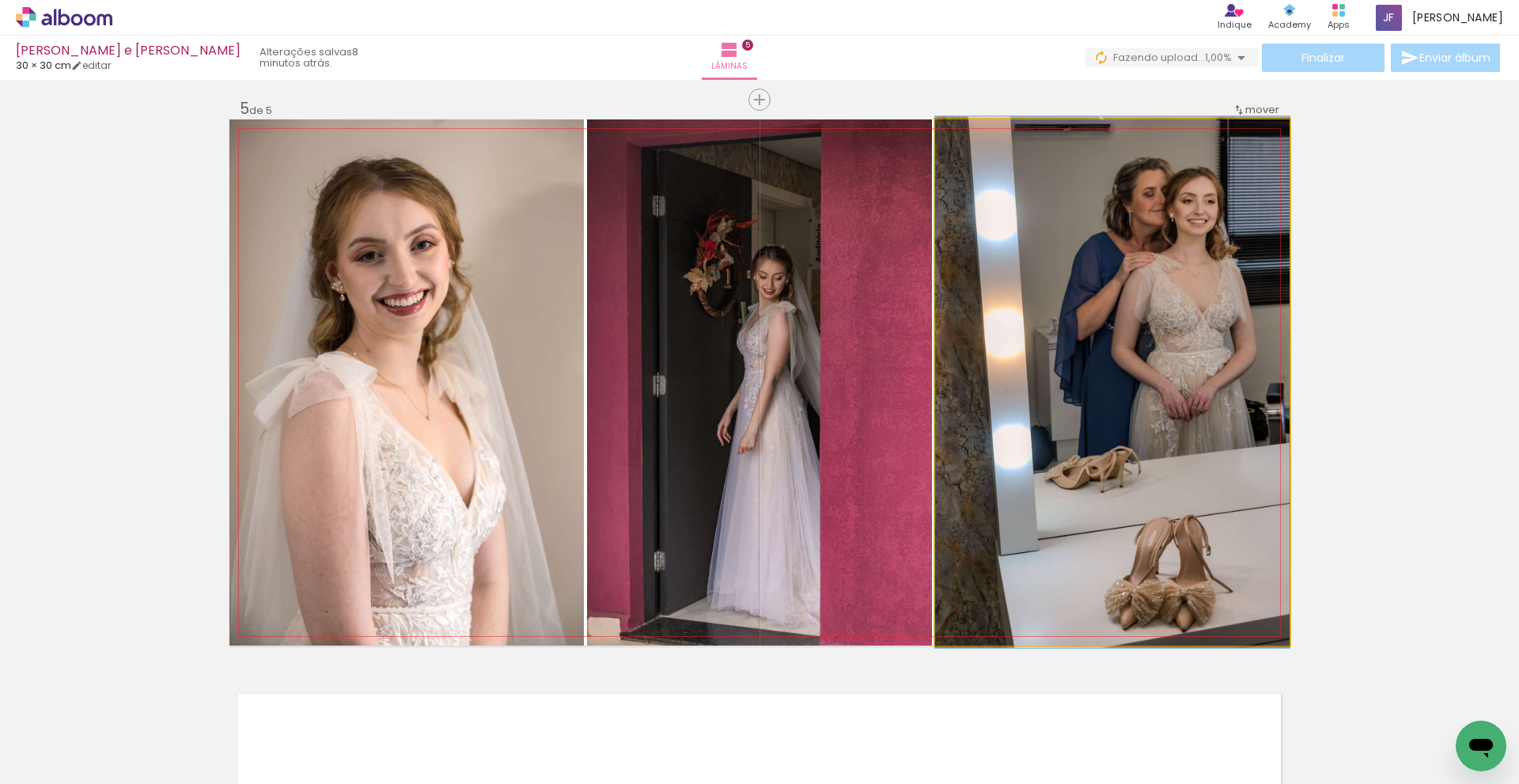
drag, startPoint x: 1034, startPoint y: 407, endPoint x: 774, endPoint y: 411, distance: 260.0
click at [0, 0] on slot at bounding box center [0, 0] width 0 height 0
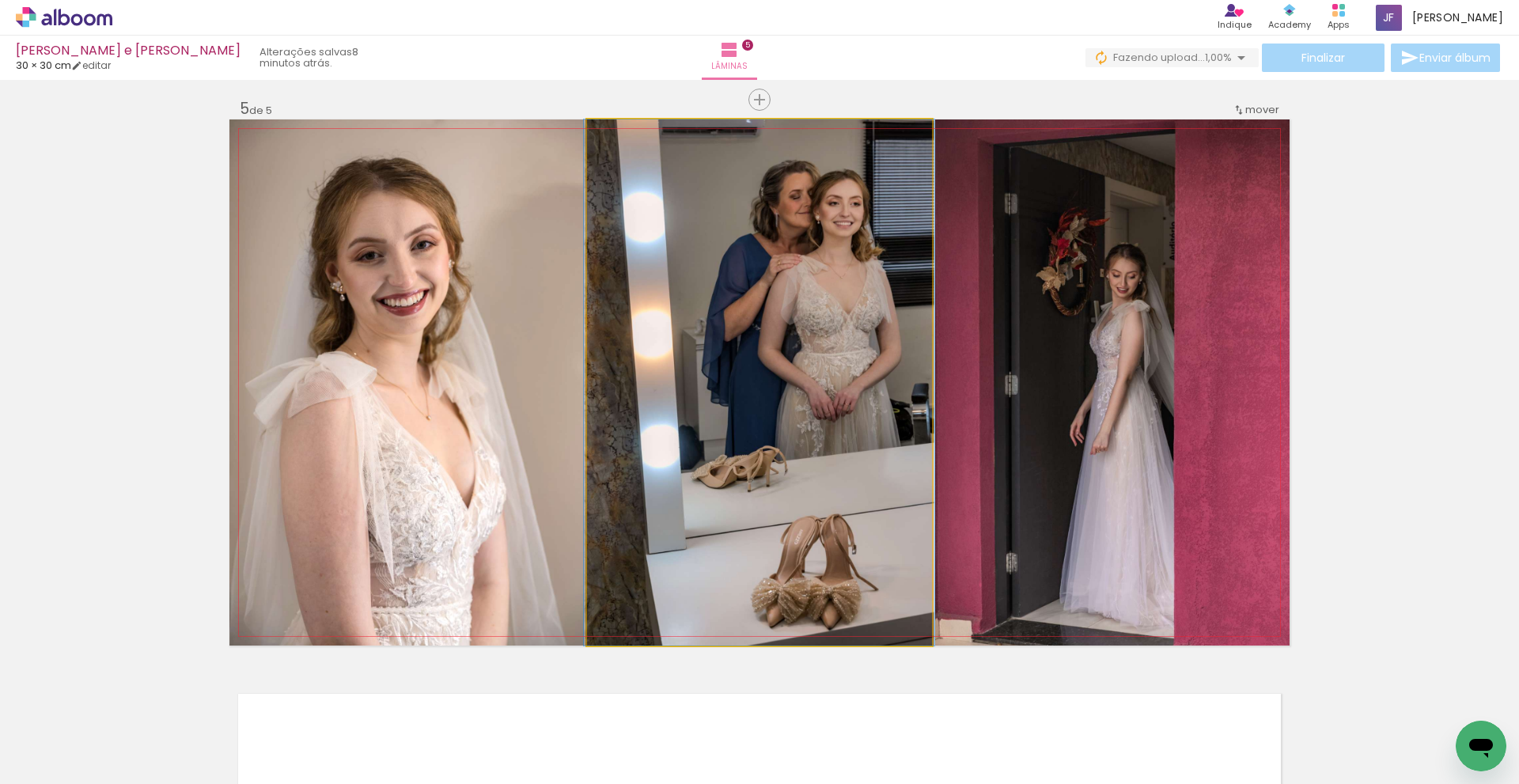
drag, startPoint x: 616, startPoint y: 136, endPoint x: 708, endPoint y: 209, distance: 117.4
type paper-slider "100"
click at [617, 138] on div at bounding box center [625, 136] width 14 height 14
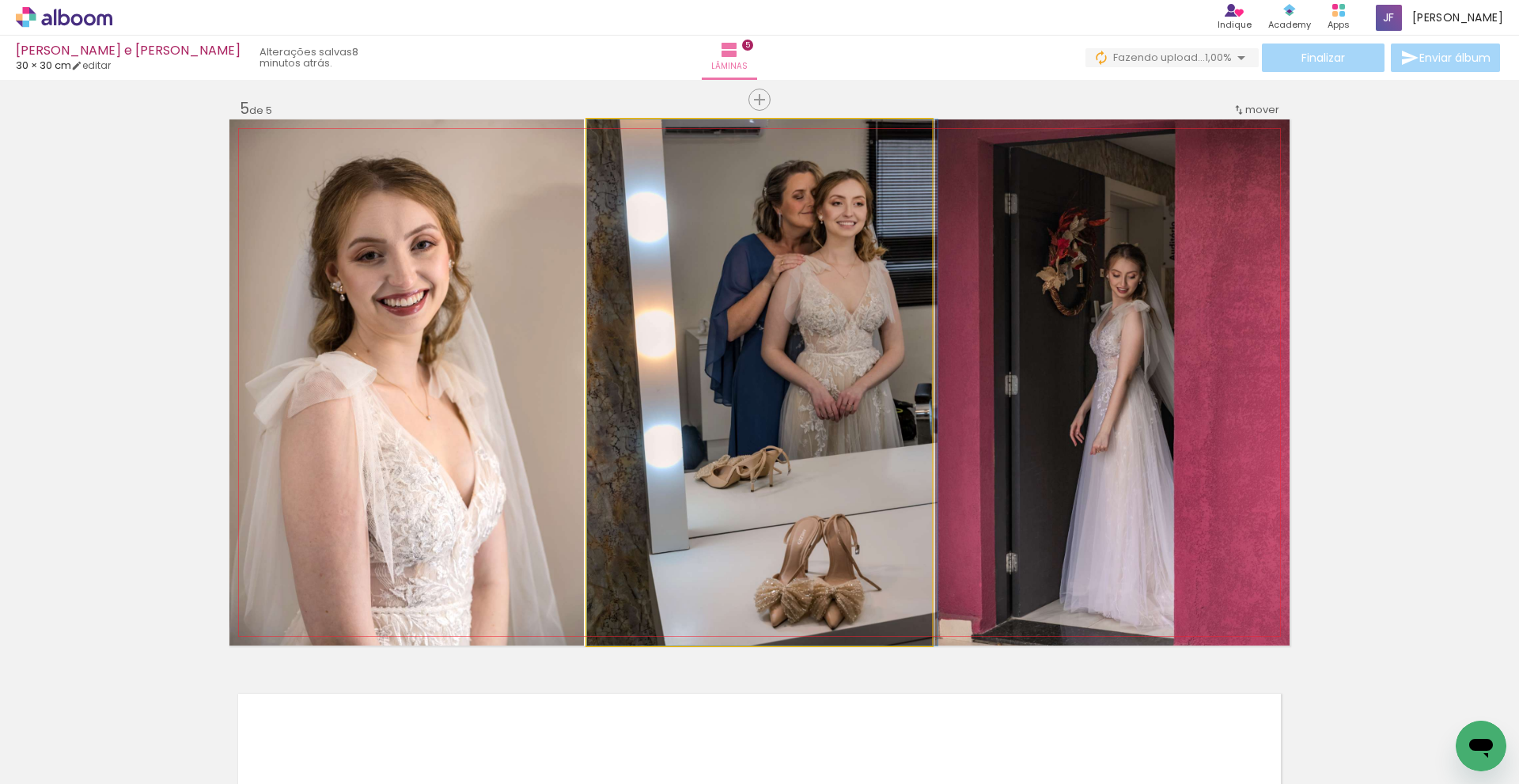
drag, startPoint x: 733, startPoint y: 276, endPoint x: 767, endPoint y: 265, distance: 35.7
drag, startPoint x: 864, startPoint y: 397, endPoint x: 867, endPoint y: 352, distance: 45.1
click at [867, 352] on quentale-photo at bounding box center [760, 382] width 345 height 526
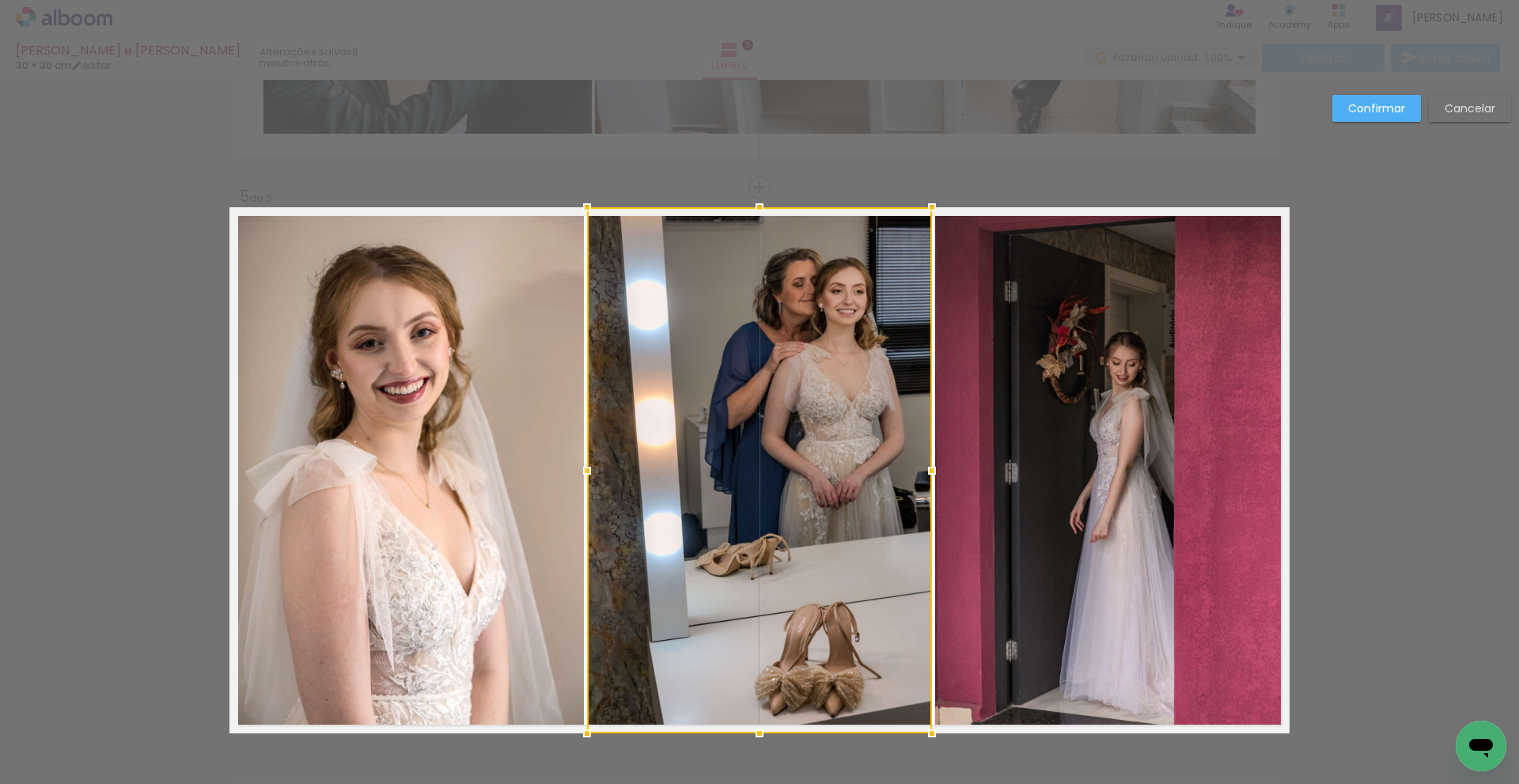
scroll to position [2110, 0]
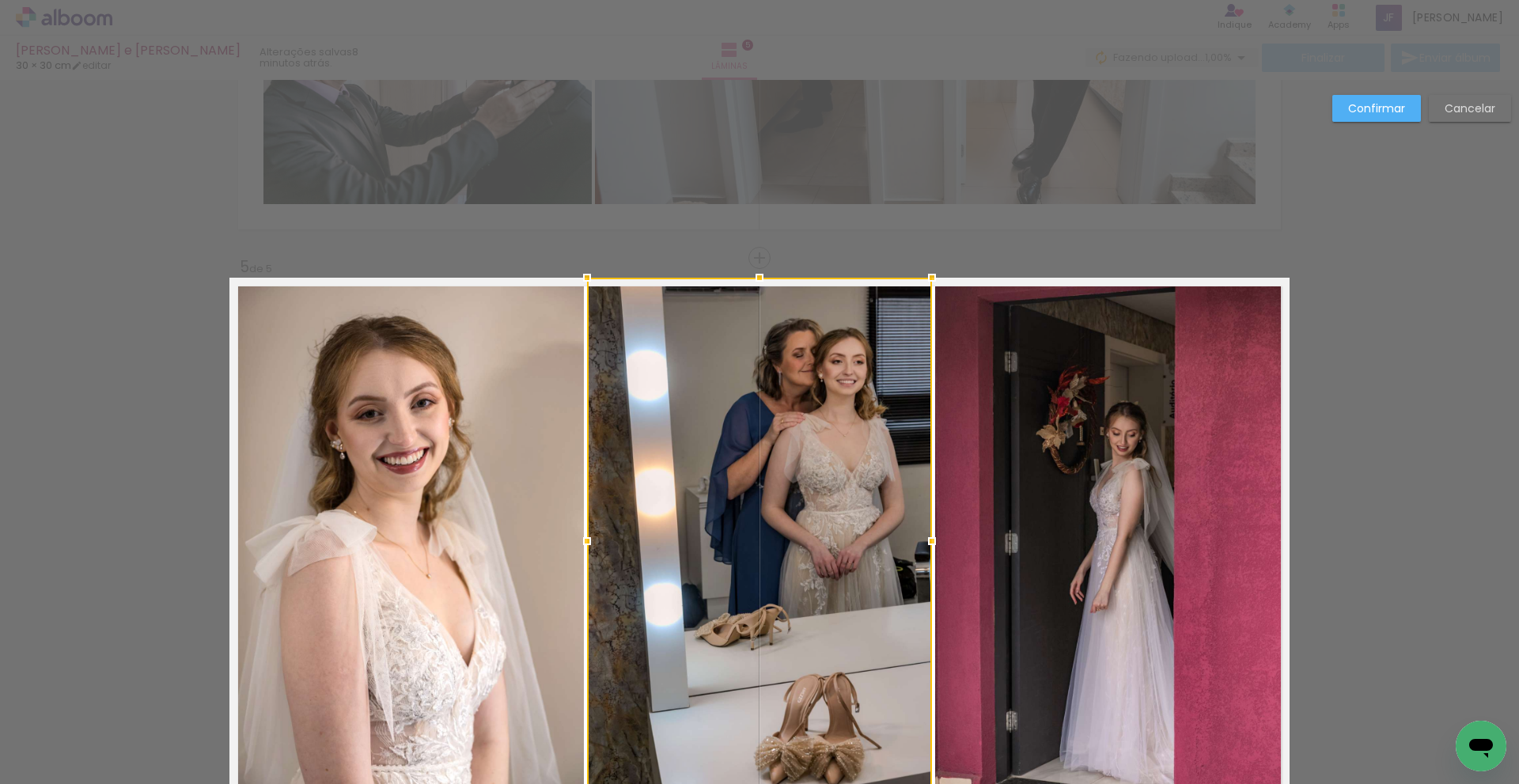
drag, startPoint x: 1395, startPoint y: 103, endPoint x: 1413, endPoint y: 180, distance: 79.1
click at [0, 0] on slot "Confirmar" at bounding box center [0, 0] width 0 height 0
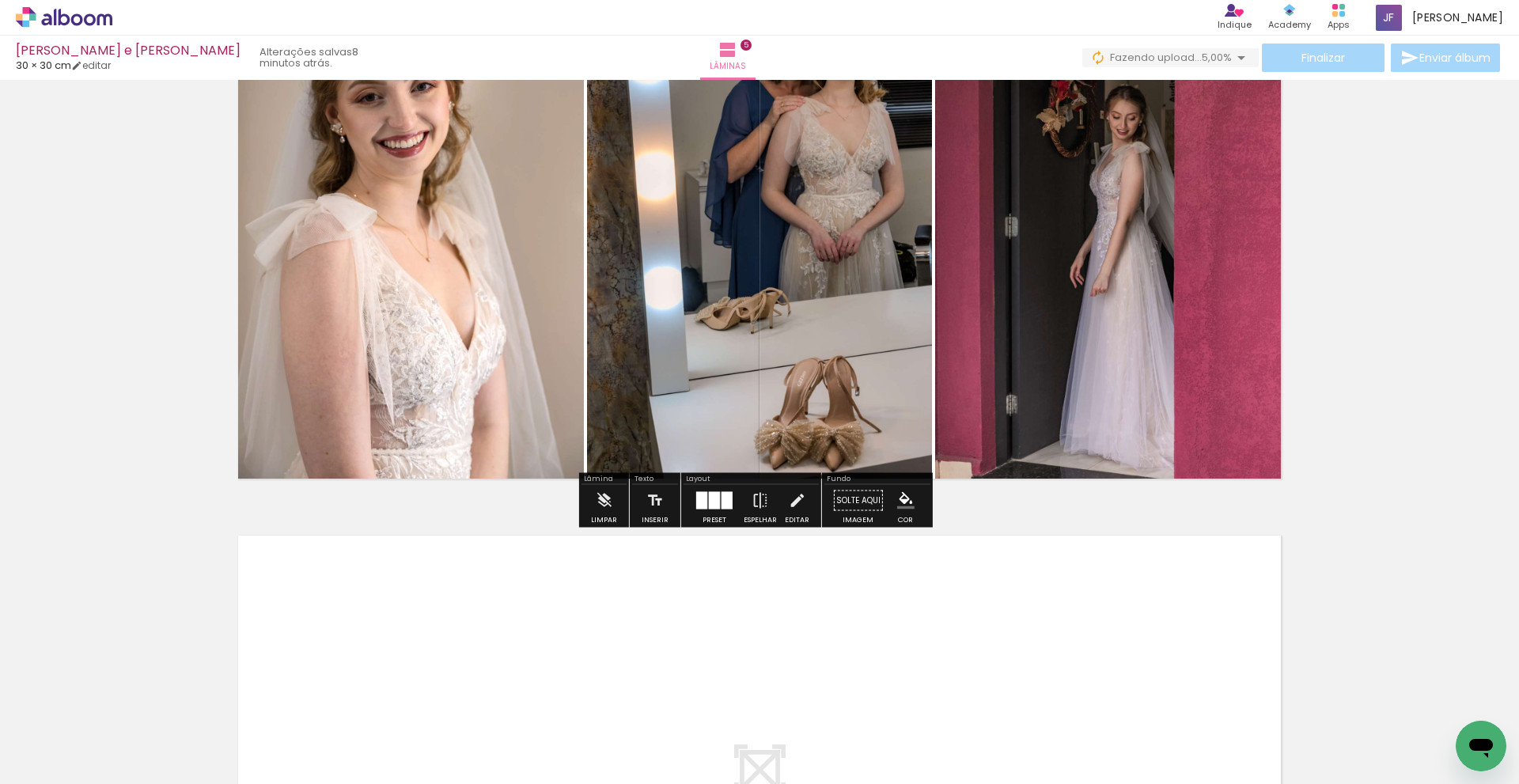
scroll to position [2190, 0]
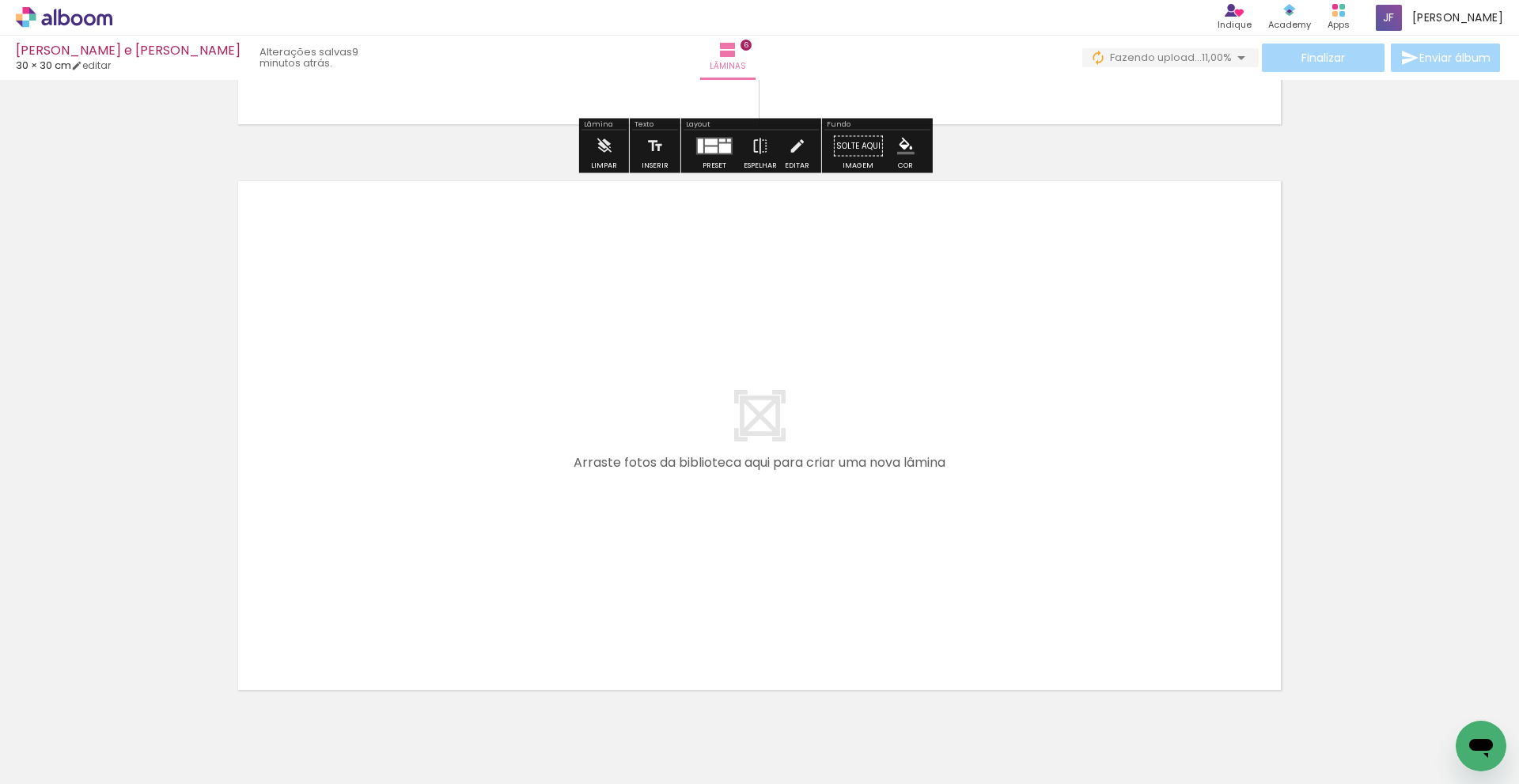
scroll to position [3416, 0]
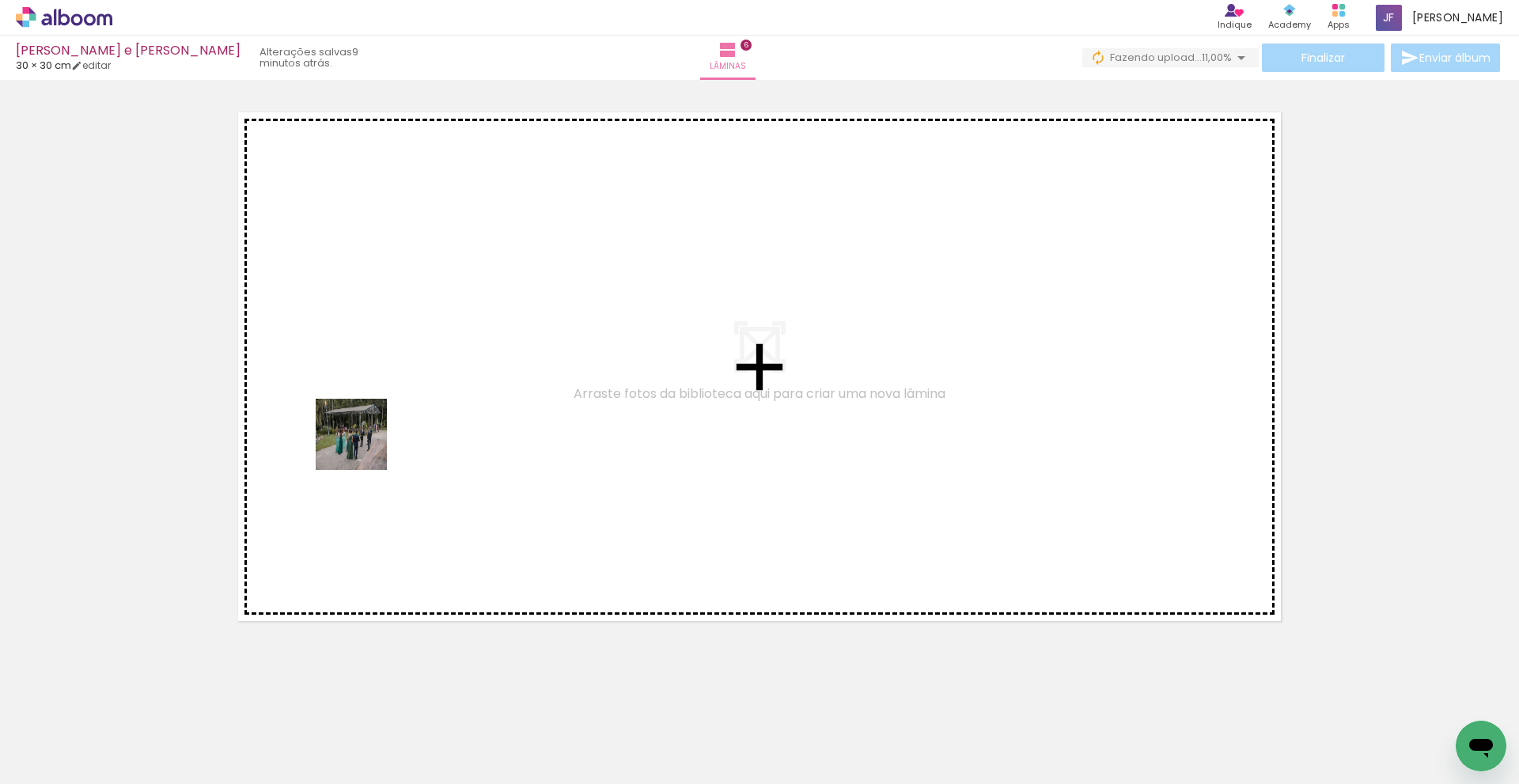
drag, startPoint x: 168, startPoint y: 733, endPoint x: 363, endPoint y: 446, distance: 347.0
click at [363, 446] on quentale-workspace at bounding box center [760, 392] width 1519 height 784
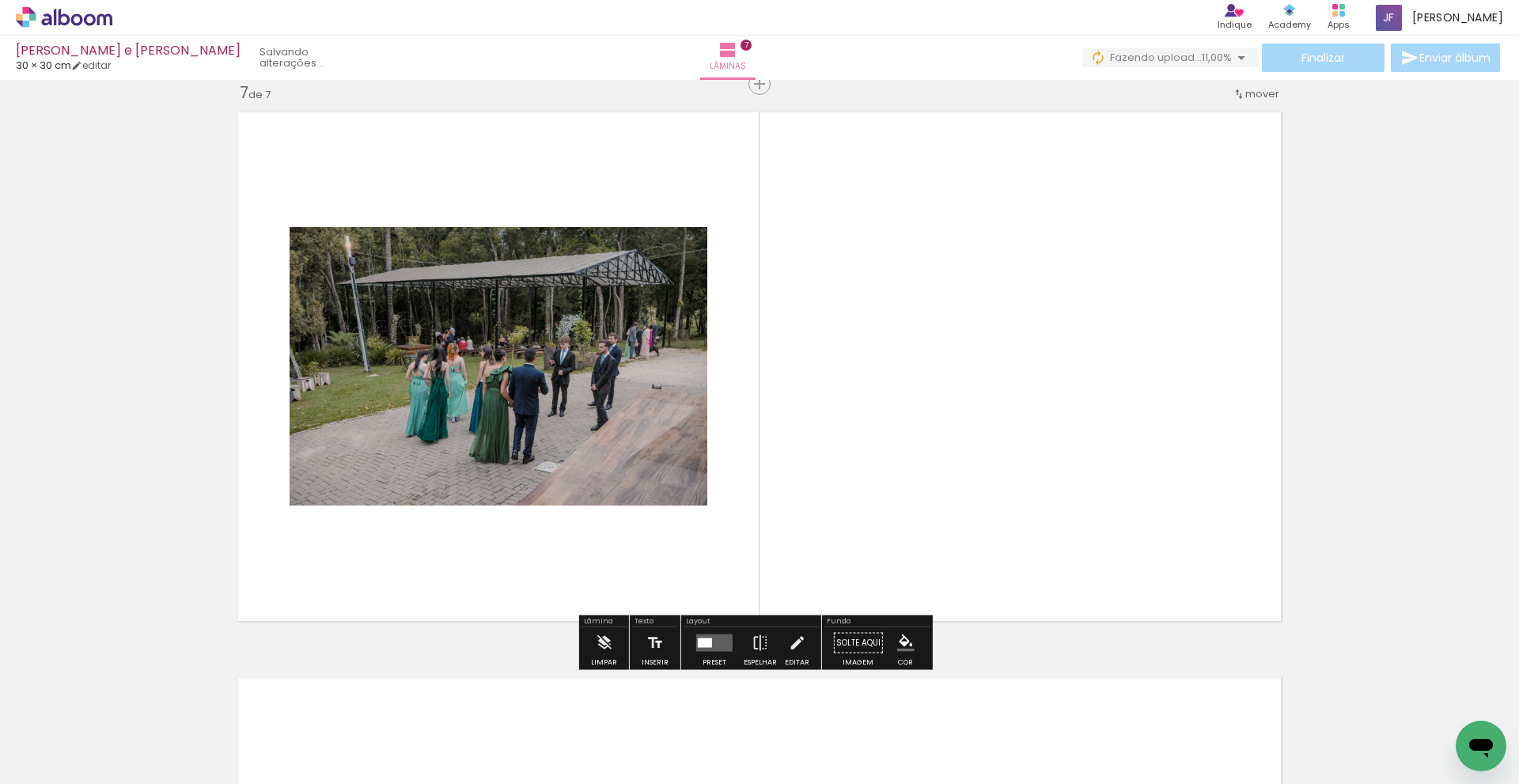
scroll to position [3401, 0]
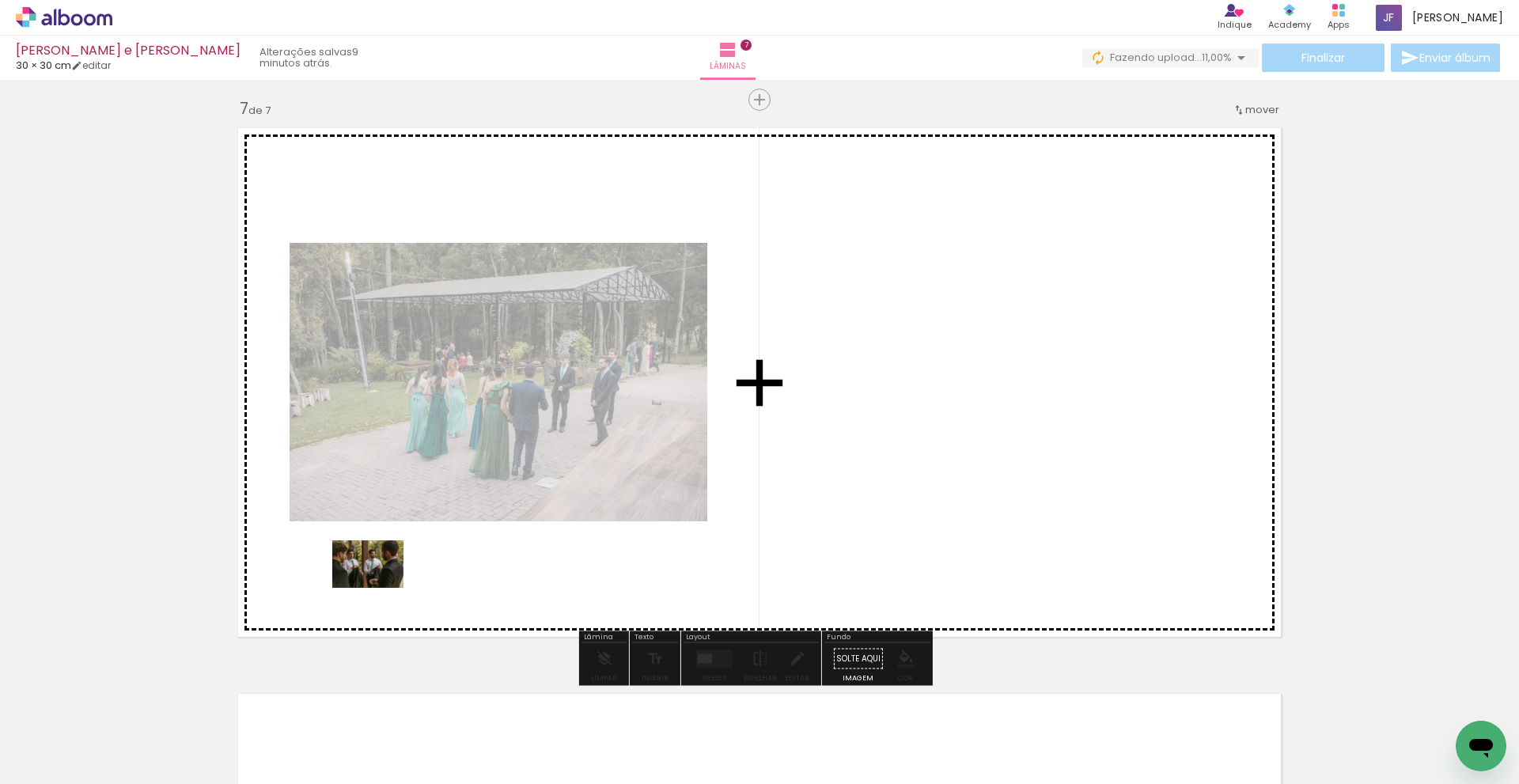
drag, startPoint x: 189, startPoint y: 742, endPoint x: 380, endPoint y: 588, distance: 245.4
click at [380, 588] on quentale-workspace at bounding box center [760, 392] width 1519 height 784
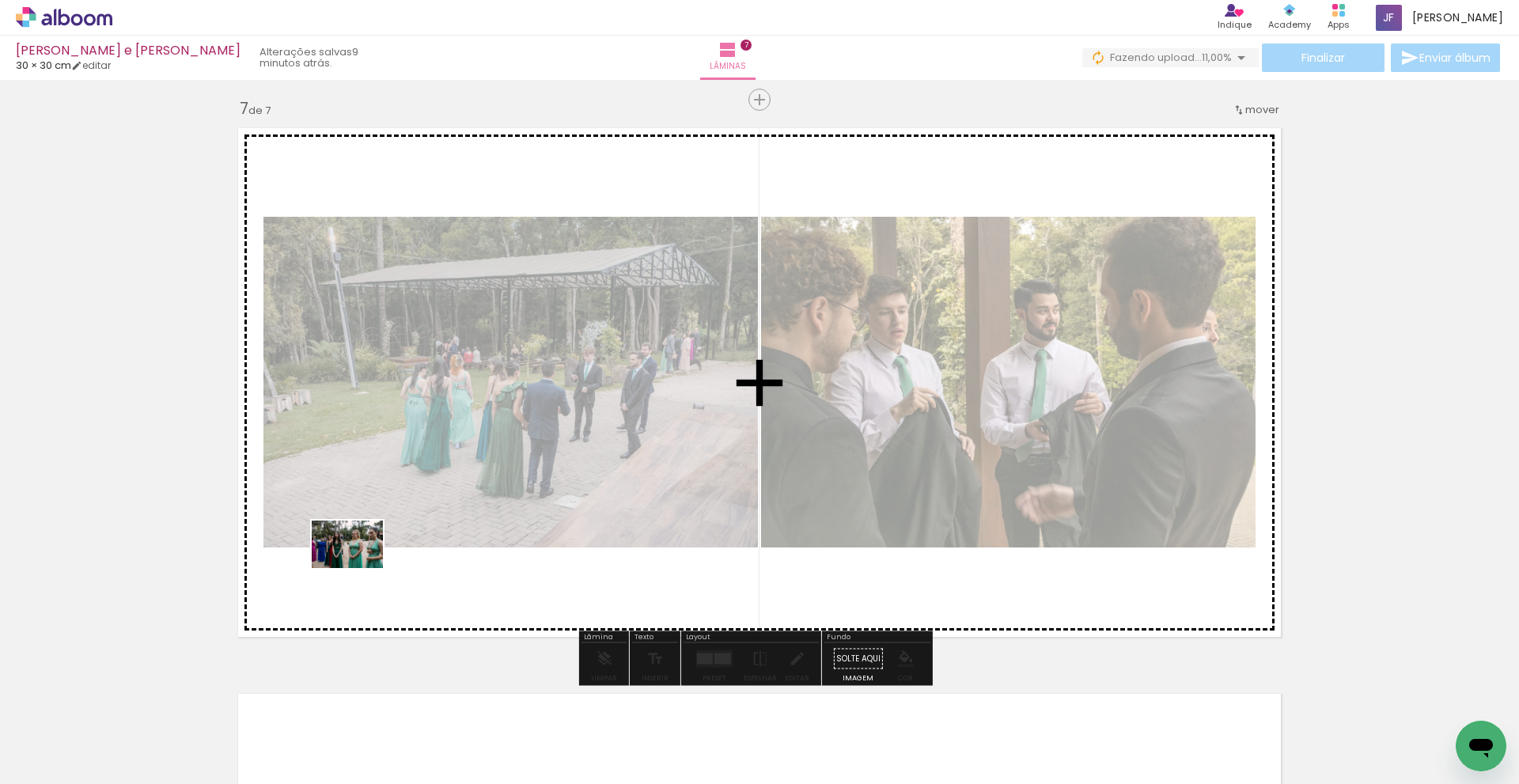
drag, startPoint x: 176, startPoint y: 714, endPoint x: 359, endPoint y: 568, distance: 234.1
click at [359, 568] on quentale-workspace at bounding box center [760, 392] width 1519 height 784
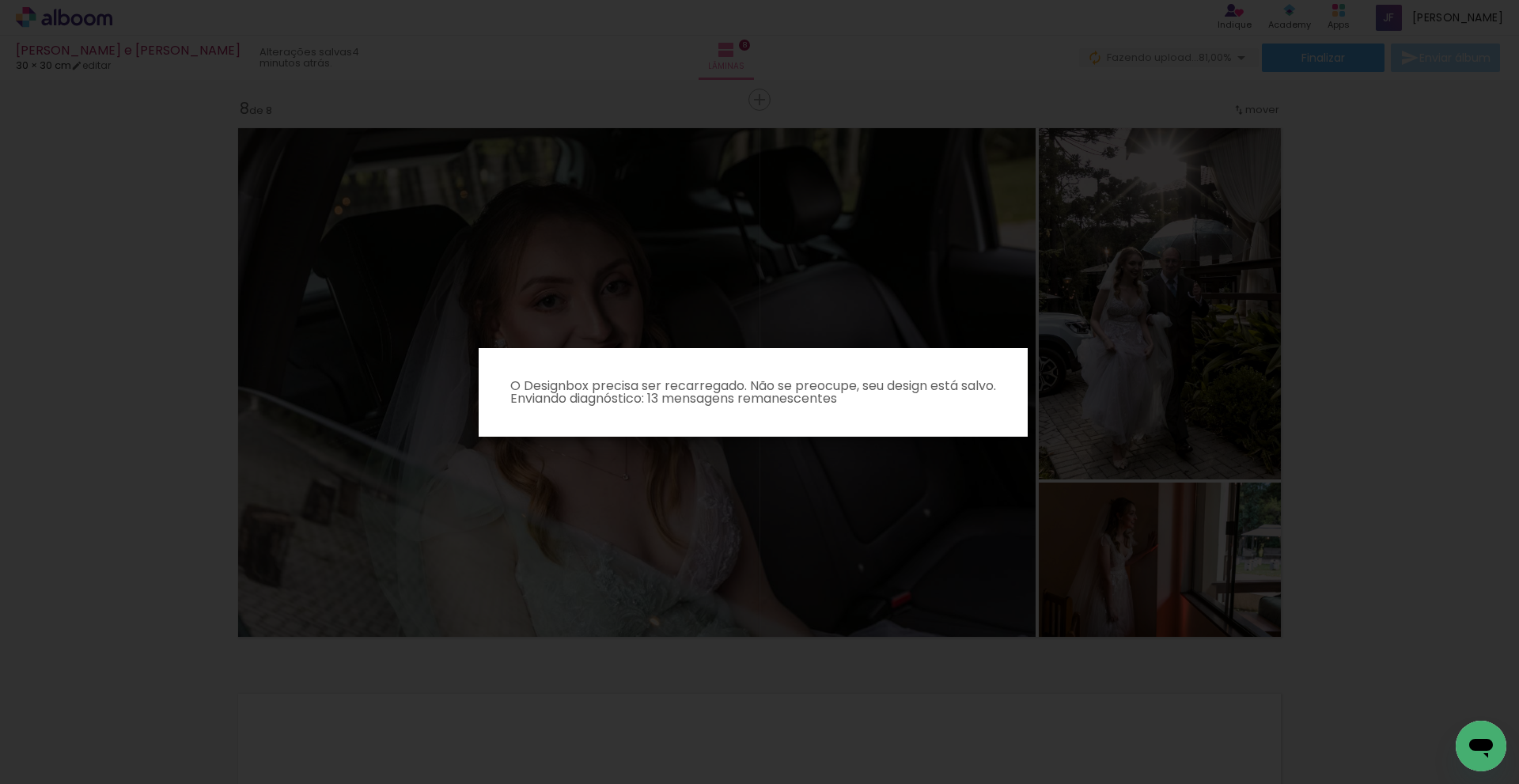
scroll to position [474, 0]
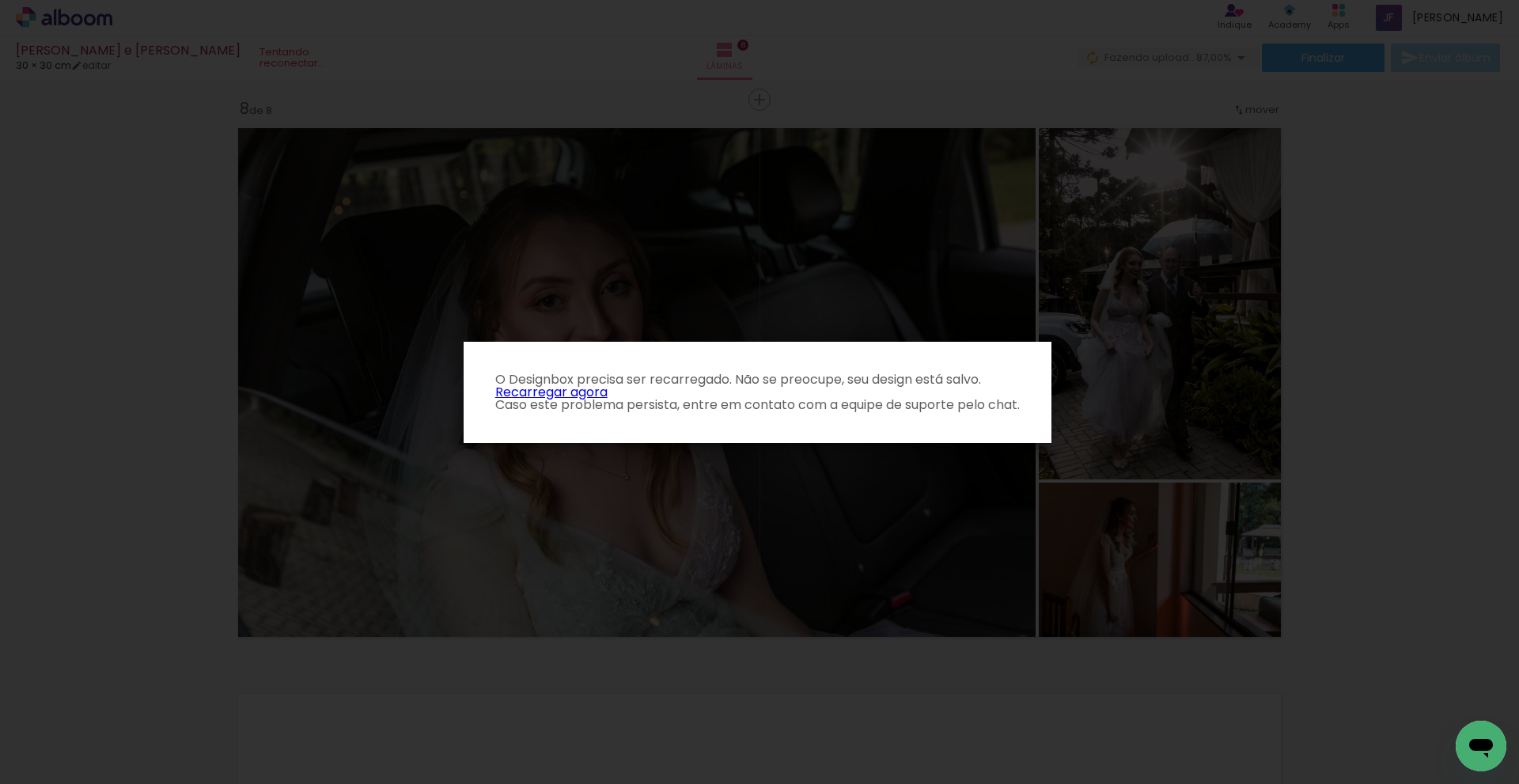
click at [568, 390] on link "Recarregar agora" at bounding box center [551, 392] width 112 height 19
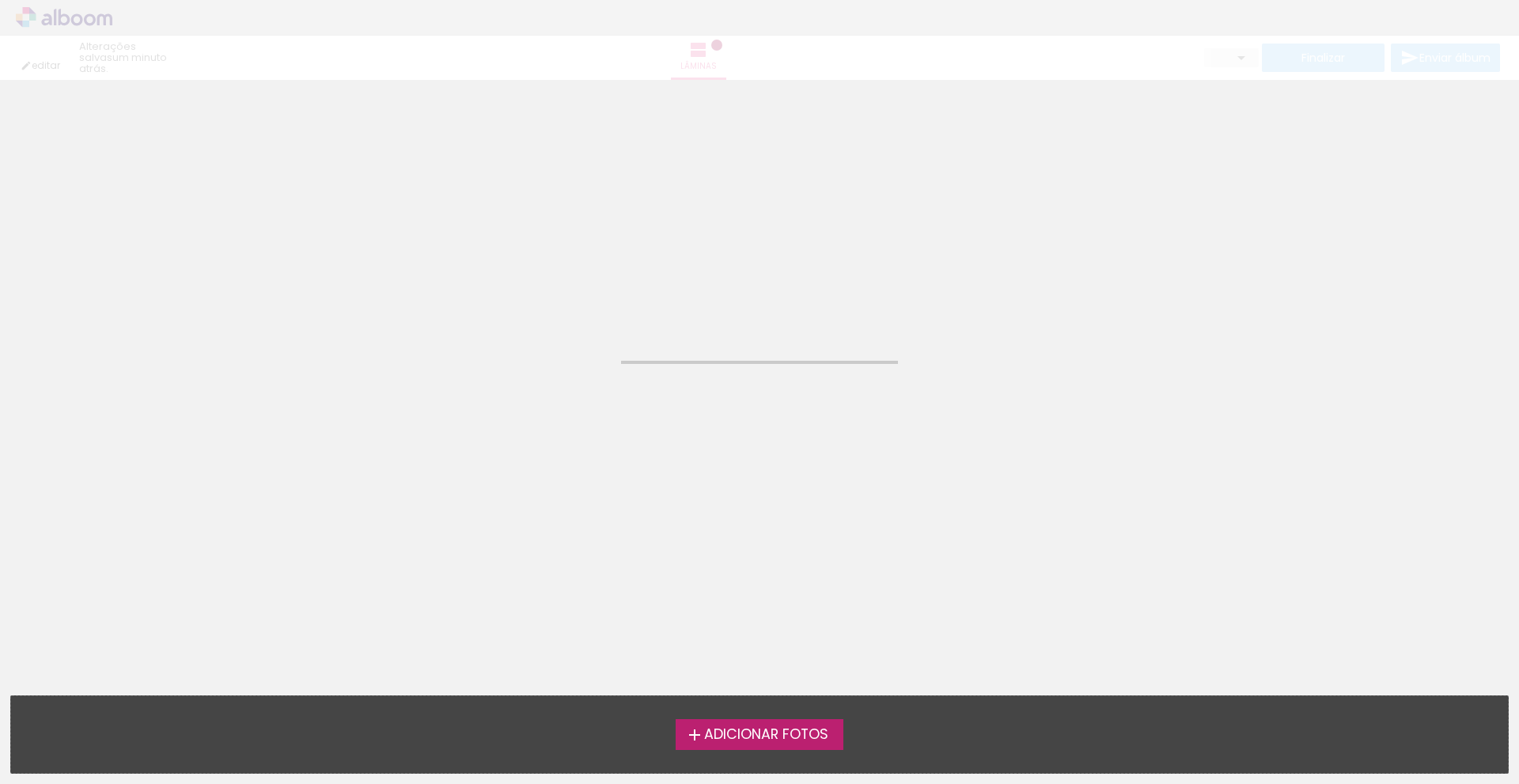
drag, startPoint x: 164, startPoint y: 389, endPoint x: 98, endPoint y: 1, distance: 393.6
click at [163, 377] on neon-animated-pages "Confirmar Cancelar" at bounding box center [760, 432] width 1519 height 704
